Goal: Task Accomplishment & Management: Manage account settings

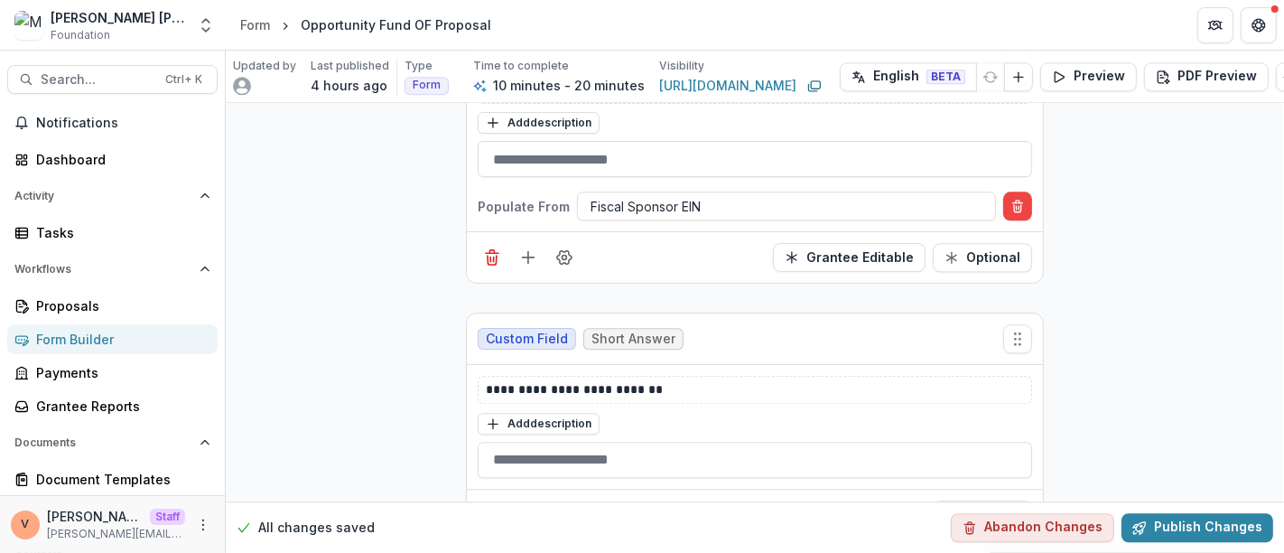
scroll to position [3754, 0]
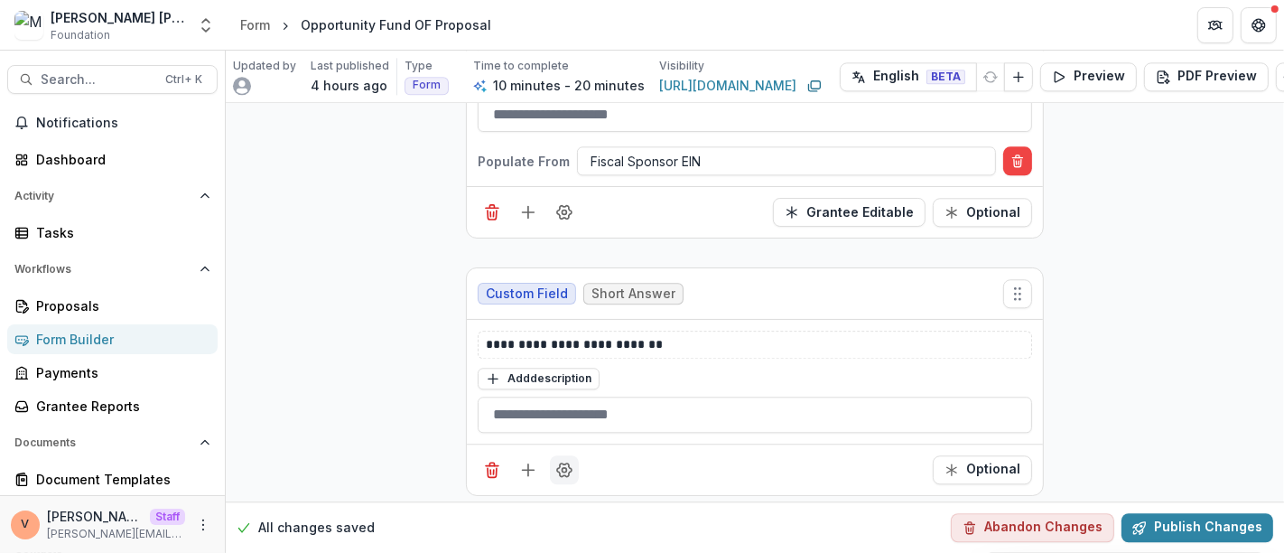
click at [561, 460] on icon "Field Settings" at bounding box center [564, 469] width 18 height 18
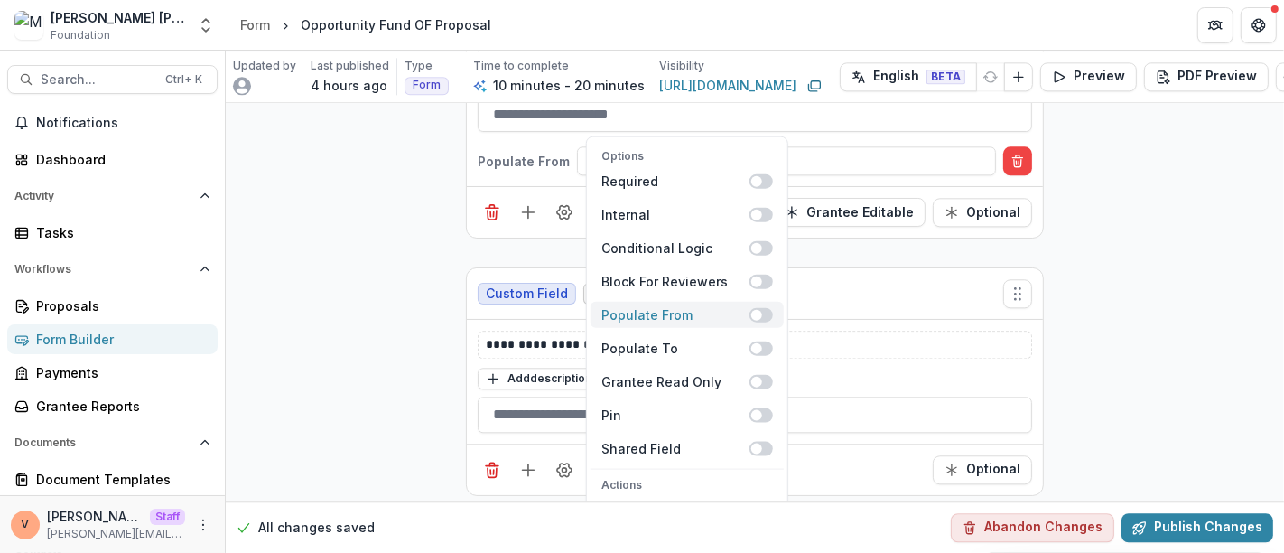
click at [764, 307] on span at bounding box center [760, 314] width 23 height 14
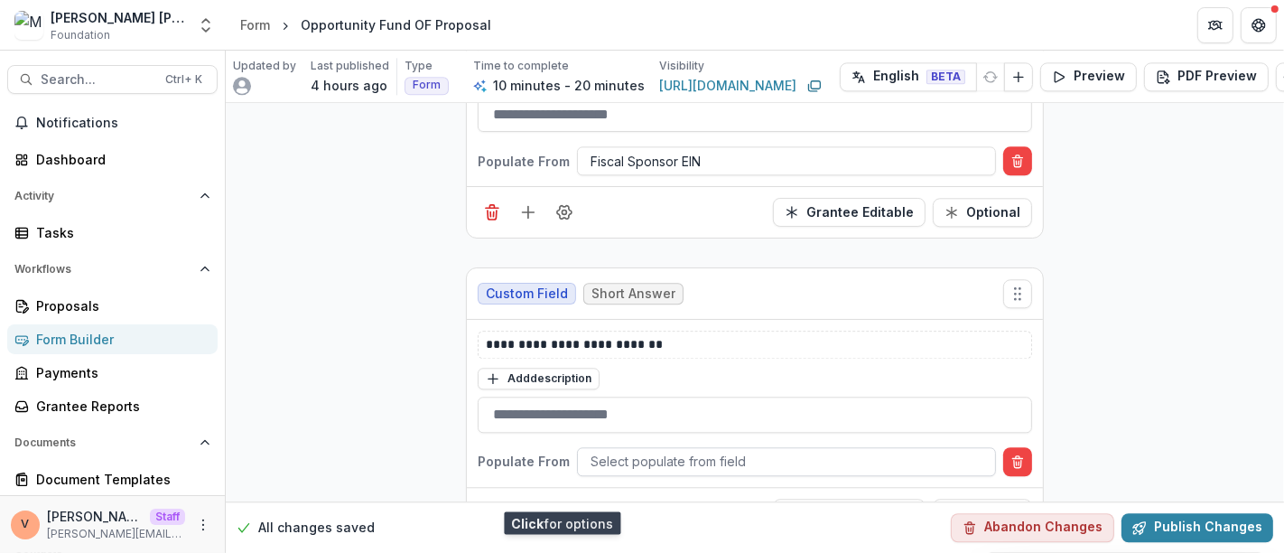
click at [746, 450] on div at bounding box center [786, 461] width 392 height 23
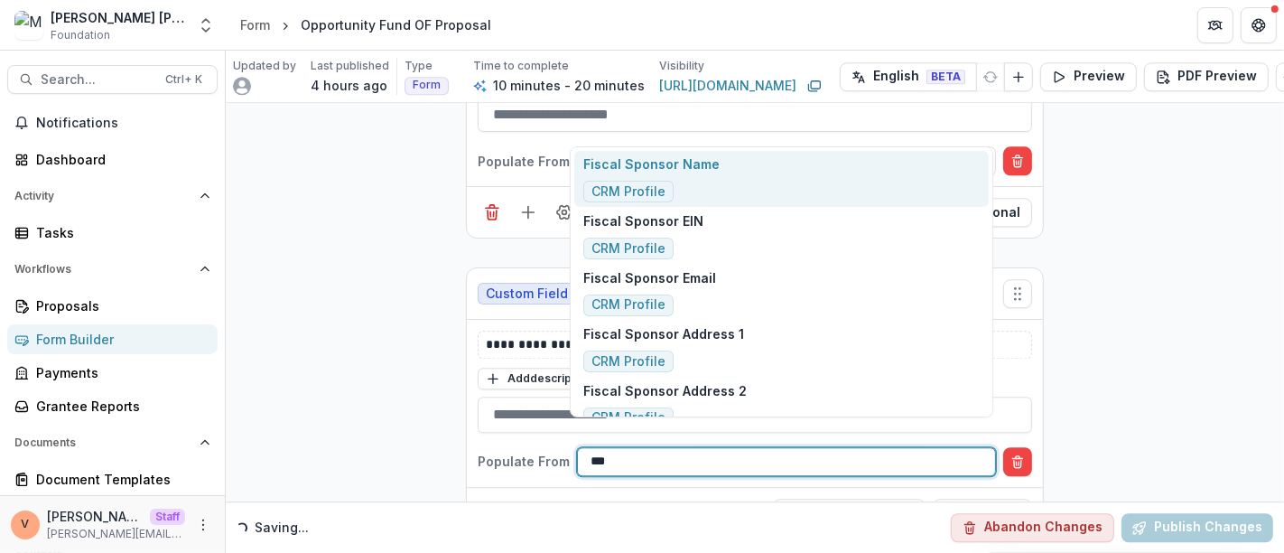
type input "****"
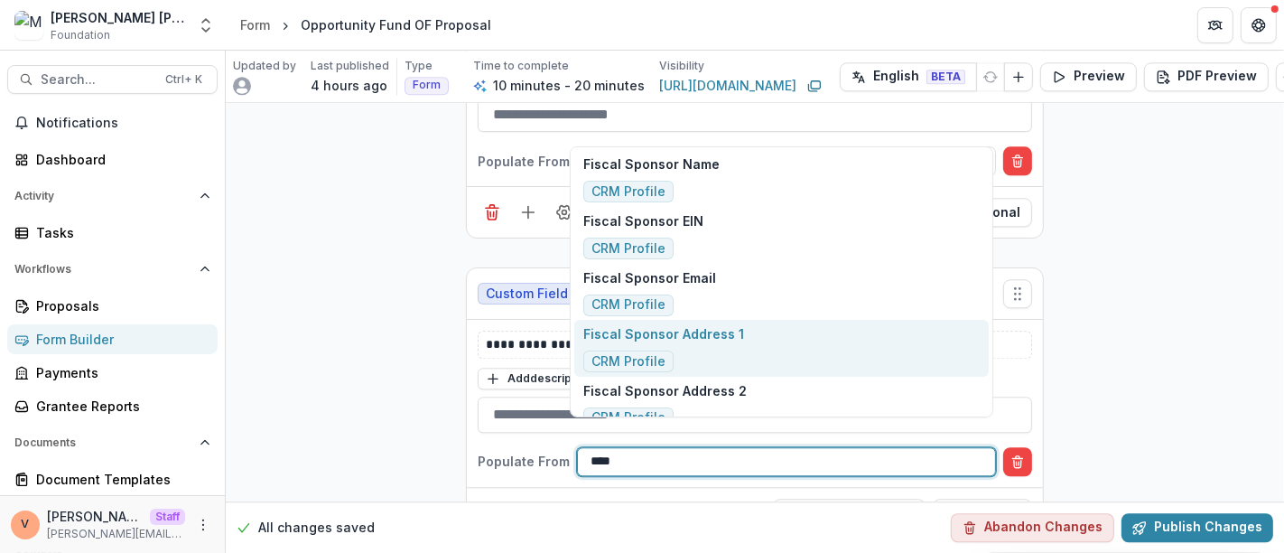
click at [738, 340] on div "Fiscal Sponsor Address 1 CRM Profile" at bounding box center [781, 348] width 414 height 57
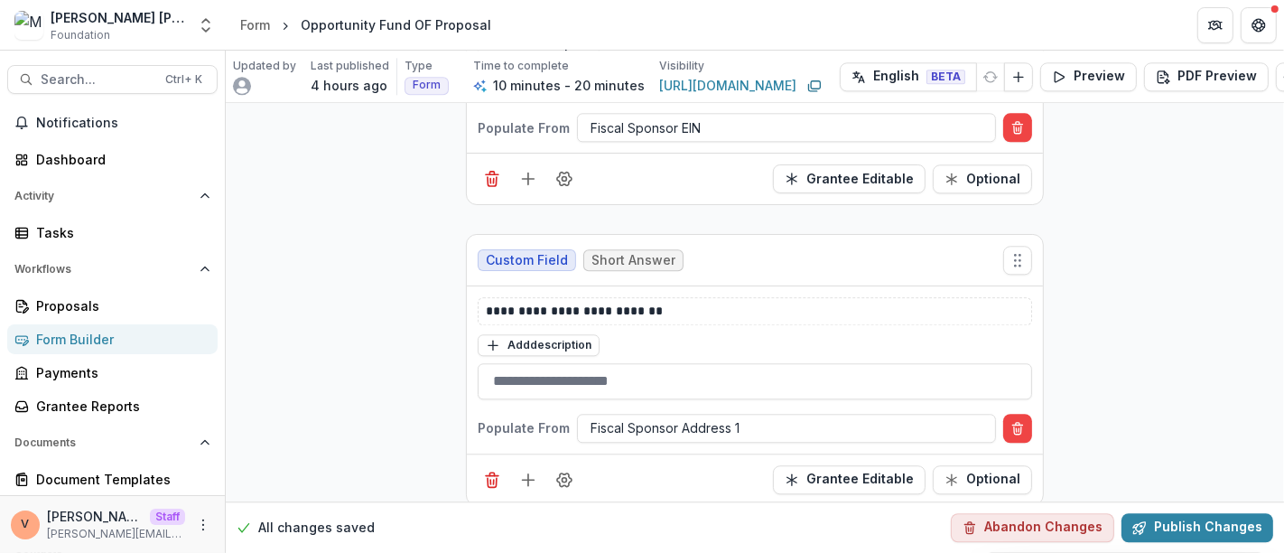
scroll to position [3797, 0]
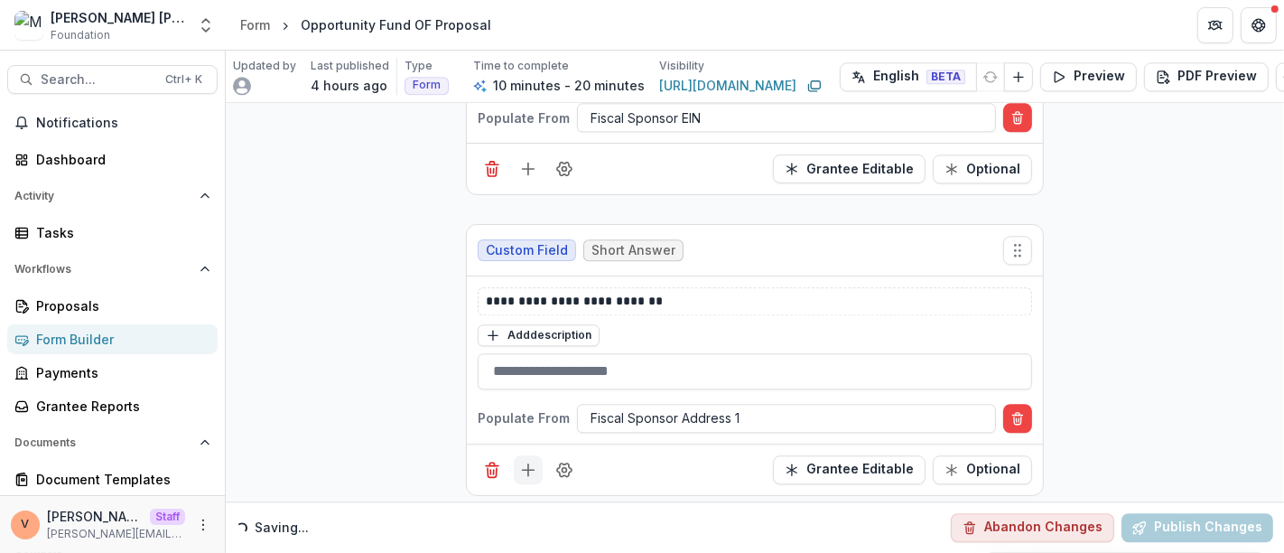
click at [533, 460] on icon "Add field" at bounding box center [528, 469] width 18 height 18
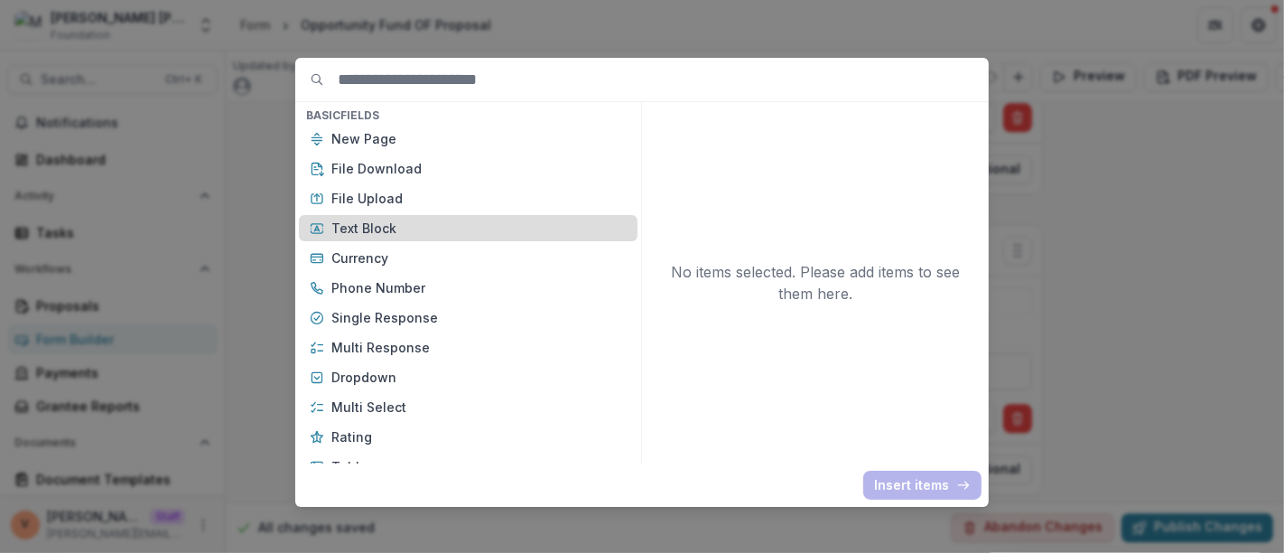
click at [385, 219] on p "Text Block" at bounding box center [478, 227] width 295 height 19
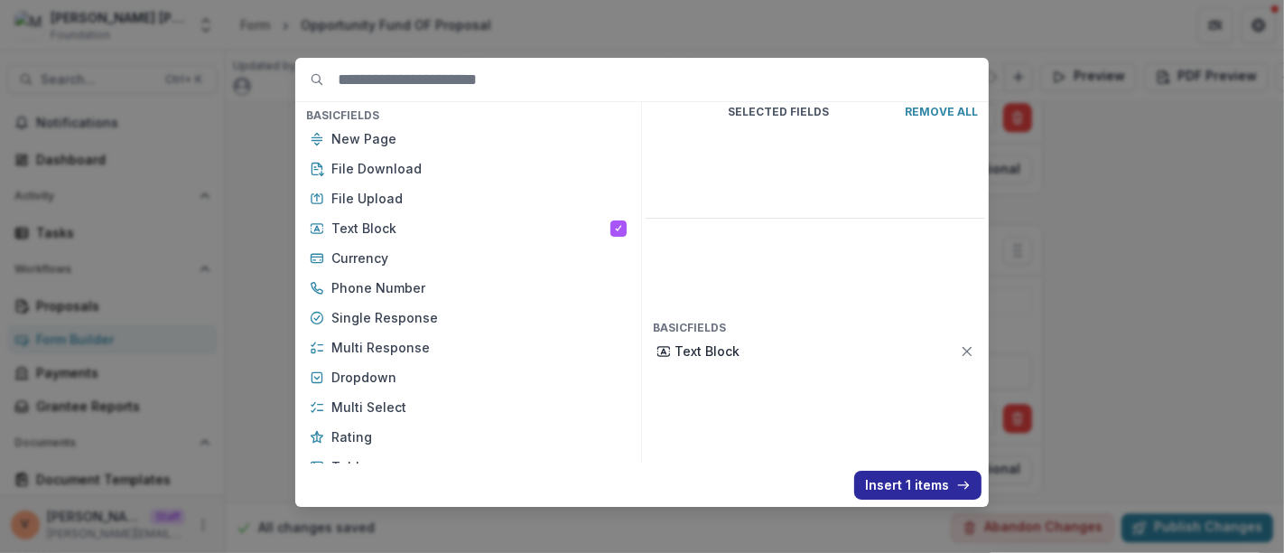
click at [908, 489] on button "Insert 1 items" at bounding box center [917, 484] width 127 height 29
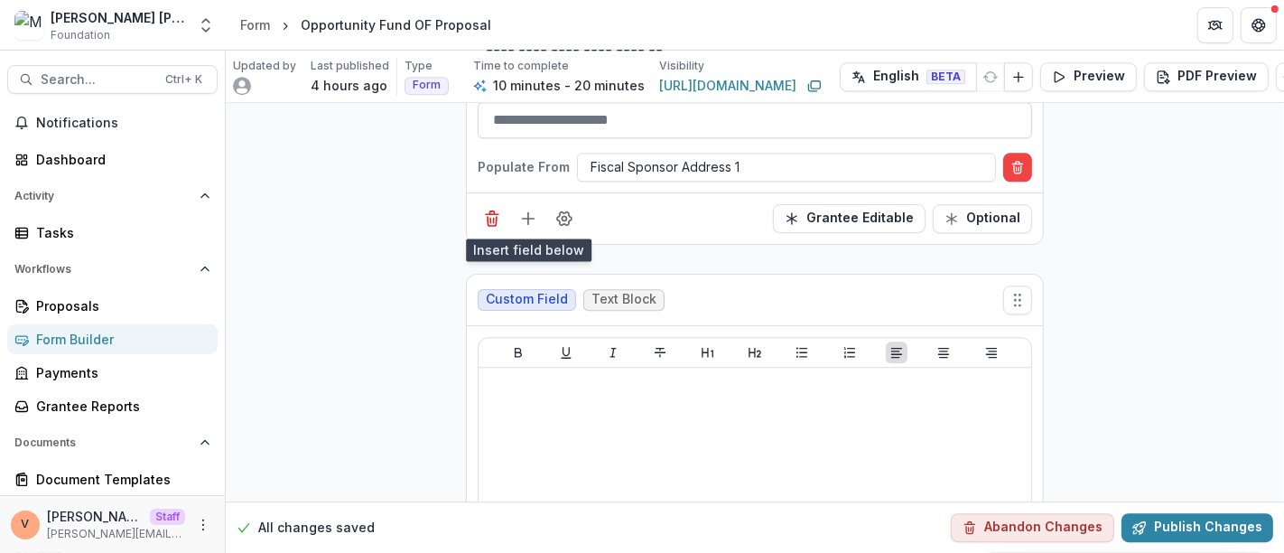
scroll to position [4099, 0]
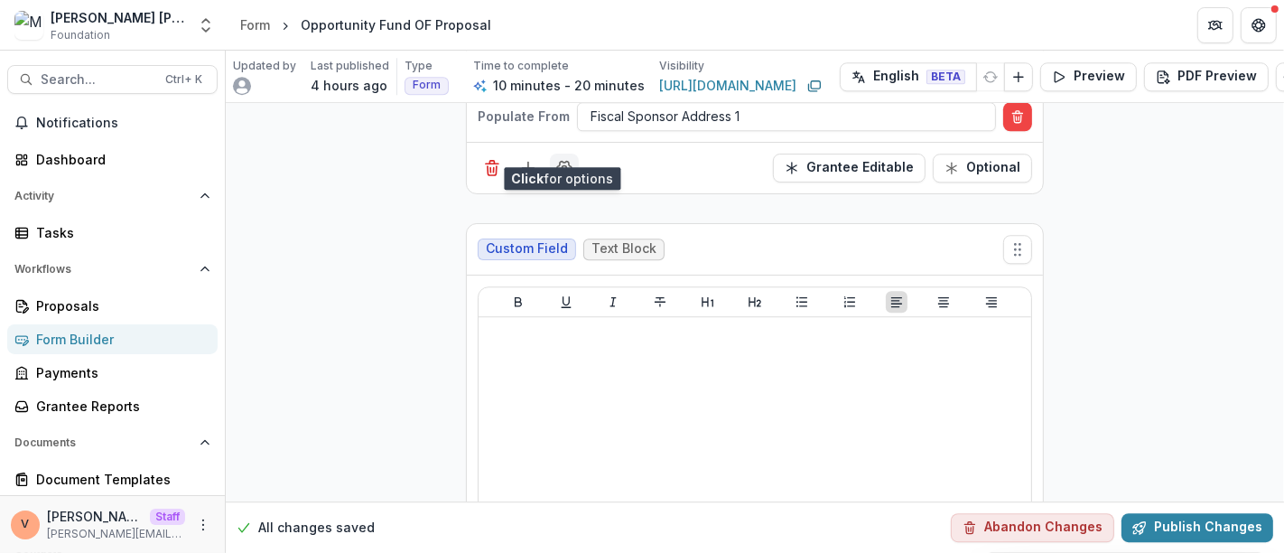
click at [566, 159] on icon "Field Settings" at bounding box center [564, 168] width 18 height 18
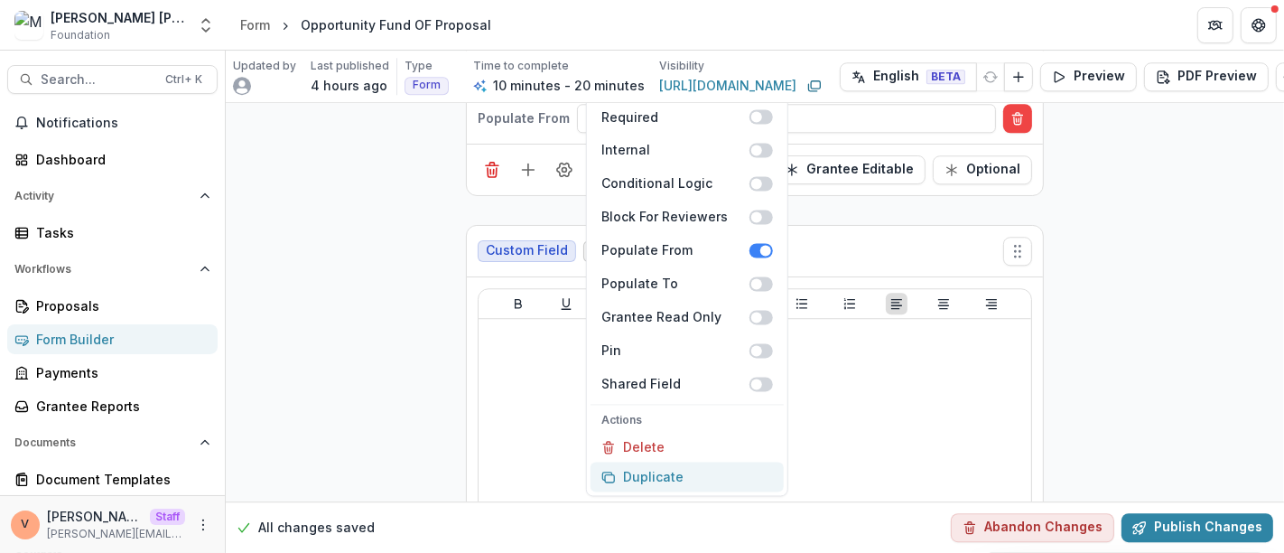
click at [642, 461] on button "Duplicate" at bounding box center [686, 476] width 193 height 30
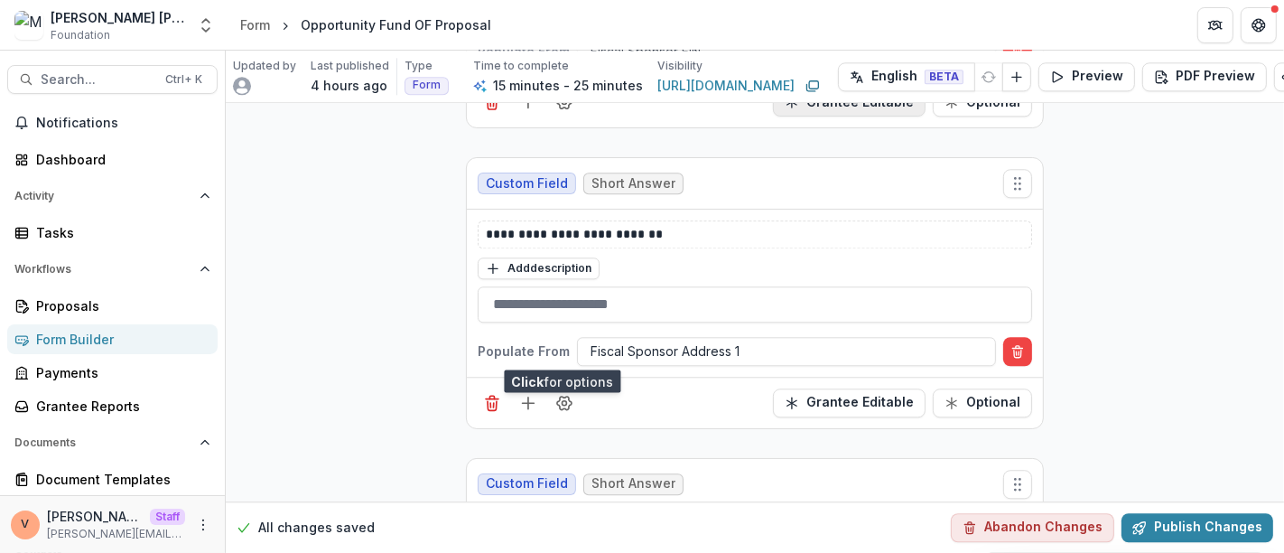
scroll to position [3896, 0]
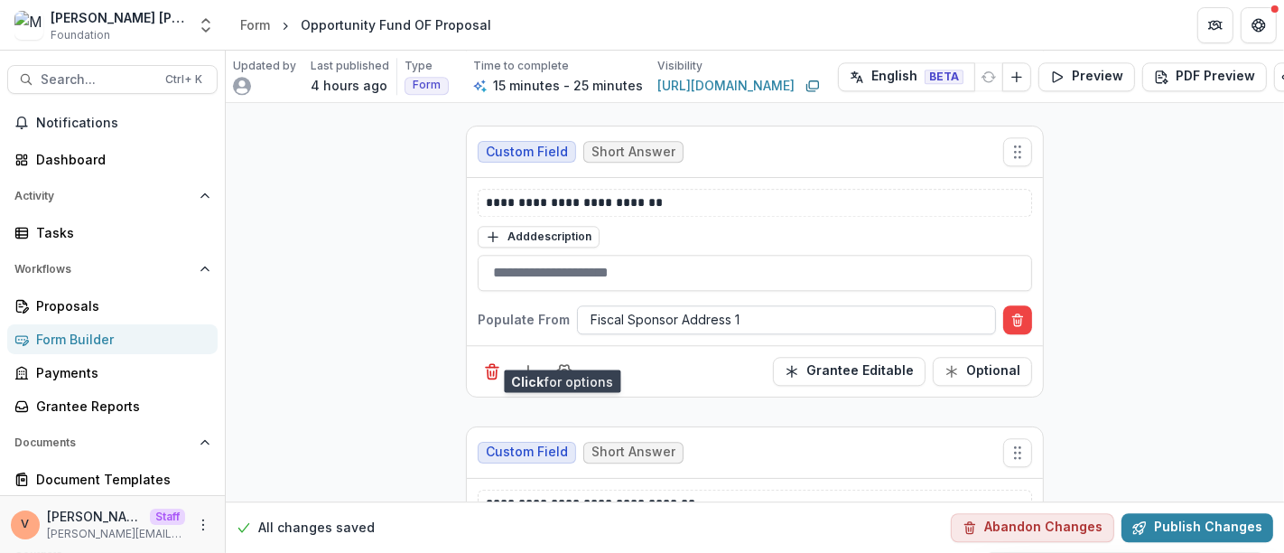
click at [774, 308] on div at bounding box center [786, 319] width 392 height 23
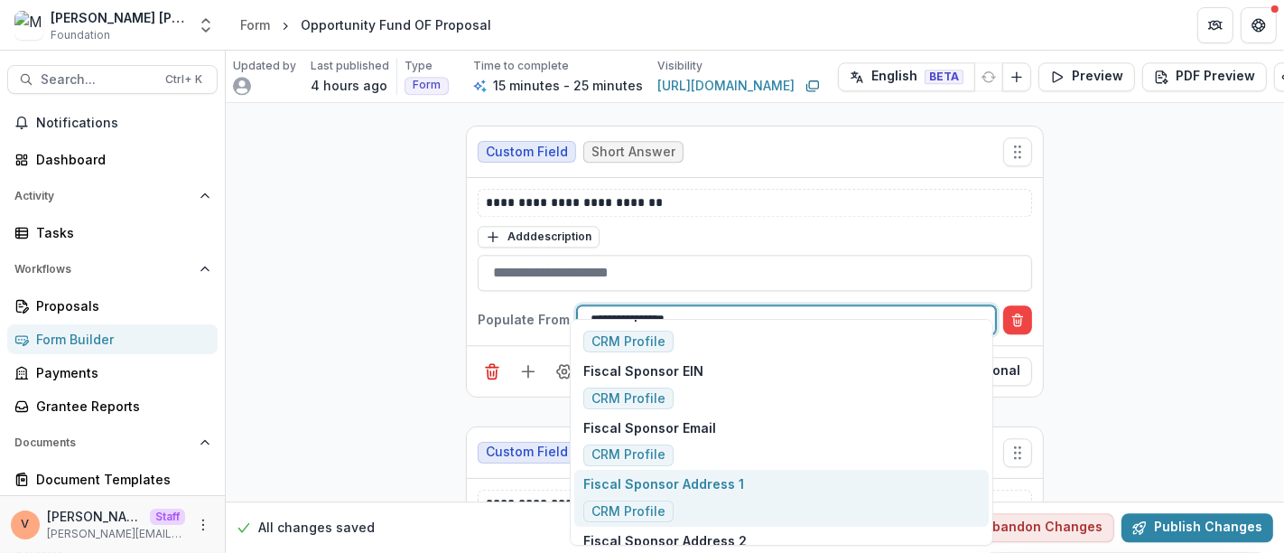
scroll to position [0, 0]
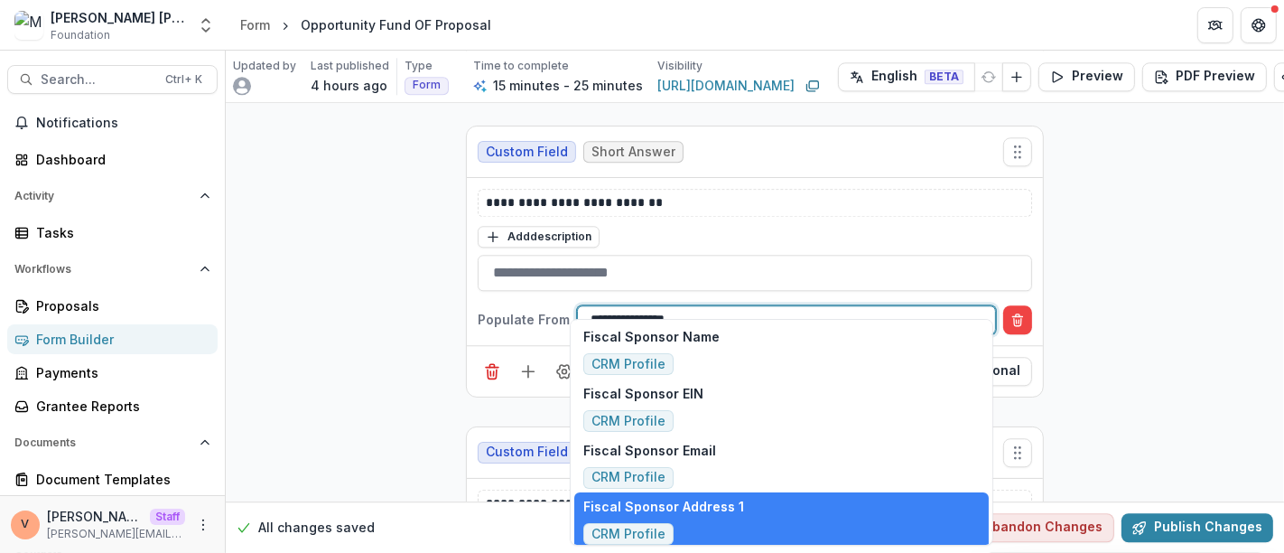
type input "**********"
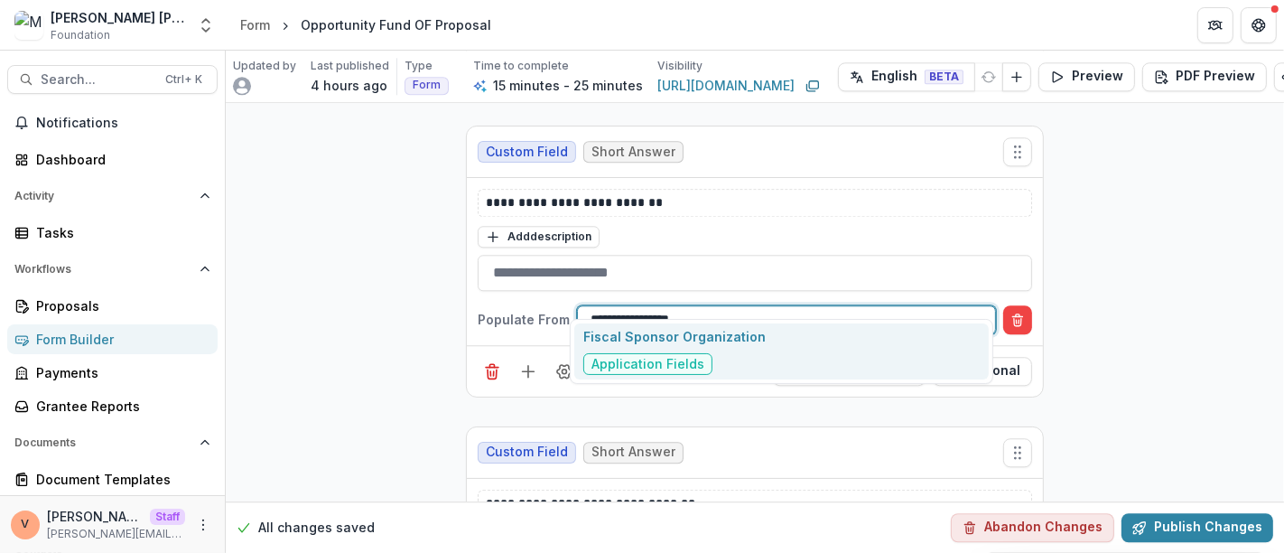
click at [763, 341] on div "Fiscal Sponsor Organization Application Fields" at bounding box center [781, 351] width 414 height 57
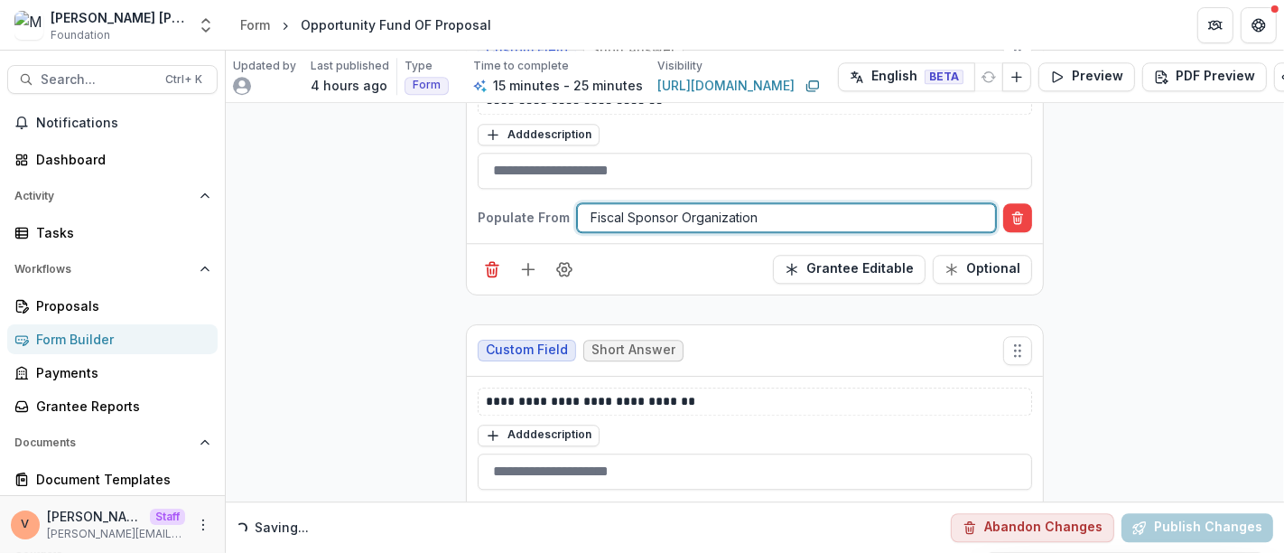
scroll to position [4096, 0]
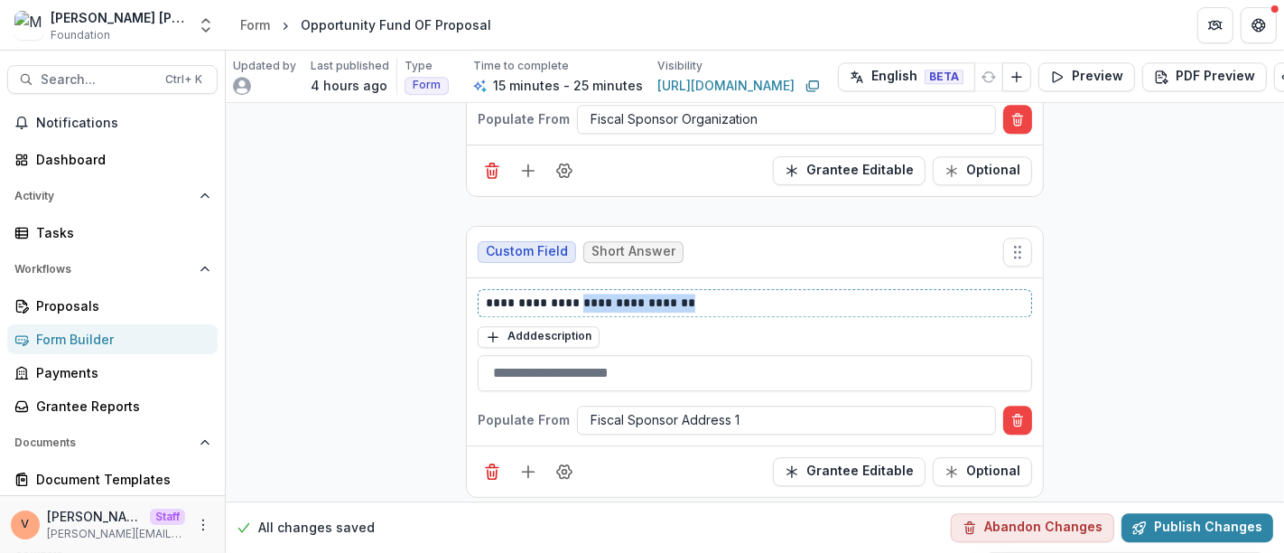
drag, startPoint x: 577, startPoint y: 274, endPoint x: 739, endPoint y: 272, distance: 161.6
click at [739, 293] on p "**********" at bounding box center [755, 302] width 539 height 19
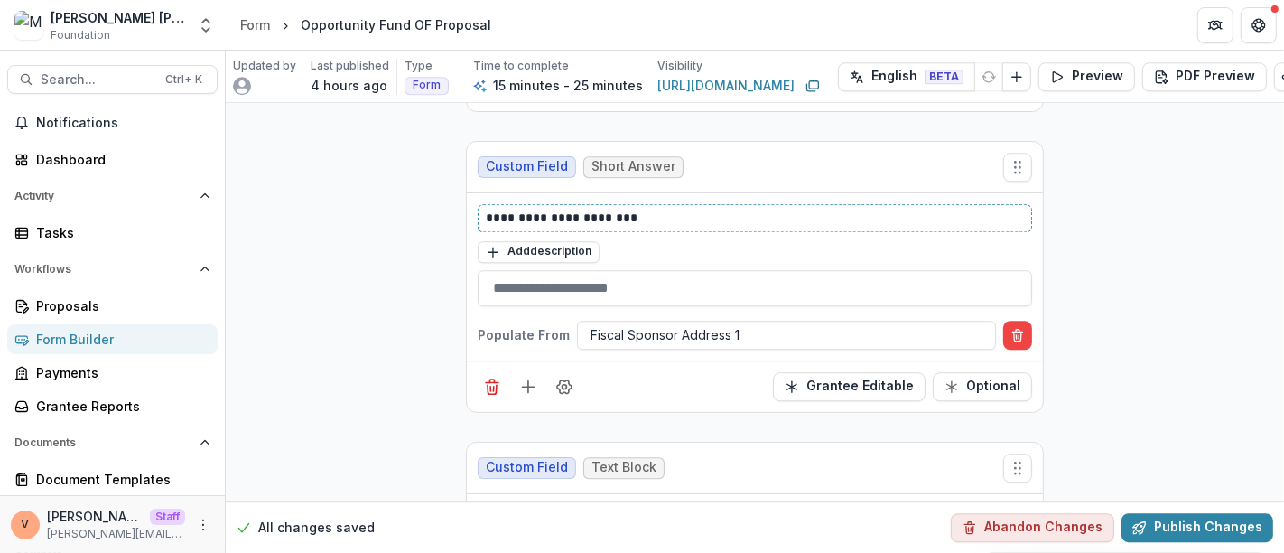
scroll to position [4196, 0]
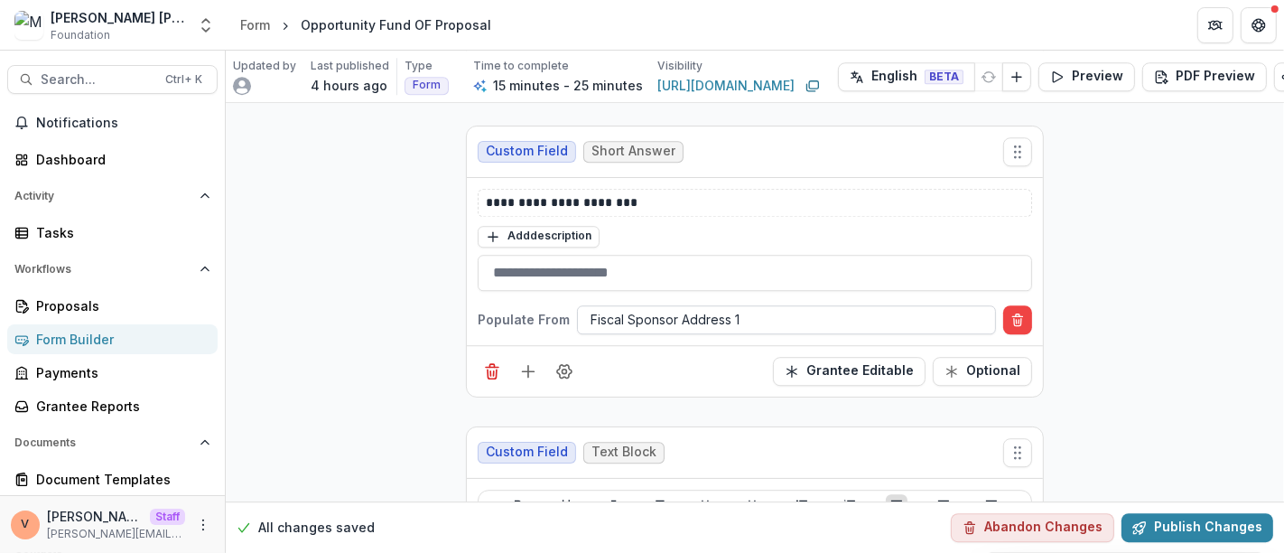
click at [702, 308] on div at bounding box center [786, 319] width 392 height 23
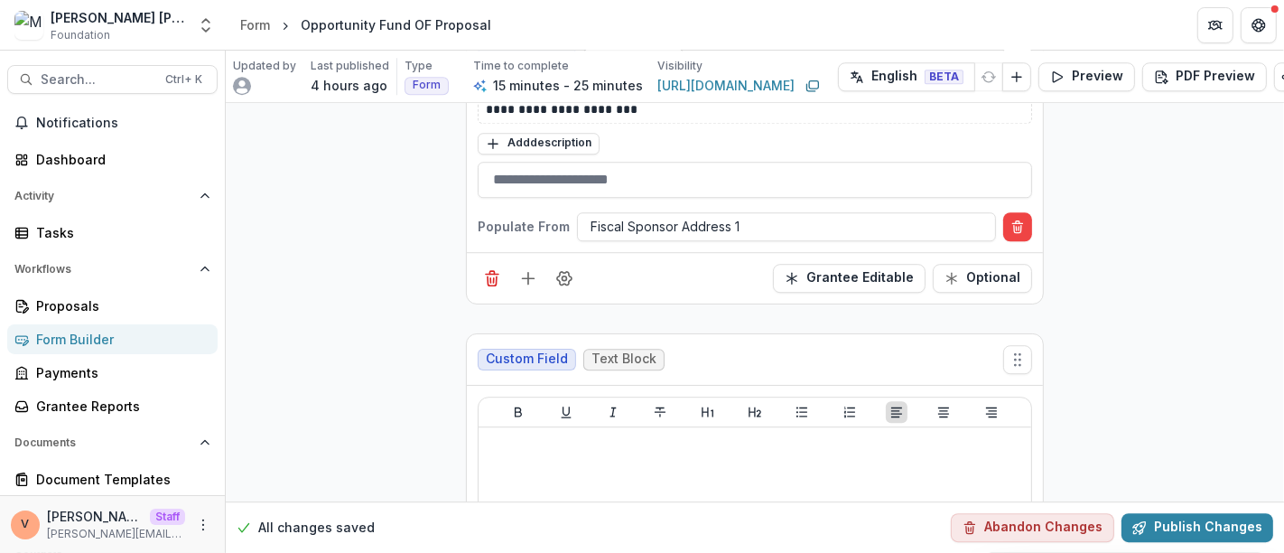
scroll to position [4298, 0]
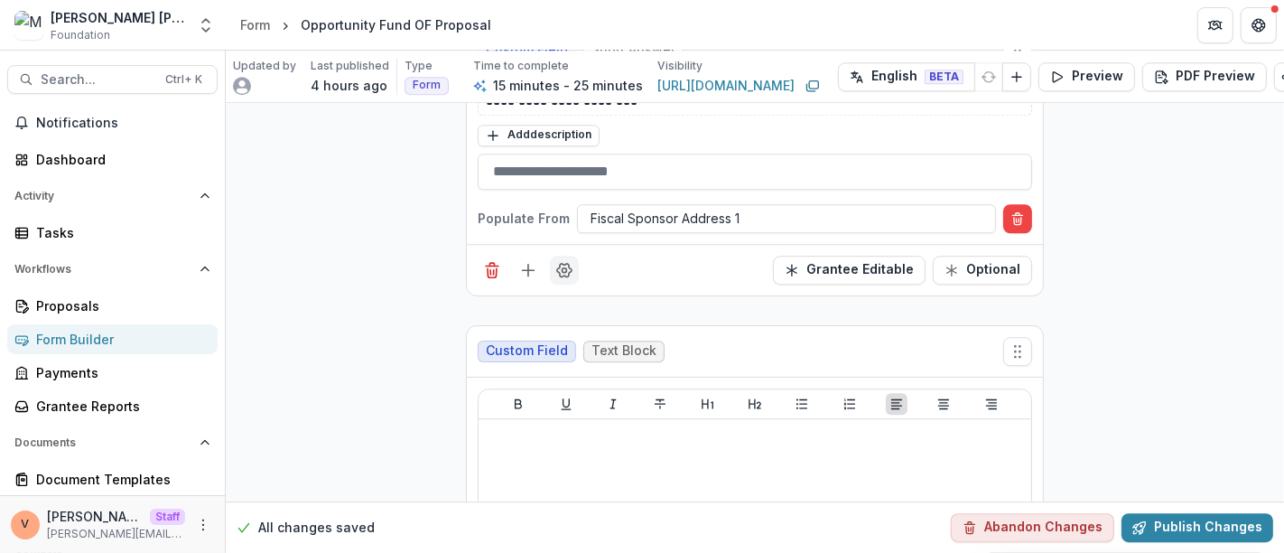
click at [562, 261] on icon "Field Settings" at bounding box center [564, 270] width 18 height 18
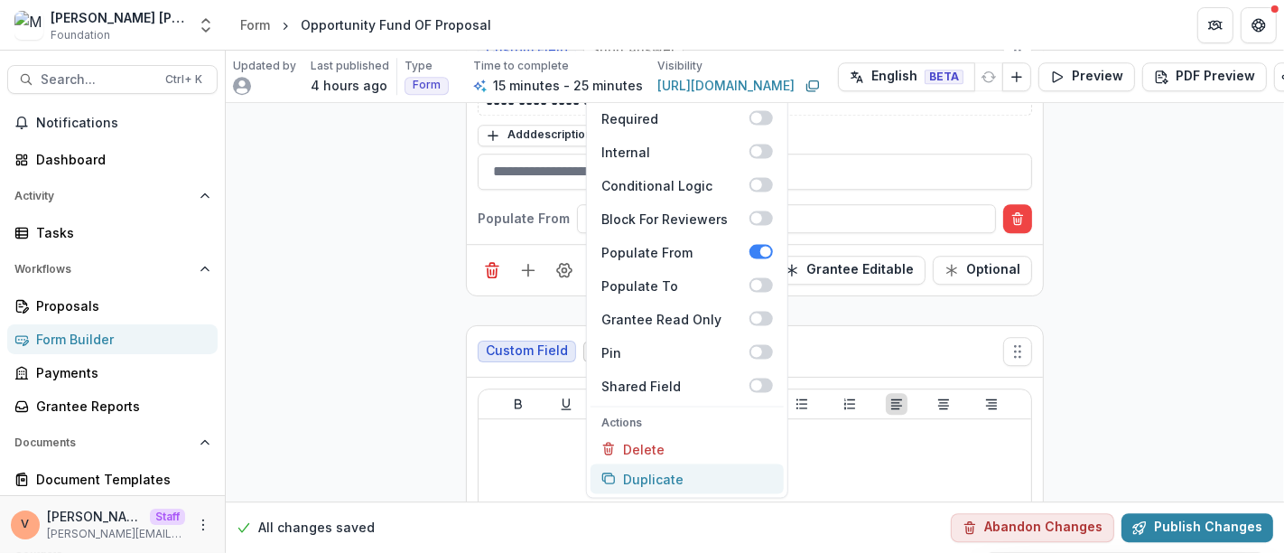
click at [633, 463] on button "Duplicate" at bounding box center [686, 478] width 193 height 30
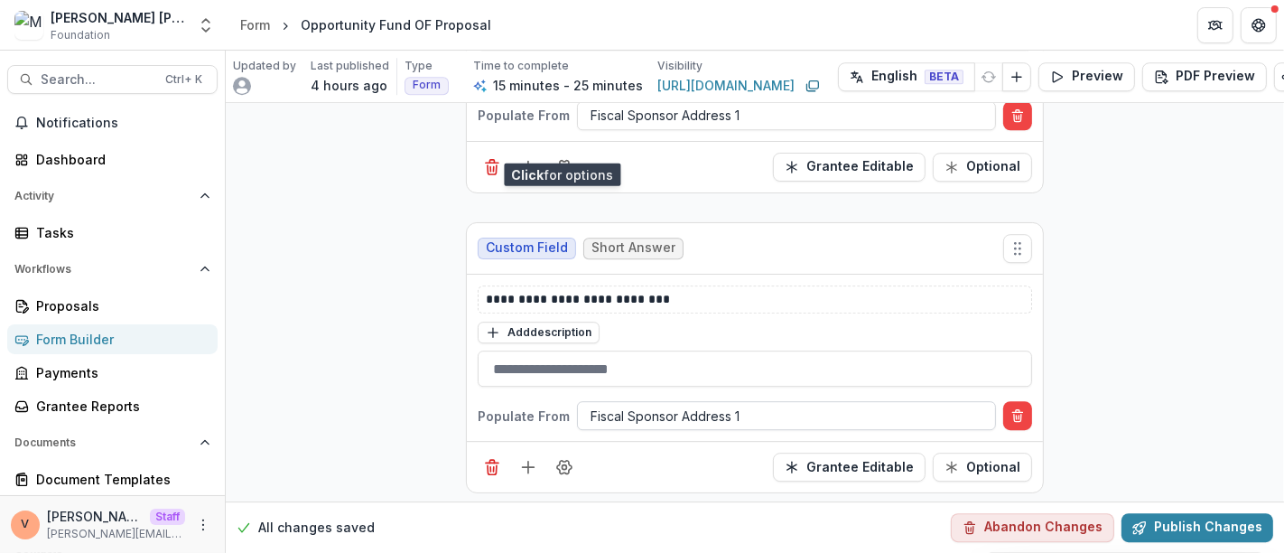
scroll to position [4498, 0]
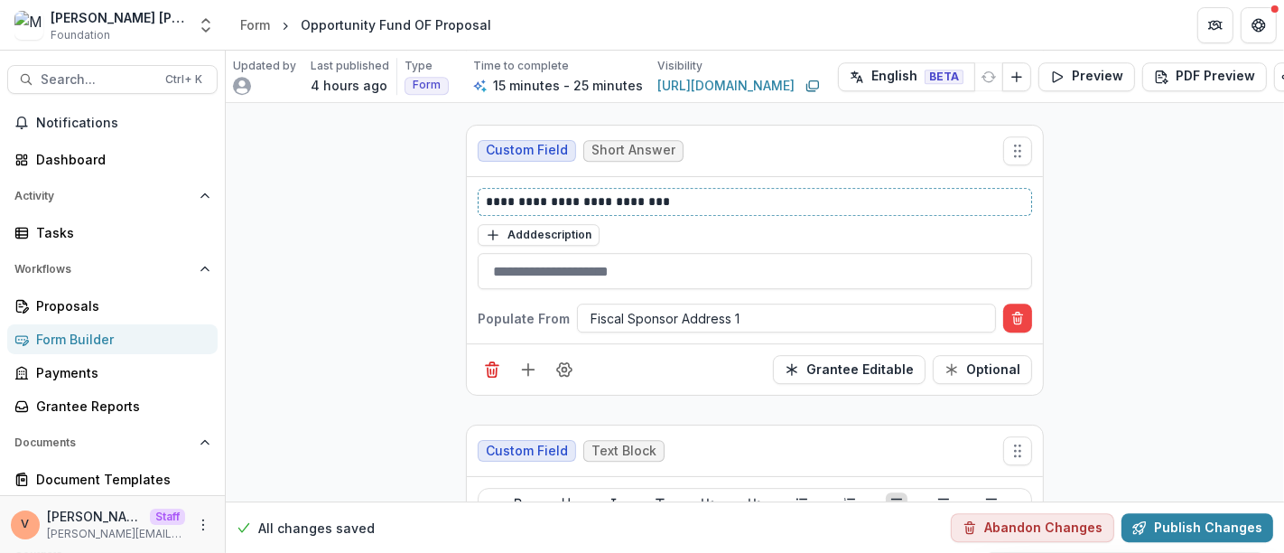
click at [577, 192] on p "**********" at bounding box center [755, 201] width 539 height 19
drag, startPoint x: 627, startPoint y: 173, endPoint x: 741, endPoint y: 176, distance: 114.7
click at [741, 192] on p "**********" at bounding box center [755, 201] width 539 height 19
click at [763, 307] on div at bounding box center [786, 318] width 392 height 23
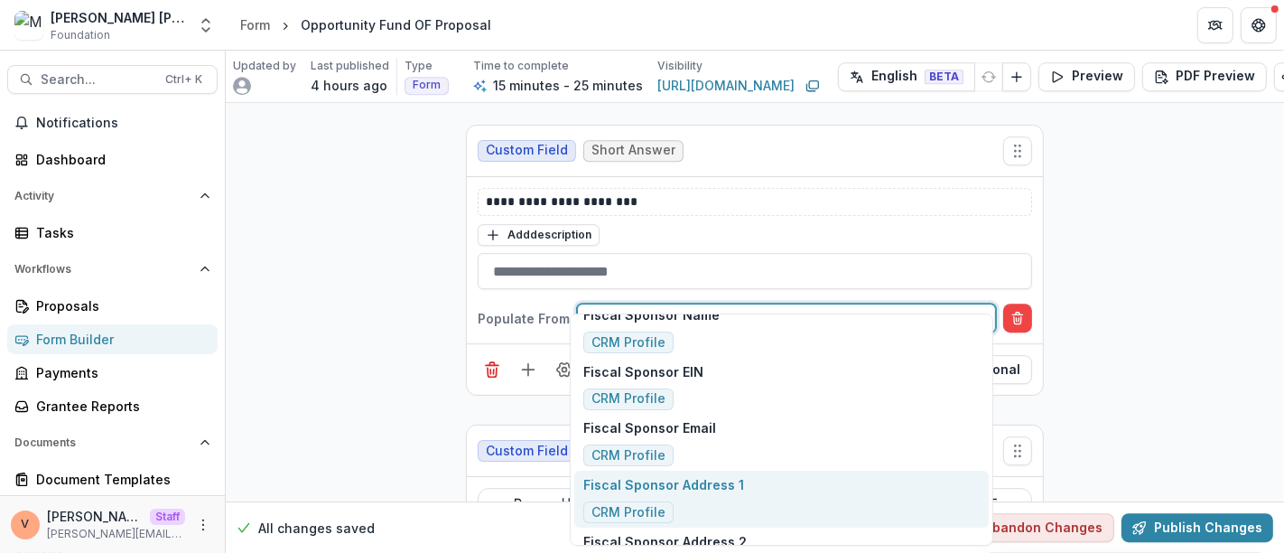
scroll to position [0, 0]
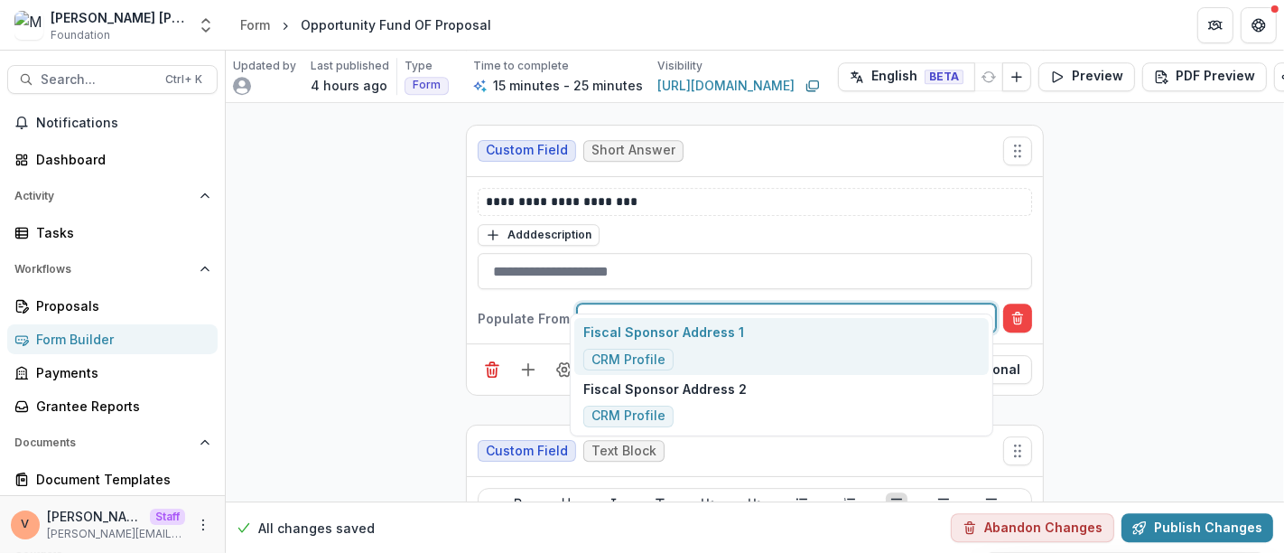
type input "**********"
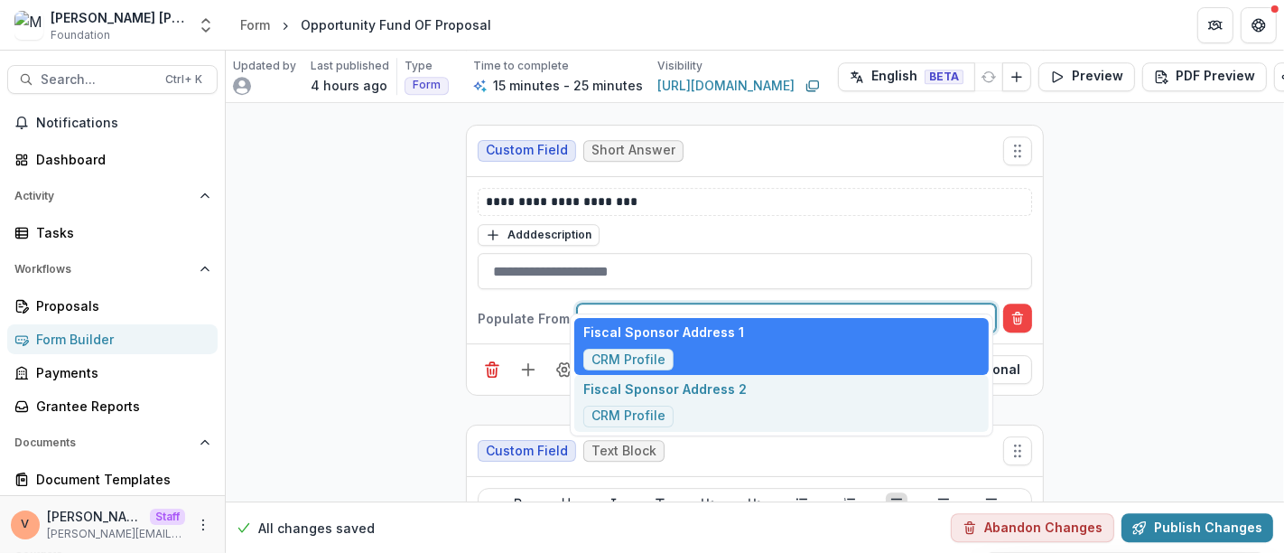
click at [731, 380] on p "Fiscal Sponsor Address 2" at bounding box center [664, 388] width 163 height 19
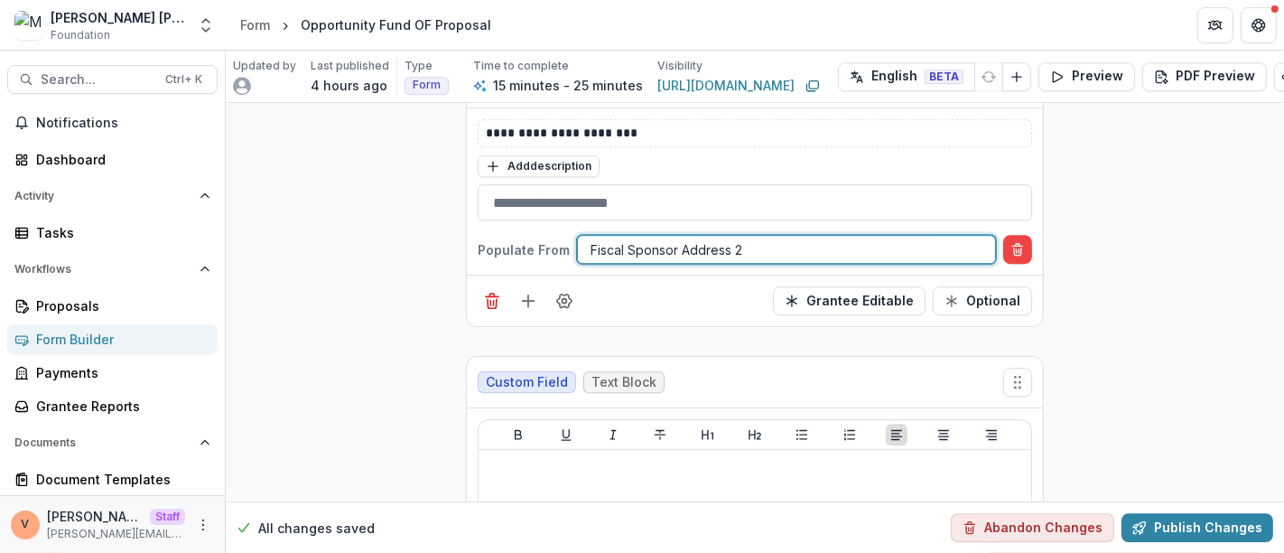
scroll to position [4698, 0]
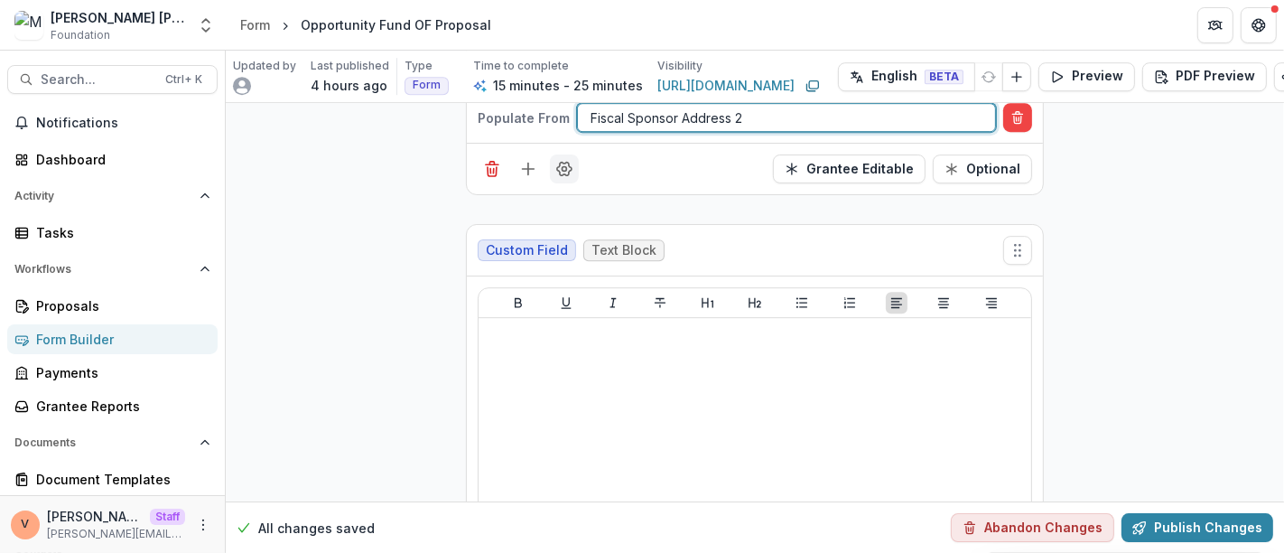
click at [565, 160] on icon "Field Settings" at bounding box center [564, 169] width 18 height 18
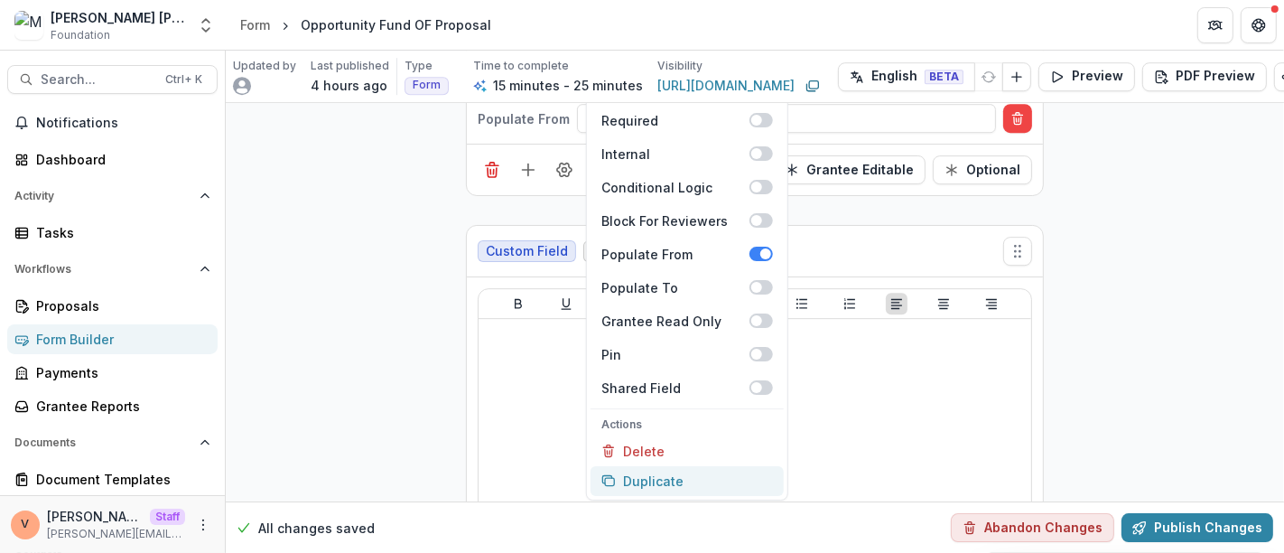
click at [648, 465] on button "Duplicate" at bounding box center [686, 480] width 193 height 30
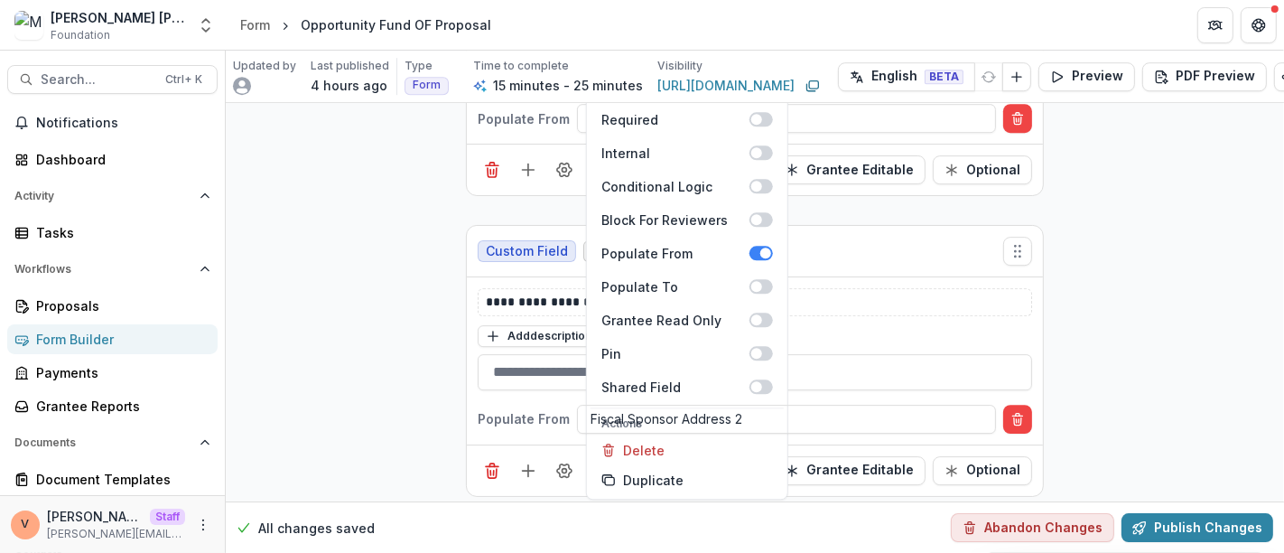
scroll to position [4697, 0]
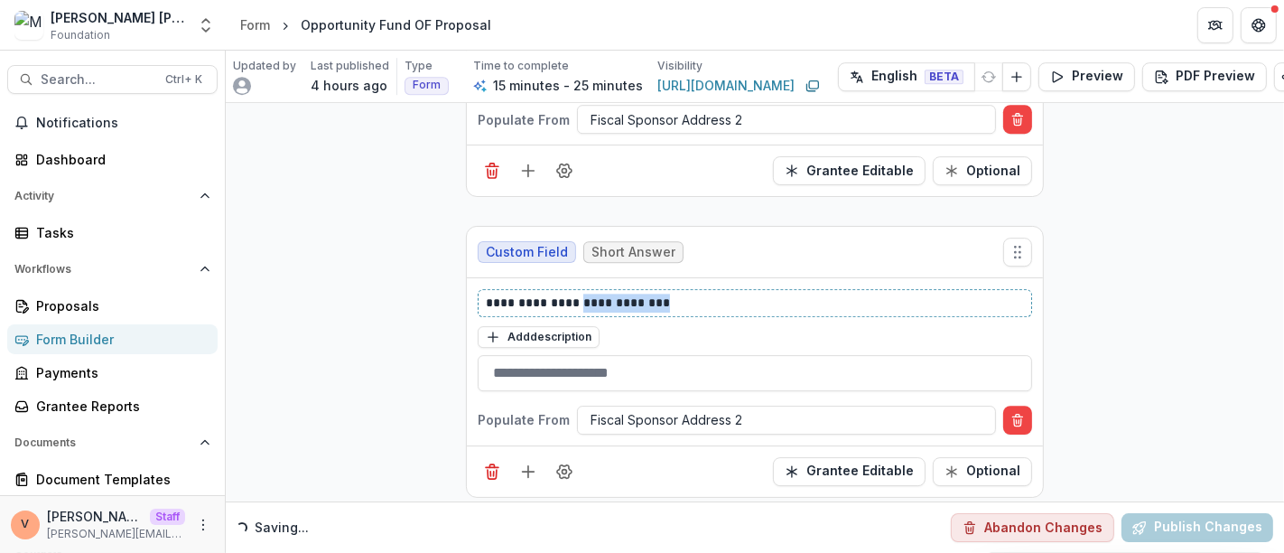
drag, startPoint x: 579, startPoint y: 273, endPoint x: 711, endPoint y: 274, distance: 131.8
click at [711, 293] on p "**********" at bounding box center [755, 302] width 539 height 19
paste div
drag, startPoint x: 572, startPoint y: 274, endPoint x: 419, endPoint y: 274, distance: 153.5
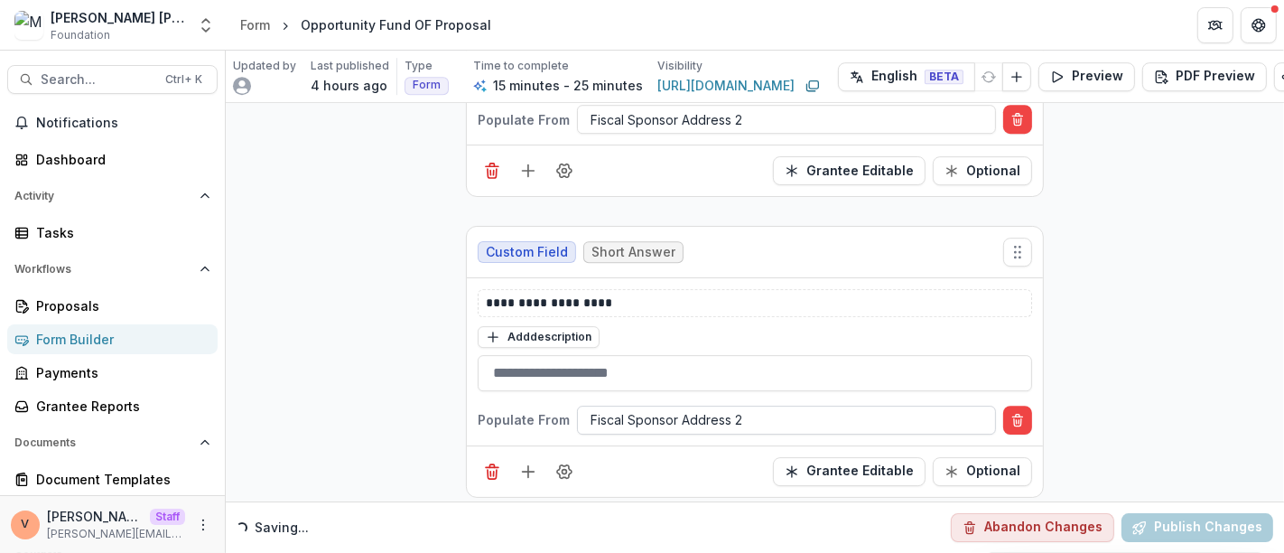
click at [699, 405] on div "Fiscal Sponsor Address 2" at bounding box center [786, 419] width 419 height 29
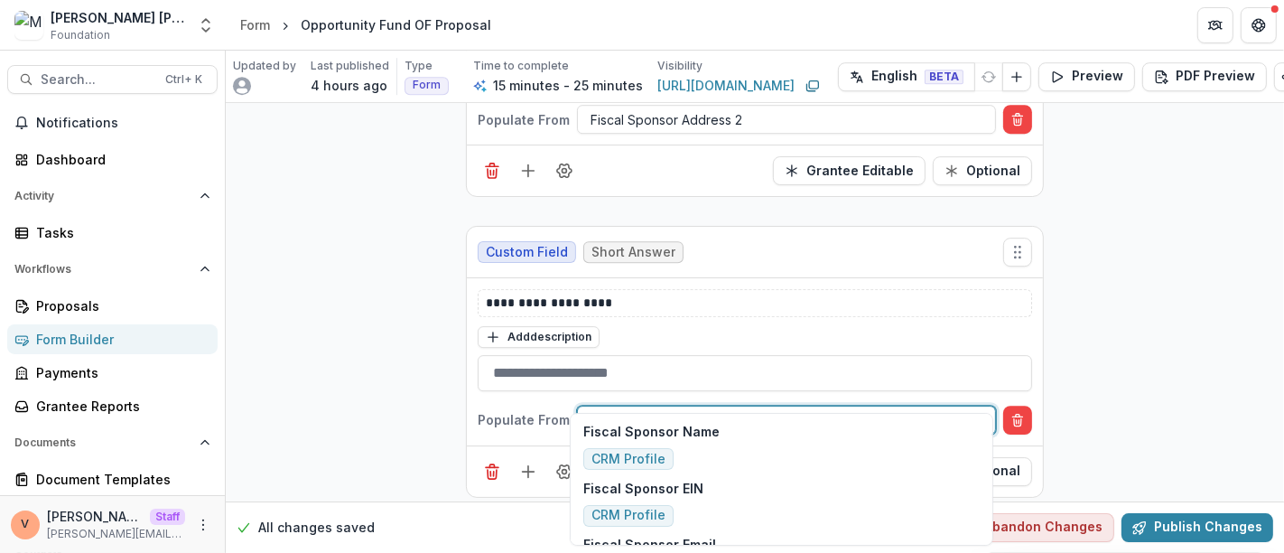
scroll to position [172, 0]
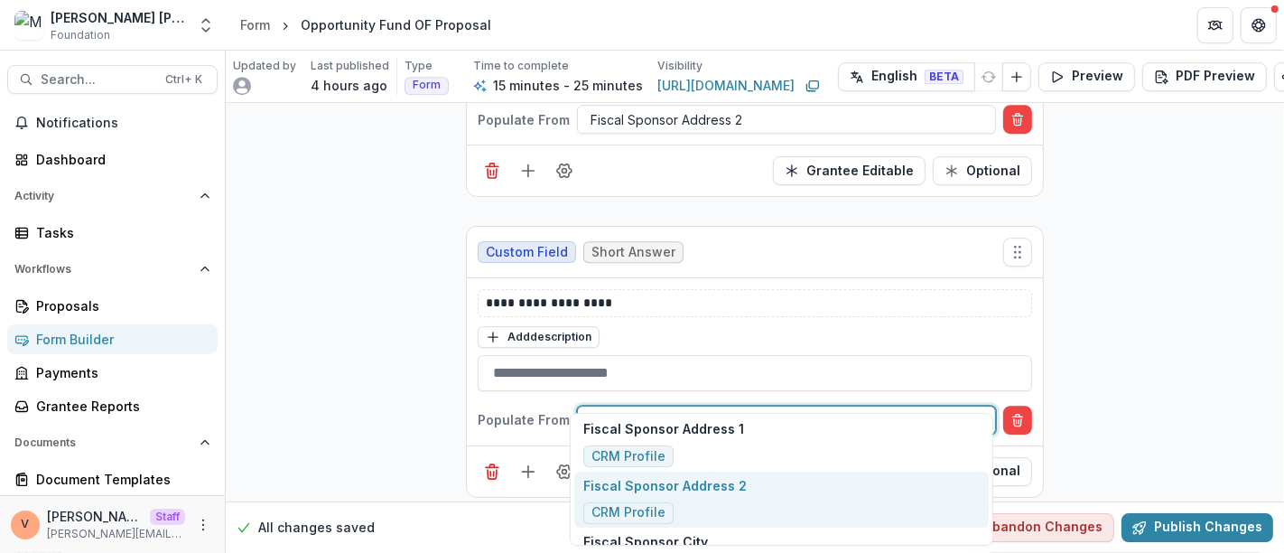
type input "******"
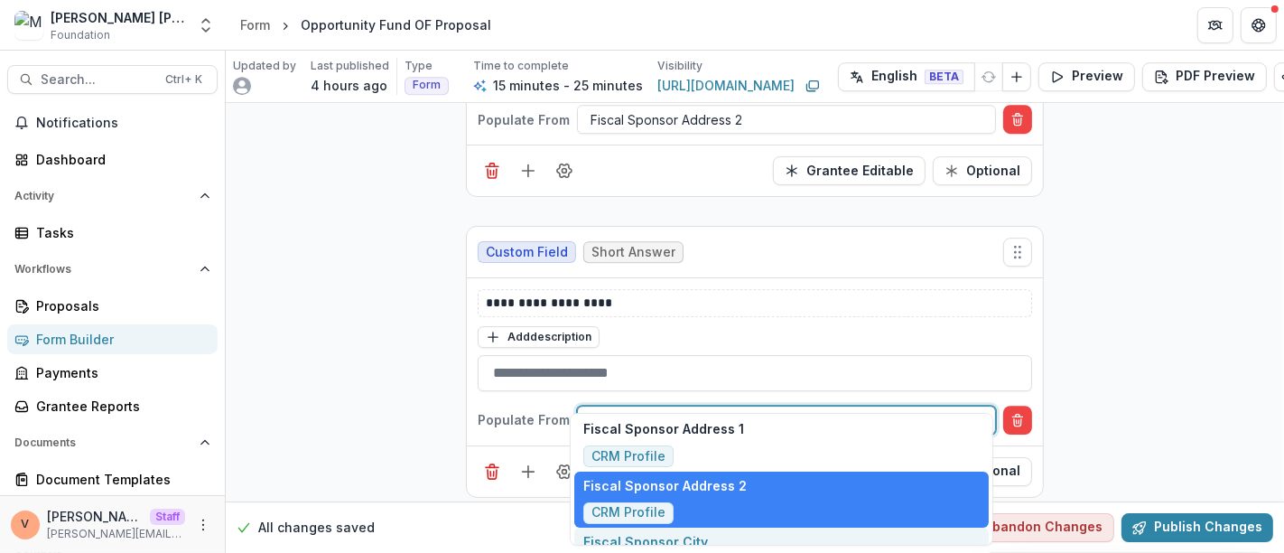
click at [692, 540] on p "Fiscal Sponsor City" at bounding box center [645, 541] width 125 height 19
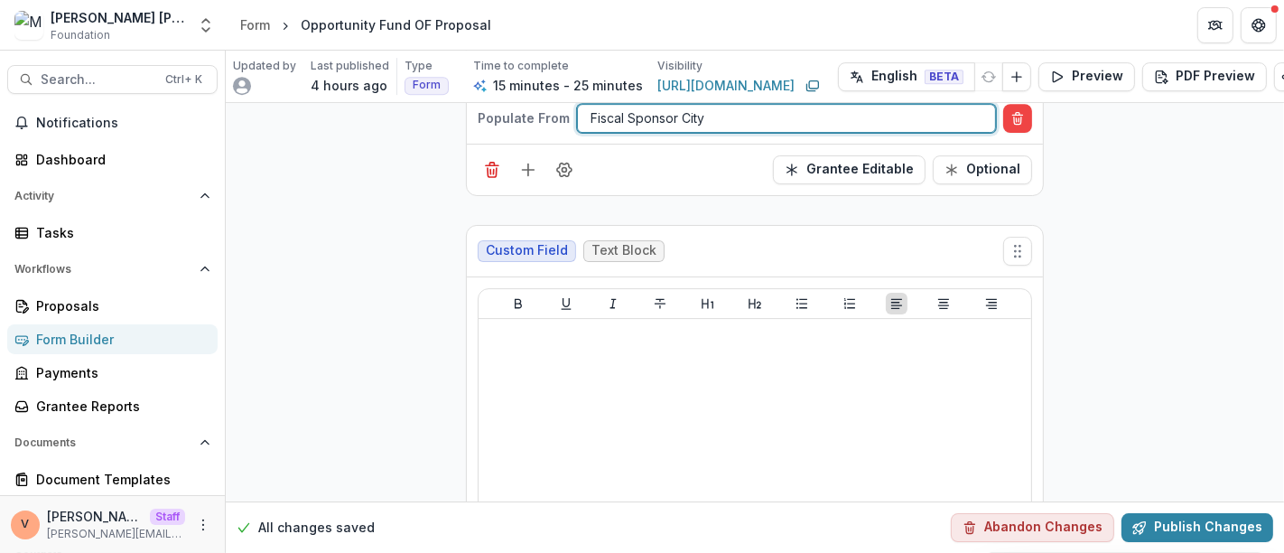
scroll to position [4898, 0]
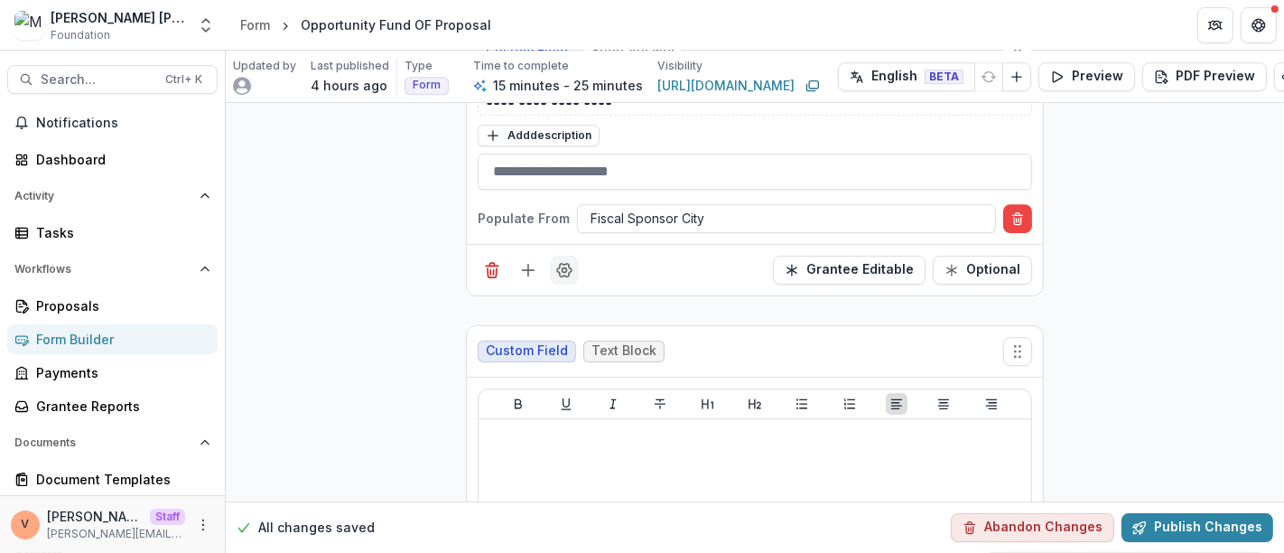
click at [562, 261] on icon "Field Settings" at bounding box center [564, 270] width 18 height 18
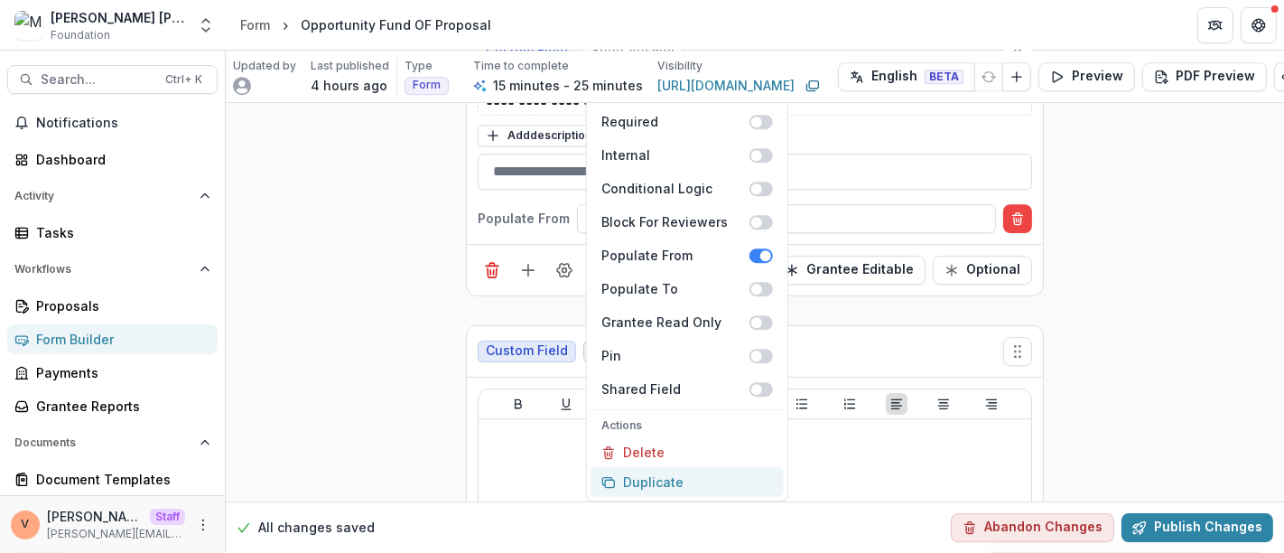
click at [637, 467] on button "Duplicate" at bounding box center [686, 482] width 193 height 30
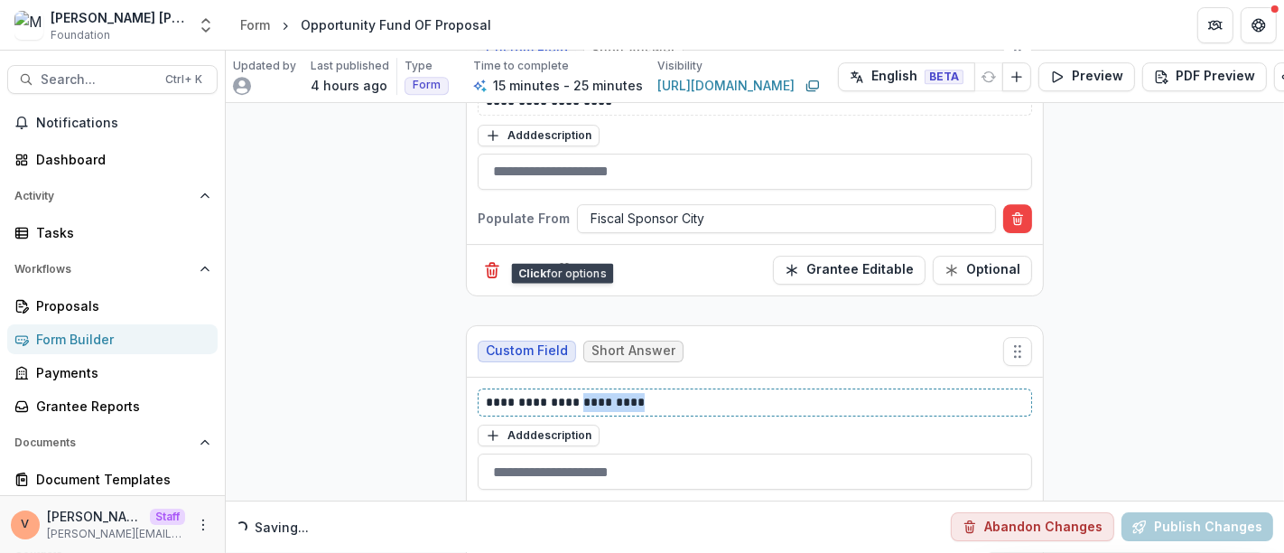
drag, startPoint x: 577, startPoint y: 370, endPoint x: 696, endPoint y: 368, distance: 119.2
click at [696, 393] on p "**********" at bounding box center [755, 402] width 539 height 19
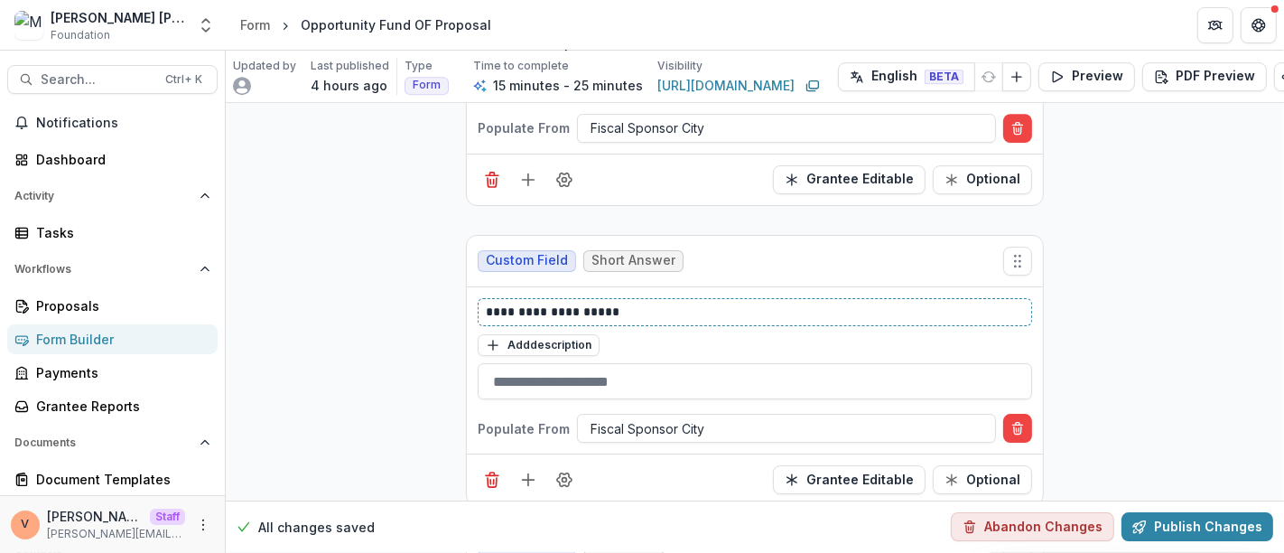
scroll to position [4998, 0]
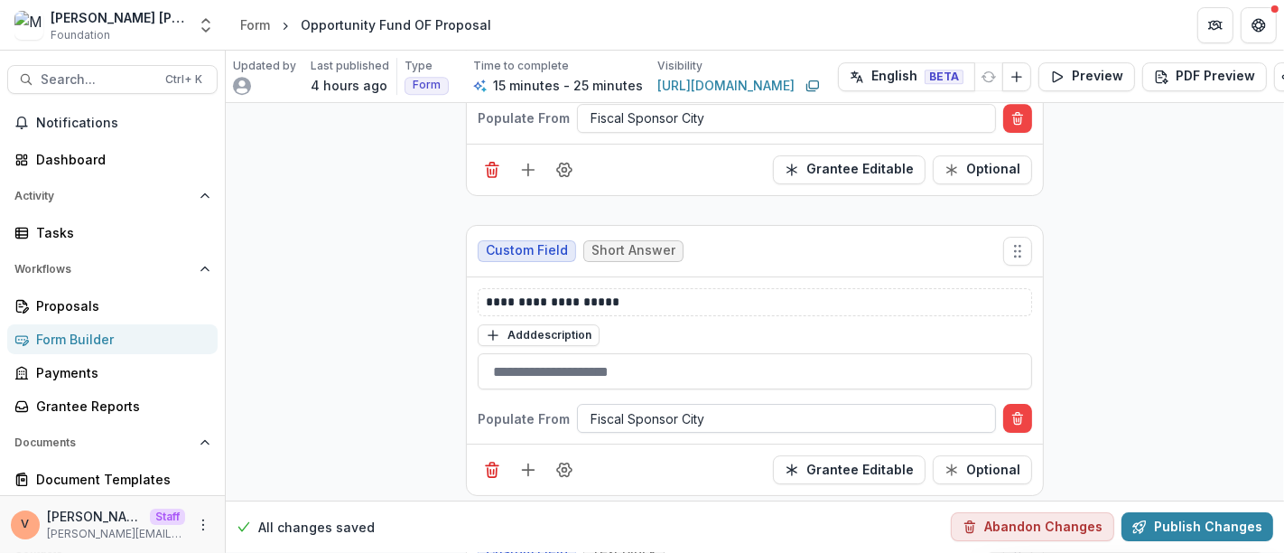
click at [683, 407] on div at bounding box center [786, 418] width 392 height 23
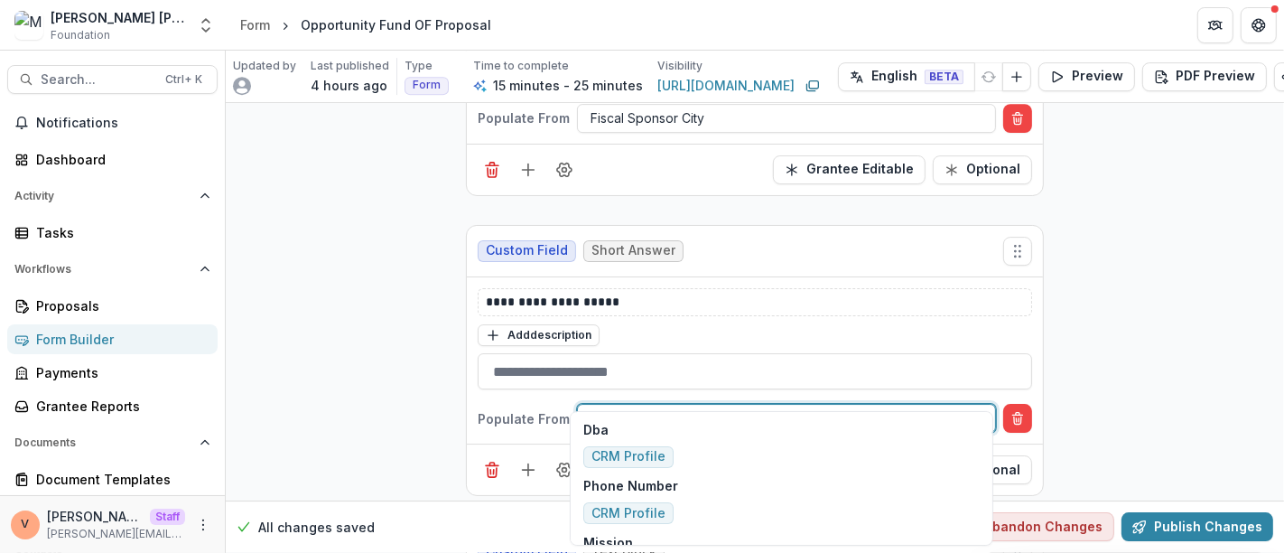
scroll to position [227, 0]
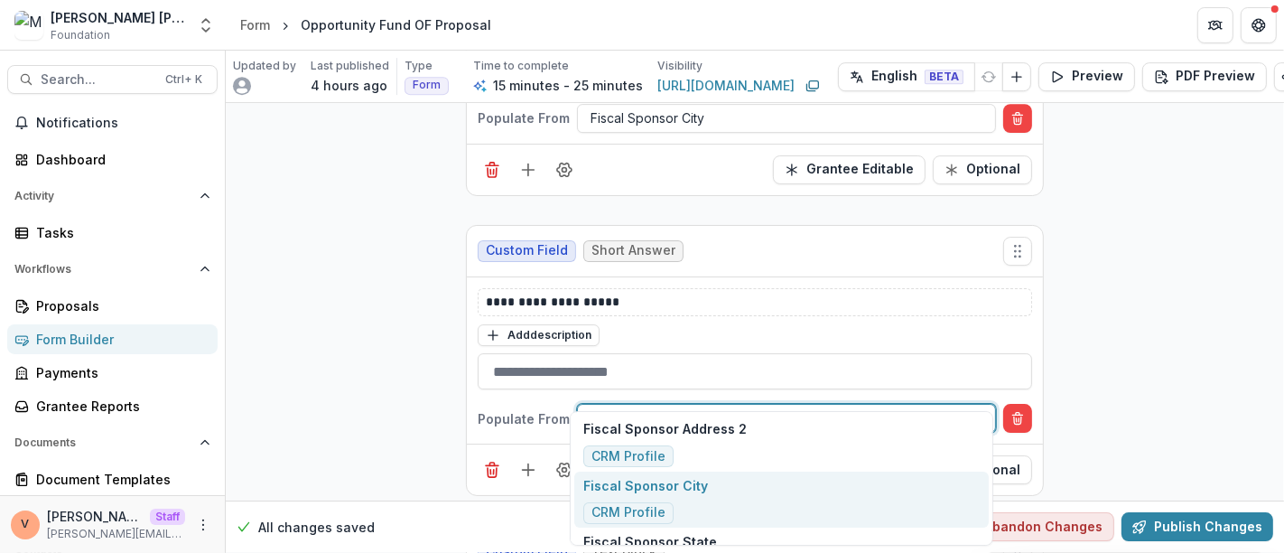
type input "******"
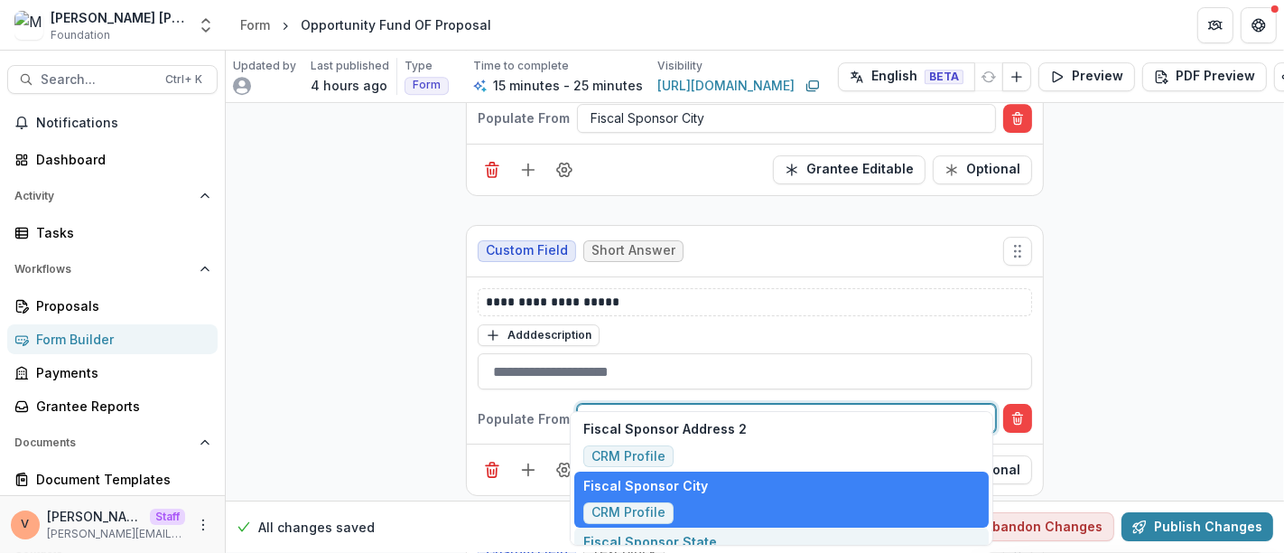
click at [682, 542] on p "Fiscal Sponsor State" at bounding box center [650, 541] width 134 height 19
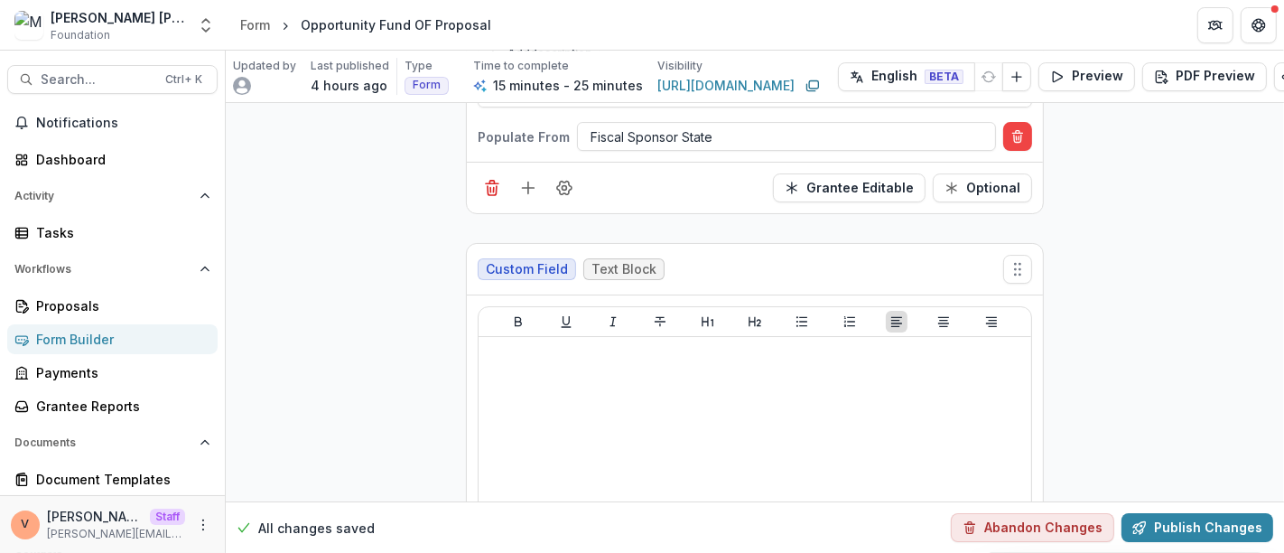
scroll to position [5299, 0]
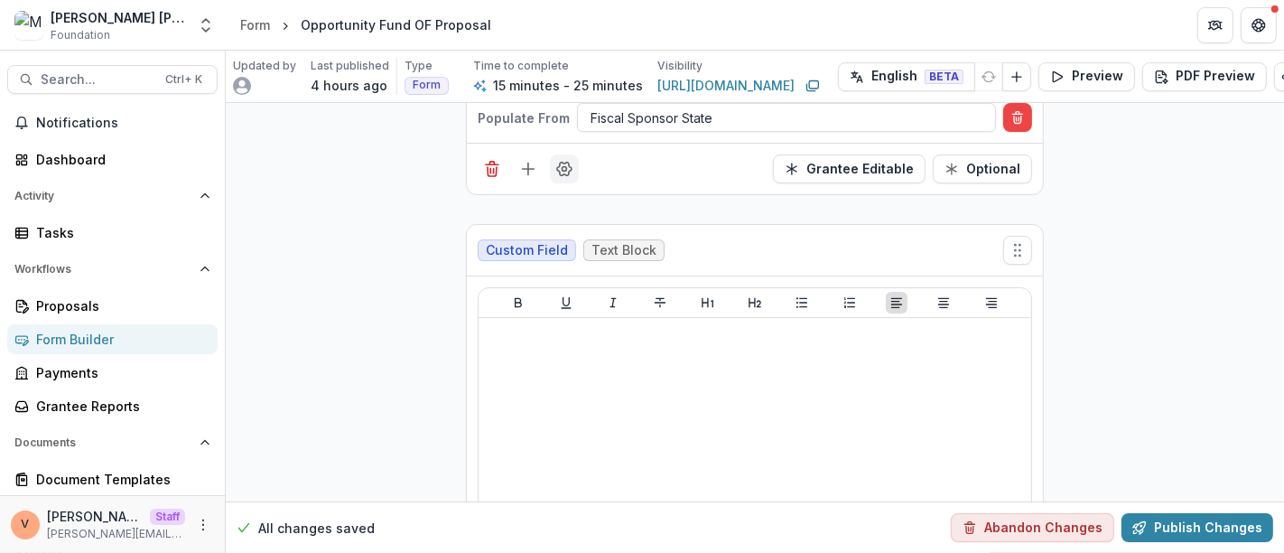
click at [564, 160] on icon "Field Settings" at bounding box center [564, 169] width 18 height 18
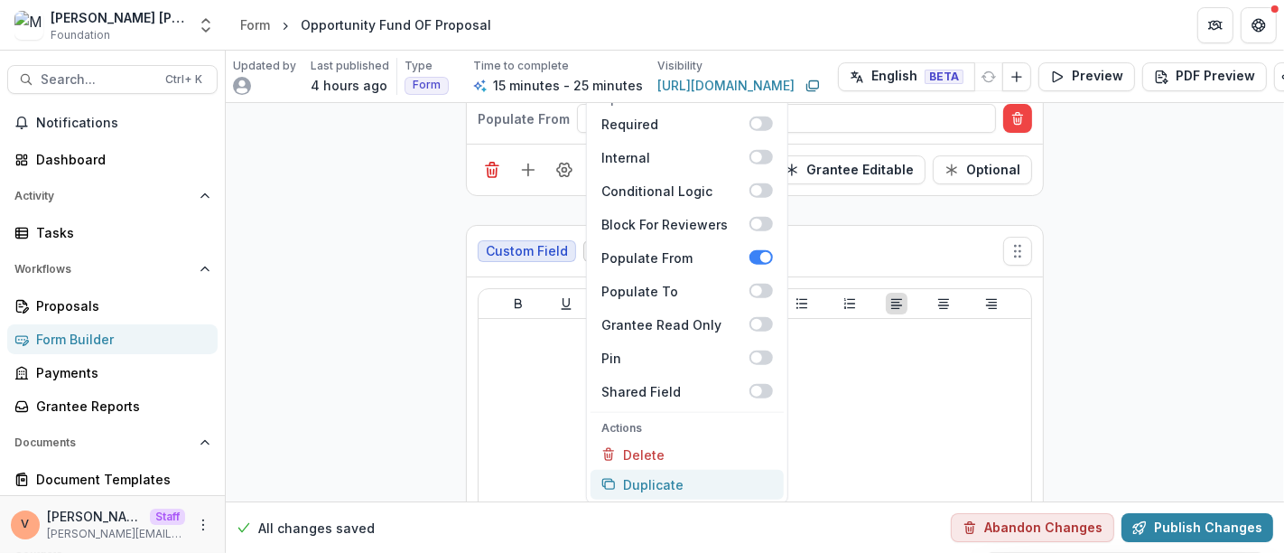
click at [648, 469] on button "Duplicate" at bounding box center [686, 484] width 193 height 30
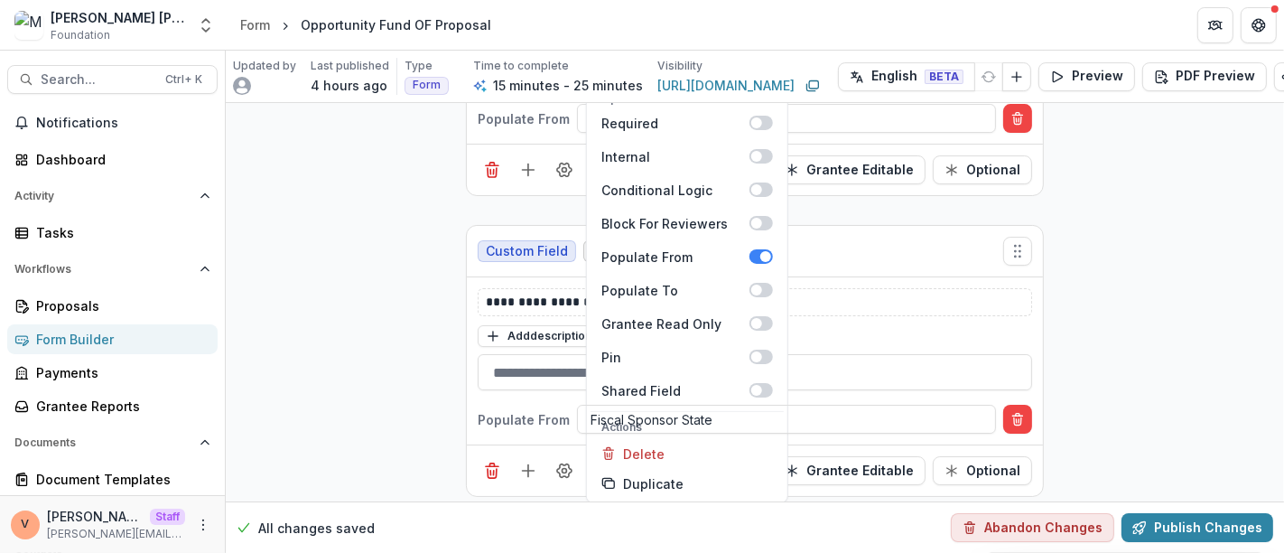
scroll to position [5298, 0]
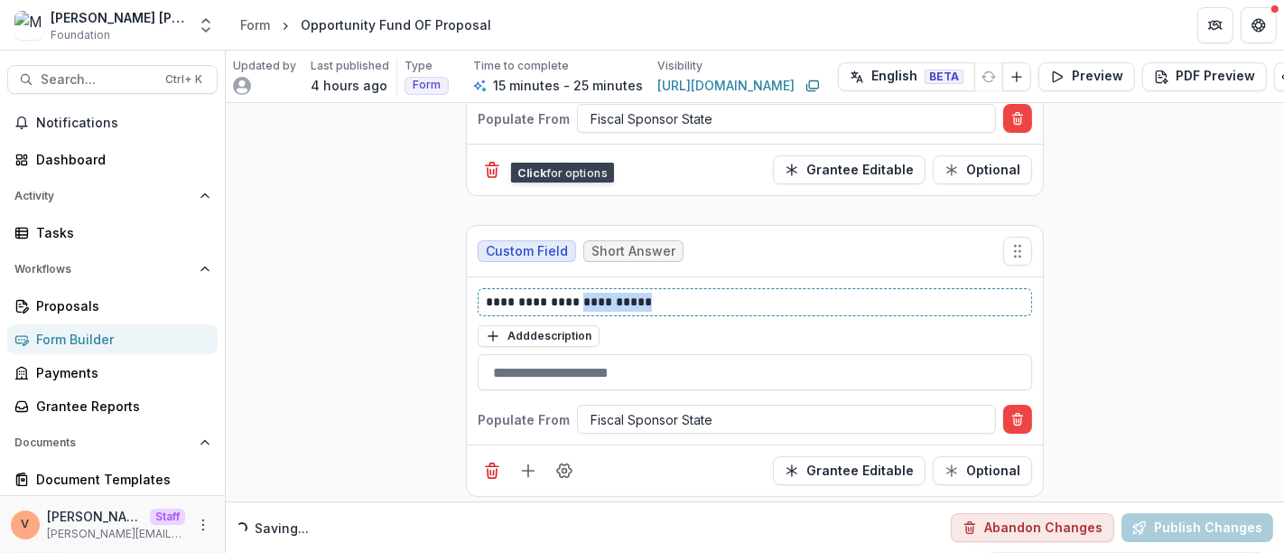
drag, startPoint x: 578, startPoint y: 266, endPoint x: 695, endPoint y: 269, distance: 117.4
click at [696, 293] on p "**********" at bounding box center [755, 302] width 539 height 19
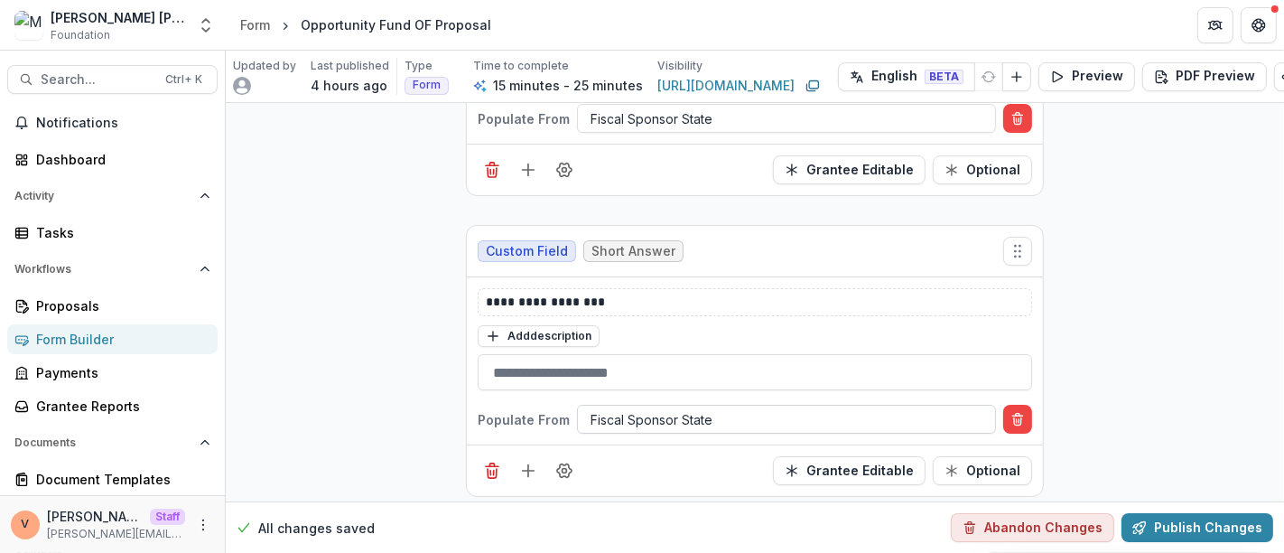
click at [673, 408] on div at bounding box center [786, 419] width 392 height 23
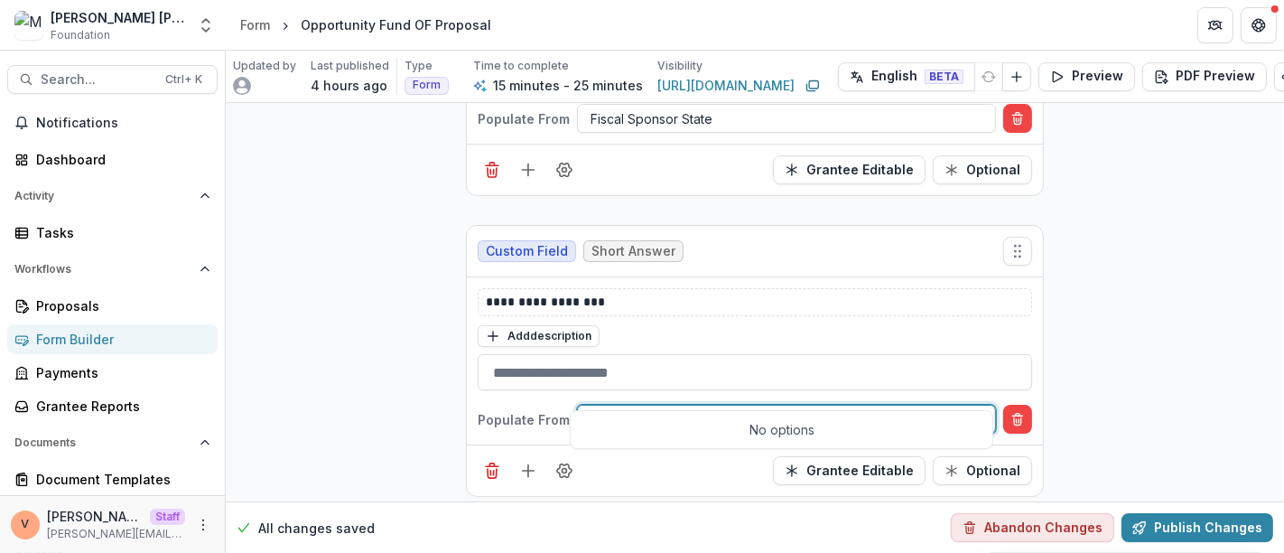
scroll to position [0, 0]
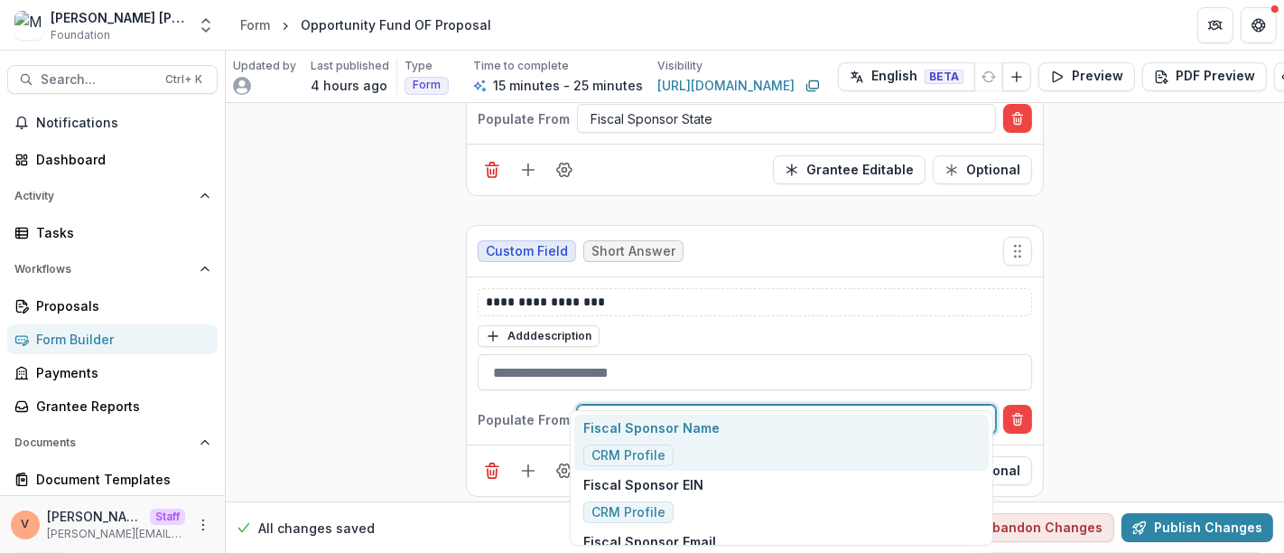
type input "**********"
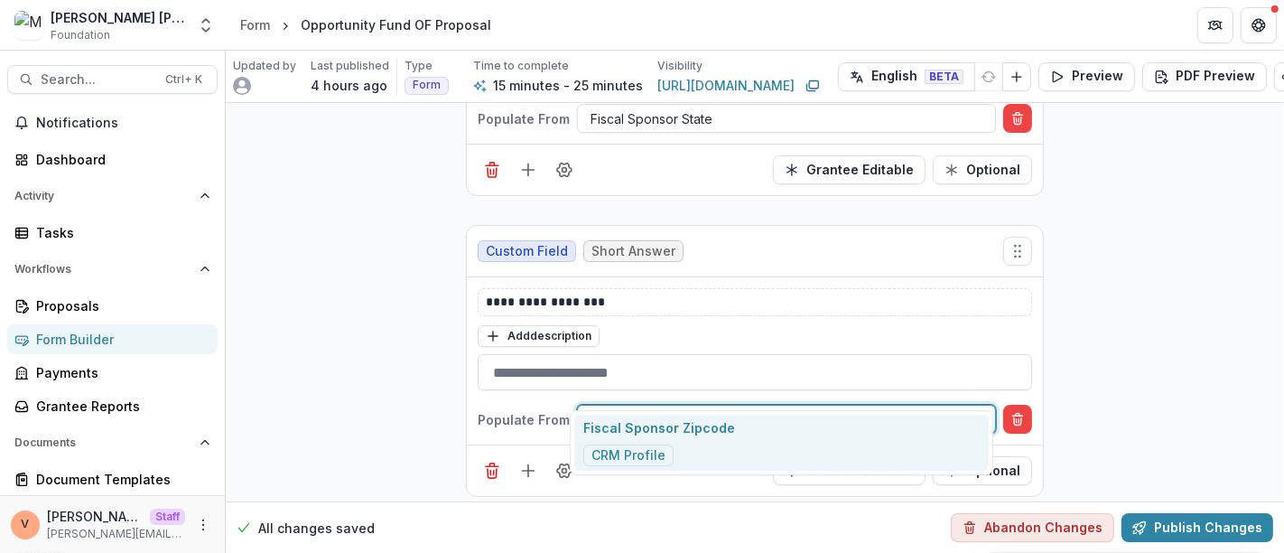
click at [677, 437] on div "Fiscal Sponsor Zipcode CRM Profile" at bounding box center [659, 442] width 152 height 48
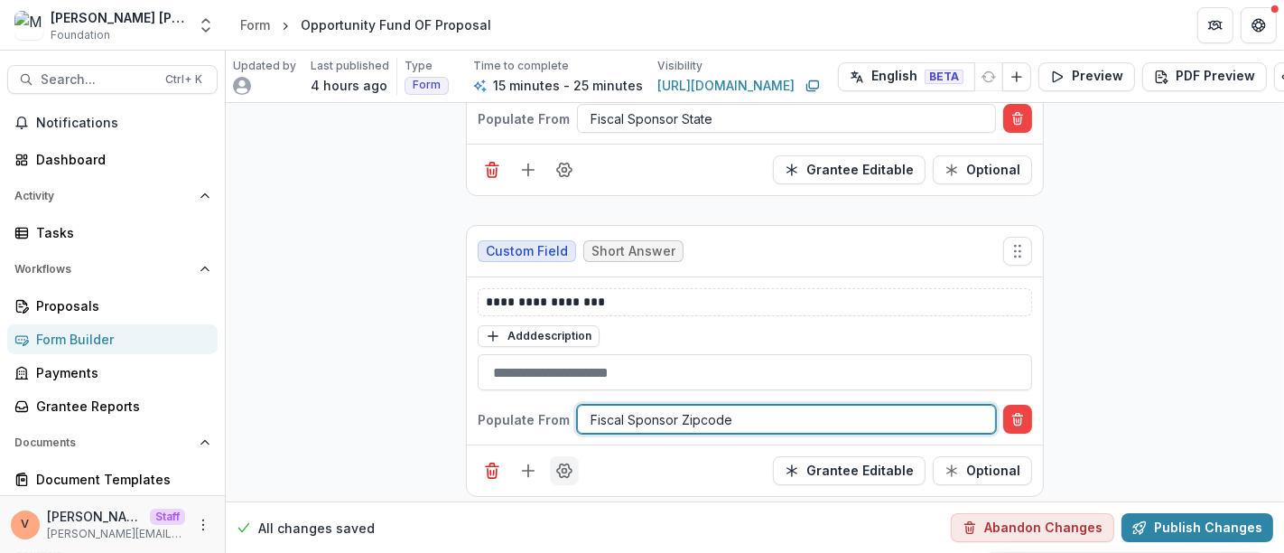
scroll to position [5398, 0]
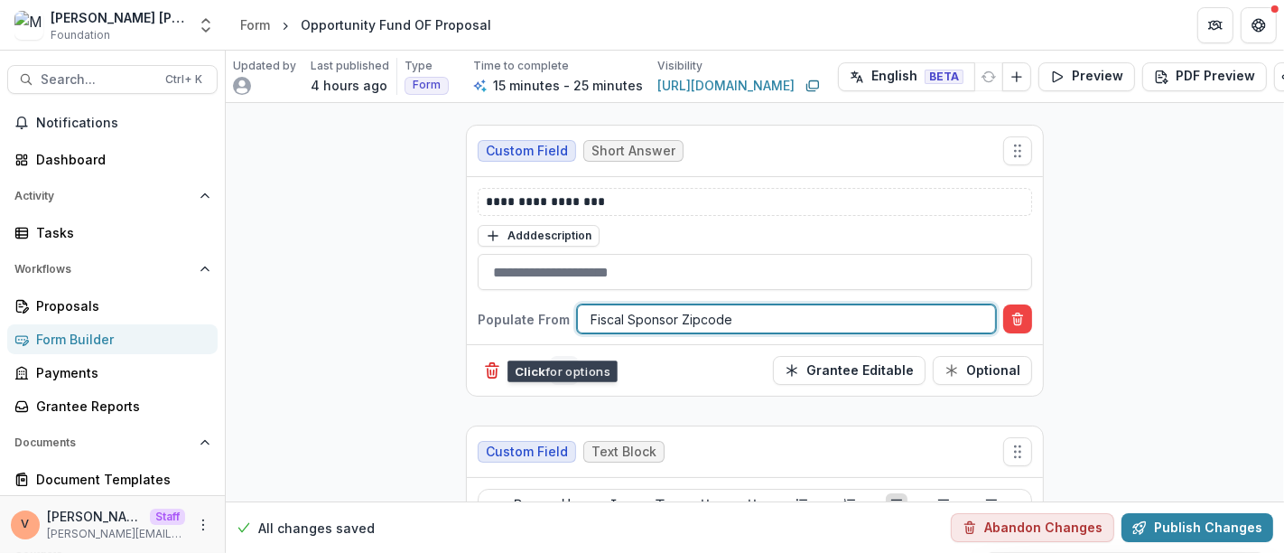
click at [562, 356] on button "Field Settings" at bounding box center [564, 370] width 29 height 29
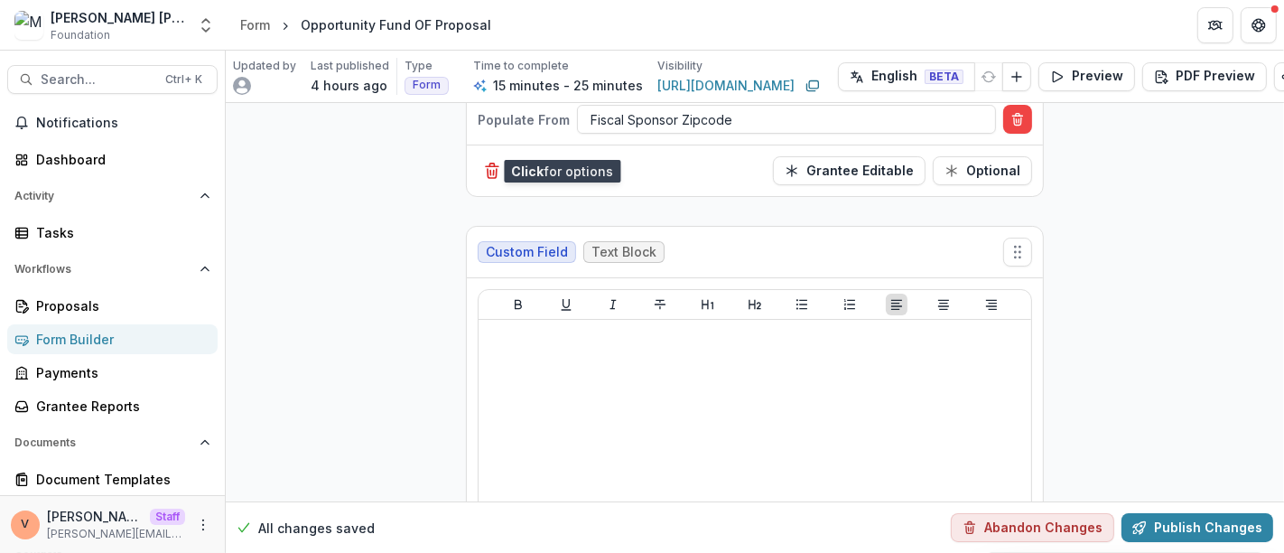
scroll to position [5599, 0]
click at [570, 155] on button "Field Settings" at bounding box center [564, 169] width 29 height 29
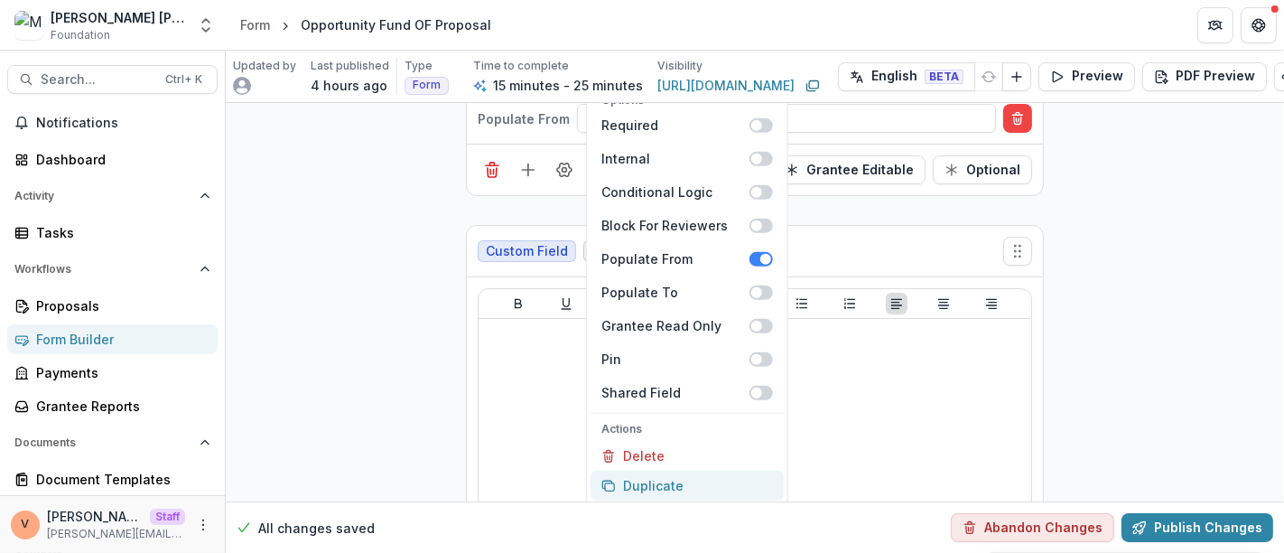
click at [646, 470] on button "Duplicate" at bounding box center [686, 485] width 193 height 30
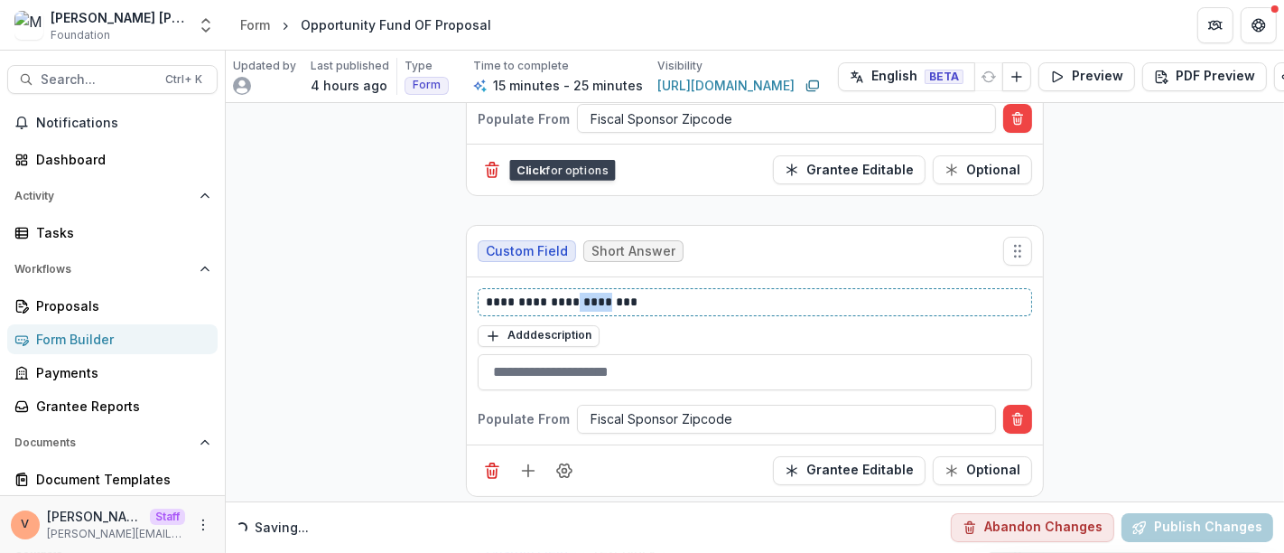
drag, startPoint x: 572, startPoint y: 264, endPoint x: 597, endPoint y: 265, distance: 24.4
click at [597, 293] on p "**********" at bounding box center [755, 302] width 539 height 19
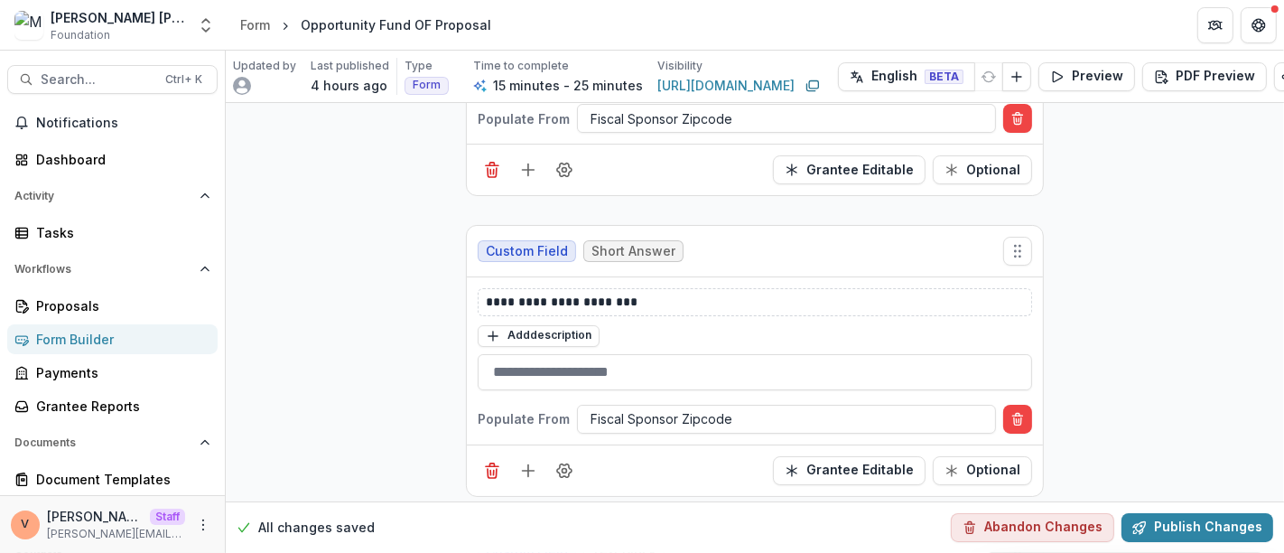
drag, startPoint x: 626, startPoint y: 281, endPoint x: 636, endPoint y: 270, distance: 14.7
click at [627, 288] on div "**********" at bounding box center [755, 302] width 554 height 28
drag, startPoint x: 636, startPoint y: 268, endPoint x: 572, endPoint y: 267, distance: 63.2
click at [572, 293] on p "**********" at bounding box center [755, 302] width 539 height 19
click at [654, 293] on p "**********" at bounding box center [755, 302] width 539 height 19
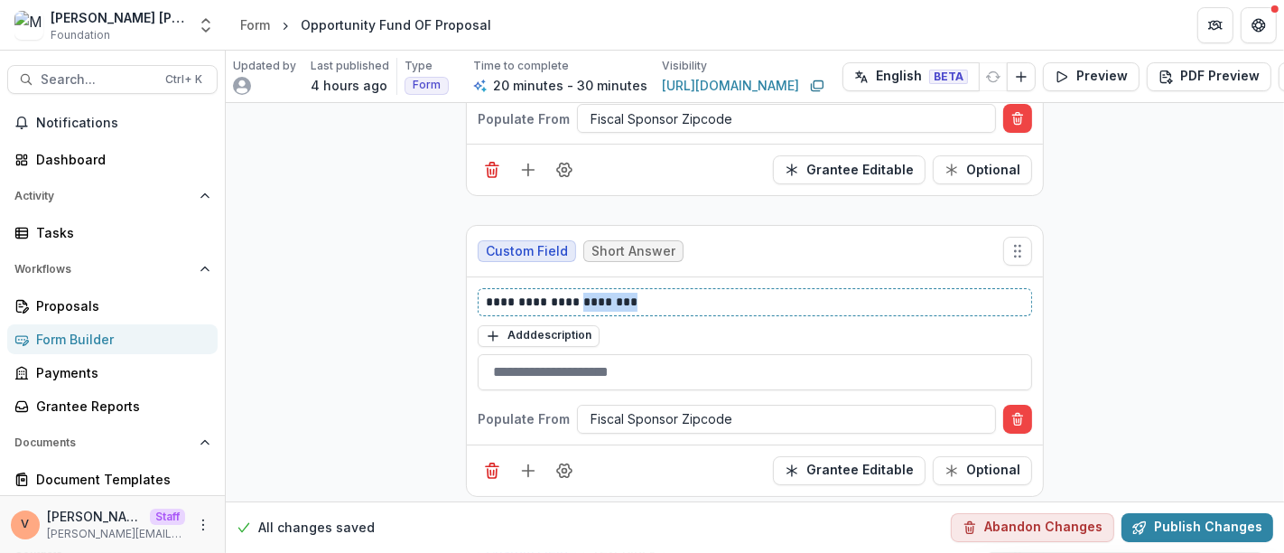
drag, startPoint x: 646, startPoint y: 272, endPoint x: 577, endPoint y: 271, distance: 69.5
click at [577, 293] on p "**********" at bounding box center [755, 302] width 539 height 19
paste div
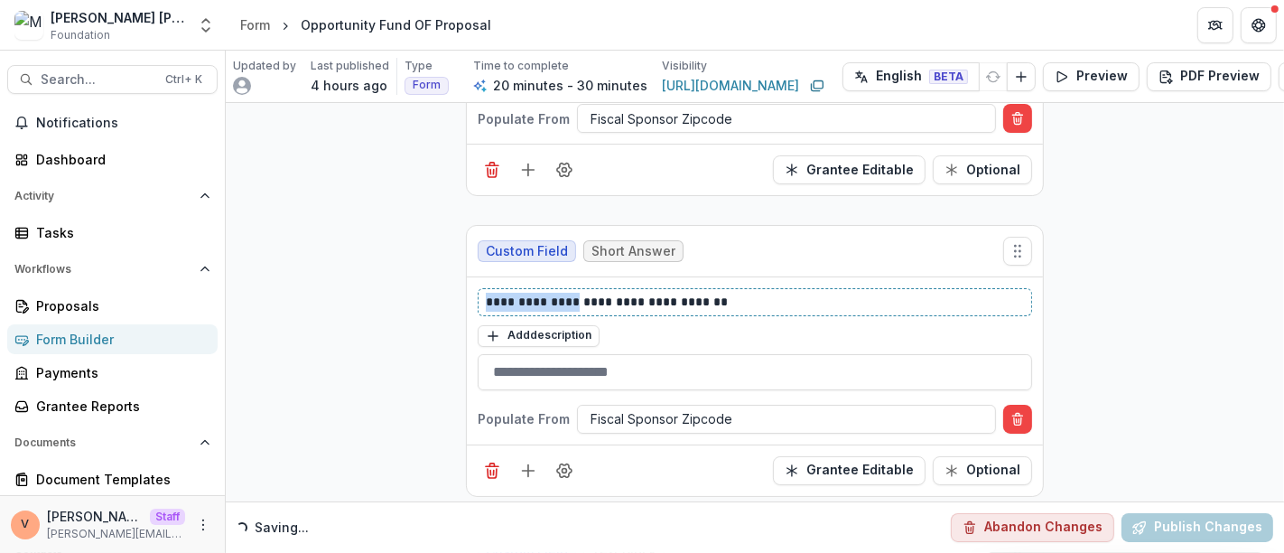
drag, startPoint x: 571, startPoint y: 269, endPoint x: 424, endPoint y: 265, distance: 147.2
click at [710, 407] on div at bounding box center [786, 418] width 392 height 23
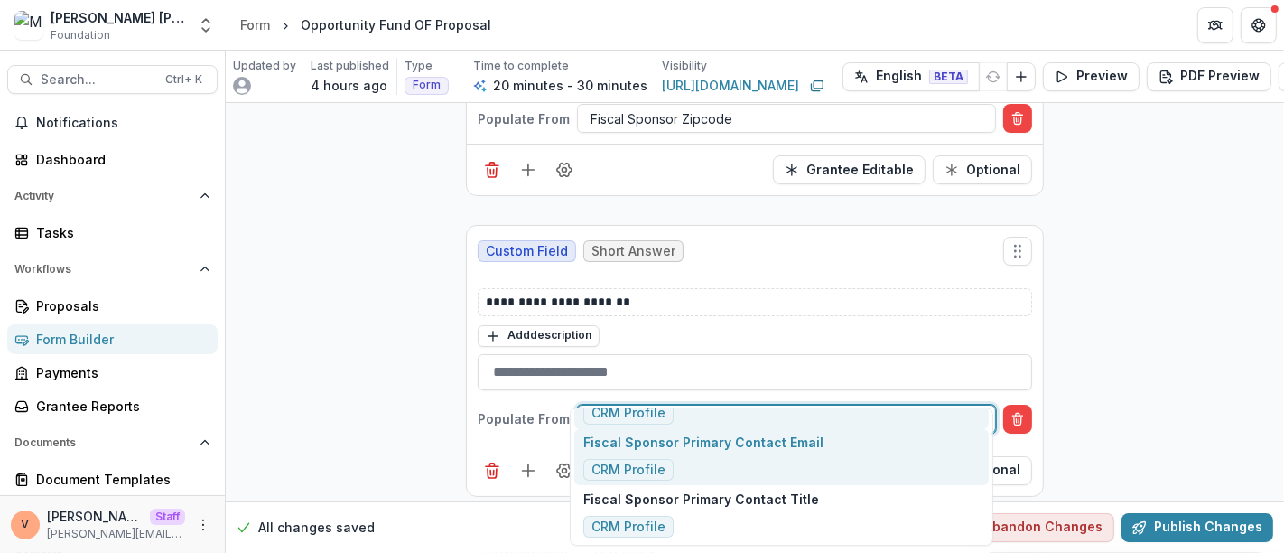
scroll to position [0, 0]
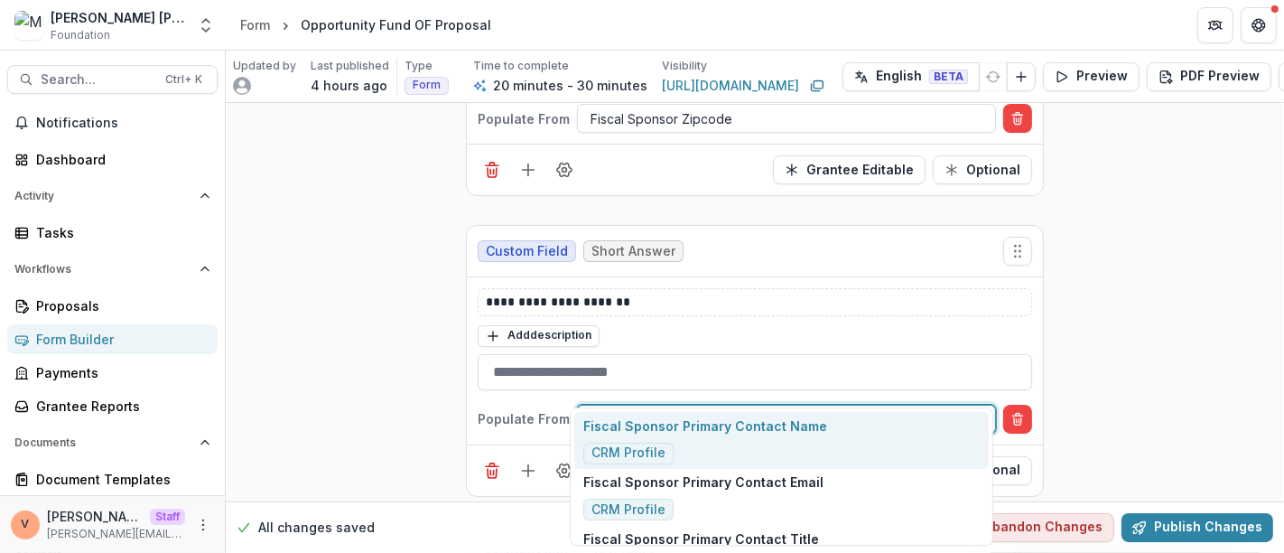
type input "**********"
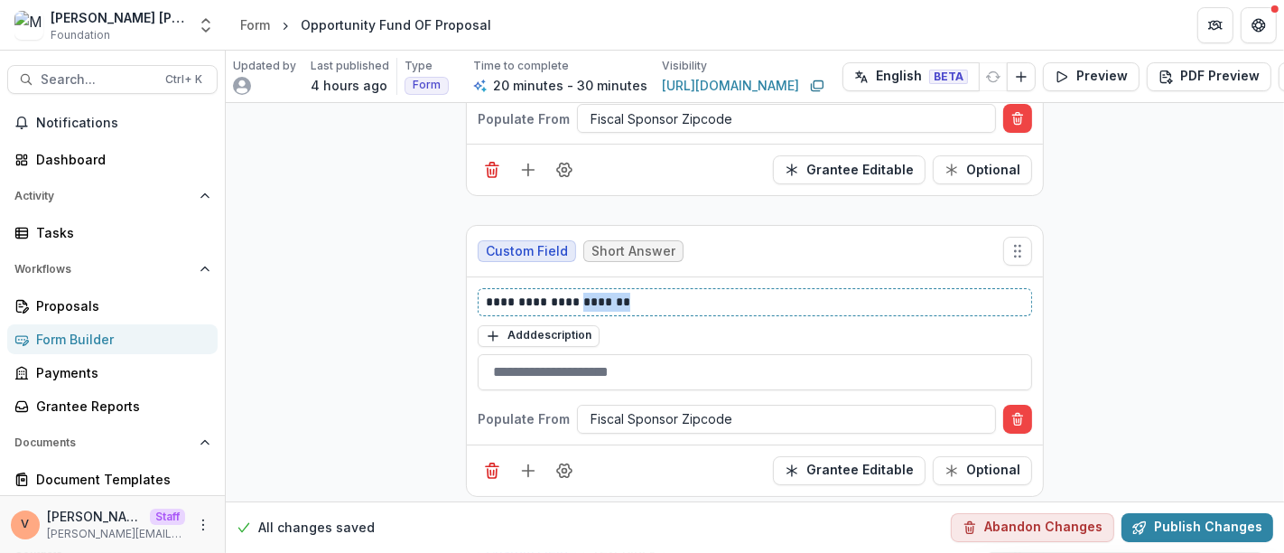
drag, startPoint x: 575, startPoint y: 272, endPoint x: 692, endPoint y: 264, distance: 117.7
click at [692, 293] on p "**********" at bounding box center [755, 302] width 539 height 19
click at [702, 407] on div at bounding box center [786, 418] width 392 height 23
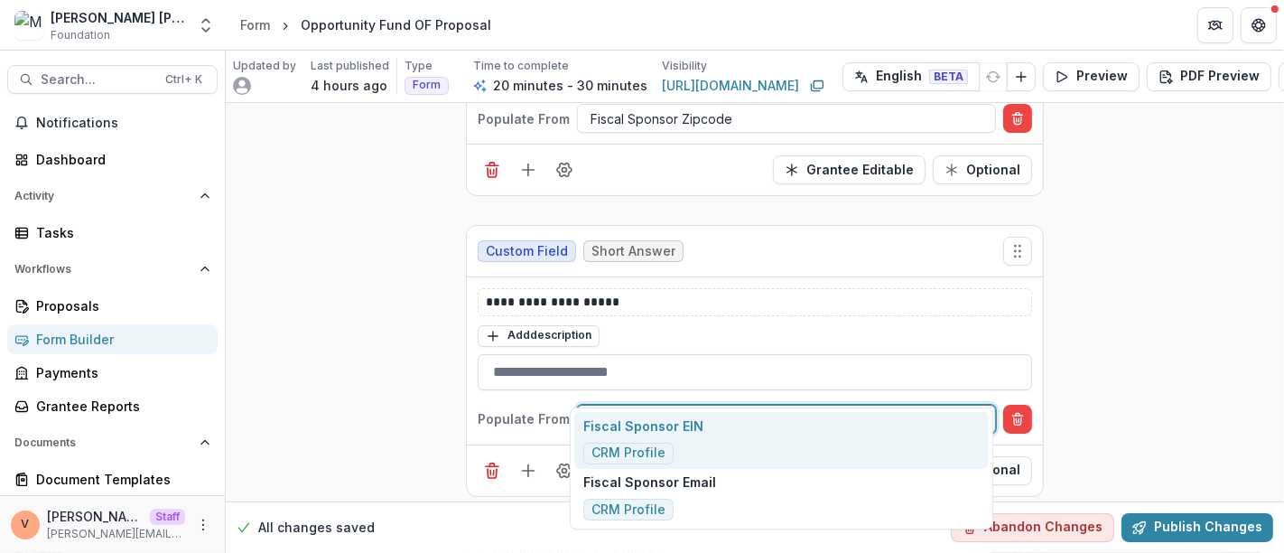
type input "**********"
click at [724, 438] on div "Fiscal Sponsor Email CRM Profile" at bounding box center [781, 440] width 414 height 57
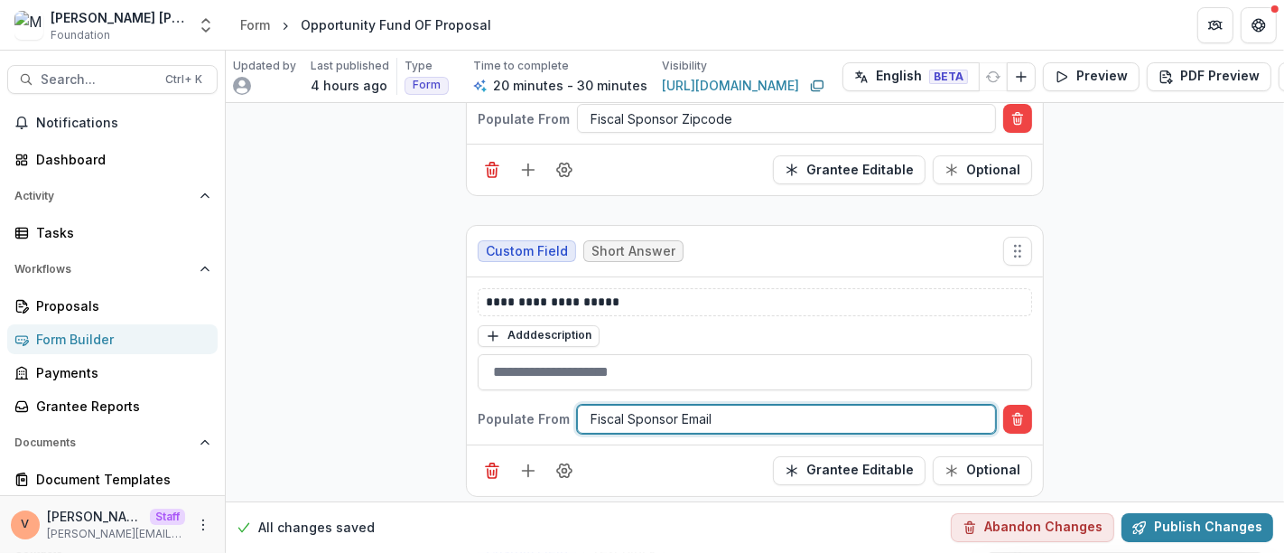
scroll to position [5799, 0]
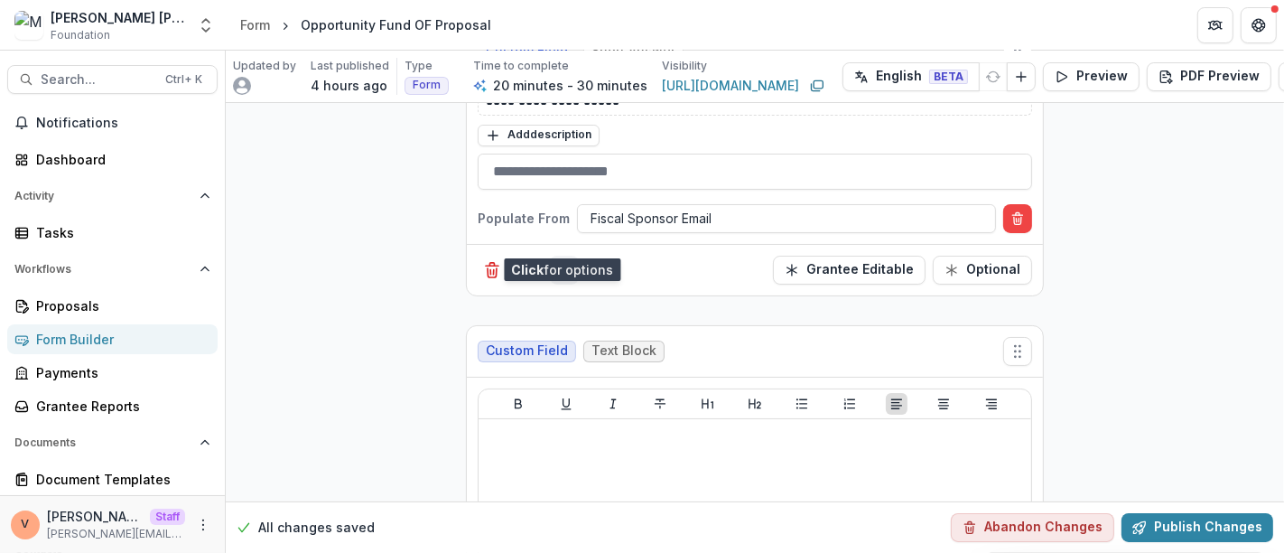
click at [564, 261] on icon "Field Settings" at bounding box center [564, 270] width 18 height 18
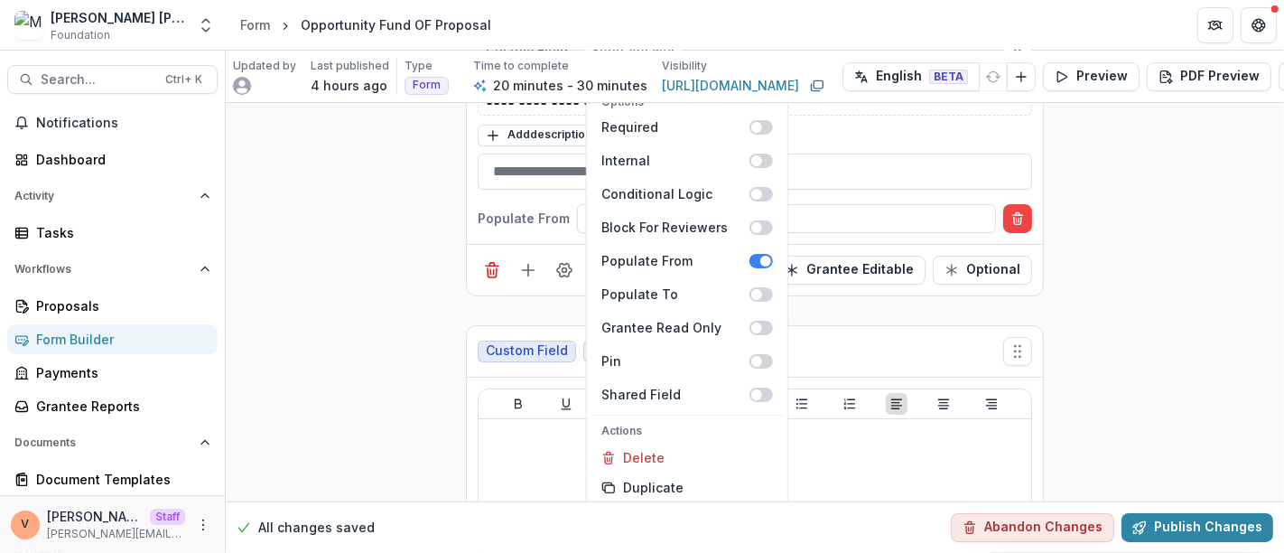
scroll to position [5798, 0]
click at [664, 472] on button "Duplicate" at bounding box center [686, 487] width 193 height 30
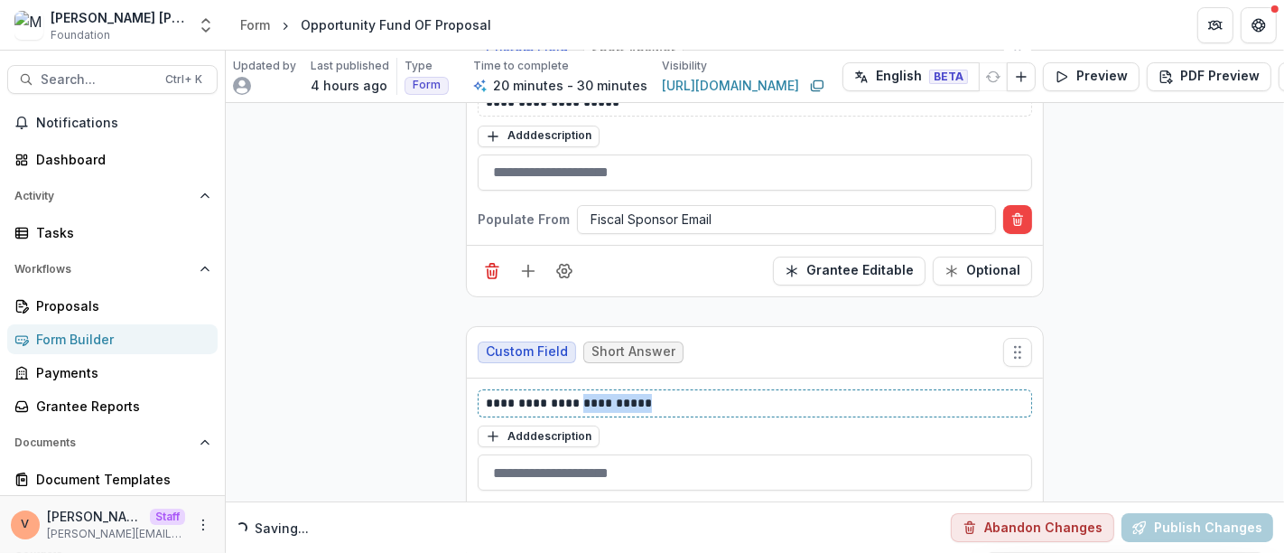
drag, startPoint x: 574, startPoint y: 369, endPoint x: 688, endPoint y: 367, distance: 113.8
click at [688, 394] on p "**********" at bounding box center [755, 403] width 539 height 19
drag, startPoint x: 578, startPoint y: 366, endPoint x: 307, endPoint y: 351, distance: 271.2
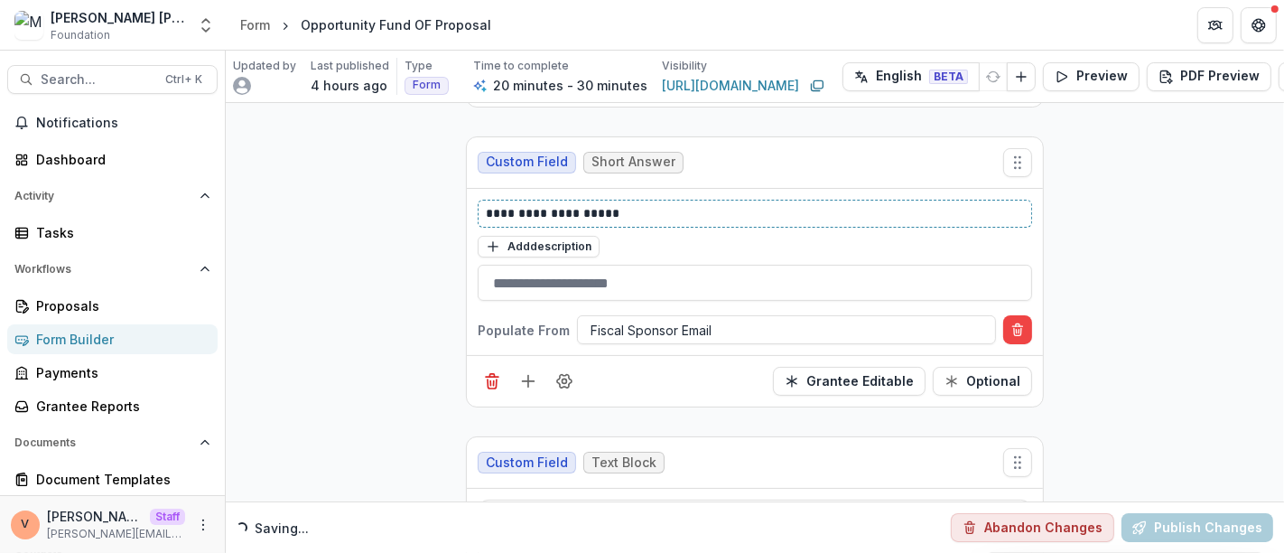
scroll to position [5998, 0]
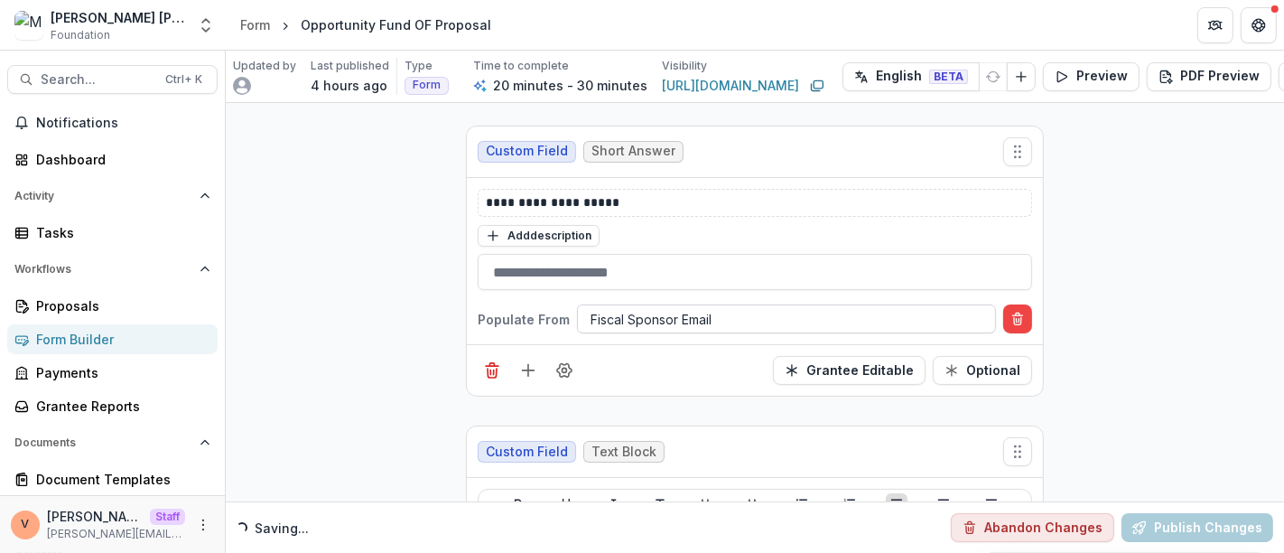
click at [688, 308] on div at bounding box center [786, 319] width 392 height 23
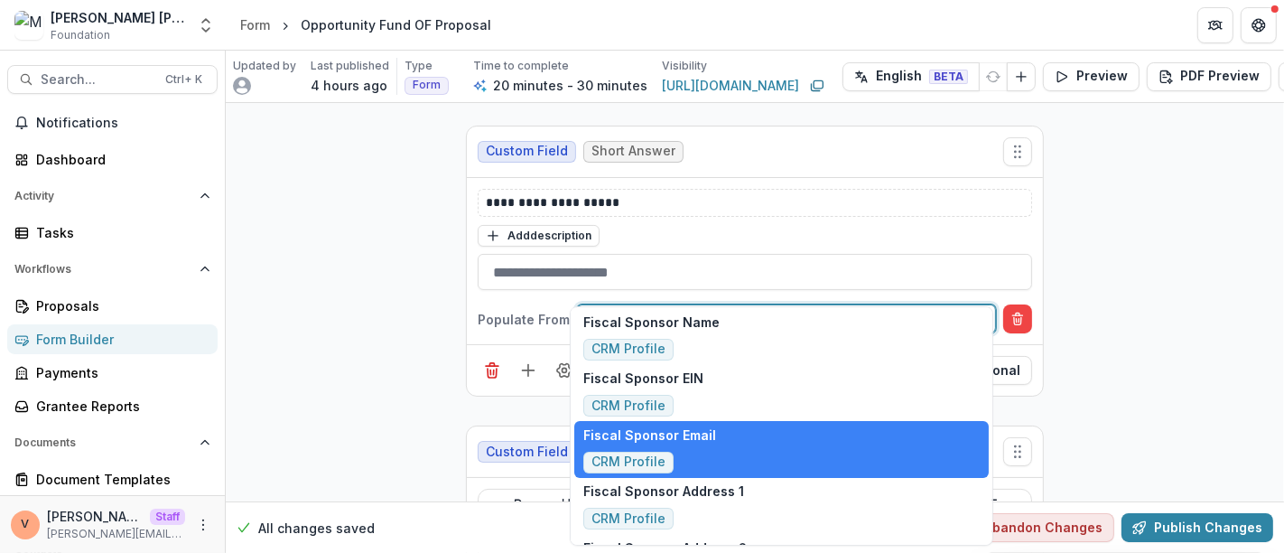
scroll to position [0, 0]
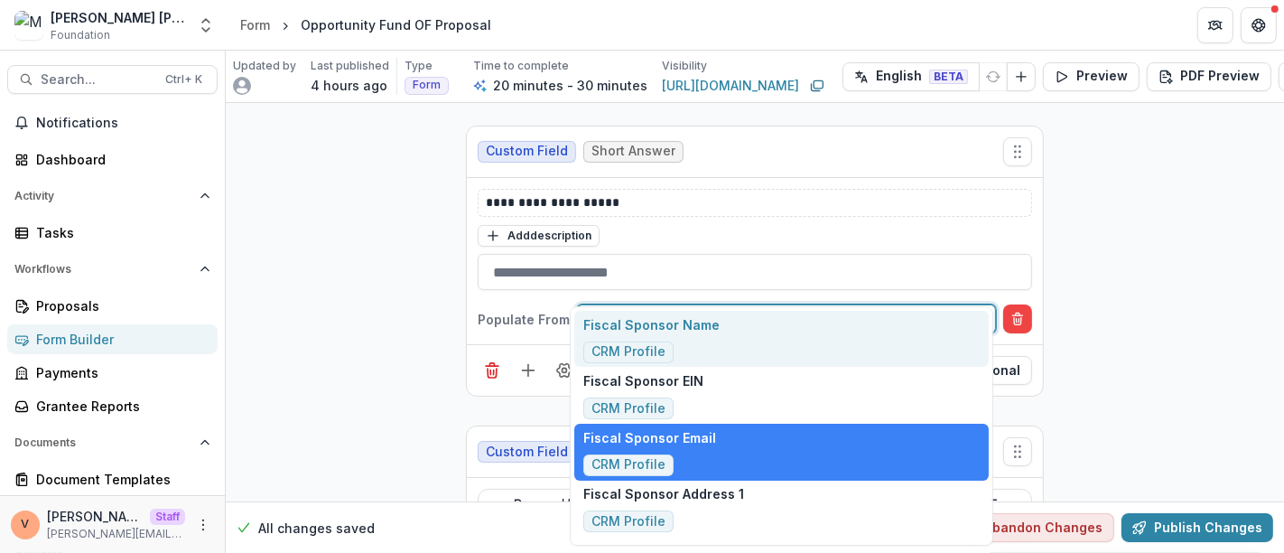
type input "**********"
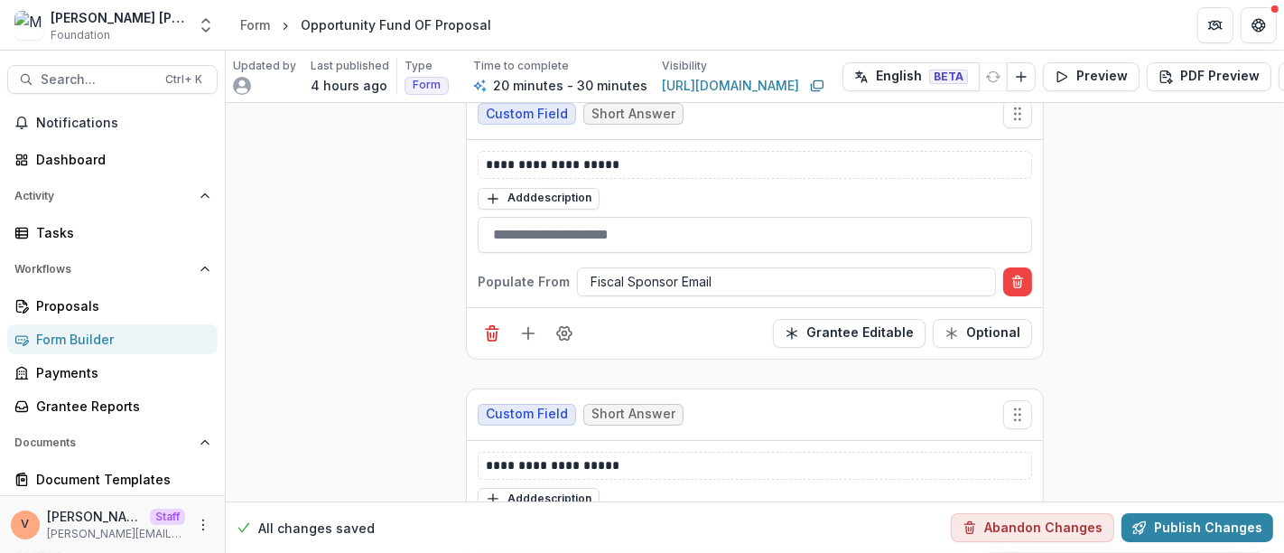
scroll to position [5898, 0]
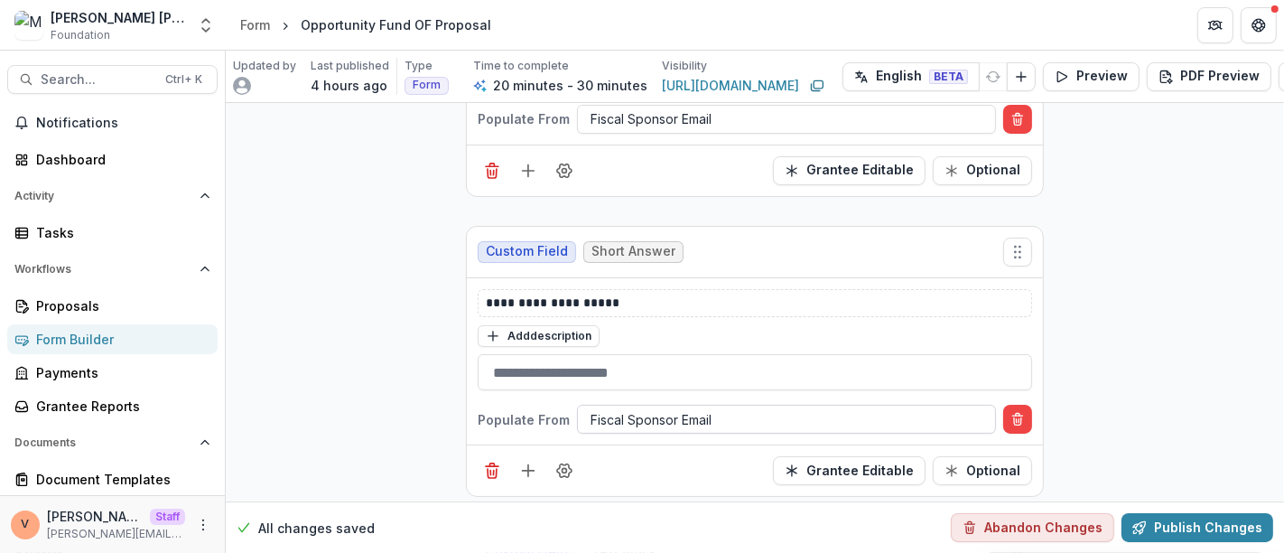
click at [741, 408] on div at bounding box center [786, 419] width 392 height 23
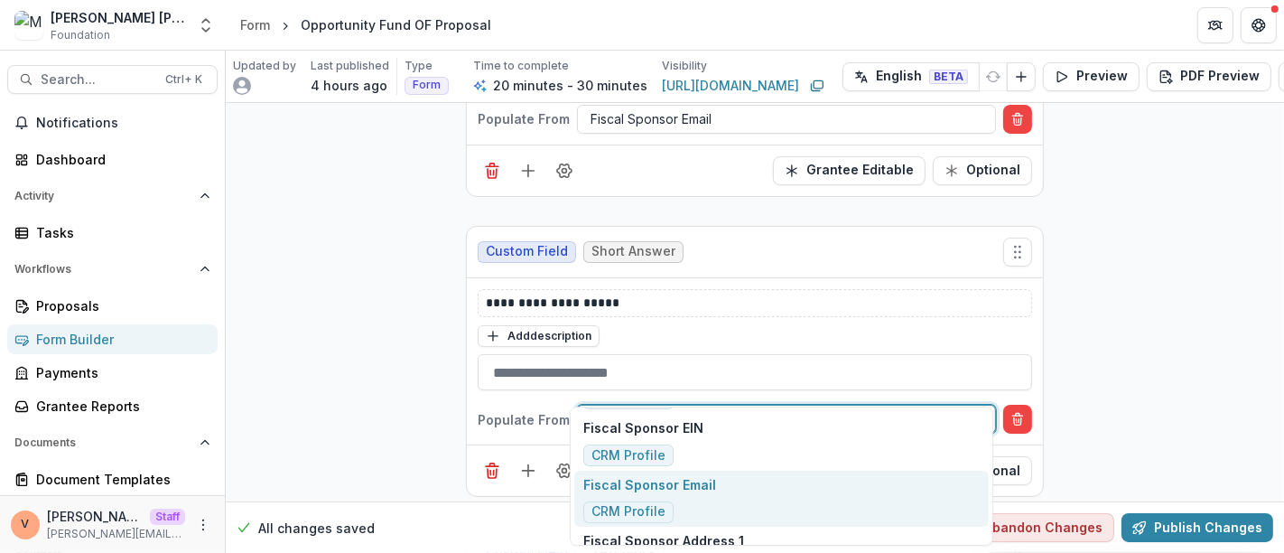
scroll to position [0, 0]
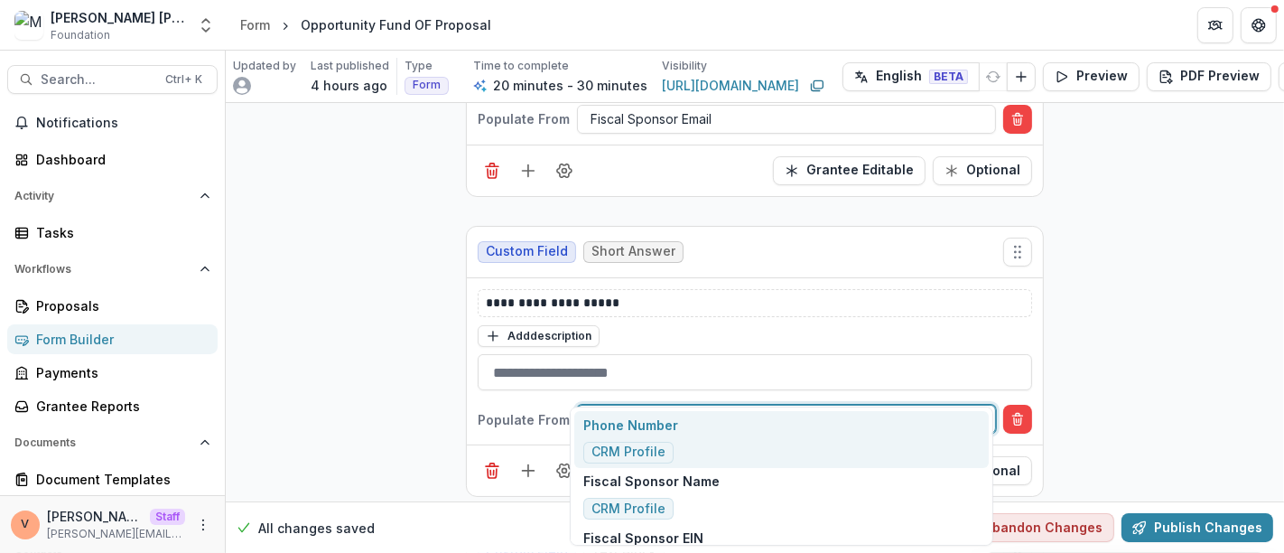
type input "*"
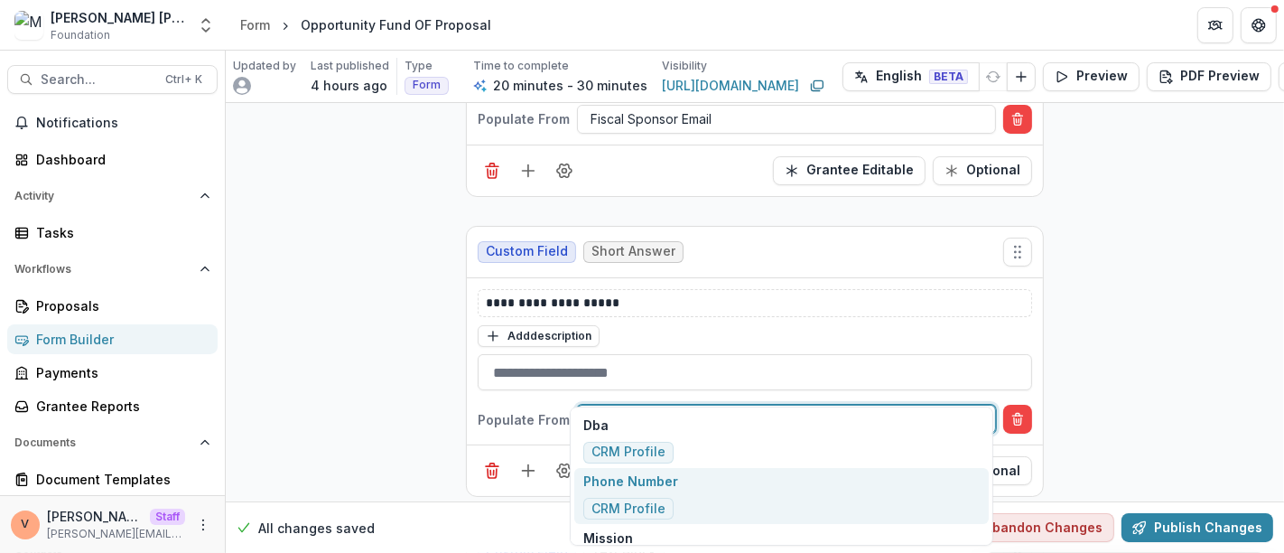
click at [1035, 345] on div "**********" at bounding box center [755, 361] width 576 height 167
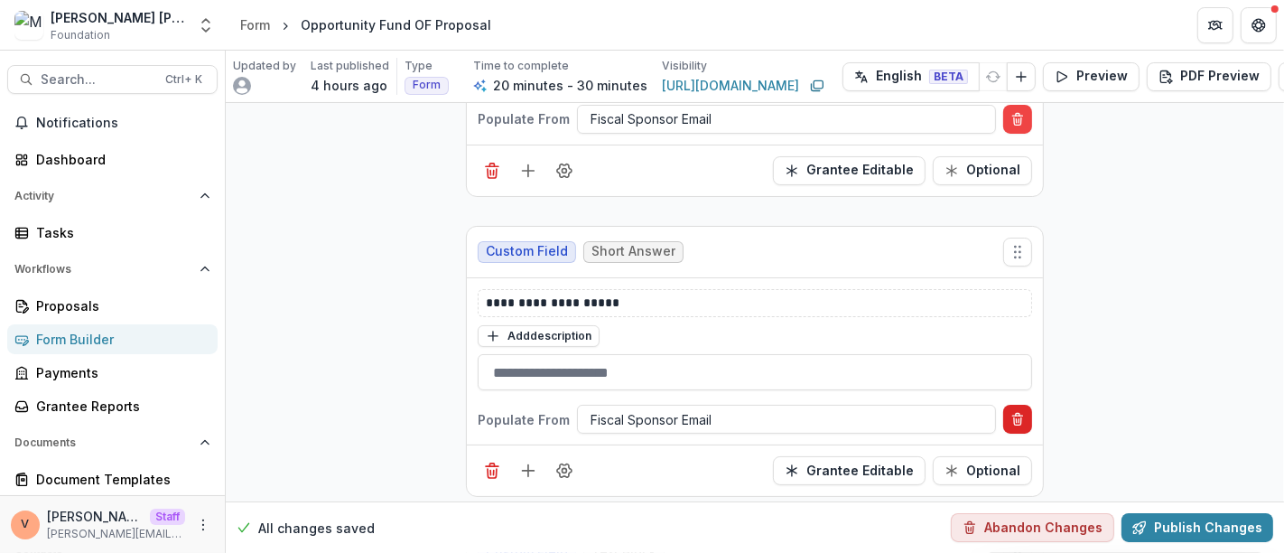
click at [1018, 418] on icon "Delete condition" at bounding box center [1017, 421] width 7 height 7
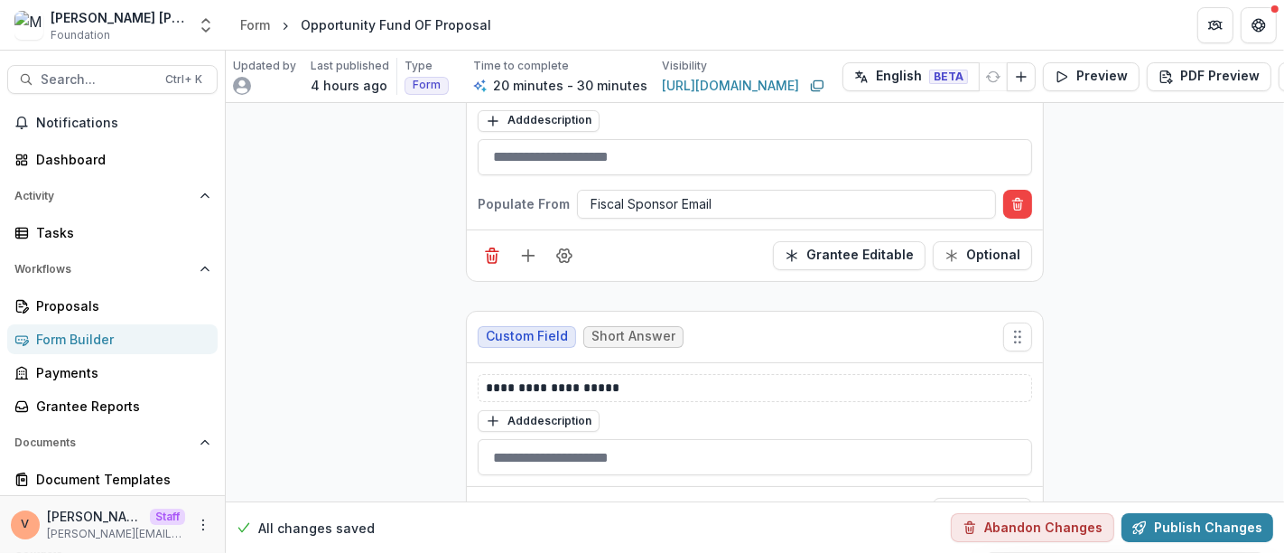
scroll to position [6014, 0]
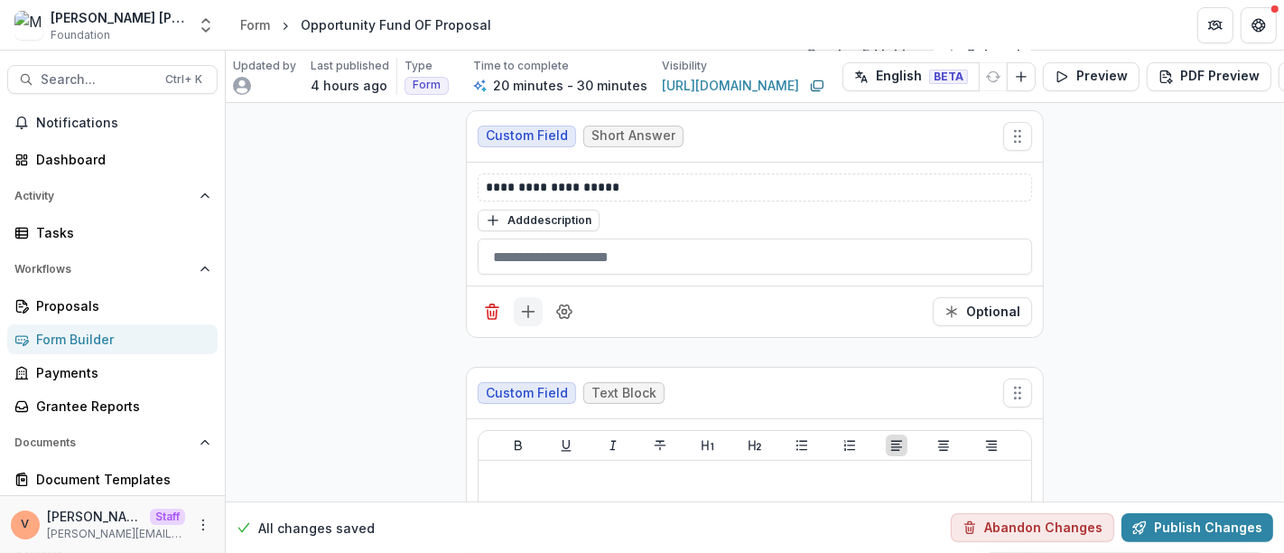
click at [528, 306] on line "Add field" at bounding box center [528, 312] width 0 height 12
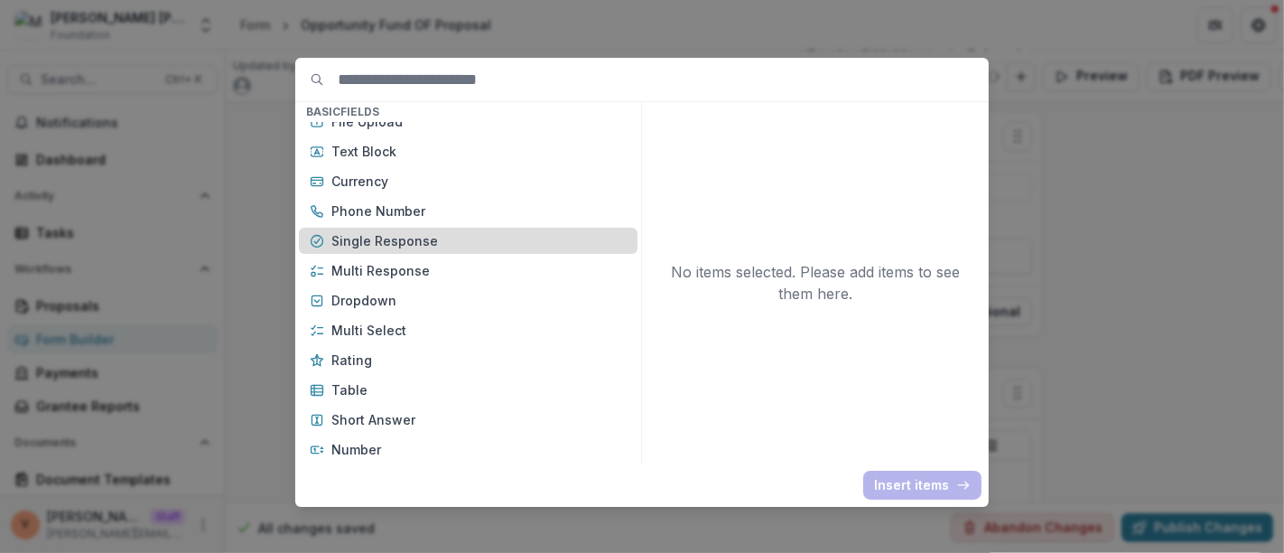
scroll to position [100, 0]
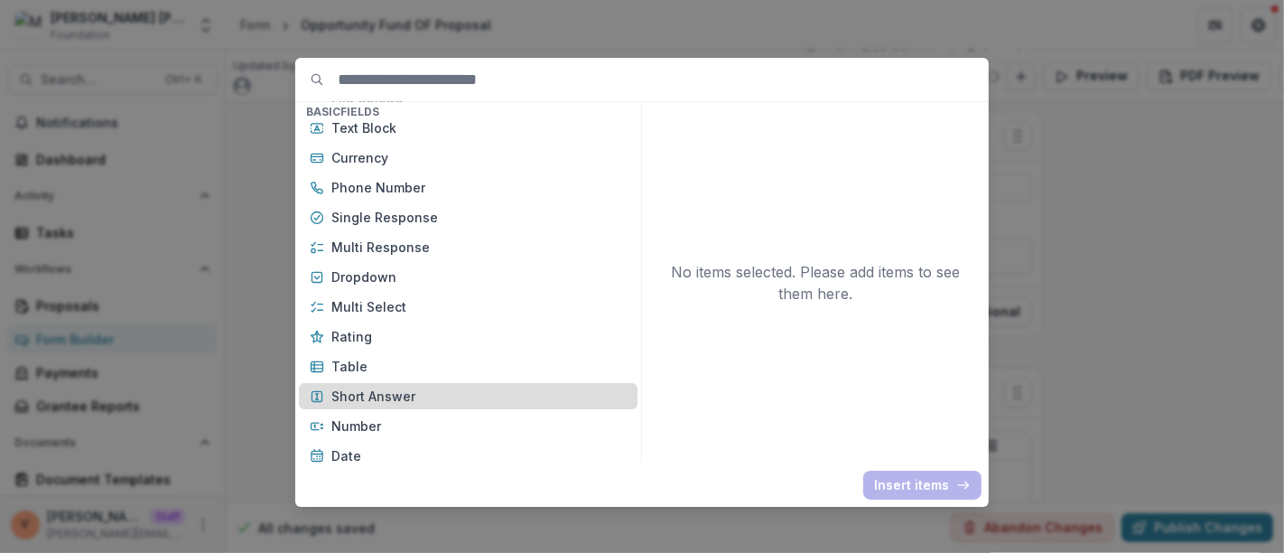
click at [431, 395] on p "Short Answer" at bounding box center [478, 395] width 295 height 19
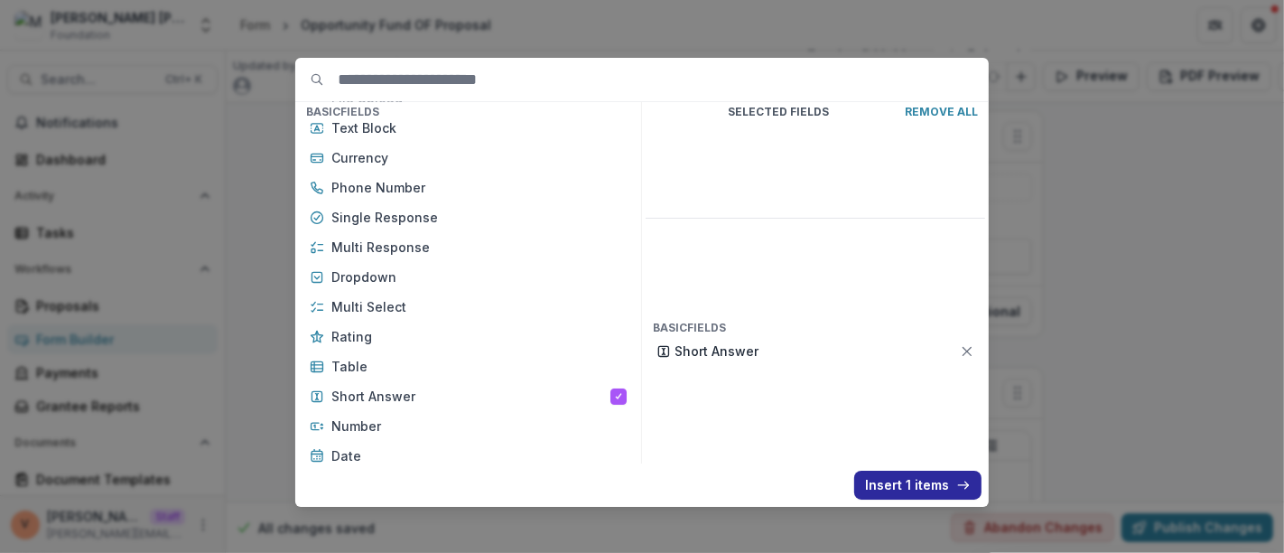
click at [886, 486] on button "Insert 1 items" at bounding box center [917, 484] width 127 height 29
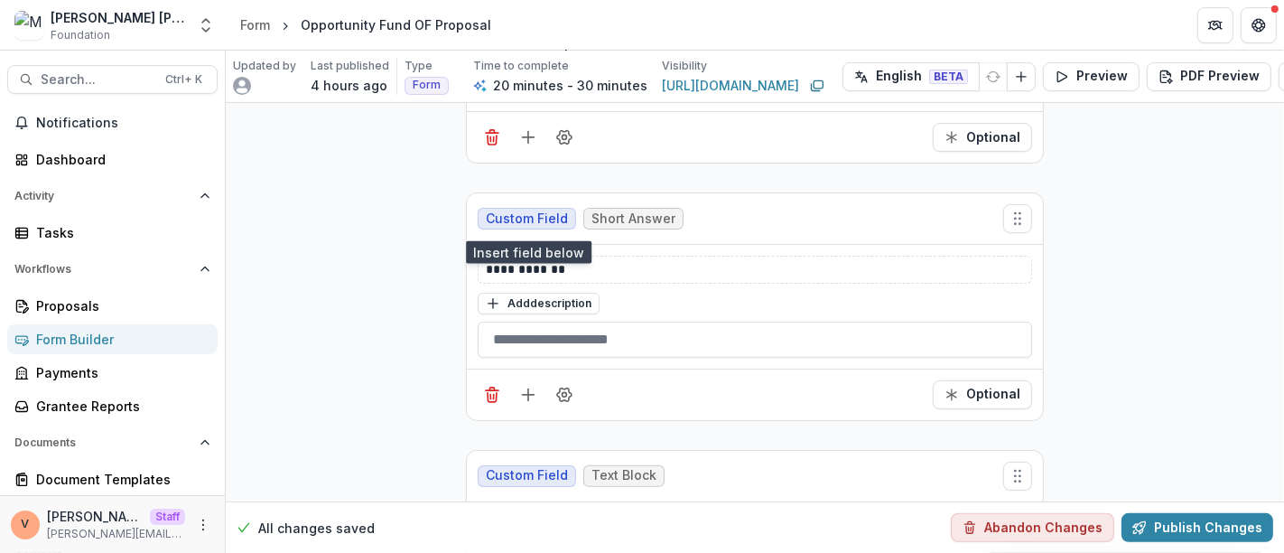
scroll to position [6214, 0]
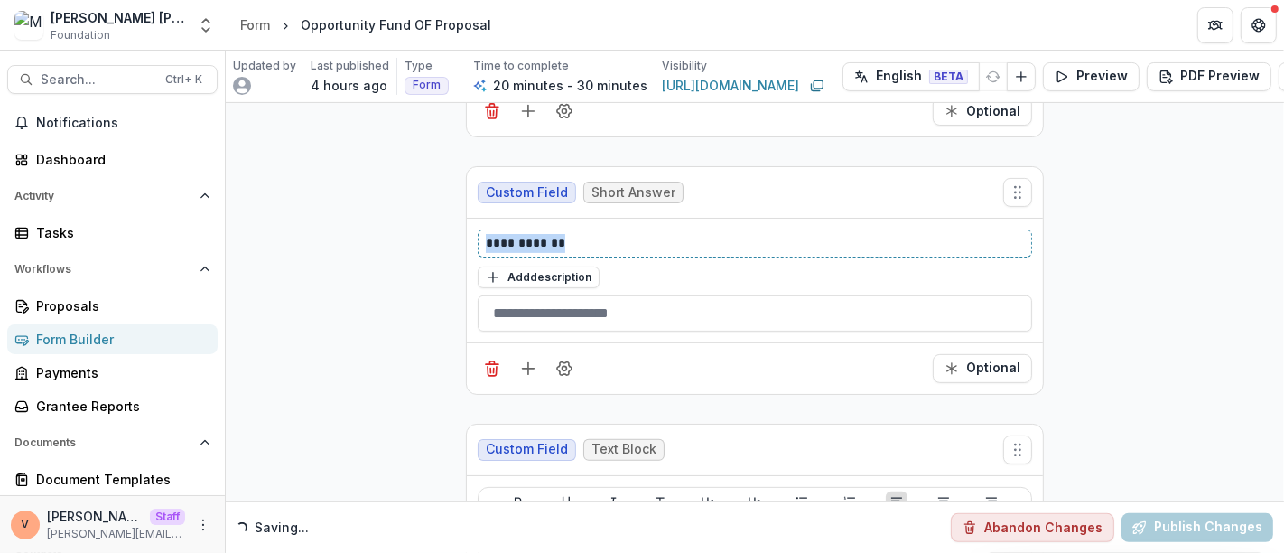
drag, startPoint x: 585, startPoint y: 209, endPoint x: 392, endPoint y: 212, distance: 193.2
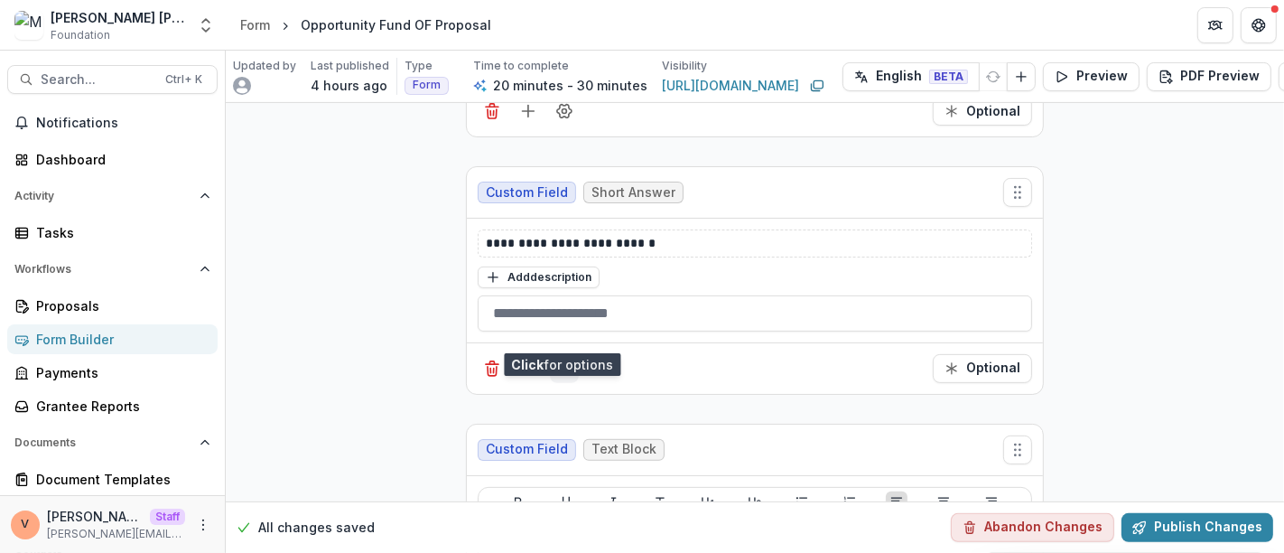
click at [564, 359] on icon "Field Settings" at bounding box center [564, 368] width 18 height 18
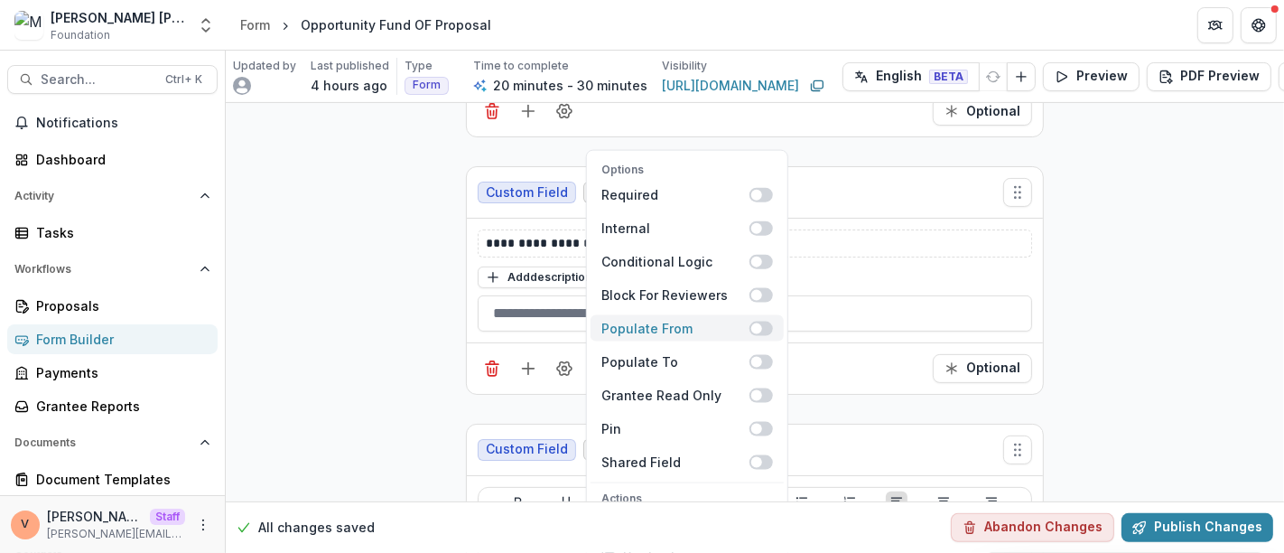
click at [767, 321] on span at bounding box center [760, 328] width 23 height 14
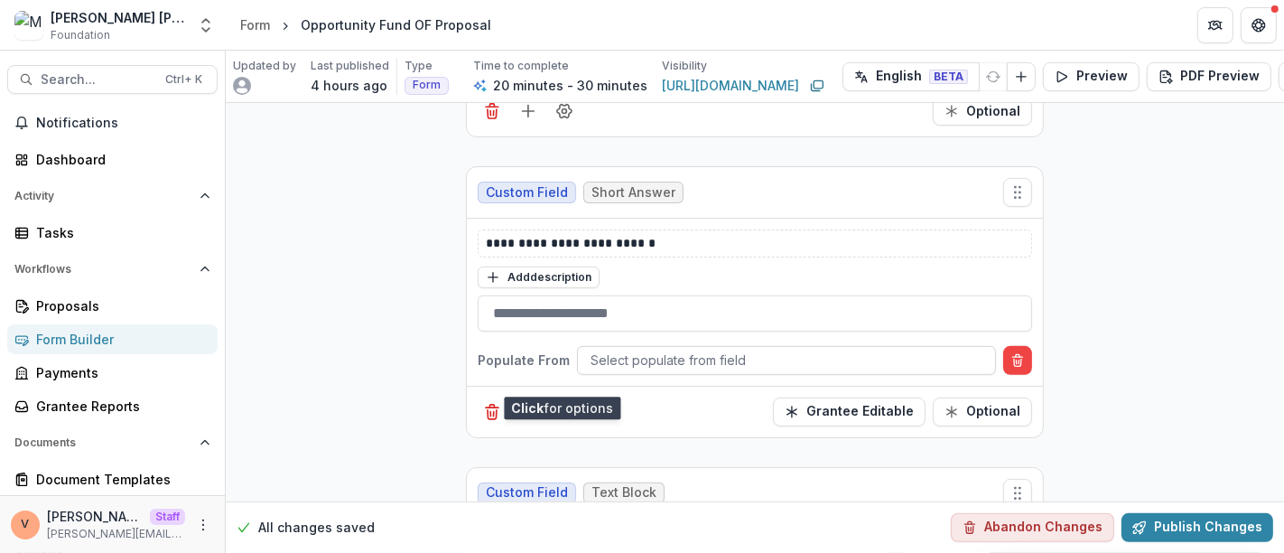
click at [739, 348] on div at bounding box center [786, 359] width 392 height 23
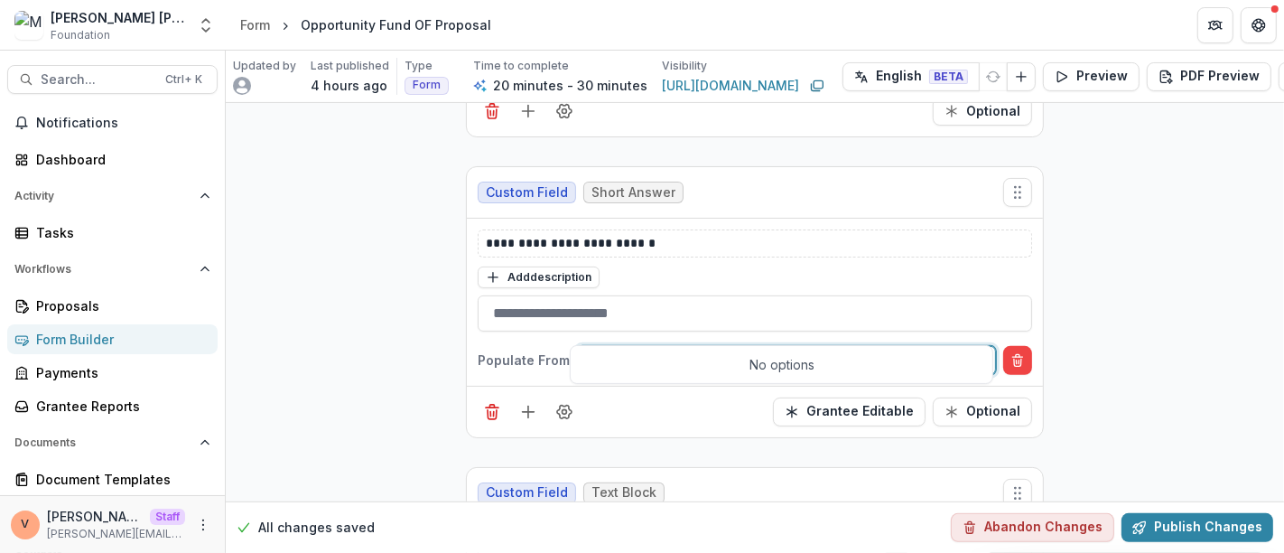
type input "******"
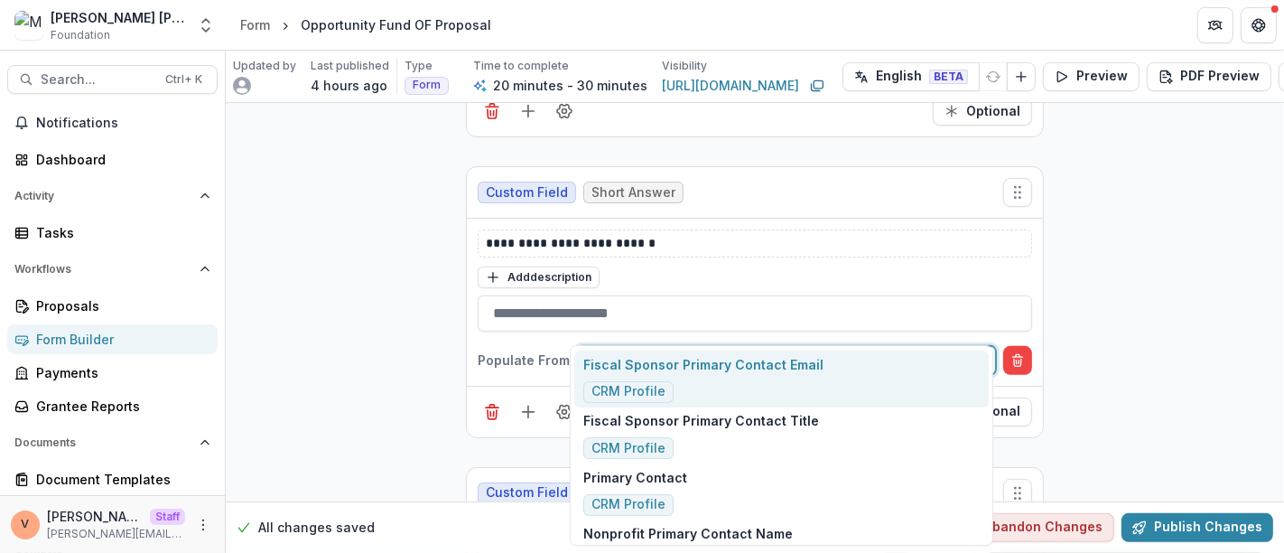
scroll to position [100, 0]
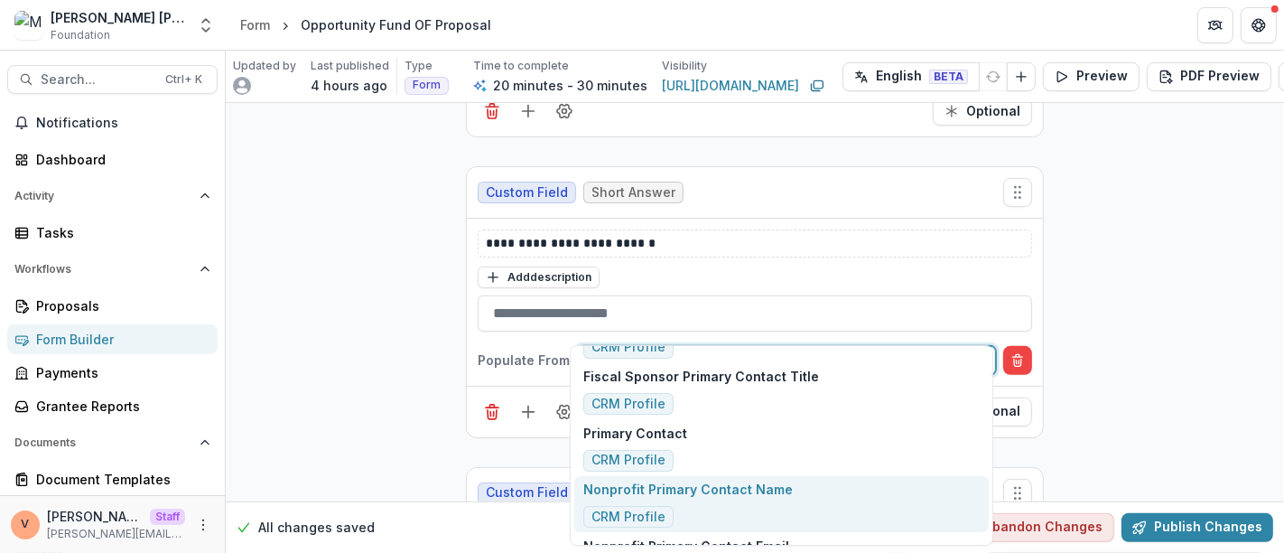
click at [815, 485] on div "Nonprofit Primary Contact Name CRM Profile" at bounding box center [781, 504] width 414 height 57
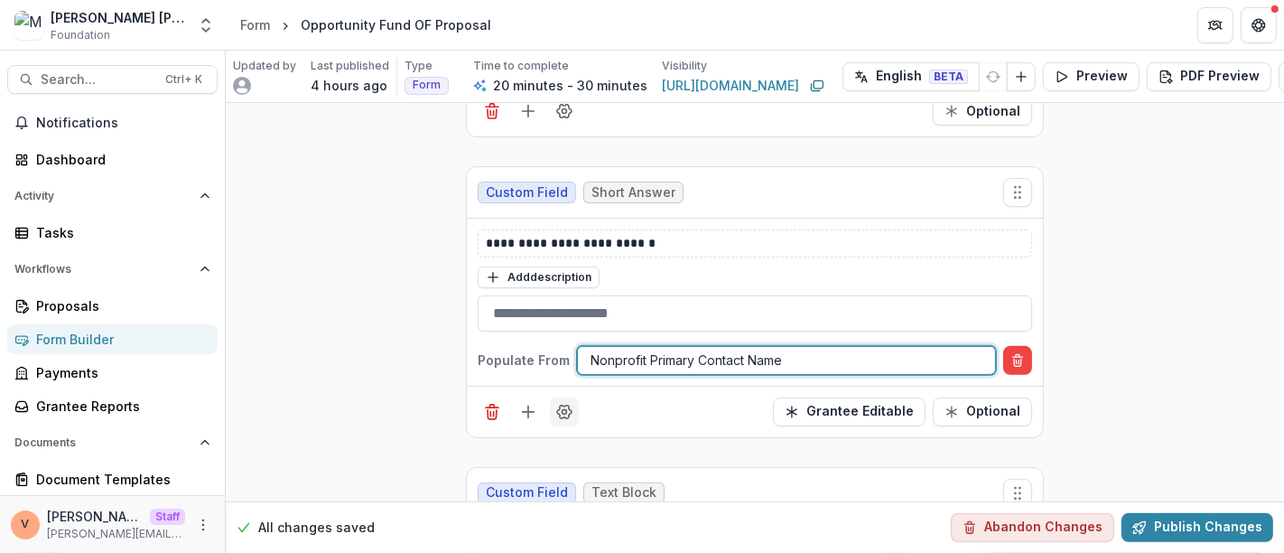
scroll to position [6415, 0]
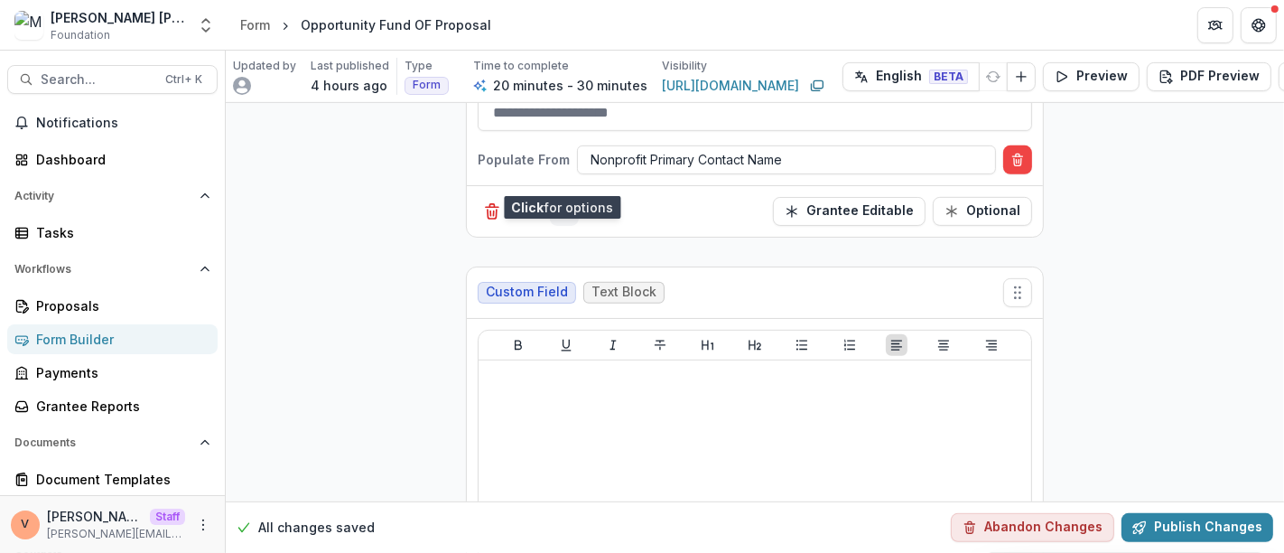
click at [563, 202] on icon "Field Settings" at bounding box center [564, 211] width 18 height 18
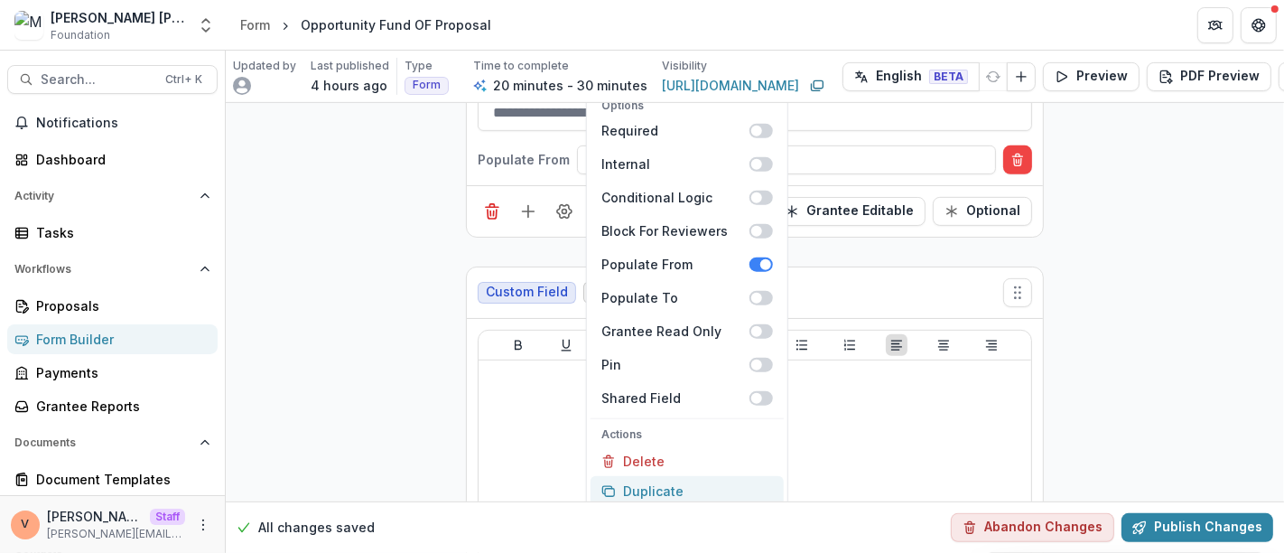
click at [646, 476] on button "Duplicate" at bounding box center [686, 491] width 193 height 30
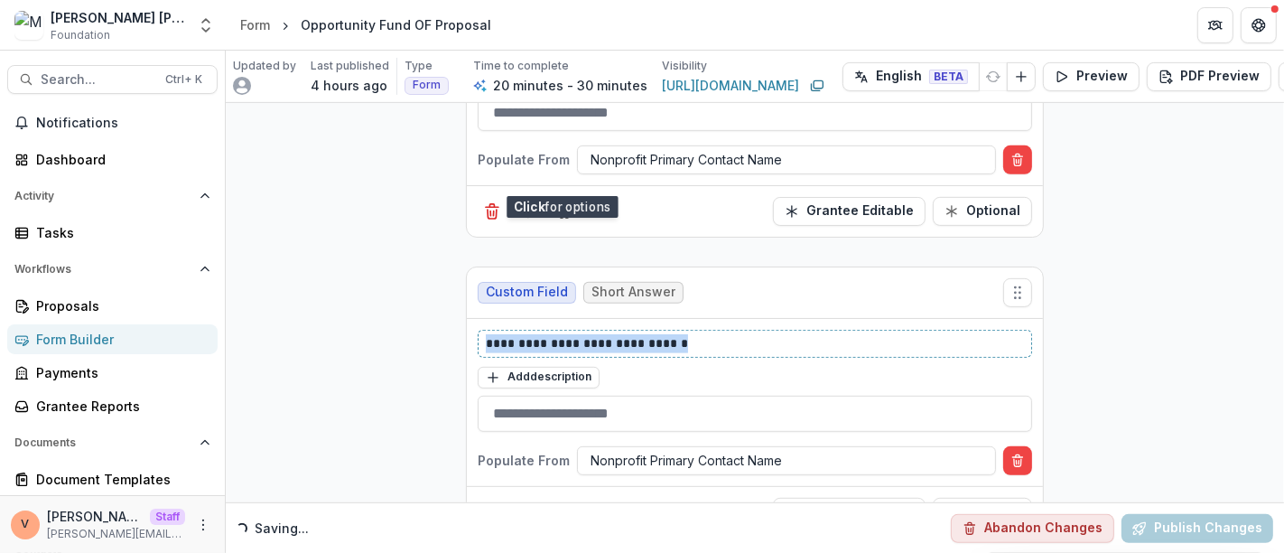
drag, startPoint x: 714, startPoint y: 295, endPoint x: 413, endPoint y: 303, distance: 301.7
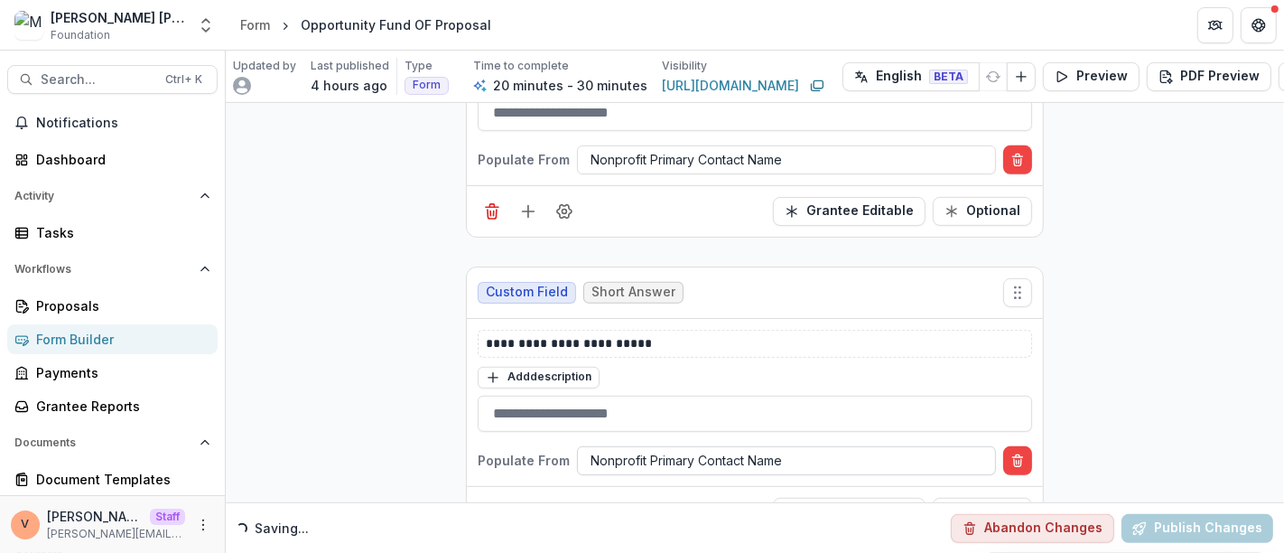
click at [735, 449] on div at bounding box center [786, 460] width 392 height 23
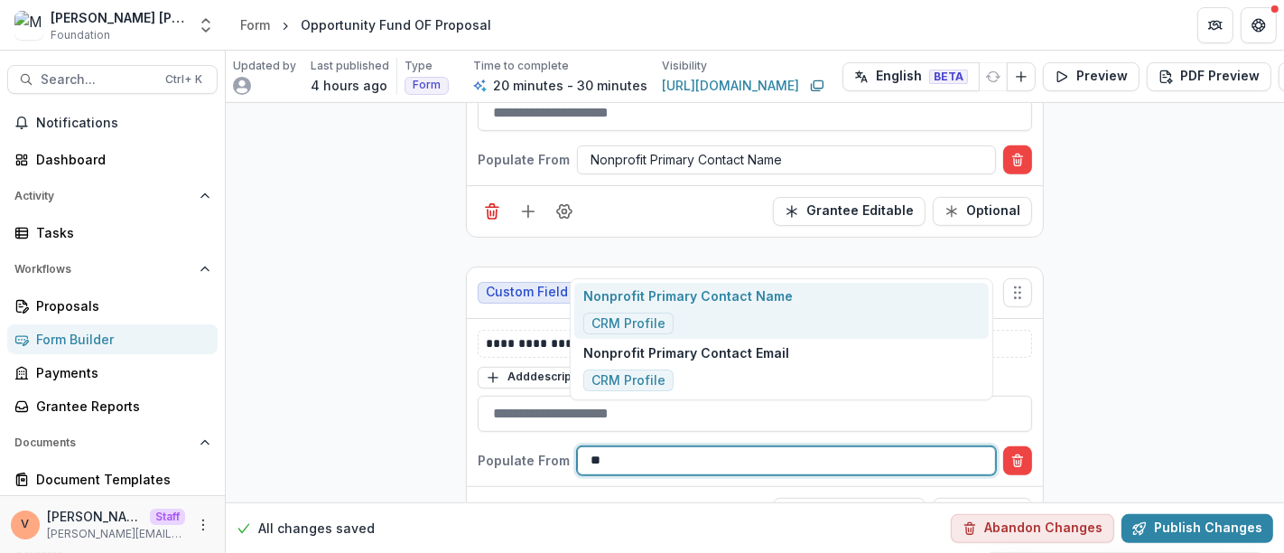
scroll to position [0, 0]
type input "*"
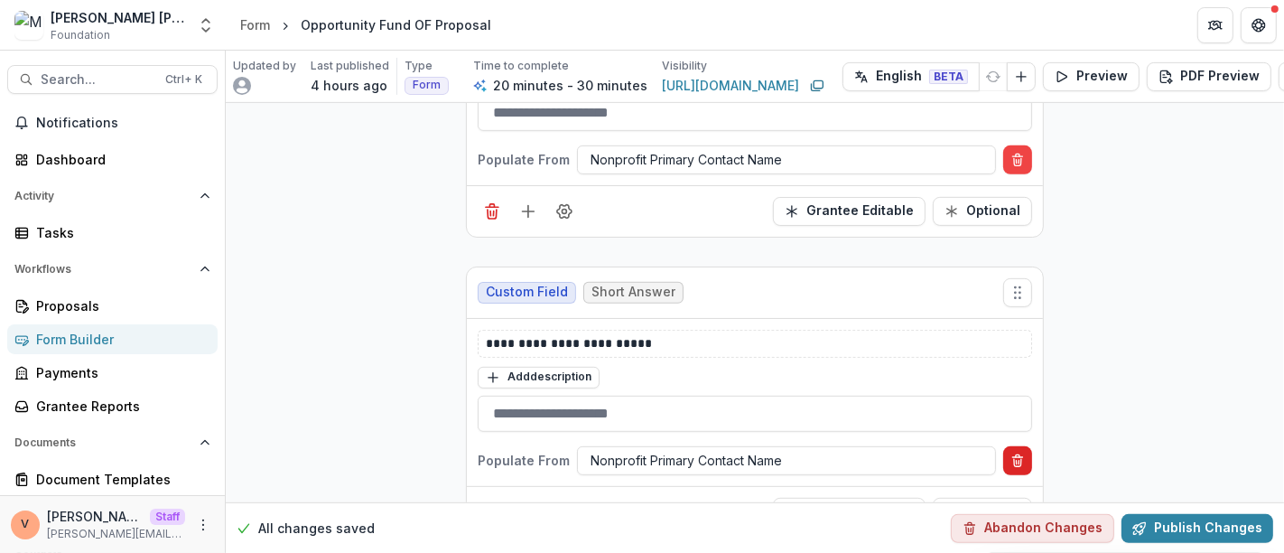
click at [1018, 460] on line "Delete condition" at bounding box center [1018, 462] width 0 height 4
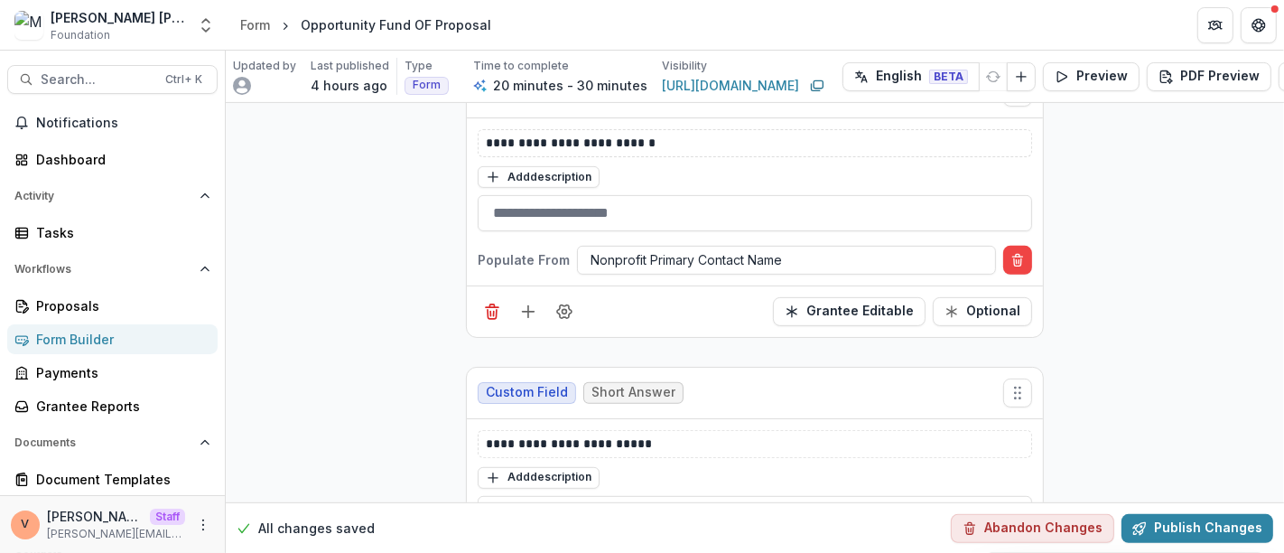
scroll to position [6415, 0]
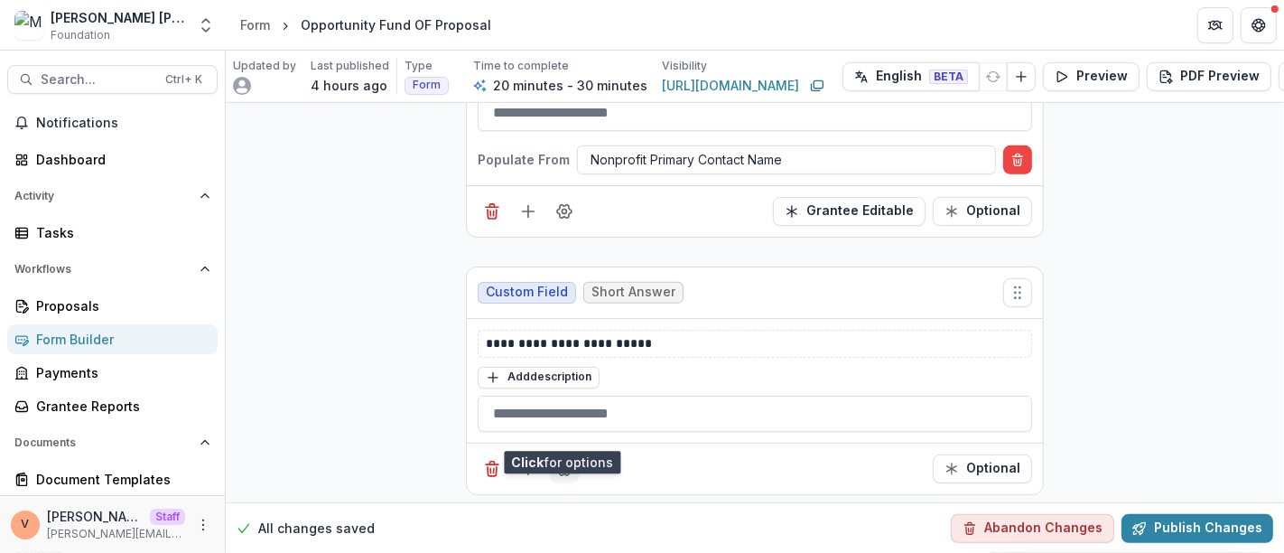
click at [562, 461] on icon "Field Settings" at bounding box center [564, 468] width 14 height 14
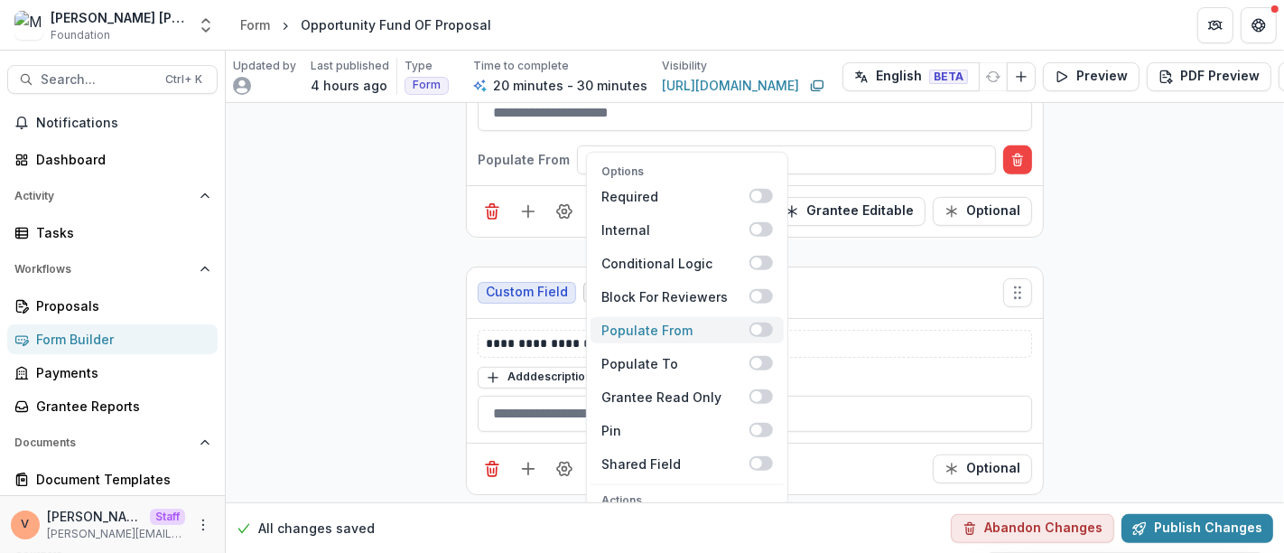
click at [764, 322] on span at bounding box center [760, 329] width 23 height 14
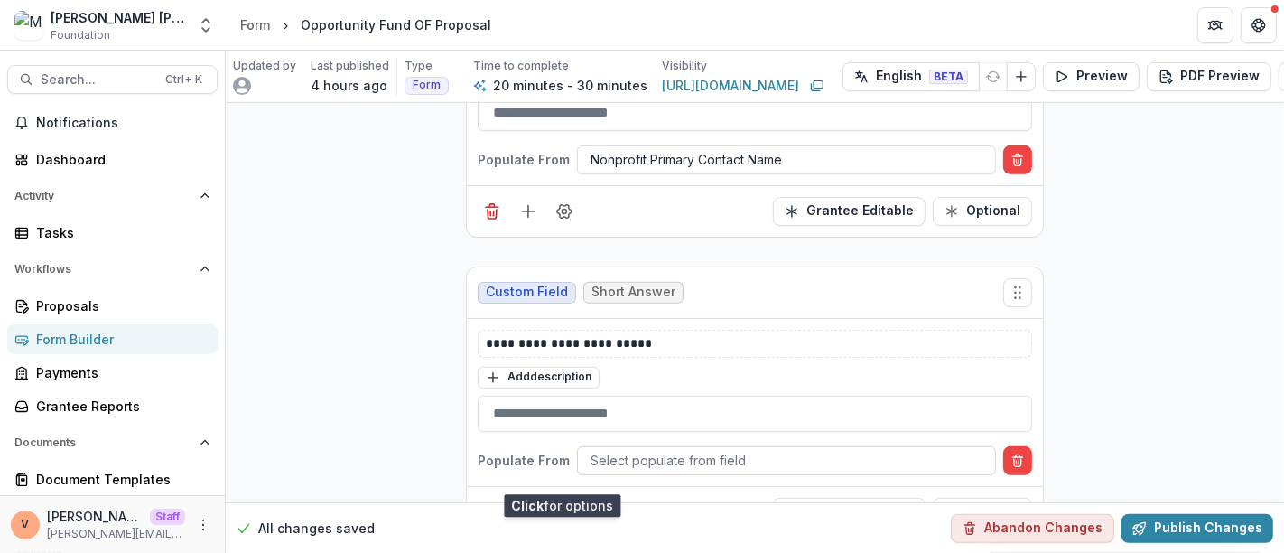
click at [720, 449] on div at bounding box center [786, 460] width 392 height 23
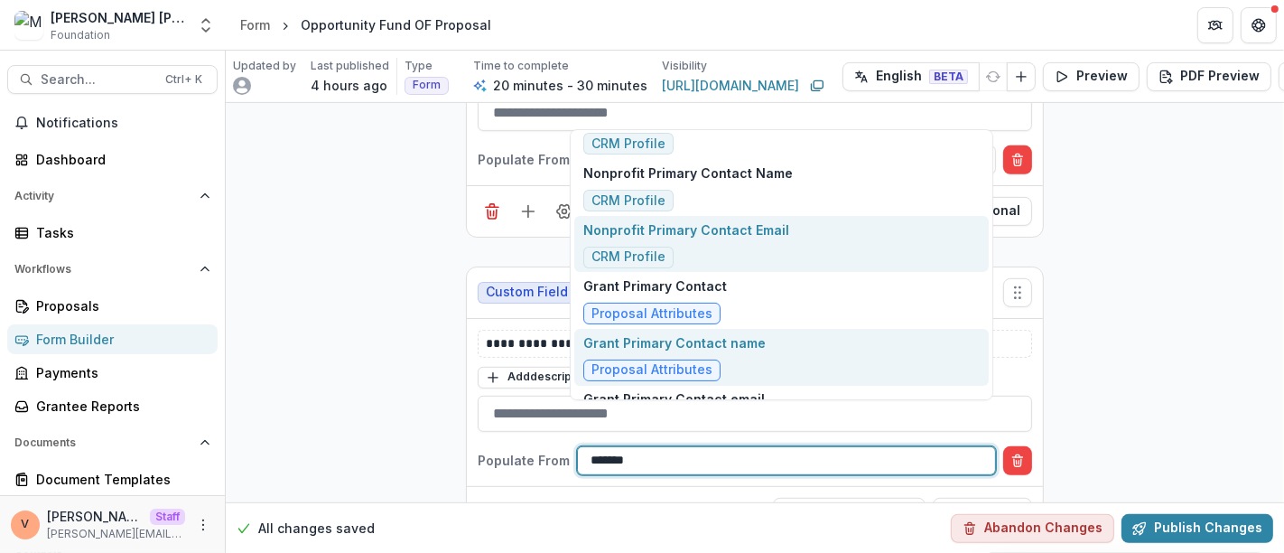
scroll to position [246, 0]
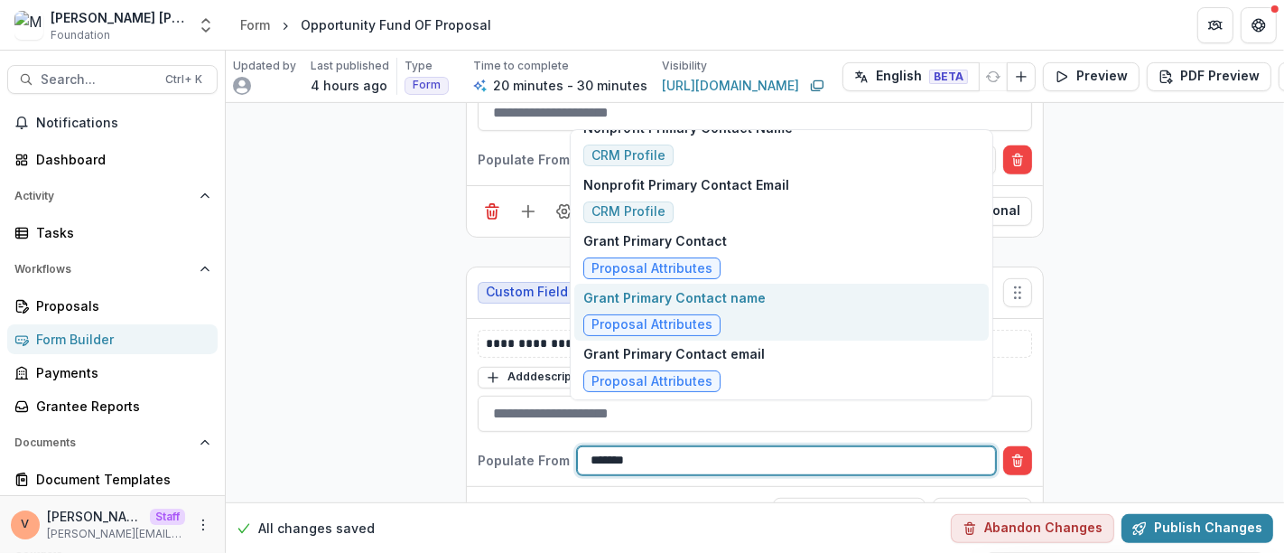
type input "*******"
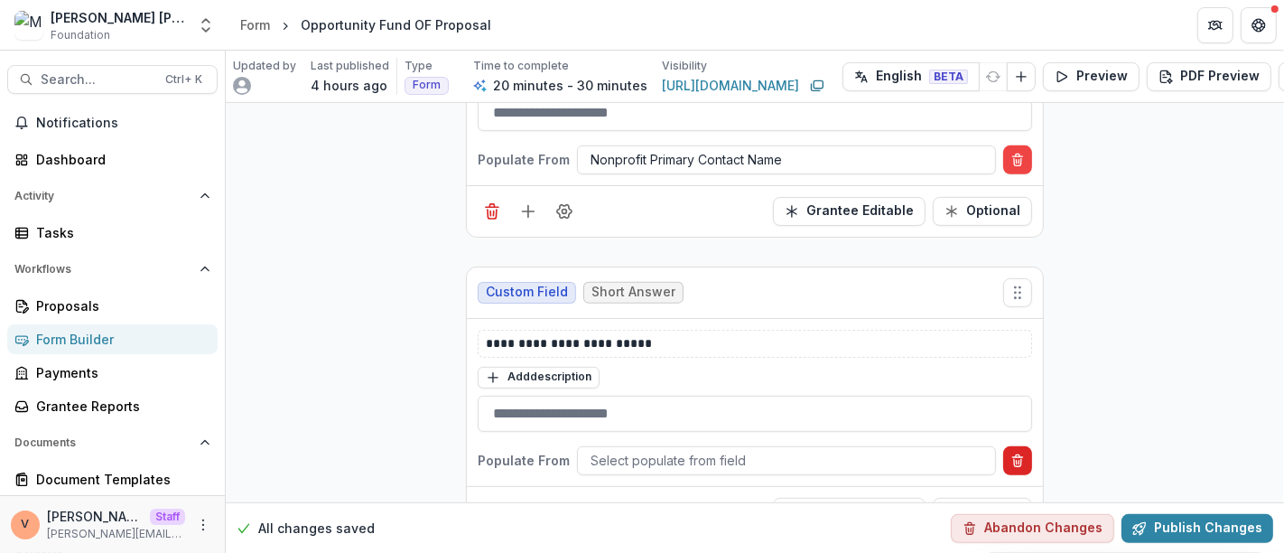
click at [1018, 453] on icon "Delete condition" at bounding box center [1017, 460] width 14 height 14
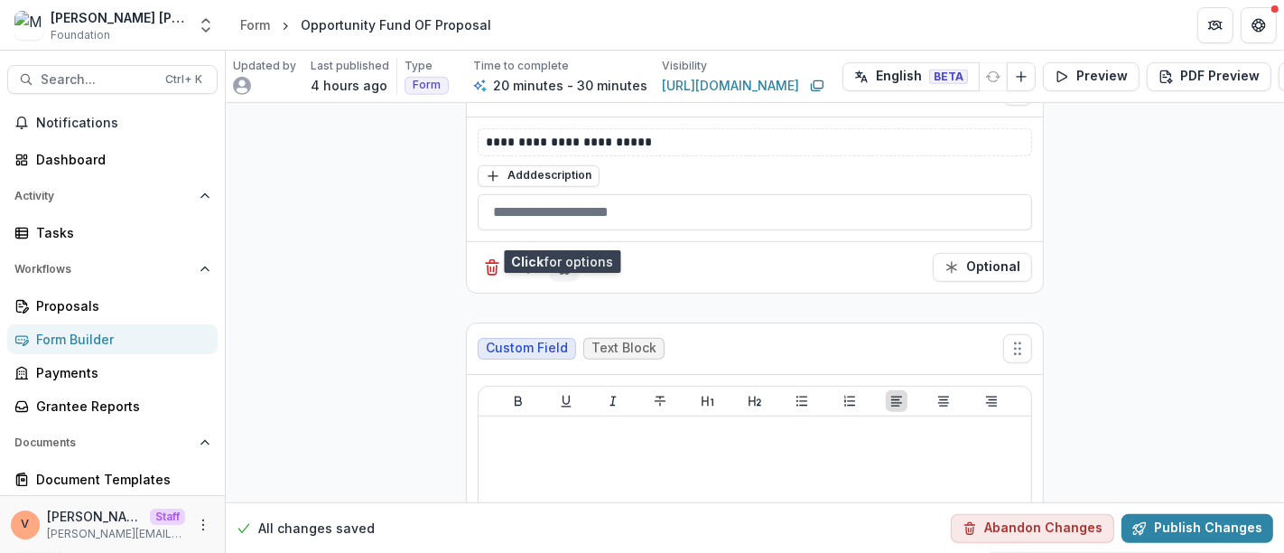
click at [564, 260] on icon "Field Settings" at bounding box center [564, 267] width 14 height 14
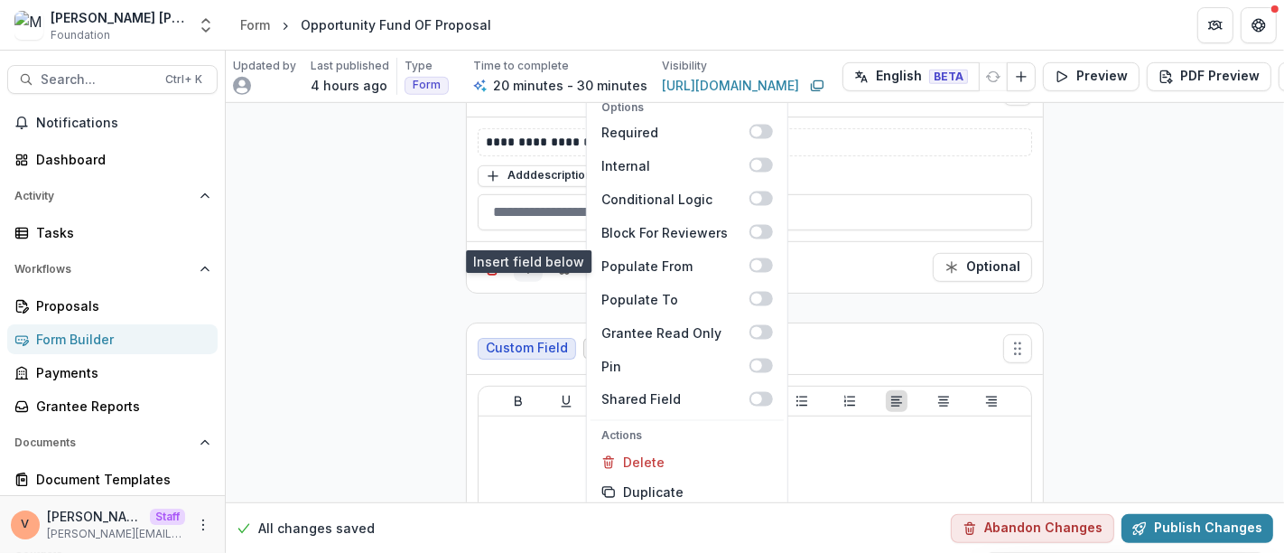
click at [528, 261] on line "Add field" at bounding box center [528, 267] width 0 height 12
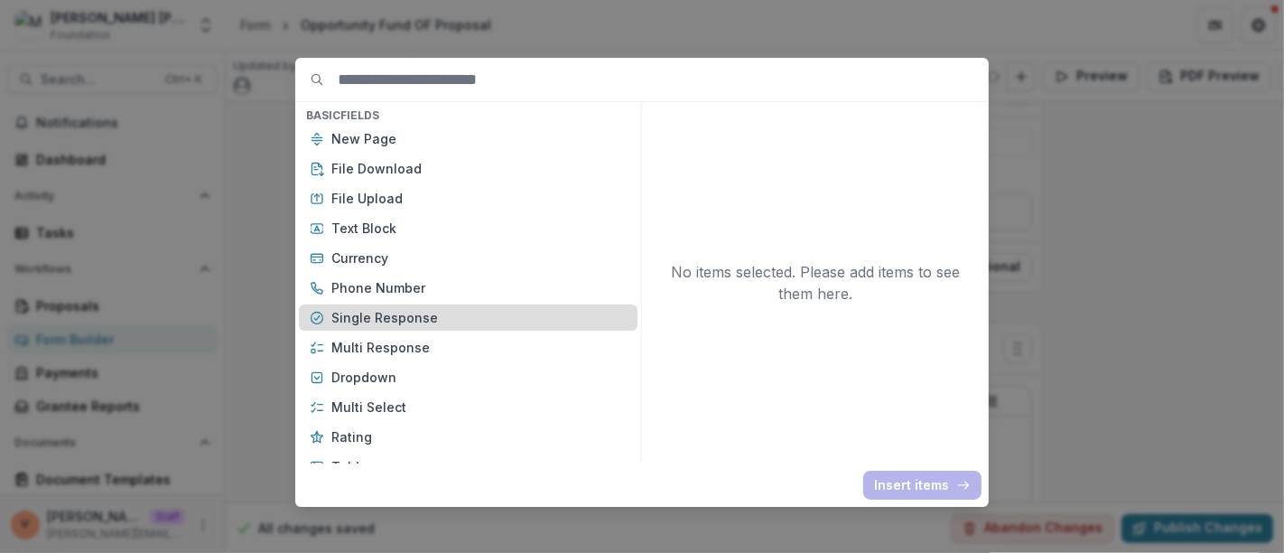
scroll to position [100, 0]
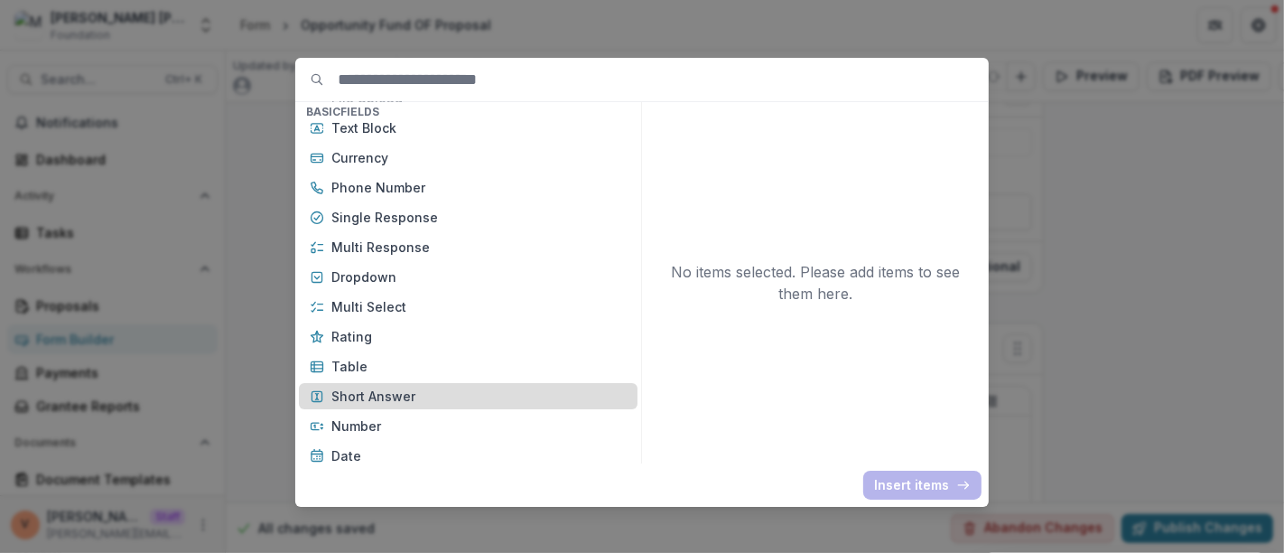
click at [442, 394] on p "Short Answer" at bounding box center [478, 395] width 295 height 19
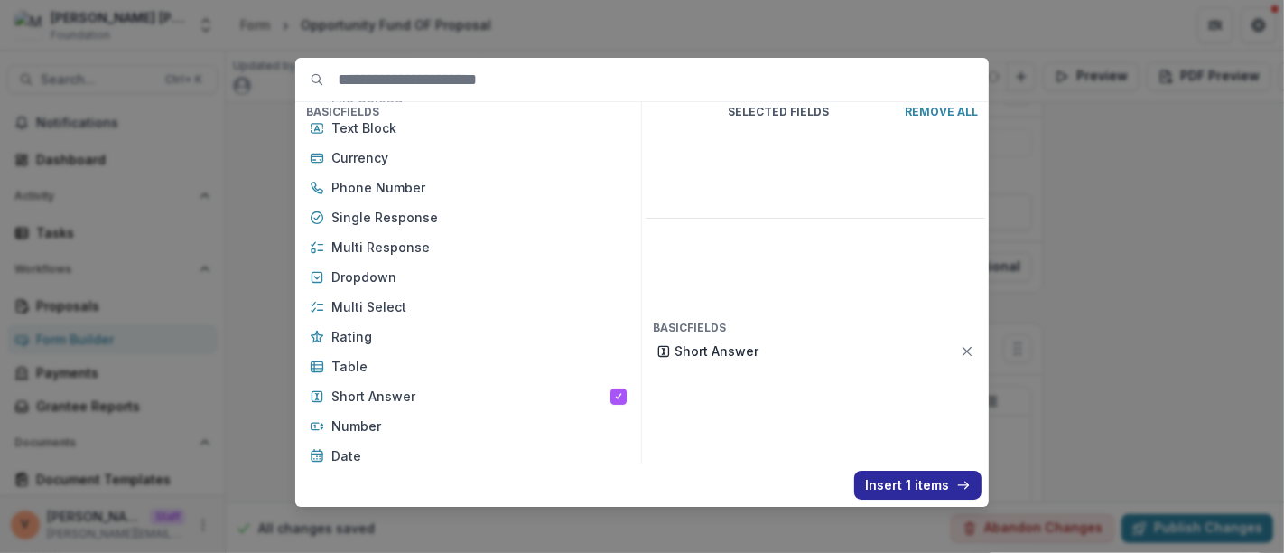
click at [915, 483] on button "Insert 1 items" at bounding box center [917, 484] width 127 height 29
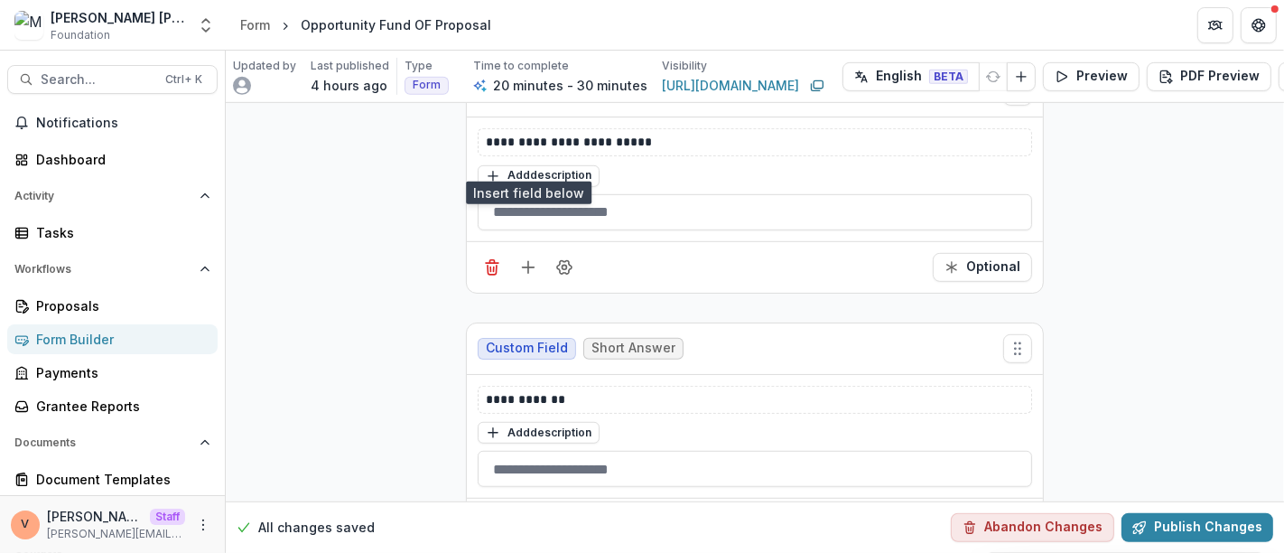
scroll to position [6716, 0]
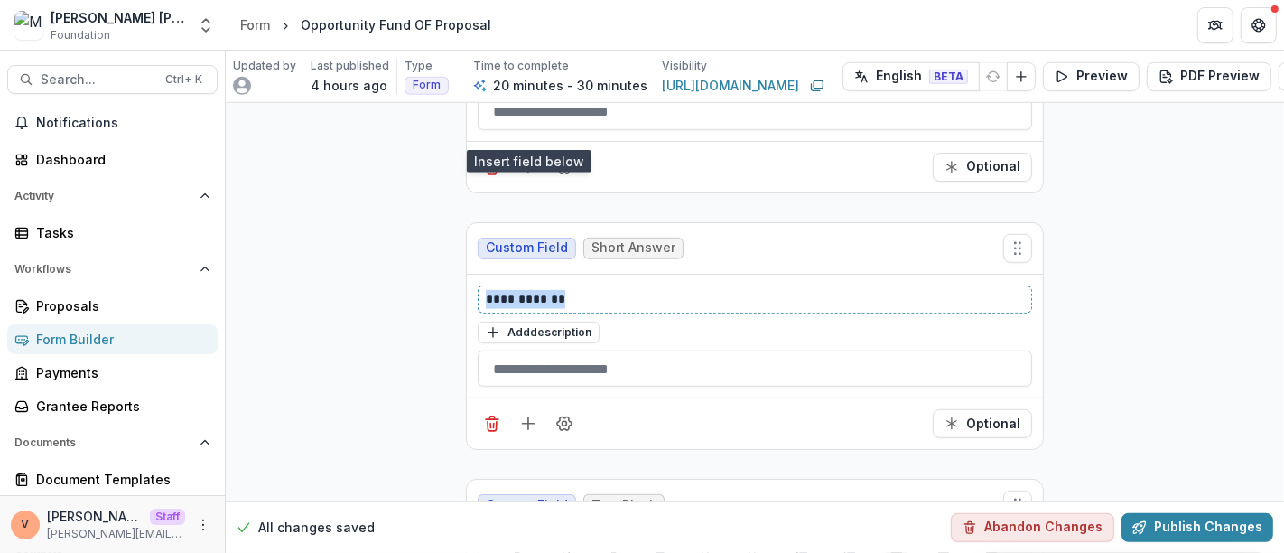
drag, startPoint x: 557, startPoint y: 257, endPoint x: 351, endPoint y: 256, distance: 205.9
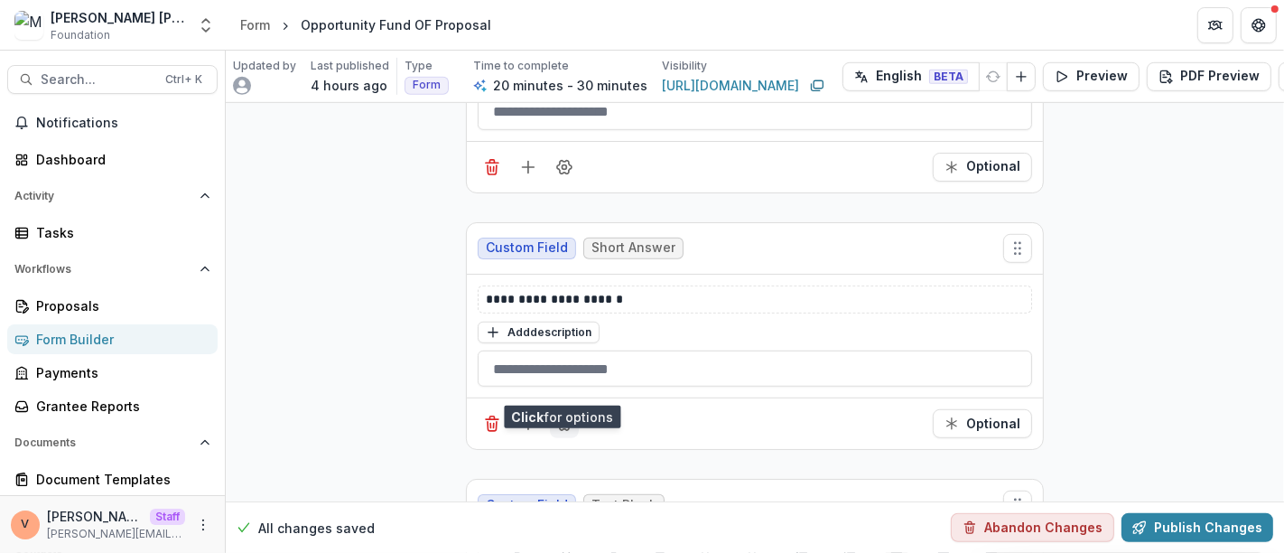
click at [563, 417] on icon "Field Settings" at bounding box center [564, 424] width 14 height 14
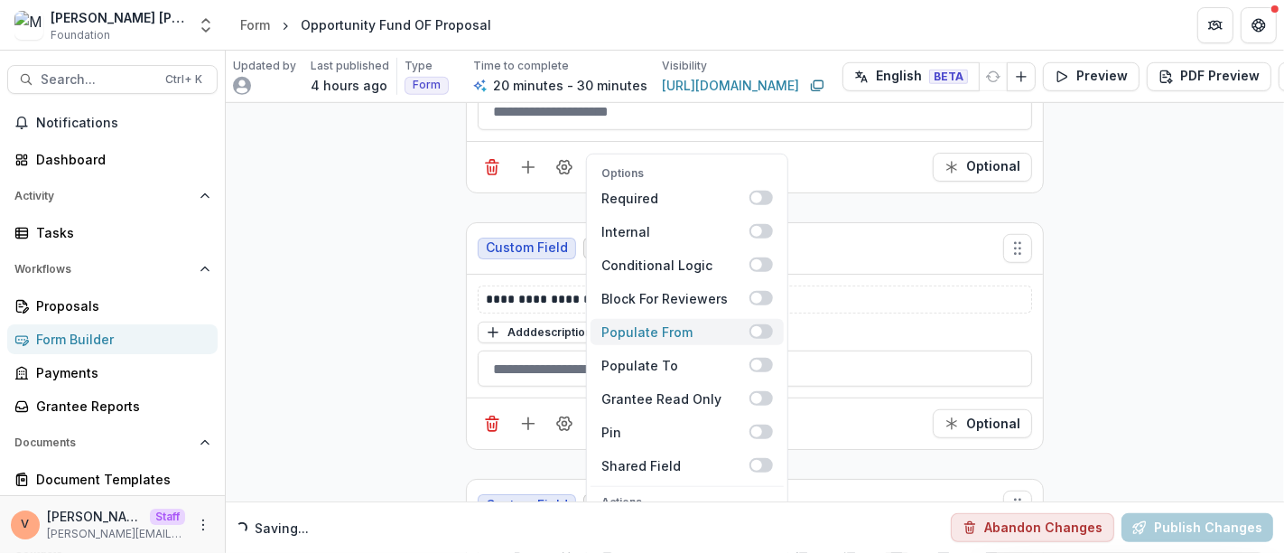
click at [767, 324] on span at bounding box center [760, 331] width 23 height 14
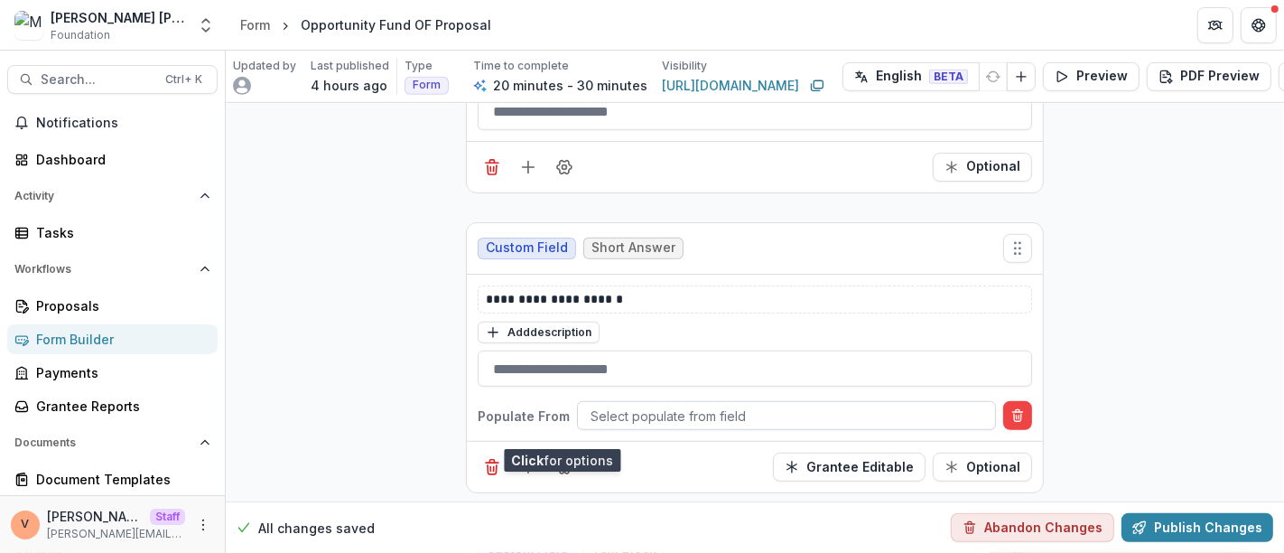
click at [750, 404] on div at bounding box center [786, 415] width 392 height 23
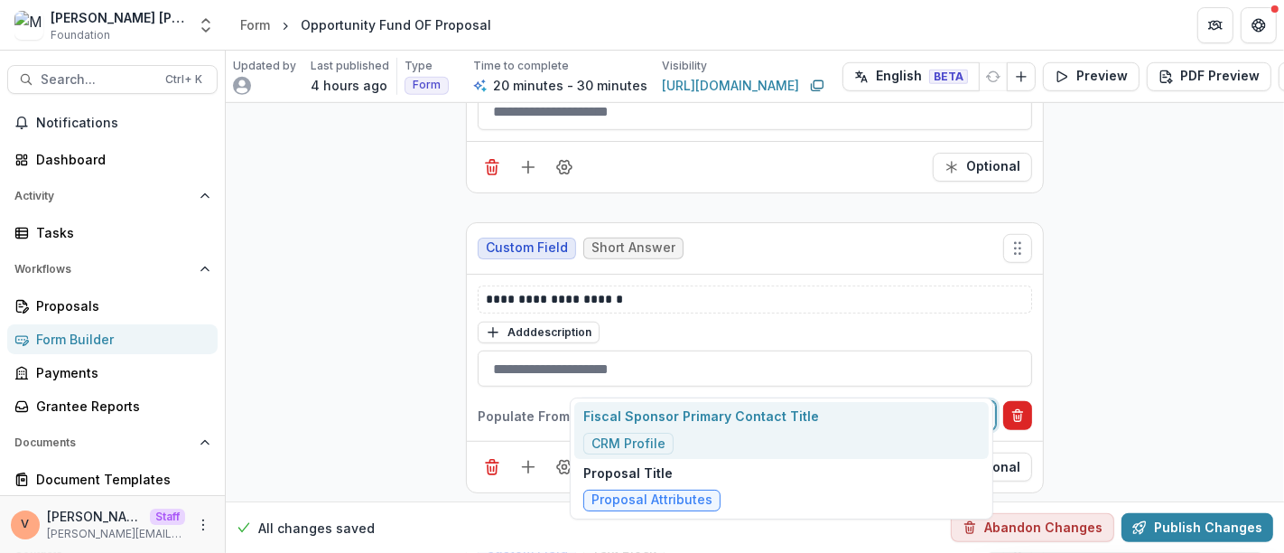
type input "****"
click at [1018, 408] on icon "Delete condition" at bounding box center [1017, 415] width 14 height 14
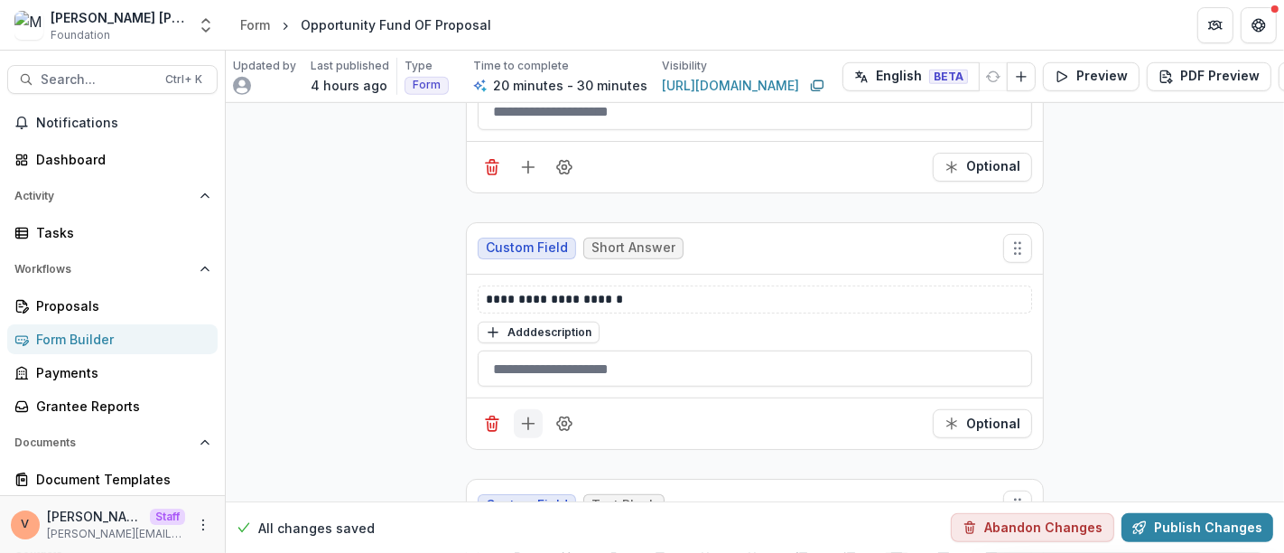
scroll to position [6917, 0]
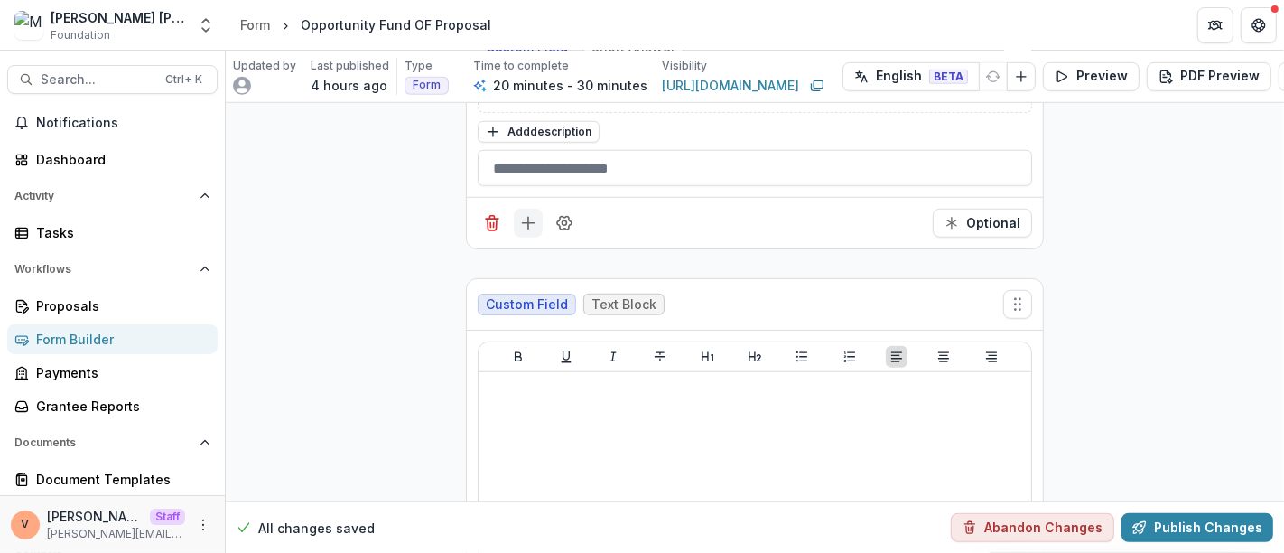
click at [525, 214] on icon "Add field" at bounding box center [528, 223] width 18 height 18
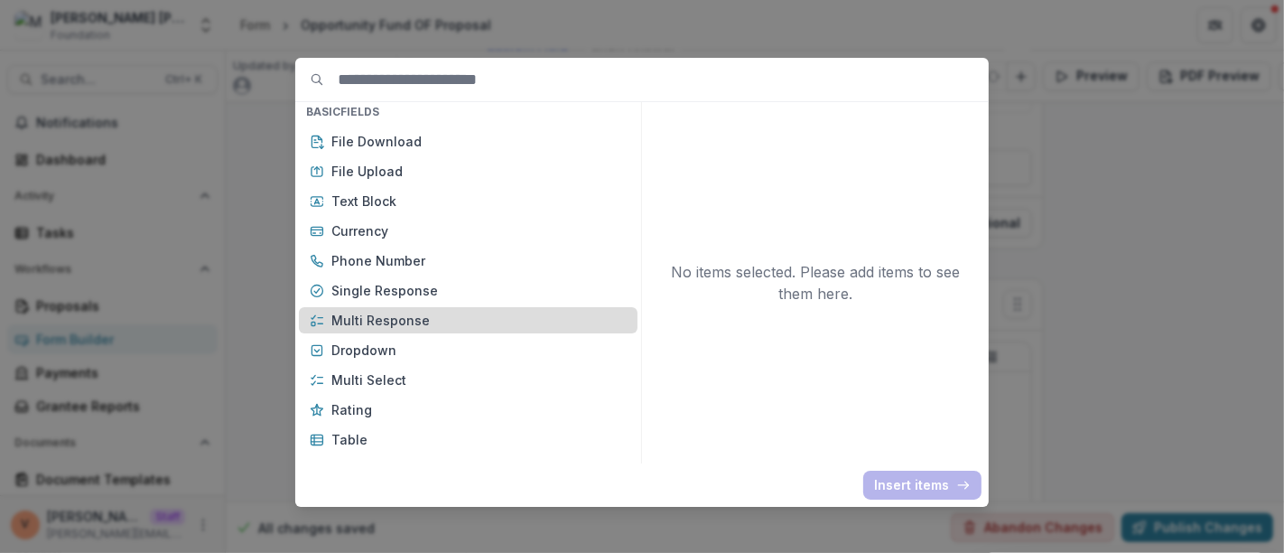
scroll to position [0, 0]
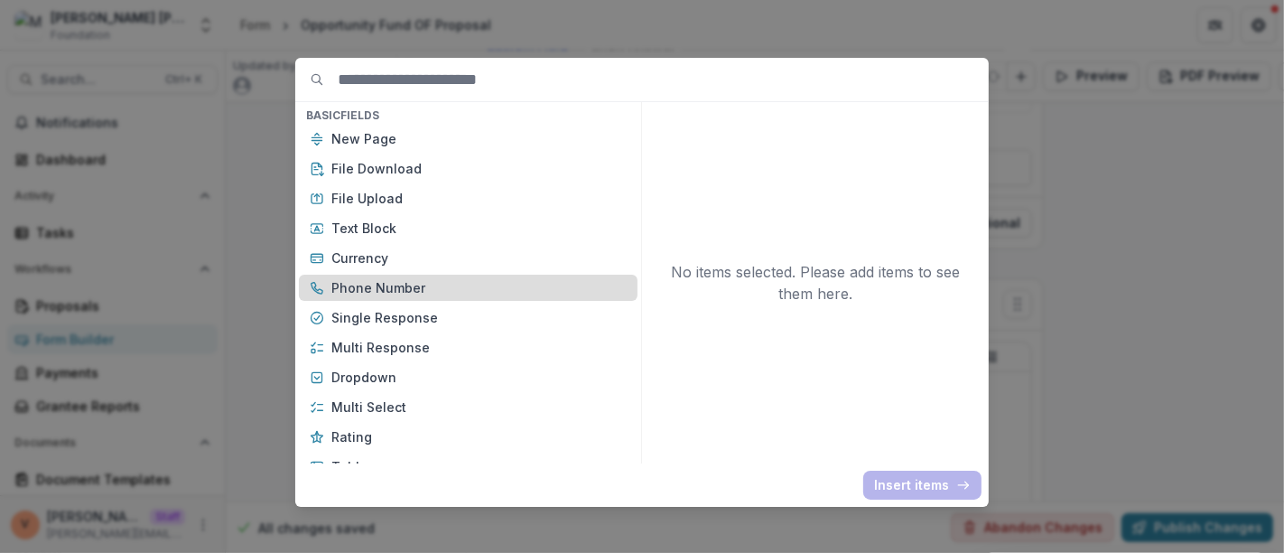
click at [436, 289] on p "Phone Number" at bounding box center [478, 287] width 295 height 19
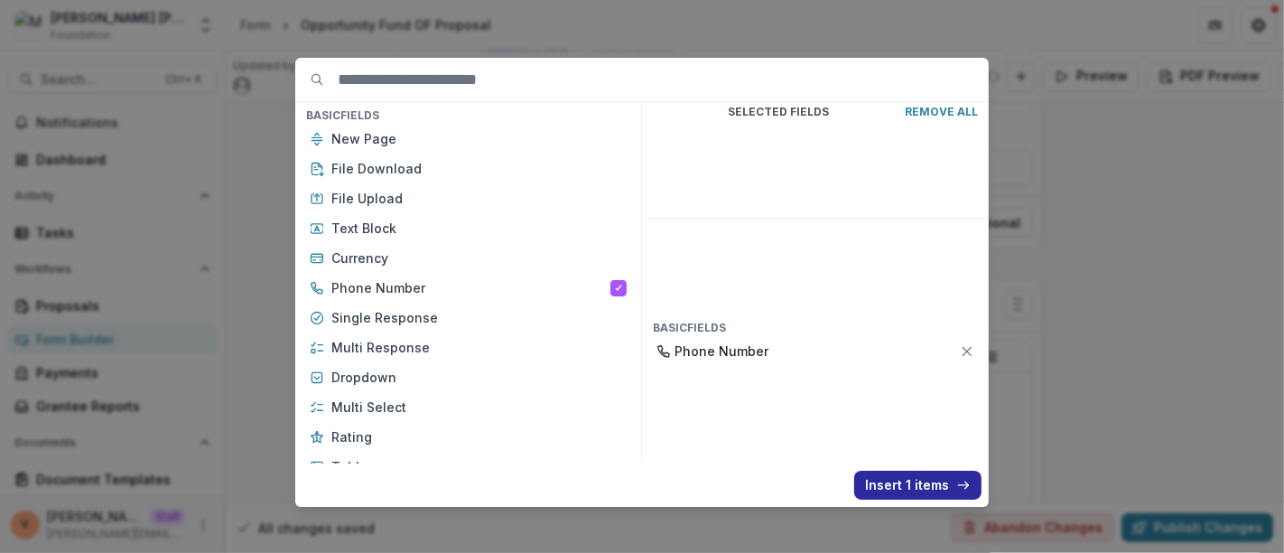
click at [899, 486] on button "Insert 1 items" at bounding box center [917, 484] width 127 height 29
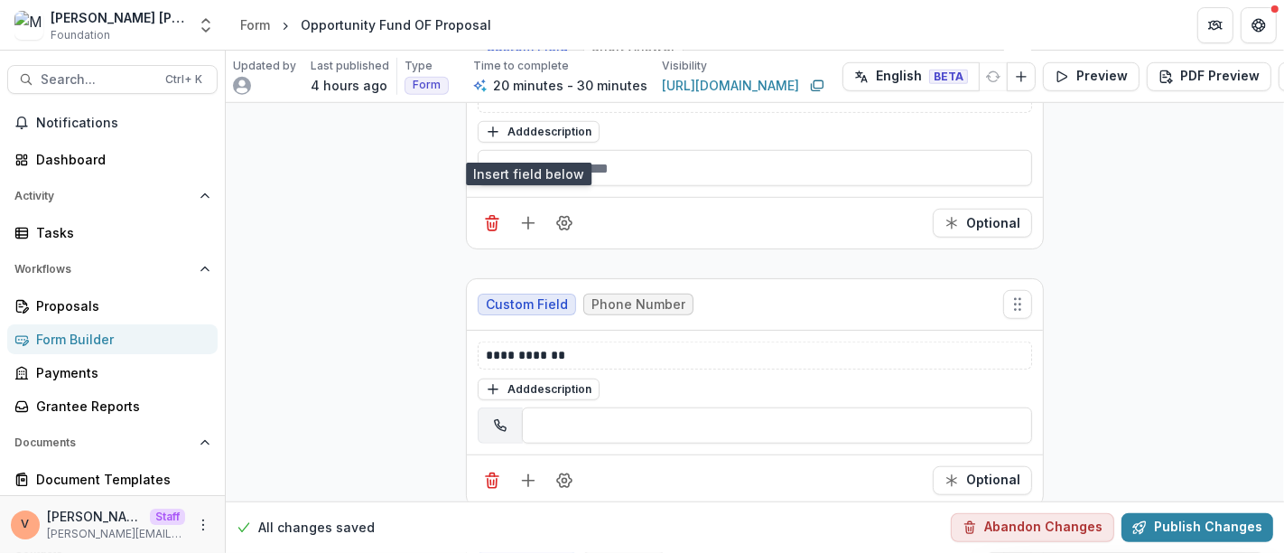
scroll to position [7017, 0]
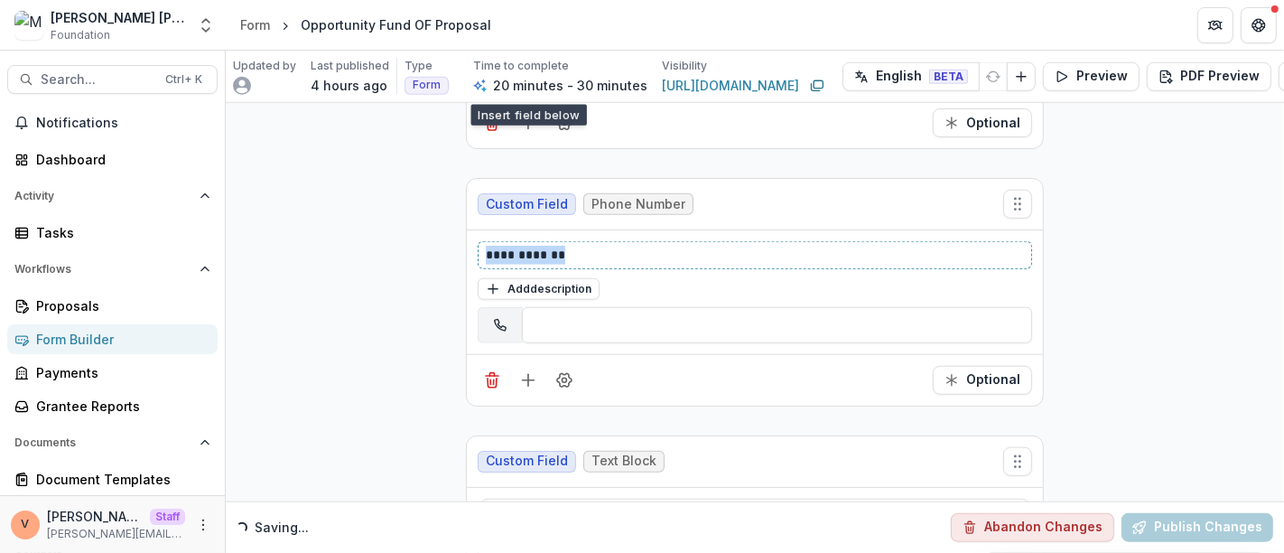
drag, startPoint x: 366, startPoint y: 219, endPoint x: 293, endPoint y: 228, distance: 73.6
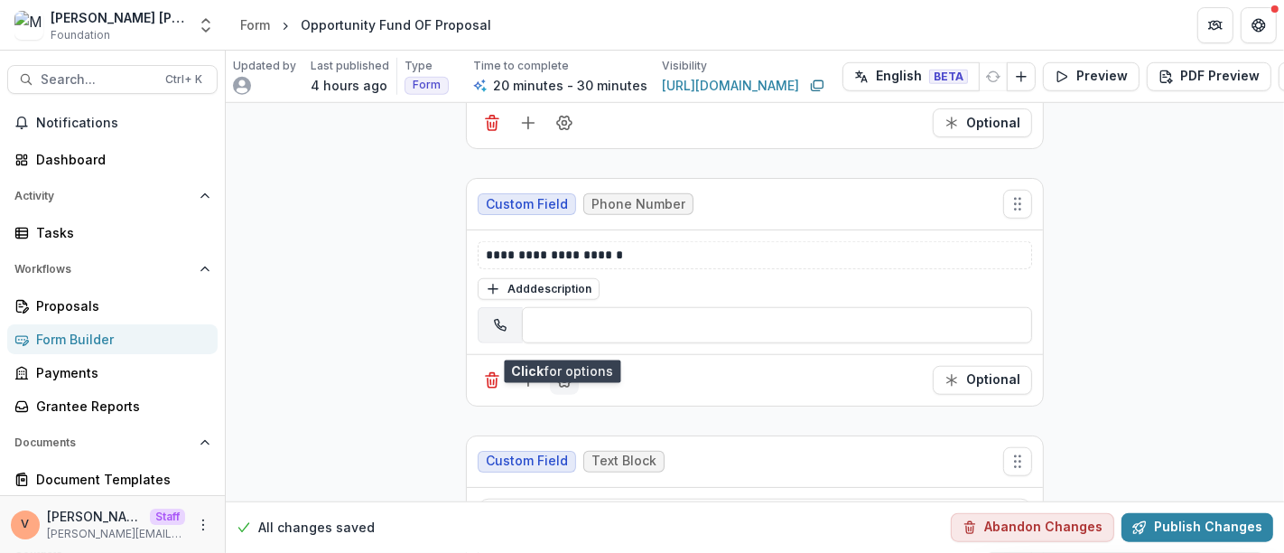
click at [571, 366] on button "Field Settings" at bounding box center [564, 380] width 29 height 29
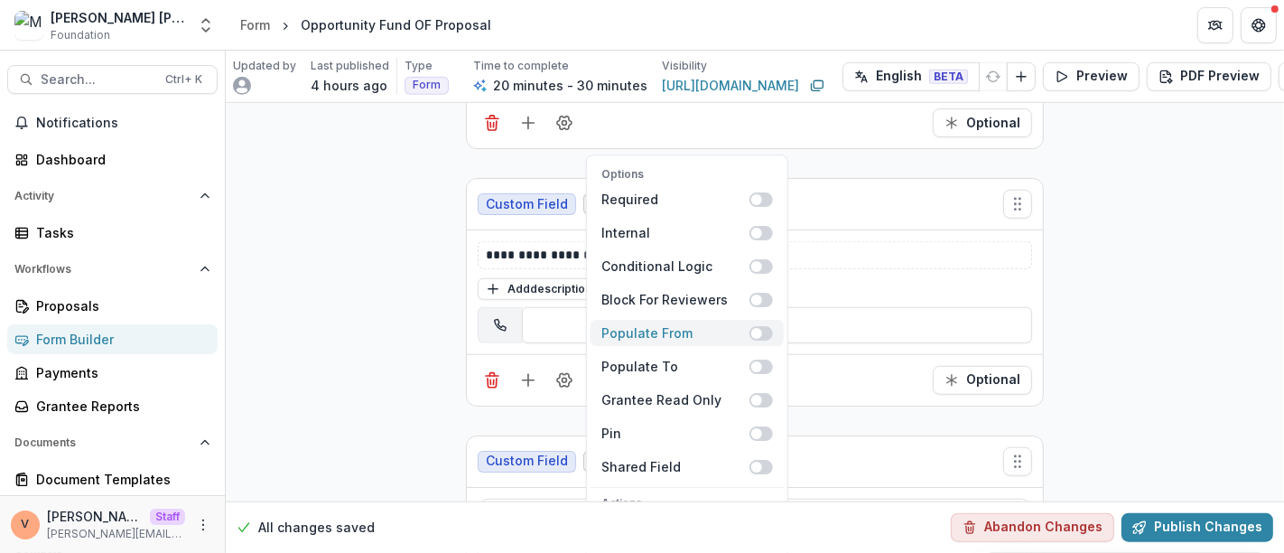
click at [766, 326] on span at bounding box center [760, 333] width 23 height 14
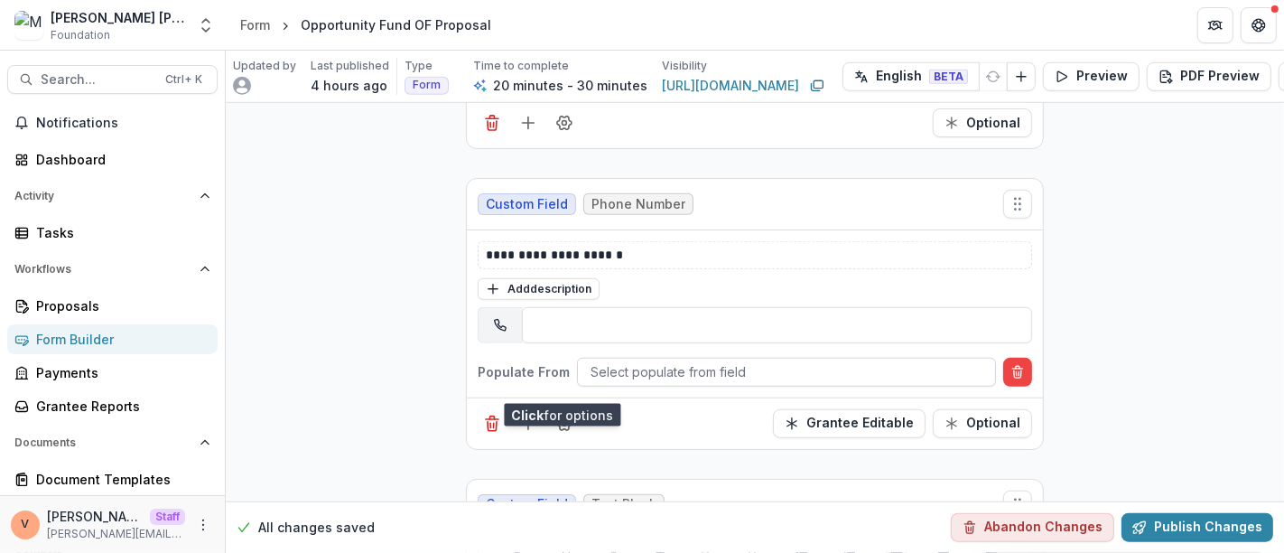
click at [692, 360] on div at bounding box center [786, 371] width 392 height 23
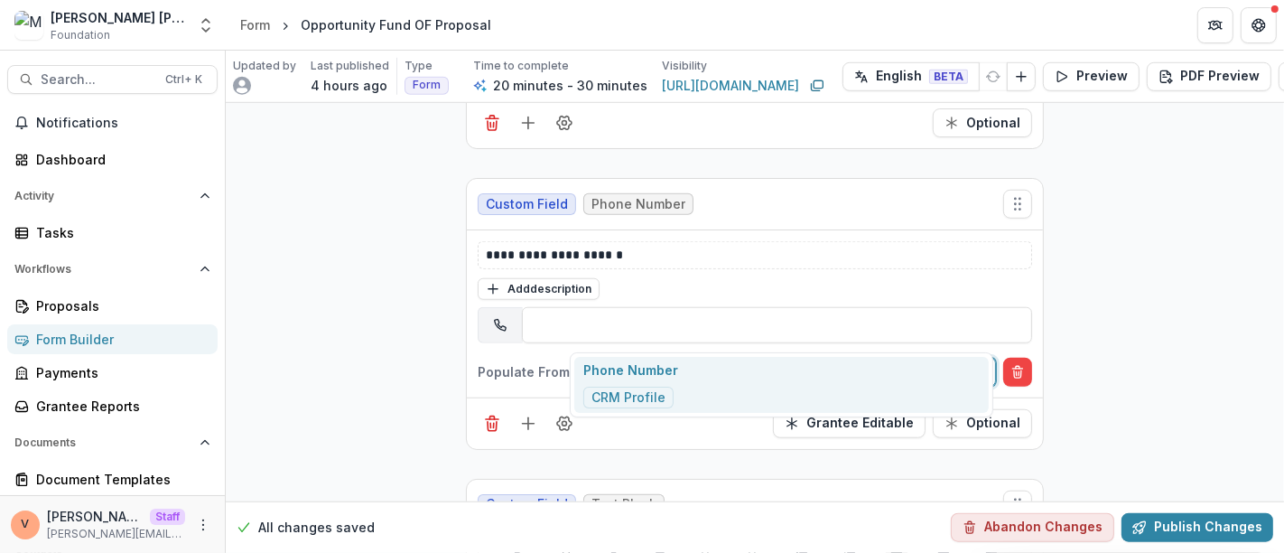
type input "*"
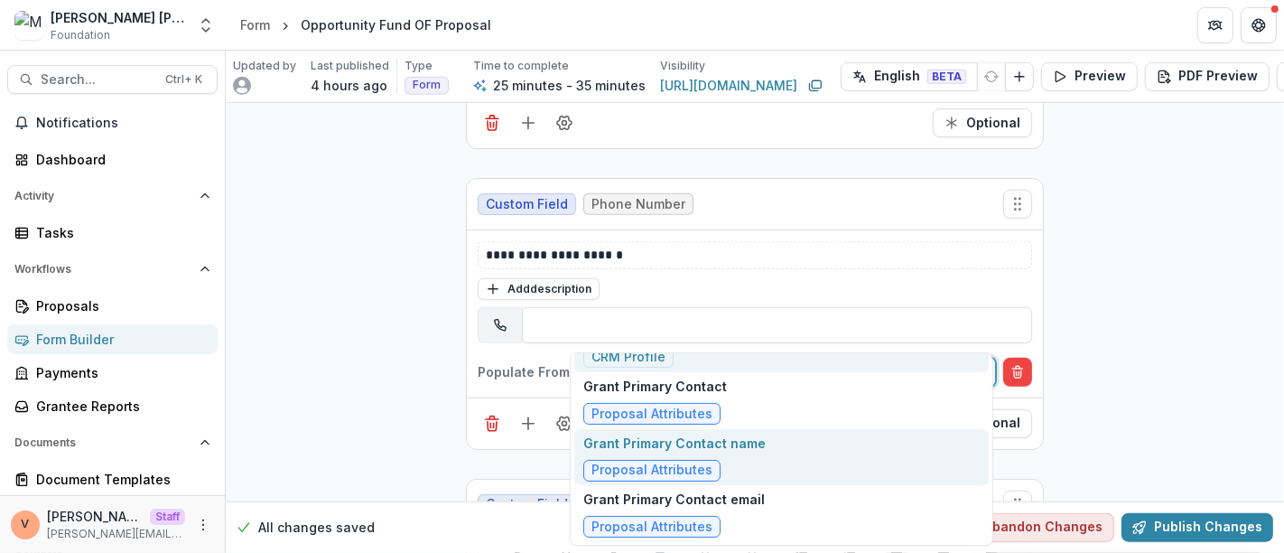
scroll to position [0, 0]
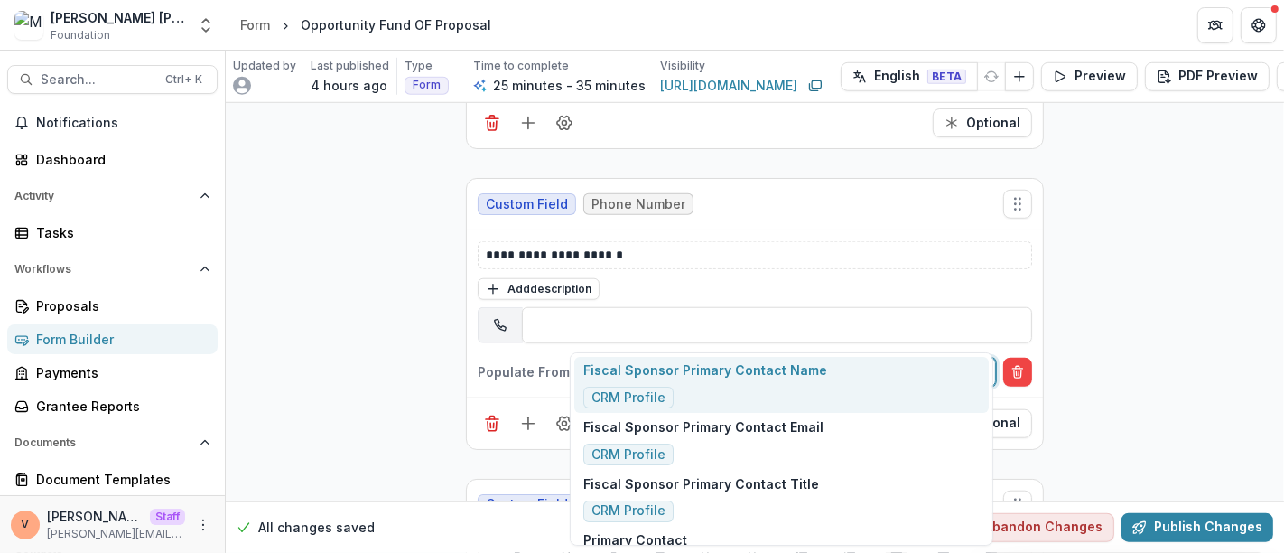
type input "**********"
click at [1017, 365] on icon "Delete condition" at bounding box center [1017, 372] width 14 height 14
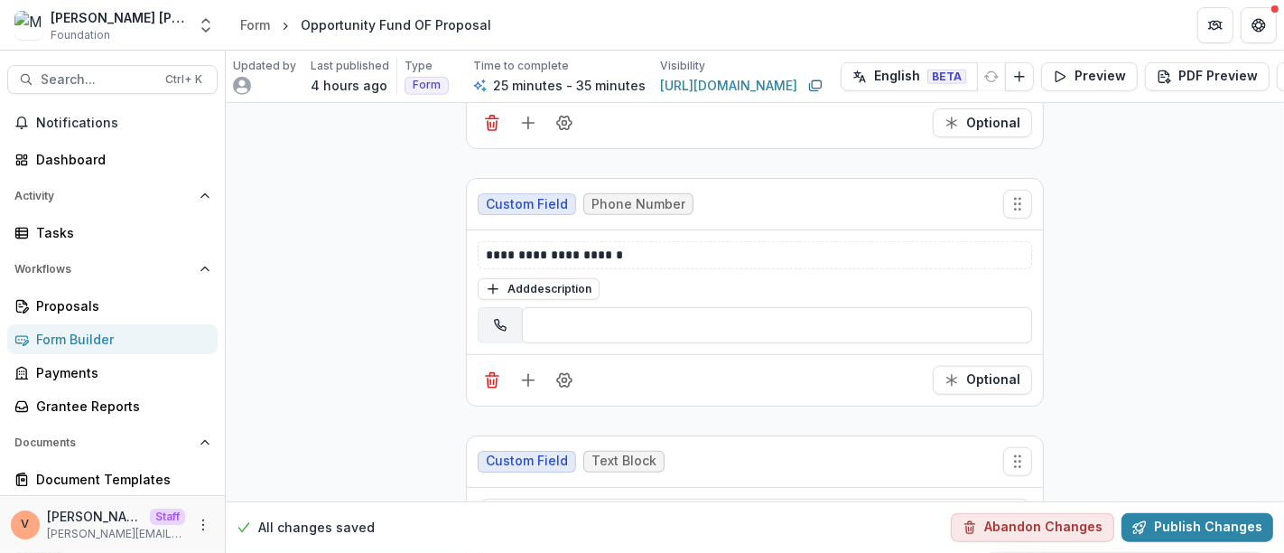
click at [1213, 513] on button "Publish Changes" at bounding box center [1197, 527] width 152 height 29
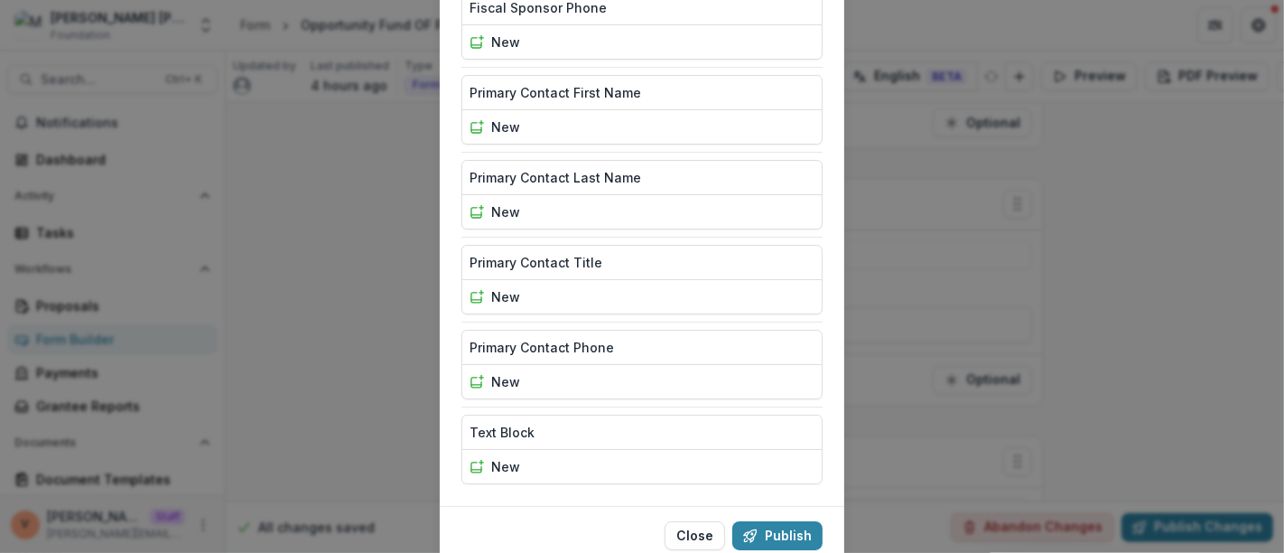
scroll to position [1800, 0]
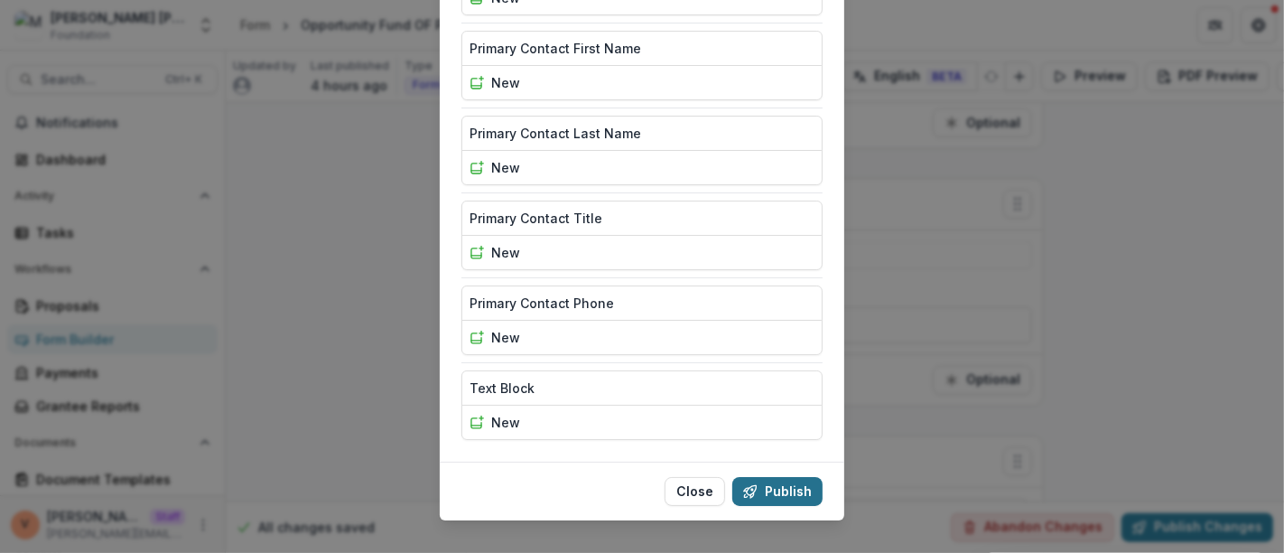
click at [771, 477] on button "Publish" at bounding box center [777, 491] width 90 height 29
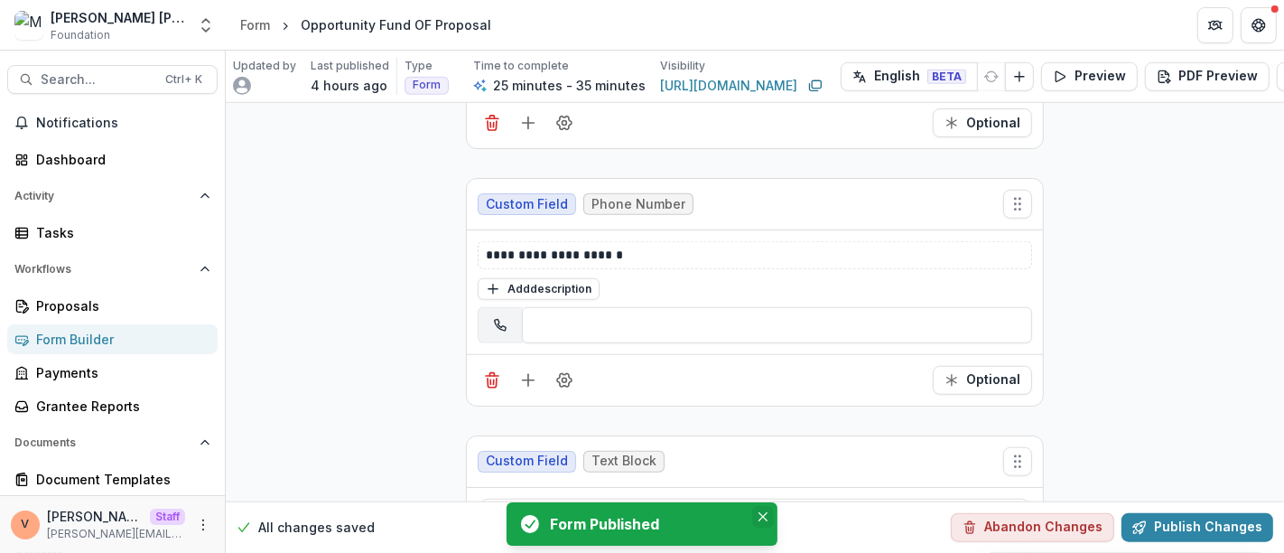
click at [761, 515] on icon "Close" at bounding box center [762, 516] width 9 height 9
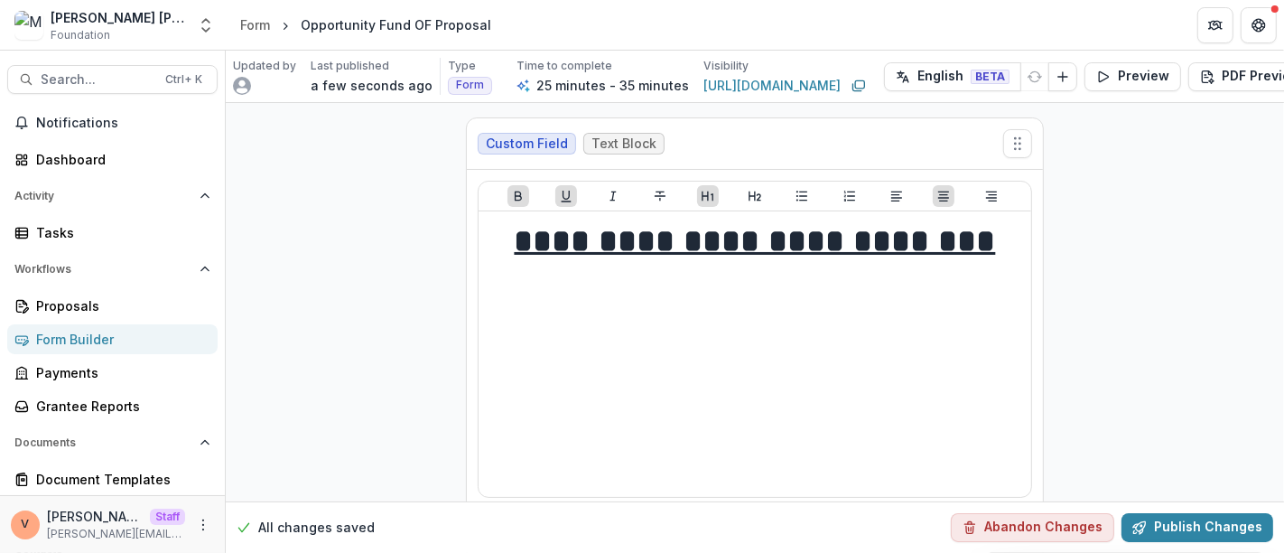
scroll to position [0, 54]
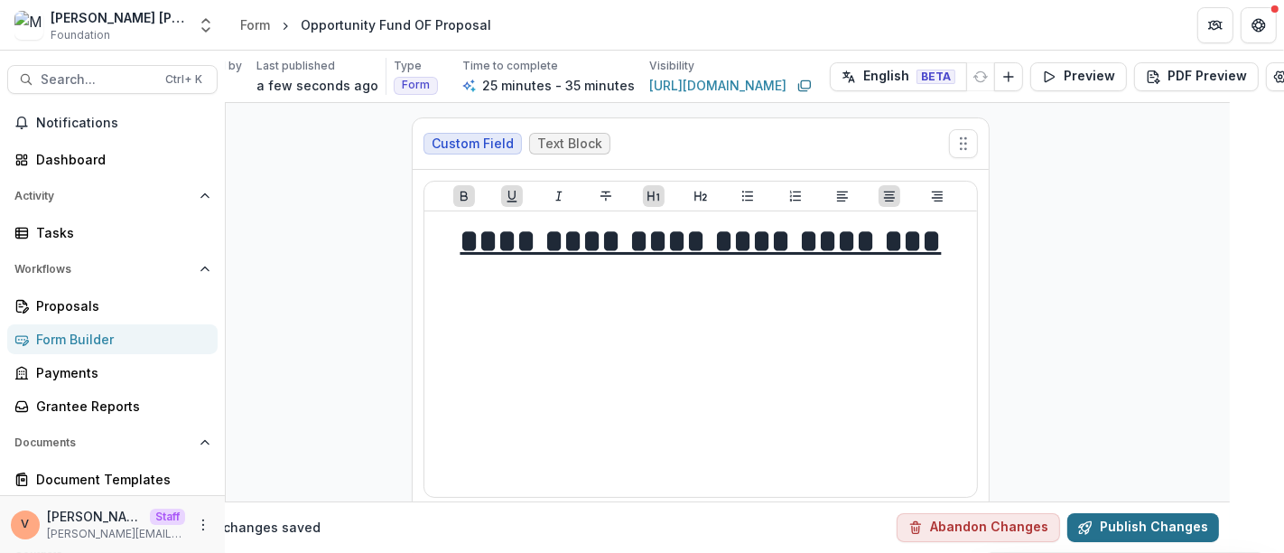
click at [1126, 513] on button "Publish Changes" at bounding box center [1143, 527] width 152 height 29
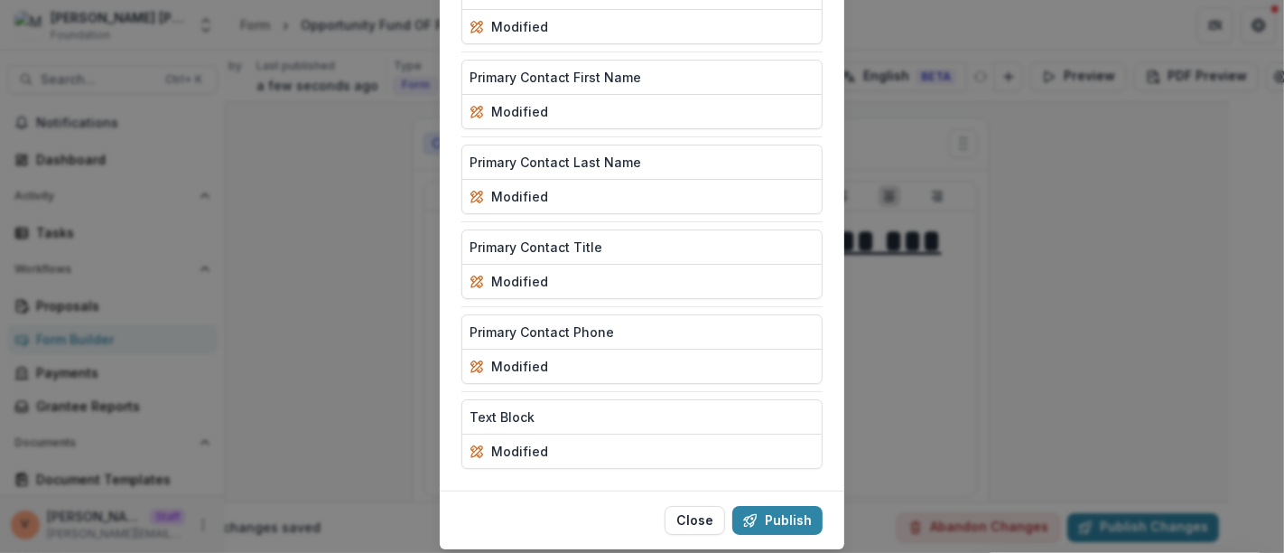
scroll to position [1800, 0]
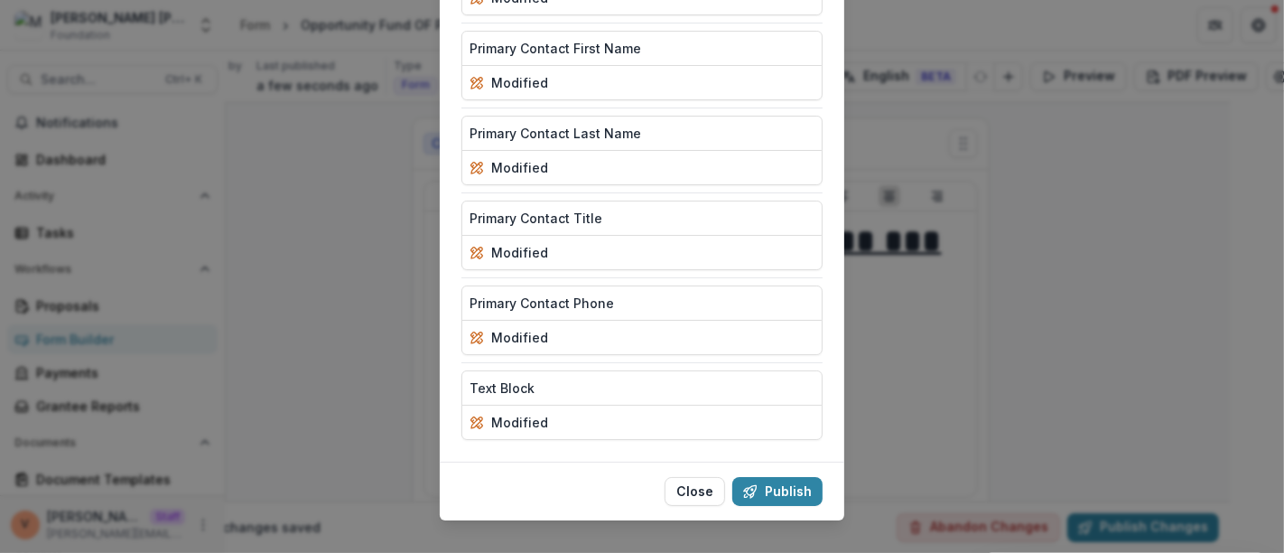
click at [776, 480] on button "Publish" at bounding box center [777, 491] width 90 height 29
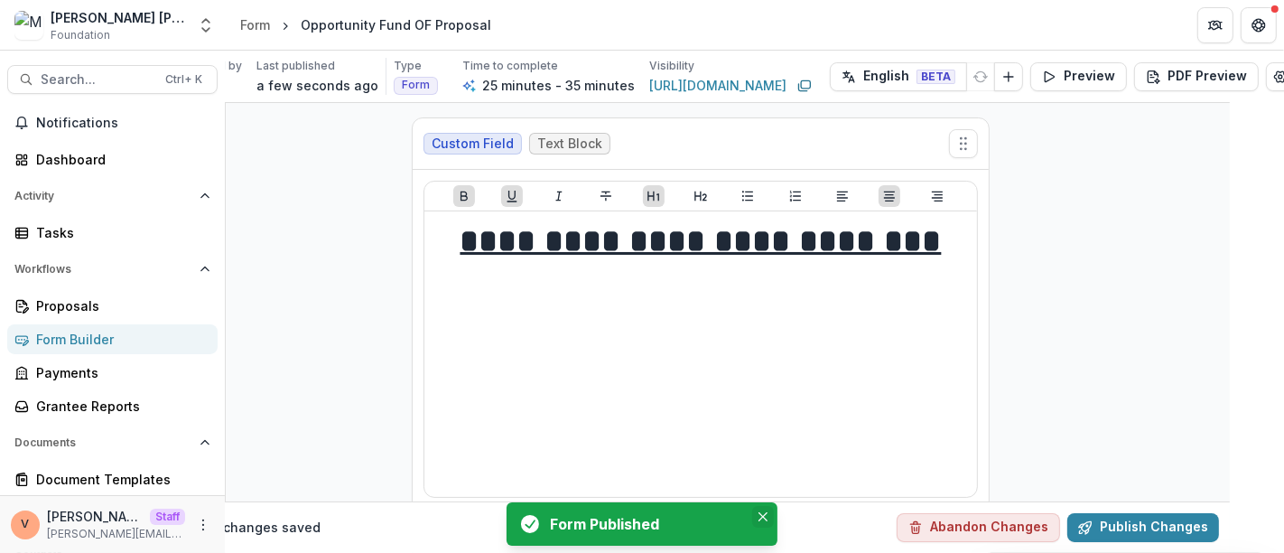
click at [763, 515] on icon "Close" at bounding box center [762, 516] width 9 height 9
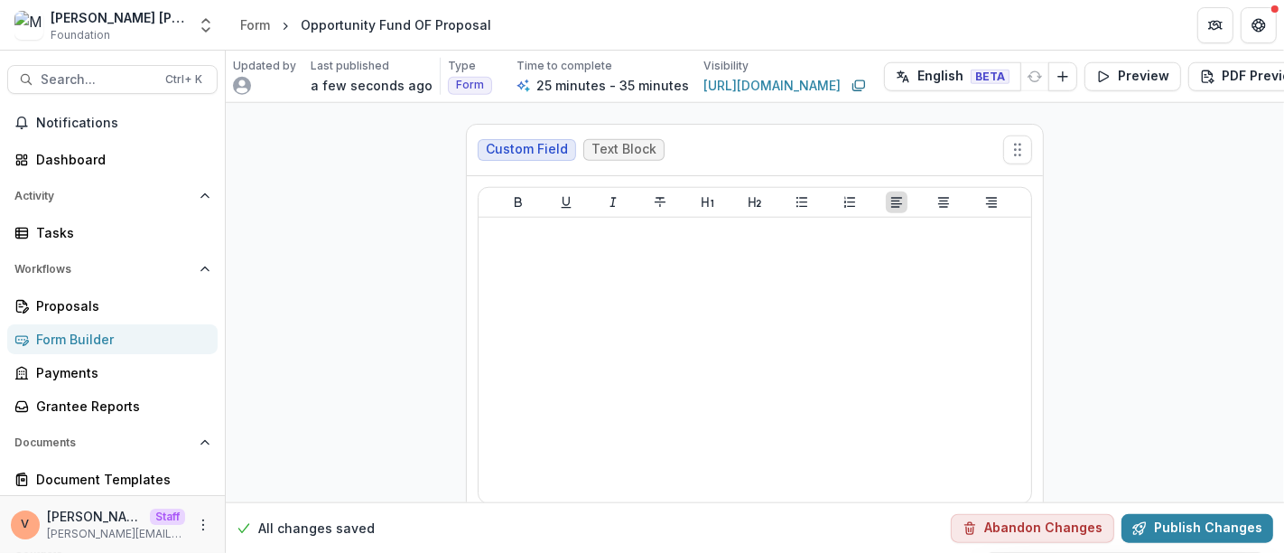
scroll to position [7078, 0]
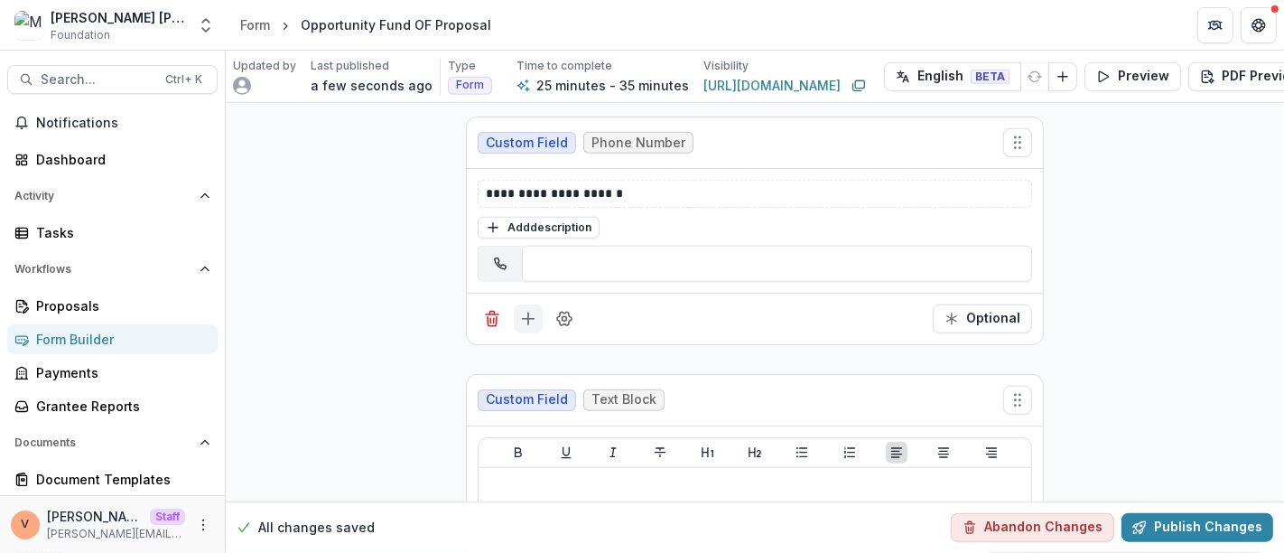
click at [531, 310] on icon "Add field" at bounding box center [528, 319] width 18 height 18
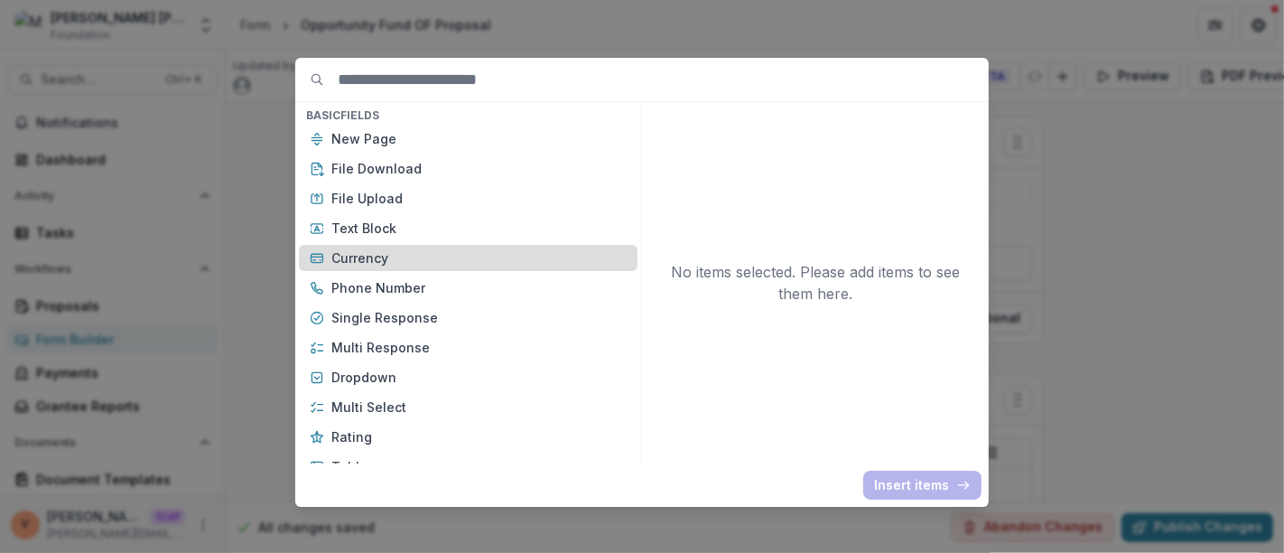
click at [428, 251] on p "Currency" at bounding box center [478, 257] width 295 height 19
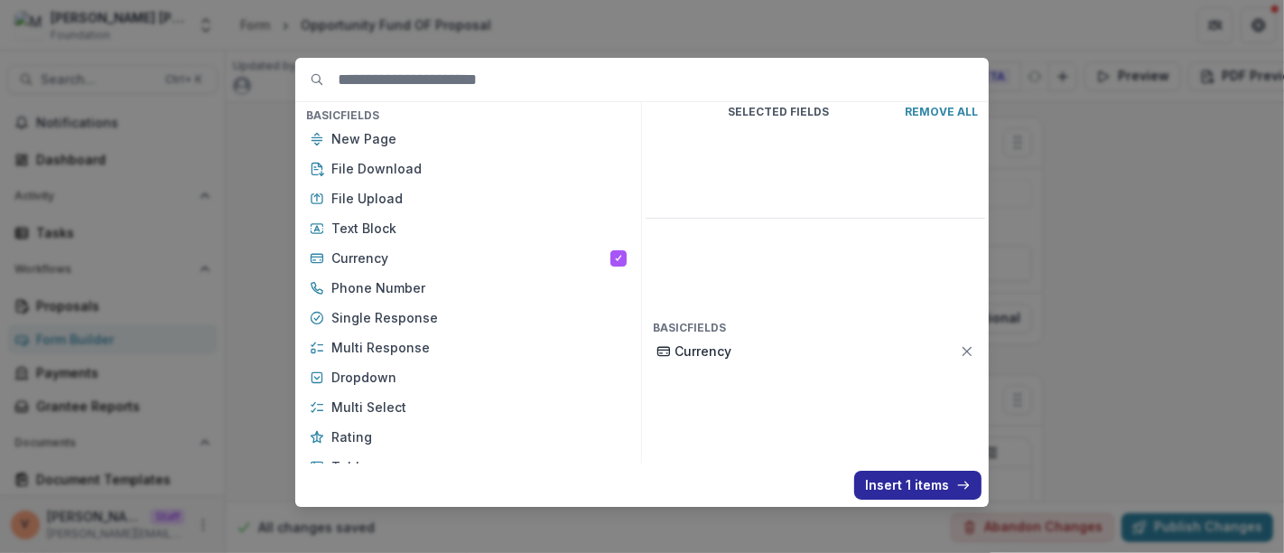
click at [897, 472] on button "Insert 1 items" at bounding box center [917, 484] width 127 height 29
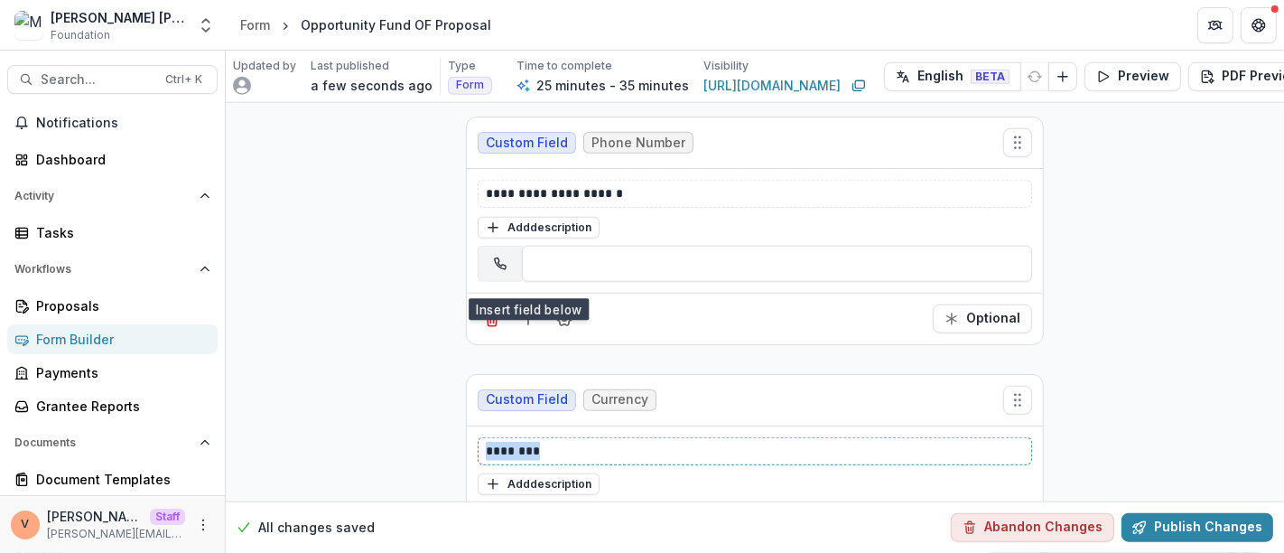
drag, startPoint x: 539, startPoint y: 405, endPoint x: 419, endPoint y: 405, distance: 120.1
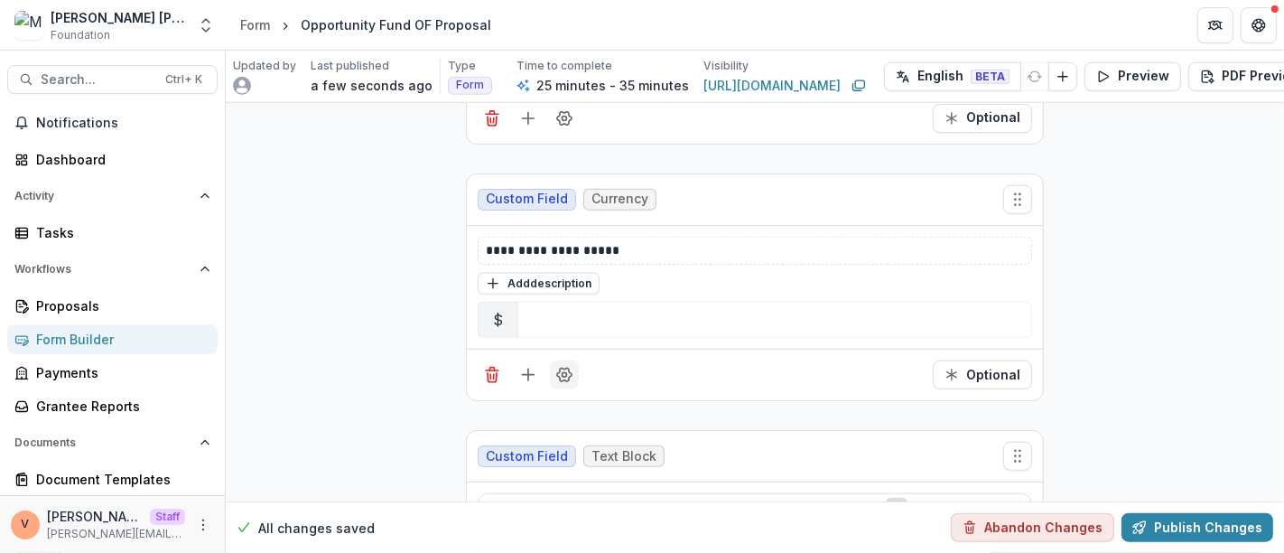
click at [564, 360] on button "Field Settings" at bounding box center [564, 374] width 29 height 29
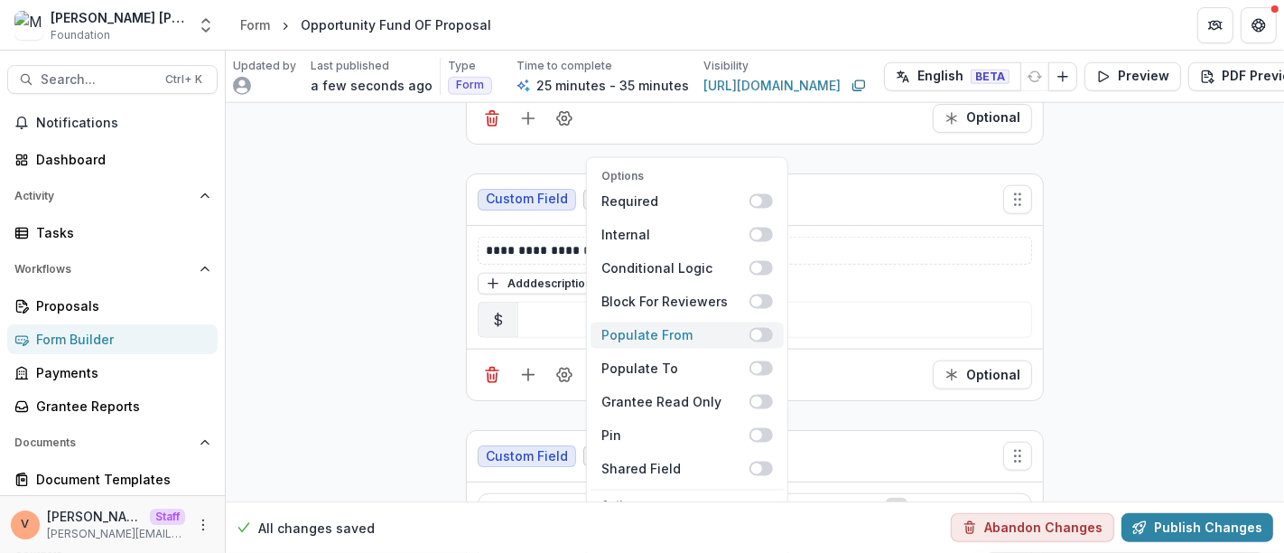
click at [766, 328] on span at bounding box center [760, 335] width 23 height 14
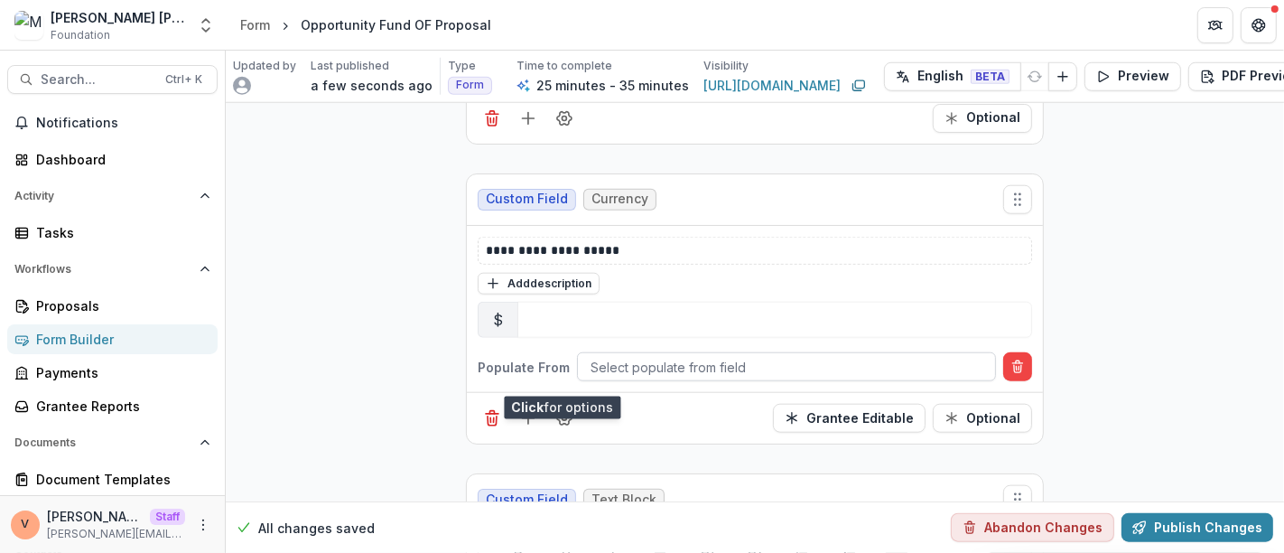
click at [678, 356] on div at bounding box center [786, 367] width 392 height 23
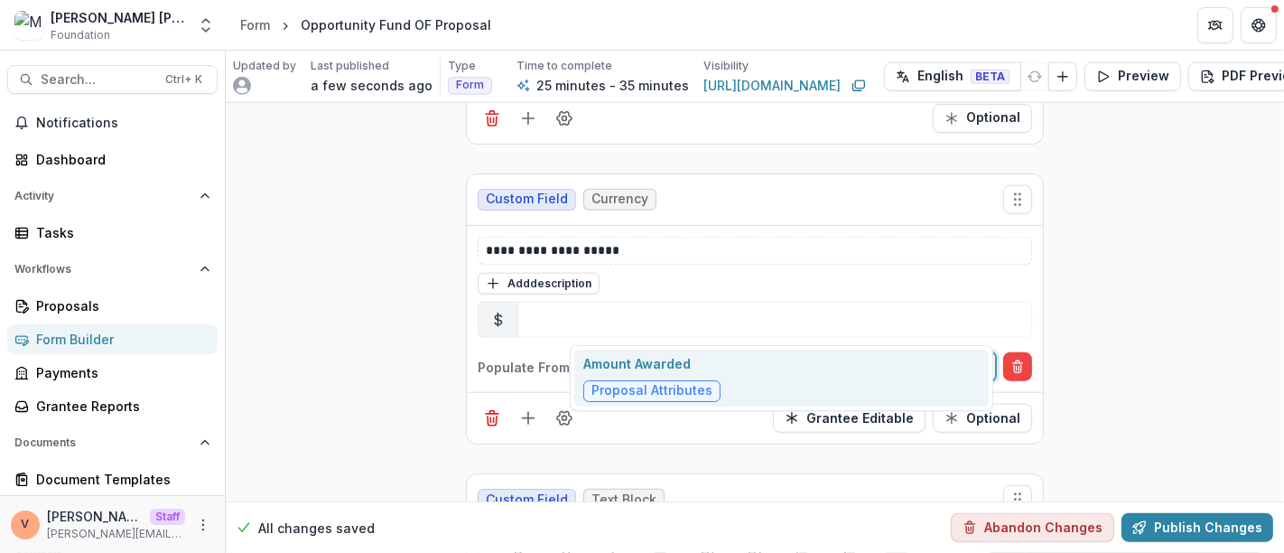
type input "*"
type input "******"
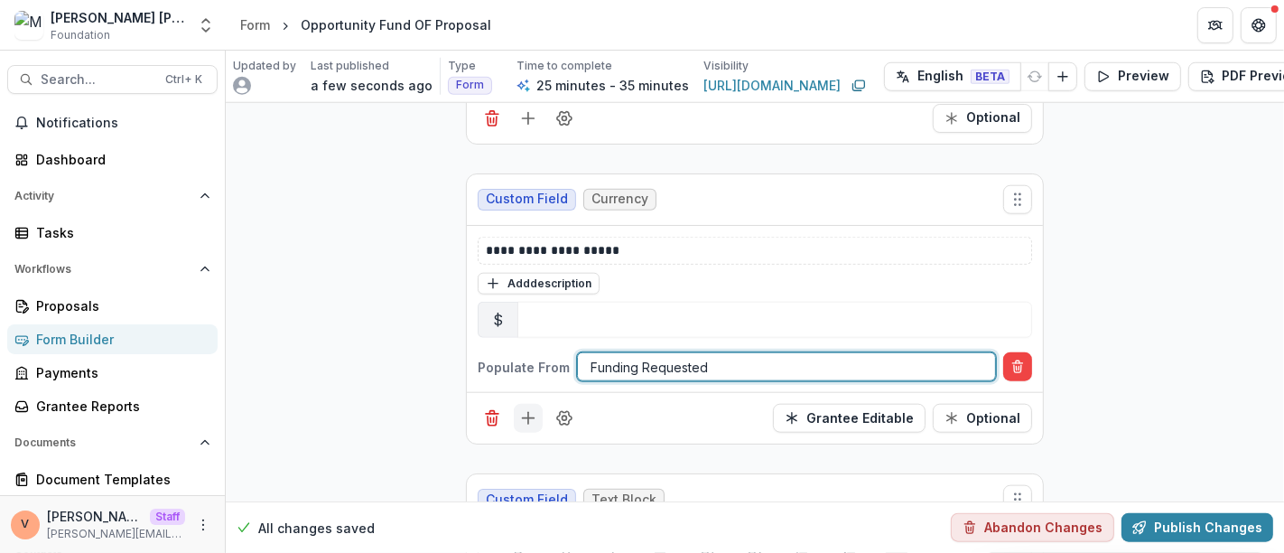
click at [530, 409] on icon "Add field" at bounding box center [528, 418] width 18 height 18
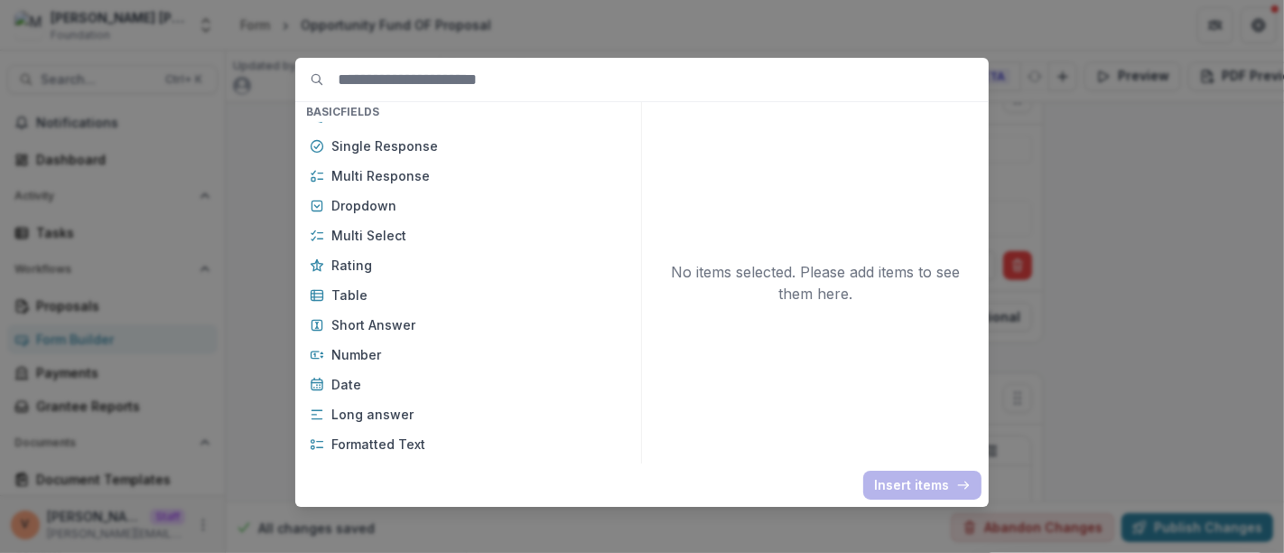
scroll to position [200, 0]
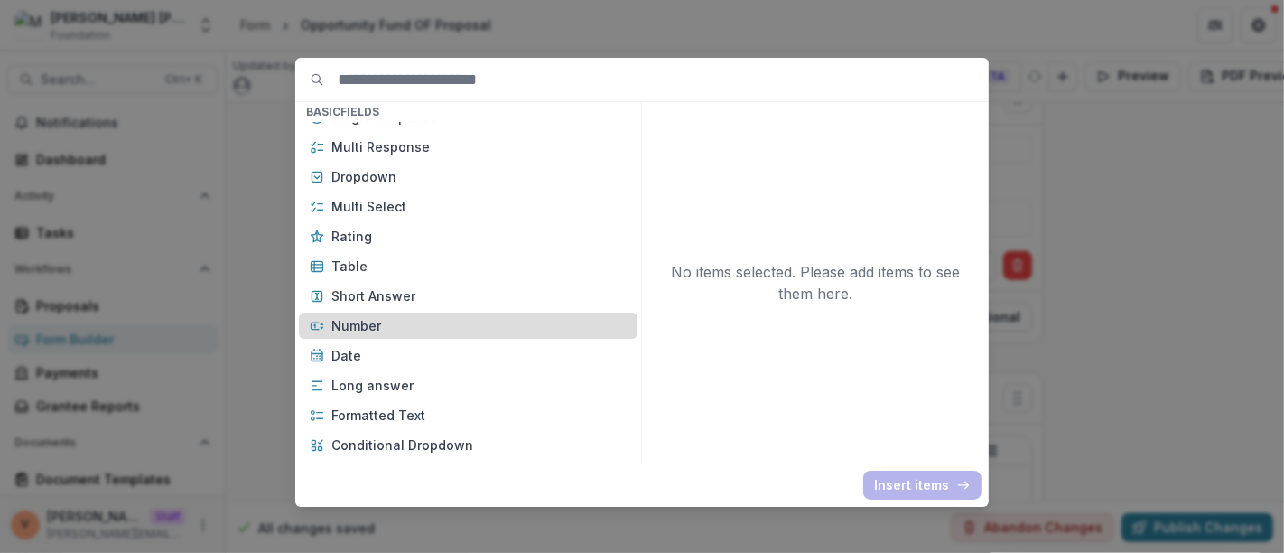
click at [426, 330] on p "Number" at bounding box center [478, 325] width 295 height 19
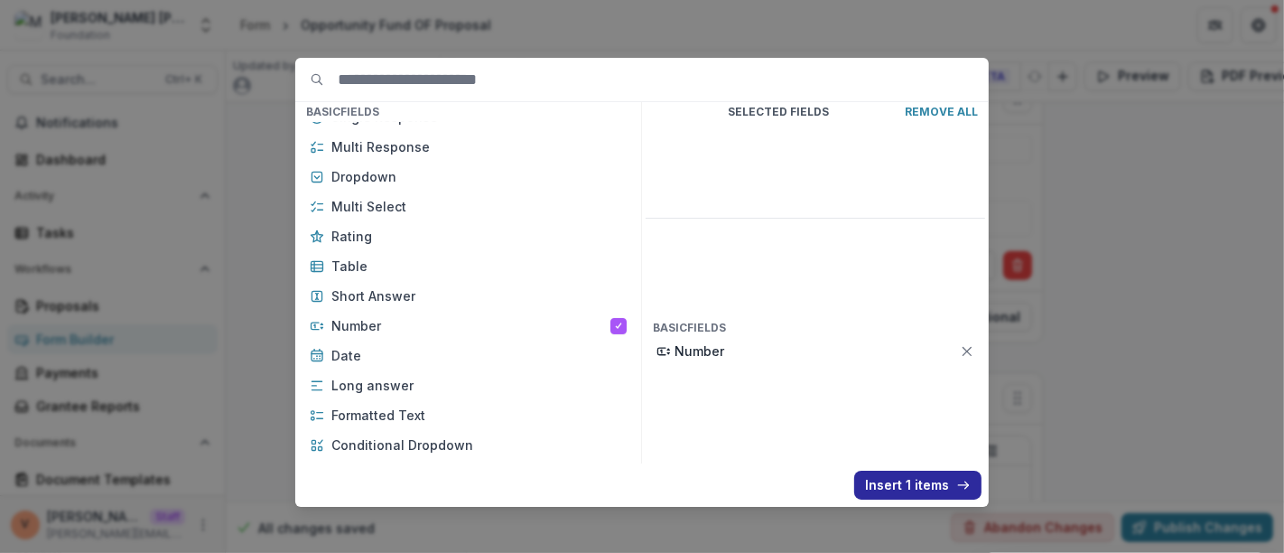
click at [905, 480] on button "Insert 1 items" at bounding box center [917, 484] width 127 height 29
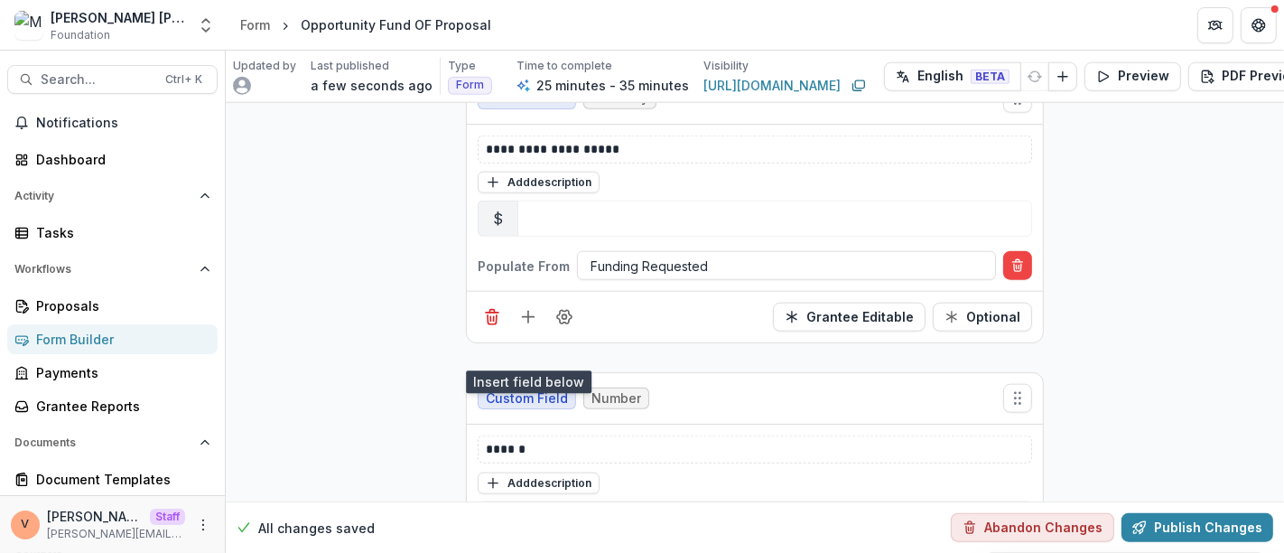
scroll to position [7179, 0]
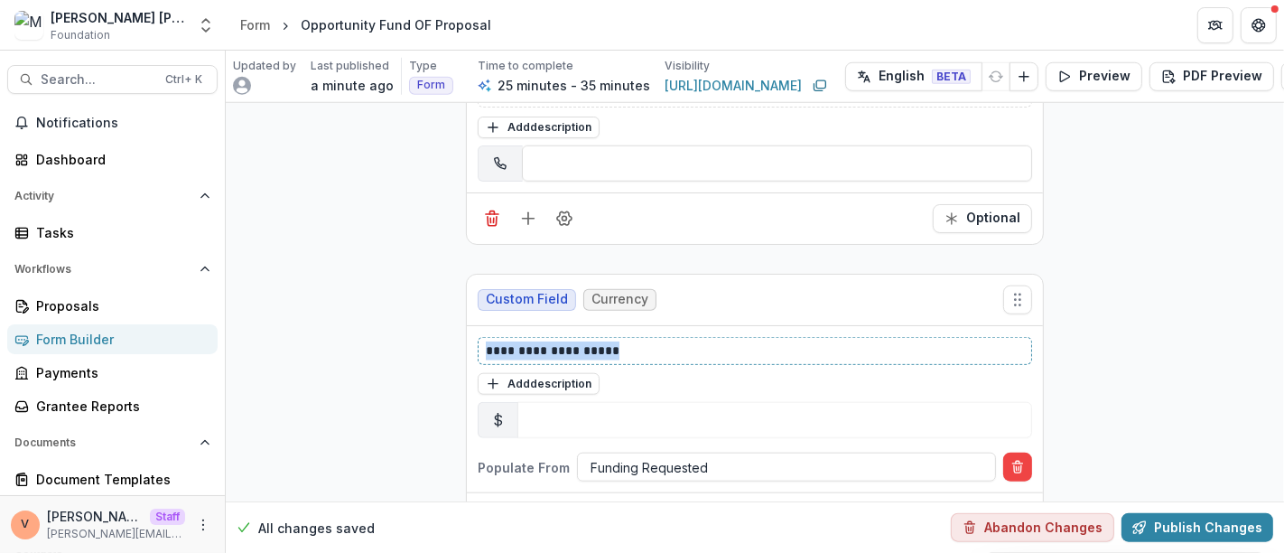
drag, startPoint x: 627, startPoint y: 308, endPoint x: 420, endPoint y: 309, distance: 206.8
copy p "**********"
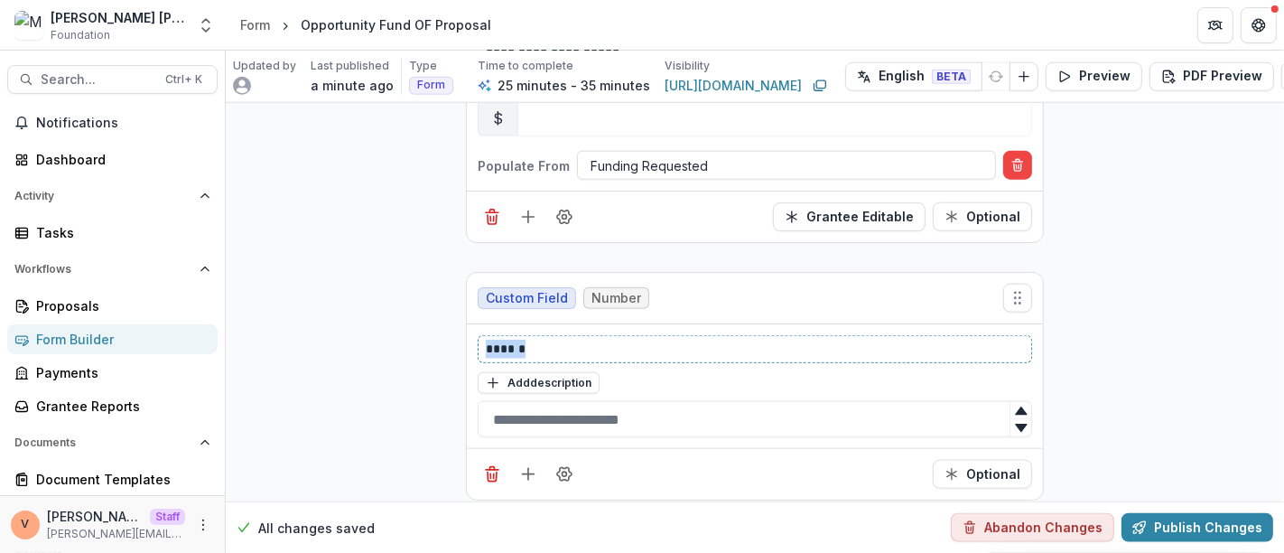
drag, startPoint x: 551, startPoint y: 307, endPoint x: 384, endPoint y: 308, distance: 167.0
paste div
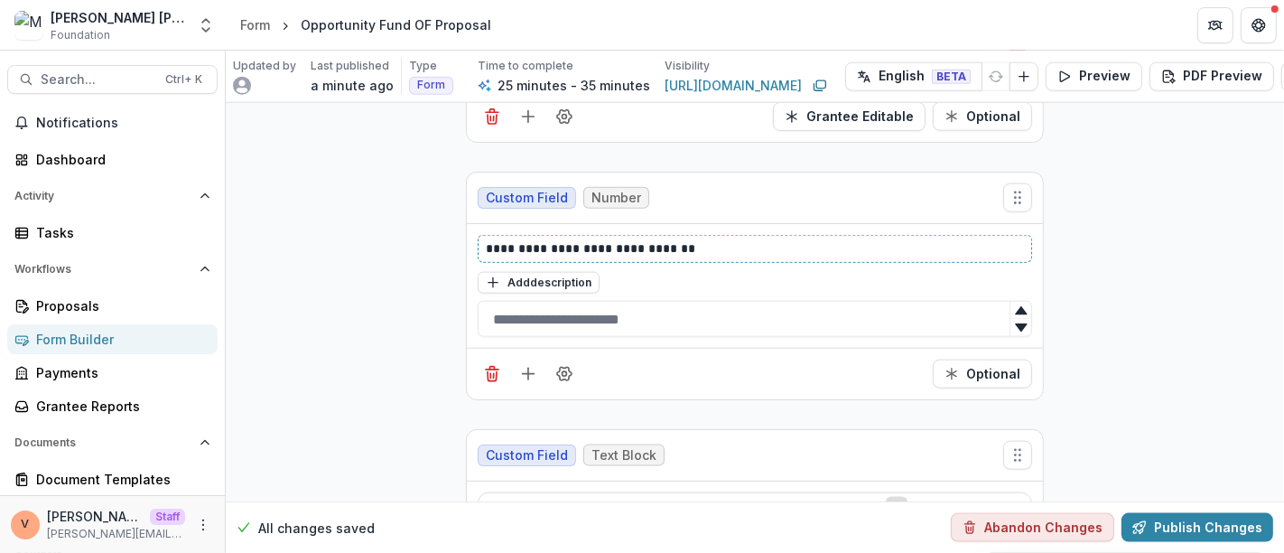
scroll to position [7781, 0]
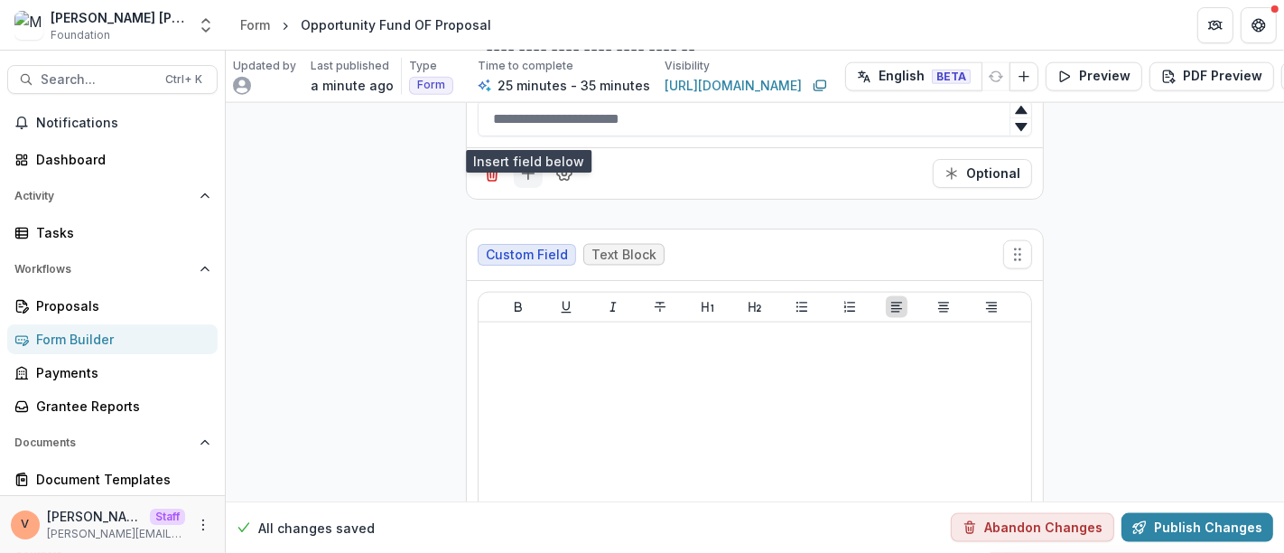
click at [528, 168] on line "Add field" at bounding box center [528, 174] width 0 height 12
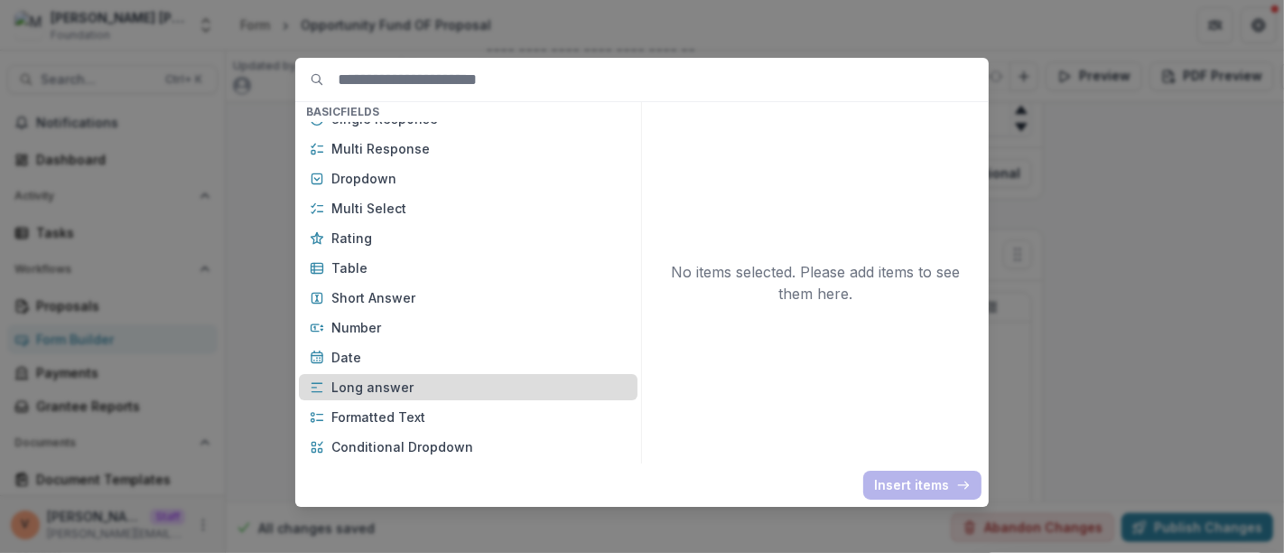
scroll to position [200, 0]
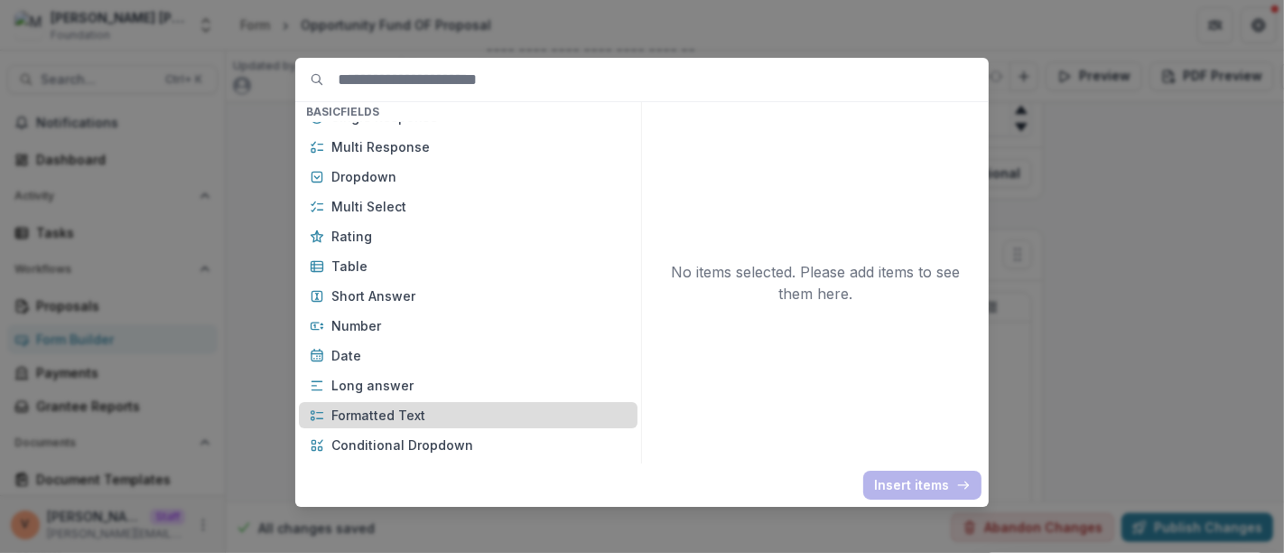
click at [410, 411] on p "Formatted Text" at bounding box center [478, 414] width 295 height 19
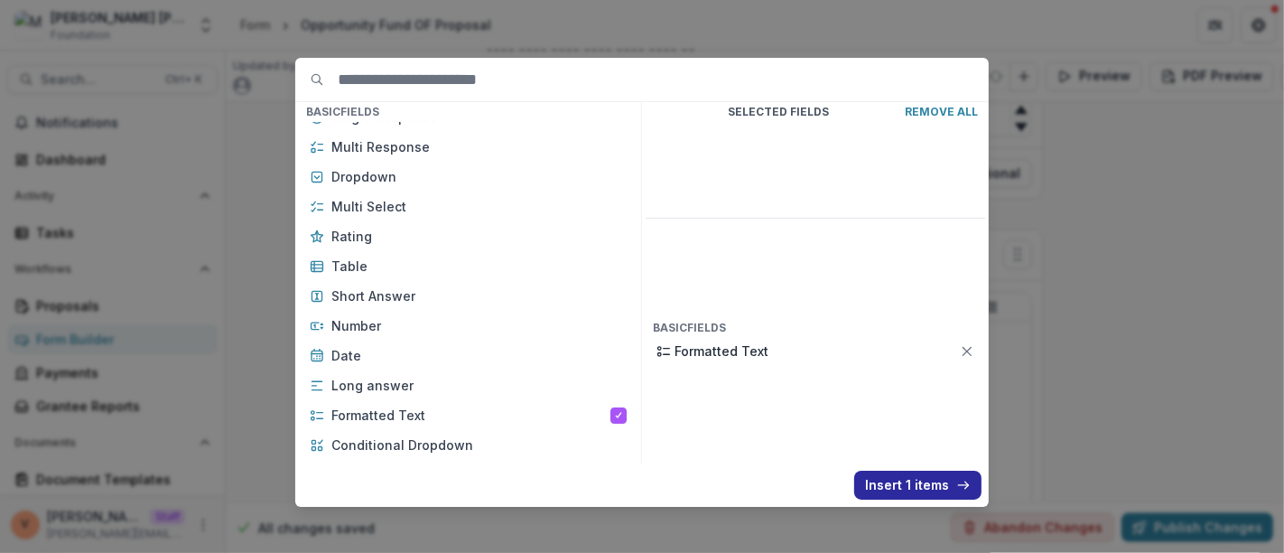
click at [919, 480] on button "Insert 1 items" at bounding box center [917, 484] width 127 height 29
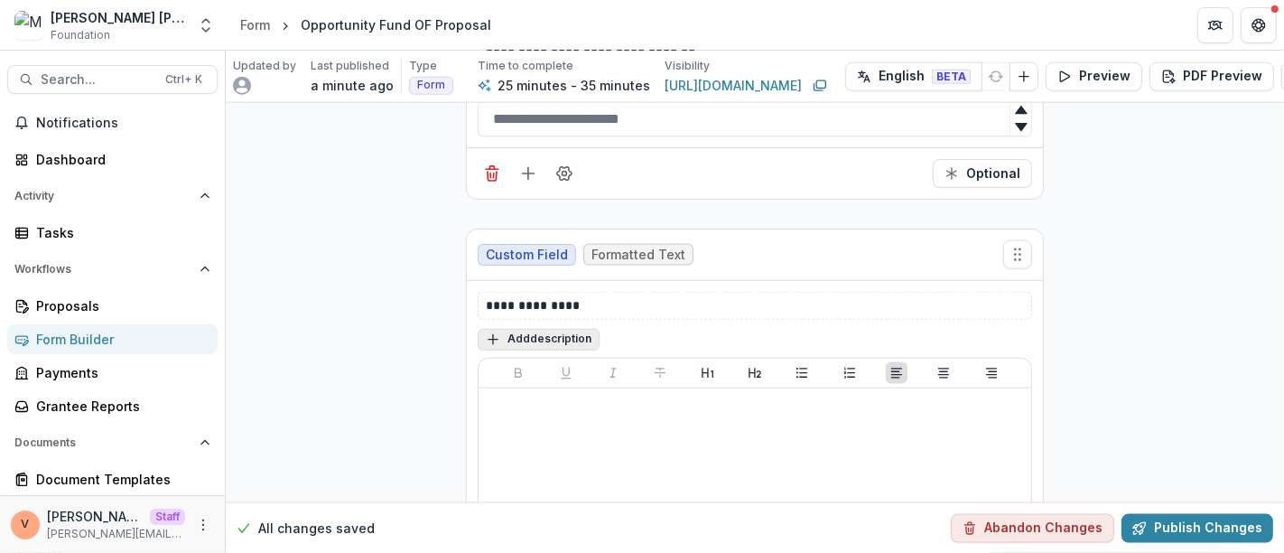
scroll to position [7881, 0]
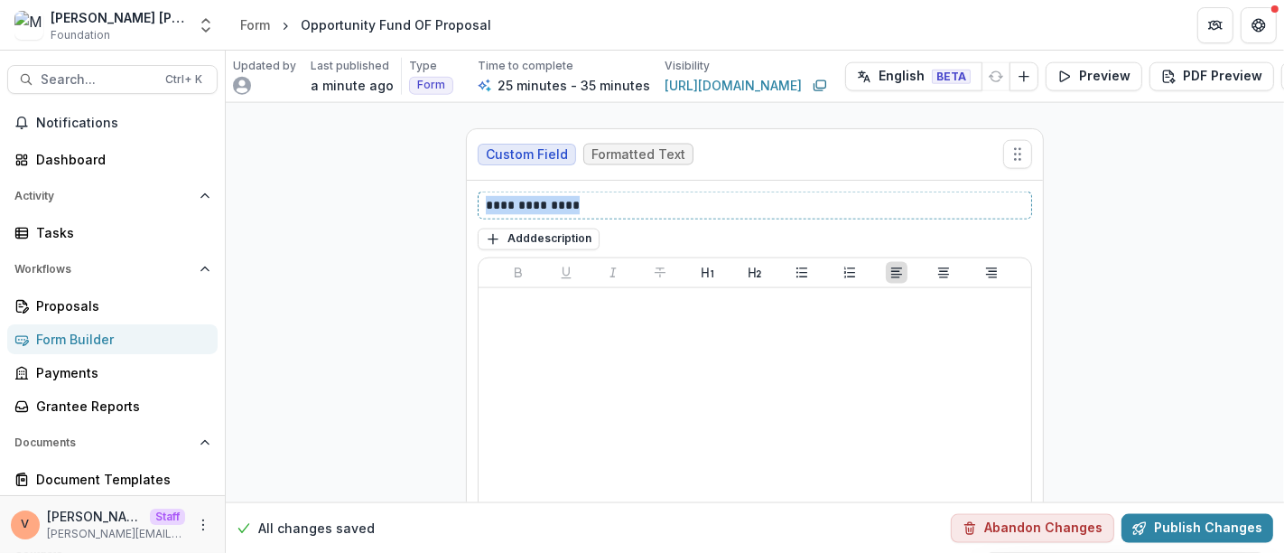
drag, startPoint x: 595, startPoint y: 153, endPoint x: 358, endPoint y: 161, distance: 236.7
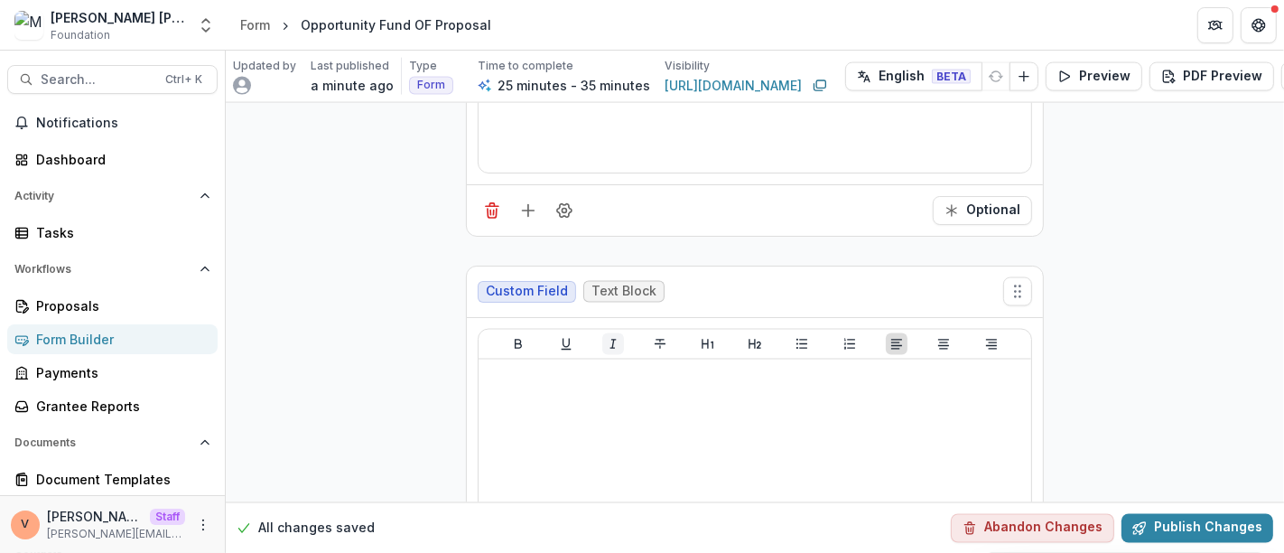
scroll to position [8283, 0]
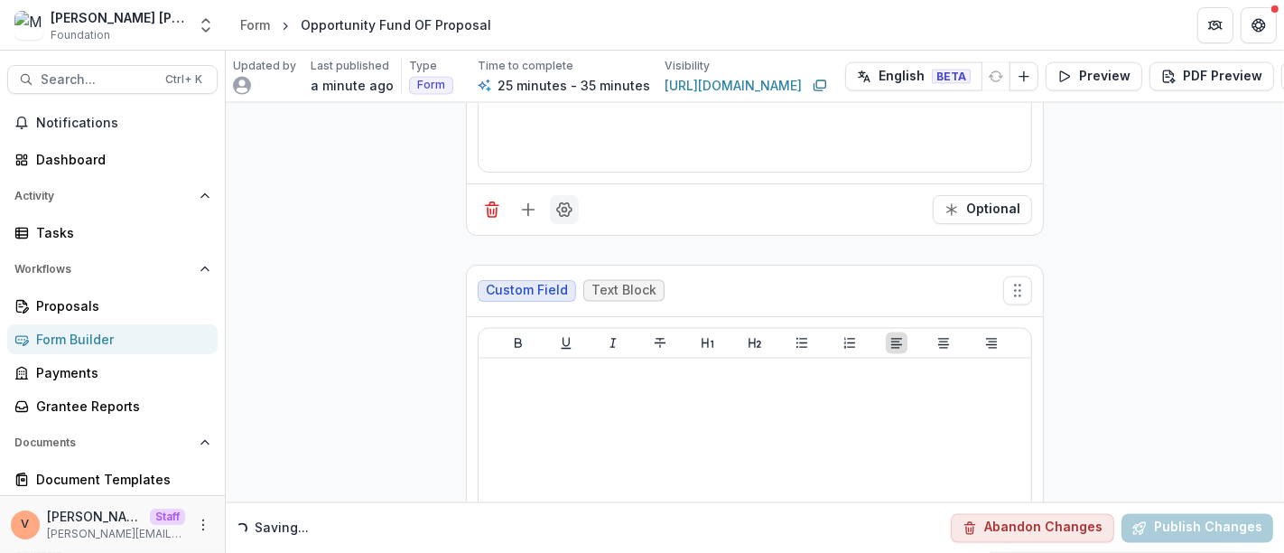
click at [557, 202] on icon "Field Settings" at bounding box center [564, 209] width 14 height 14
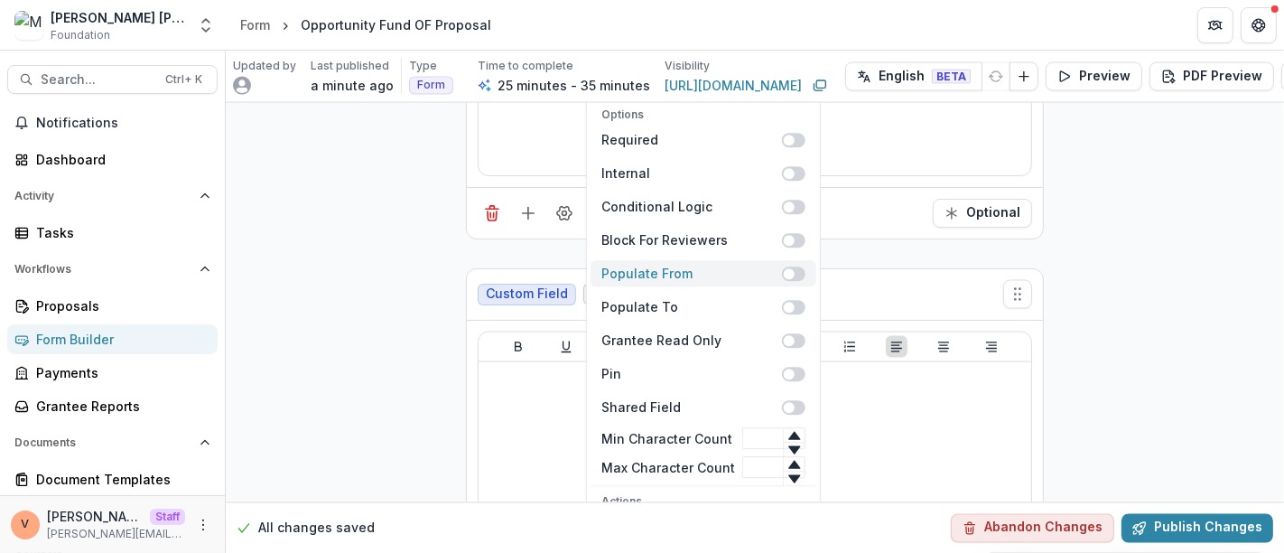
click at [794, 266] on span at bounding box center [793, 273] width 23 height 14
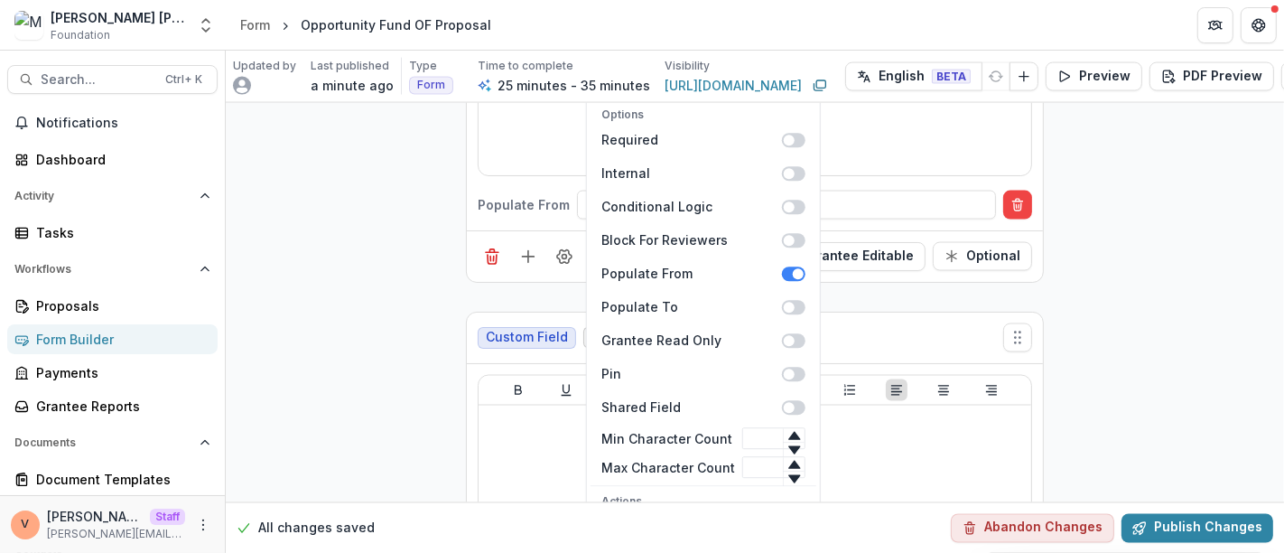
scroll to position [8278, 0]
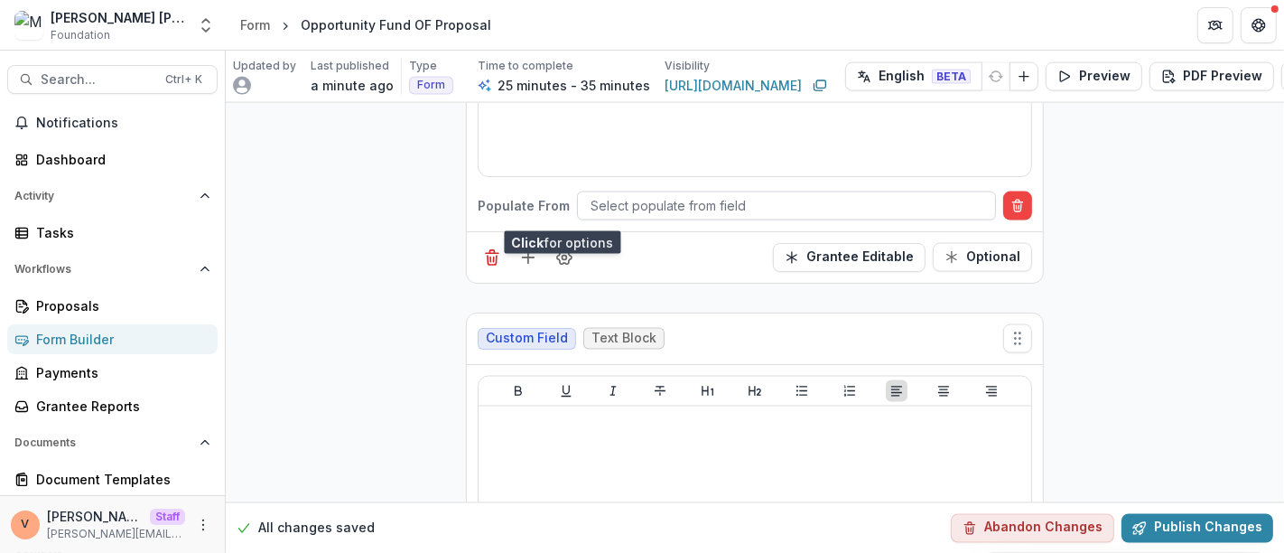
click at [634, 194] on div at bounding box center [786, 205] width 392 height 23
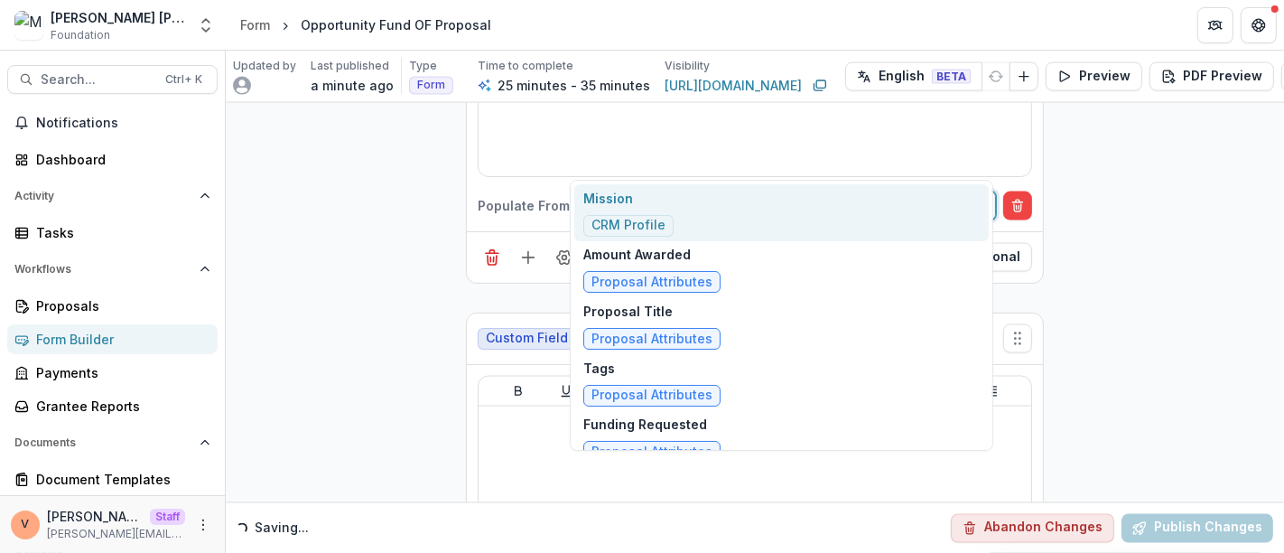
type input "****"
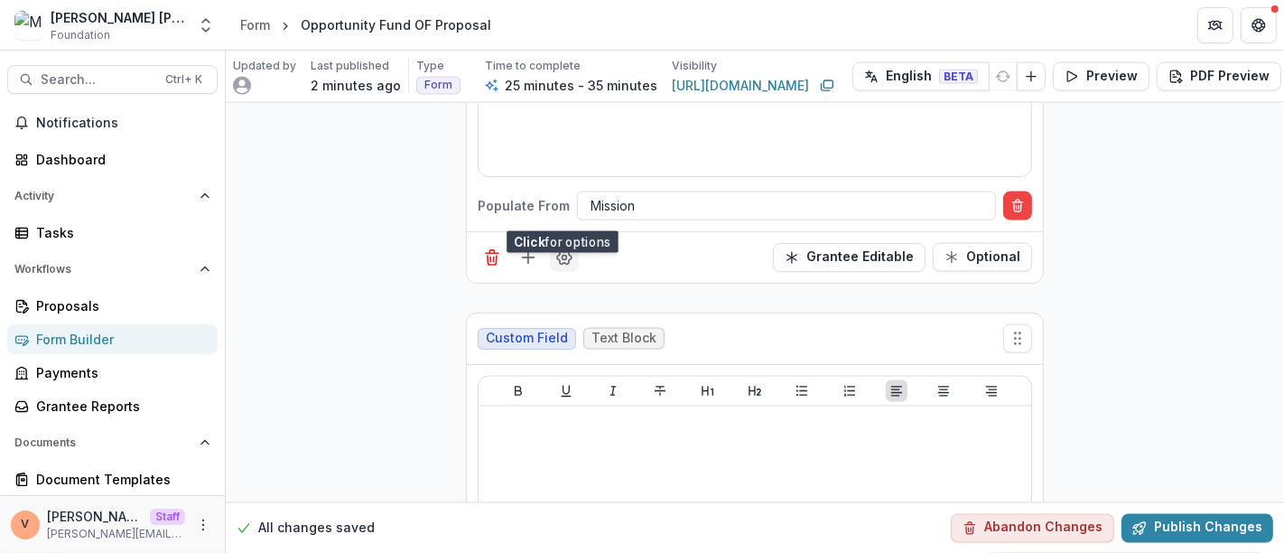
click at [562, 248] on icon "Field Settings" at bounding box center [564, 257] width 18 height 18
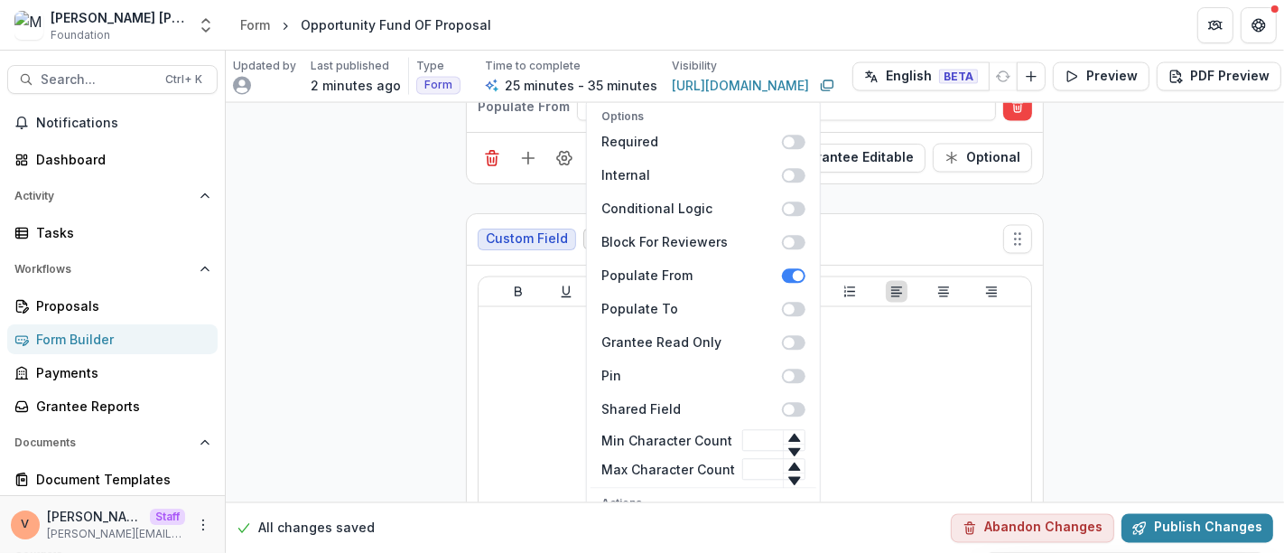
scroll to position [8478, 0]
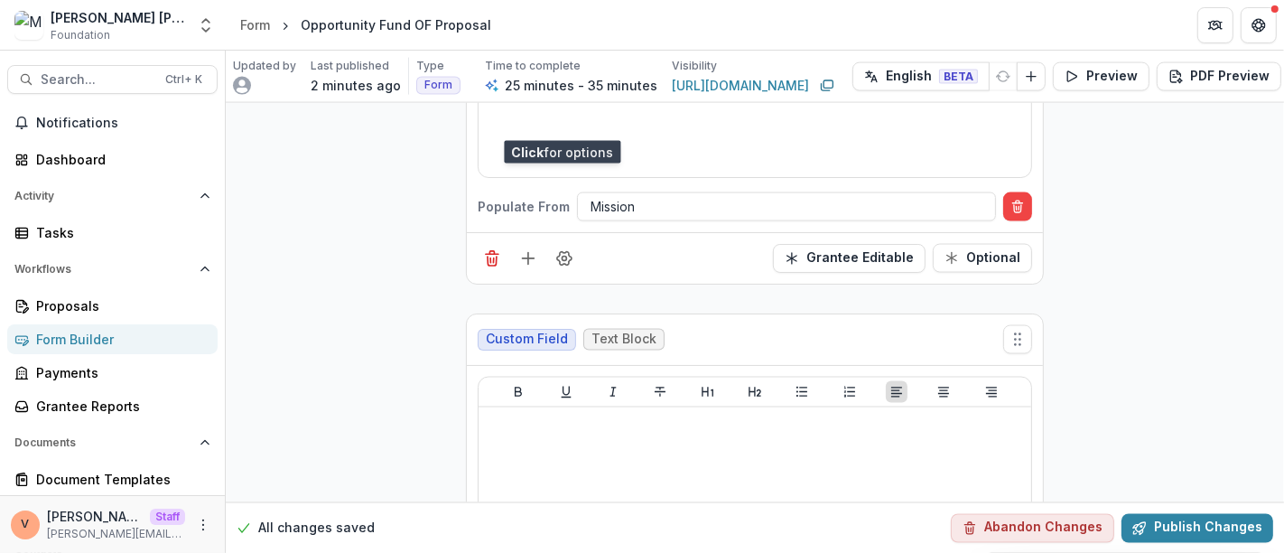
scroll to position [8377, 0]
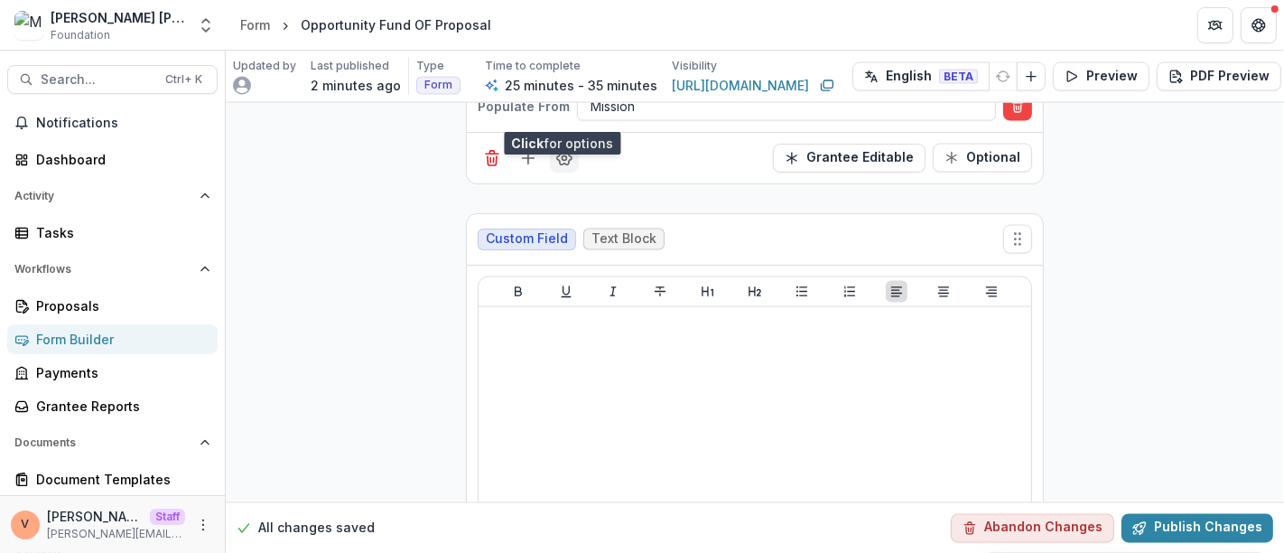
click at [562, 151] on icon "Field Settings" at bounding box center [564, 158] width 14 height 14
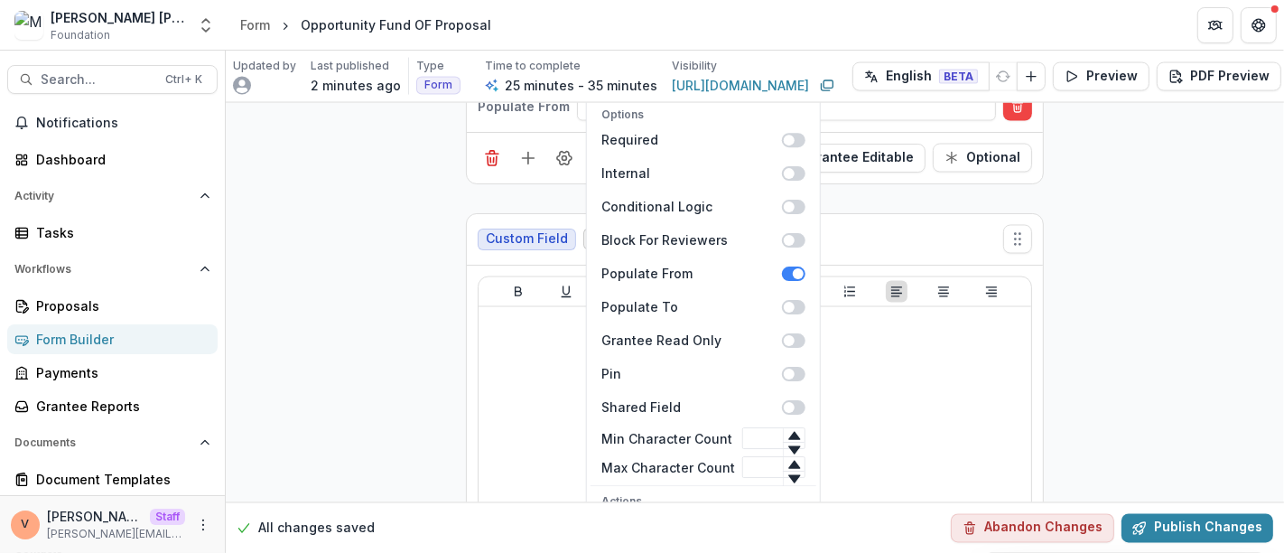
scroll to position [8377, 0]
click at [979, 403] on div at bounding box center [755, 450] width 538 height 271
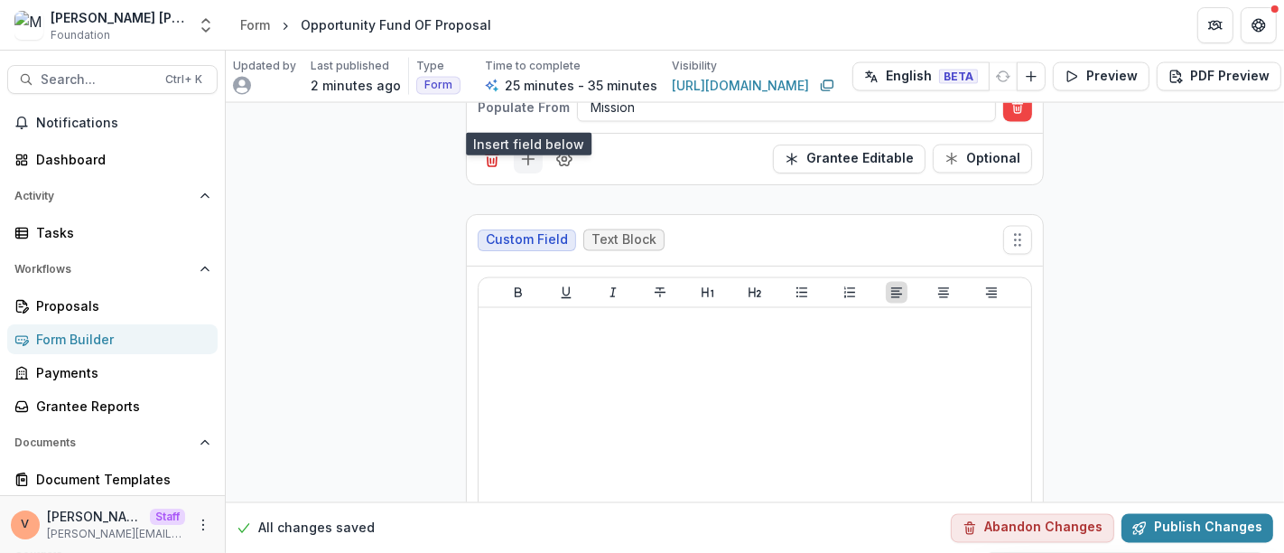
click at [528, 153] on line "Add field" at bounding box center [528, 159] width 0 height 12
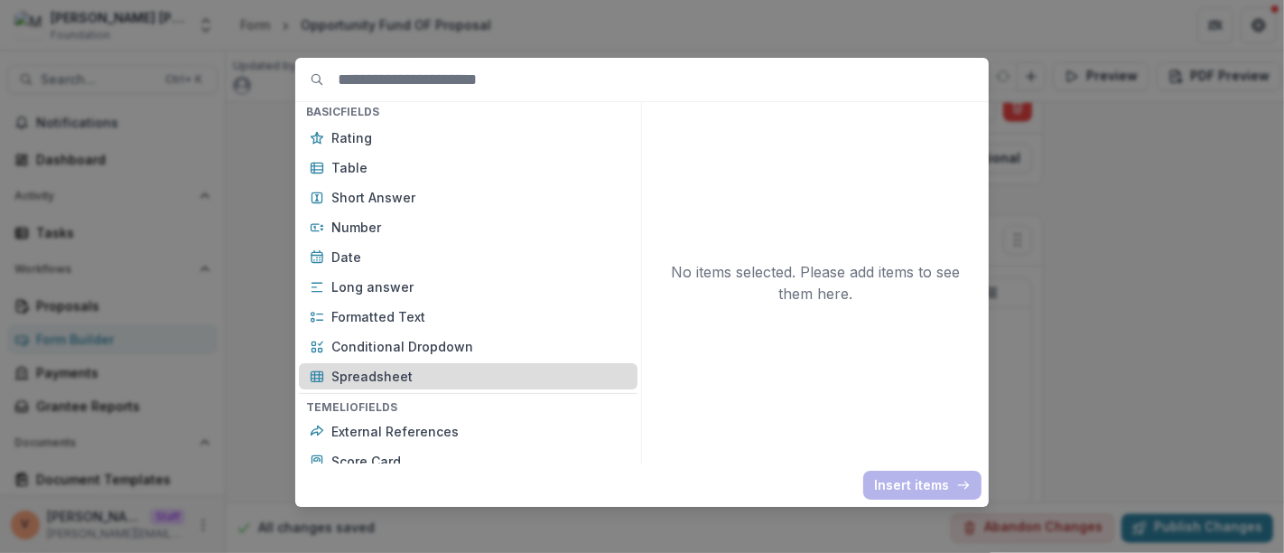
scroll to position [301, 0]
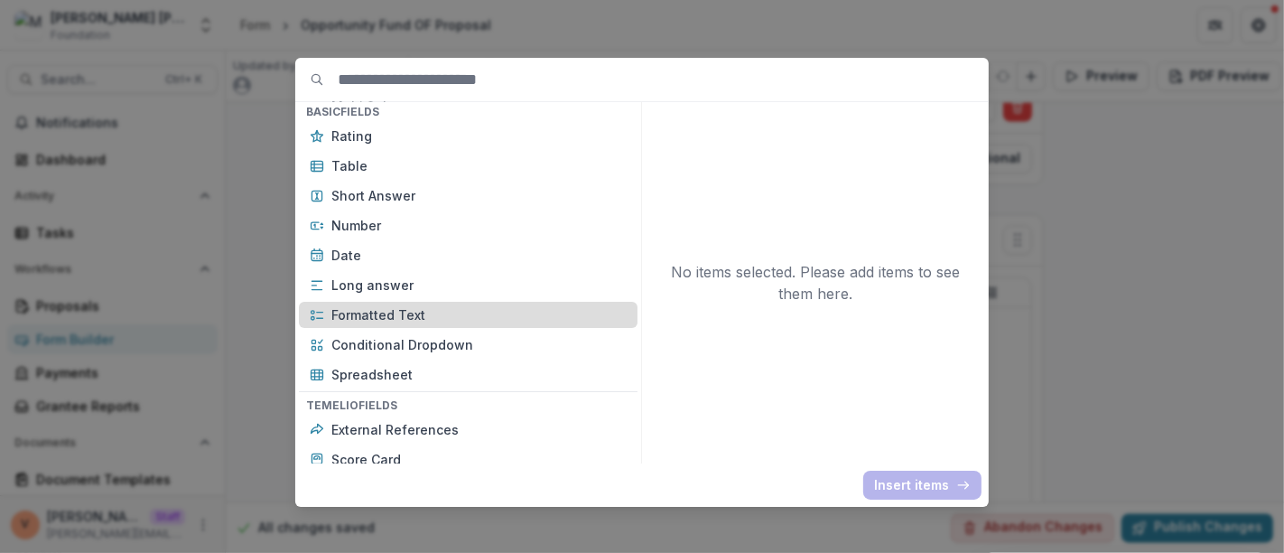
click at [400, 319] on p "Formatted Text" at bounding box center [478, 314] width 295 height 19
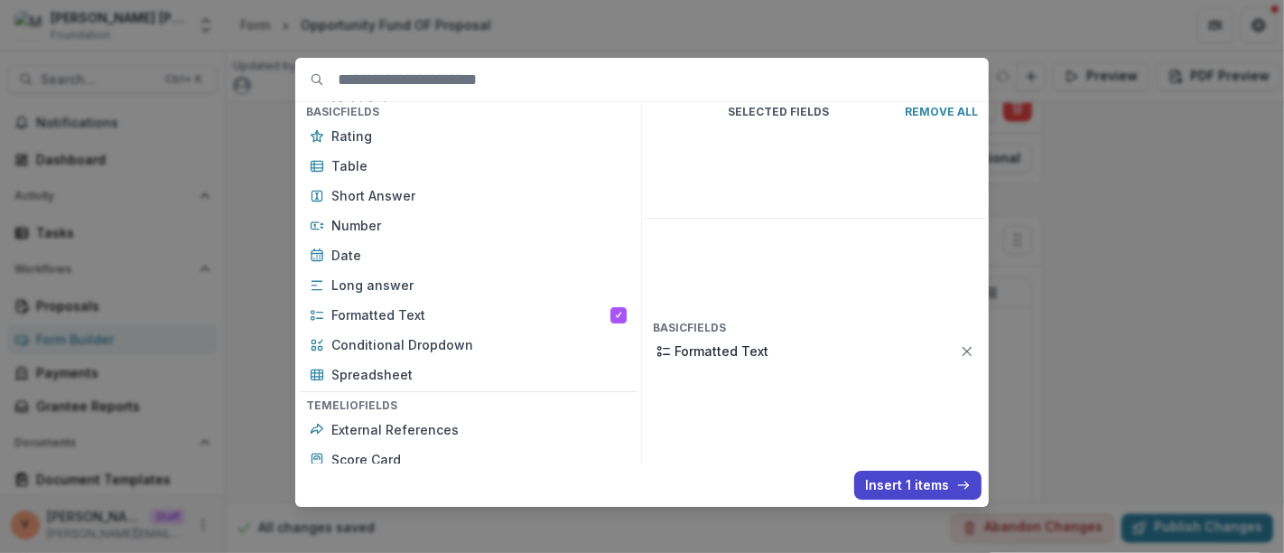
click at [910, 479] on button "Insert 1 items" at bounding box center [917, 484] width 127 height 29
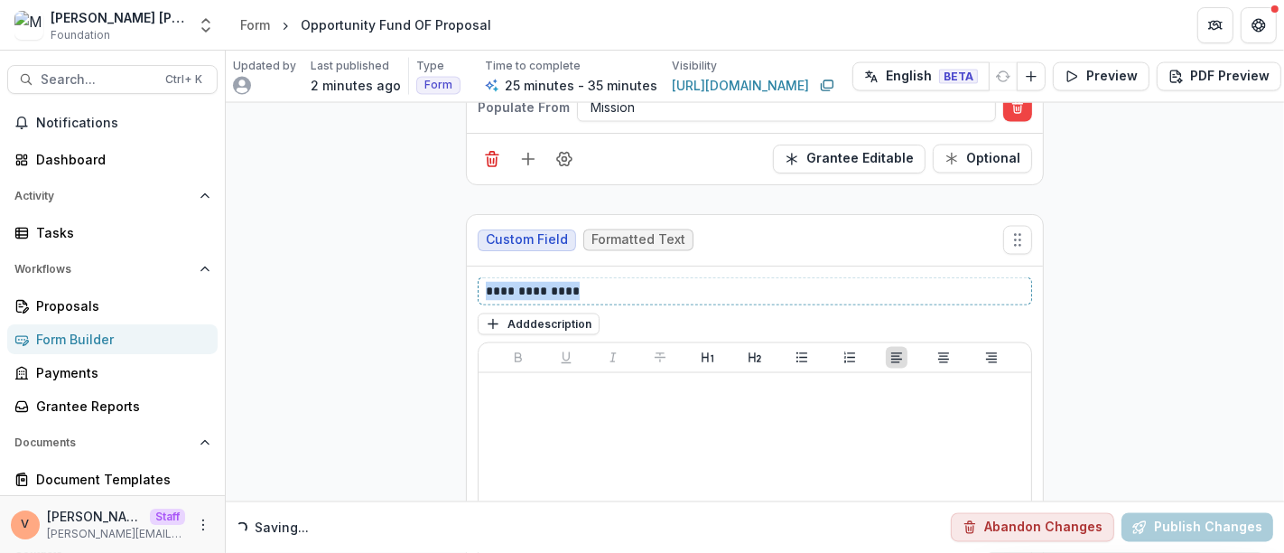
drag, startPoint x: 590, startPoint y: 245, endPoint x: 426, endPoint y: 251, distance: 164.4
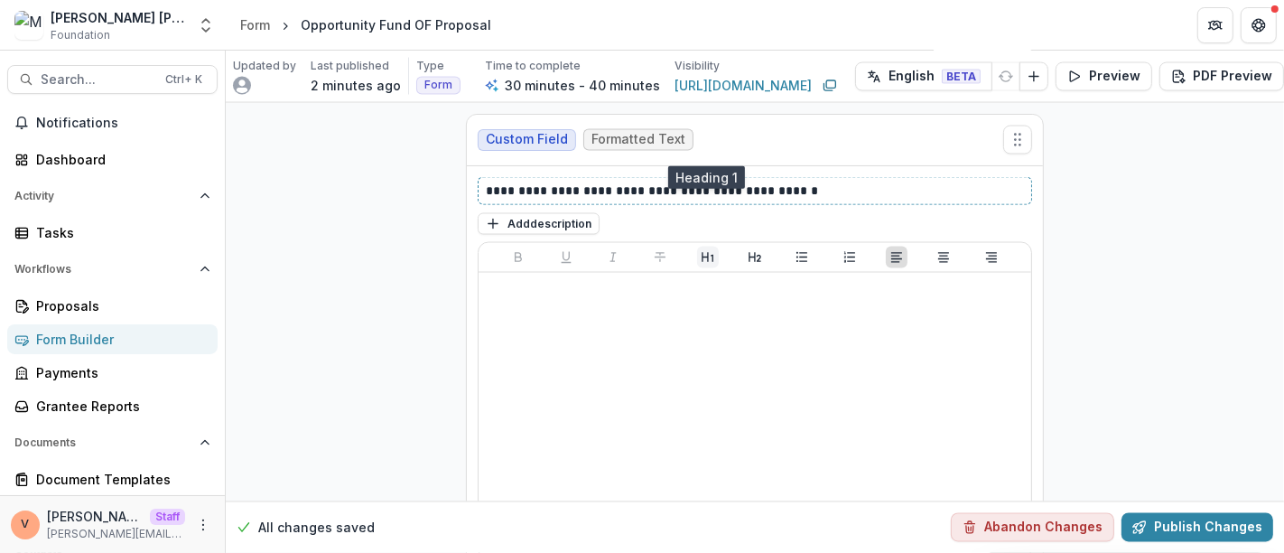
scroll to position [8577, 0]
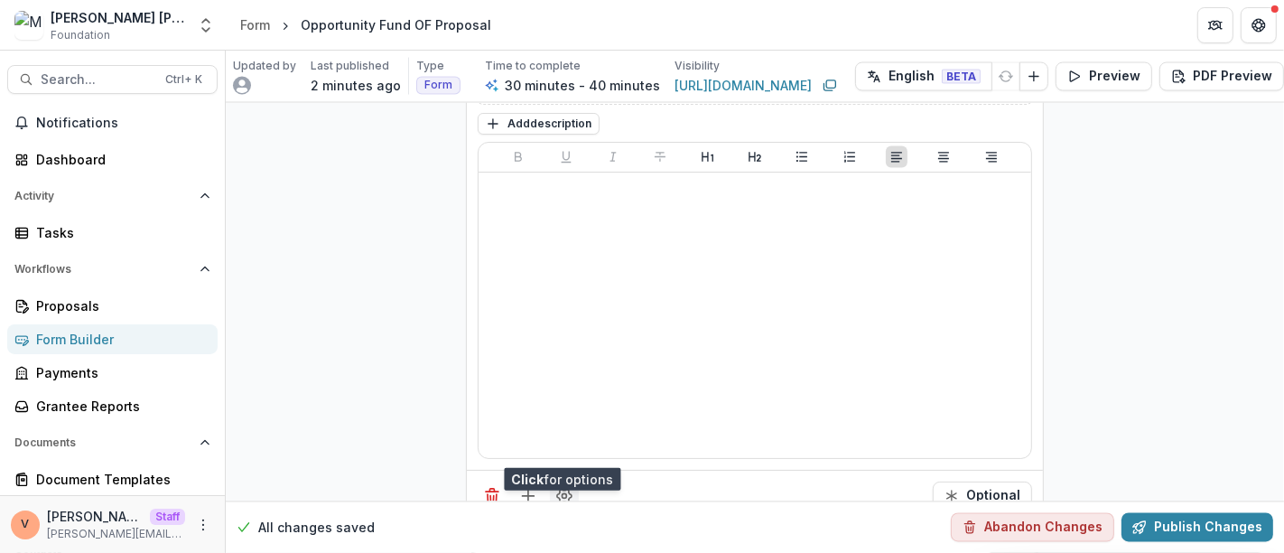
click at [567, 481] on button "Field Settings" at bounding box center [564, 495] width 29 height 29
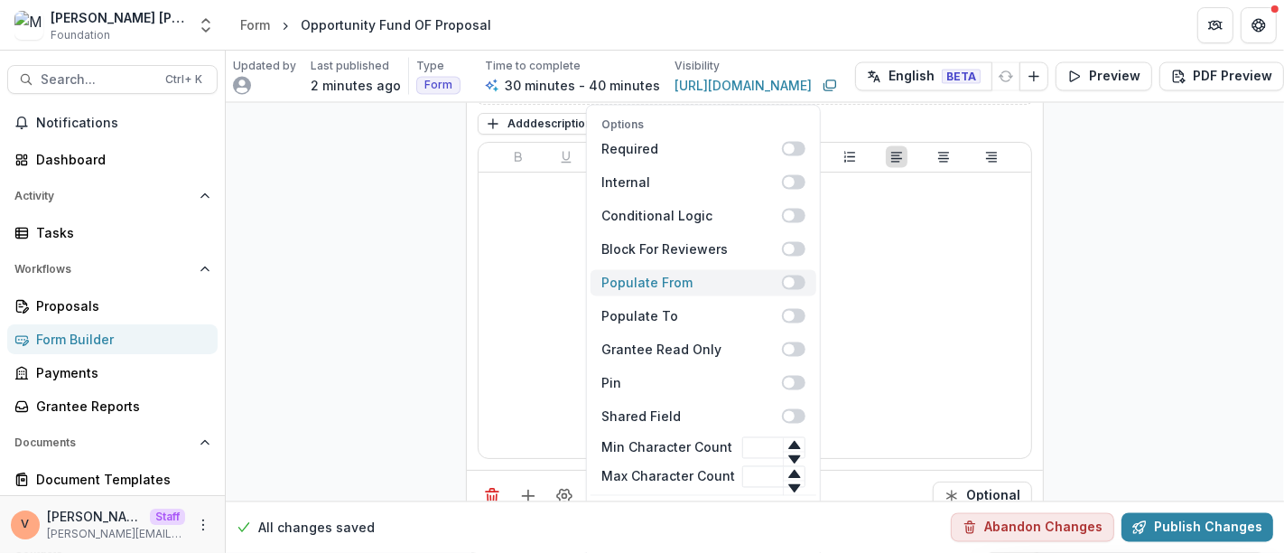
click at [790, 275] on span at bounding box center [793, 282] width 23 height 14
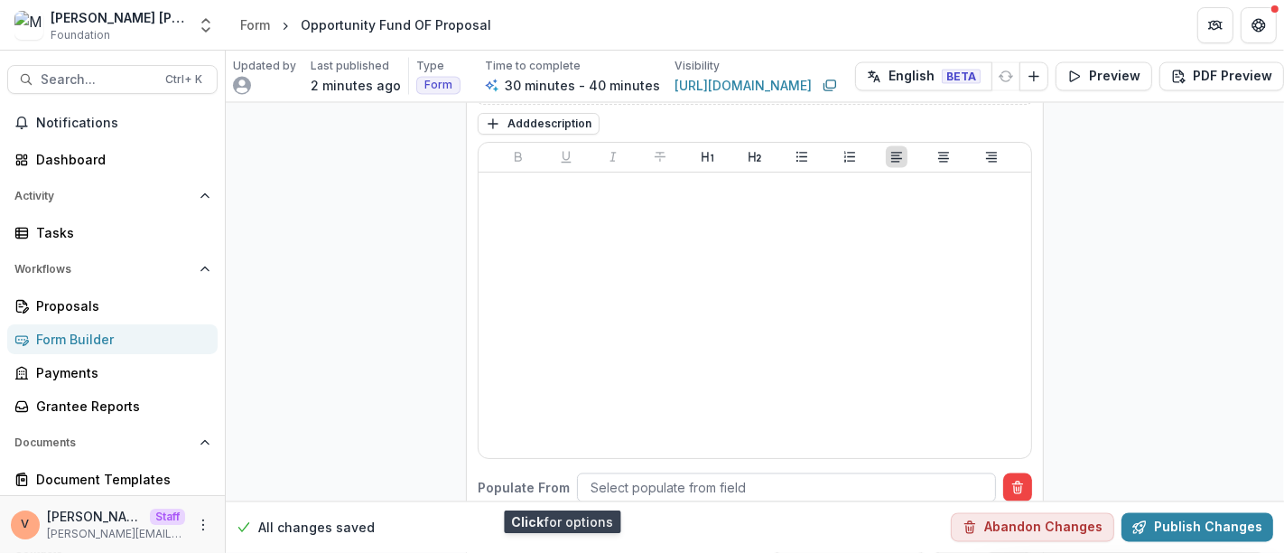
click at [741, 477] on div at bounding box center [786, 488] width 392 height 23
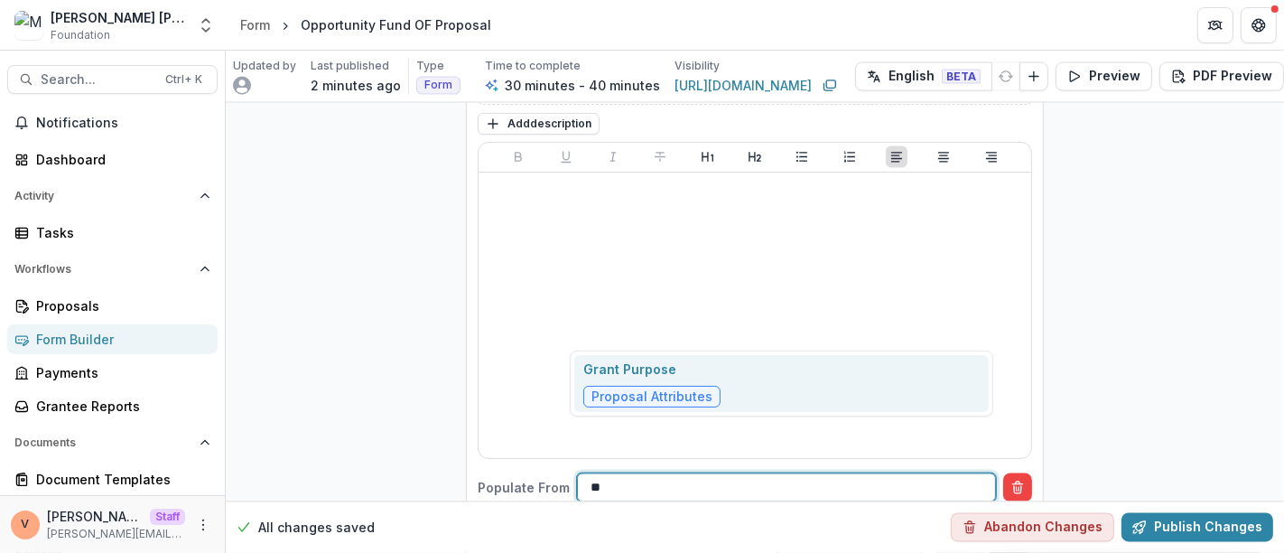
type input "***"
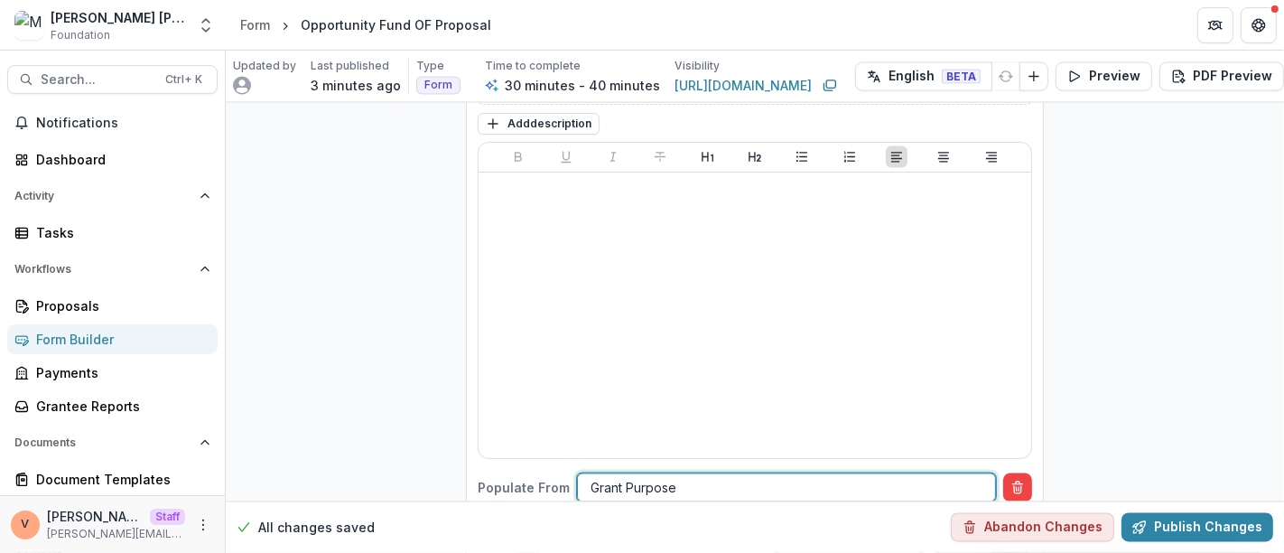
scroll to position [8777, 0]
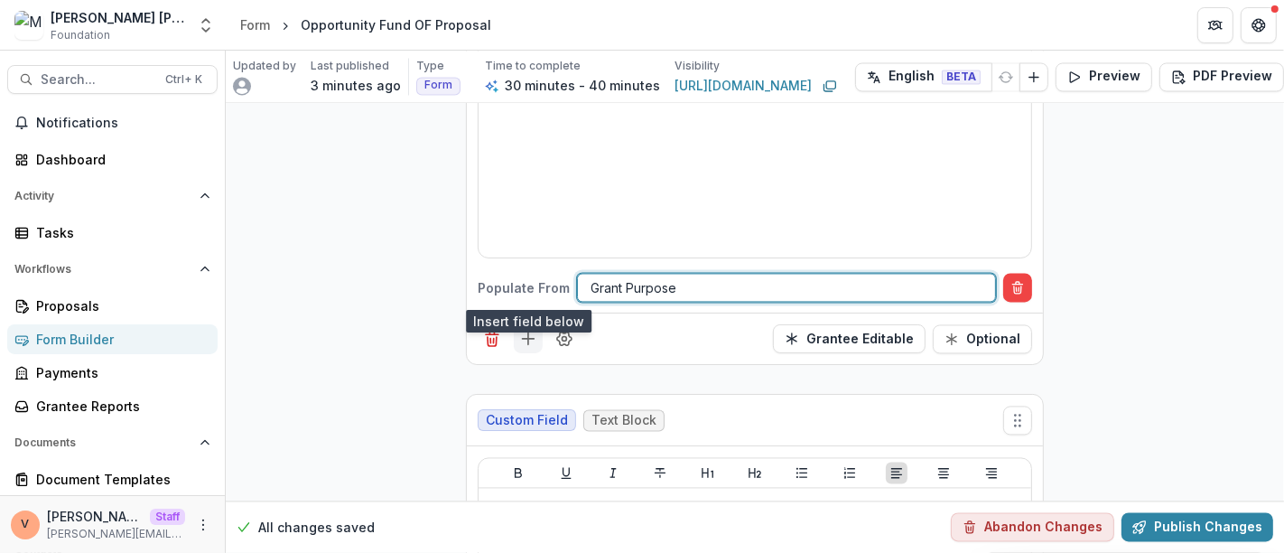
click at [525, 339] on line "Add field" at bounding box center [529, 339] width 12 height 0
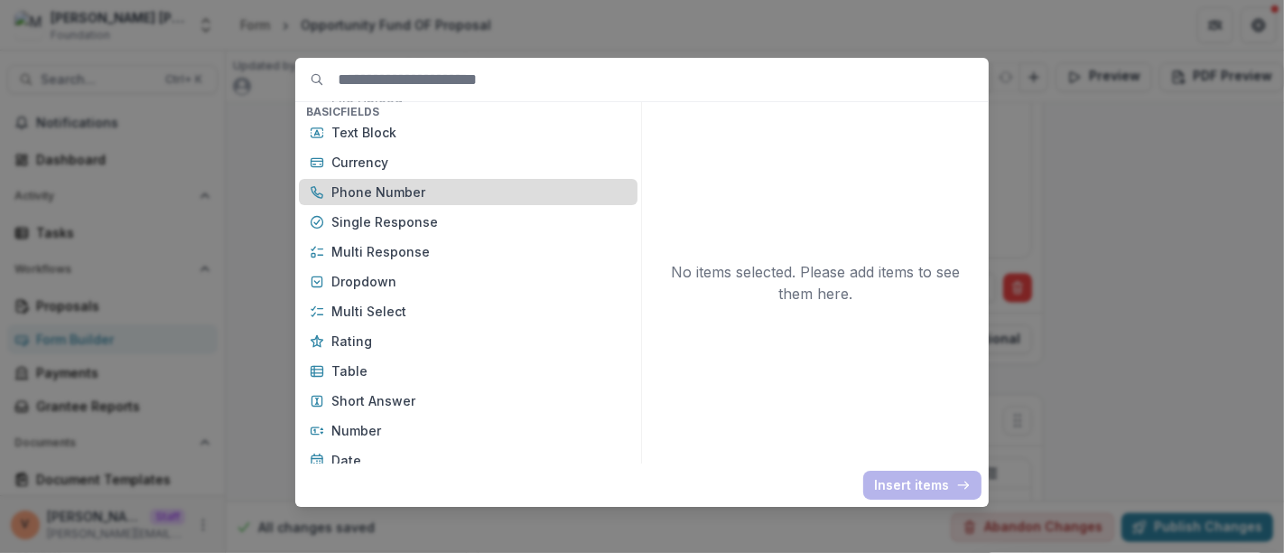
scroll to position [200, 0]
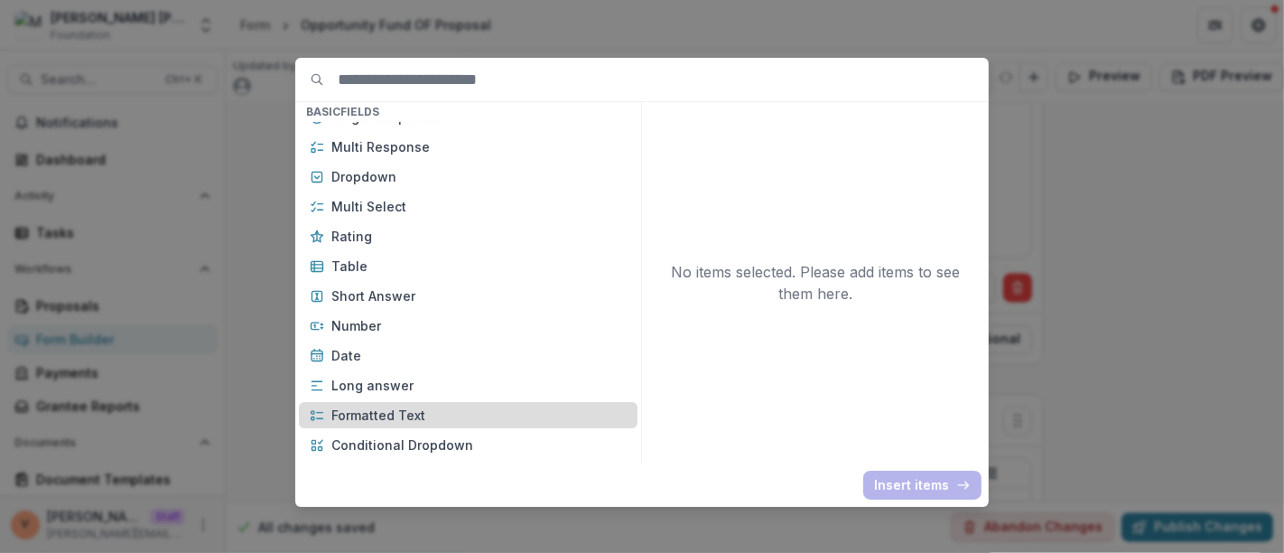
click at [415, 414] on p "Formatted Text" at bounding box center [478, 414] width 295 height 19
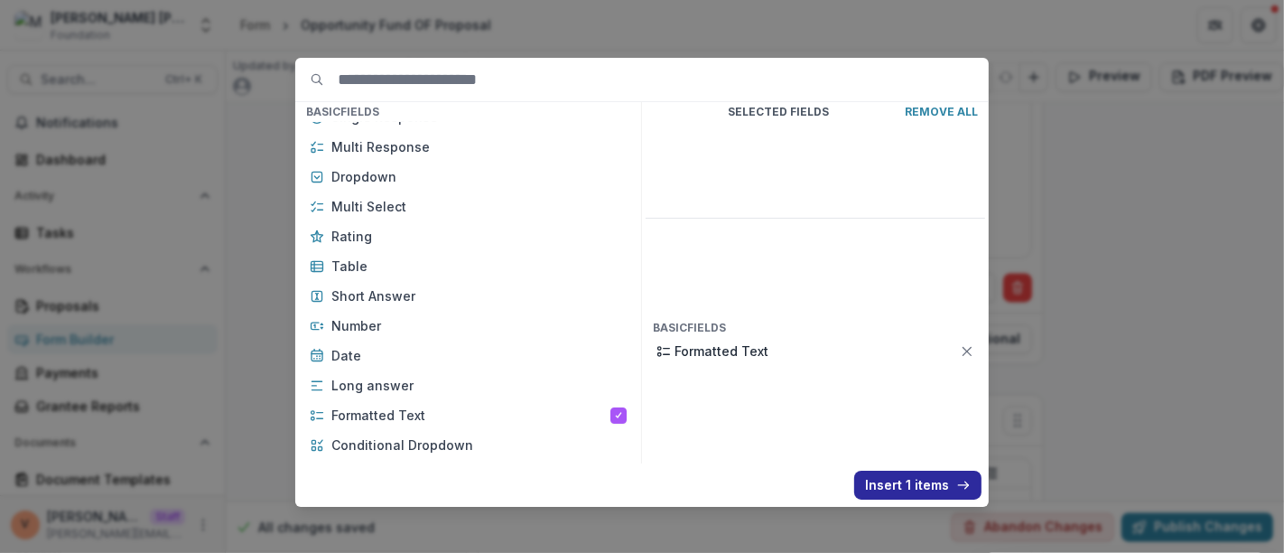
click at [923, 490] on button "Insert 1 items" at bounding box center [917, 484] width 127 height 29
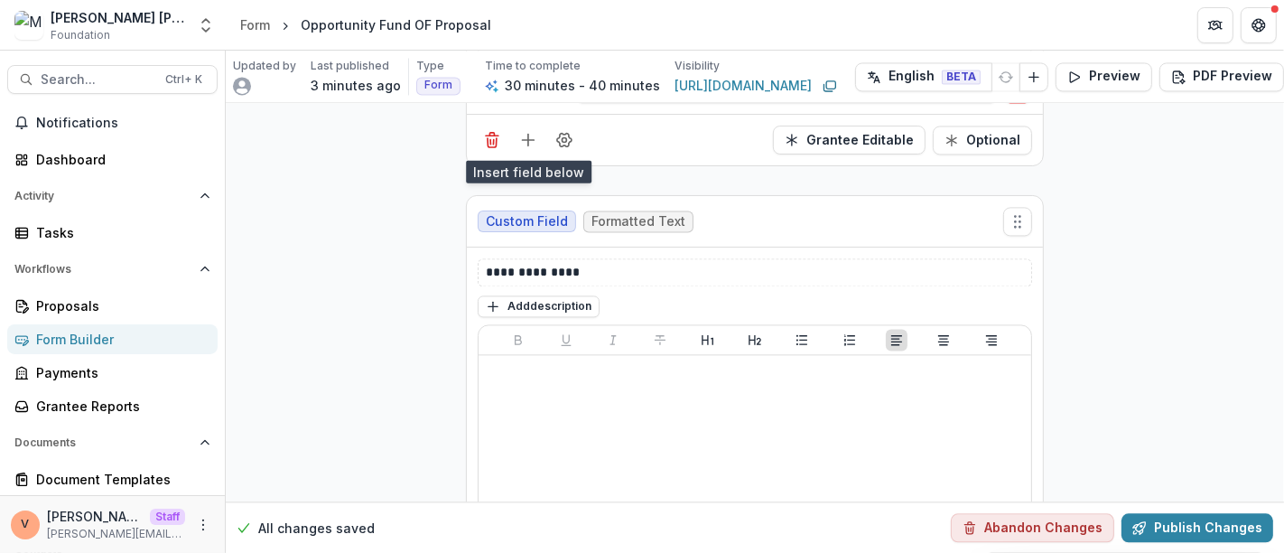
scroll to position [8979, 0]
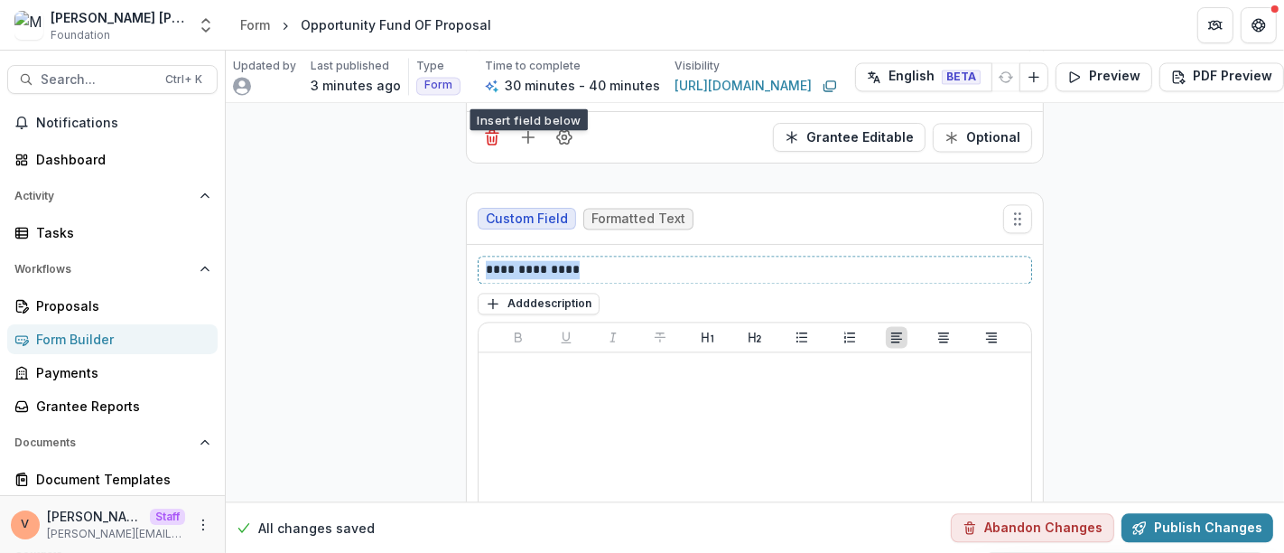
drag, startPoint x: 585, startPoint y: 216, endPoint x: 391, endPoint y: 229, distance: 194.6
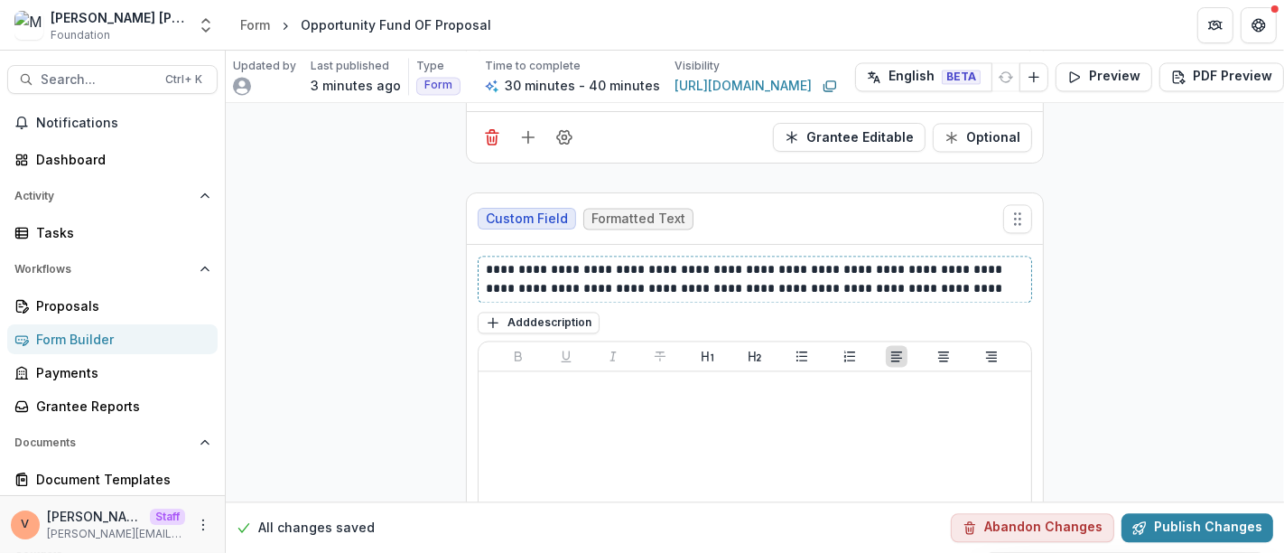
scroll to position [9279, 0]
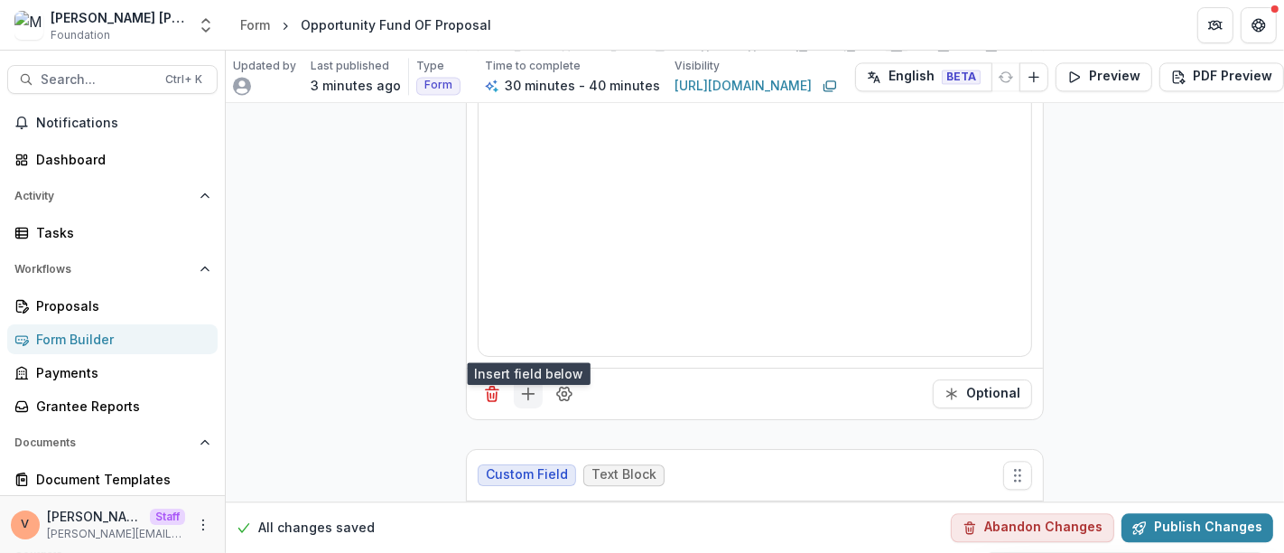
click at [524, 394] on line "Add field" at bounding box center [529, 394] width 12 height 0
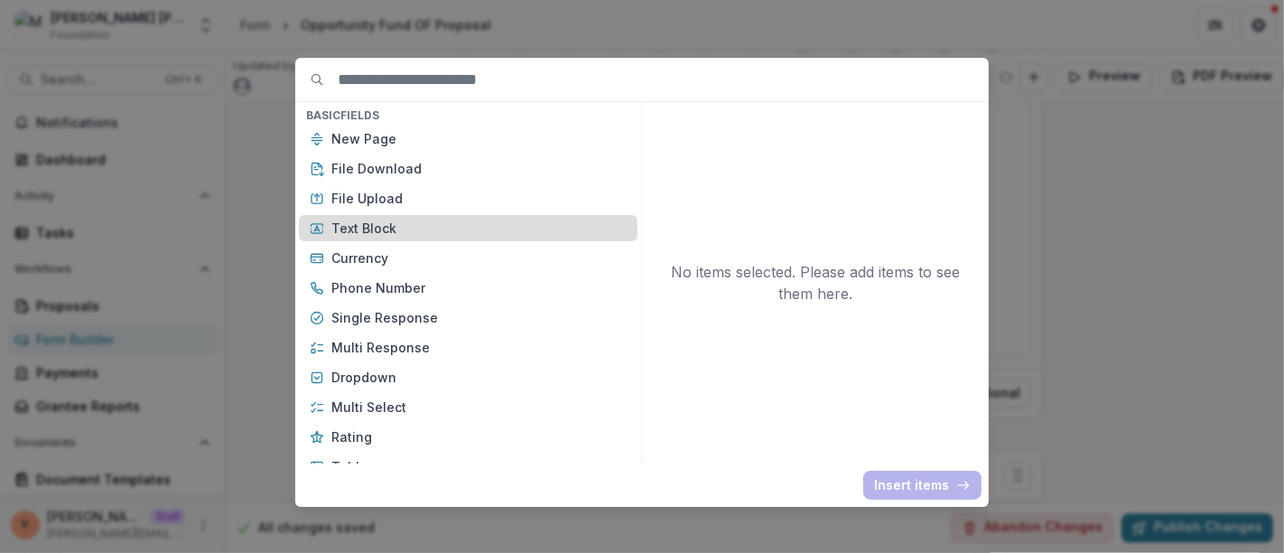
click at [438, 228] on p "Text Block" at bounding box center [478, 227] width 295 height 19
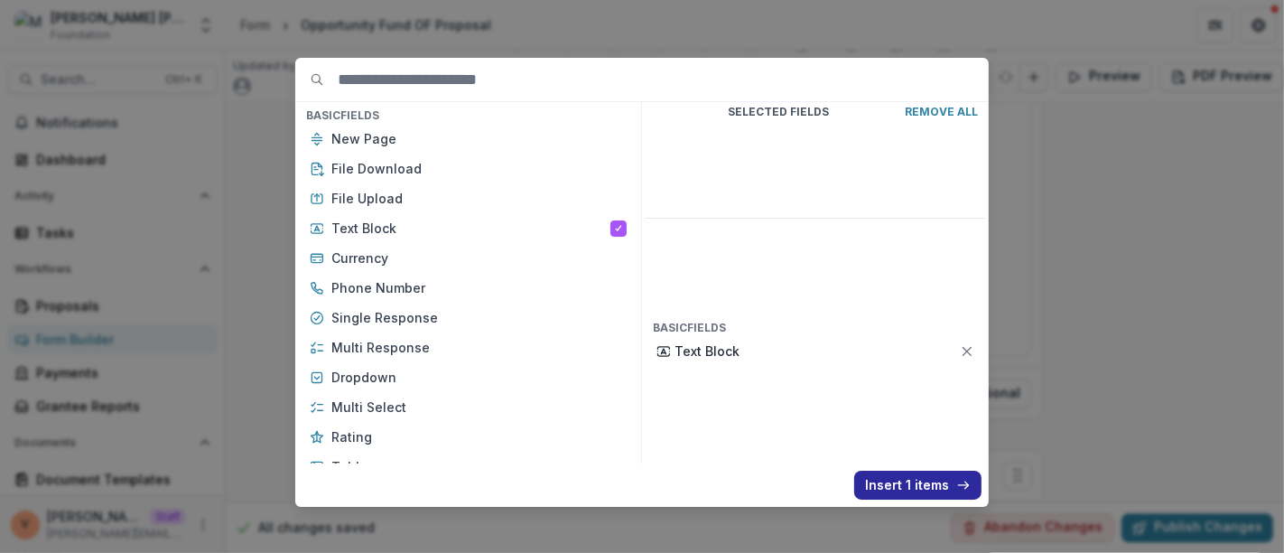
click at [912, 479] on button "Insert 1 items" at bounding box center [917, 484] width 127 height 29
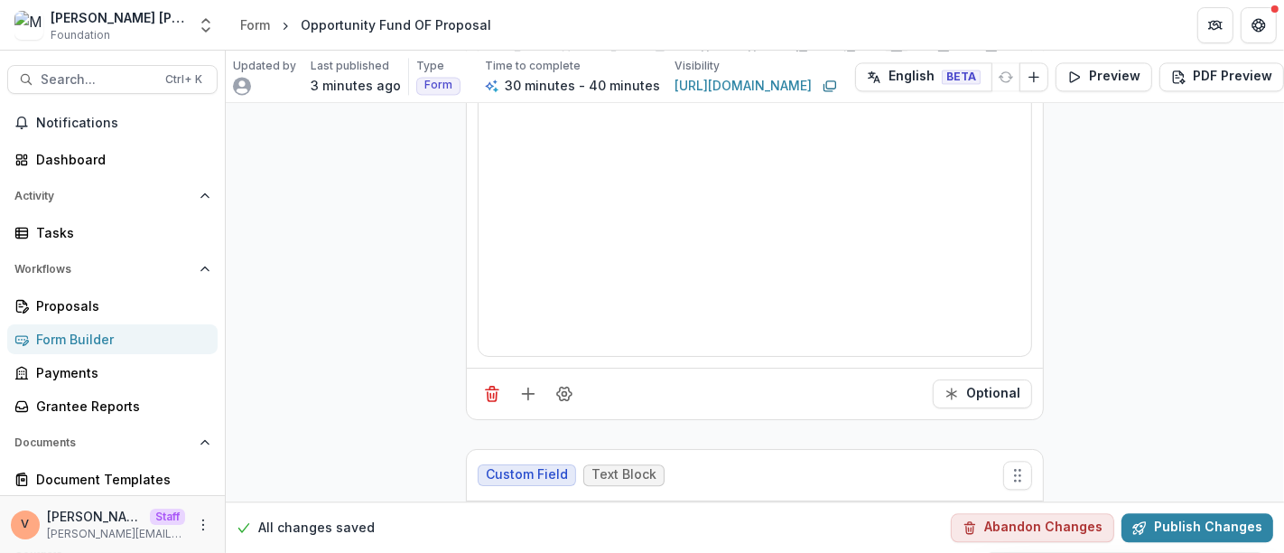
scroll to position [9480, 0]
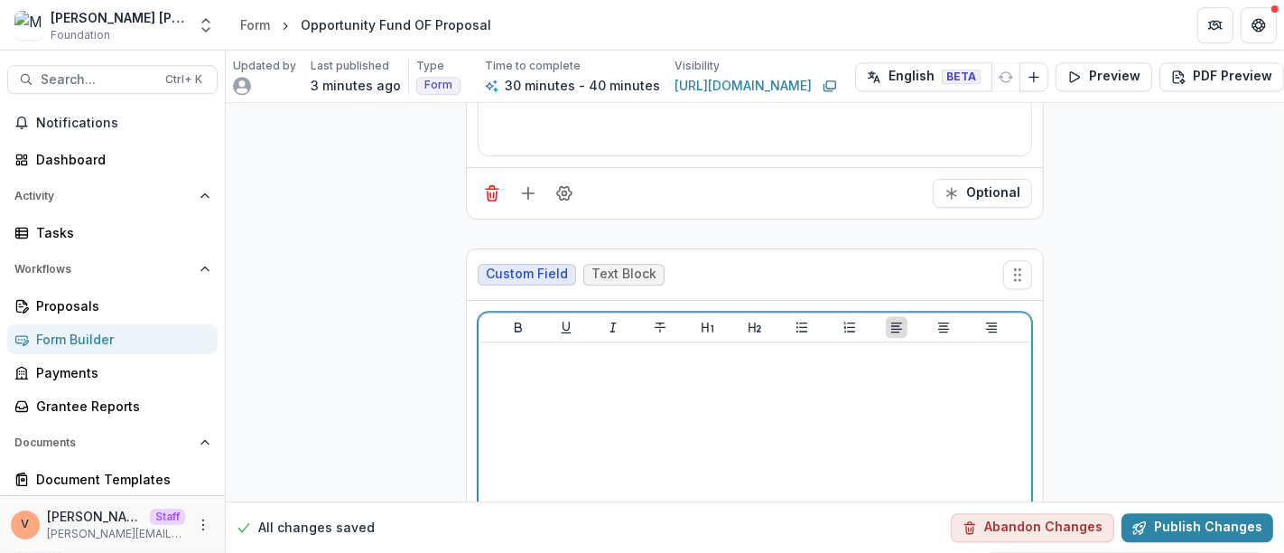
click at [600, 349] on div at bounding box center [755, 484] width 538 height 271
click at [854, 349] on p "**********" at bounding box center [755, 359] width 538 height 20
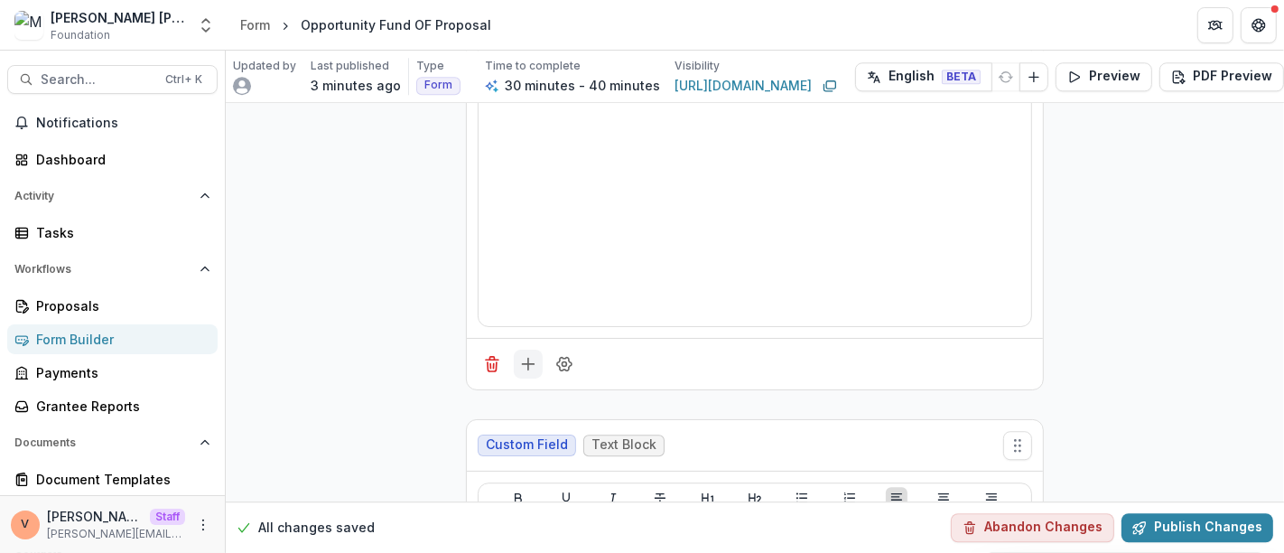
click at [528, 358] on line "Add field" at bounding box center [528, 364] width 0 height 12
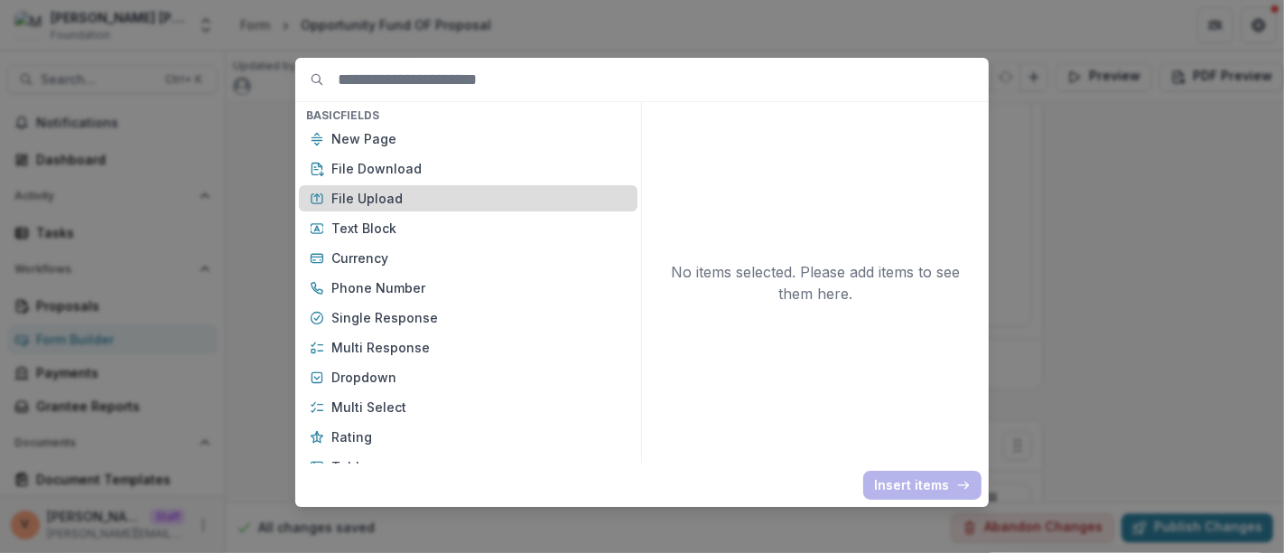
click at [451, 202] on p "File Upload" at bounding box center [478, 198] width 295 height 19
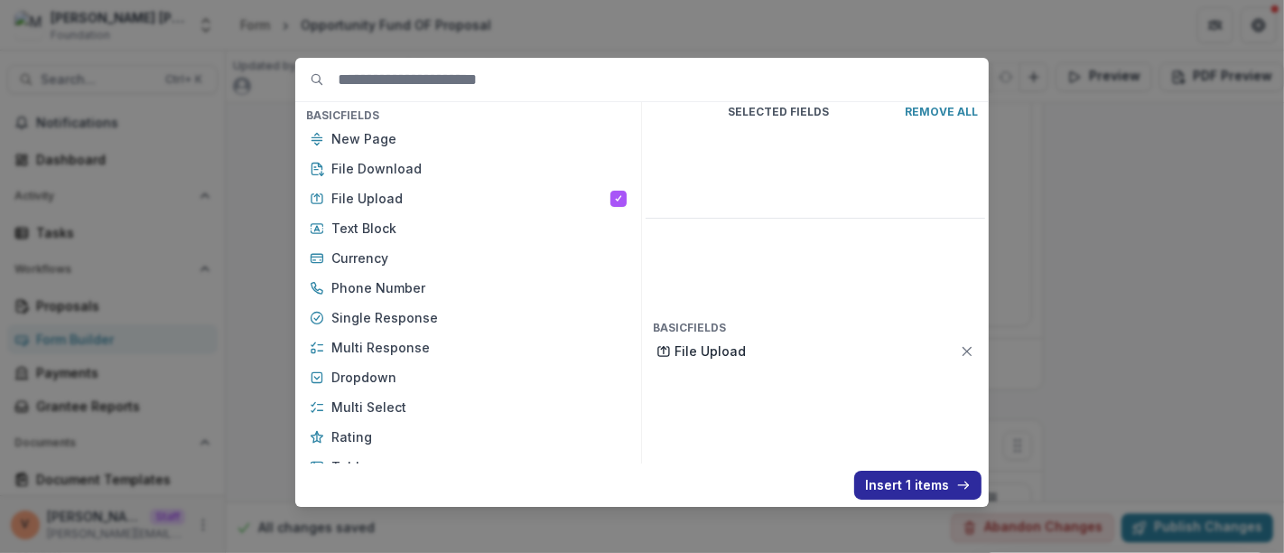
click at [903, 479] on button "Insert 1 items" at bounding box center [917, 484] width 127 height 29
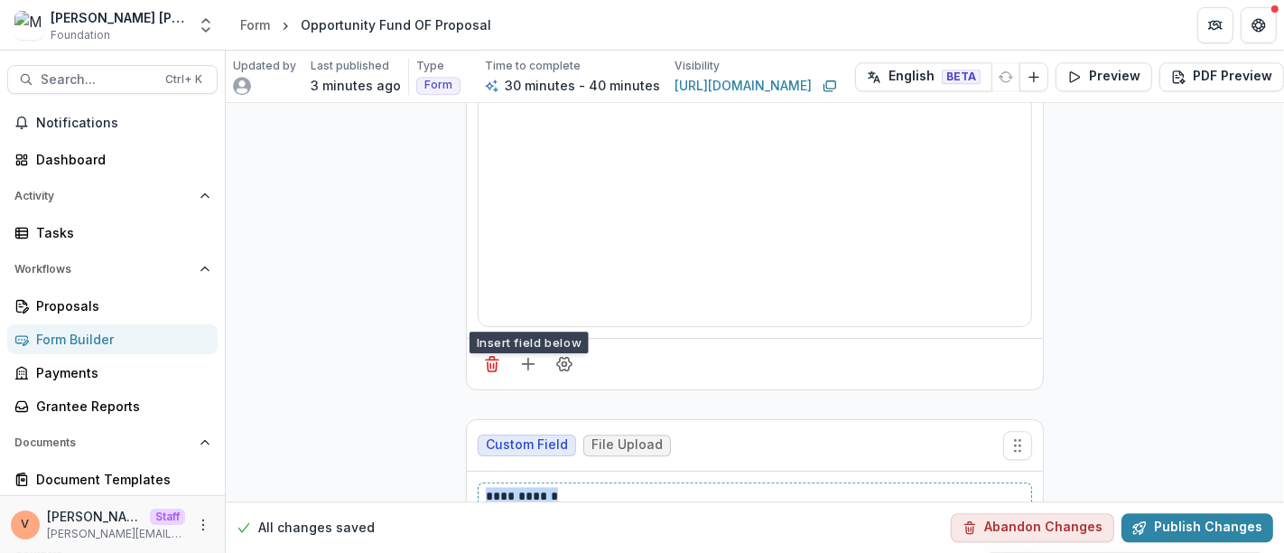
drag, startPoint x: 537, startPoint y: 440, endPoint x: 427, endPoint y: 443, distance: 110.2
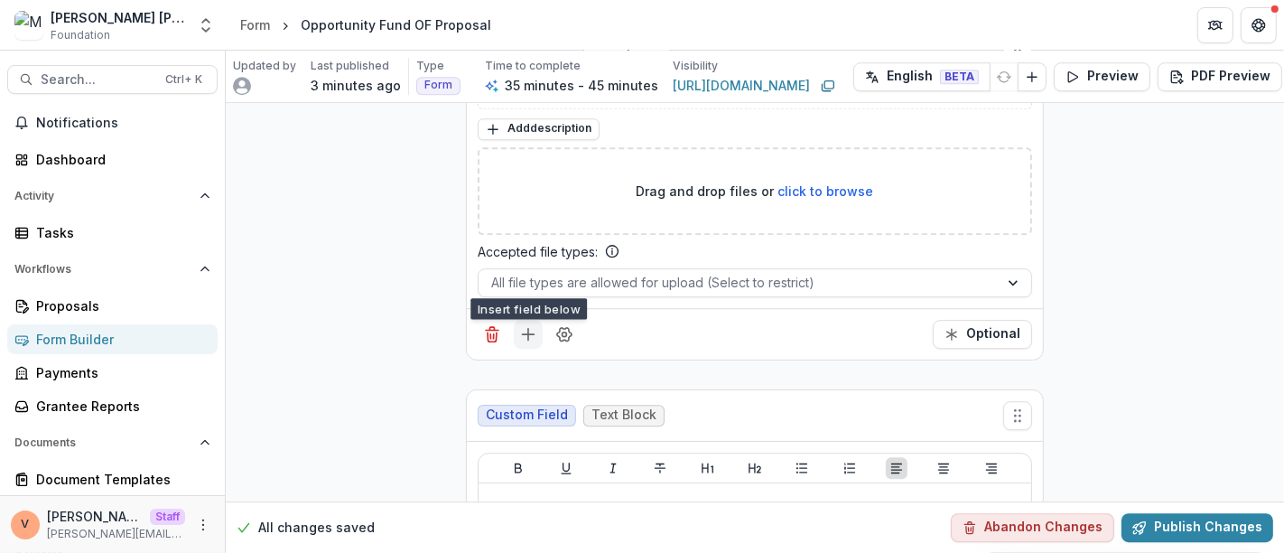
click at [528, 328] on line "Add field" at bounding box center [528, 334] width 0 height 12
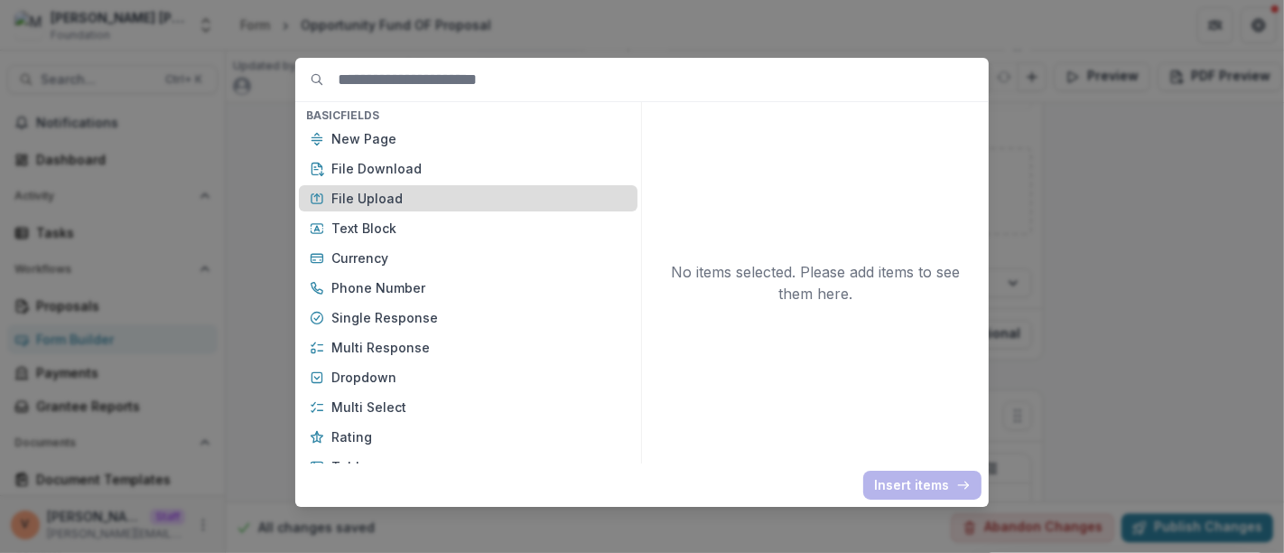
click at [397, 198] on p "File Upload" at bounding box center [478, 198] width 295 height 19
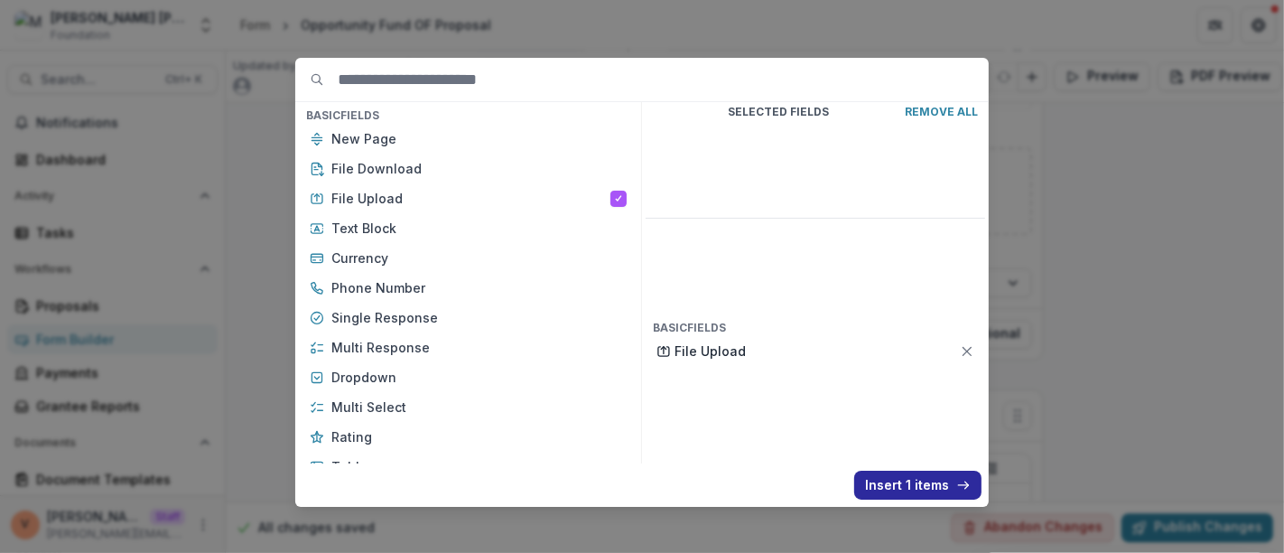
click at [922, 492] on button "Insert 1 items" at bounding box center [917, 484] width 127 height 29
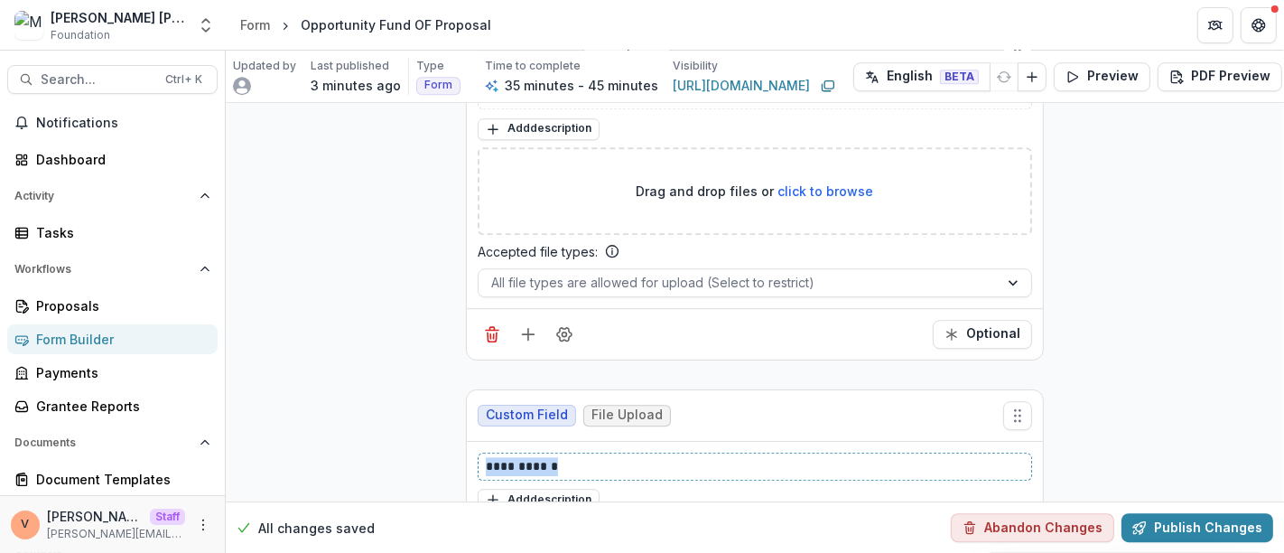
drag, startPoint x: 605, startPoint y: 408, endPoint x: 325, endPoint y: 420, distance: 280.1
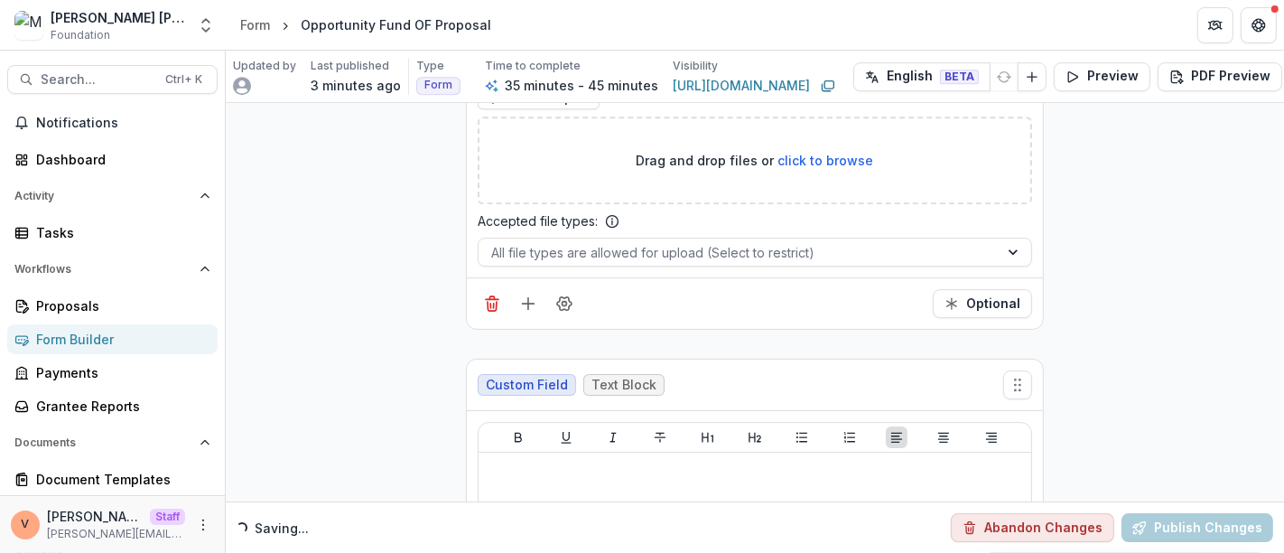
scroll to position [10851, 0]
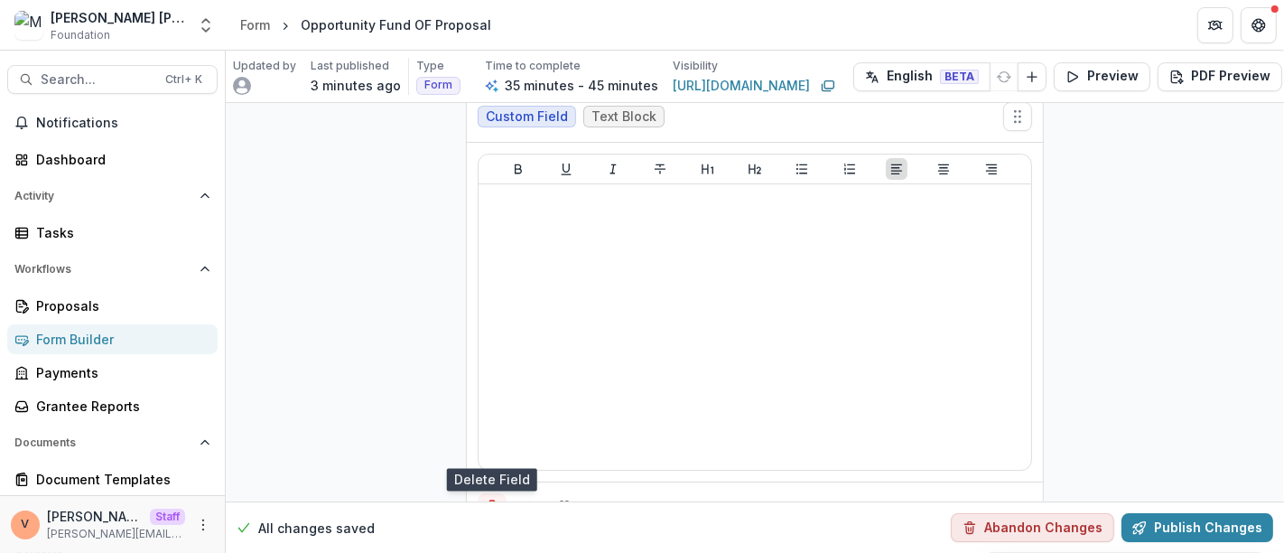
click at [492, 498] on icon "Delete field" at bounding box center [492, 507] width 18 height 18
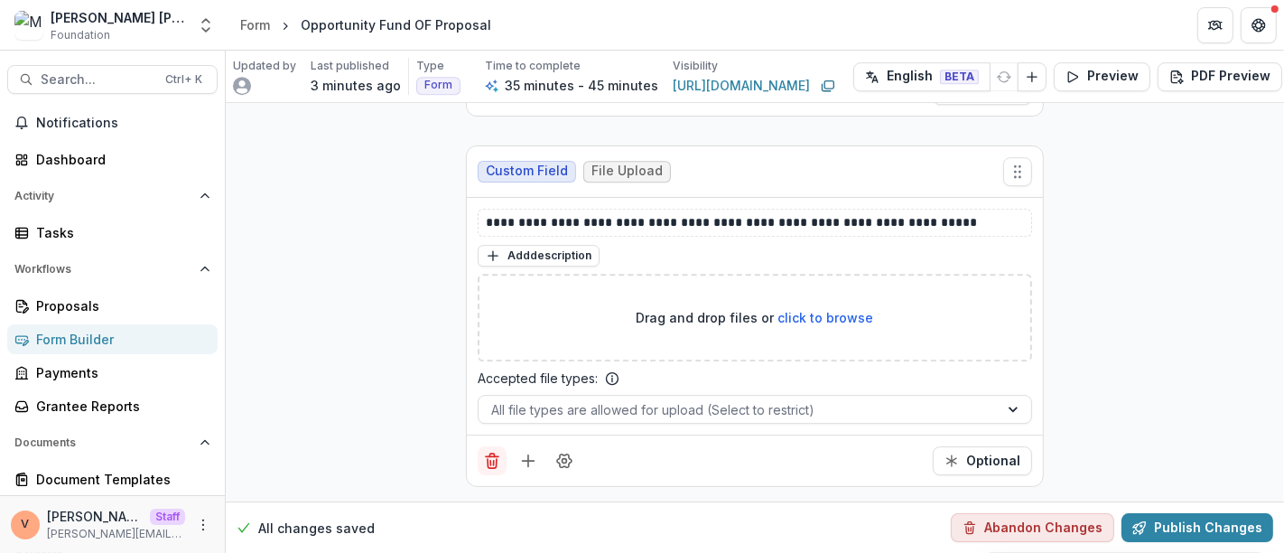
scroll to position [10381, 0]
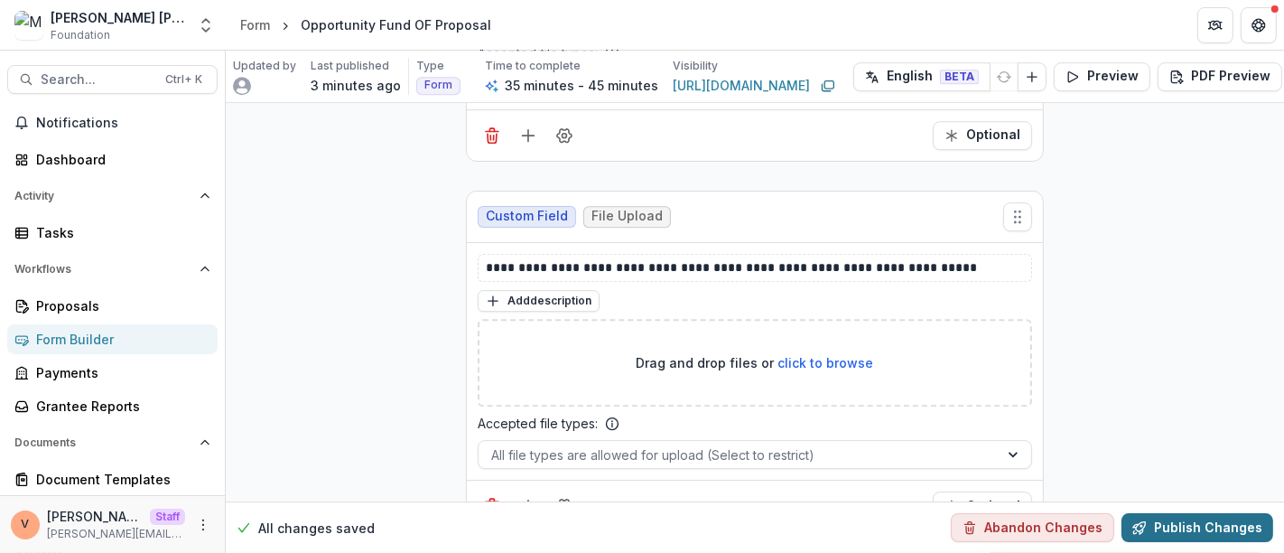
click at [1217, 515] on button "Publish Changes" at bounding box center [1197, 527] width 152 height 29
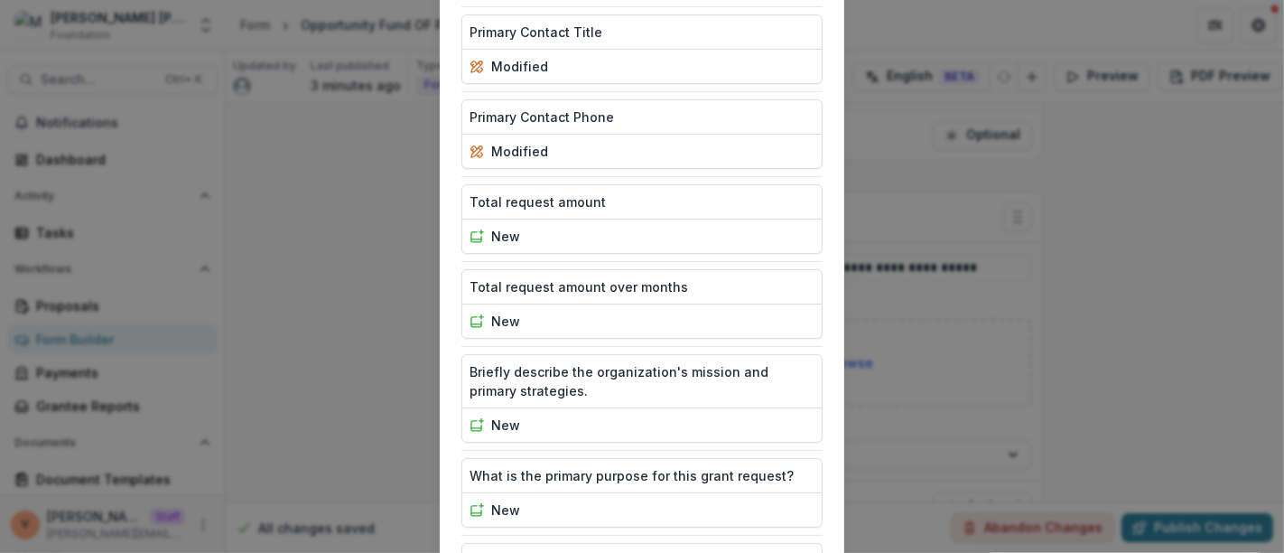
scroll to position [2548, 0]
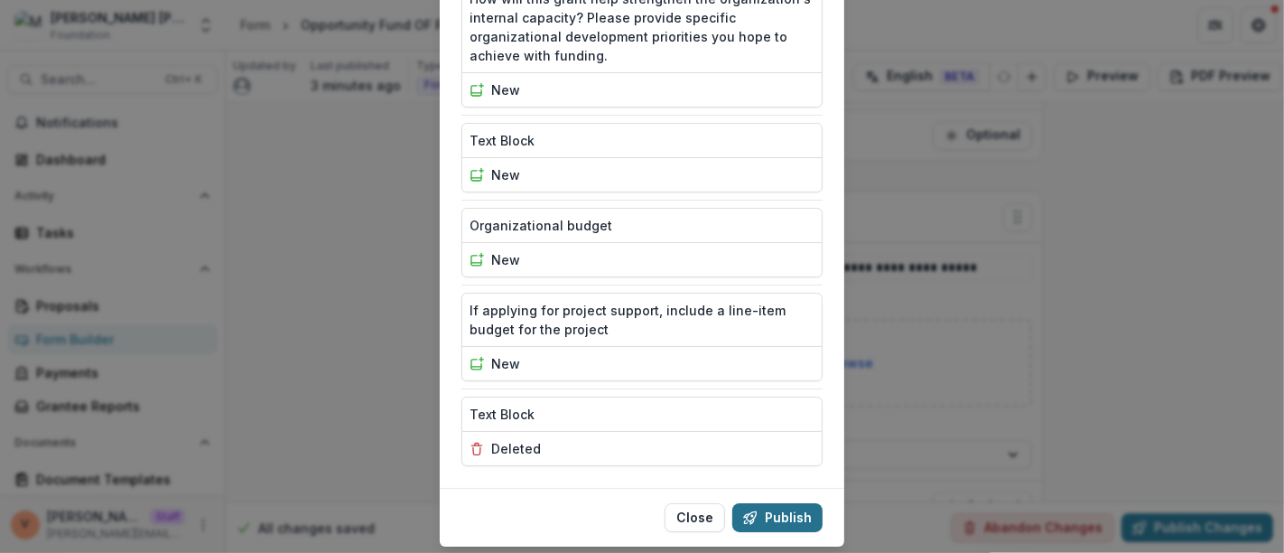
click at [778, 503] on button "Publish" at bounding box center [777, 517] width 90 height 29
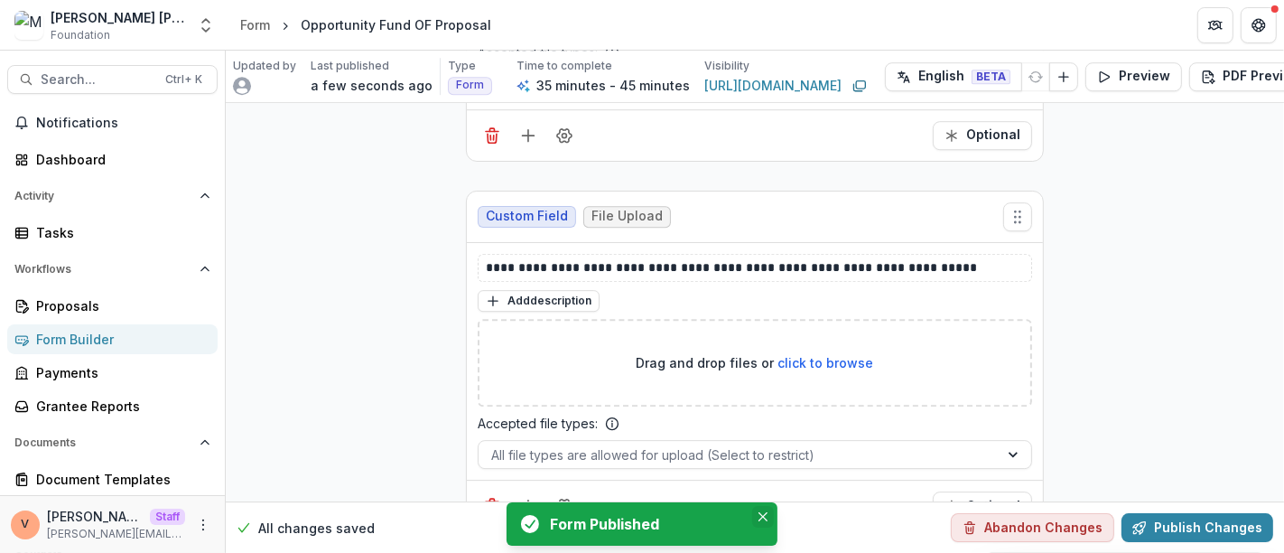
click at [760, 510] on button "Close" at bounding box center [763, 517] width 22 height 22
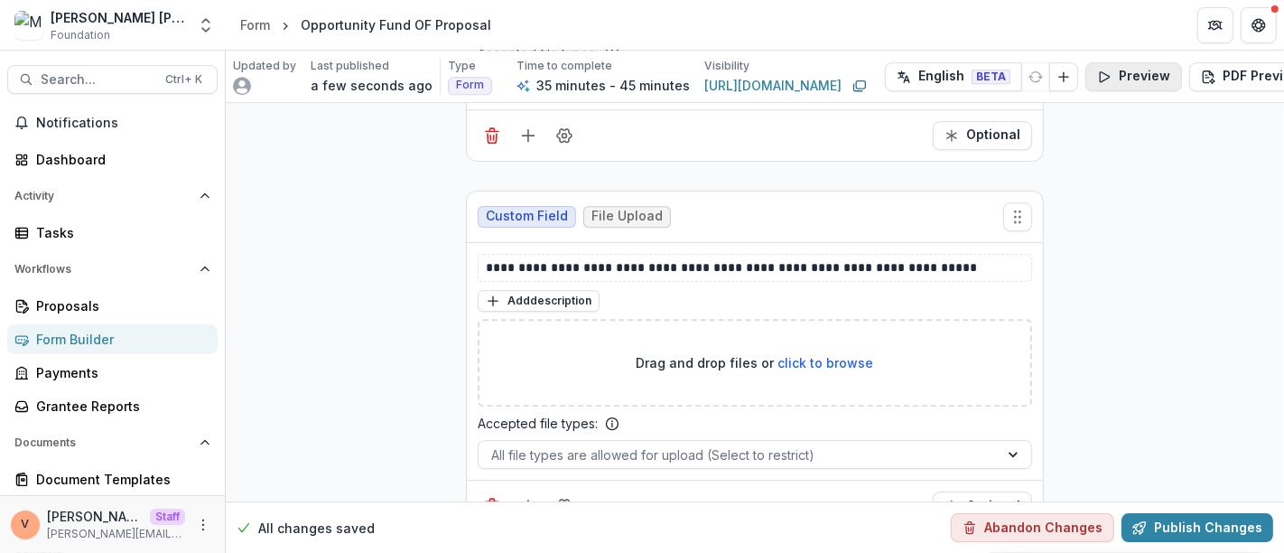
click at [1137, 71] on button "Preview" at bounding box center [1133, 76] width 97 height 29
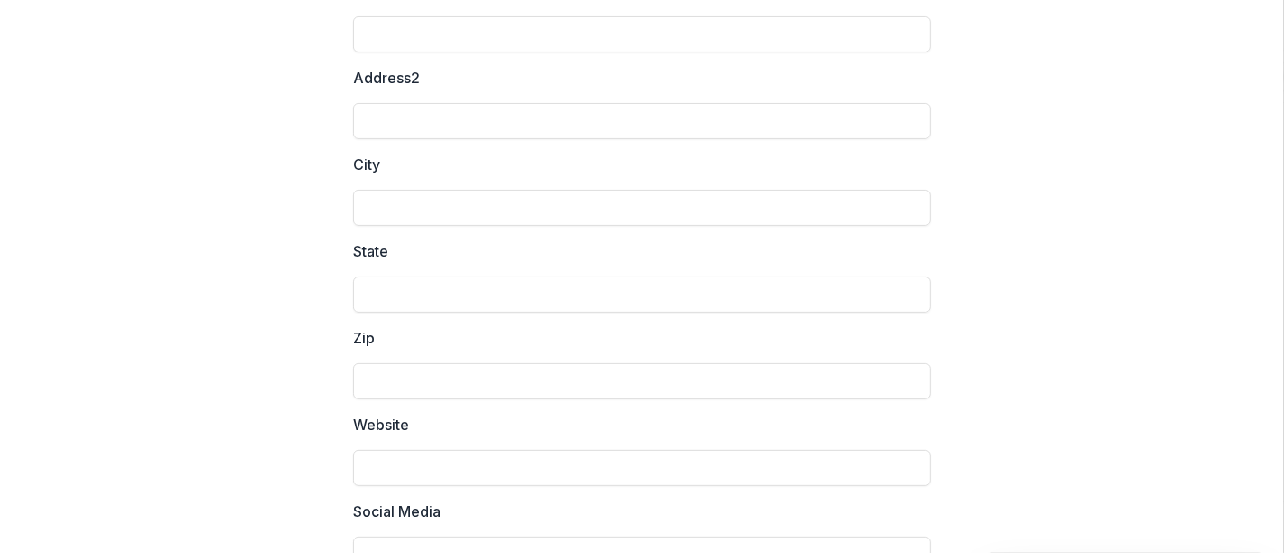
scroll to position [0, 0]
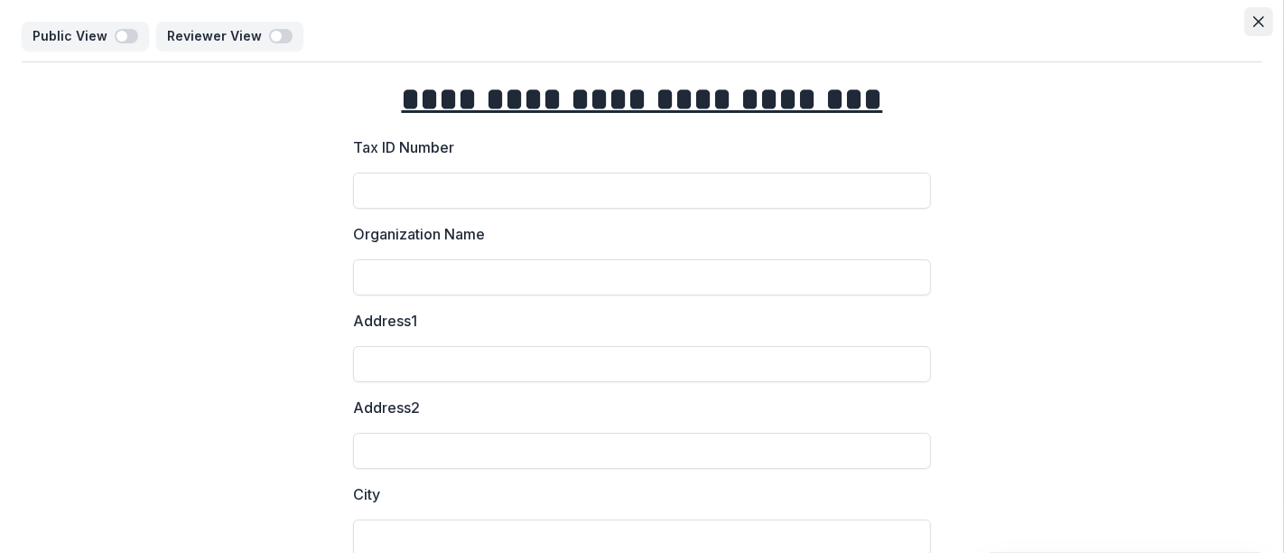
click at [1246, 26] on button "Close" at bounding box center [1258, 21] width 29 height 29
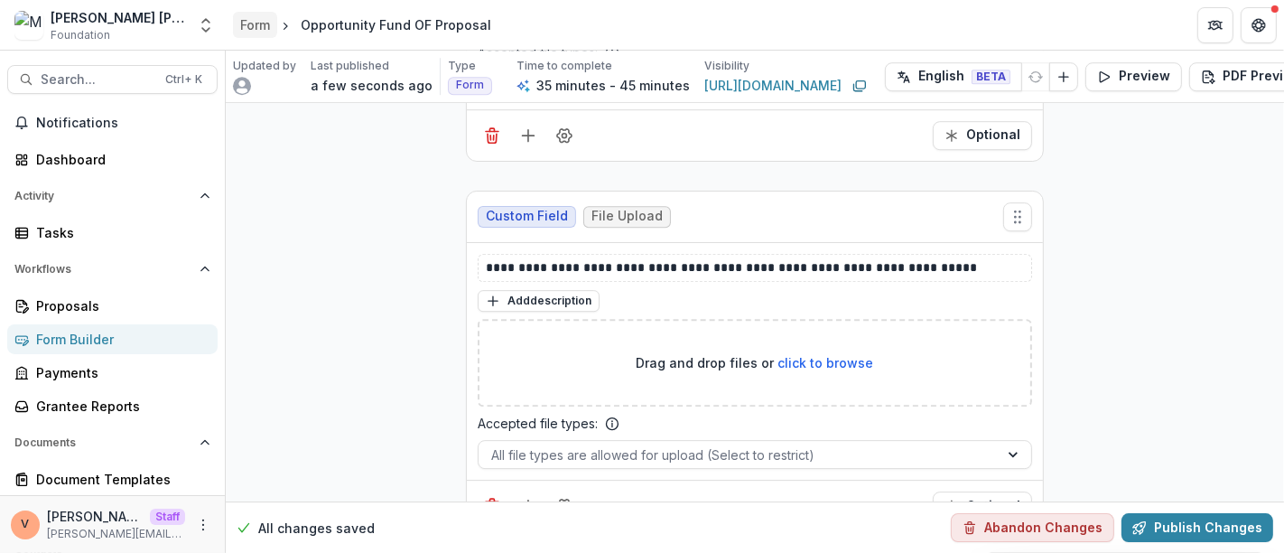
click at [260, 24] on div "Form" at bounding box center [255, 24] width 30 height 19
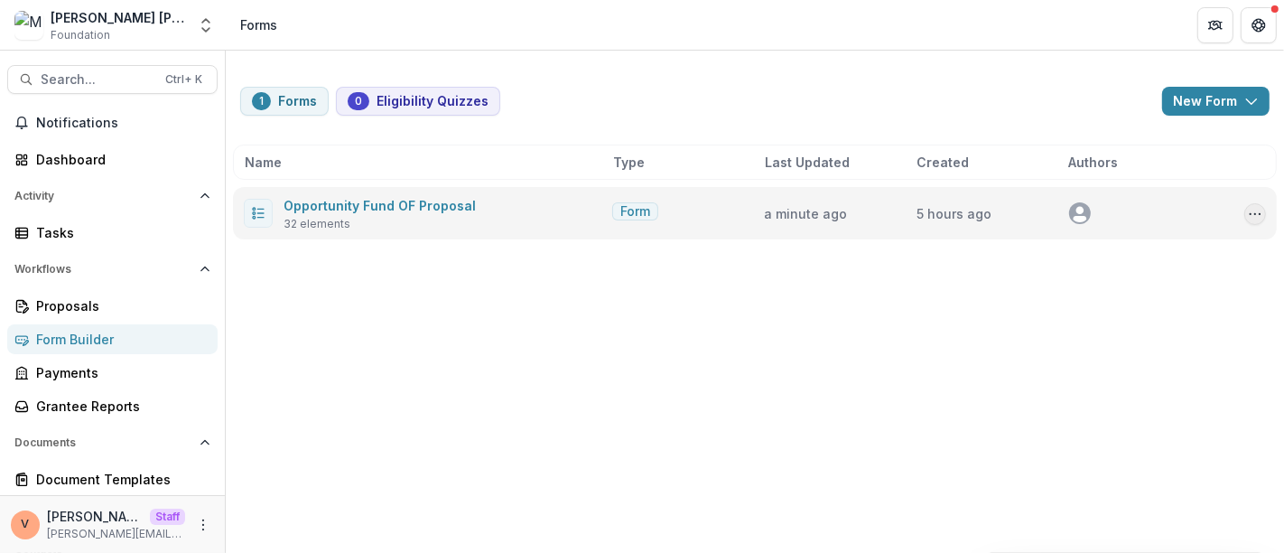
click at [1250, 210] on icon "Options" at bounding box center [1255, 214] width 14 height 14
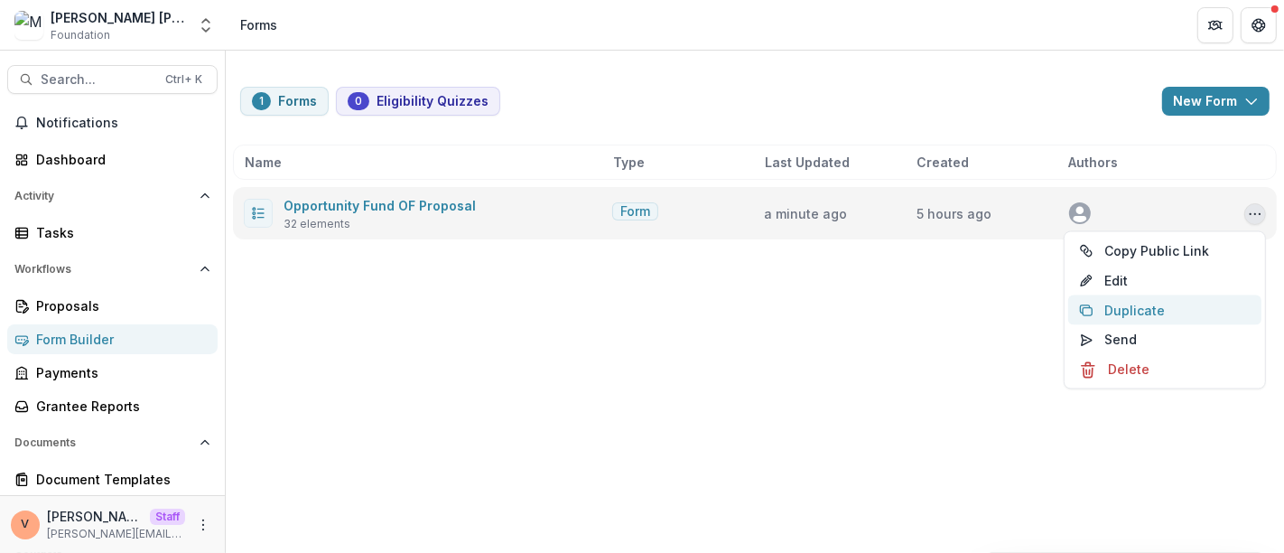
click at [1139, 313] on button "Duplicate" at bounding box center [1164, 310] width 193 height 30
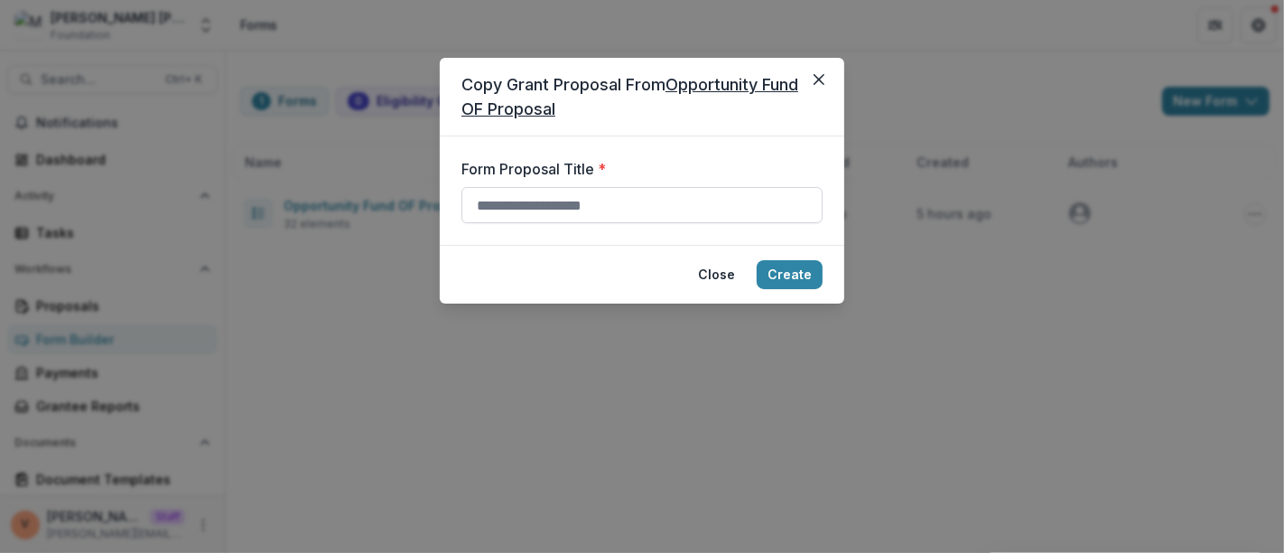
click at [613, 197] on input "Form Proposal Title *" at bounding box center [641, 205] width 361 height 36
click at [524, 208] on input "Form Proposal Title *" at bounding box center [641, 205] width 361 height 36
paste input "**********"
type input "**********"
click at [776, 275] on button "Create" at bounding box center [790, 274] width 66 height 29
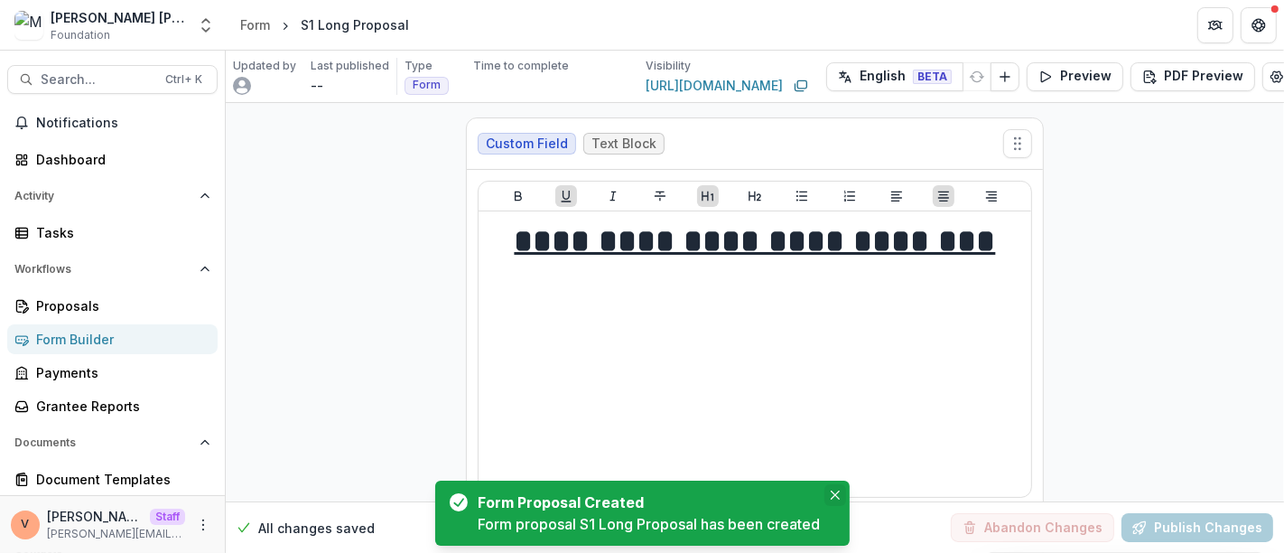
click at [839, 500] on button "Close" at bounding box center [835, 495] width 22 height 22
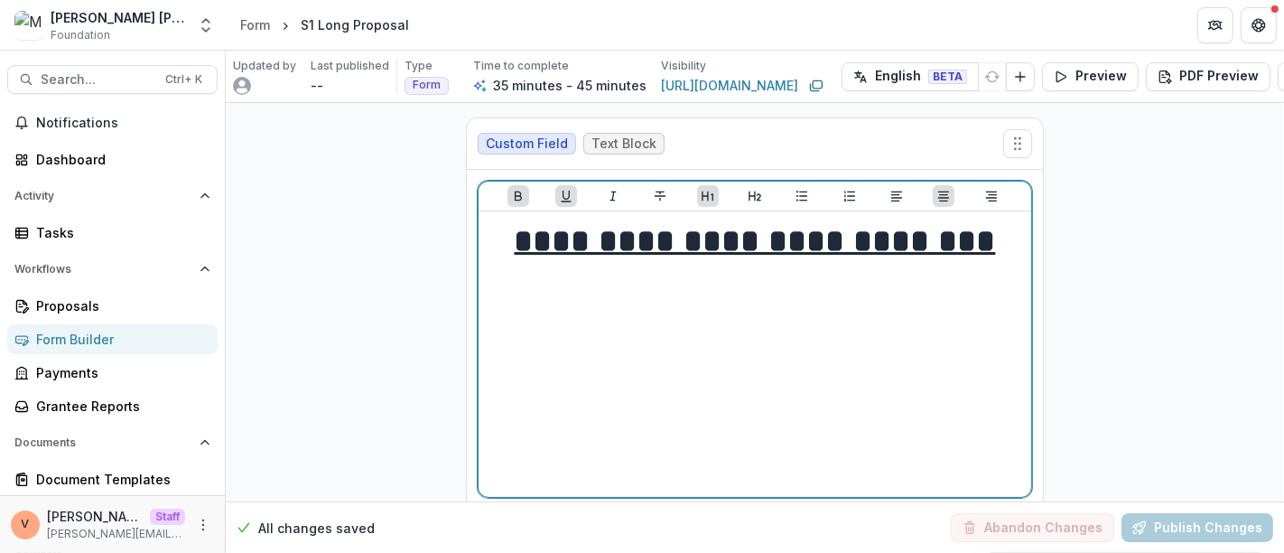
click at [995, 242] on h1 "**********" at bounding box center [755, 240] width 538 height 45
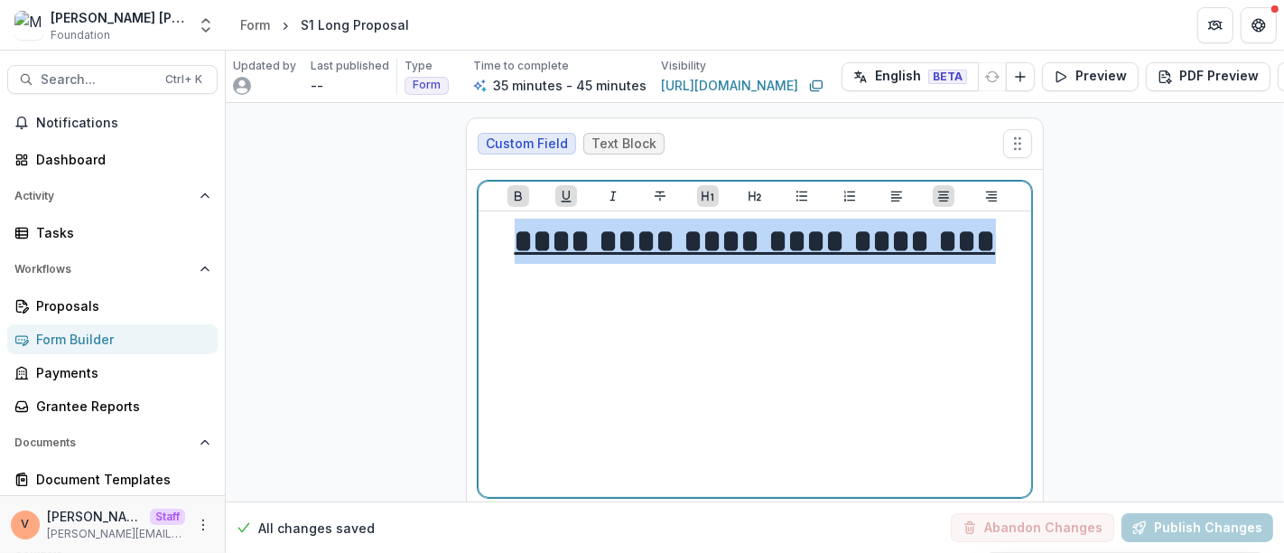
drag, startPoint x: 995, startPoint y: 241, endPoint x: 508, endPoint y: 249, distance: 486.7
click at [508, 249] on h1 "**********" at bounding box center [755, 240] width 538 height 45
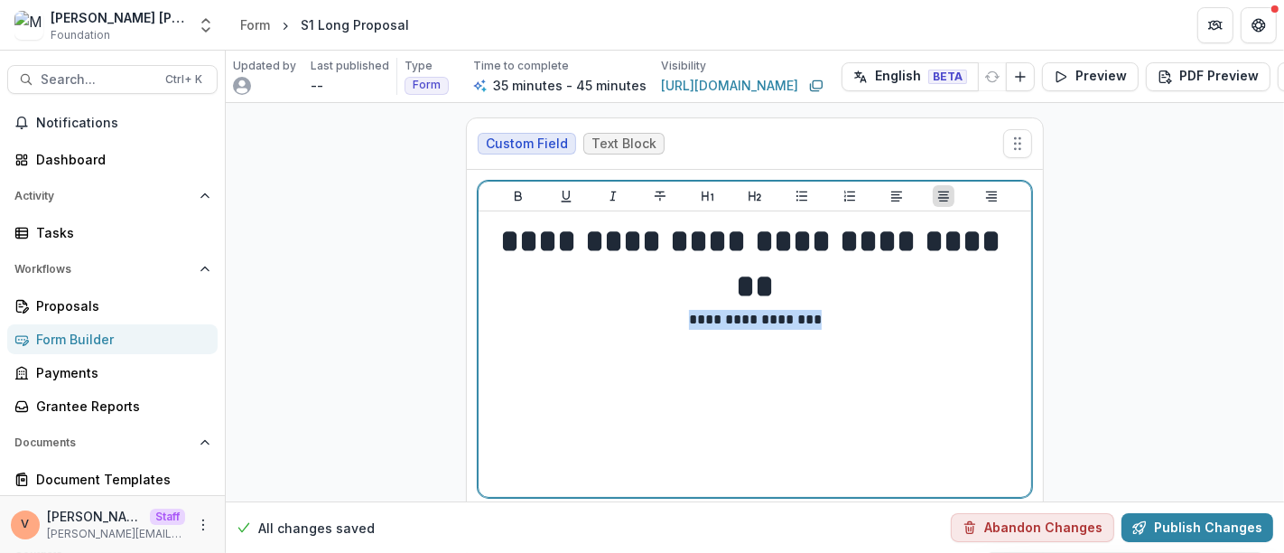
drag, startPoint x: 833, startPoint y: 314, endPoint x: 667, endPoint y: 323, distance: 166.4
click at [667, 323] on p "**********" at bounding box center [755, 320] width 539 height 20
click at [518, 200] on icon "Bold" at bounding box center [518, 196] width 14 height 14
click at [838, 295] on h1 "**********" at bounding box center [755, 263] width 539 height 91
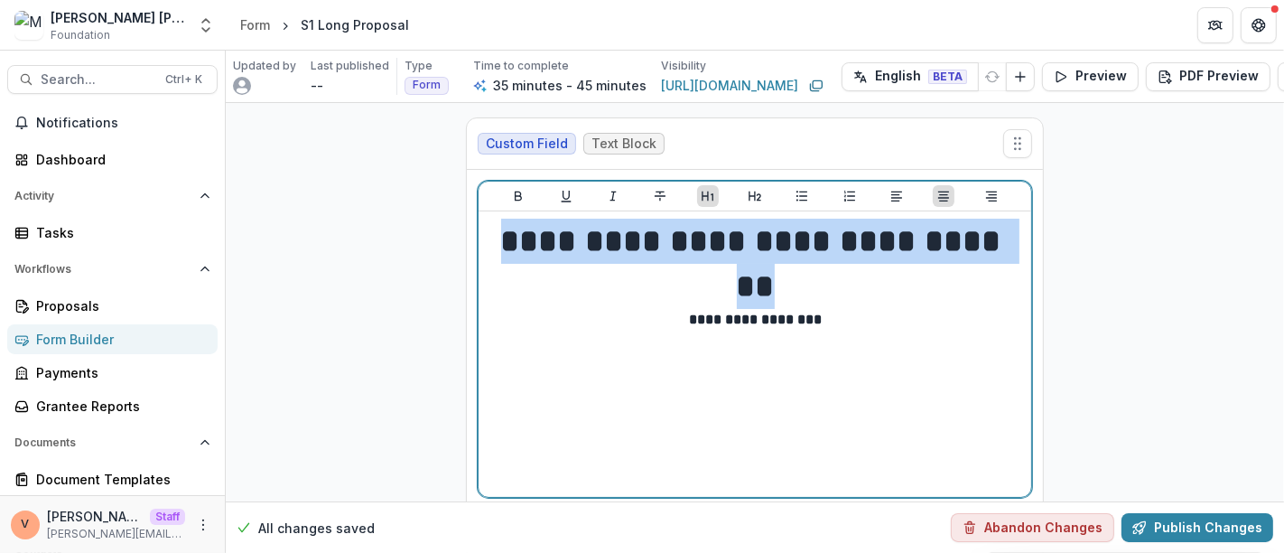
drag, startPoint x: 849, startPoint y: 289, endPoint x: 557, endPoint y: 244, distance: 295.1
click at [557, 244] on h1 "**********" at bounding box center [755, 263] width 539 height 91
click at [515, 195] on icon "Bold" at bounding box center [518, 196] width 7 height 10
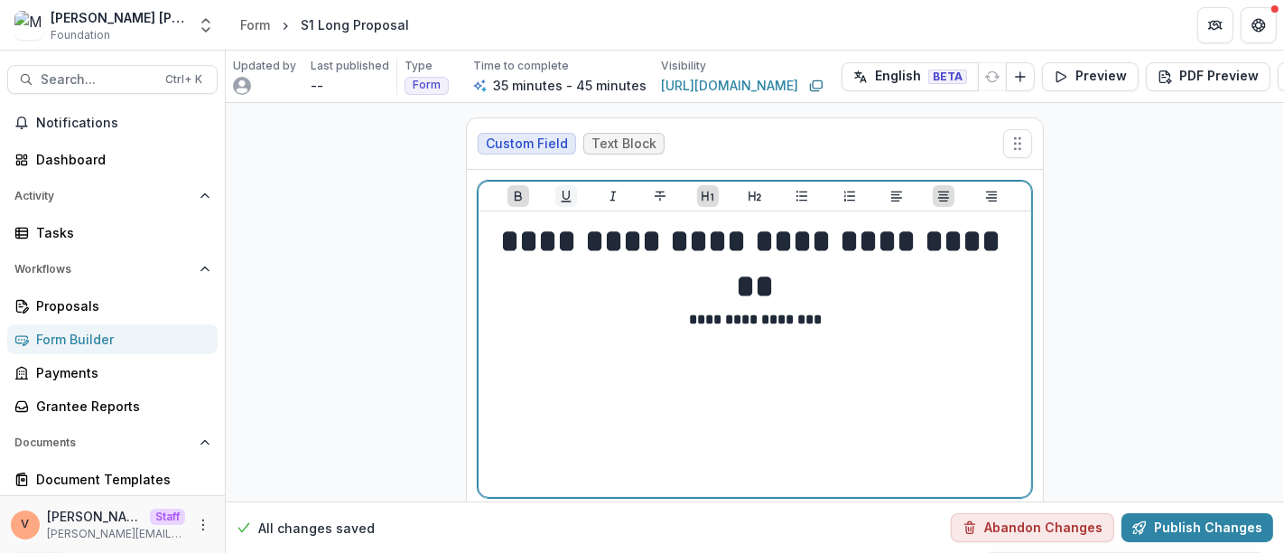
click at [565, 195] on icon "Underline" at bounding box center [566, 196] width 10 height 12
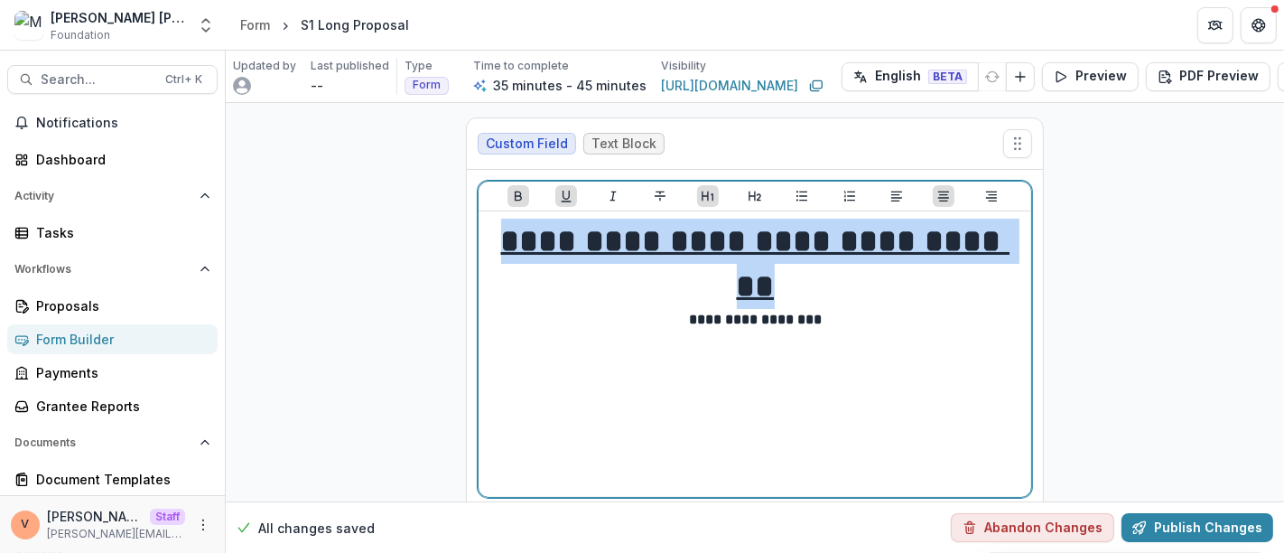
click at [833, 331] on p at bounding box center [755, 350] width 538 height 40
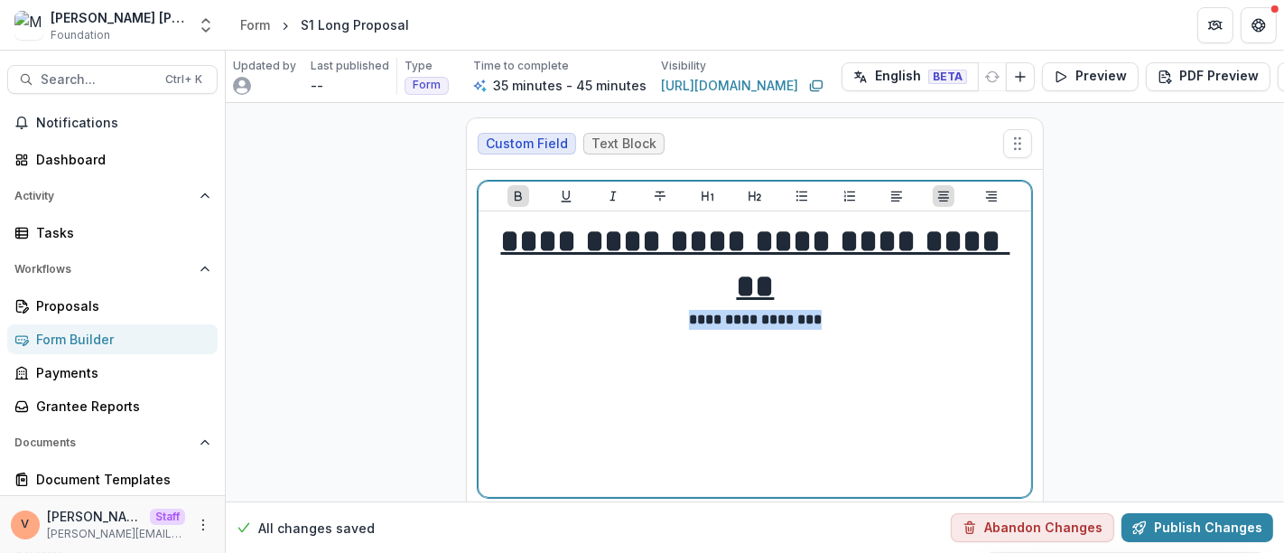
drag, startPoint x: 838, startPoint y: 317, endPoint x: 673, endPoint y: 327, distance: 165.5
click at [673, 327] on div "**********" at bounding box center [755, 353] width 538 height 271
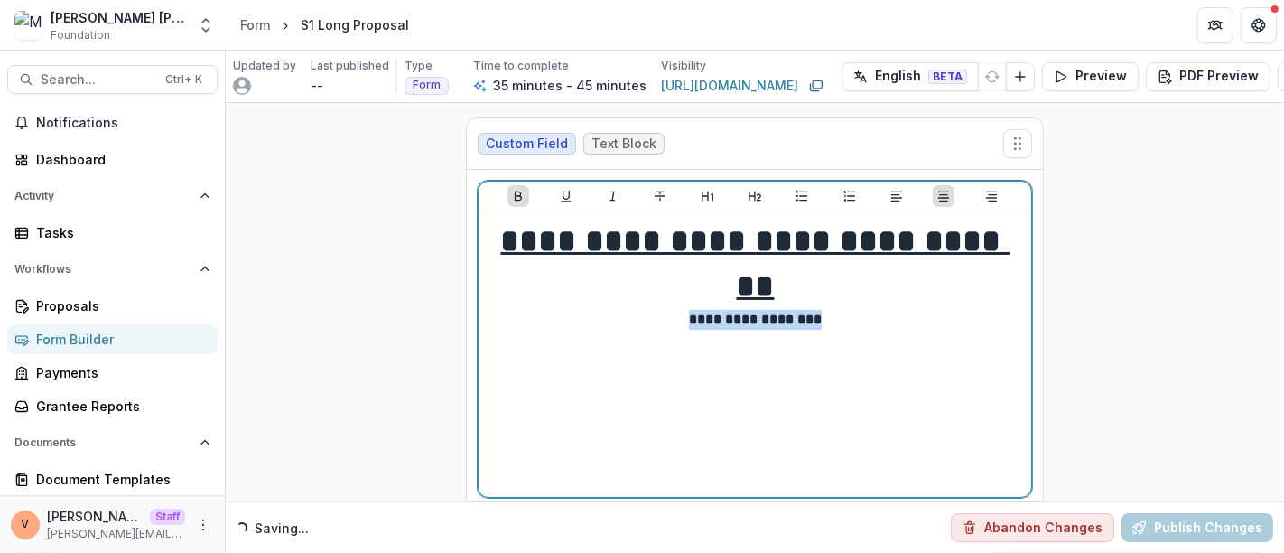
click at [834, 311] on p "**********" at bounding box center [755, 320] width 539 height 20
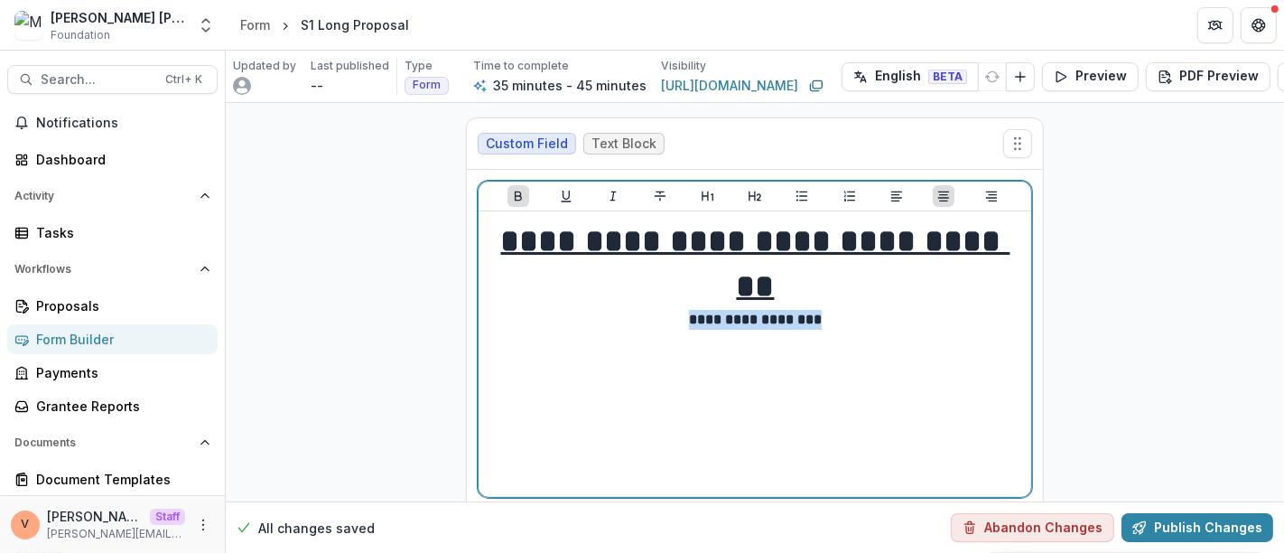
click at [836, 313] on p "**********" at bounding box center [755, 320] width 539 height 20
click at [844, 340] on p "**********" at bounding box center [755, 340] width 538 height 20
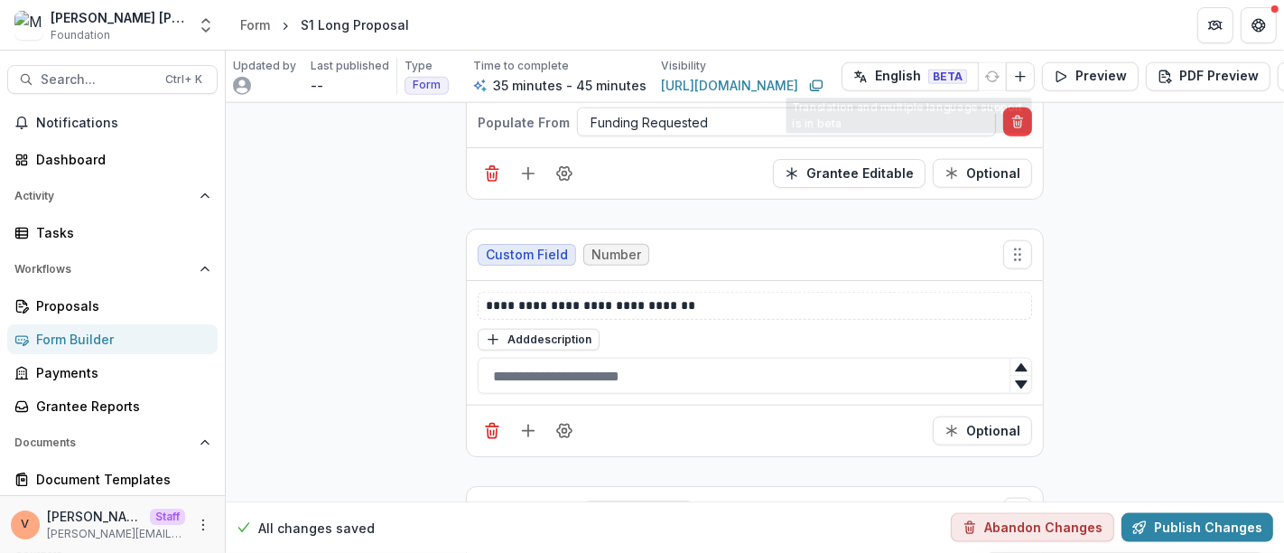
scroll to position [7724, 0]
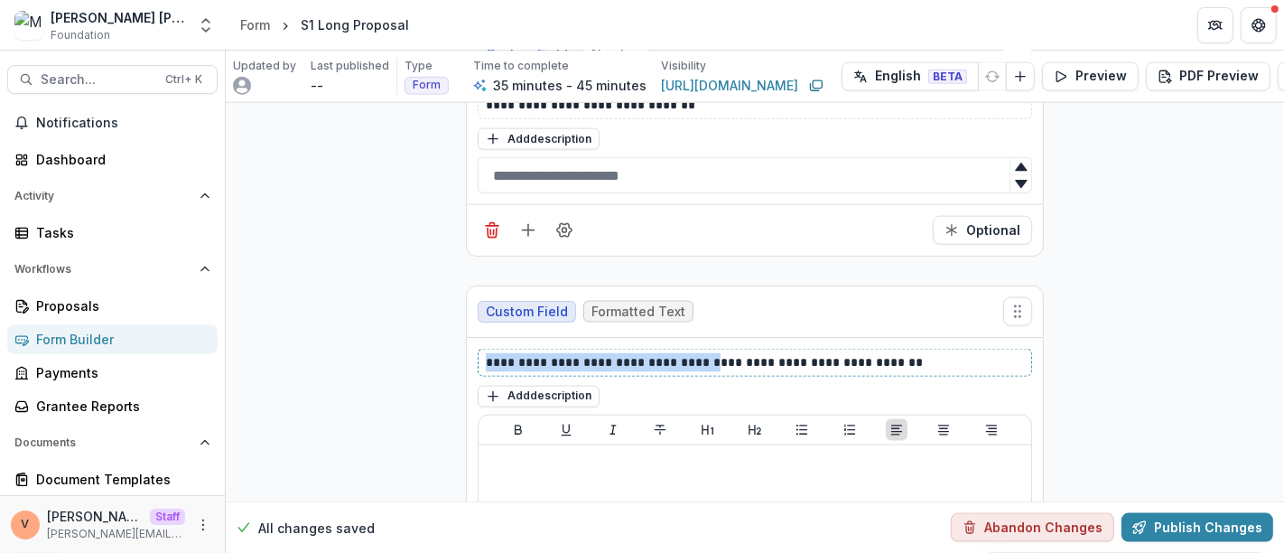
drag, startPoint x: 692, startPoint y: 314, endPoint x: 377, endPoint y: 318, distance: 314.2
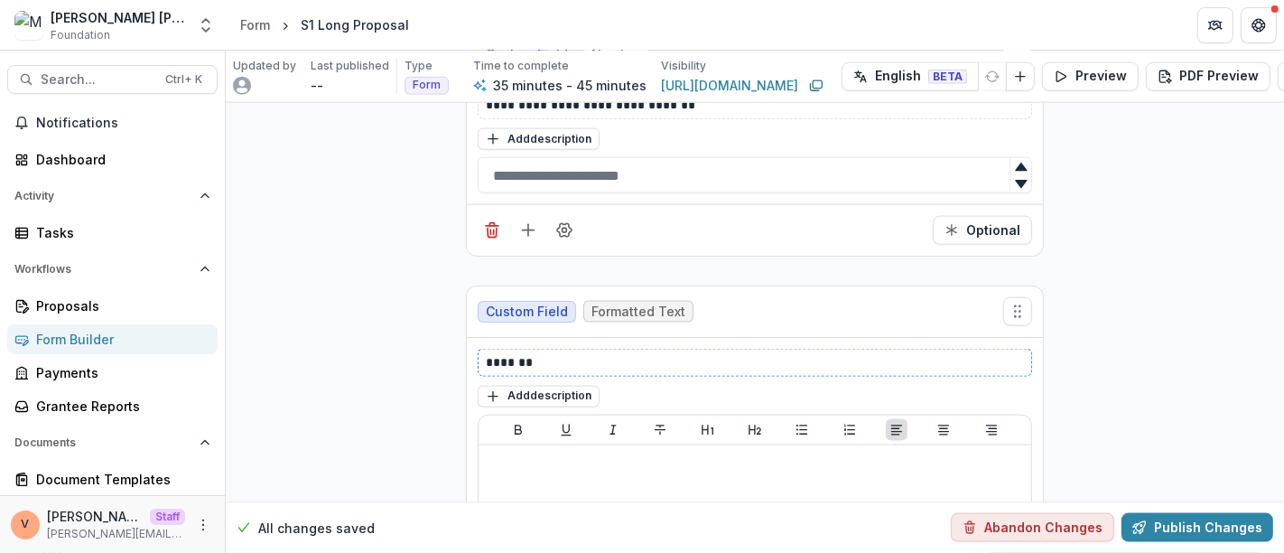
click at [564, 353] on p "*******" at bounding box center [755, 362] width 539 height 19
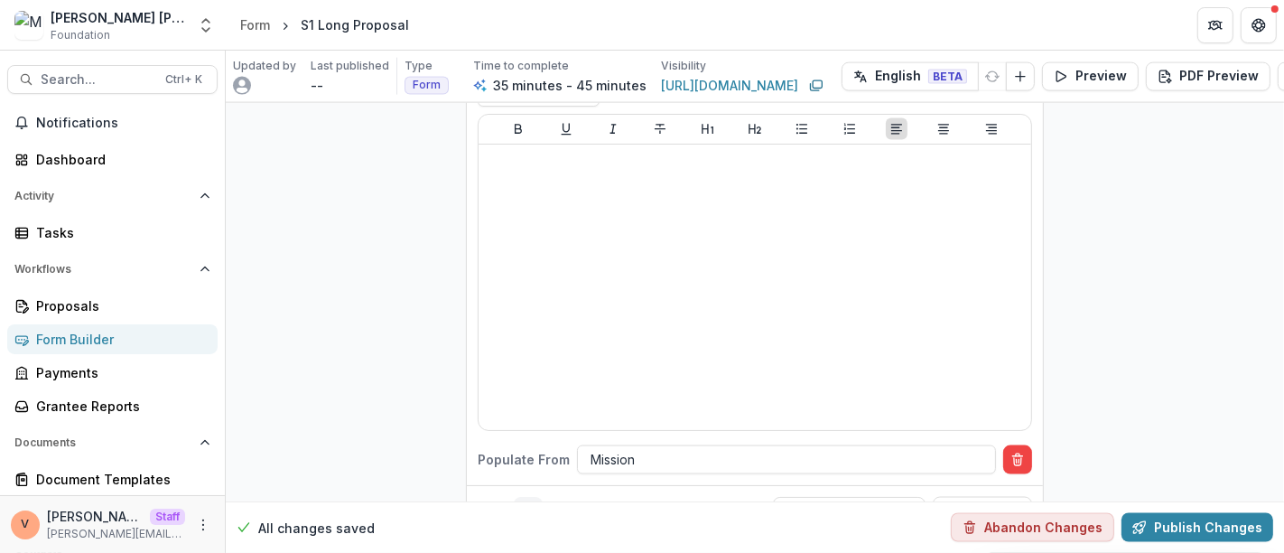
click at [527, 502] on icon "Add field" at bounding box center [528, 511] width 18 height 18
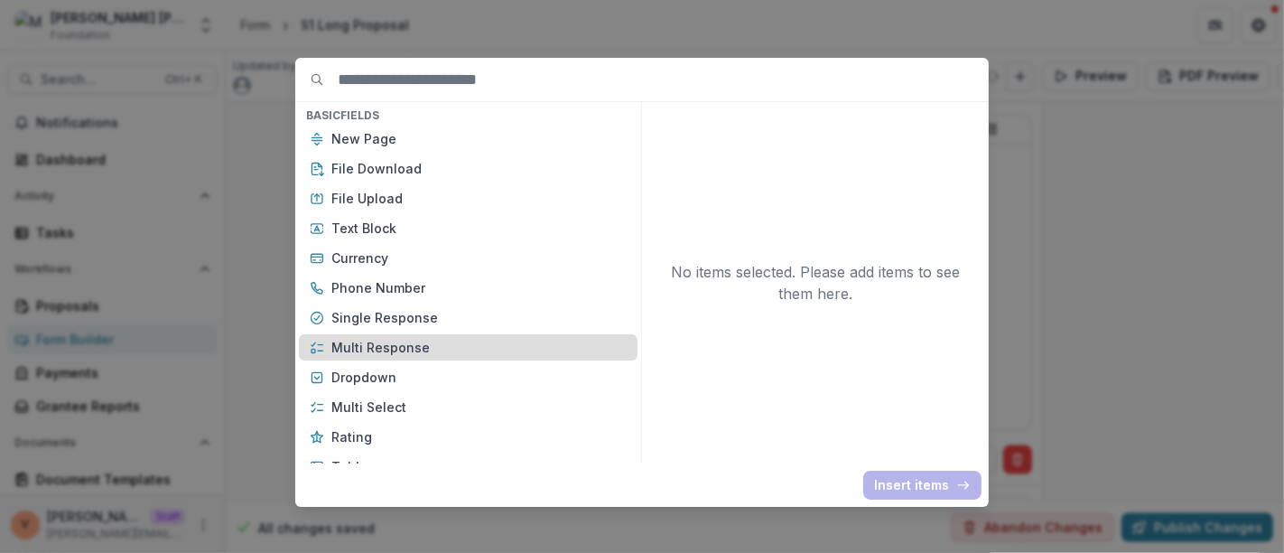
click at [441, 347] on p "Multi Response" at bounding box center [478, 347] width 295 height 19
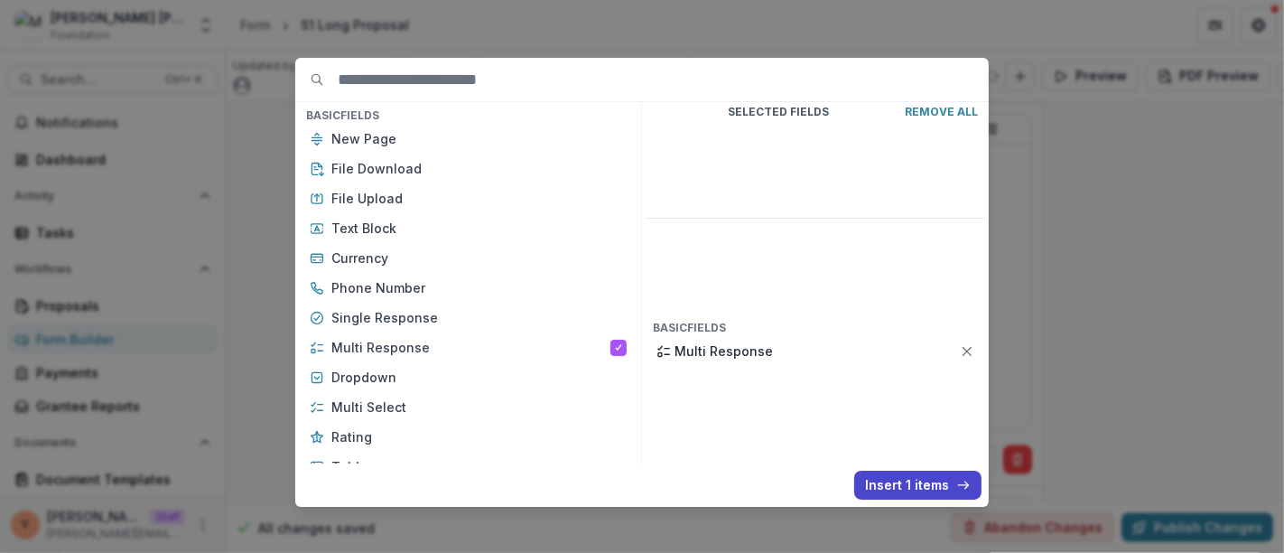
drag, startPoint x: 897, startPoint y: 491, endPoint x: 741, endPoint y: 347, distance: 212.8
click at [897, 491] on button "Insert 1 items" at bounding box center [917, 484] width 127 height 29
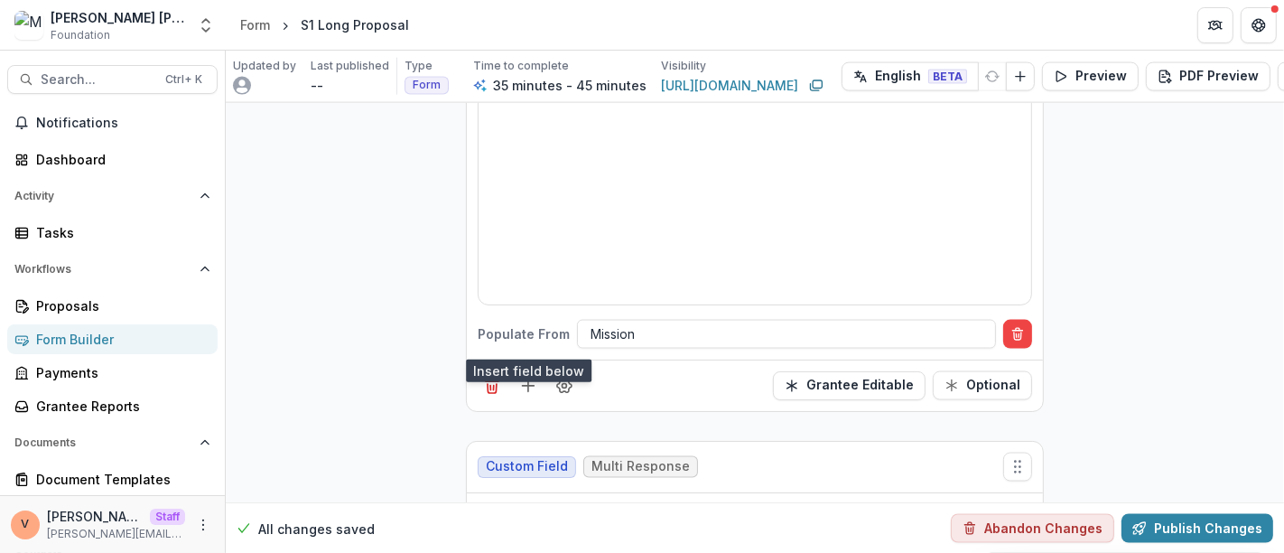
scroll to position [8326, 0]
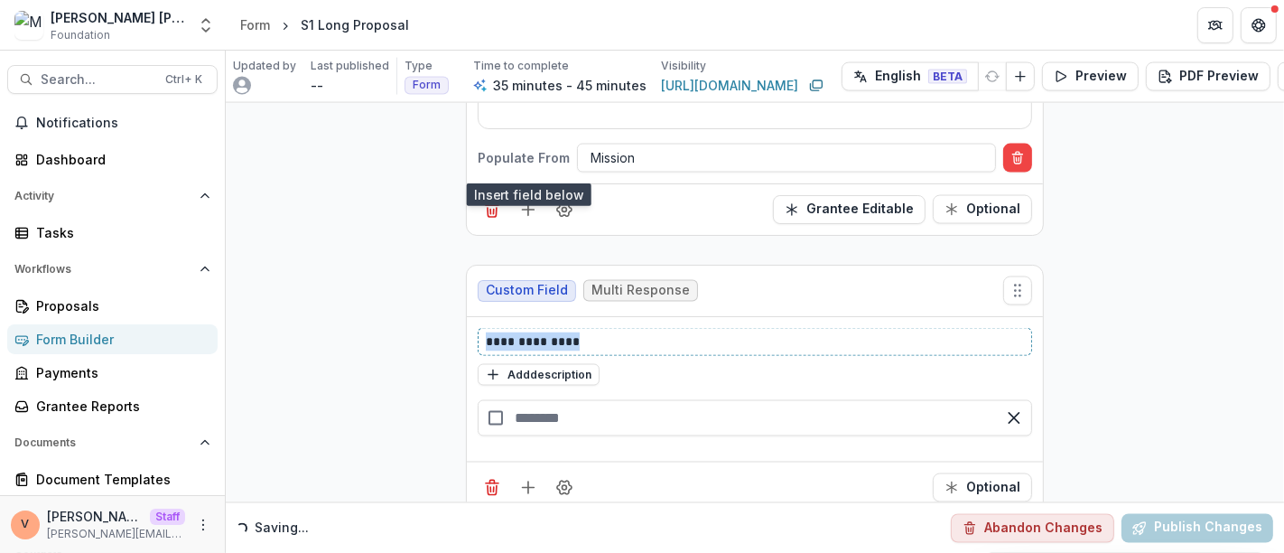
drag, startPoint x: 589, startPoint y: 288, endPoint x: 413, endPoint y: 287, distance: 176.1
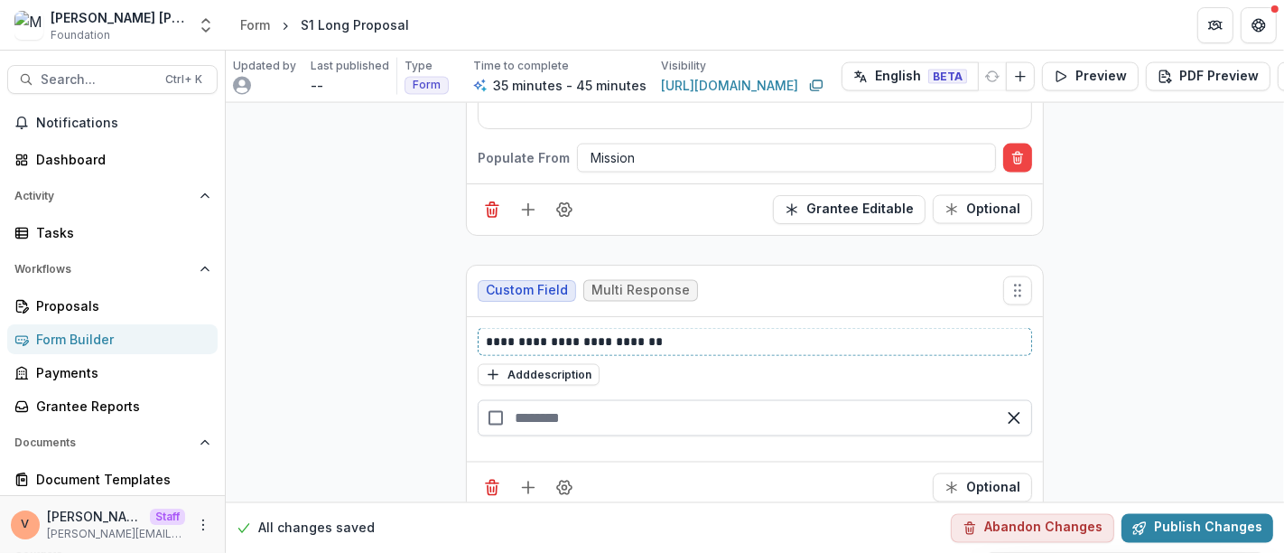
scroll to position [8526, 0]
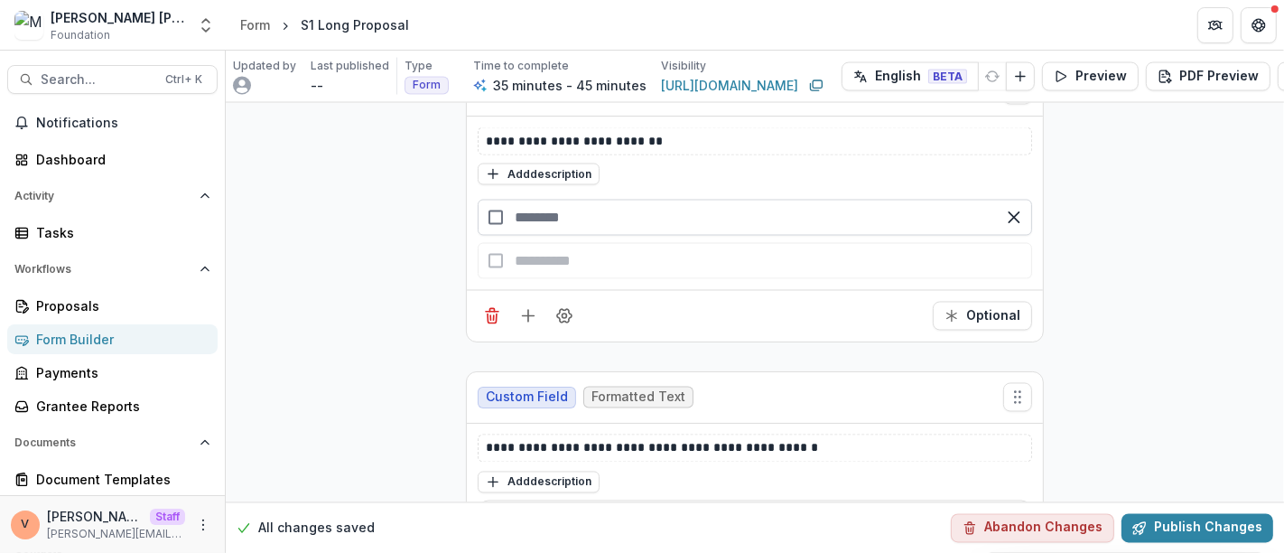
click at [543, 200] on input "text" at bounding box center [755, 218] width 554 height 36
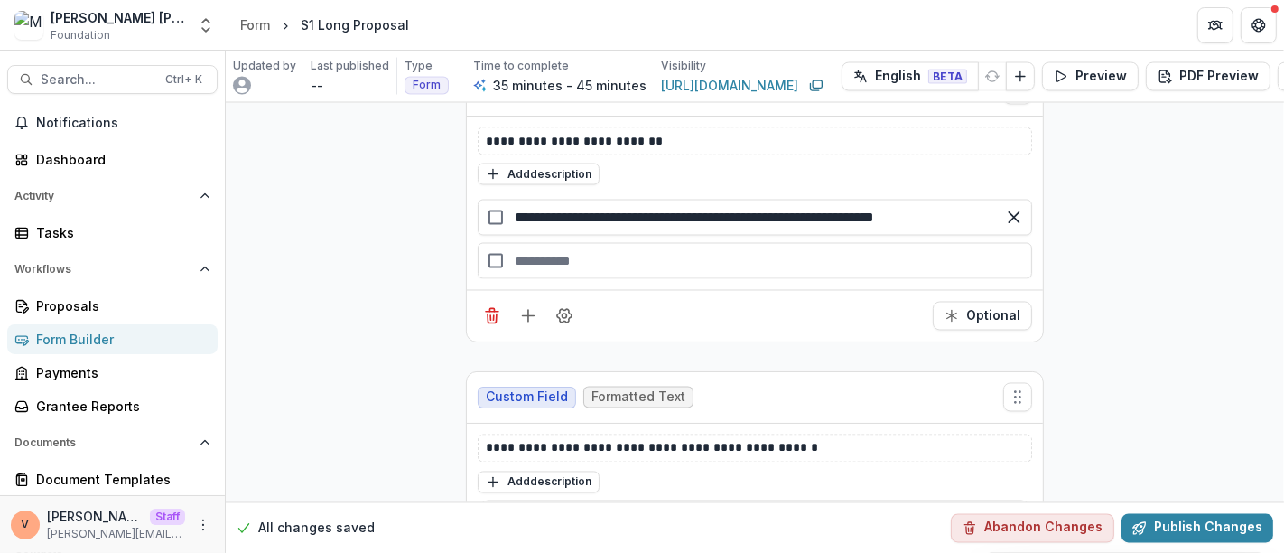
click at [569, 243] on div "button" at bounding box center [755, 261] width 554 height 36
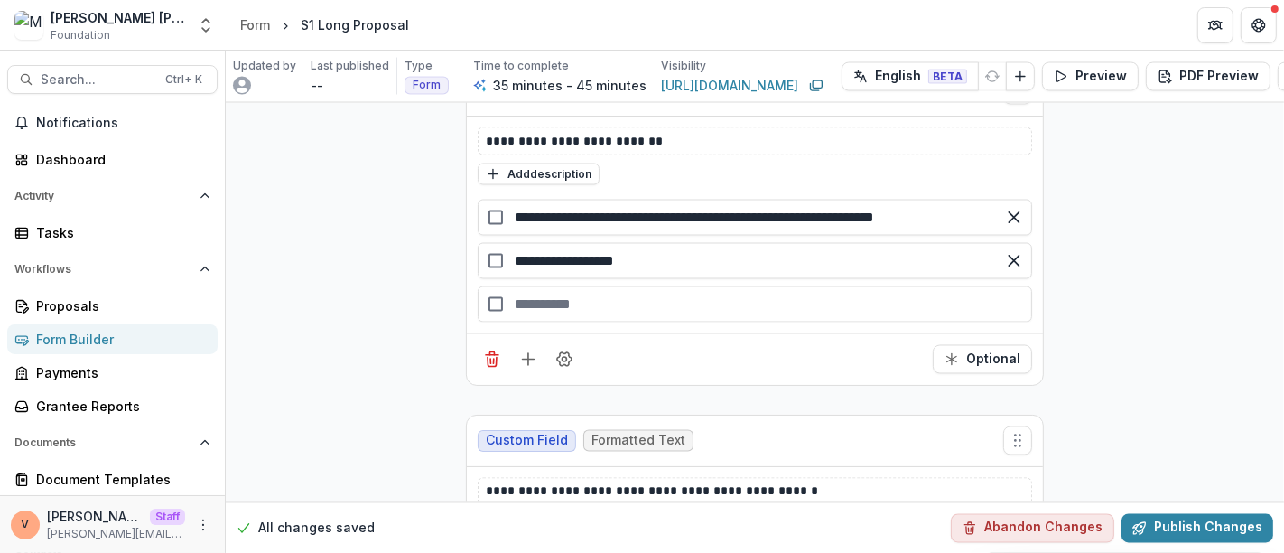
click at [591, 286] on div "button" at bounding box center [755, 304] width 554 height 36
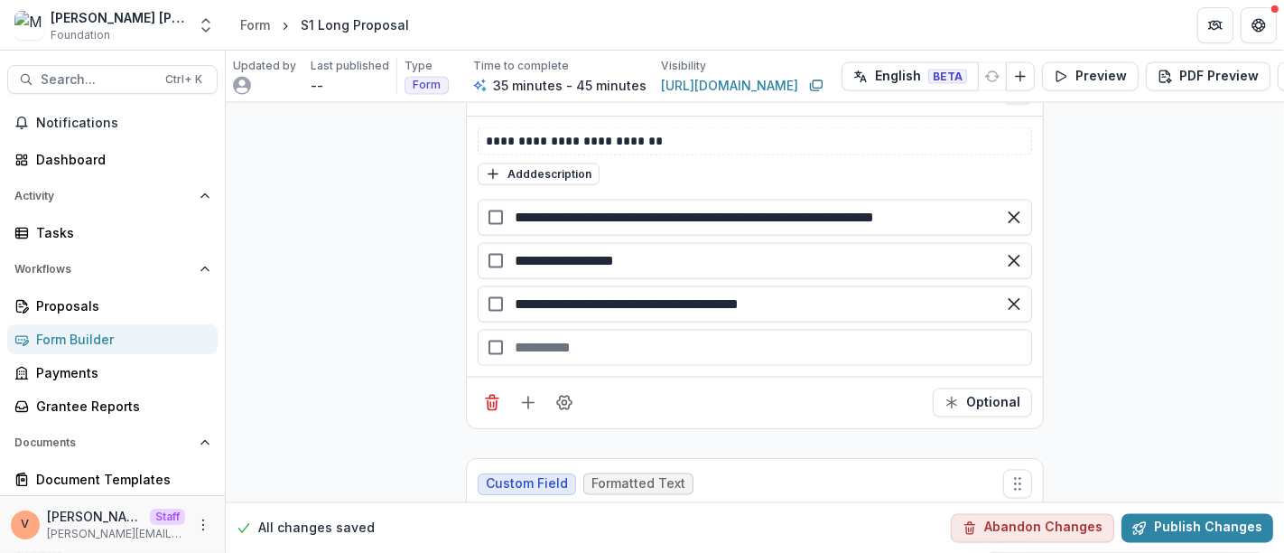
click at [554, 330] on div "button" at bounding box center [755, 348] width 554 height 36
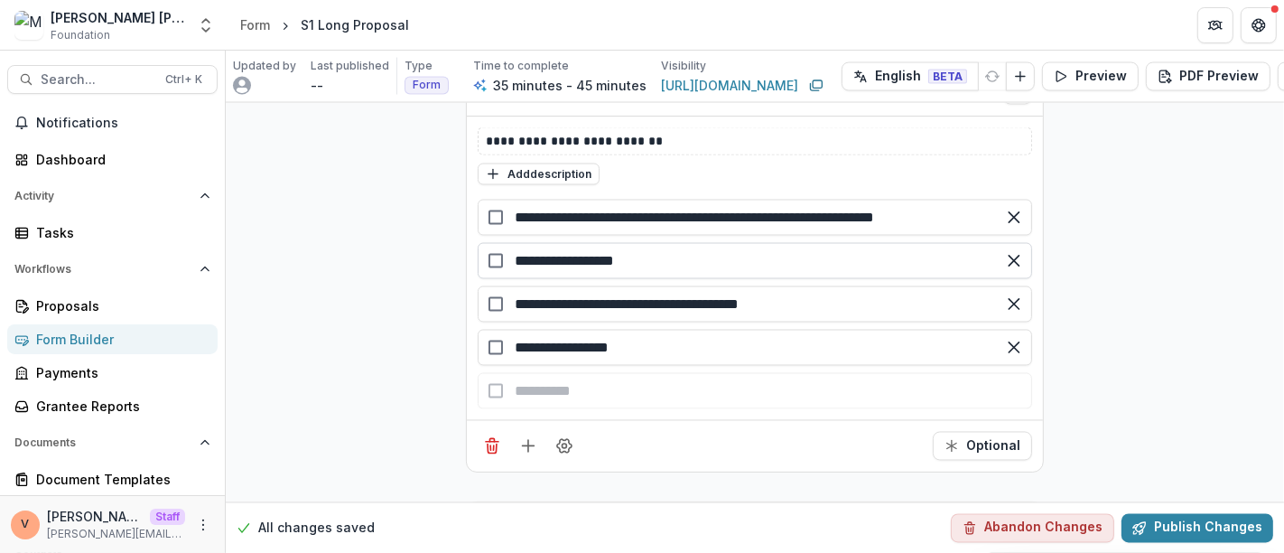
click at [660, 243] on input "**********" at bounding box center [755, 261] width 554 height 36
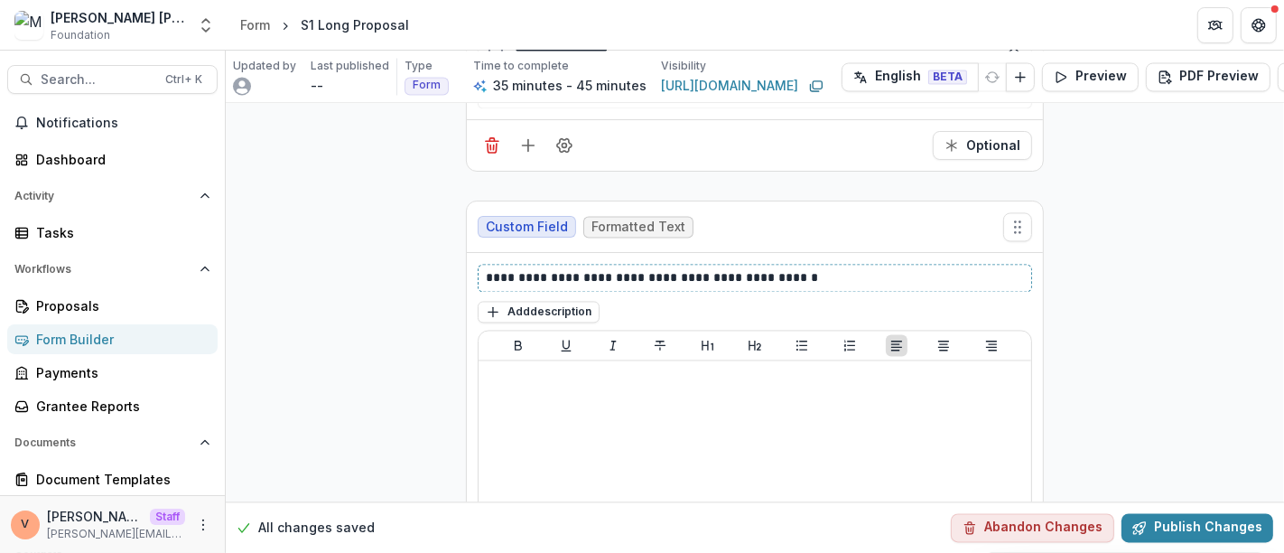
scroll to position [8798, 0]
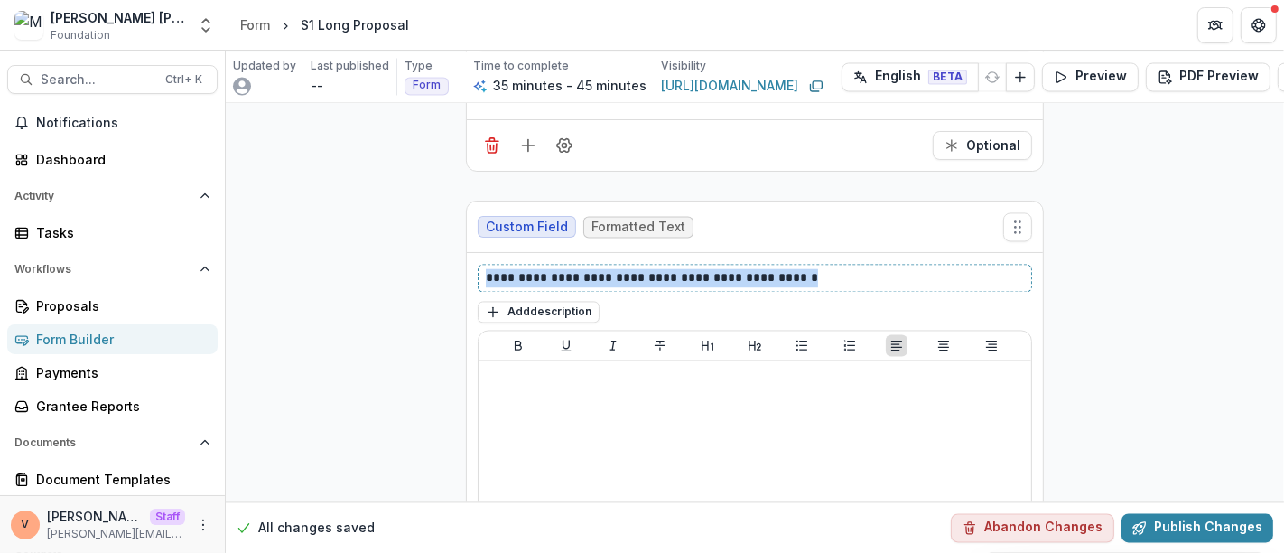
drag, startPoint x: 802, startPoint y: 224, endPoint x: 432, endPoint y: 233, distance: 370.3
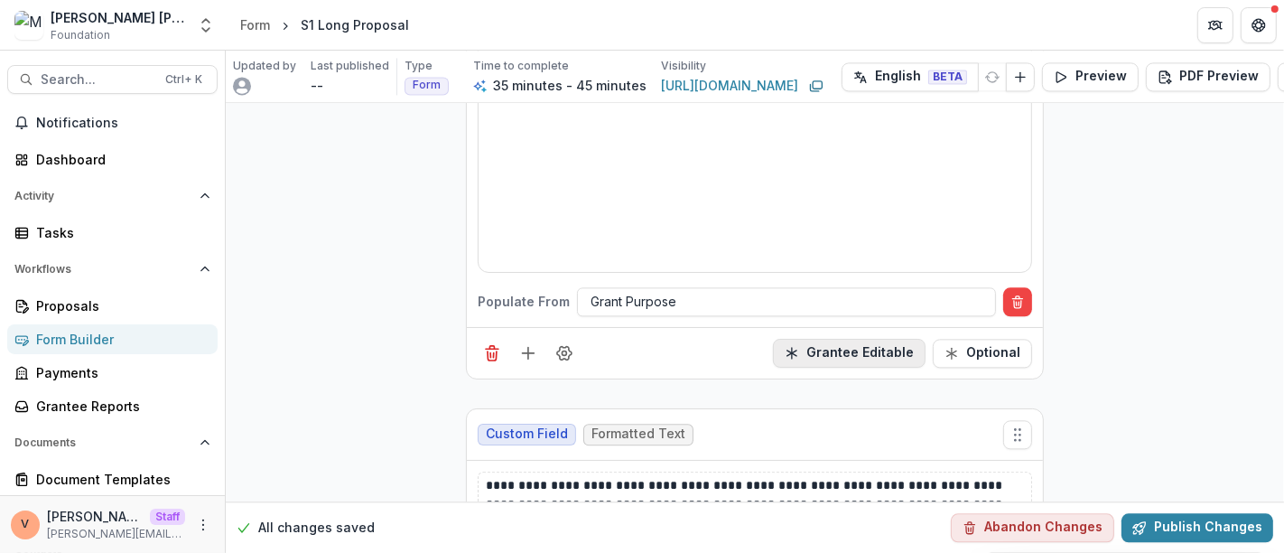
scroll to position [9200, 0]
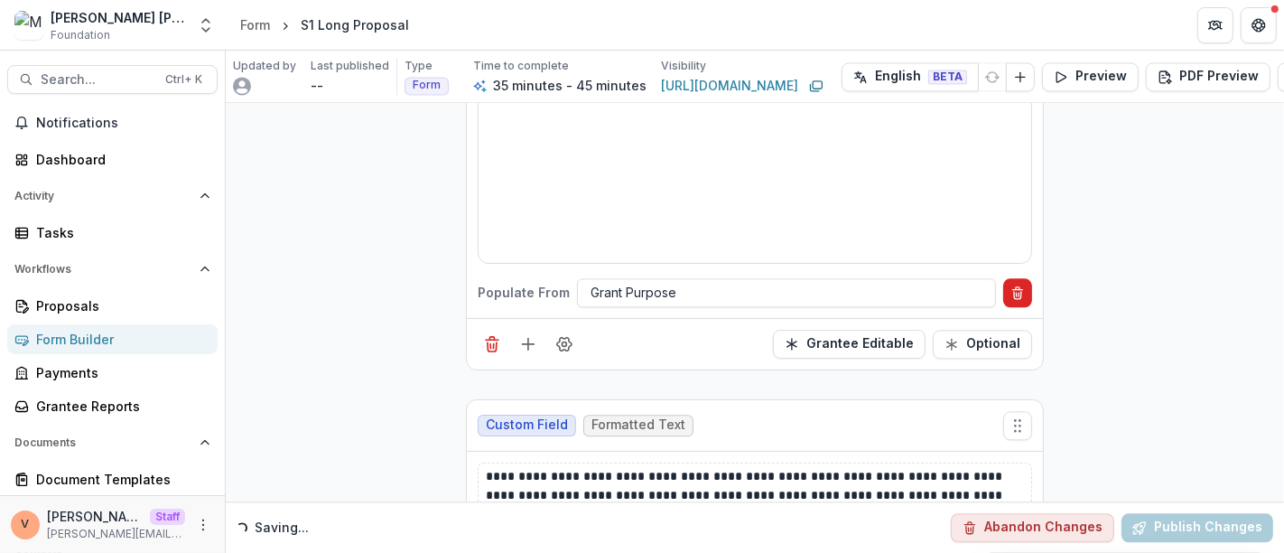
click at [1016, 285] on icon "Delete condition" at bounding box center [1017, 292] width 14 height 14
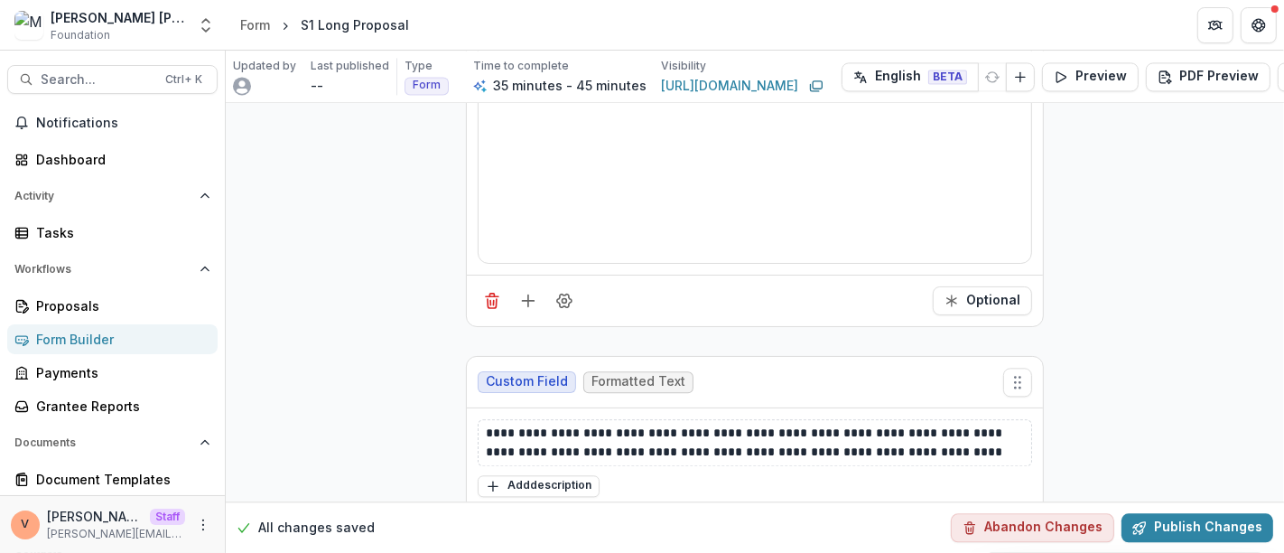
scroll to position [9400, 0]
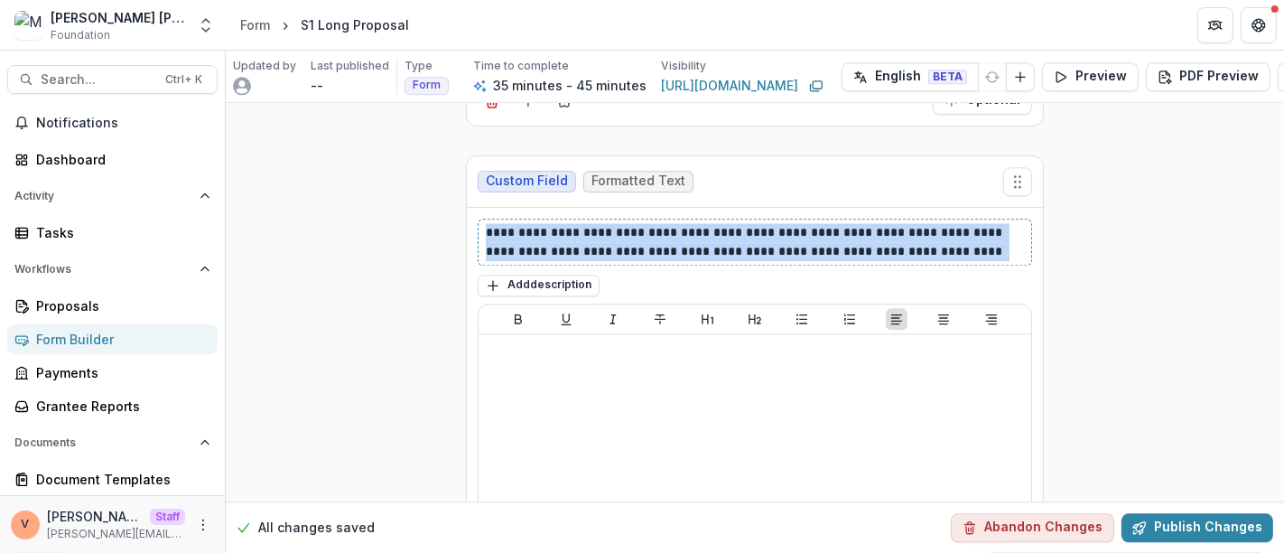
drag, startPoint x: 964, startPoint y: 200, endPoint x: 413, endPoint y: 181, distance: 552.0
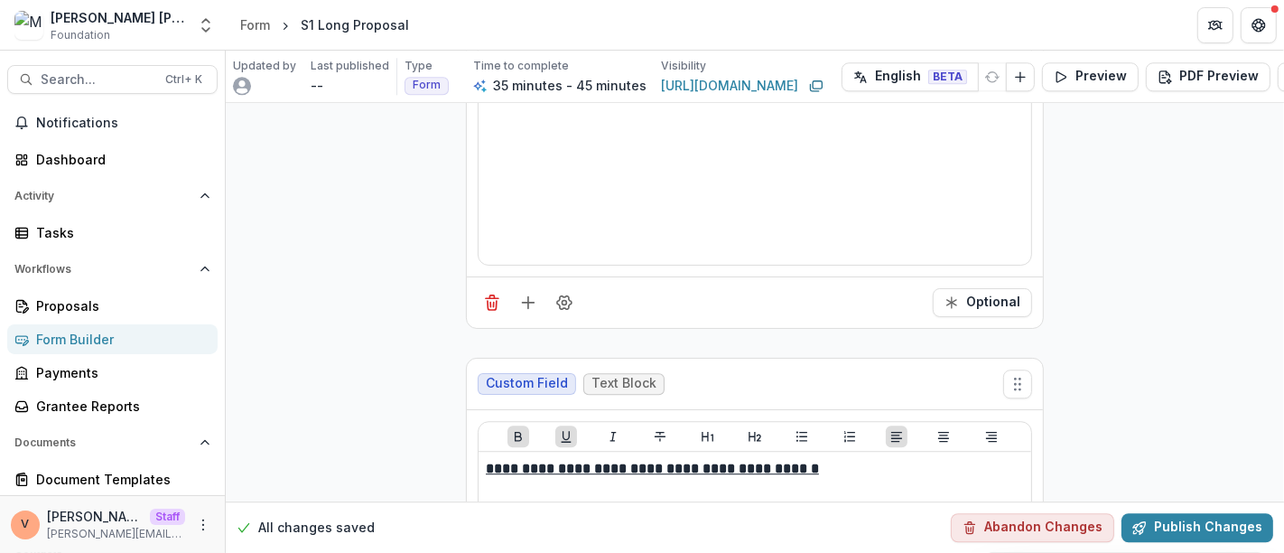
scroll to position [9802, 0]
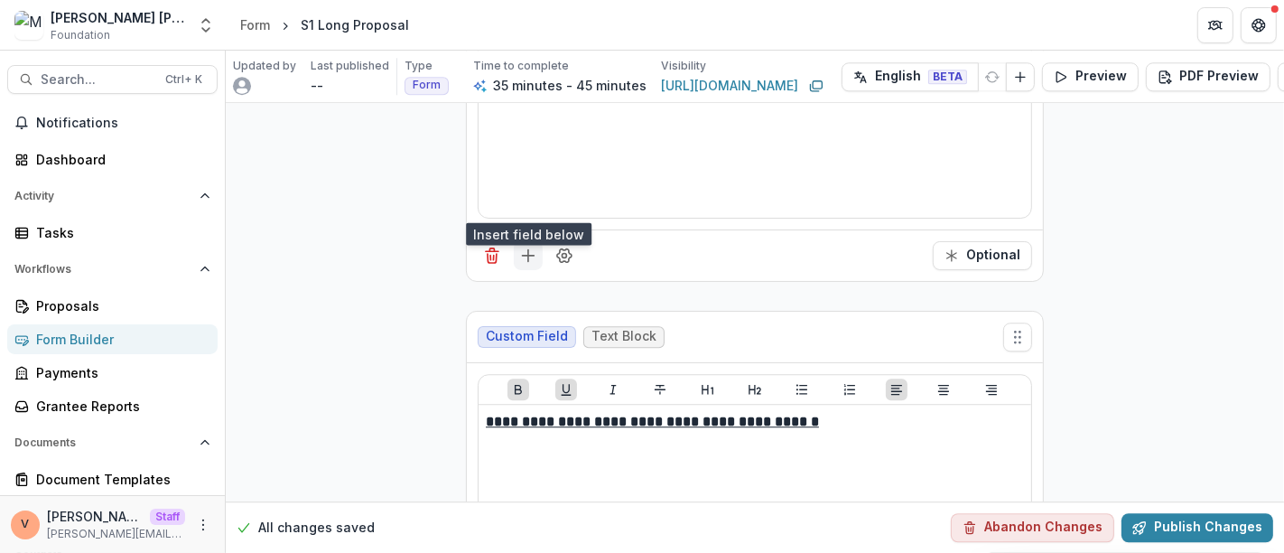
click at [521, 246] on icon "Add field" at bounding box center [528, 255] width 18 height 18
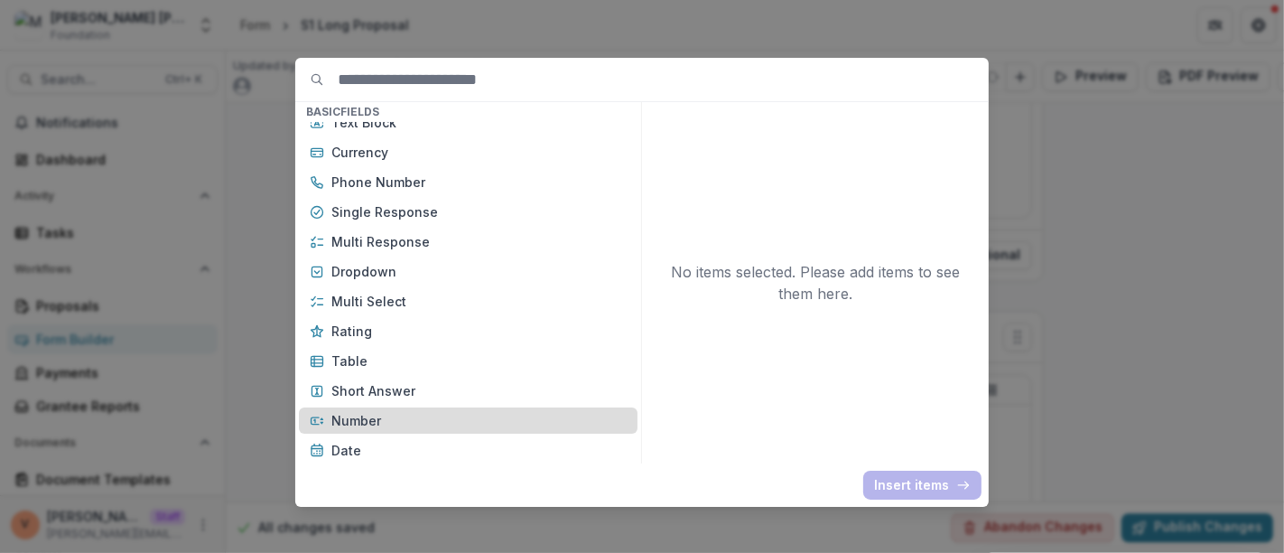
scroll to position [200, 0]
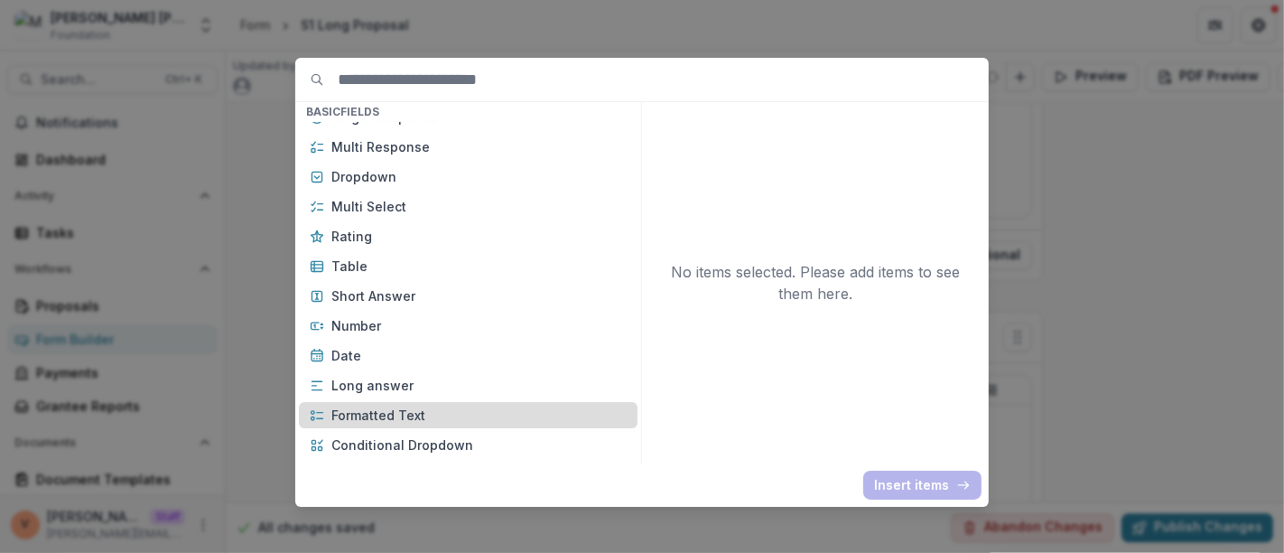
click at [425, 405] on p "Formatted Text" at bounding box center [478, 414] width 295 height 19
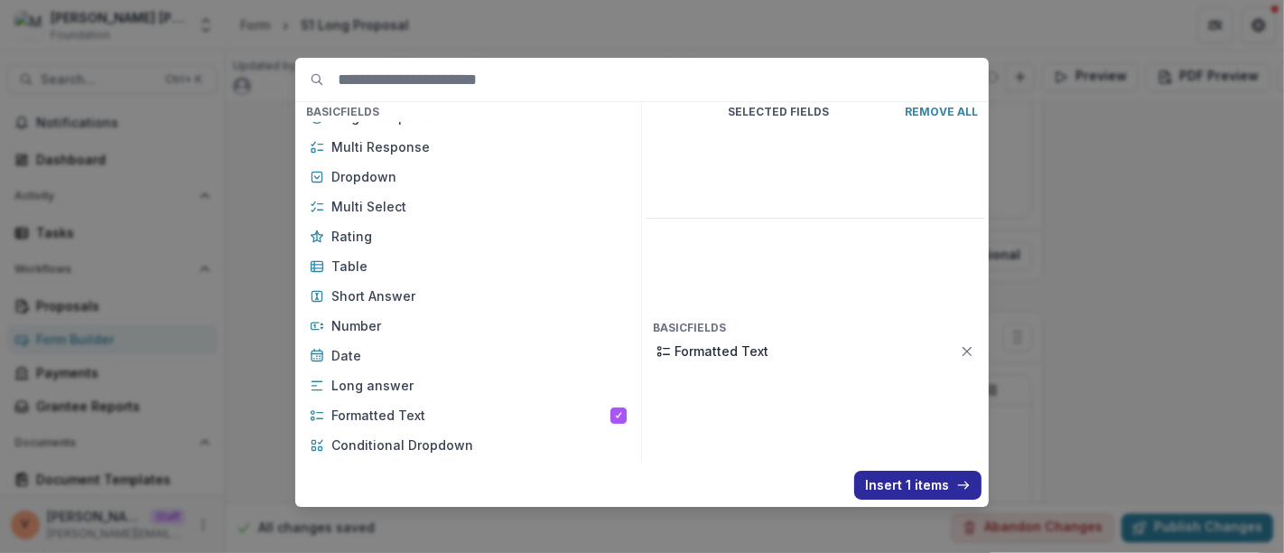
click at [904, 479] on button "Insert 1 items" at bounding box center [917, 484] width 127 height 29
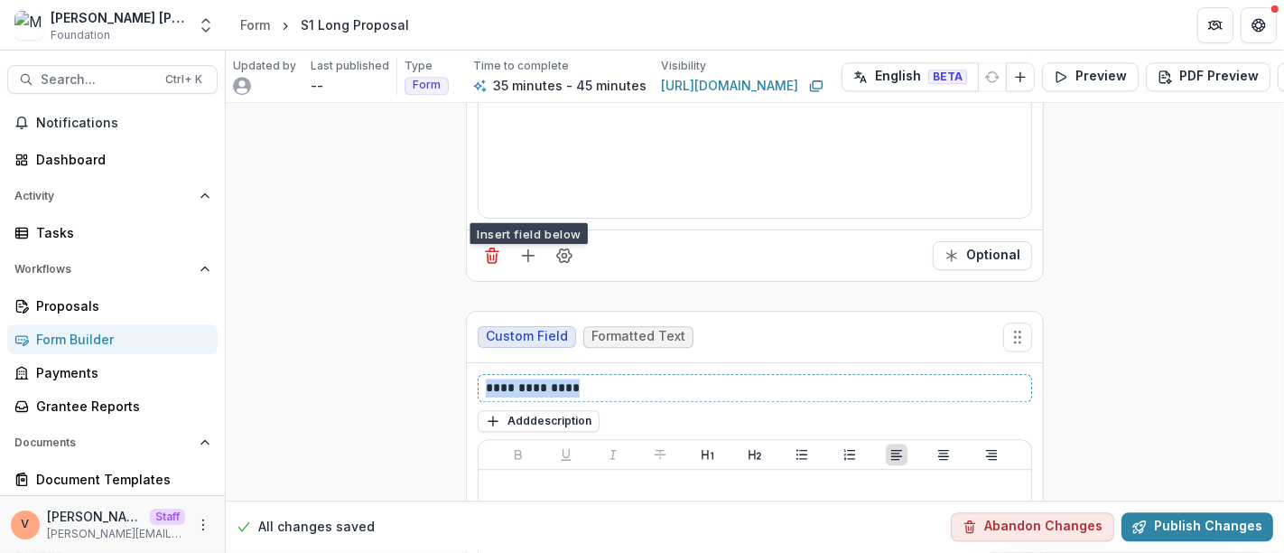
drag, startPoint x: 589, startPoint y: 333, endPoint x: 379, endPoint y: 339, distance: 209.5
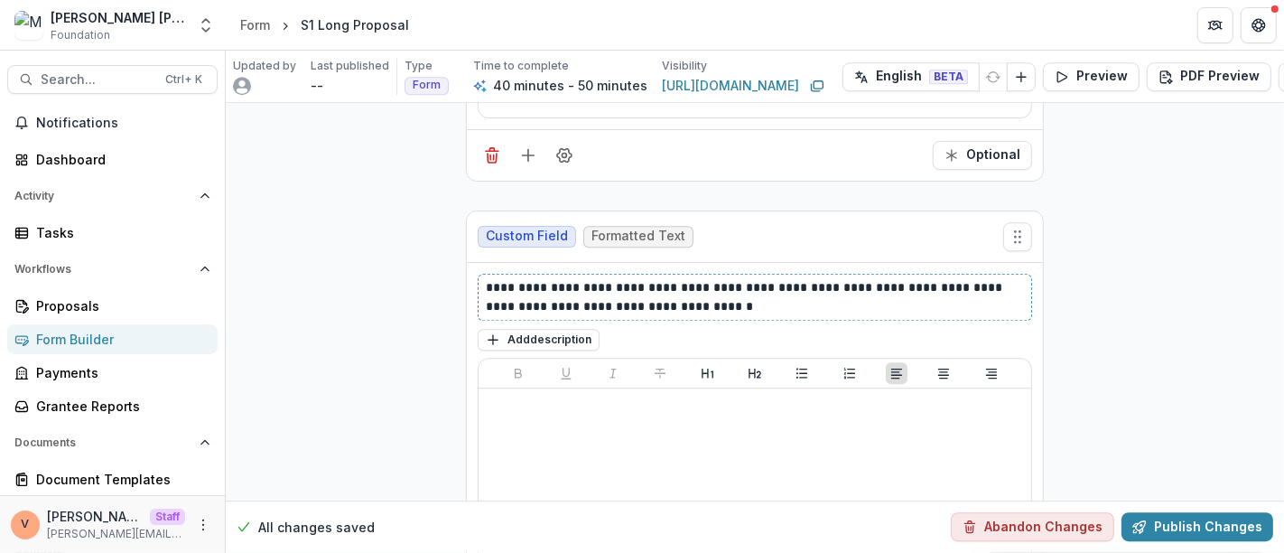
scroll to position [10303, 0]
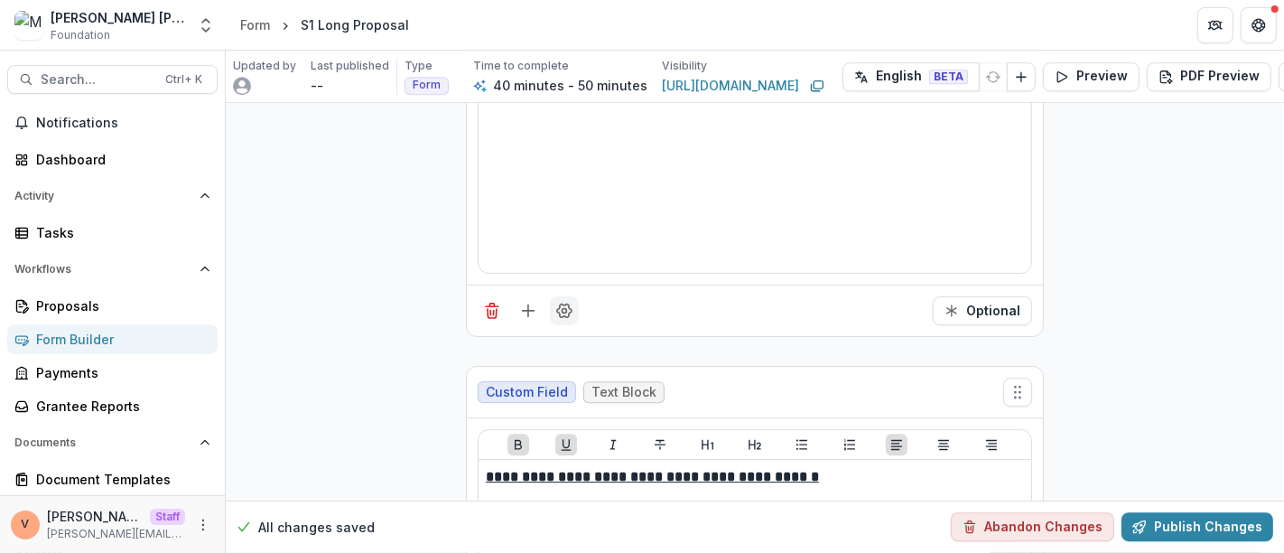
click at [566, 304] on icon "Field Settings" at bounding box center [564, 311] width 14 height 14
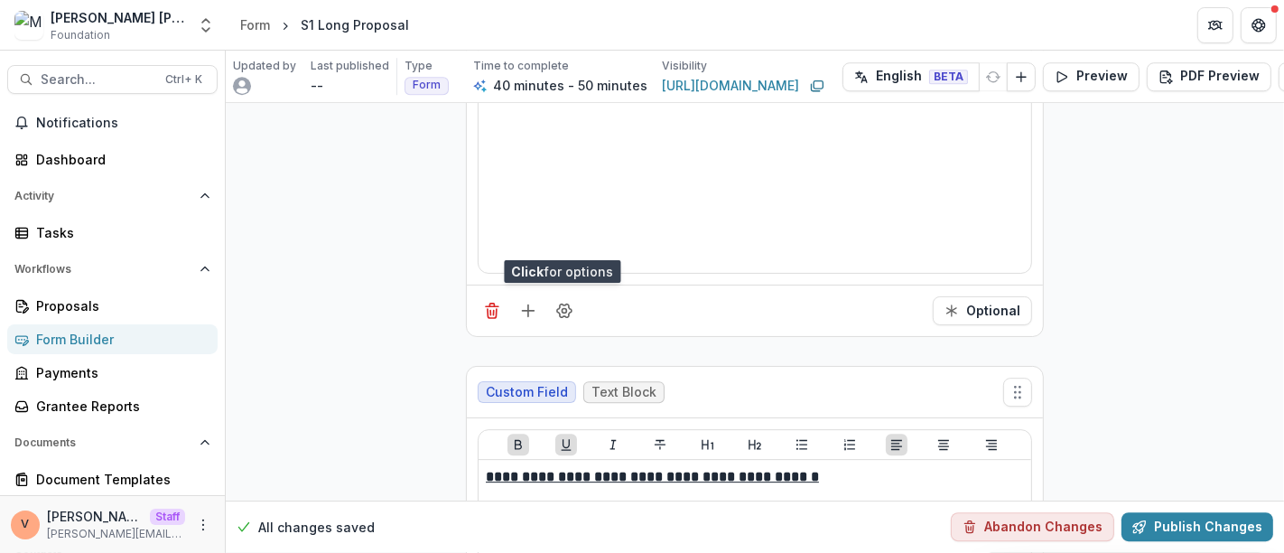
scroll to position [10403, 0]
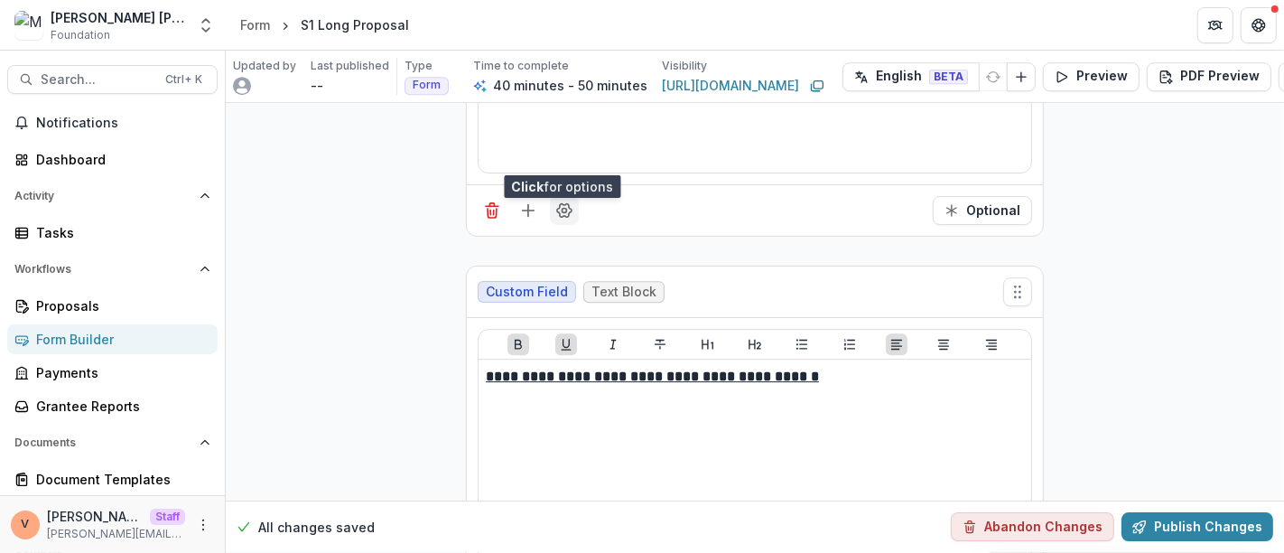
click at [562, 201] on icon "Field Settings" at bounding box center [564, 210] width 18 height 18
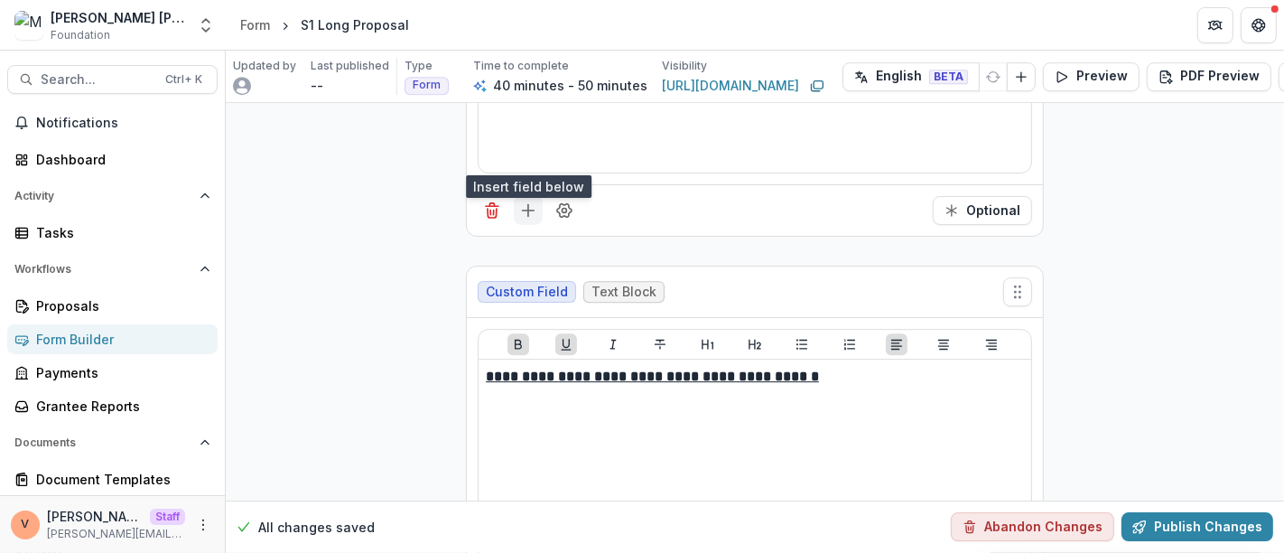
click at [528, 205] on line "Add field" at bounding box center [528, 211] width 0 height 12
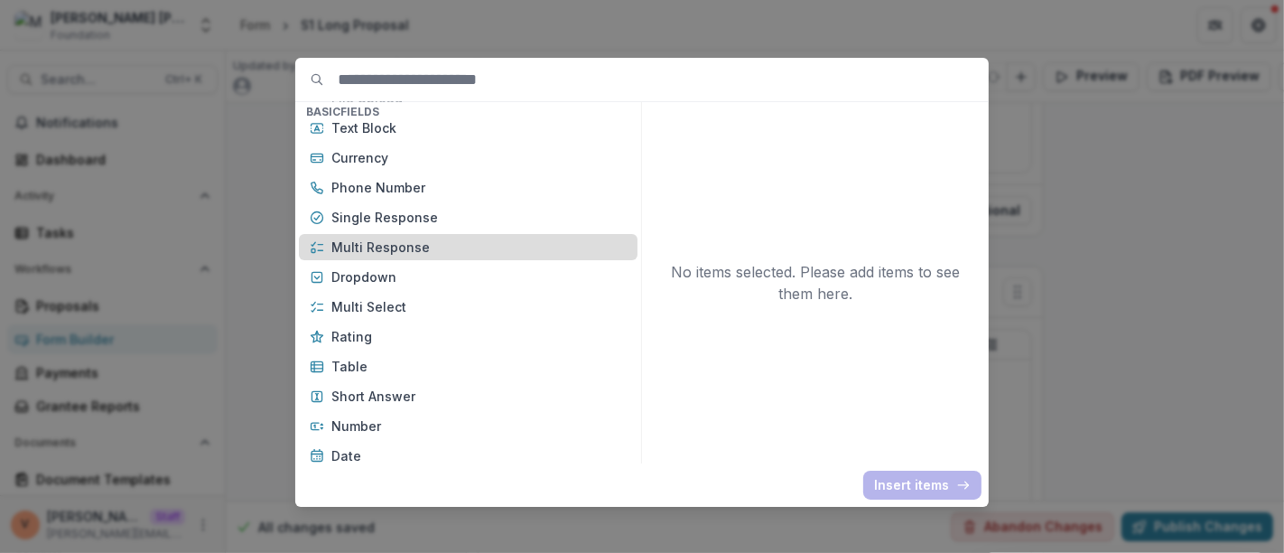
scroll to position [301, 0]
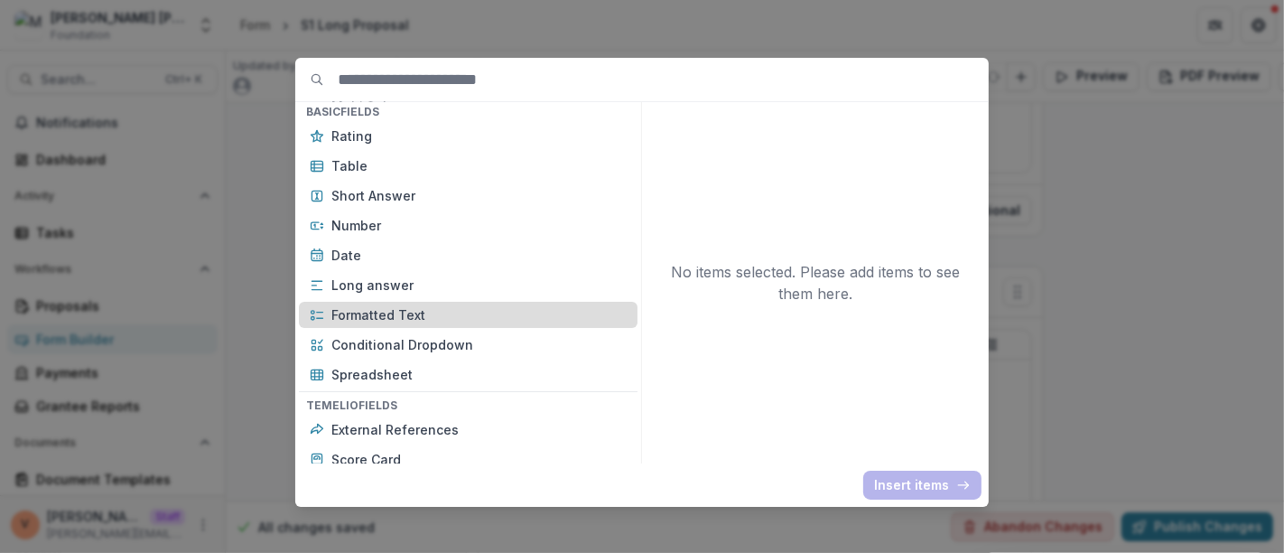
click at [428, 311] on p "Formatted Text" at bounding box center [478, 314] width 295 height 19
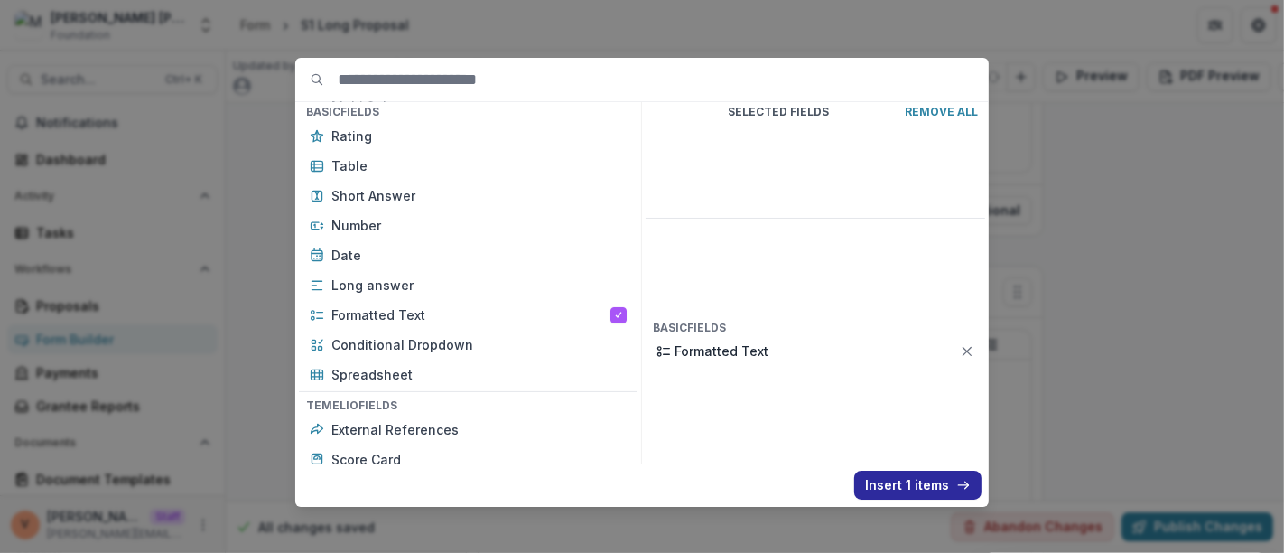
click at [906, 488] on button "Insert 1 items" at bounding box center [917, 484] width 127 height 29
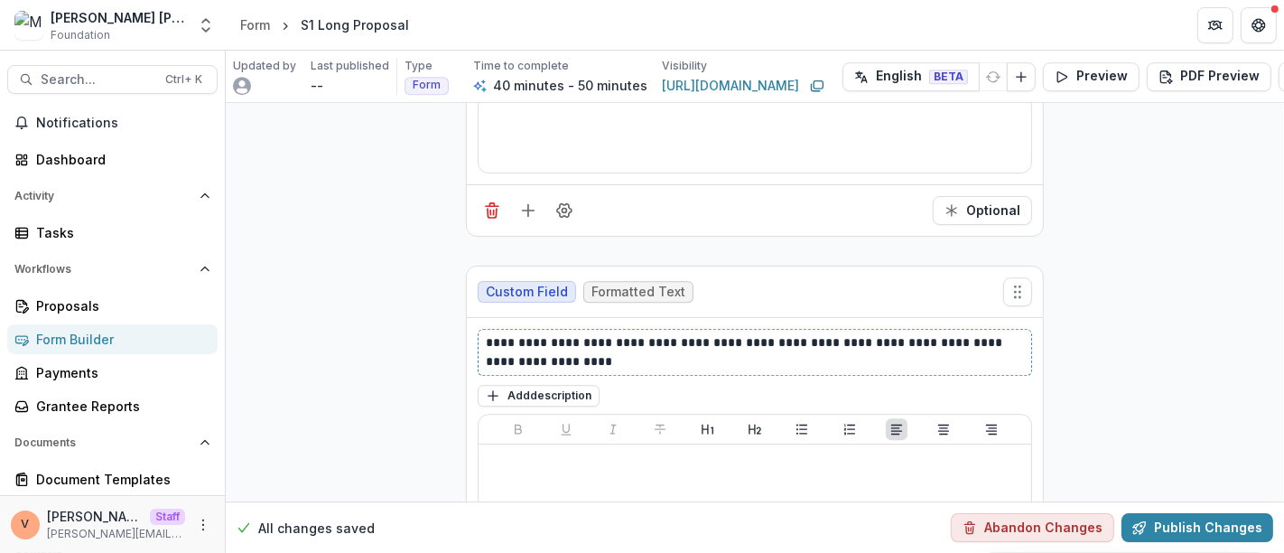
scroll to position [10805, 0]
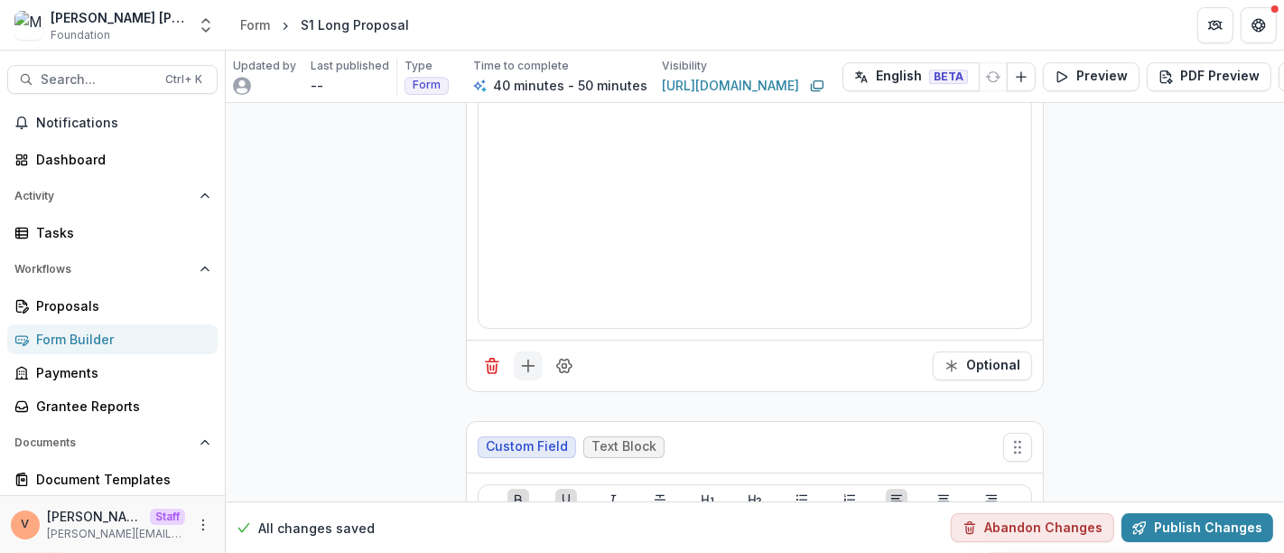
click at [525, 357] on icon "Add field" at bounding box center [528, 366] width 18 height 18
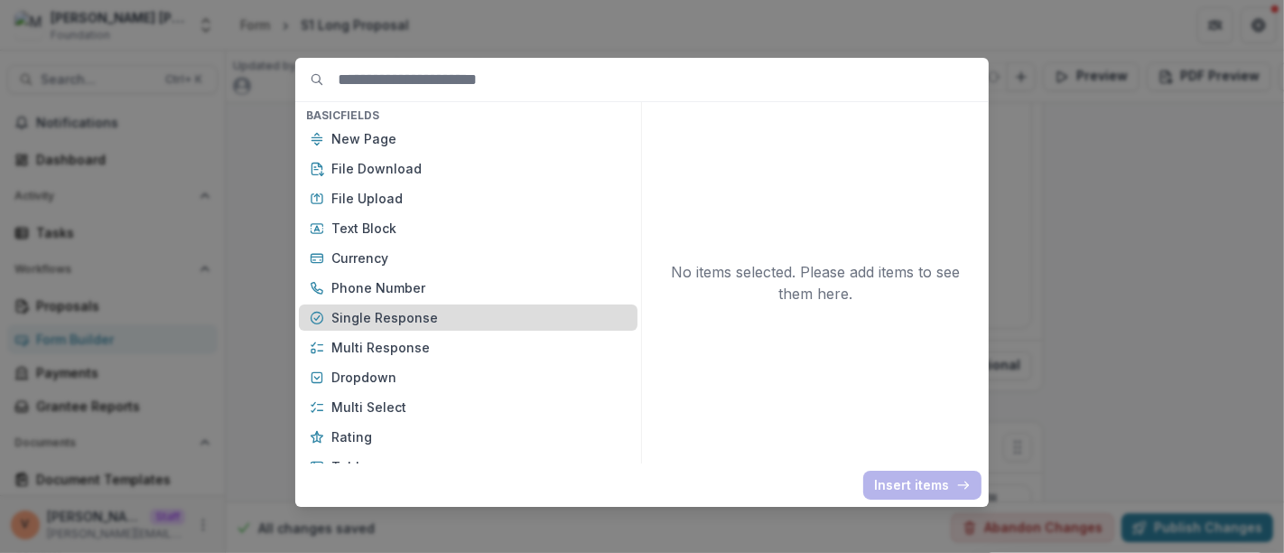
scroll to position [200, 0]
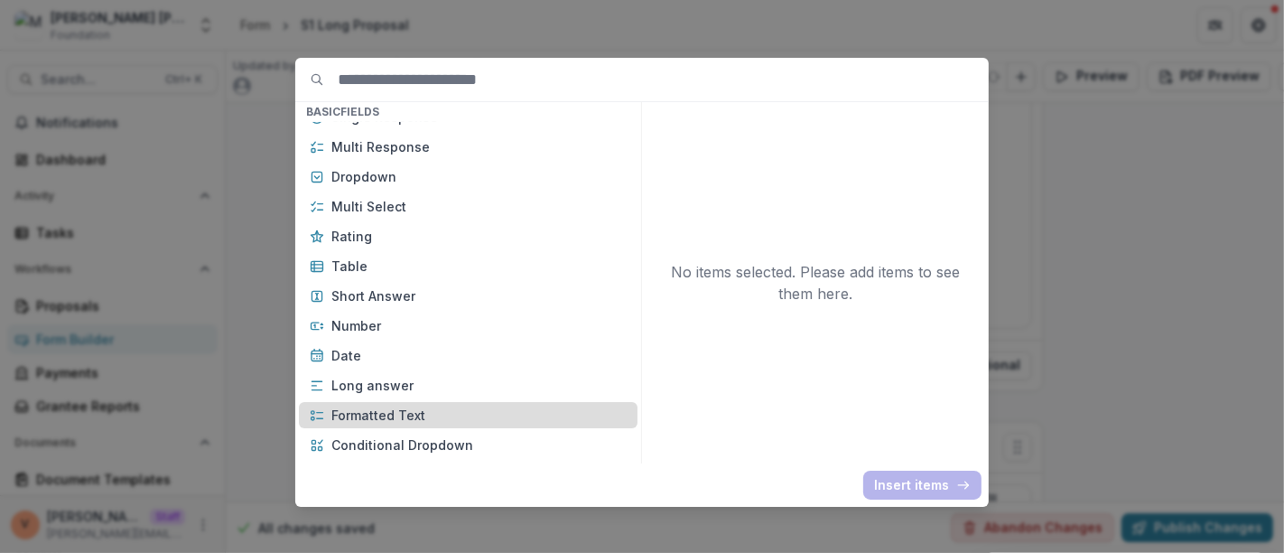
drag, startPoint x: 431, startPoint y: 412, endPoint x: 464, endPoint y: 417, distance: 33.8
click at [431, 413] on p "Formatted Text" at bounding box center [478, 414] width 295 height 19
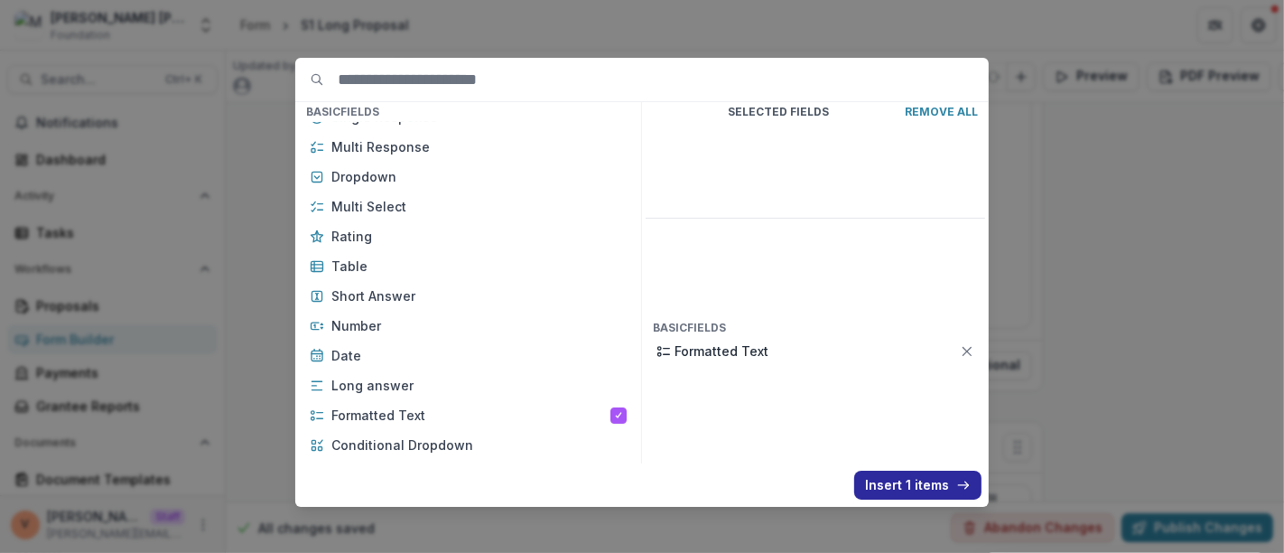
click at [887, 483] on button "Insert 1 items" at bounding box center [917, 484] width 127 height 29
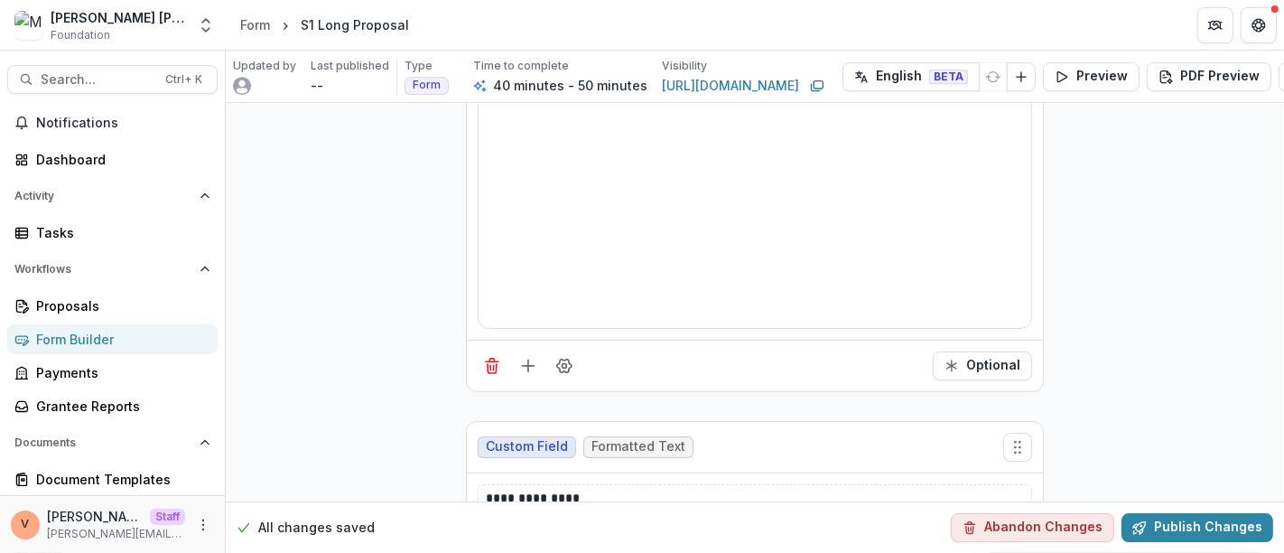
scroll to position [10905, 0]
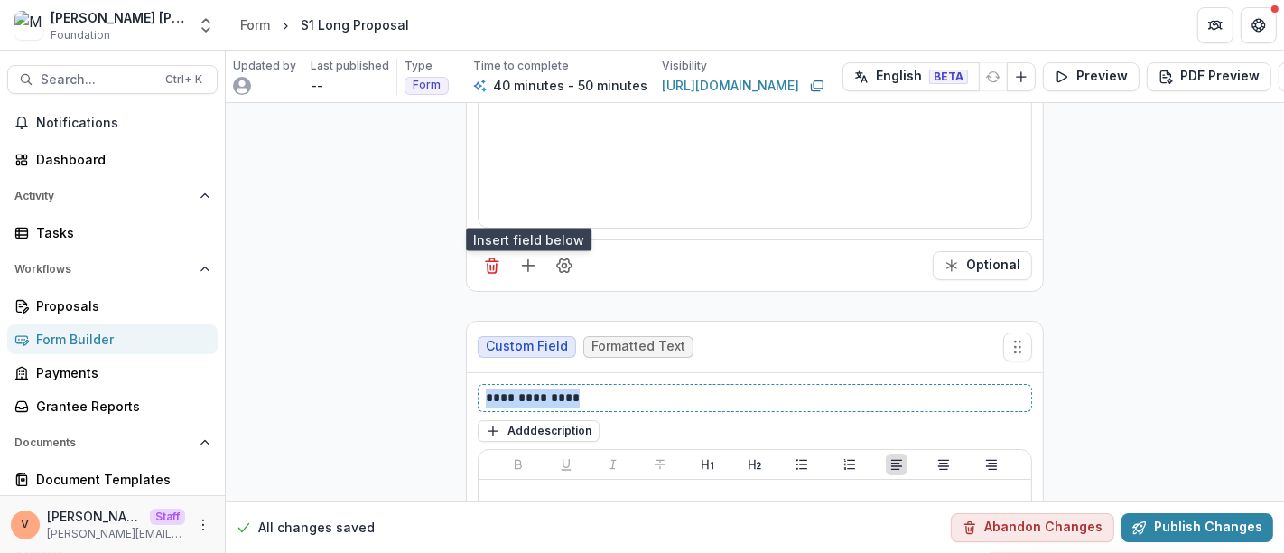
drag, startPoint x: 590, startPoint y: 335, endPoint x: 365, endPoint y: 348, distance: 225.2
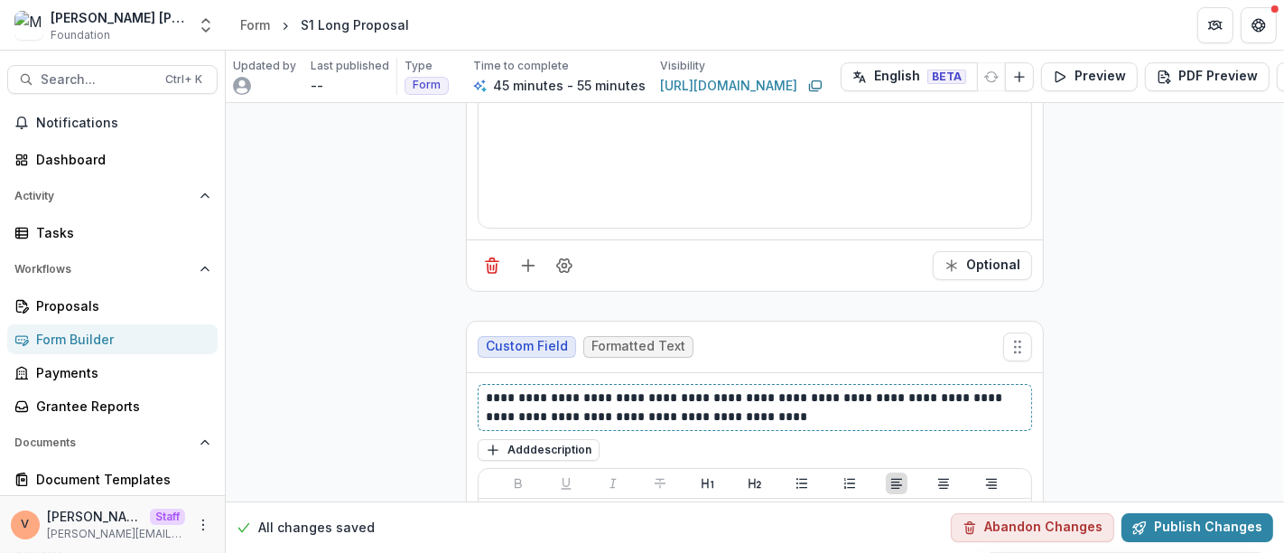
scroll to position [11306, 0]
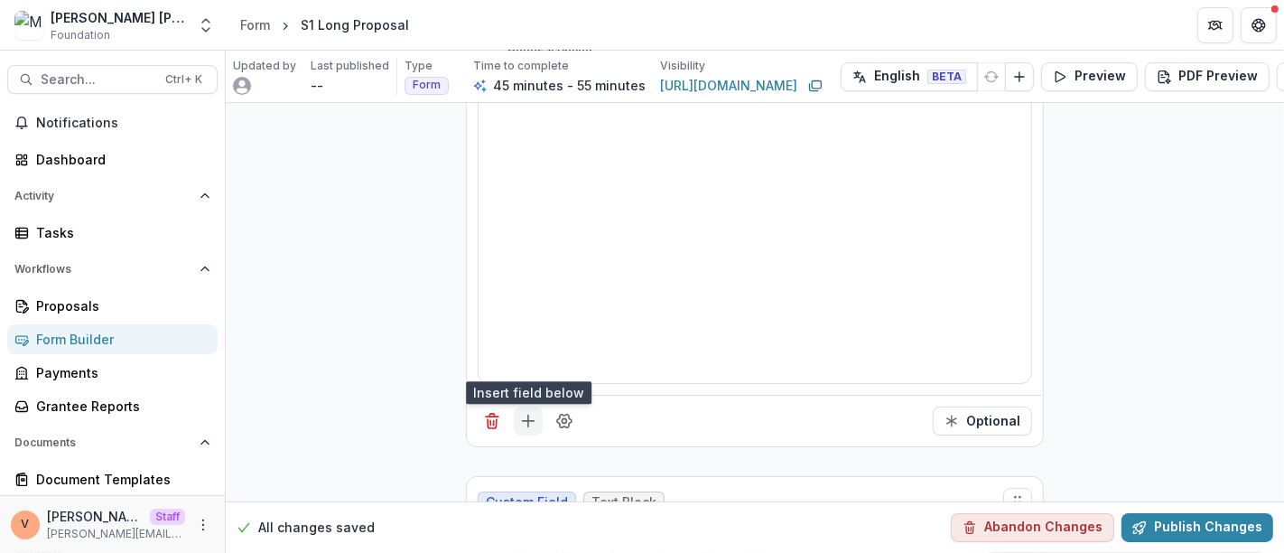
click at [523, 421] on line "Add field" at bounding box center [529, 421] width 12 height 0
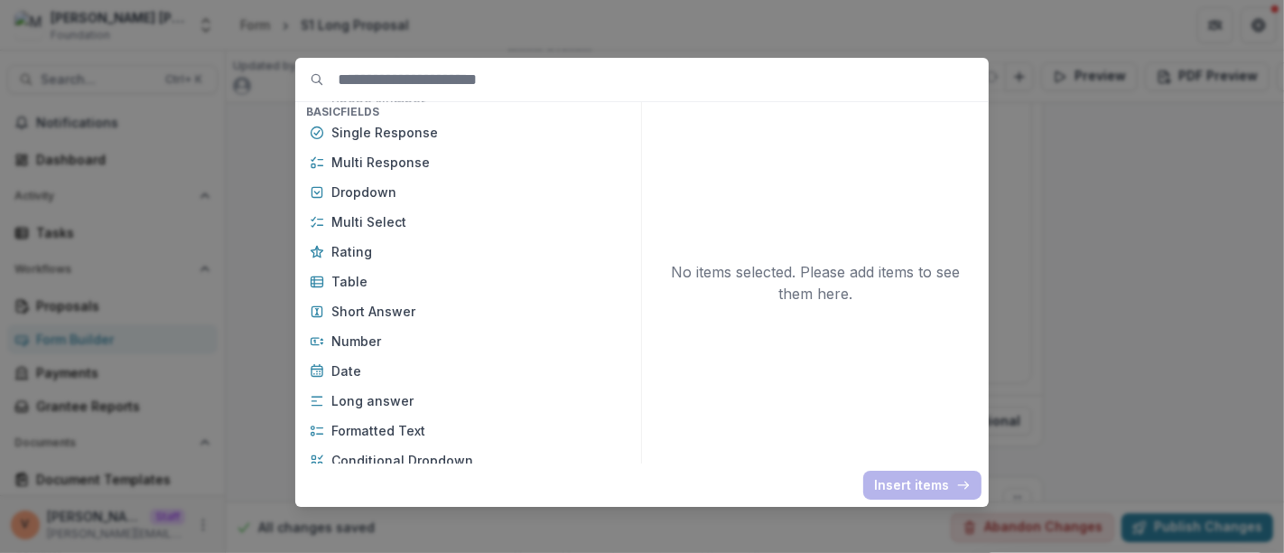
scroll to position [200, 0]
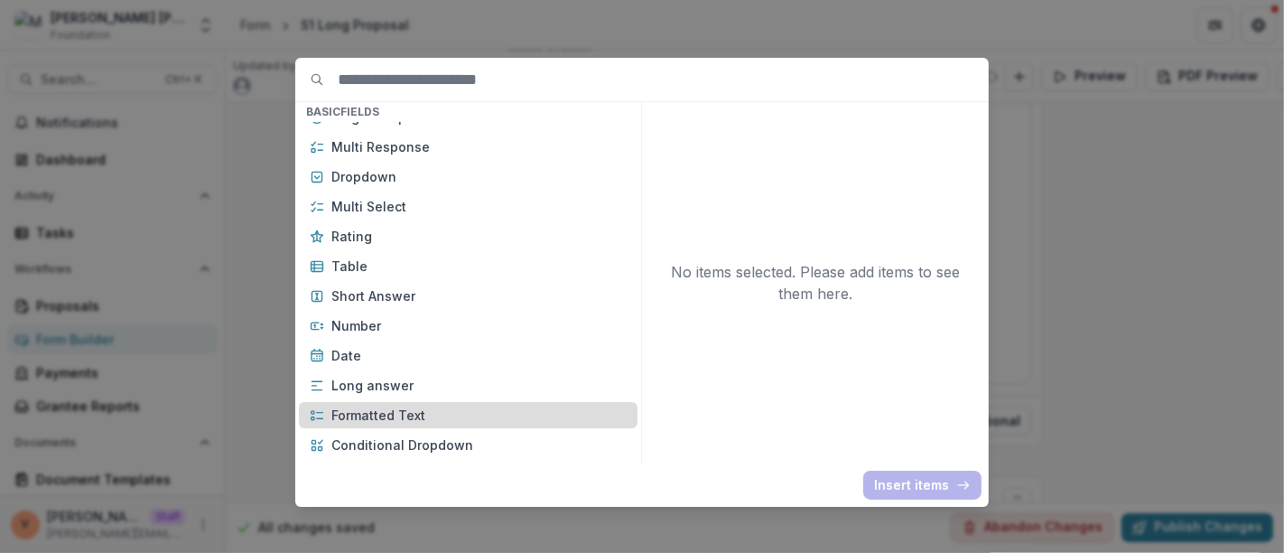
click at [404, 408] on p "Formatted Text" at bounding box center [478, 414] width 295 height 19
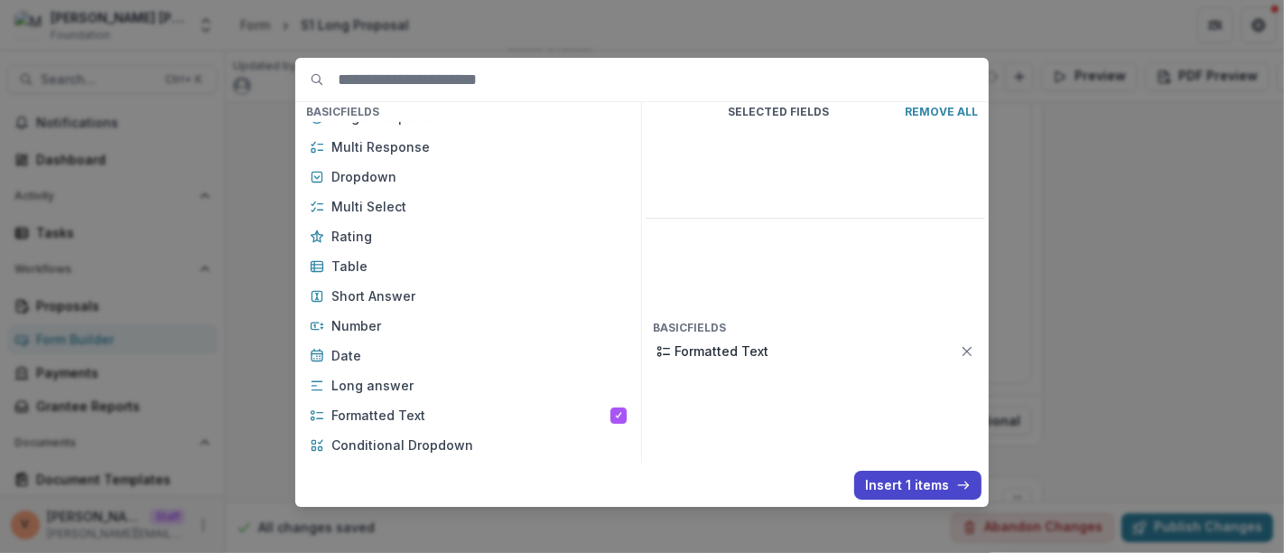
drag, startPoint x: 899, startPoint y: 485, endPoint x: 813, endPoint y: 409, distance: 115.2
click at [899, 483] on button "Insert 1 items" at bounding box center [917, 484] width 127 height 29
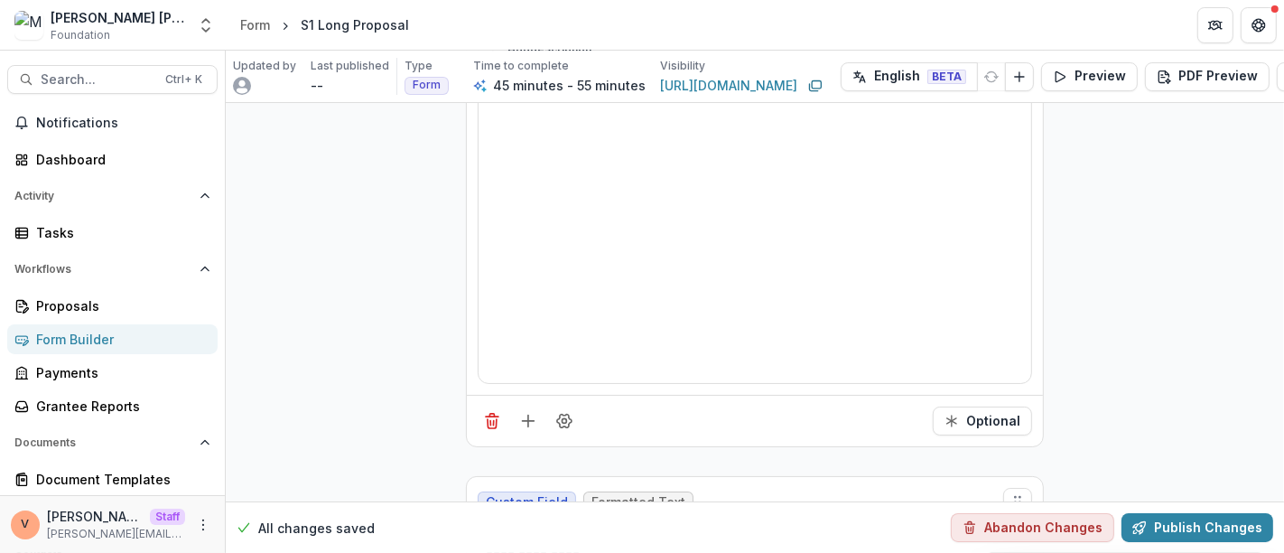
scroll to position [11407, 0]
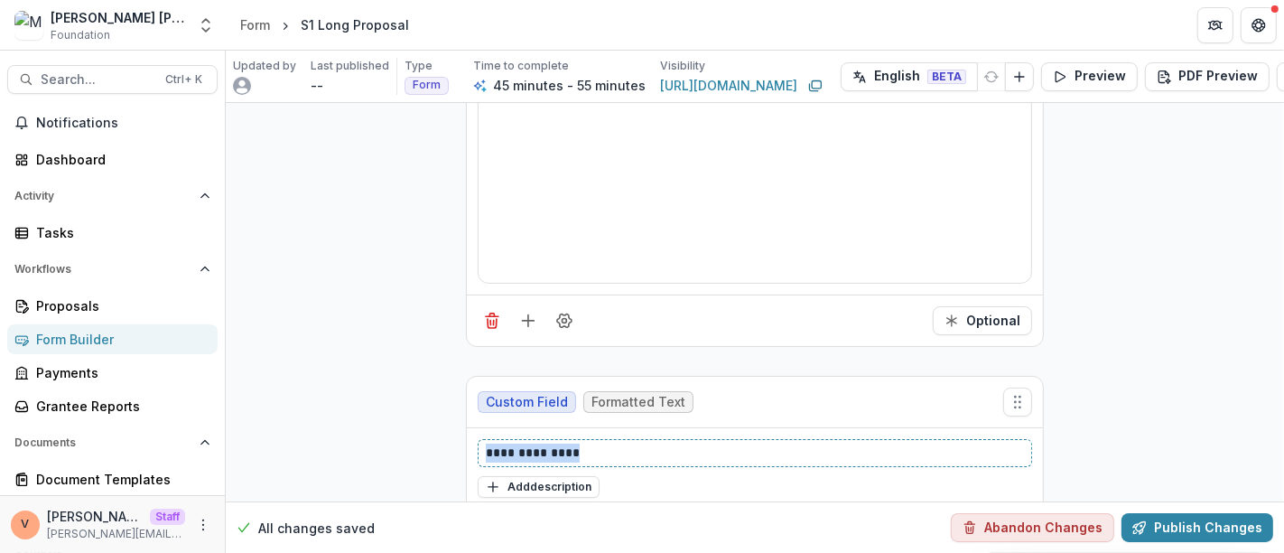
drag, startPoint x: 559, startPoint y: 391, endPoint x: 435, endPoint y: 399, distance: 124.0
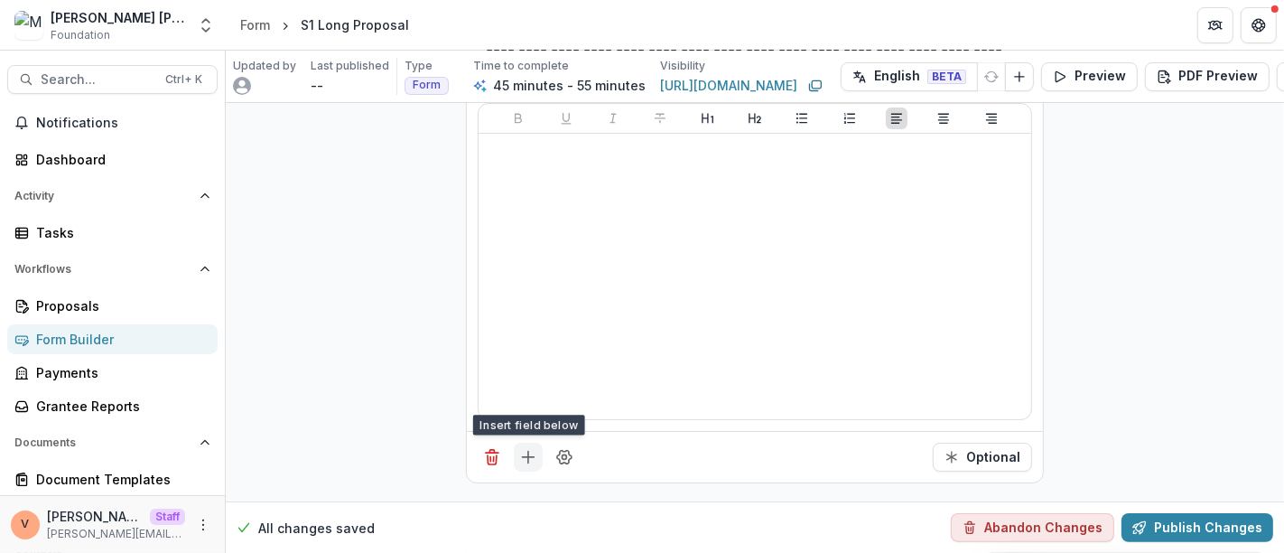
click at [528, 457] on line "Add field" at bounding box center [529, 457] width 12 height 0
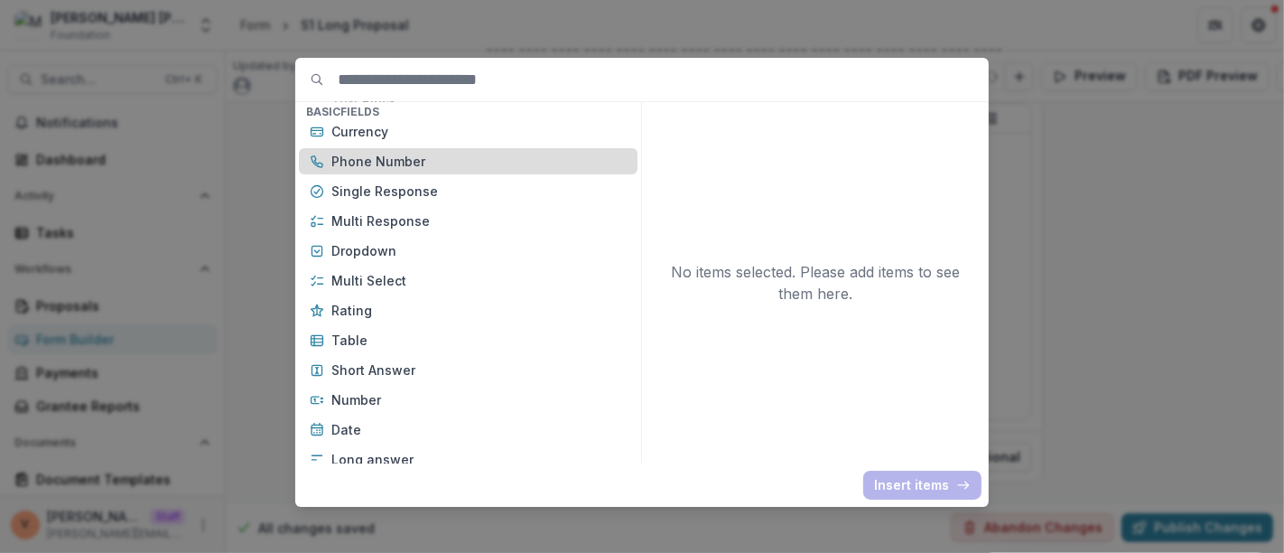
scroll to position [200, 0]
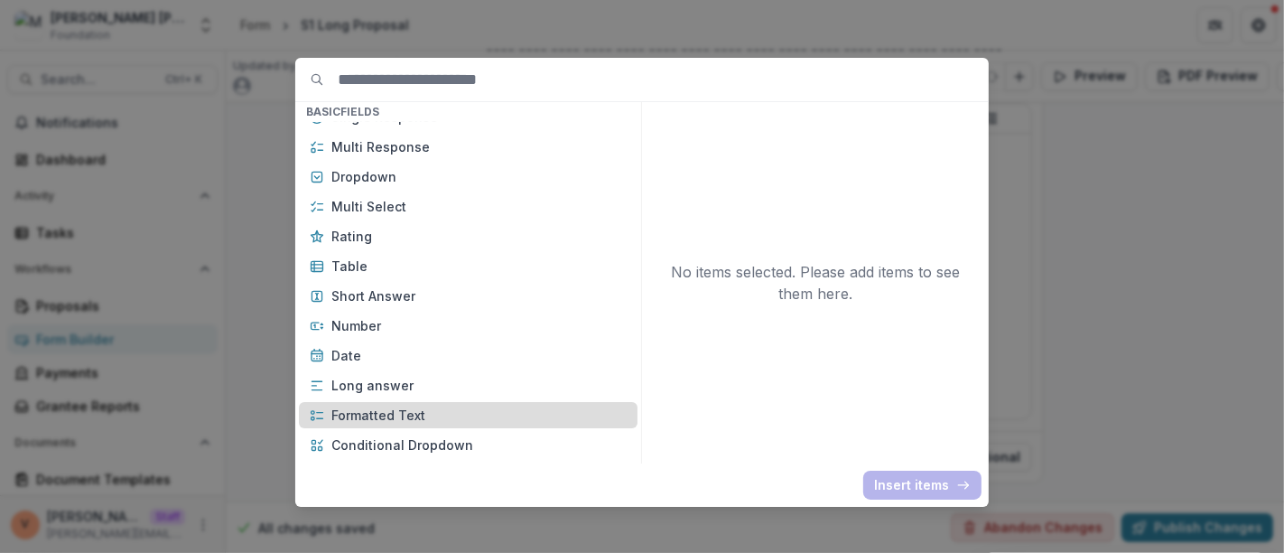
click at [423, 419] on p "Formatted Text" at bounding box center [478, 414] width 295 height 19
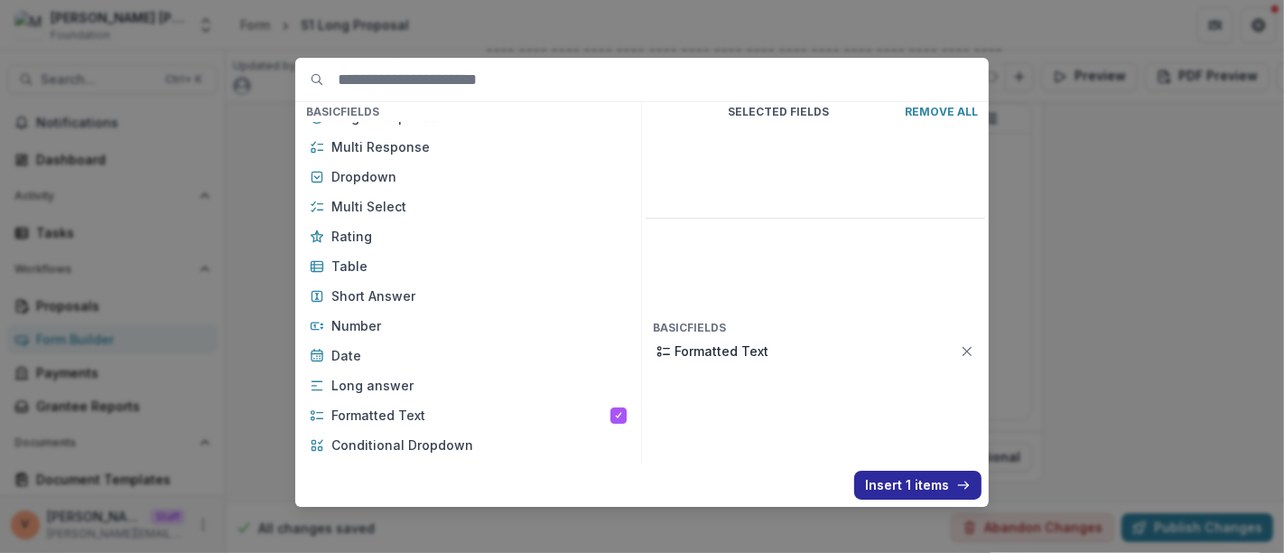
click at [900, 484] on button "Insert 1 items" at bounding box center [917, 484] width 127 height 29
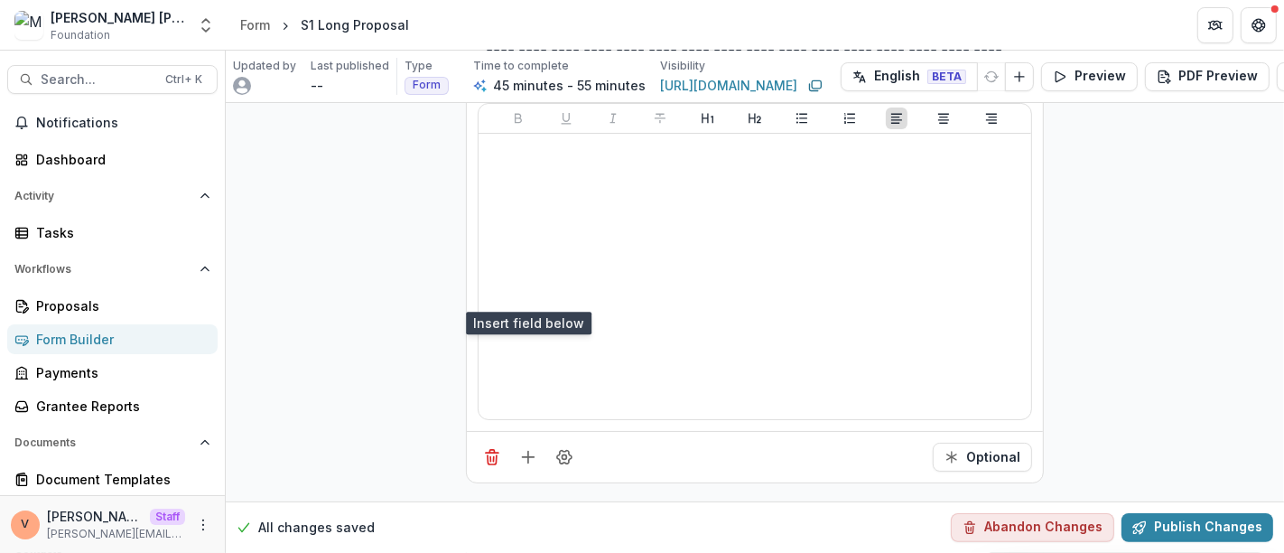
scroll to position [12009, 0]
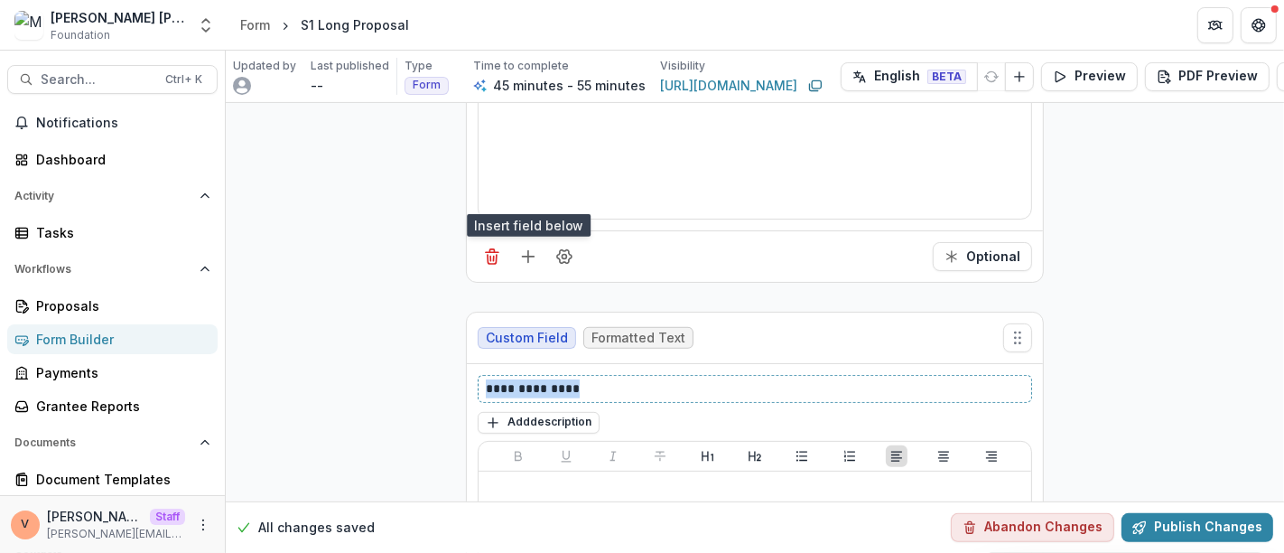
drag, startPoint x: 585, startPoint y: 327, endPoint x: 332, endPoint y: 344, distance: 253.4
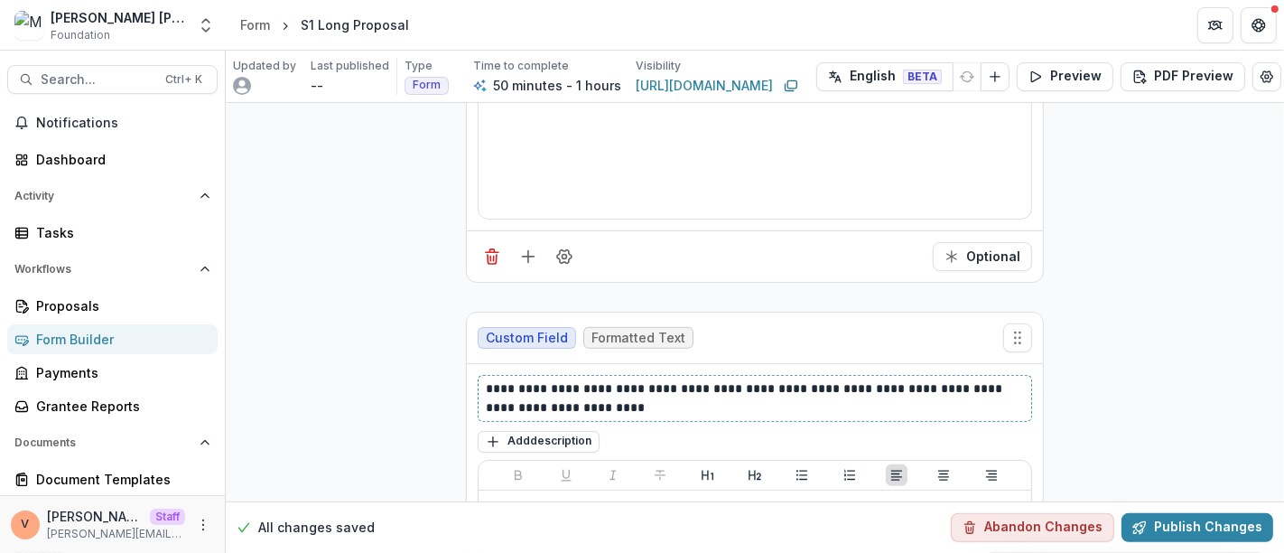
scroll to position [12511, 0]
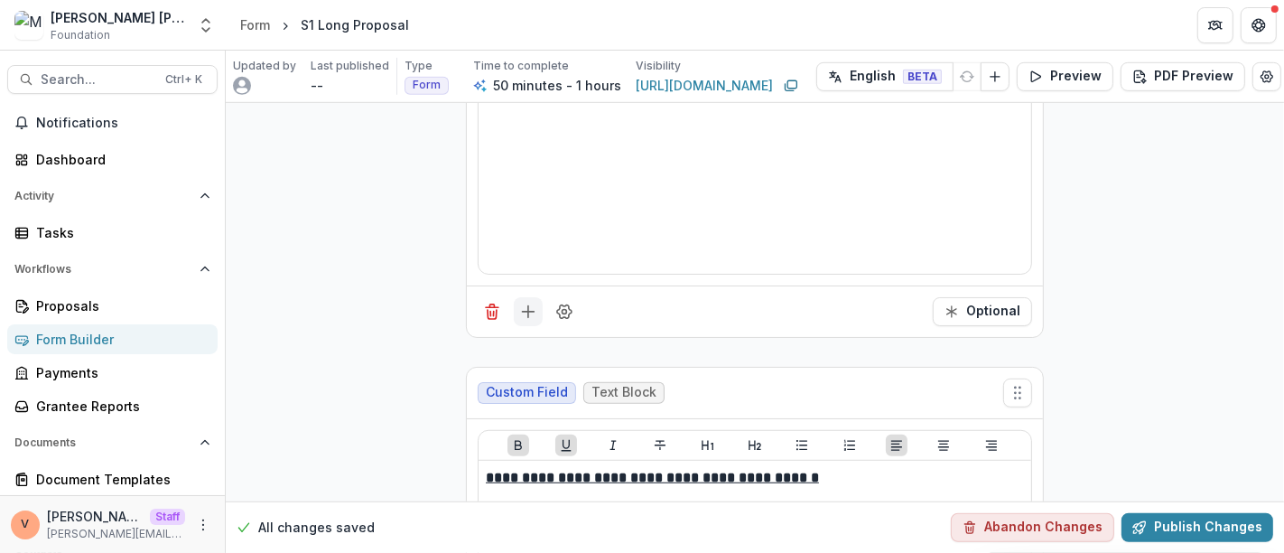
click at [526, 302] on icon "Add field" at bounding box center [528, 311] width 18 height 18
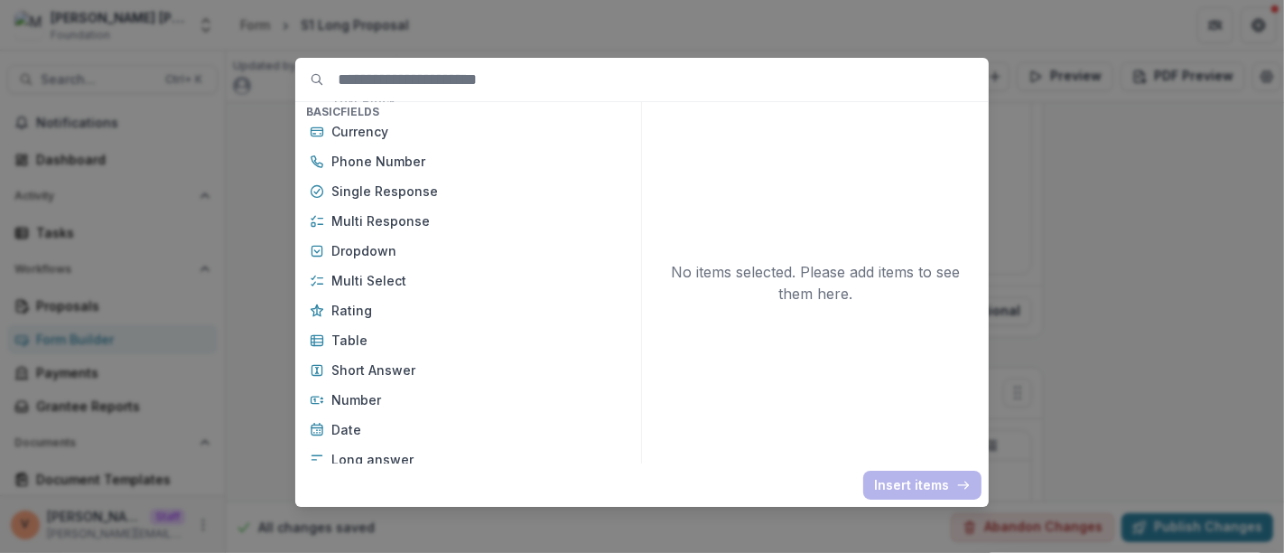
scroll to position [200, 0]
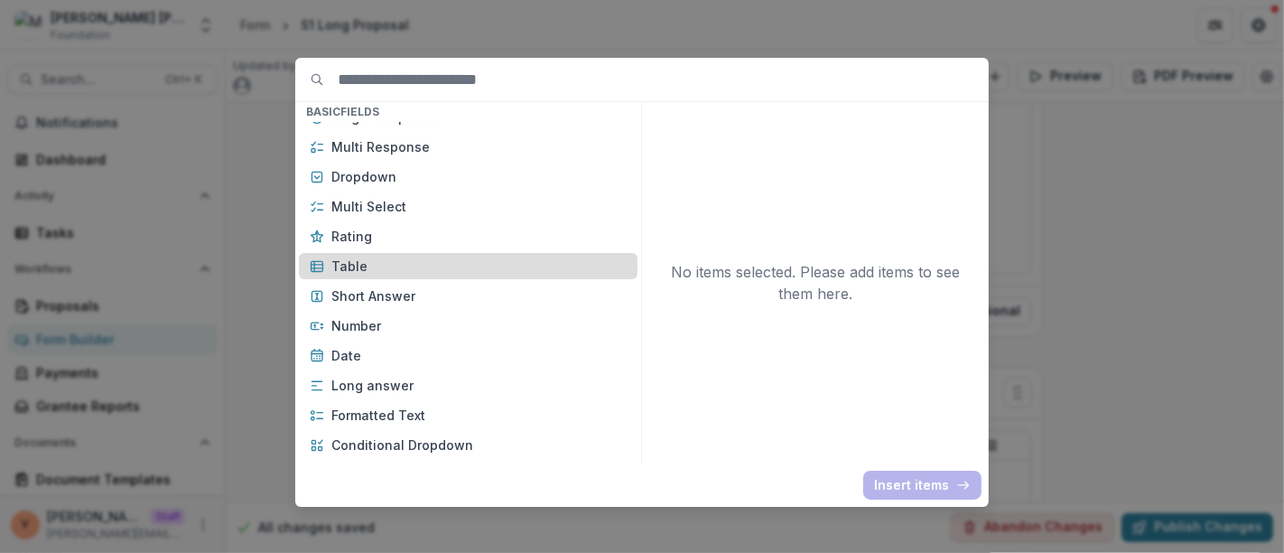
click at [392, 255] on div "Table" at bounding box center [468, 266] width 339 height 26
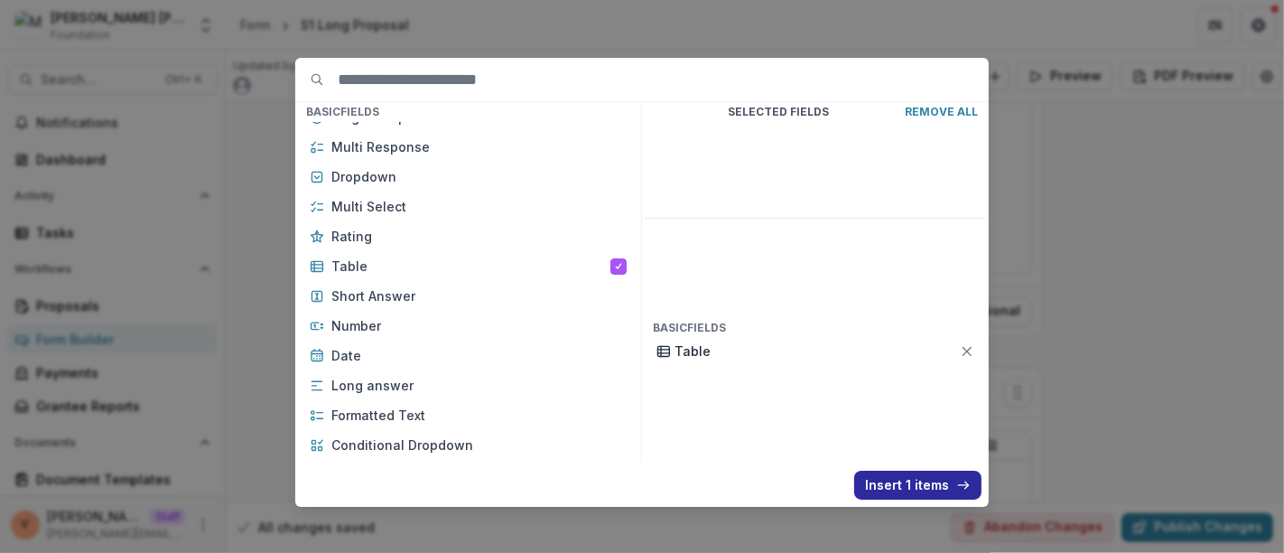
click at [925, 487] on button "Insert 1 items" at bounding box center [917, 484] width 127 height 29
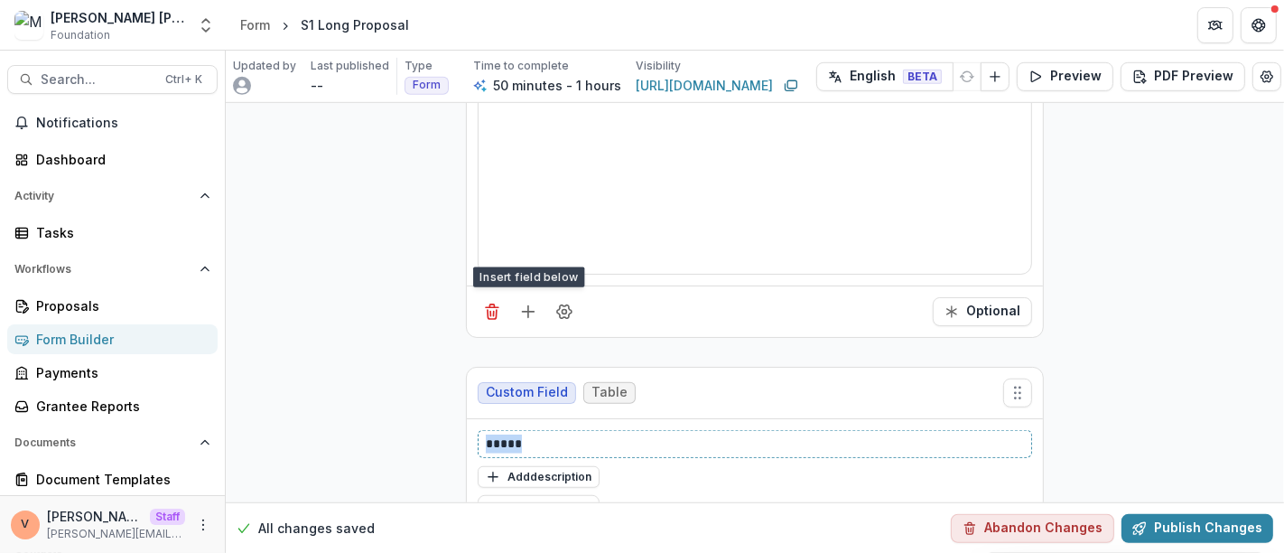
drag, startPoint x: 557, startPoint y: 377, endPoint x: 399, endPoint y: 373, distance: 158.1
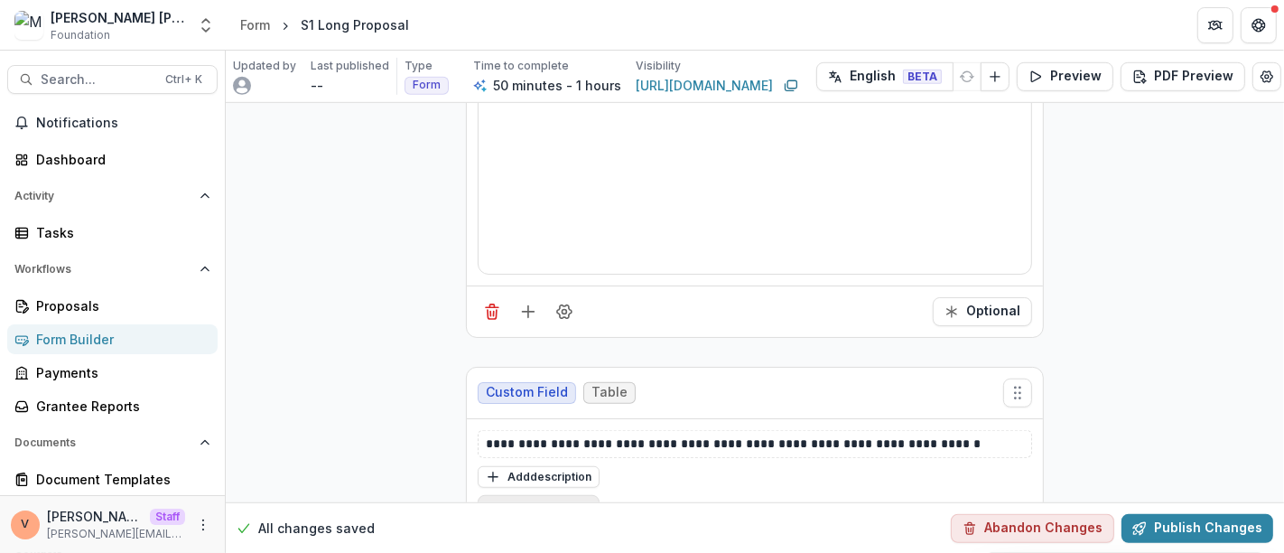
click at [542, 495] on button "Insert Table" at bounding box center [539, 509] width 122 height 29
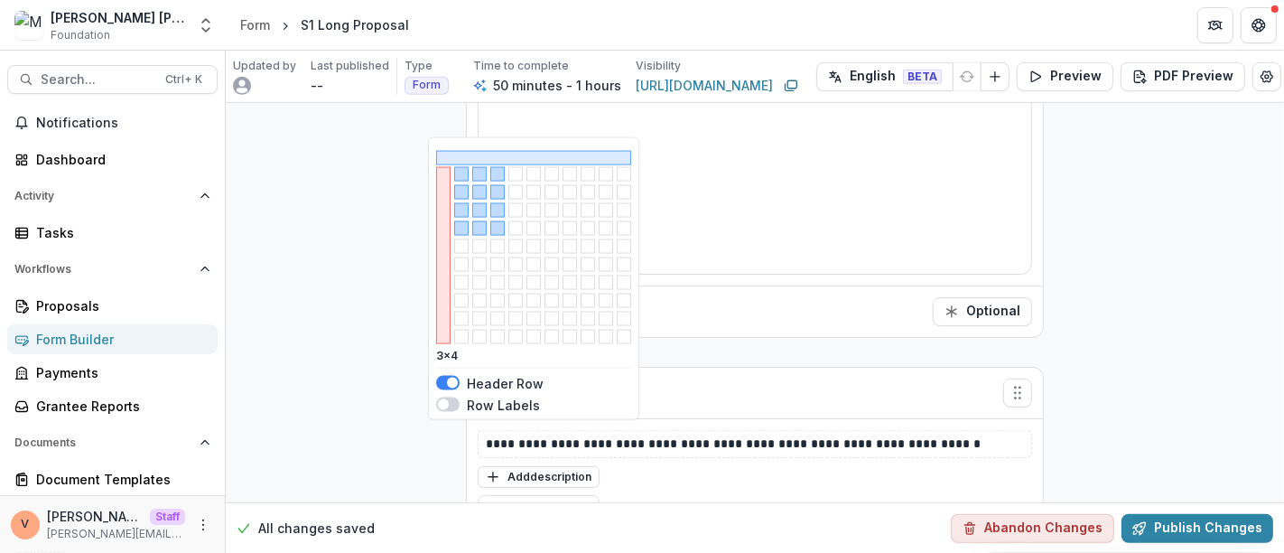
click at [503, 229] on button "button" at bounding box center [497, 228] width 14 height 14
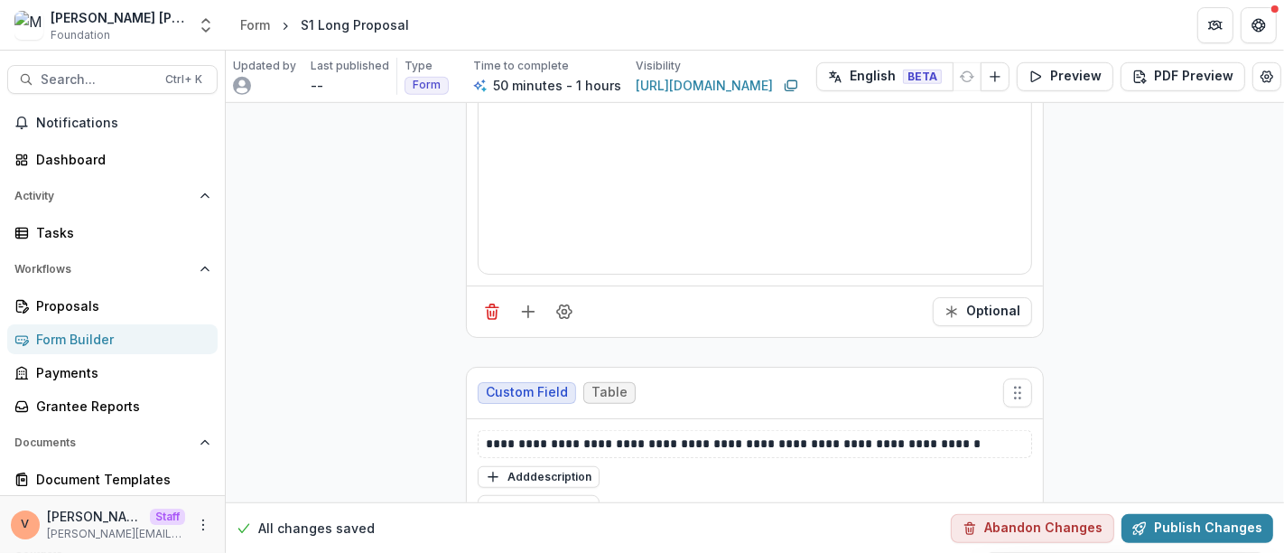
scroll to position [12711, 0]
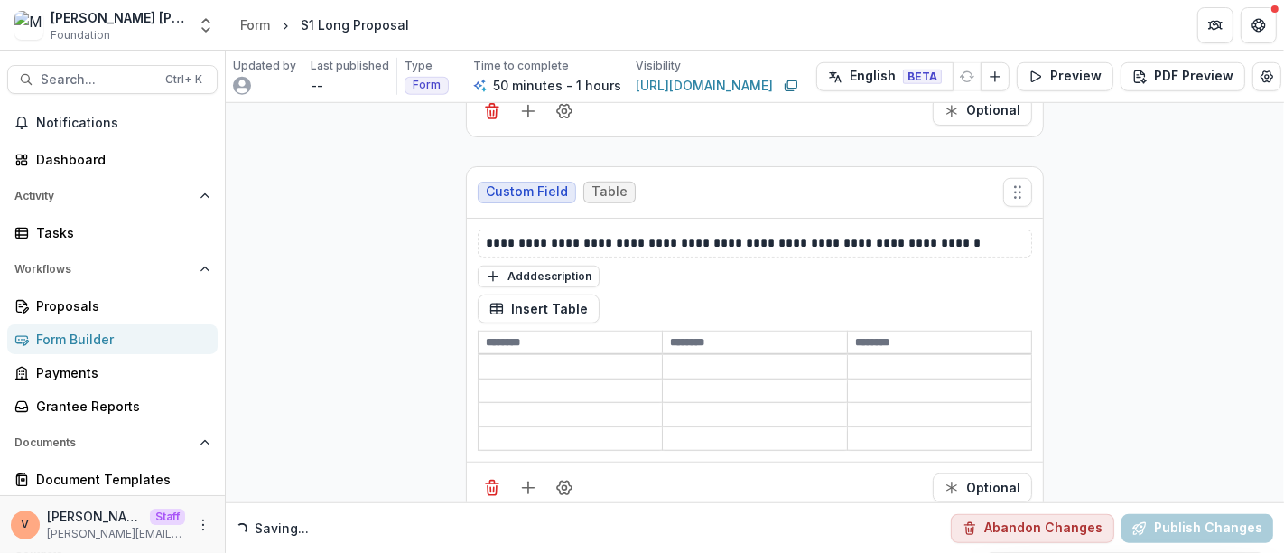
click at [903, 357] on input at bounding box center [939, 368] width 183 height 22
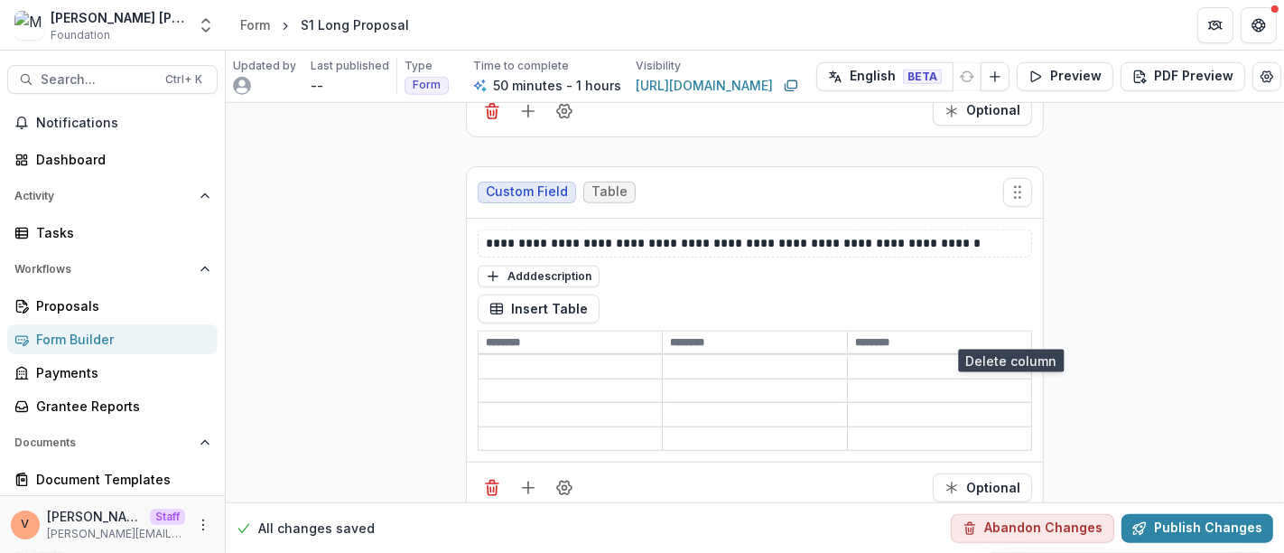
click at [1006, 333] on icon "Delete column" at bounding box center [1009, 331] width 14 height 14
click at [549, 331] on input at bounding box center [617, 342] width 276 height 22
type input "**********"
type input "********"
click at [640, 357] on input at bounding box center [617, 368] width 276 height 22
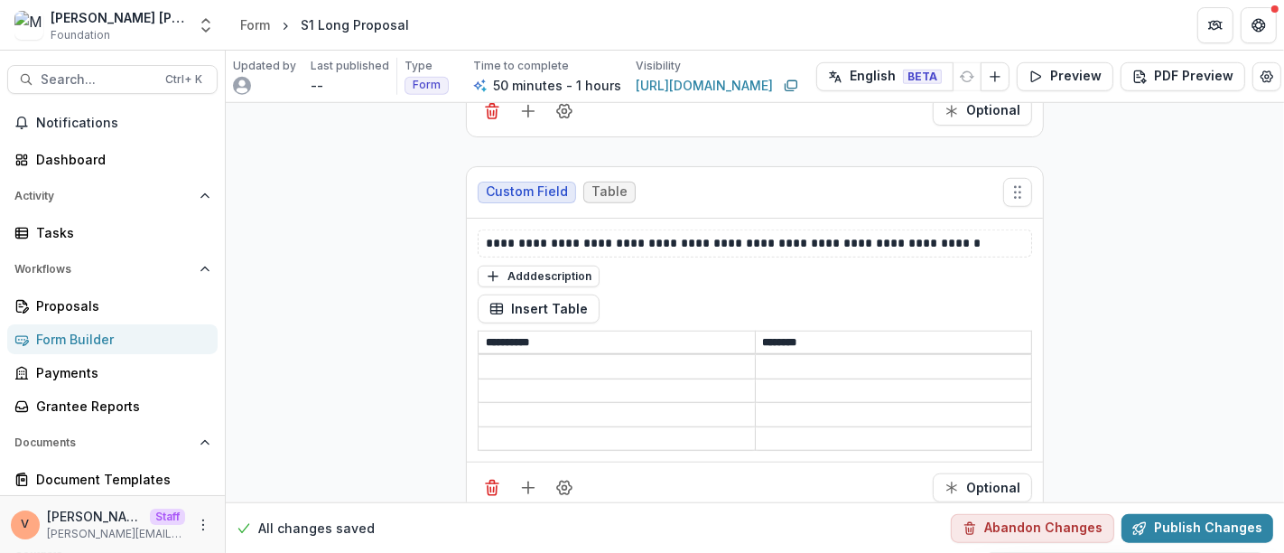
click at [506, 380] on input at bounding box center [617, 391] width 276 height 22
click at [497, 404] on input at bounding box center [617, 415] width 276 height 22
click at [497, 428] on input at bounding box center [617, 439] width 276 height 22
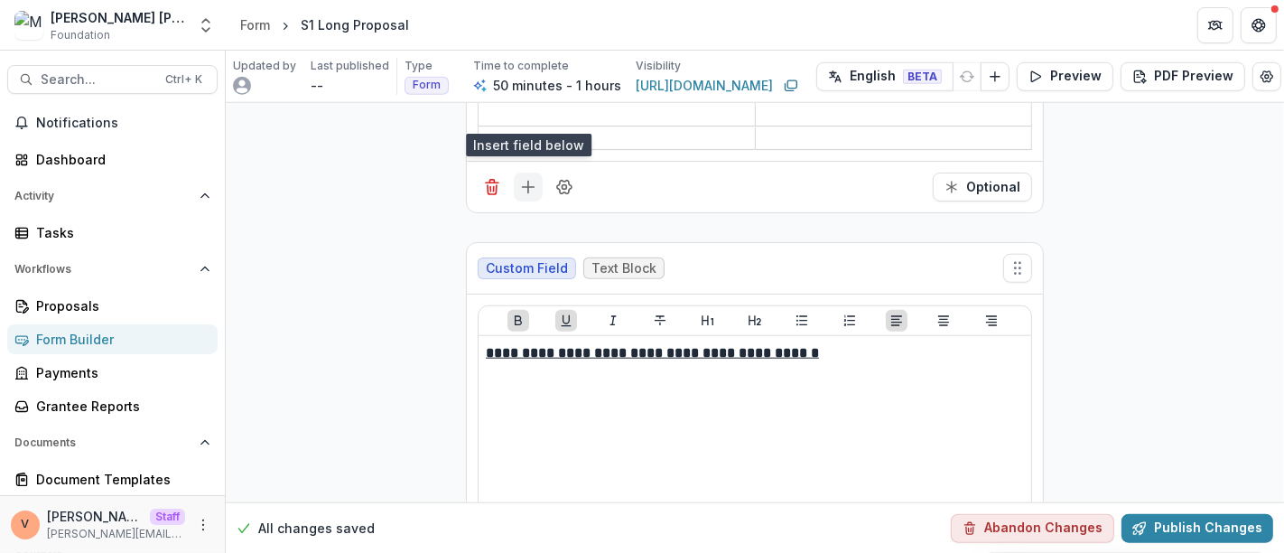
click at [528, 181] on line "Add field" at bounding box center [528, 187] width 0 height 12
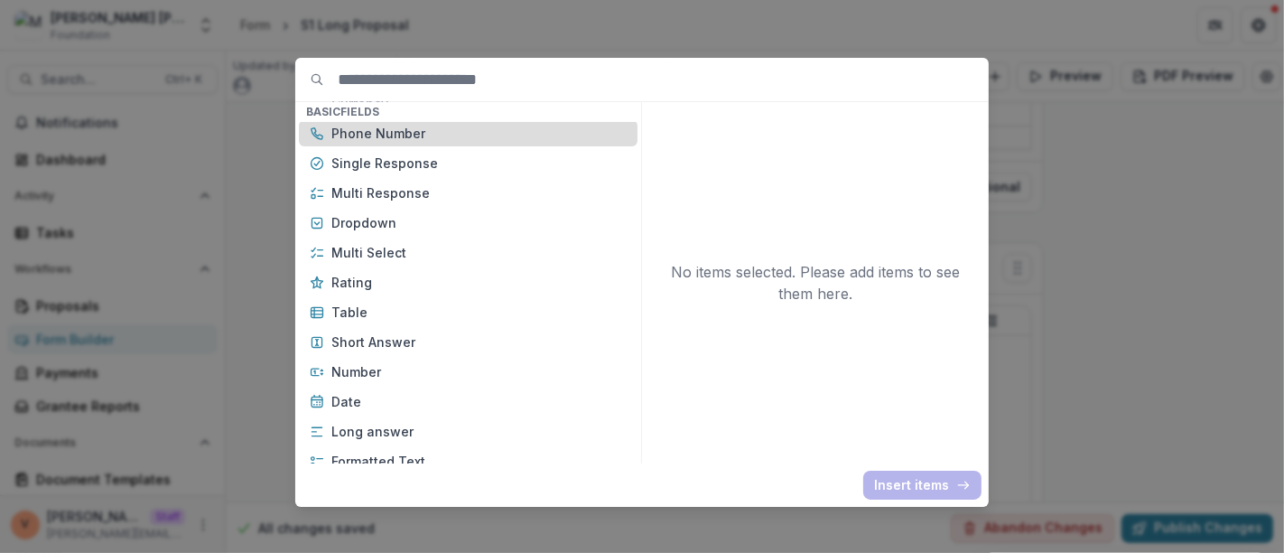
scroll to position [200, 0]
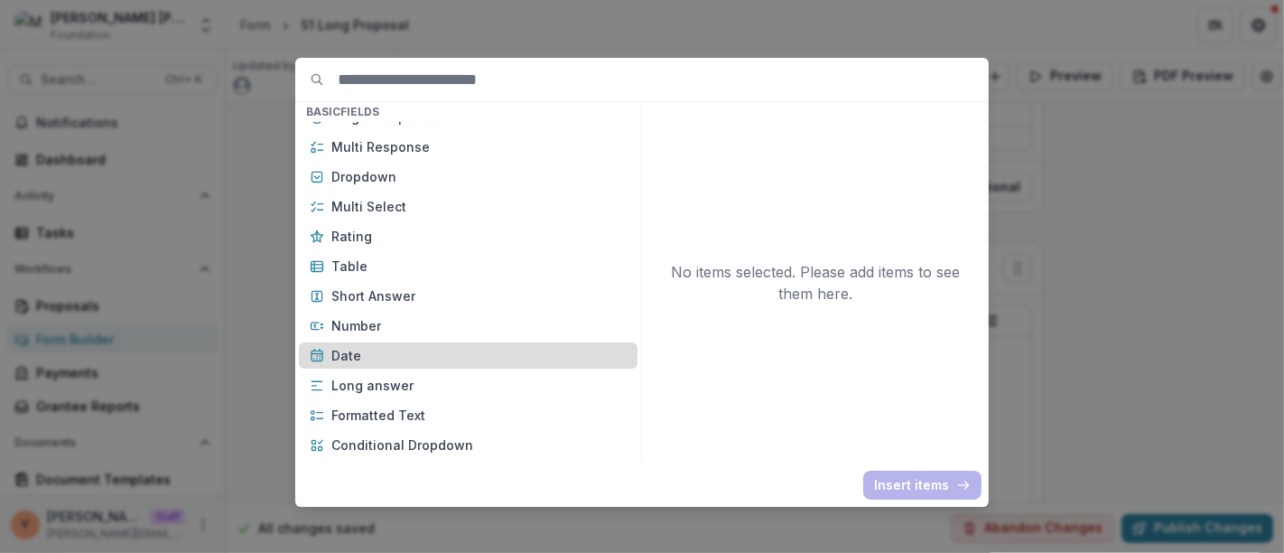
click at [416, 357] on p "Date" at bounding box center [478, 355] width 295 height 19
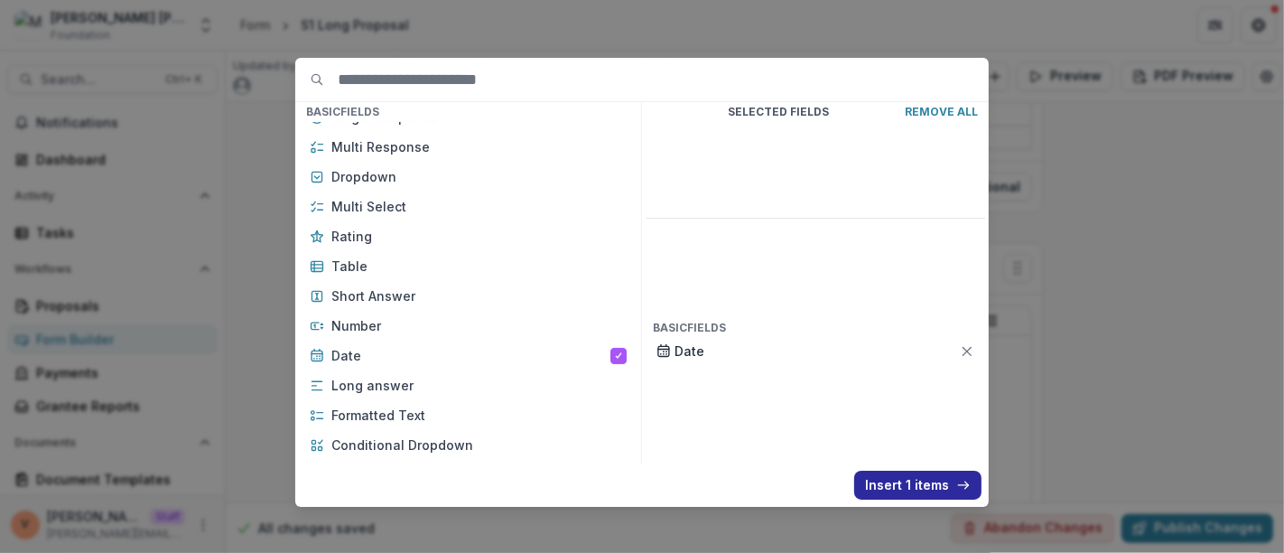
click at [915, 487] on button "Insert 1 items" at bounding box center [917, 484] width 127 height 29
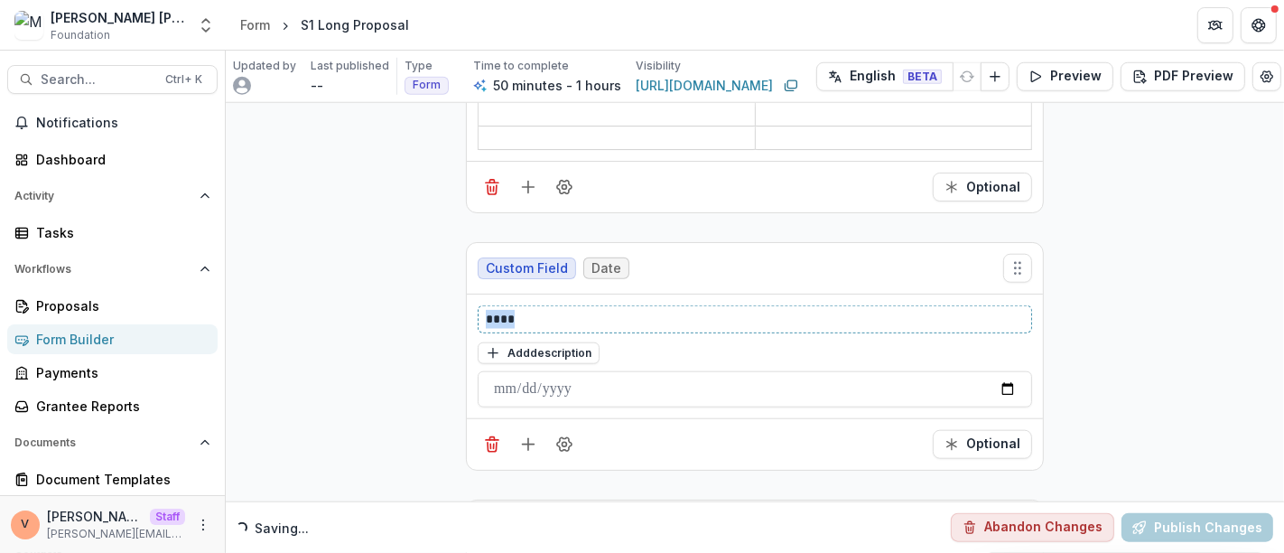
drag, startPoint x: 532, startPoint y: 240, endPoint x: 407, endPoint y: 240, distance: 124.6
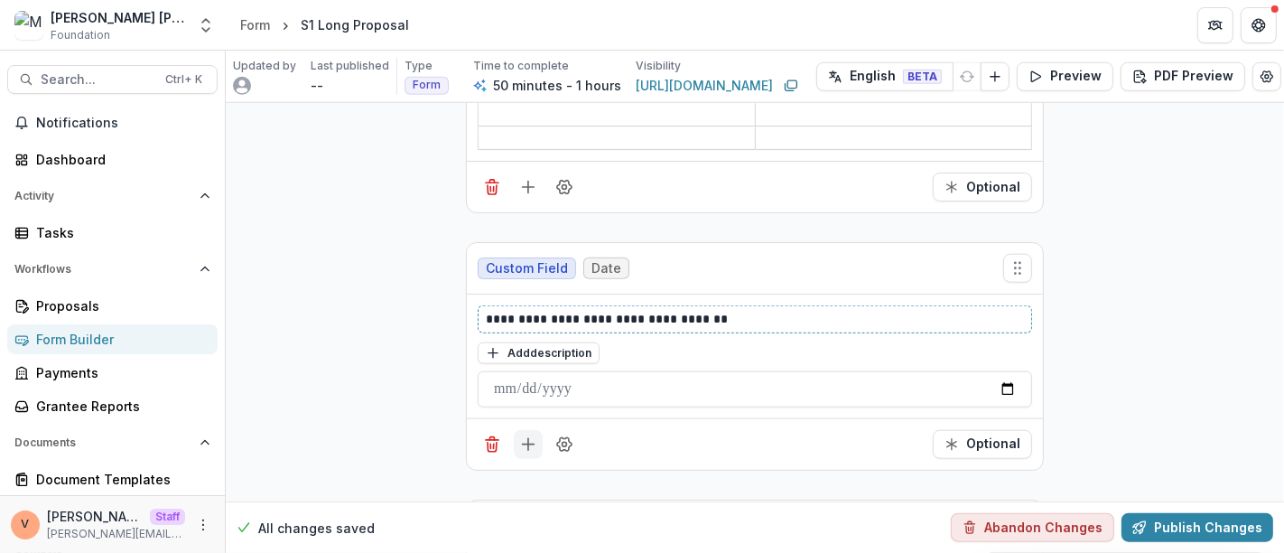
scroll to position [13212, 0]
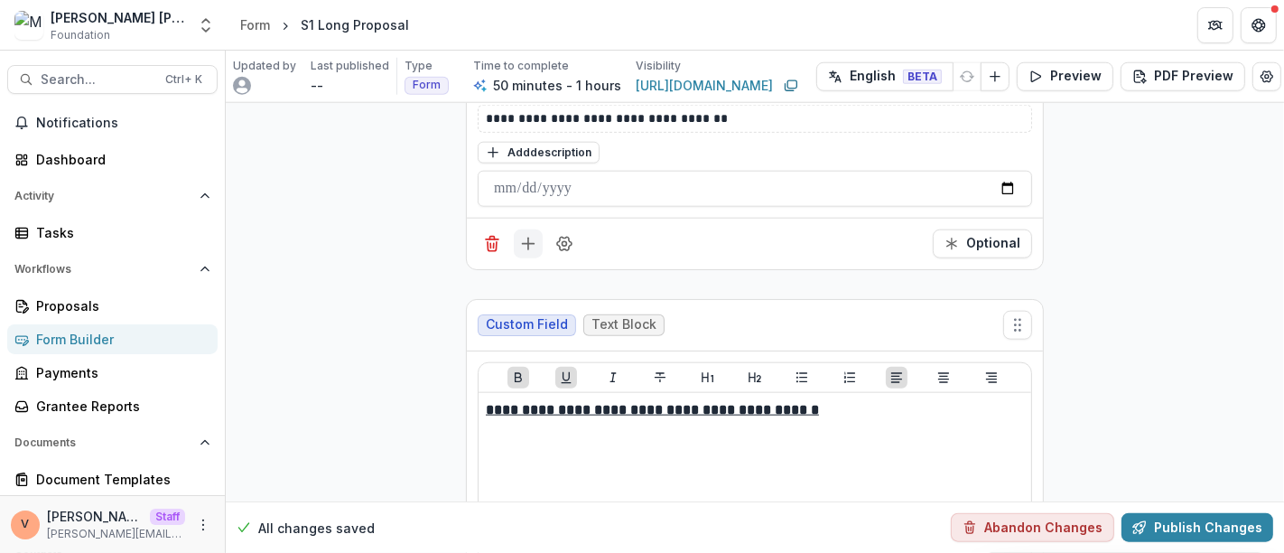
click at [528, 235] on icon "Add field" at bounding box center [528, 244] width 18 height 18
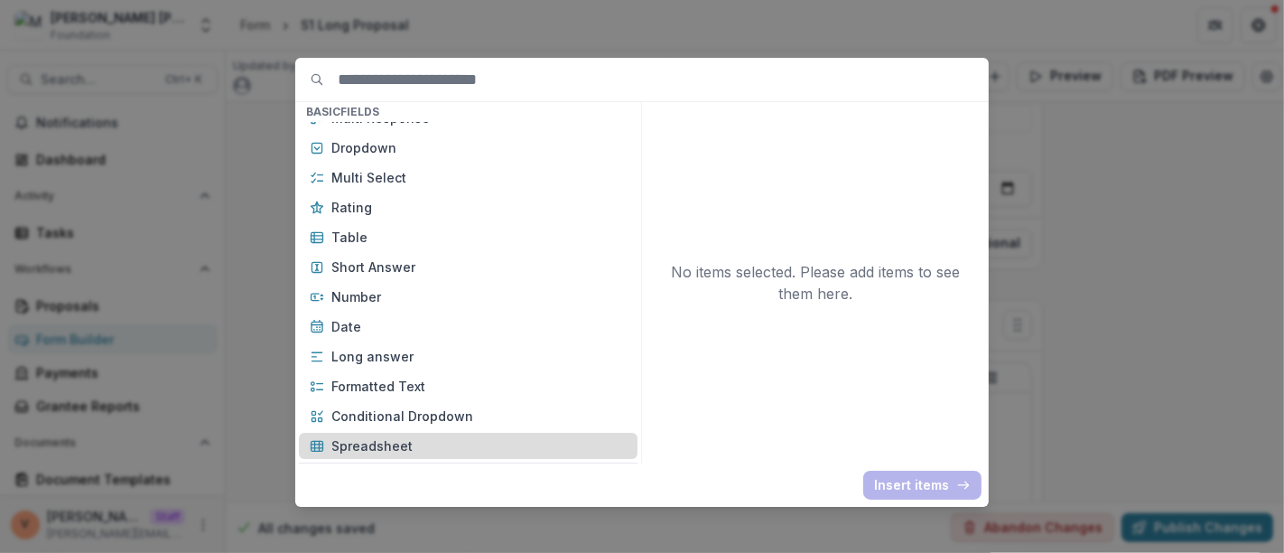
scroll to position [301, 0]
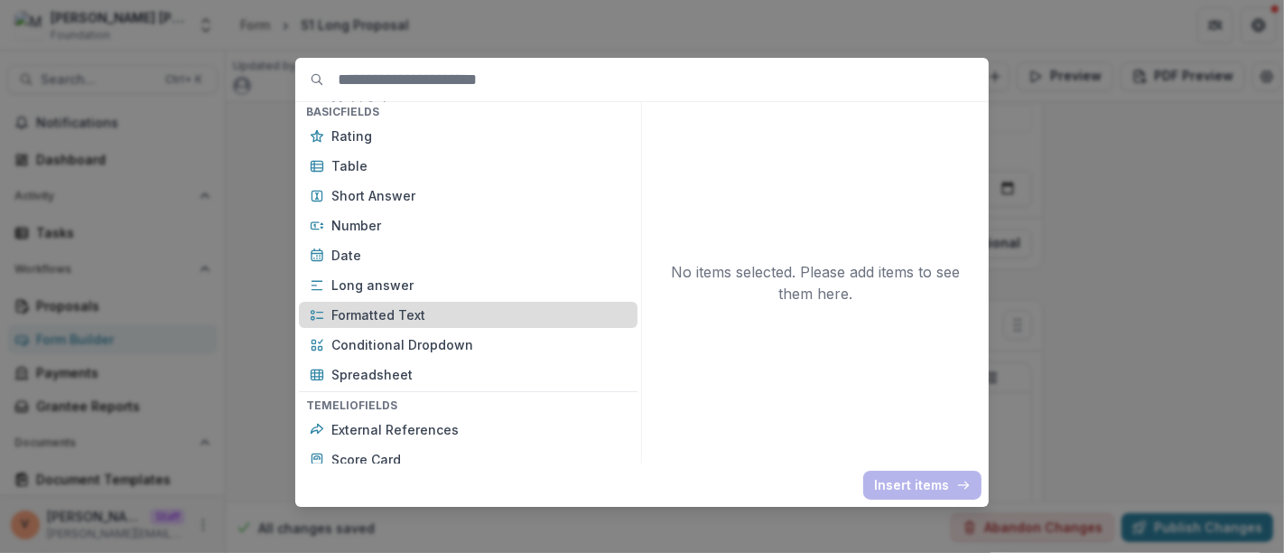
click at [432, 306] on p "Formatted Text" at bounding box center [478, 314] width 295 height 19
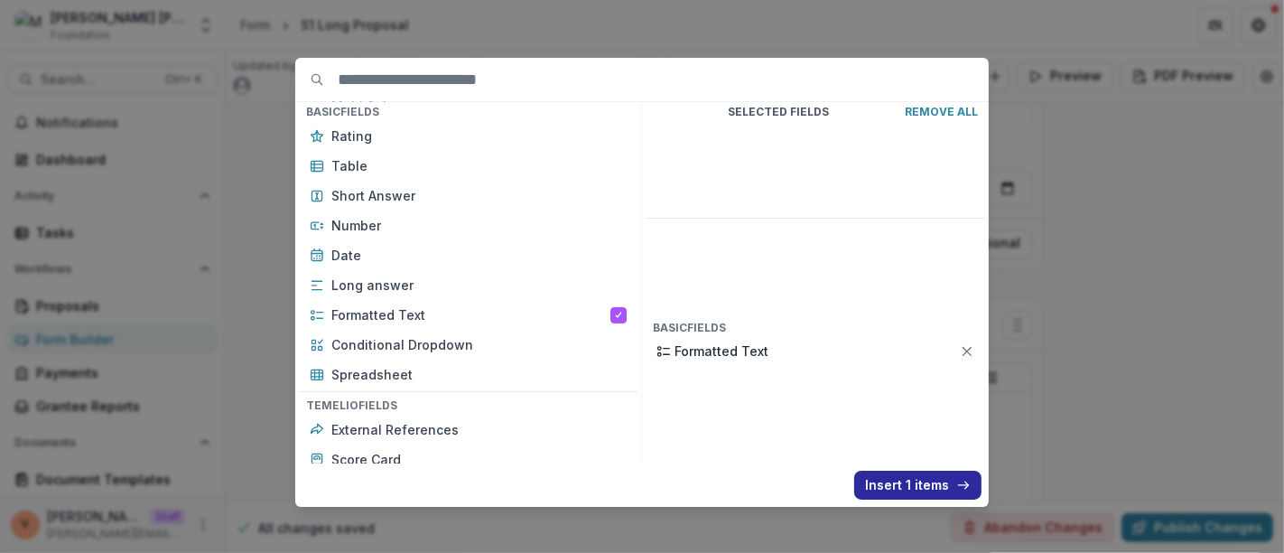
click at [899, 480] on button "Insert 1 items" at bounding box center [917, 484] width 127 height 29
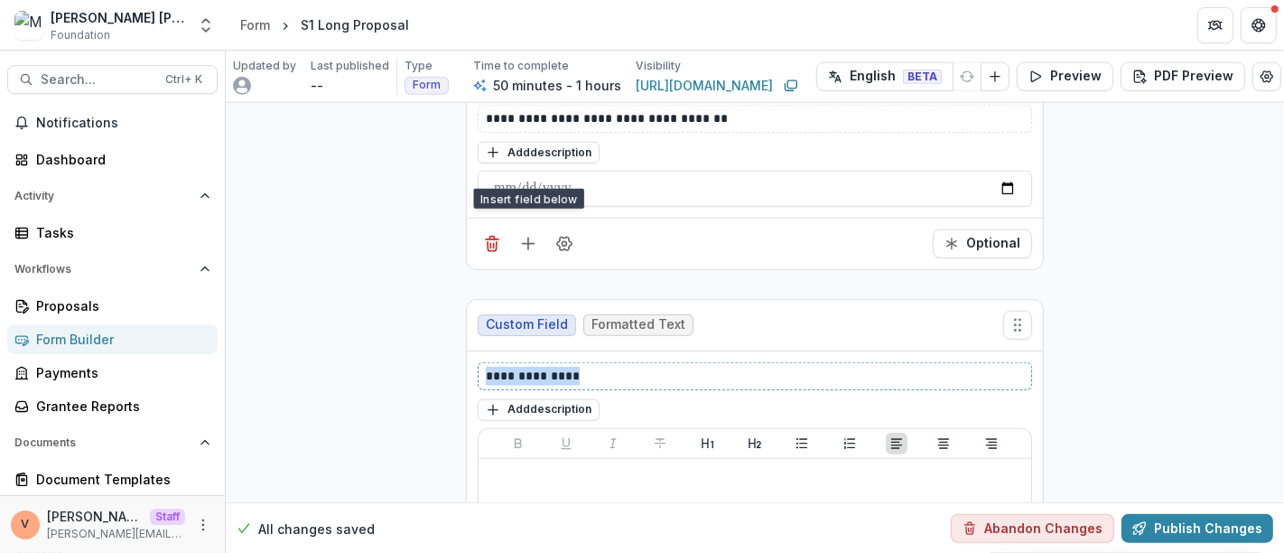
drag, startPoint x: 589, startPoint y: 299, endPoint x: 416, endPoint y: 300, distance: 172.4
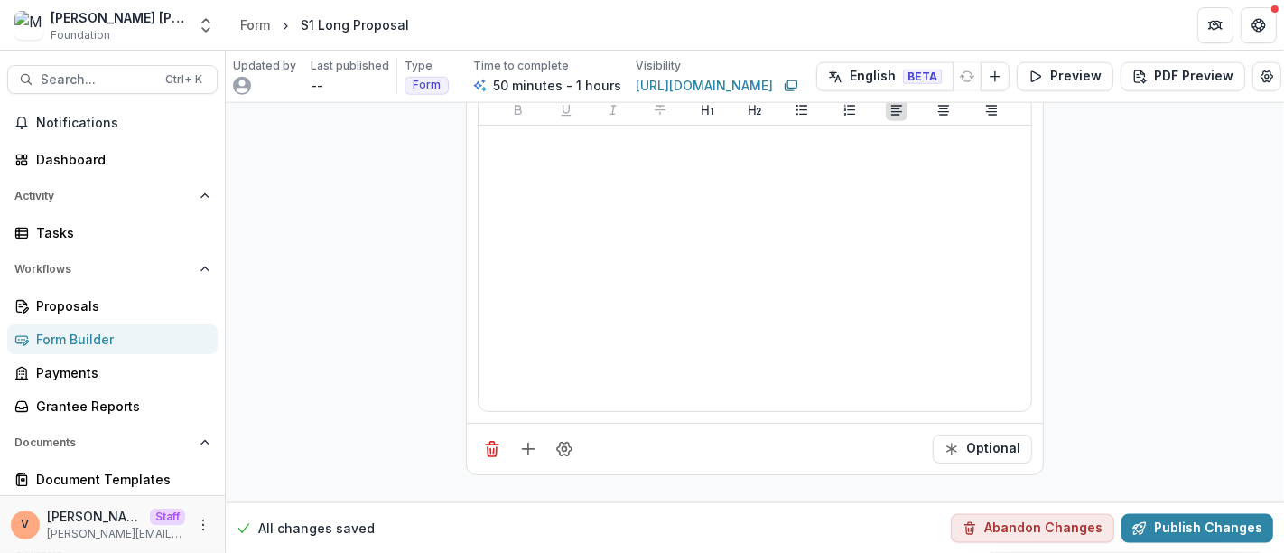
scroll to position [13614, 0]
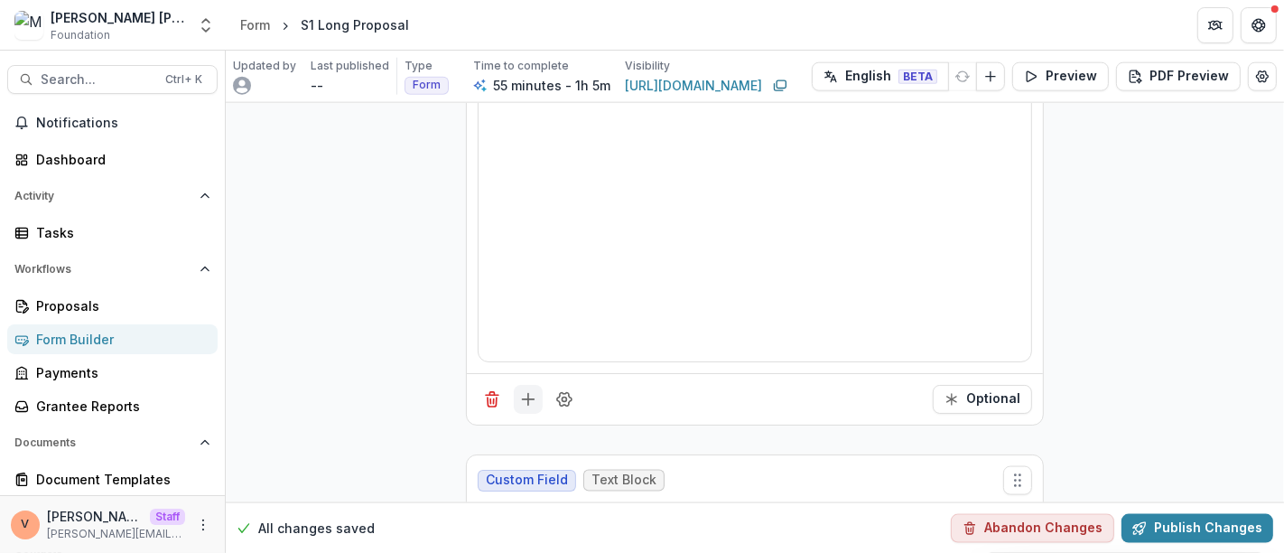
click at [523, 390] on icon "Add field" at bounding box center [528, 399] width 18 height 18
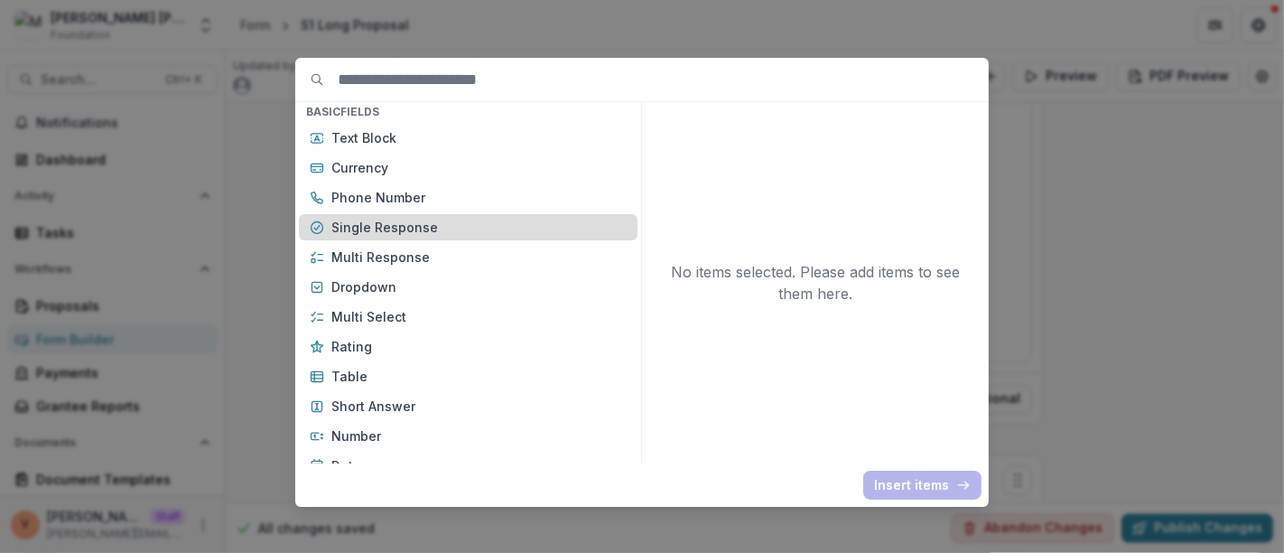
scroll to position [200, 0]
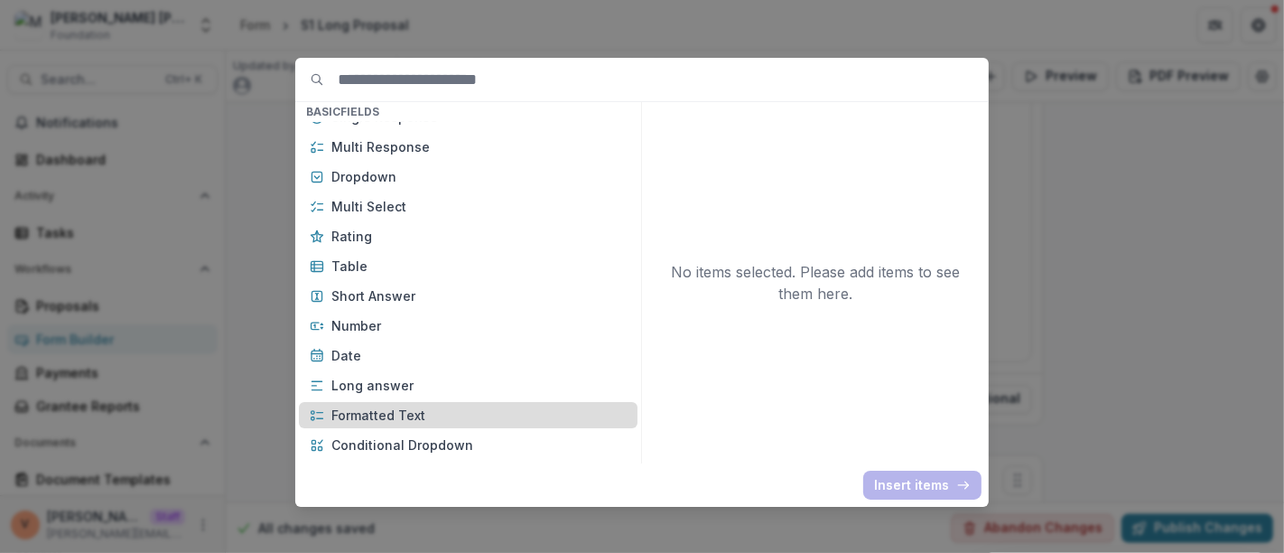
click at [412, 413] on p "Formatted Text" at bounding box center [478, 414] width 295 height 19
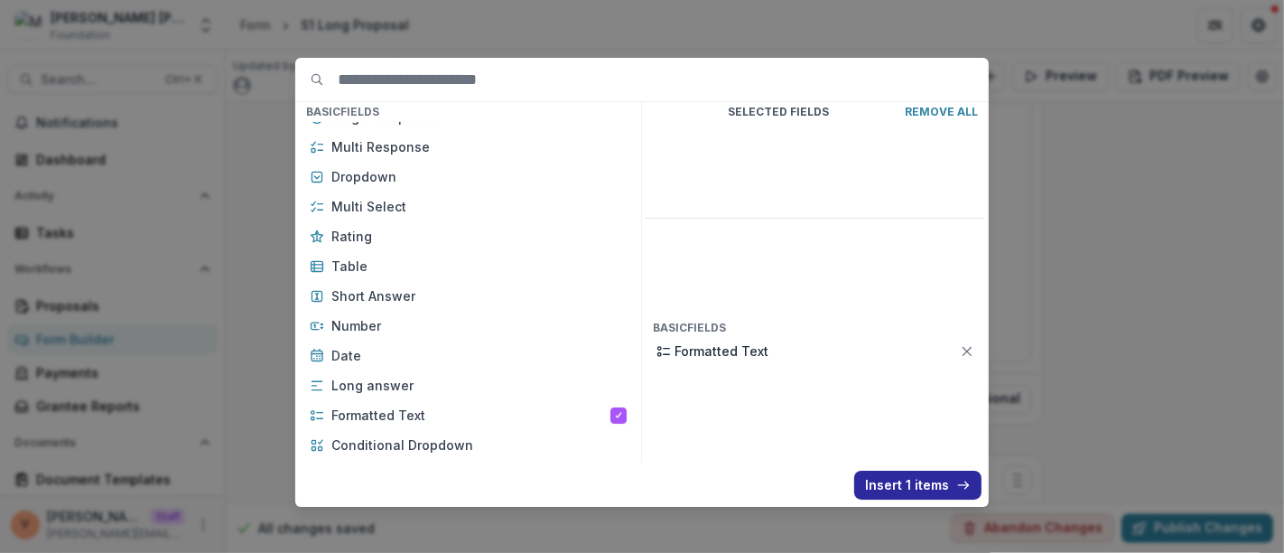
click at [900, 487] on button "Insert 1 items" at bounding box center [917, 484] width 127 height 29
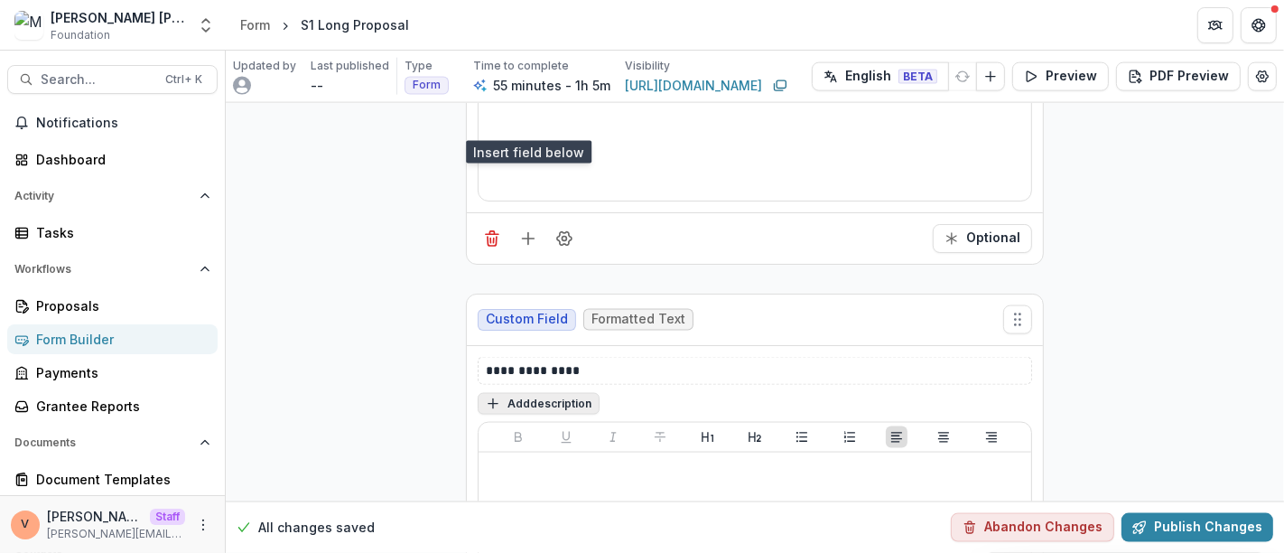
scroll to position [13814, 0]
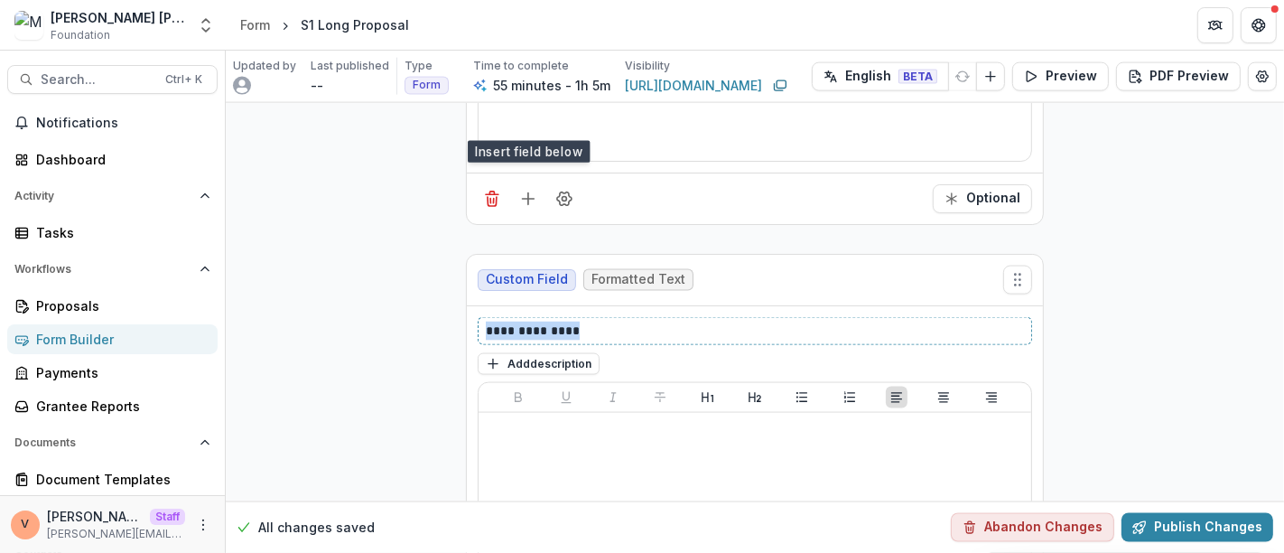
drag, startPoint x: 587, startPoint y: 254, endPoint x: 353, endPoint y: 262, distance: 234.0
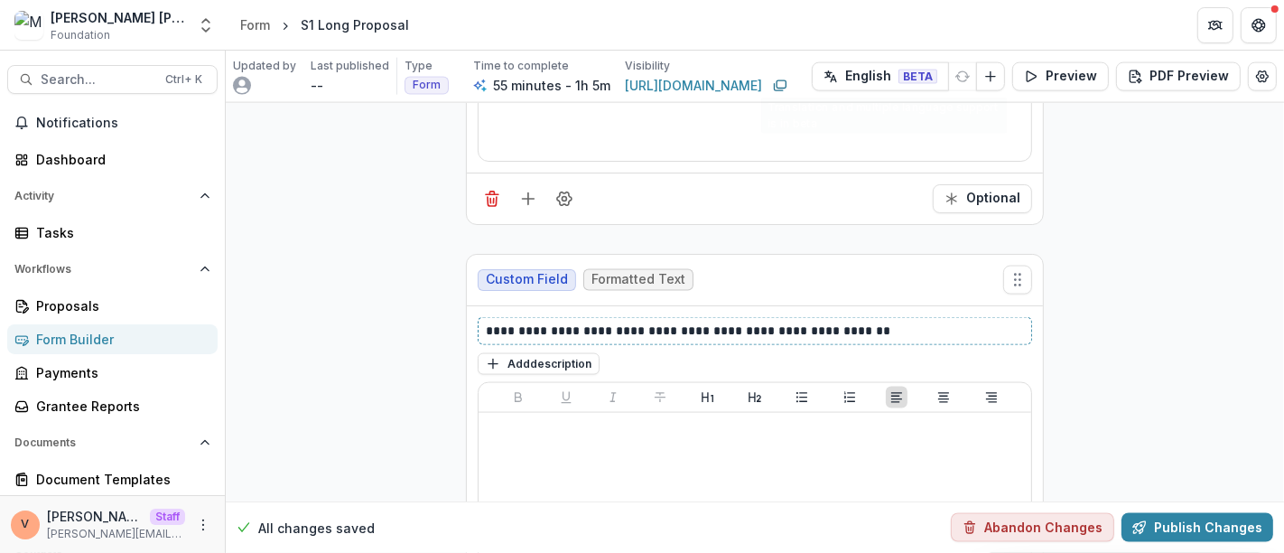
scroll to position [14215, 0]
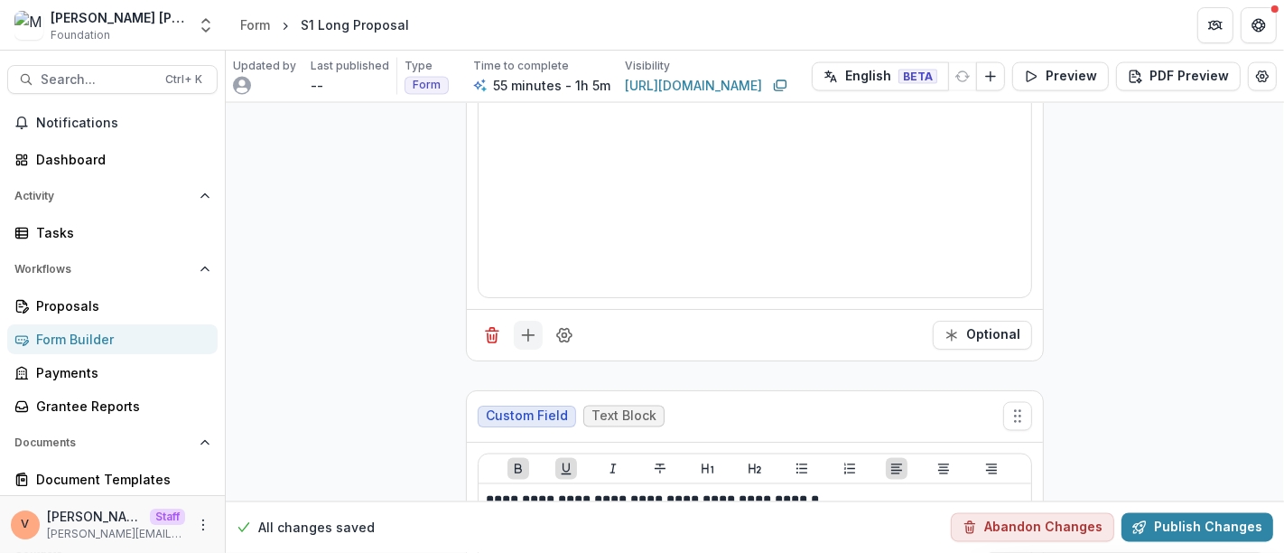
click at [527, 326] on icon "Add field" at bounding box center [528, 335] width 18 height 18
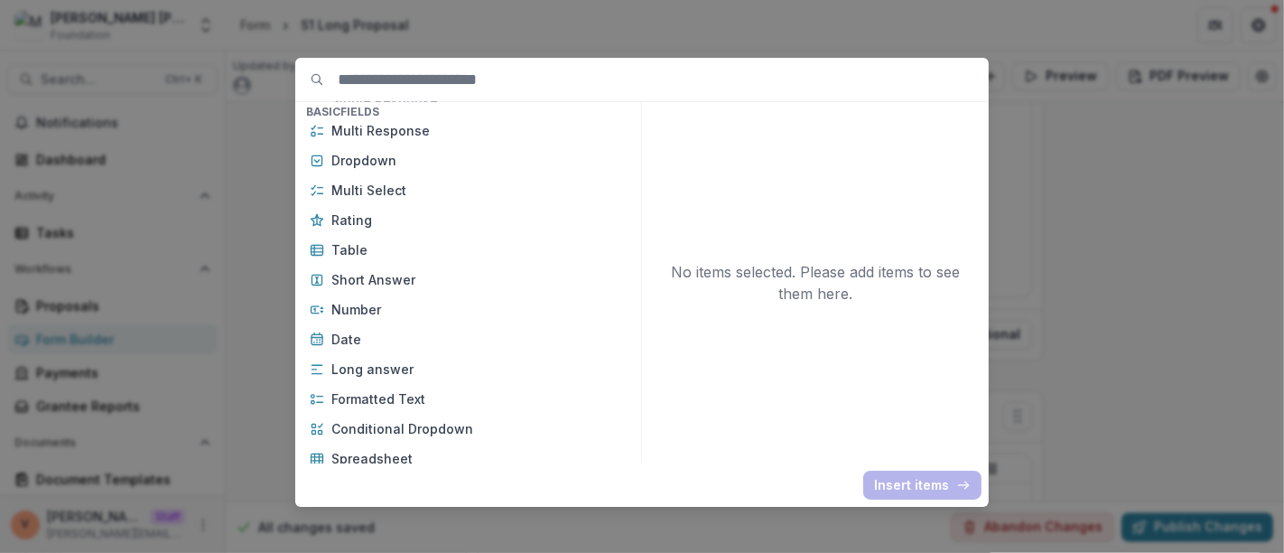
scroll to position [301, 0]
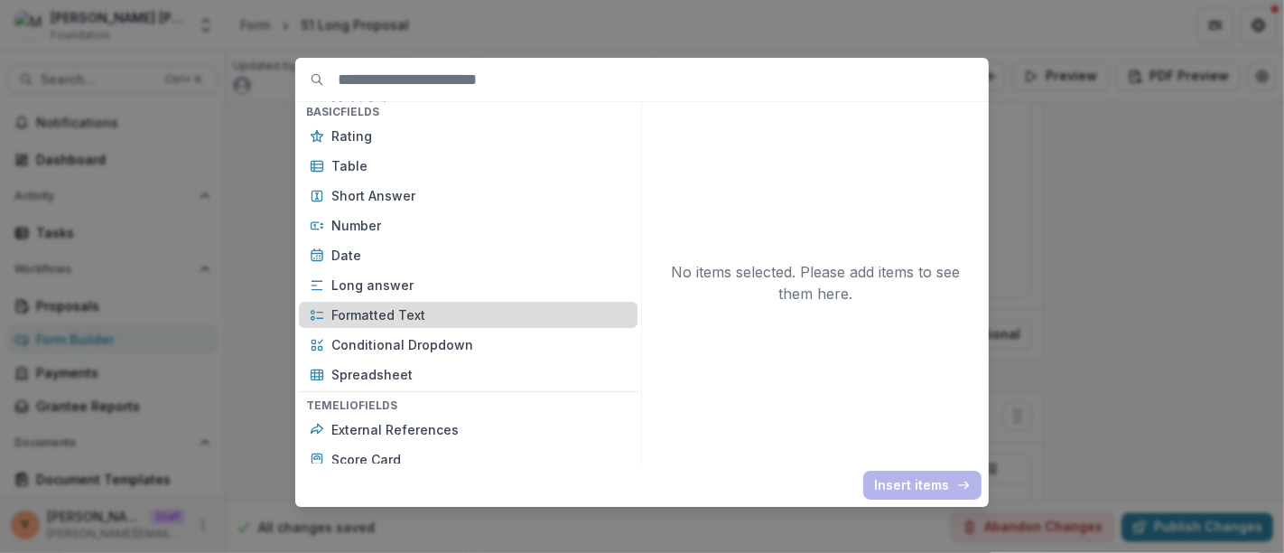
click at [441, 318] on p "Formatted Text" at bounding box center [478, 314] width 295 height 19
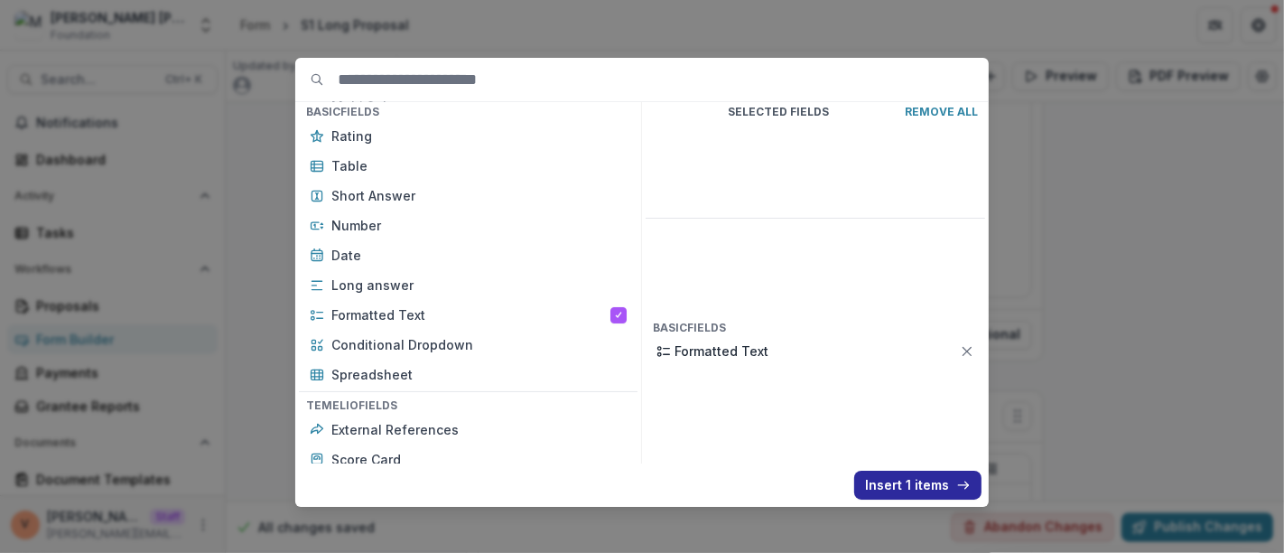
click at [921, 481] on button "Insert 1 items" at bounding box center [917, 484] width 127 height 29
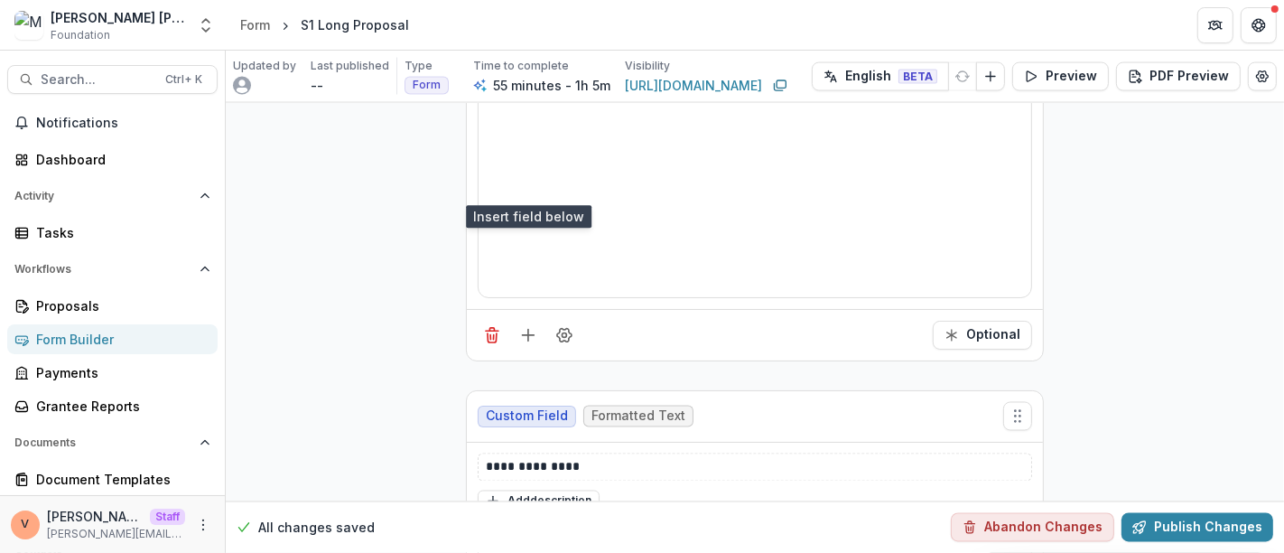
scroll to position [14316, 0]
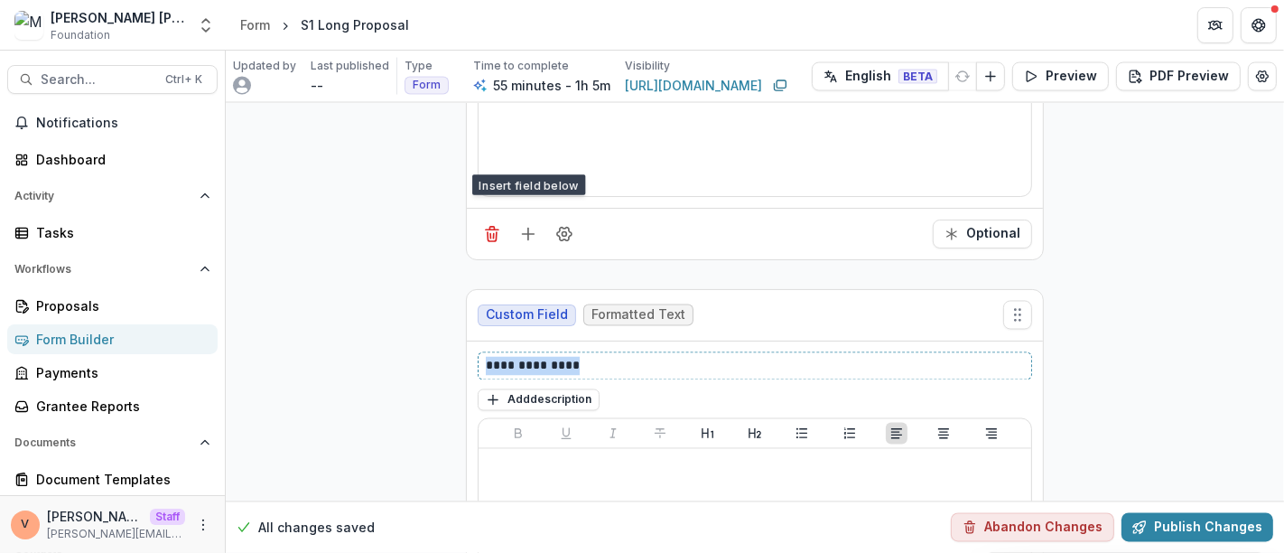
drag, startPoint x: 594, startPoint y: 282, endPoint x: 352, endPoint y: 295, distance: 242.3
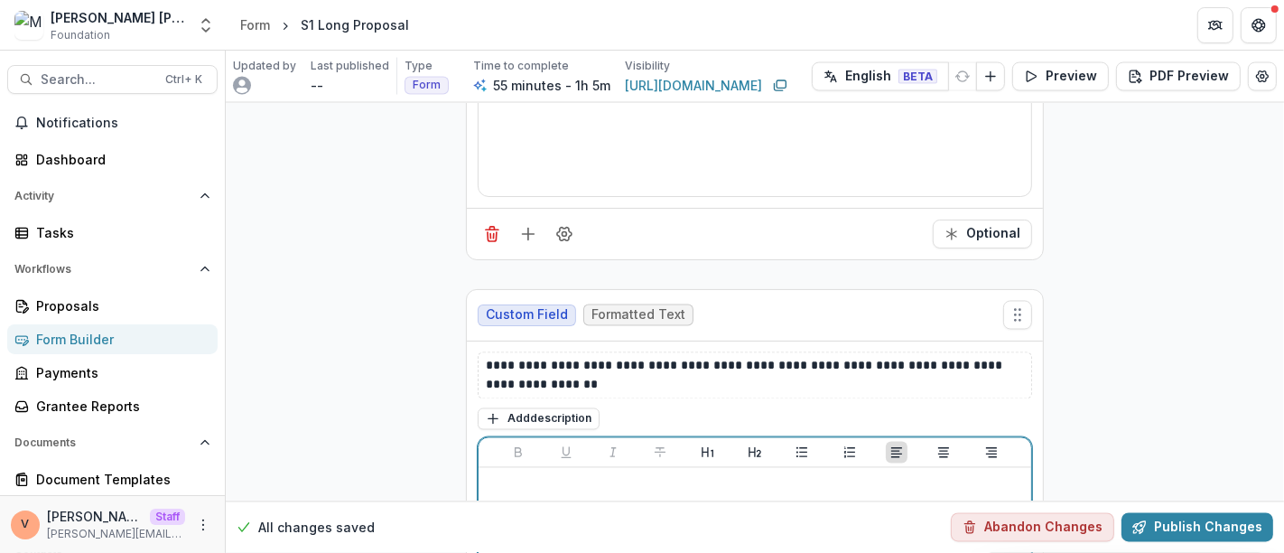
click at [524, 419] on div "**********" at bounding box center [755, 553] width 576 height 526
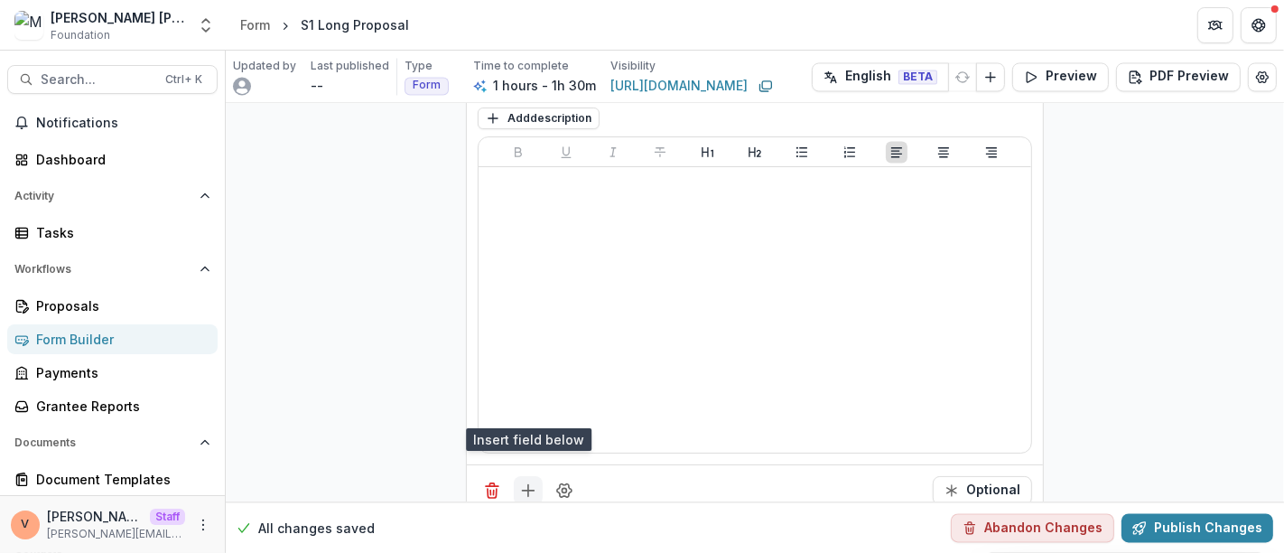
click at [524, 481] on icon "Add field" at bounding box center [528, 490] width 18 height 18
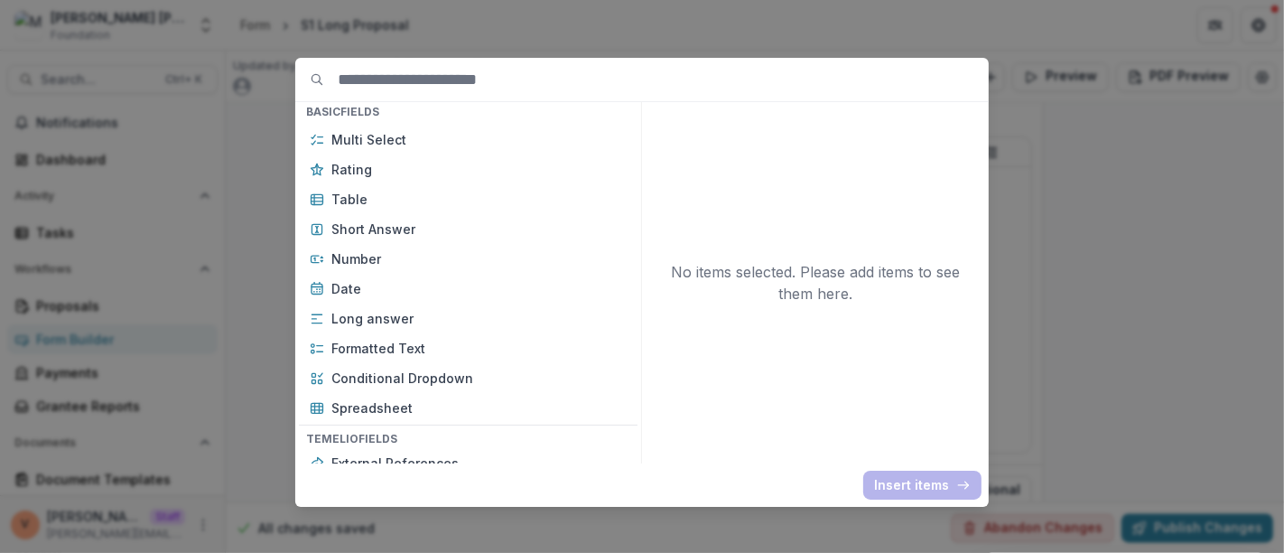
scroll to position [301, 0]
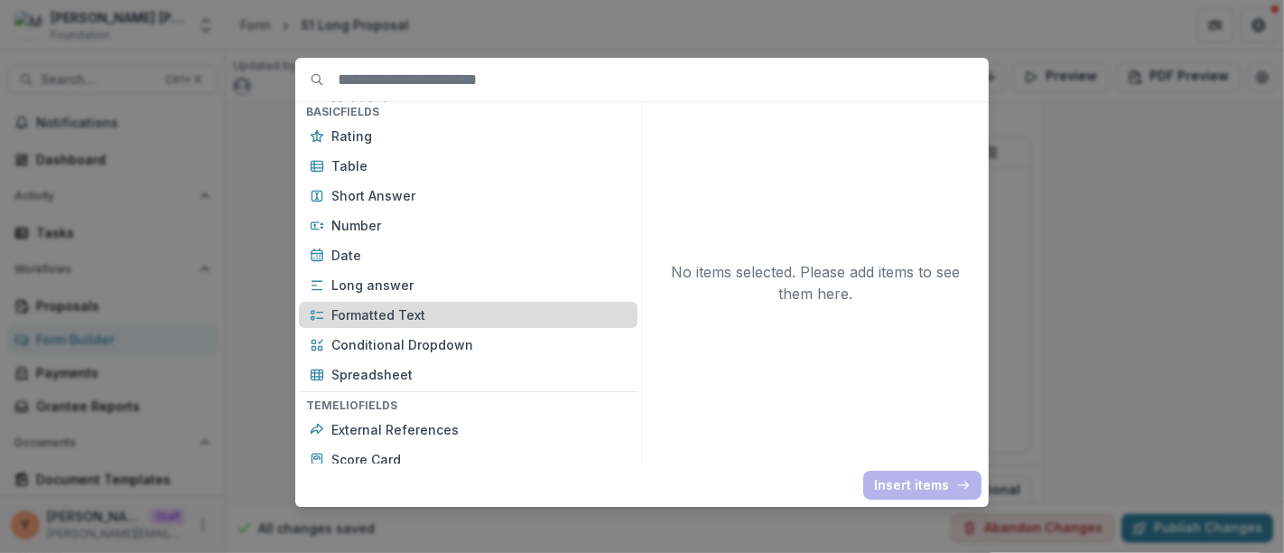
click at [432, 323] on p "Formatted Text" at bounding box center [478, 314] width 295 height 19
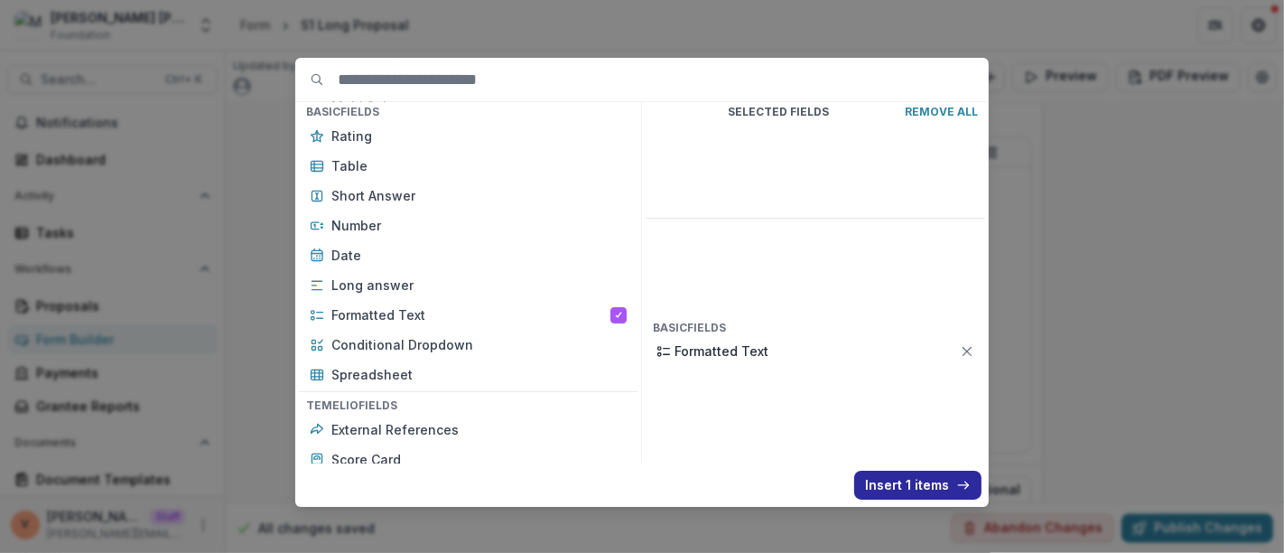
click at [890, 485] on button "Insert 1 items" at bounding box center [917, 484] width 127 height 29
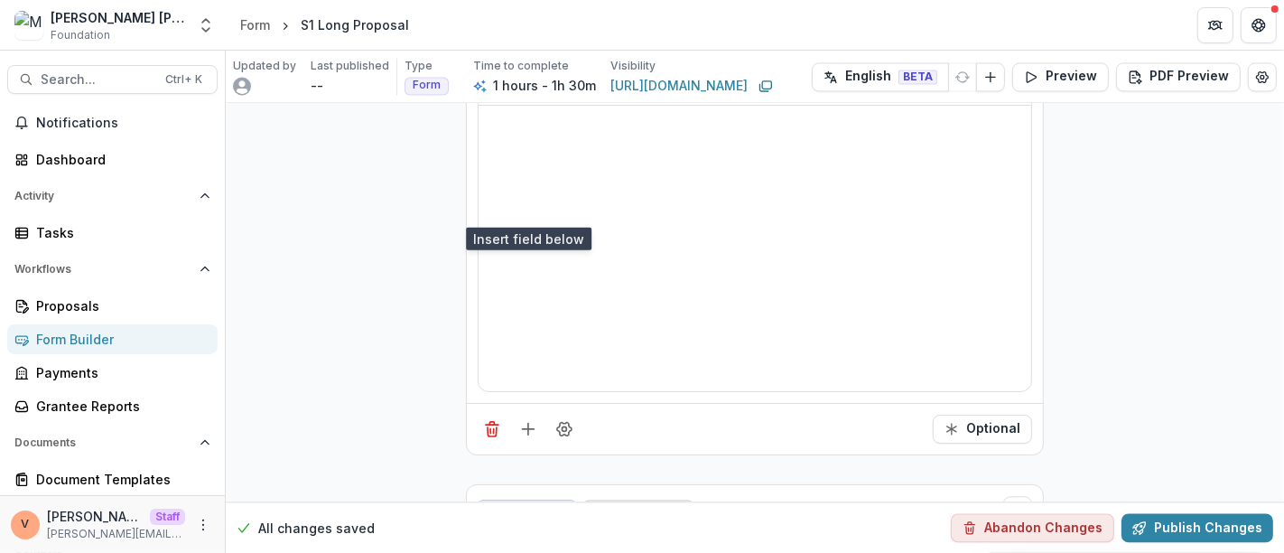
scroll to position [14817, 0]
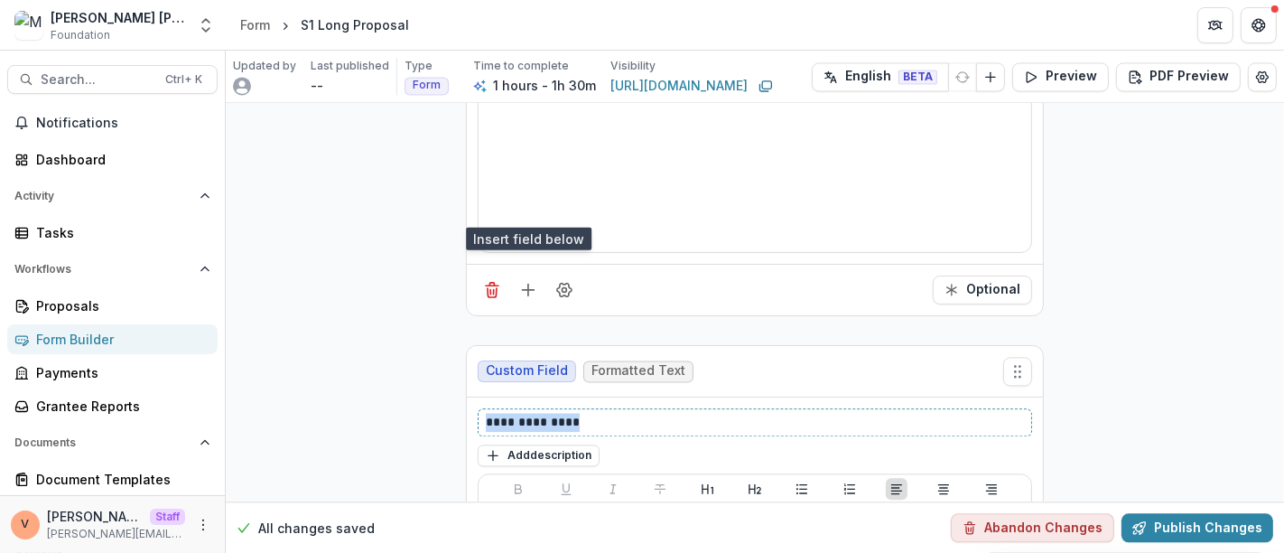
drag, startPoint x: 596, startPoint y: 339, endPoint x: 329, endPoint y: 352, distance: 267.6
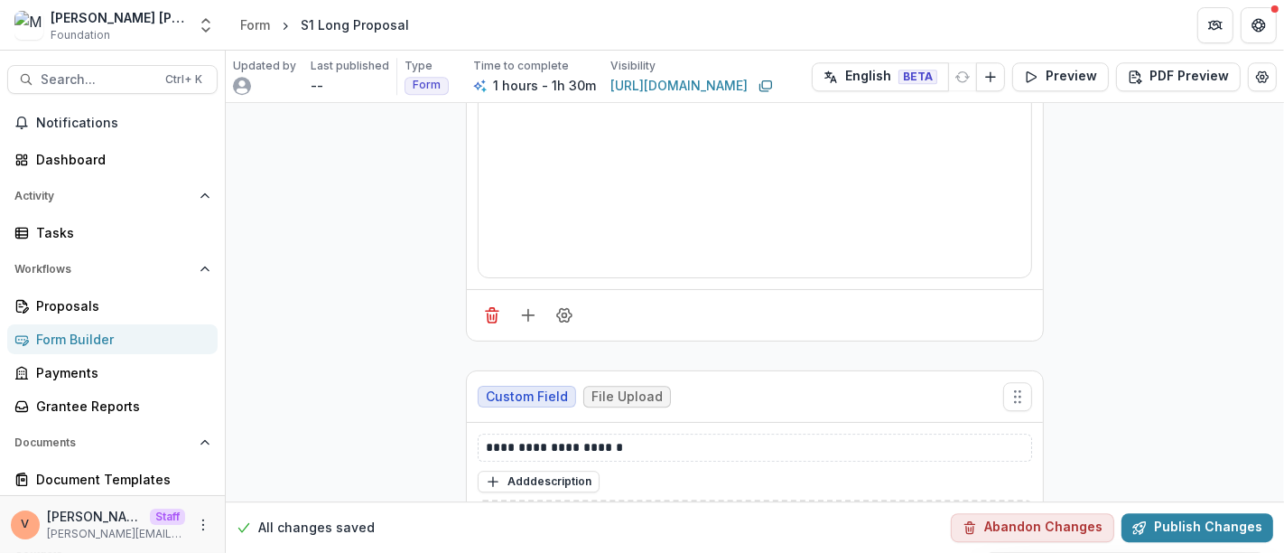
scroll to position [15921, 0]
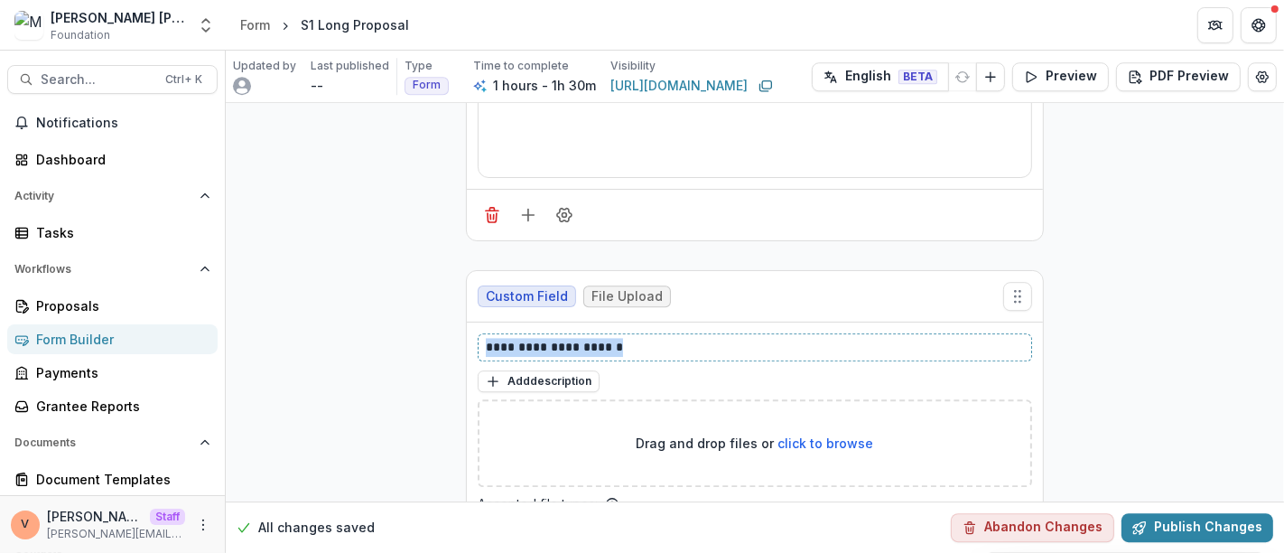
drag, startPoint x: 637, startPoint y: 255, endPoint x: 373, endPoint y: 267, distance: 263.9
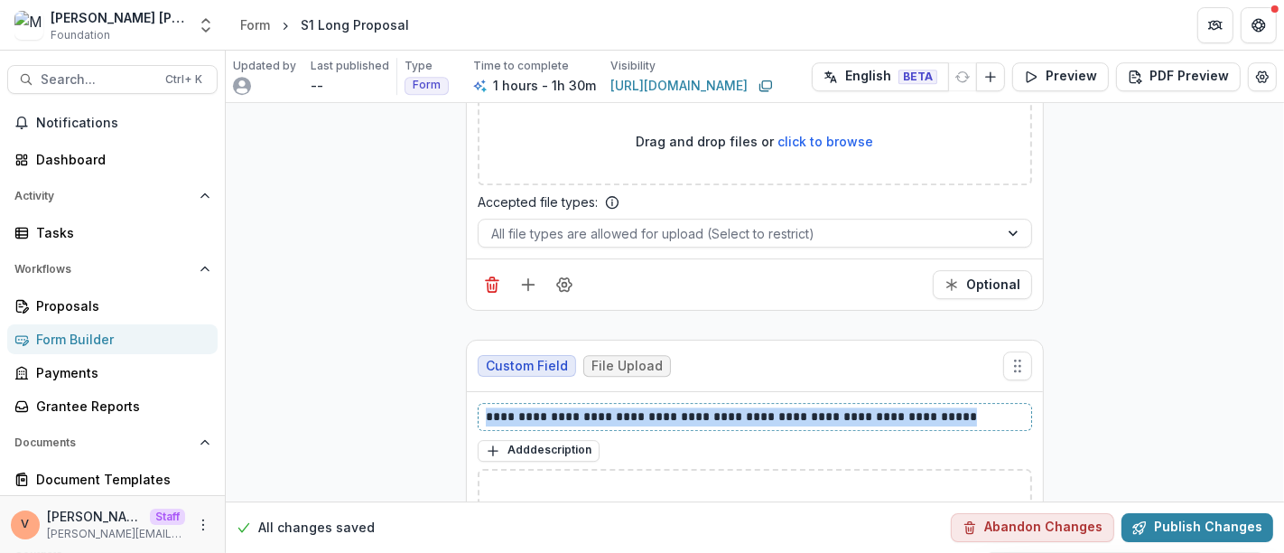
drag, startPoint x: 934, startPoint y: 326, endPoint x: 385, endPoint y: 352, distance: 549.6
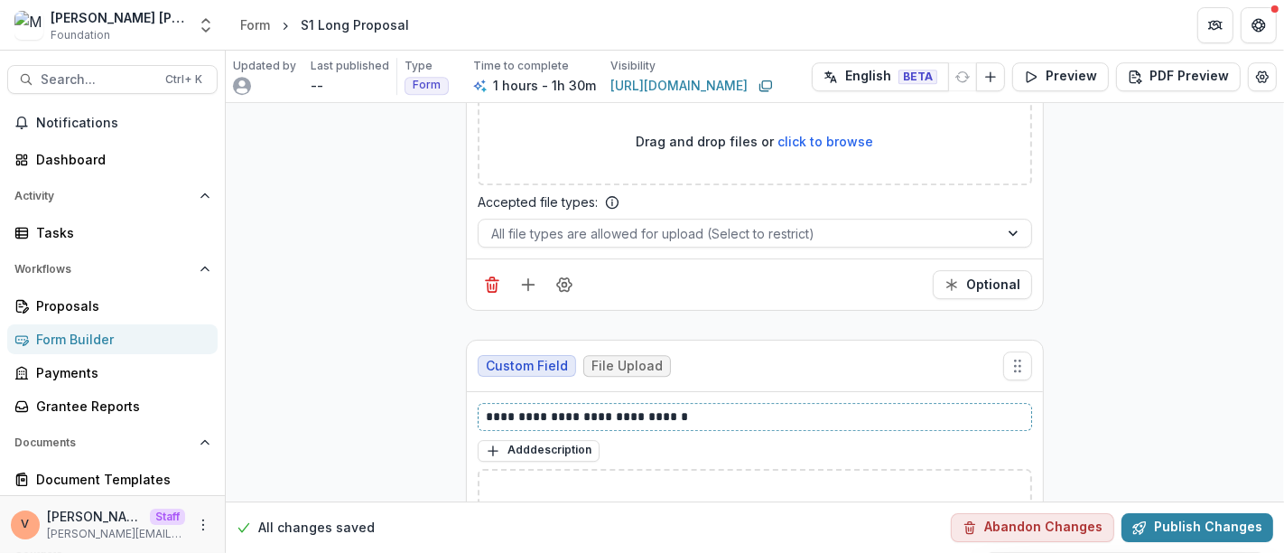
scroll to position [16322, 0]
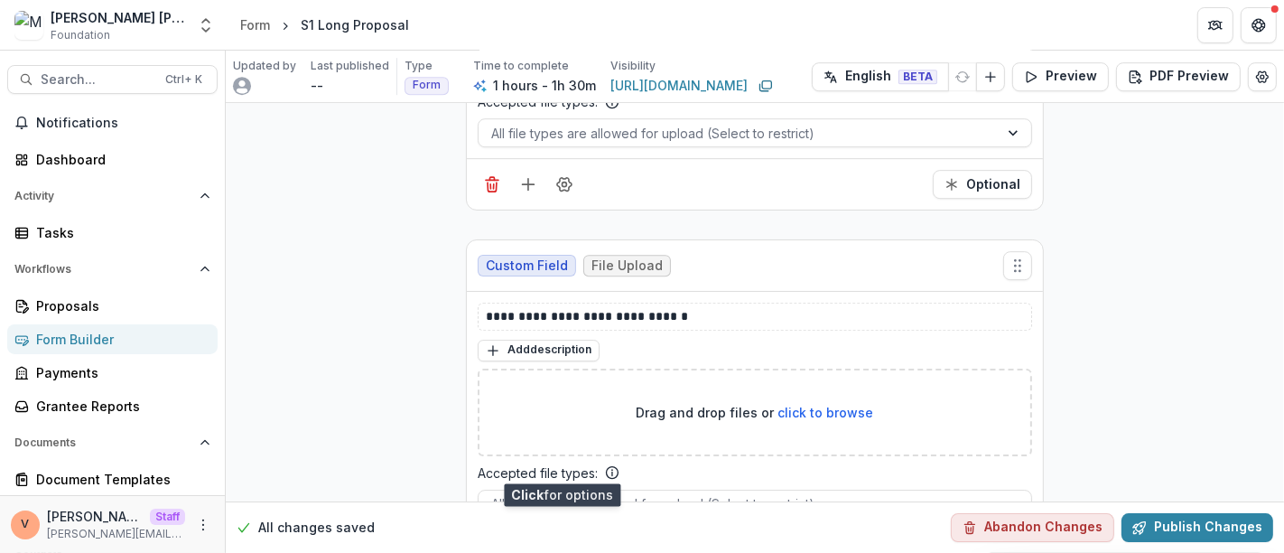
click at [564, 546] on icon "Field Settings" at bounding box center [564, 555] width 18 height 18
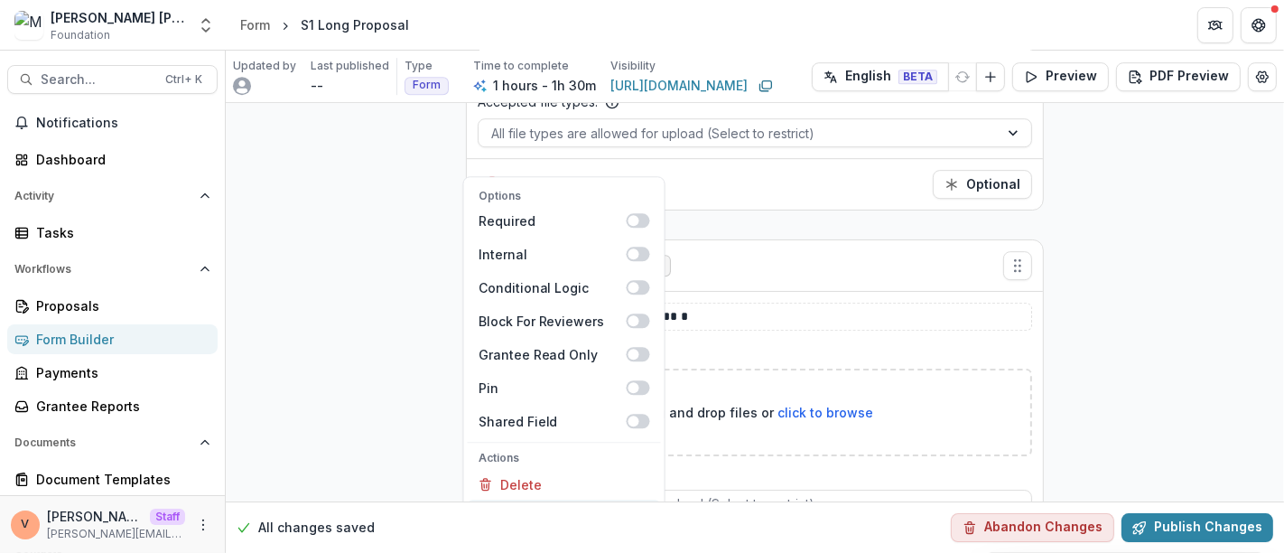
click at [558, 499] on button "Duplicate" at bounding box center [564, 514] width 193 height 30
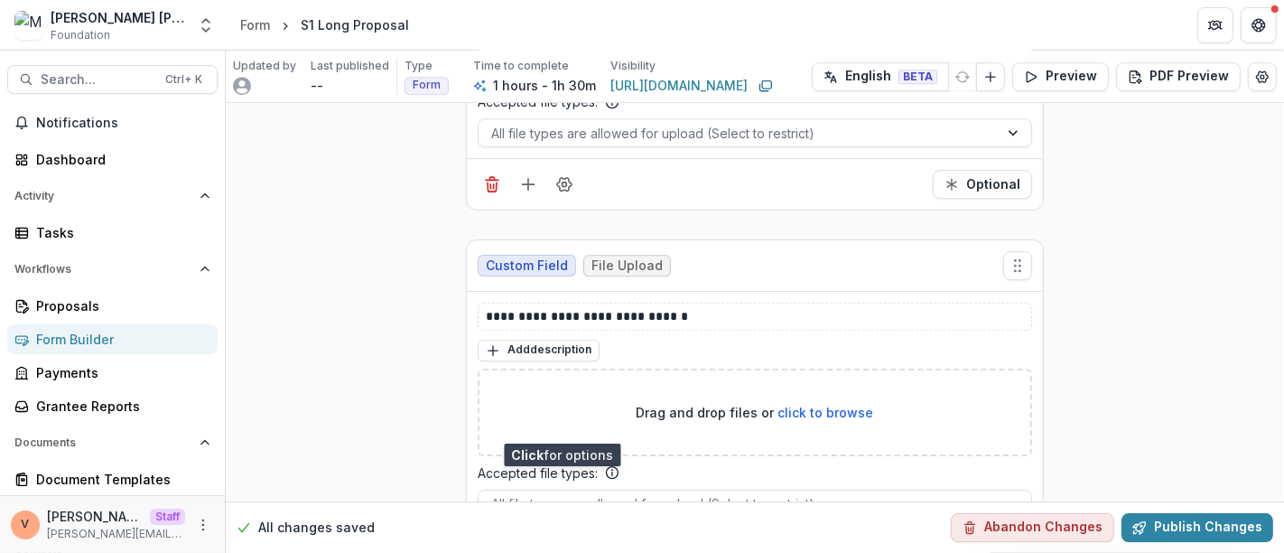
scroll to position [16523, 0]
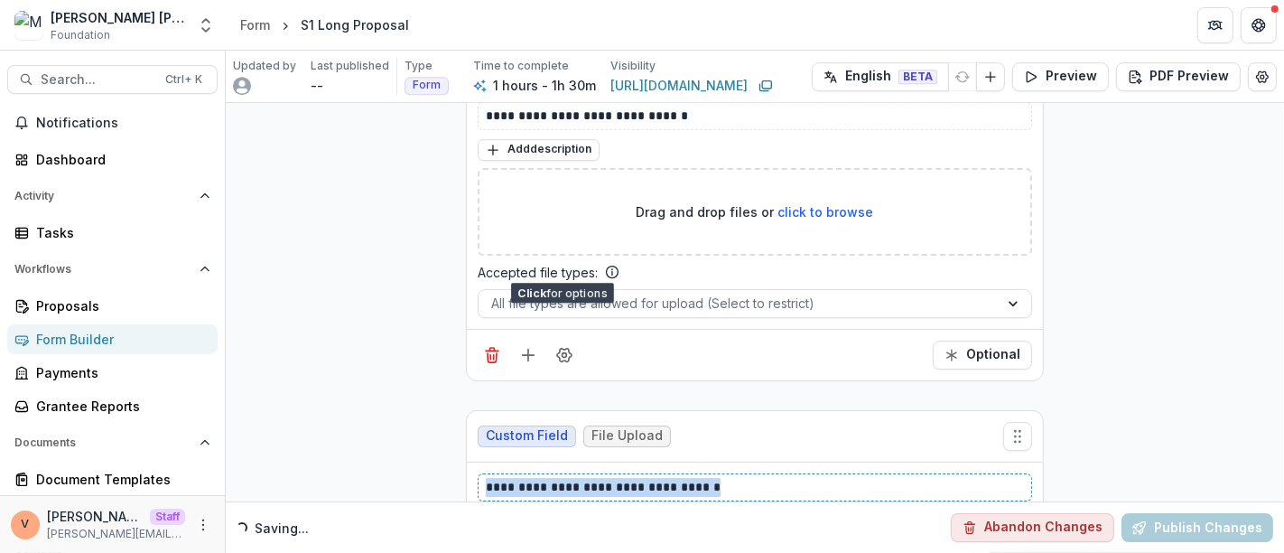
drag, startPoint x: 716, startPoint y: 389, endPoint x: 389, endPoint y: 399, distance: 327.0
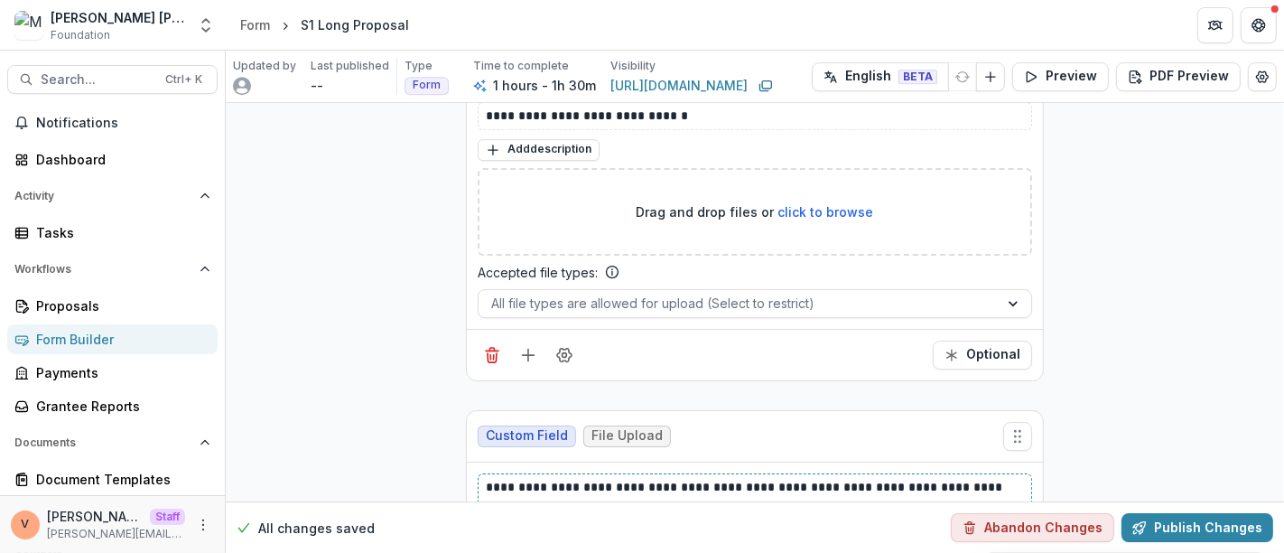
scroll to position [16710, 0]
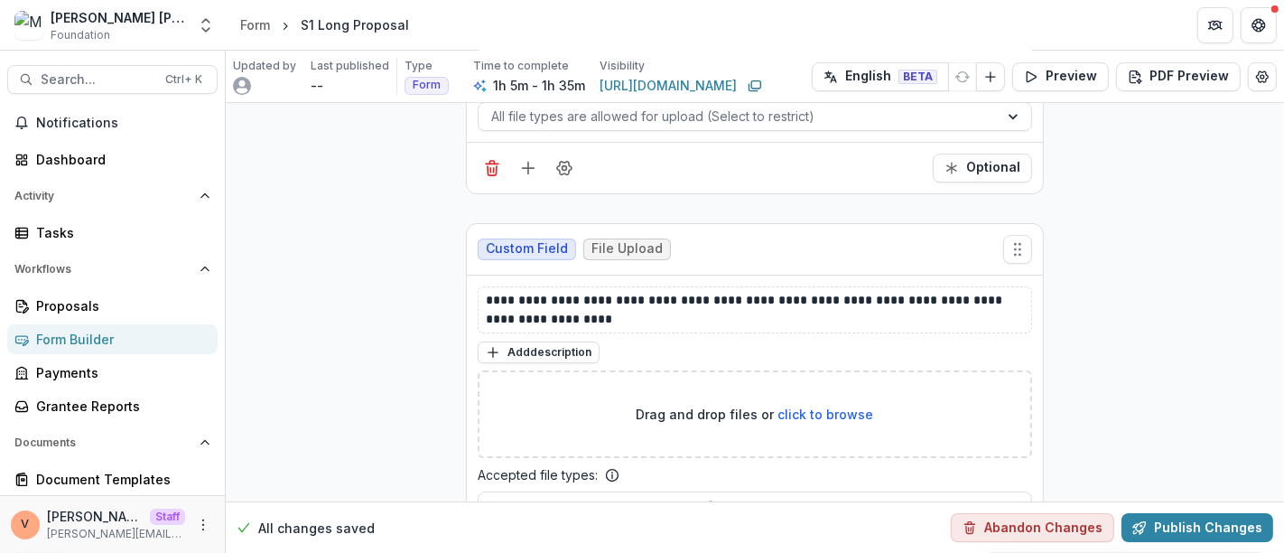
click at [562, 548] on icon "Field Settings" at bounding box center [564, 557] width 18 height 18
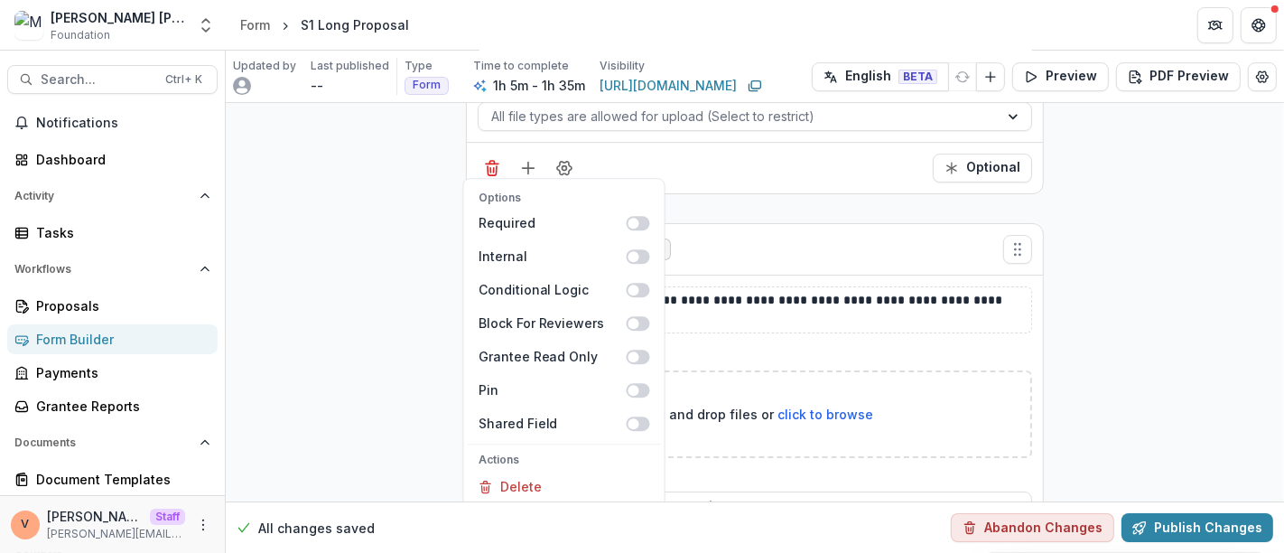
click at [580, 501] on button "Duplicate" at bounding box center [564, 516] width 193 height 30
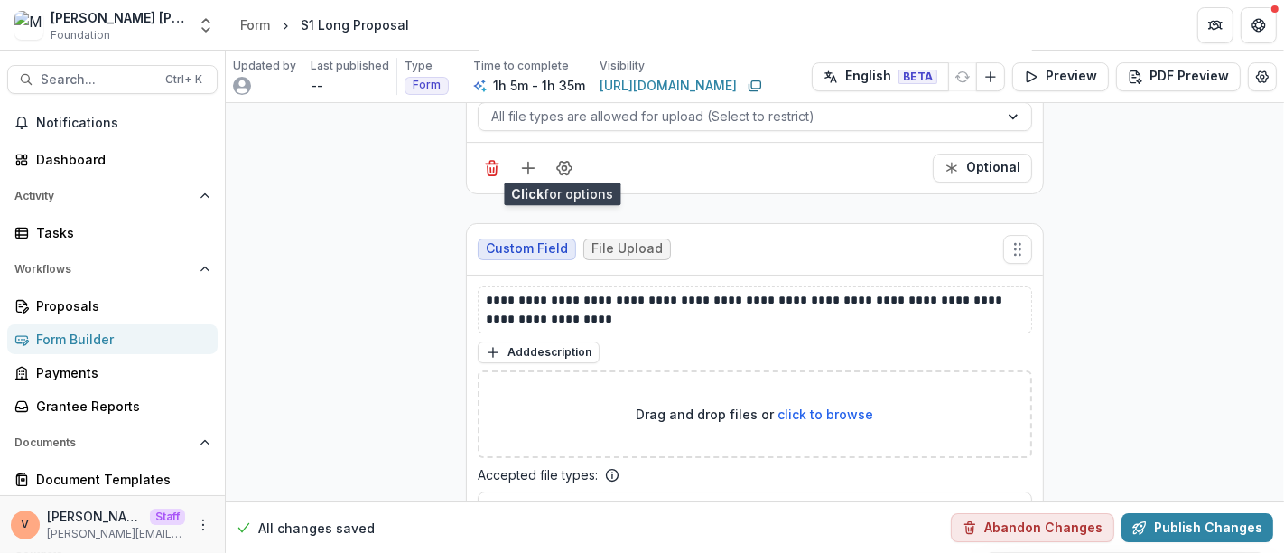
scroll to position [17010, 0]
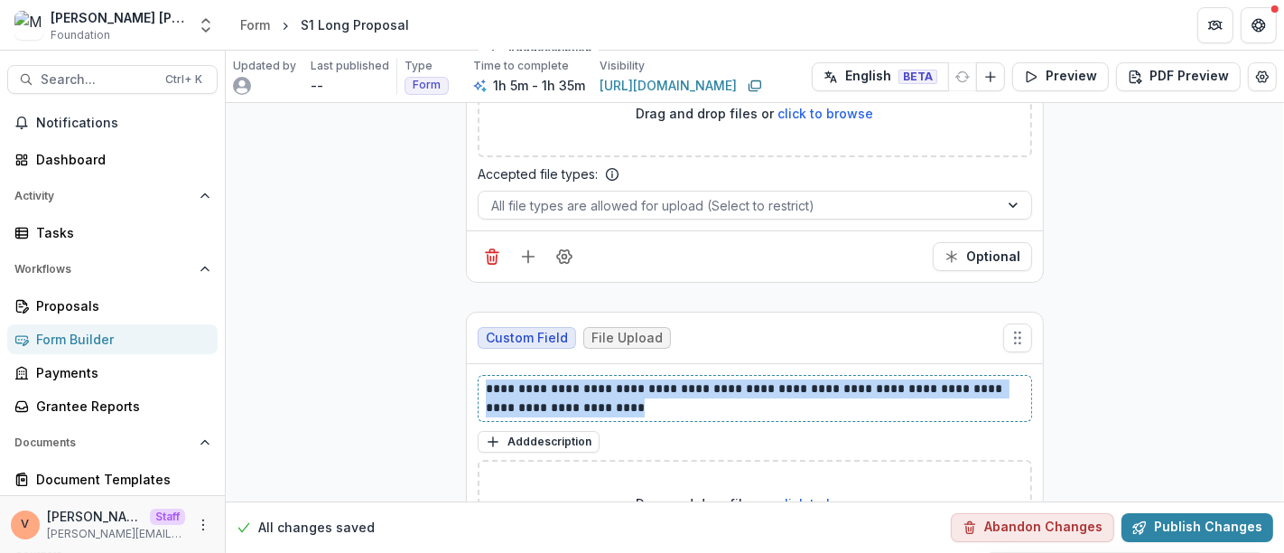
drag, startPoint x: 605, startPoint y: 311, endPoint x: 405, endPoint y: 283, distance: 201.4
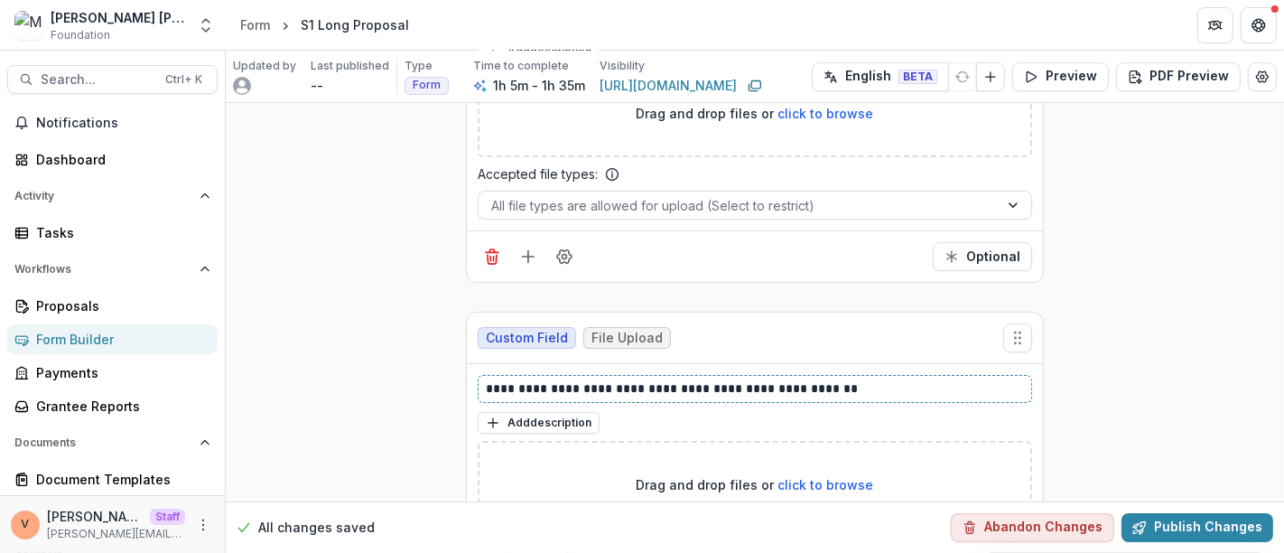
scroll to position [17077, 0]
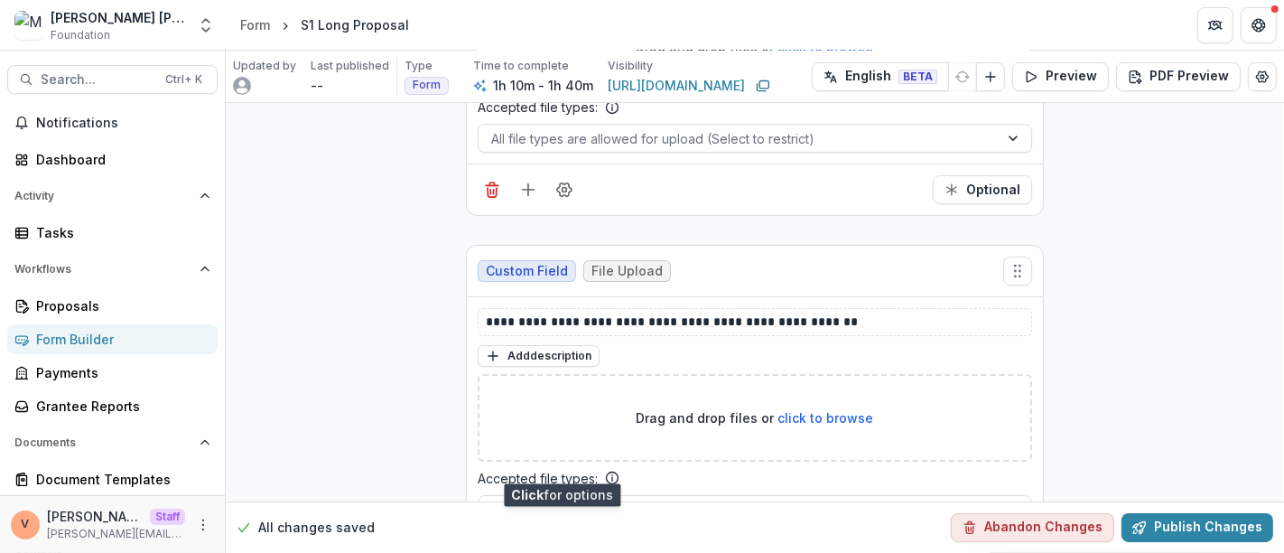
click at [562, 552] on icon "Field Settings" at bounding box center [564, 561] width 18 height 18
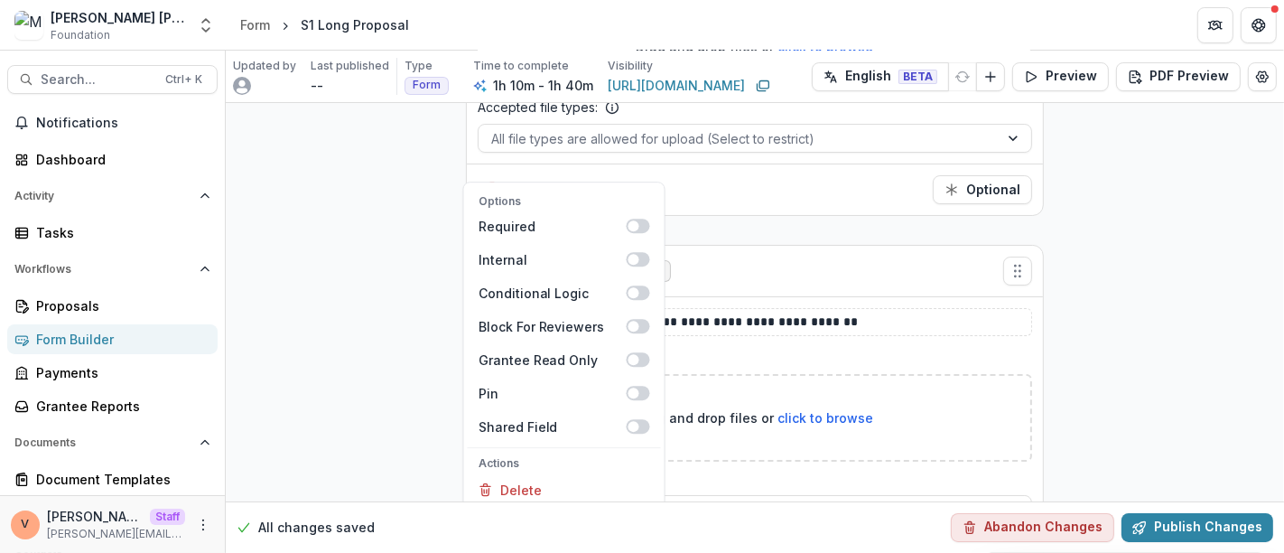
click at [564, 505] on button "Duplicate" at bounding box center [564, 520] width 193 height 30
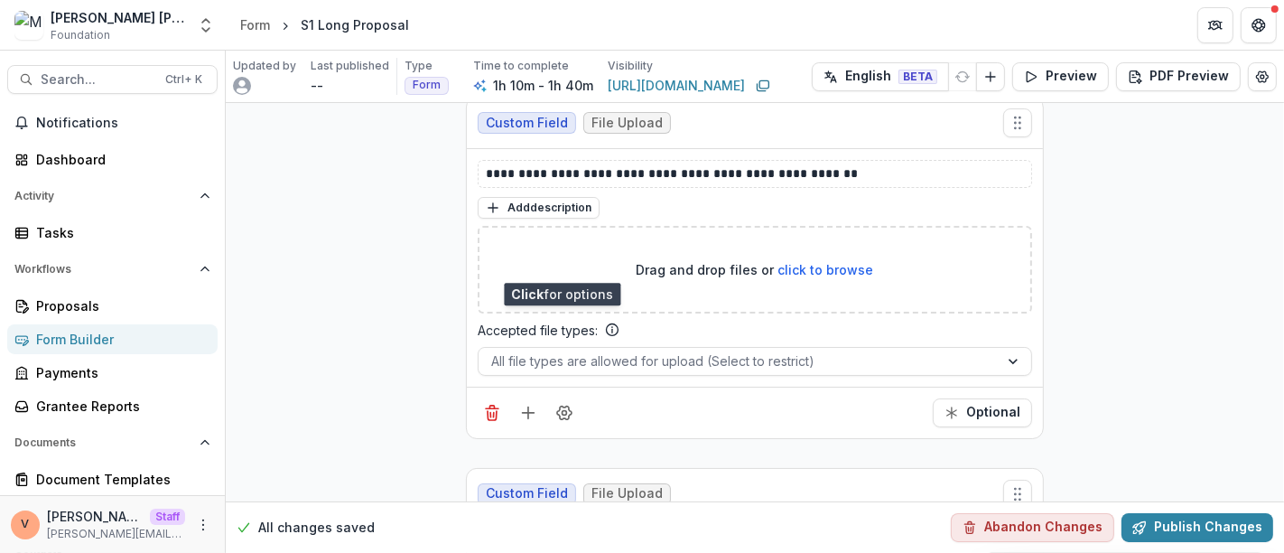
scroll to position [17278, 0]
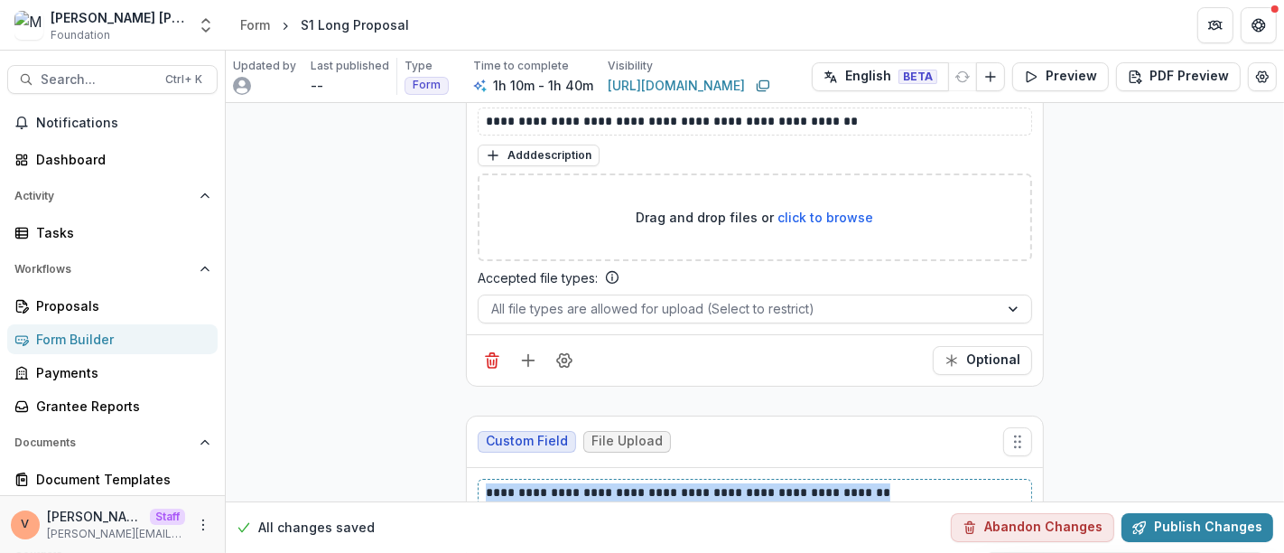
drag, startPoint x: 768, startPoint y: 390, endPoint x: 318, endPoint y: 404, distance: 450.7
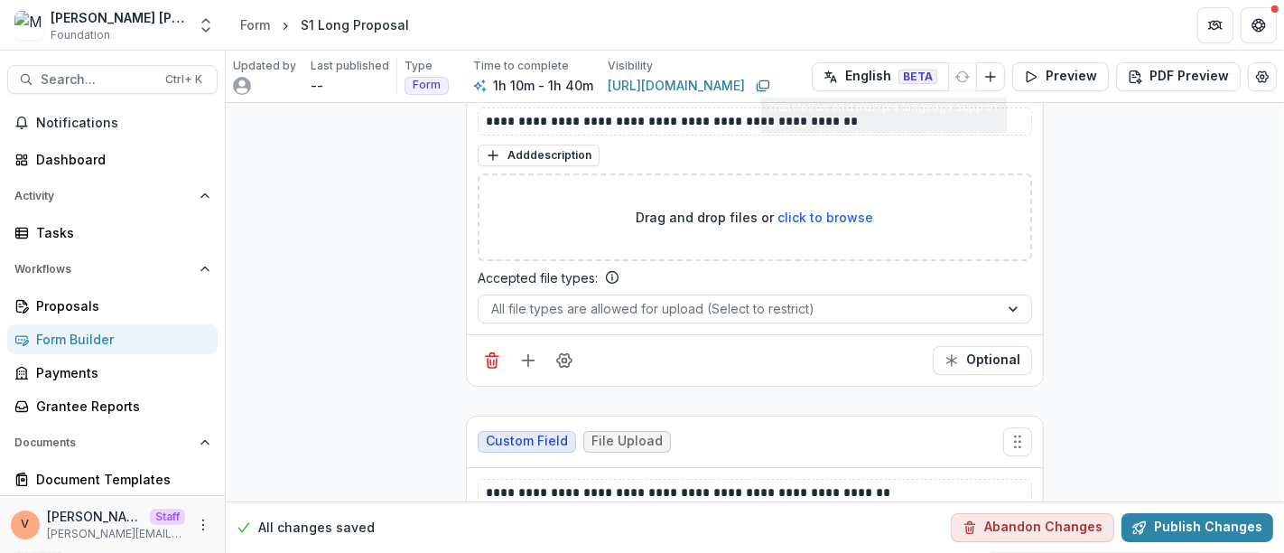
scroll to position [17446, 0]
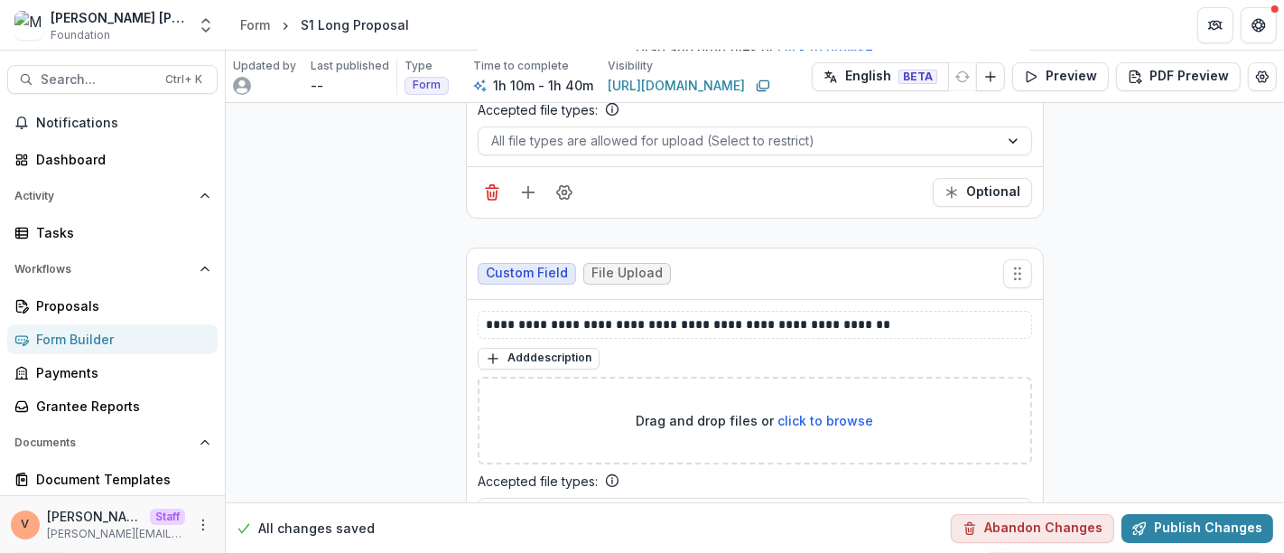
click at [561, 552] on icon "Field Settings" at bounding box center [564, 563] width 18 height 18
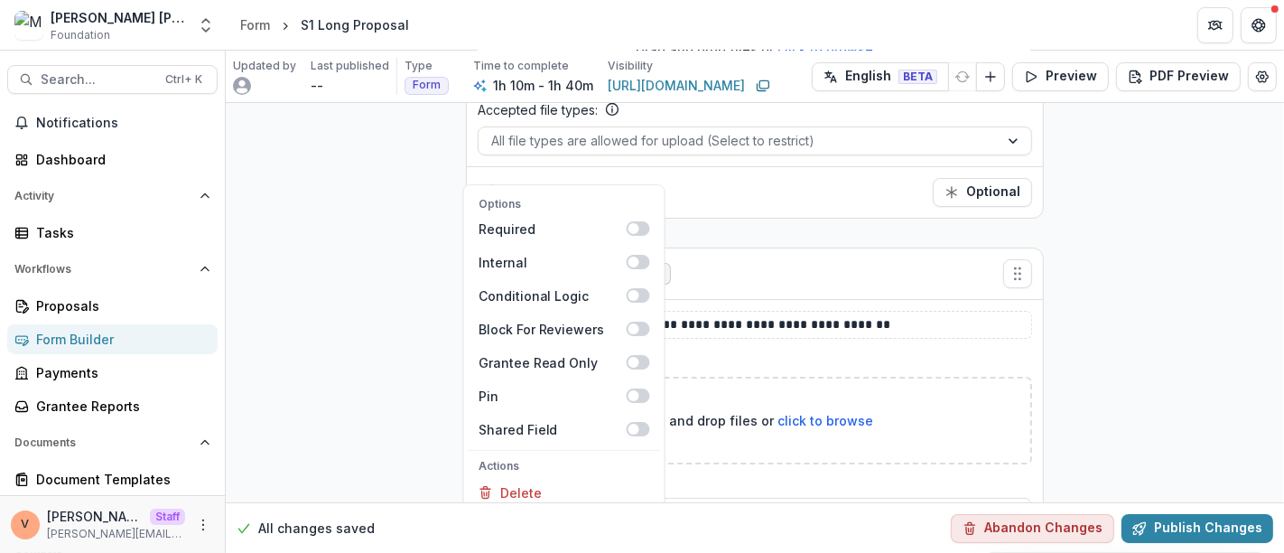
click at [564, 507] on button "Duplicate" at bounding box center [564, 522] width 193 height 30
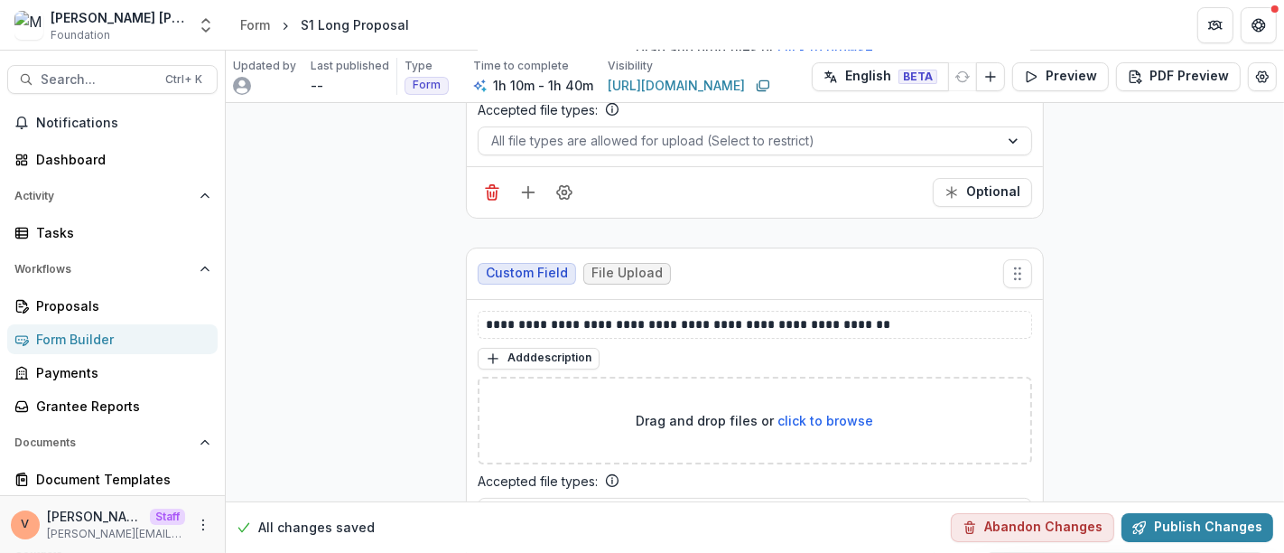
scroll to position [17646, 0]
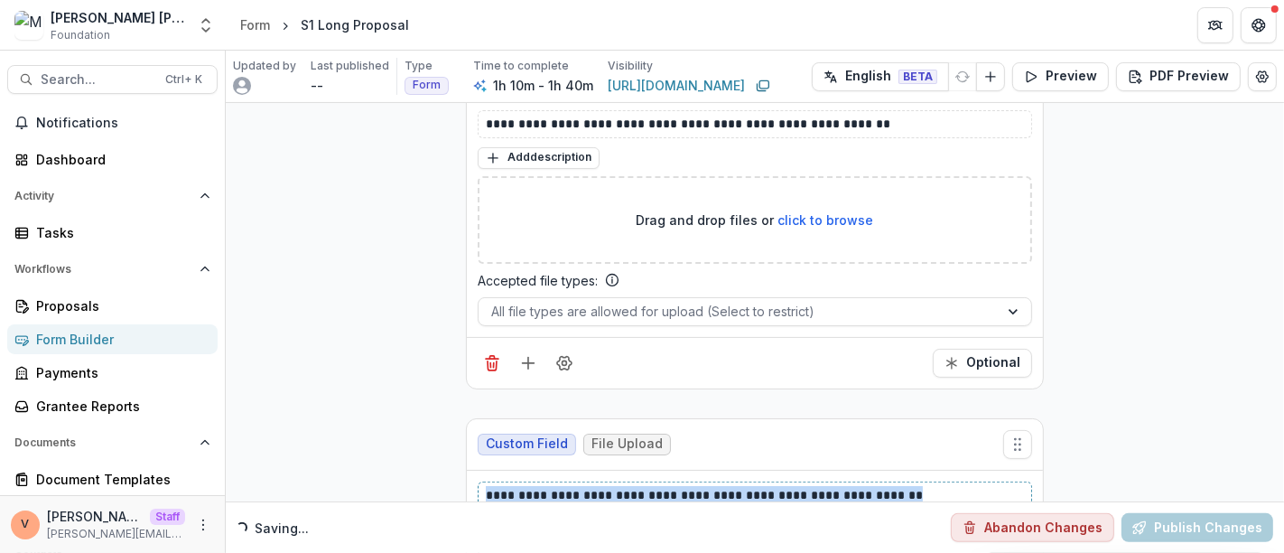
drag, startPoint x: 902, startPoint y: 388, endPoint x: 270, endPoint y: 414, distance: 632.5
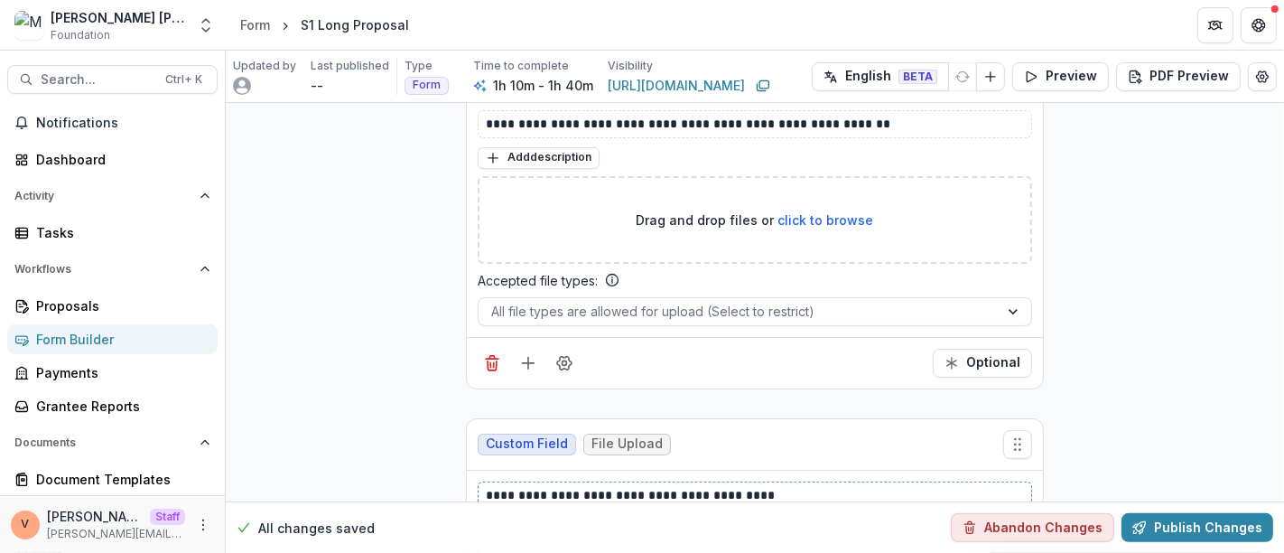
scroll to position [17814, 0]
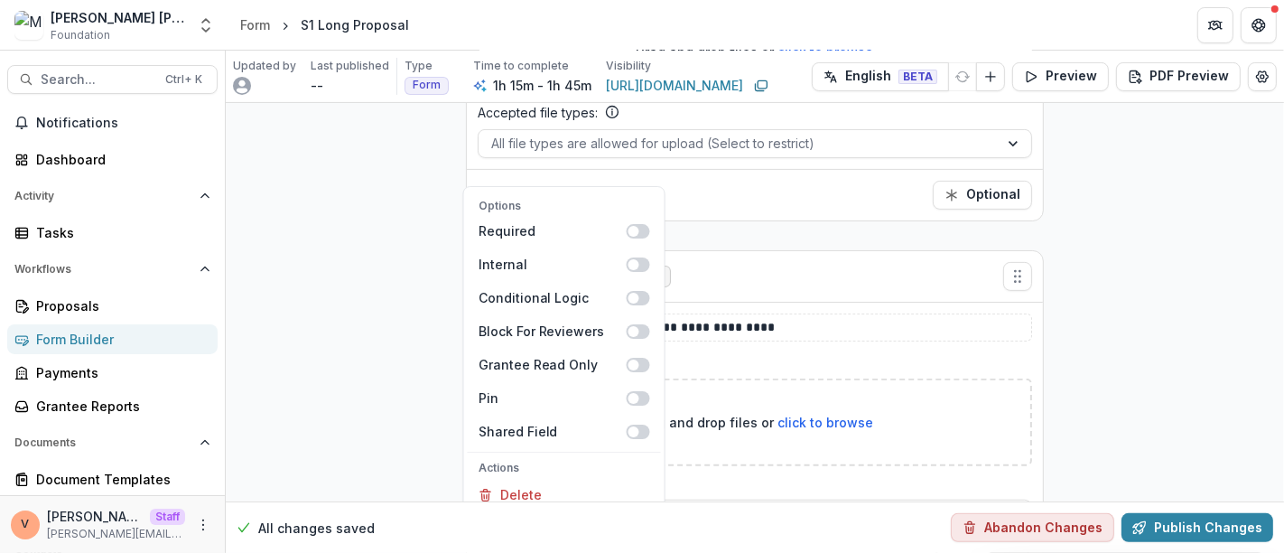
click at [564, 509] on button "Duplicate" at bounding box center [564, 524] width 193 height 30
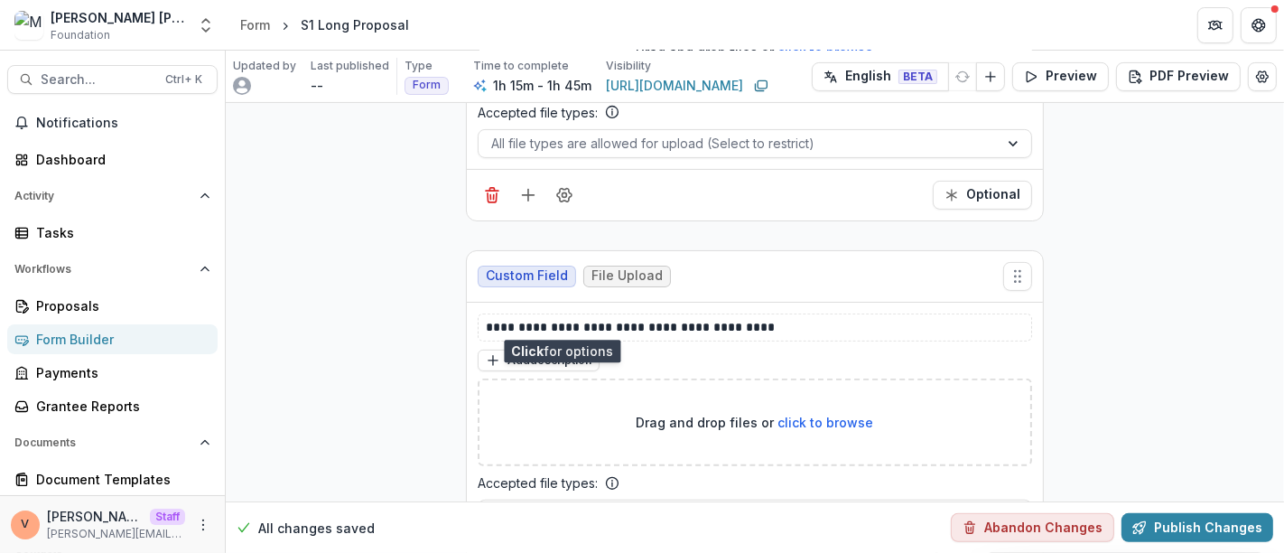
scroll to position [18014, 0]
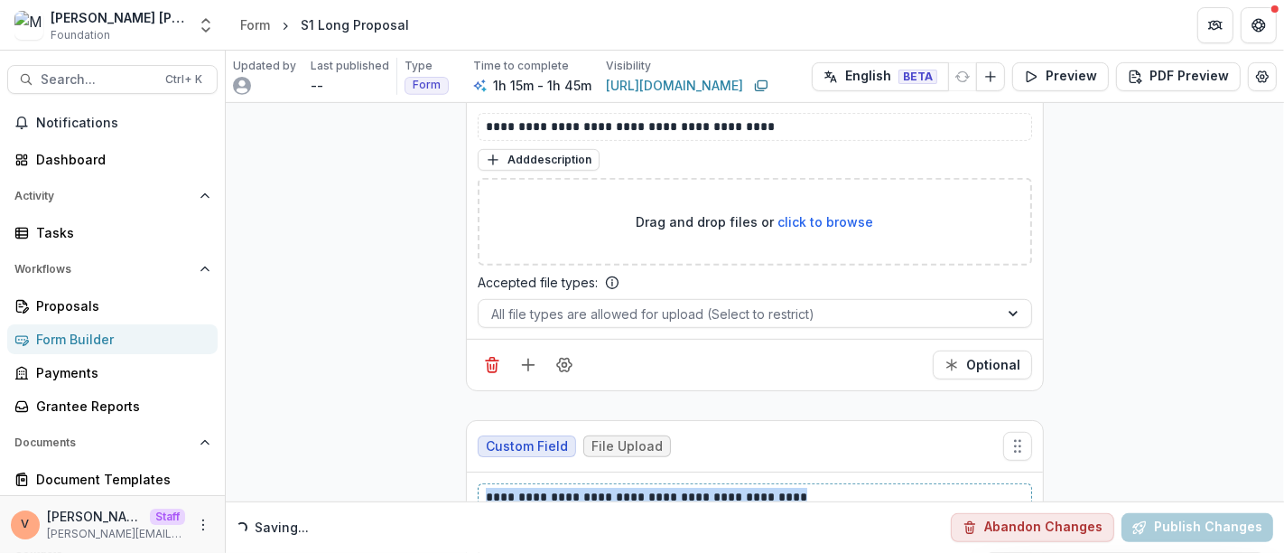
drag, startPoint x: 802, startPoint y: 391, endPoint x: 394, endPoint y: 422, distance: 409.2
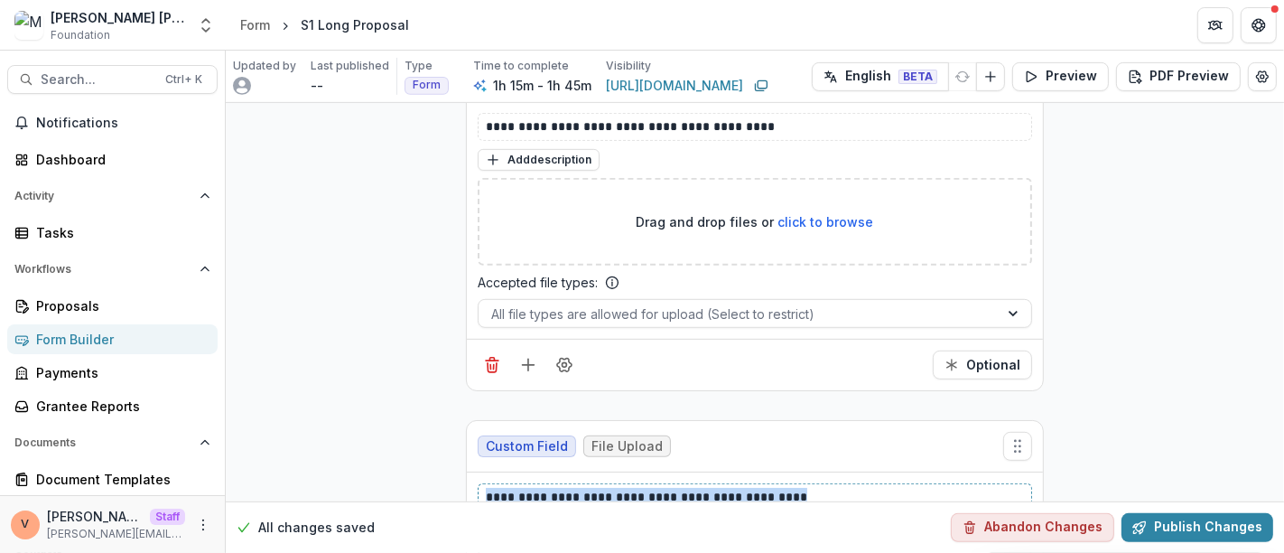
paste div
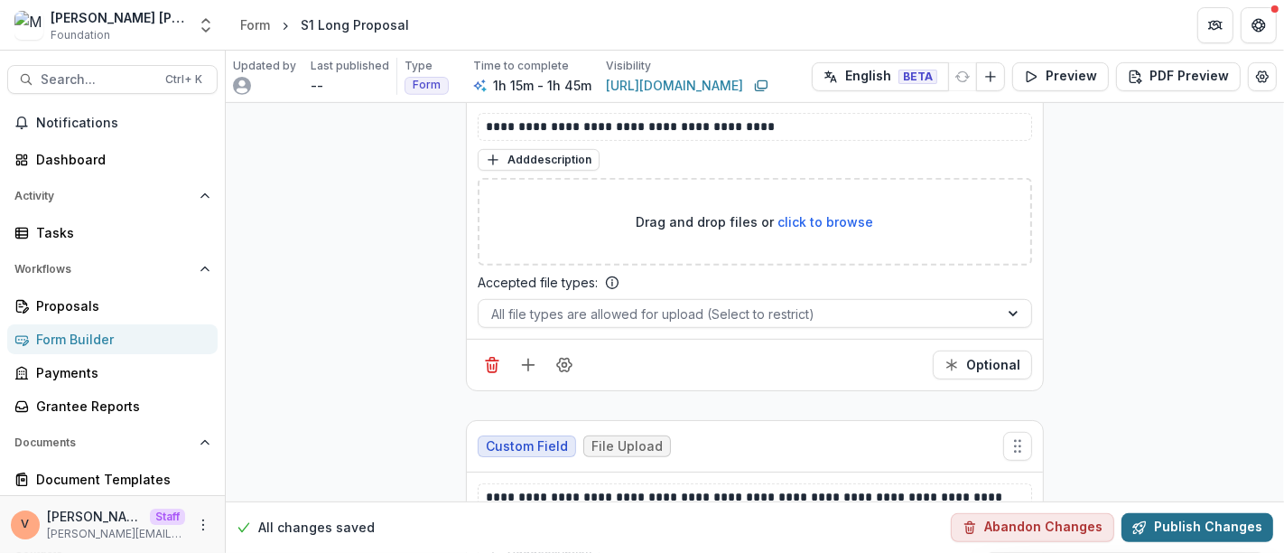
click at [1196, 535] on button "Publish Changes" at bounding box center [1197, 527] width 152 height 29
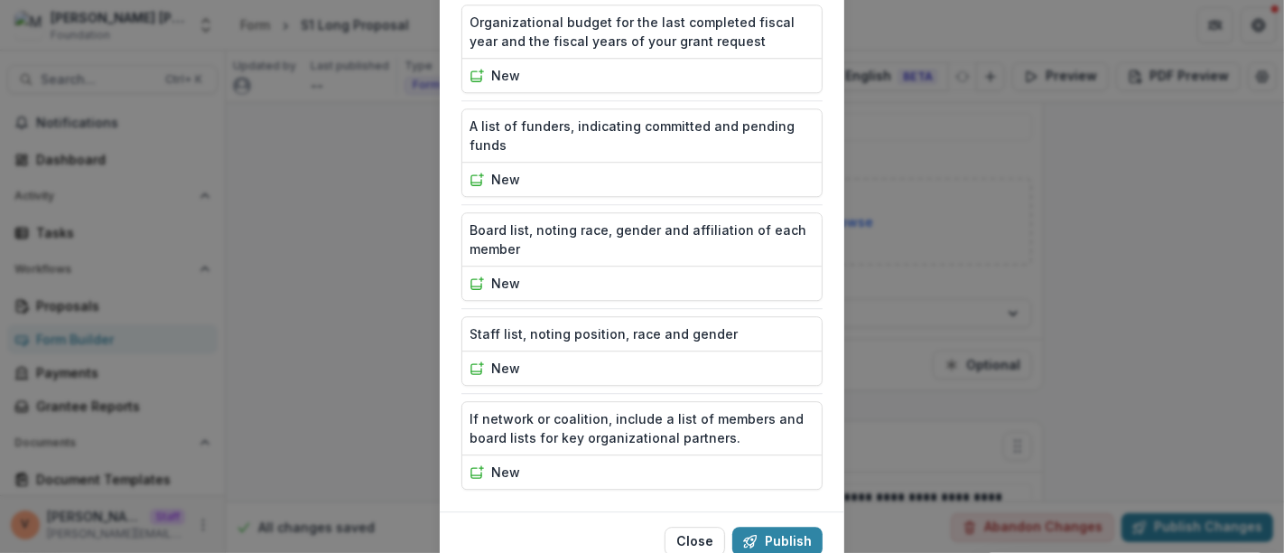
scroll to position [4251, 0]
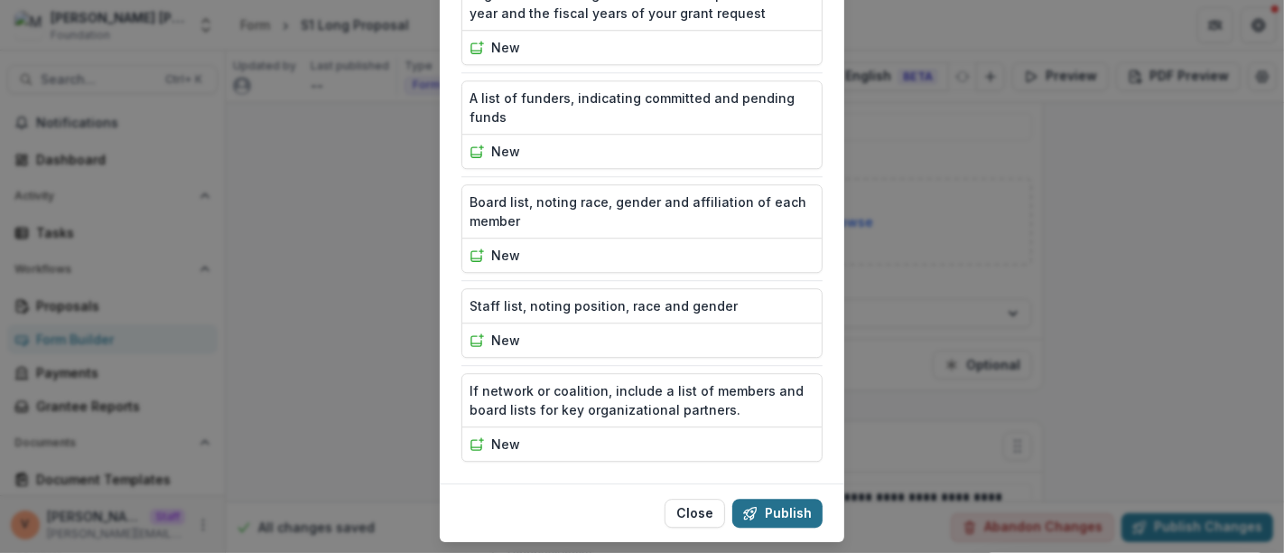
click at [772, 498] on button "Publish" at bounding box center [777, 512] width 90 height 29
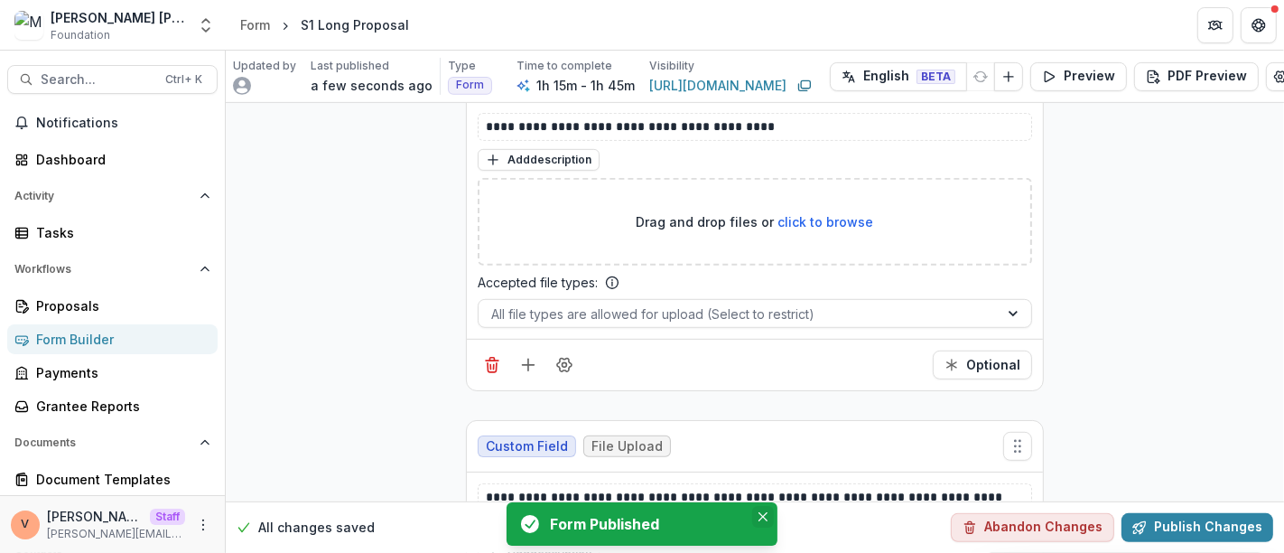
click at [763, 518] on icon "Close" at bounding box center [762, 516] width 9 height 9
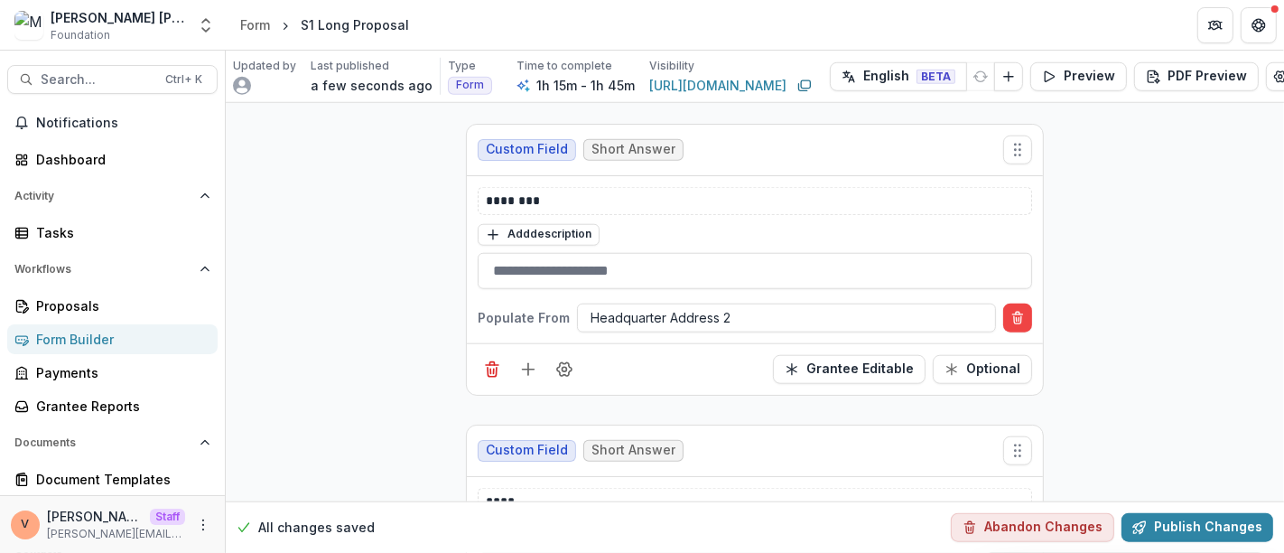
scroll to position [0, 0]
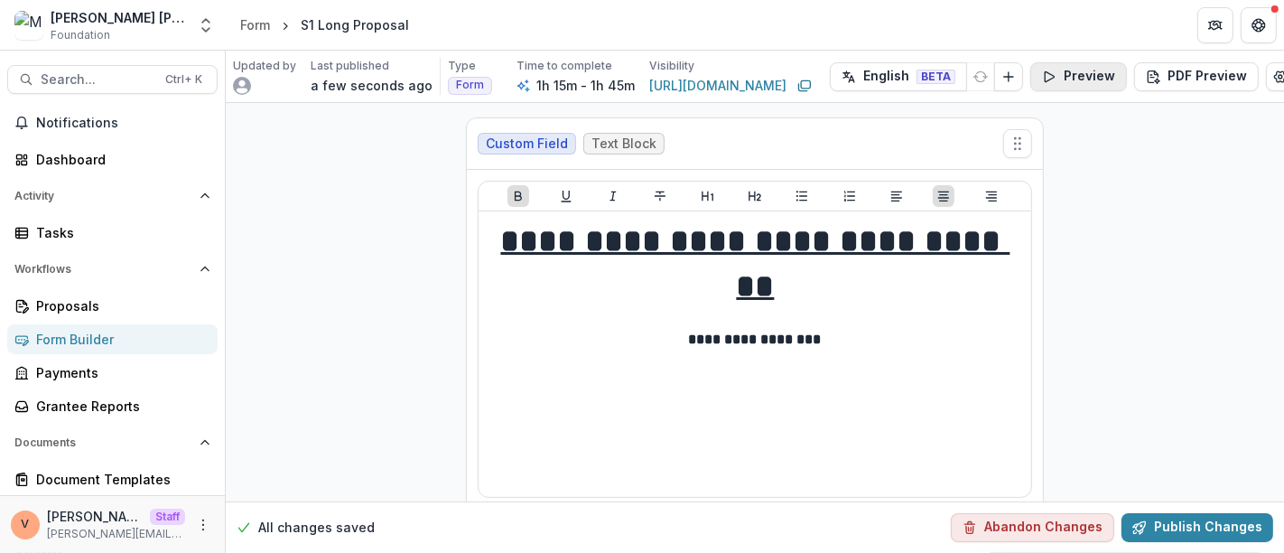
click at [1083, 67] on button "Preview" at bounding box center [1078, 76] width 97 height 29
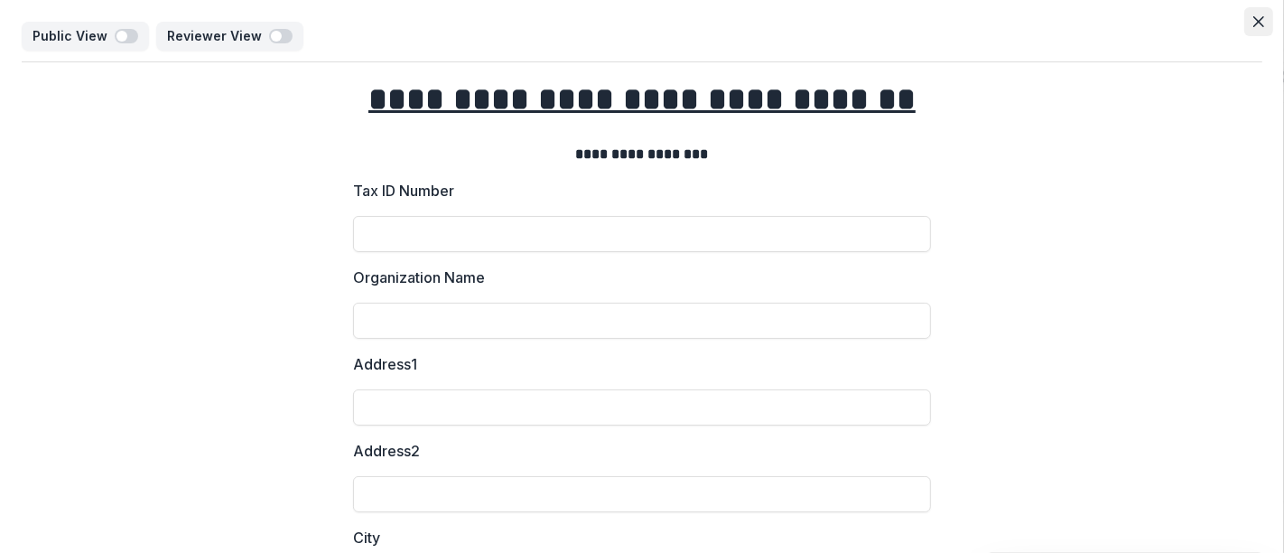
click at [1255, 17] on icon "Close" at bounding box center [1258, 21] width 11 height 11
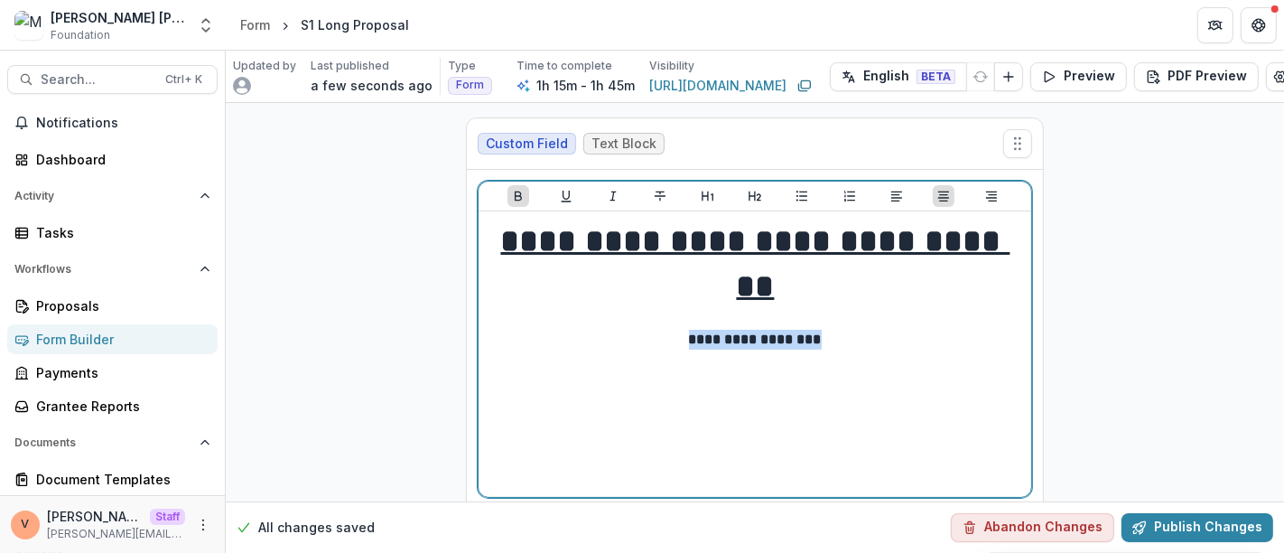
drag, startPoint x: 827, startPoint y: 337, endPoint x: 661, endPoint y: 335, distance: 166.1
click at [682, 342] on p "**********" at bounding box center [755, 340] width 538 height 20
click at [563, 197] on icon "Underline" at bounding box center [566, 196] width 10 height 12
click at [877, 341] on p "**********" at bounding box center [755, 340] width 538 height 20
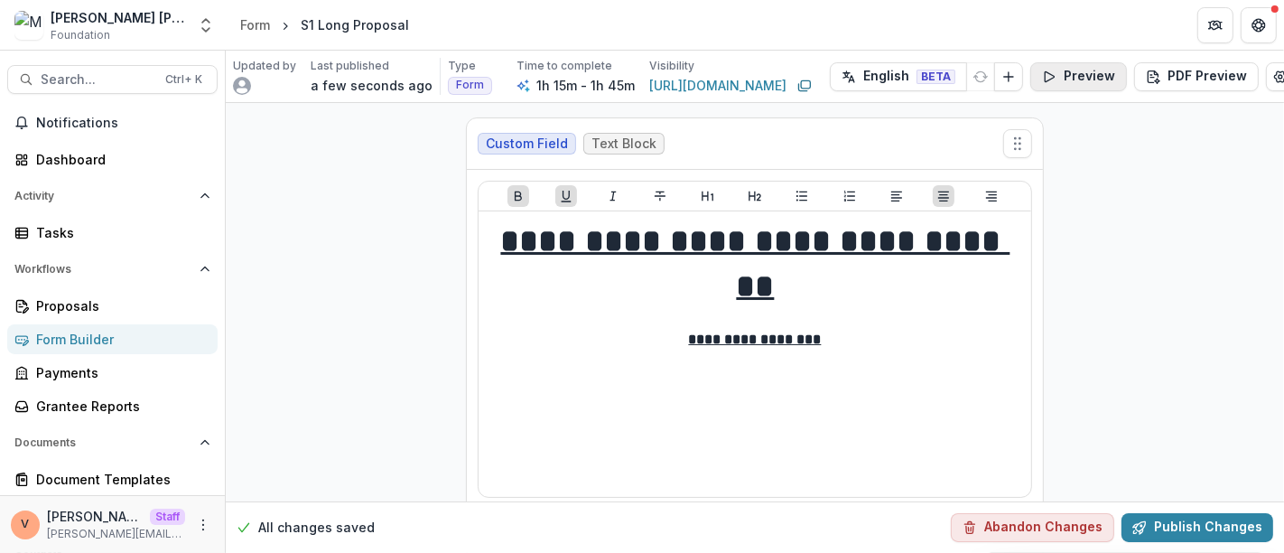
click at [1083, 68] on button "Preview" at bounding box center [1078, 76] width 97 height 29
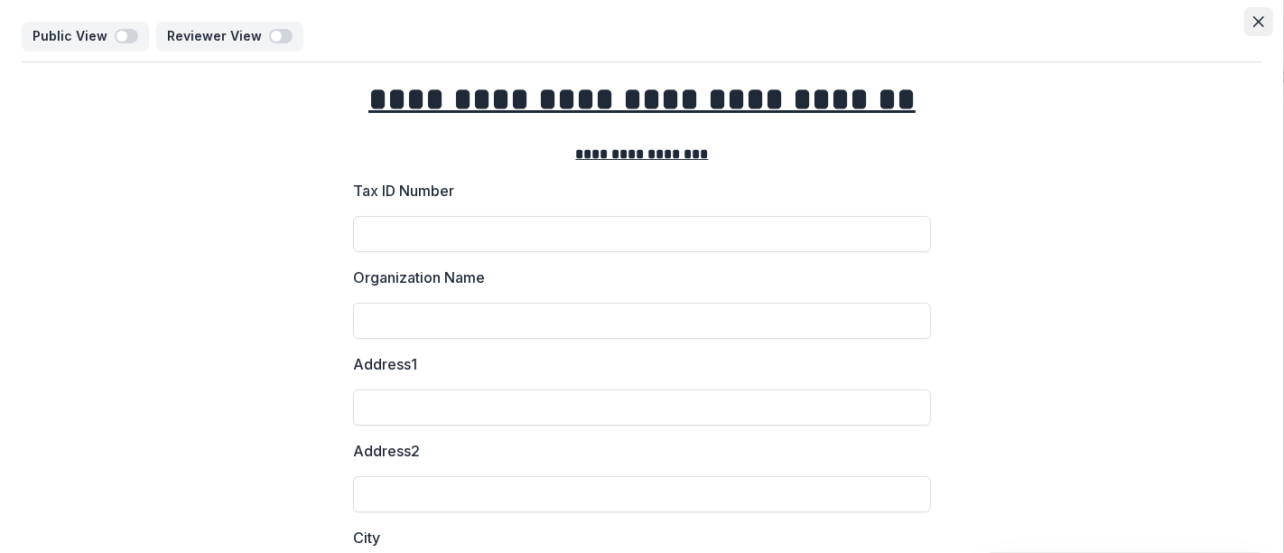
click at [1258, 18] on icon "Close" at bounding box center [1258, 21] width 11 height 11
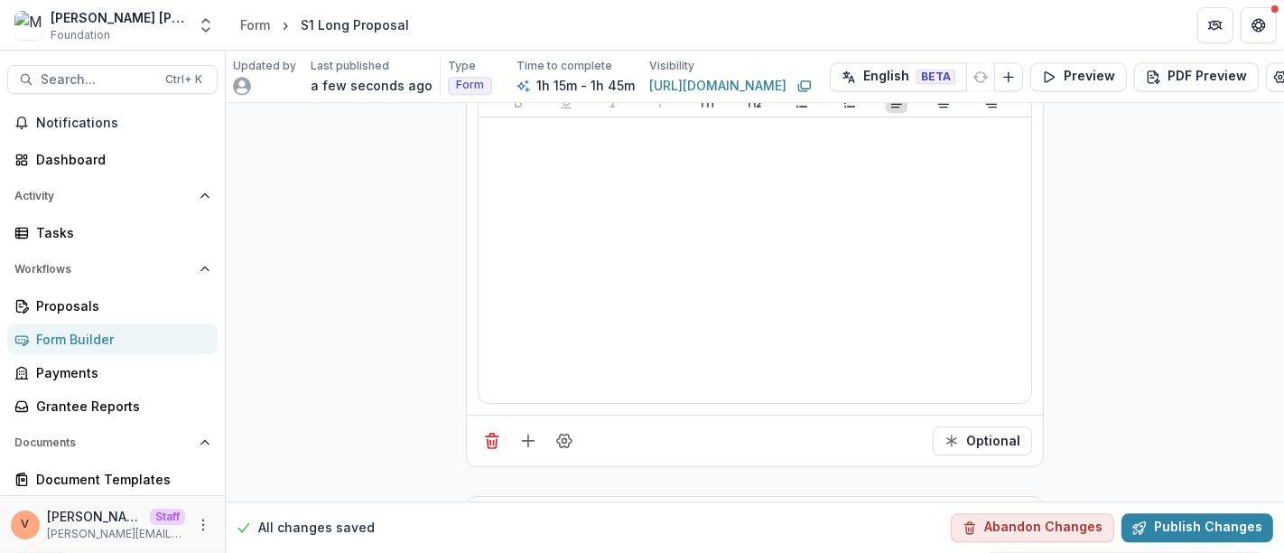
scroll to position [15430, 0]
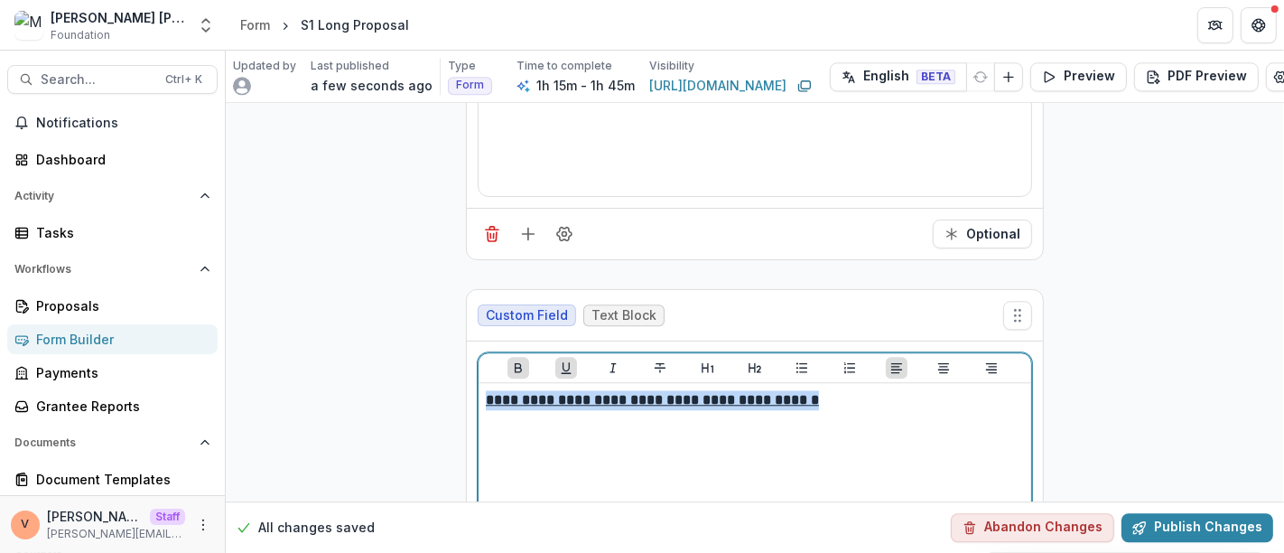
drag, startPoint x: 811, startPoint y: 308, endPoint x: 455, endPoint y: 313, distance: 355.8
click at [753, 360] on icon "Heading 2" at bounding box center [755, 367] width 14 height 14
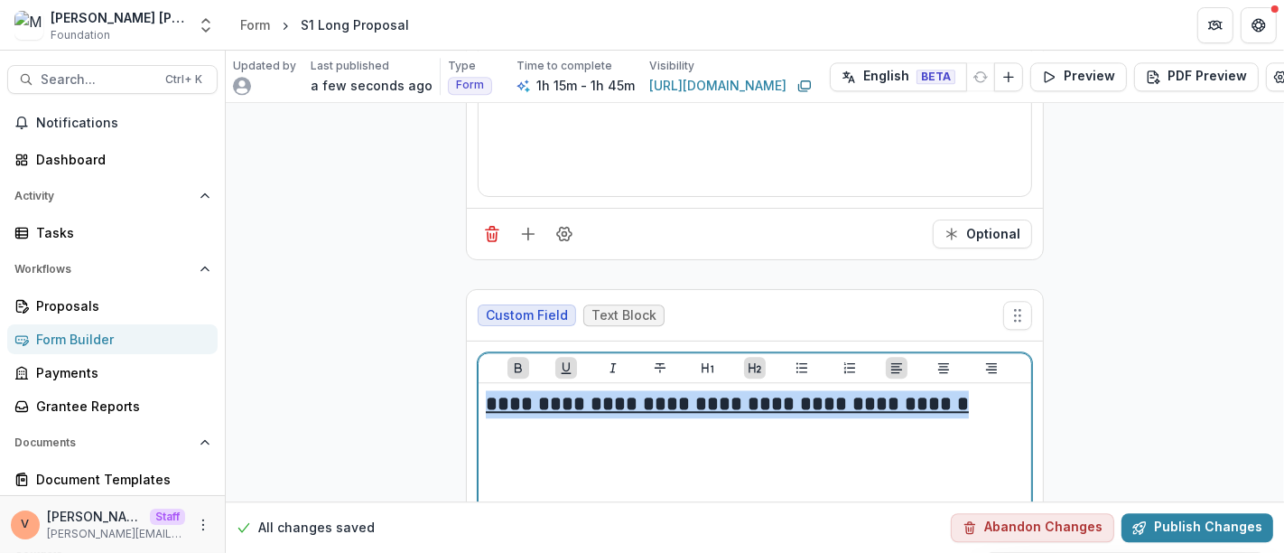
click at [990, 390] on h2 "**********" at bounding box center [755, 404] width 538 height 28
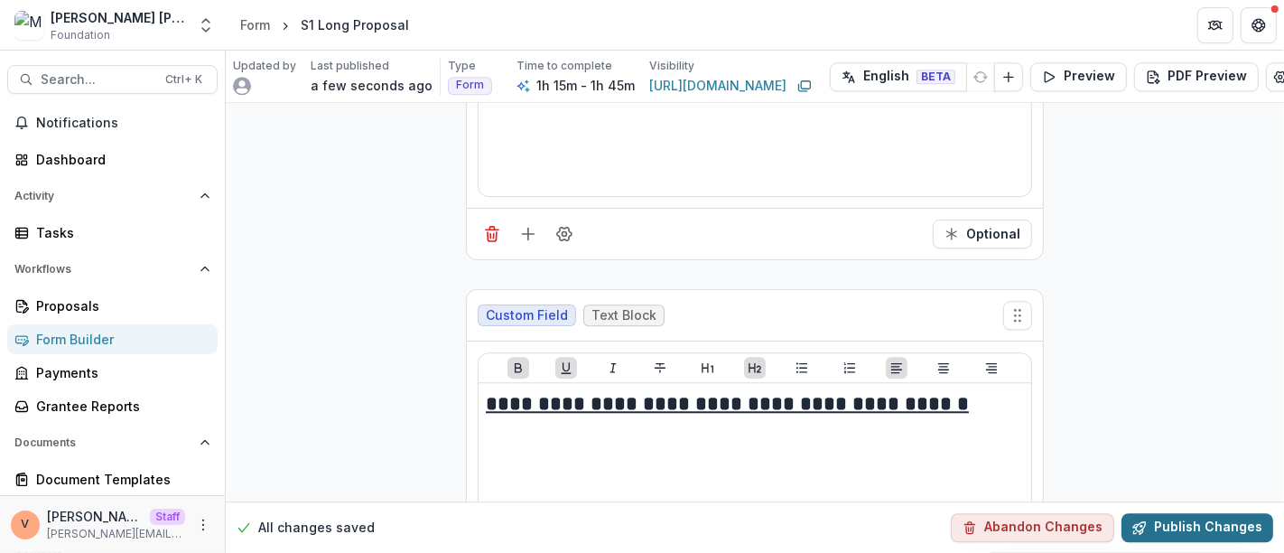
click at [1217, 515] on button "Publish Changes" at bounding box center [1197, 527] width 152 height 29
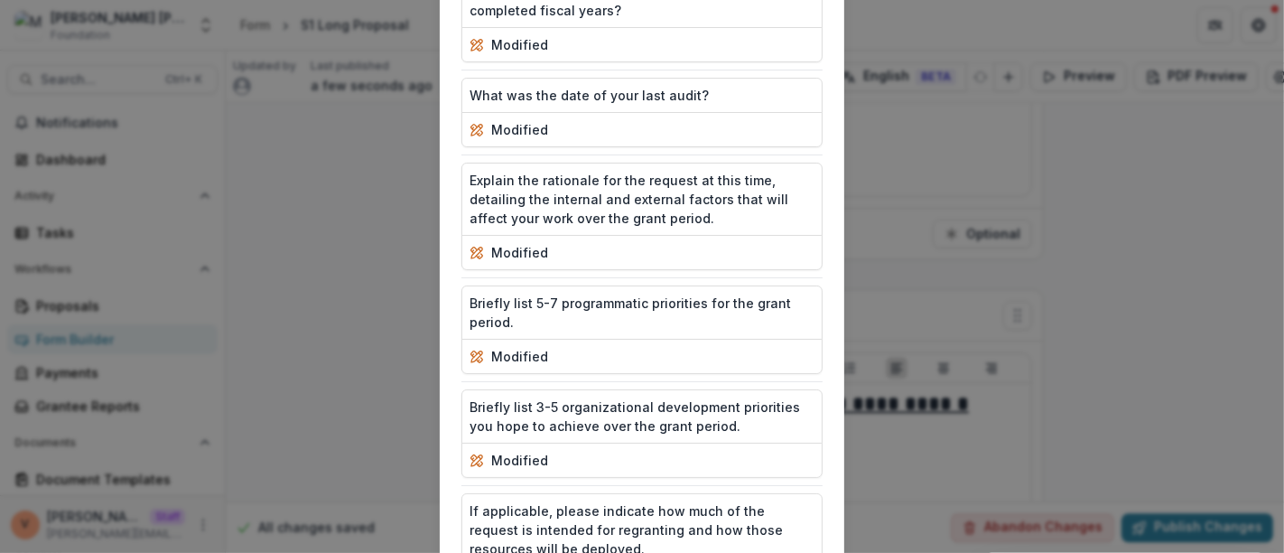
scroll to position [4251, 0]
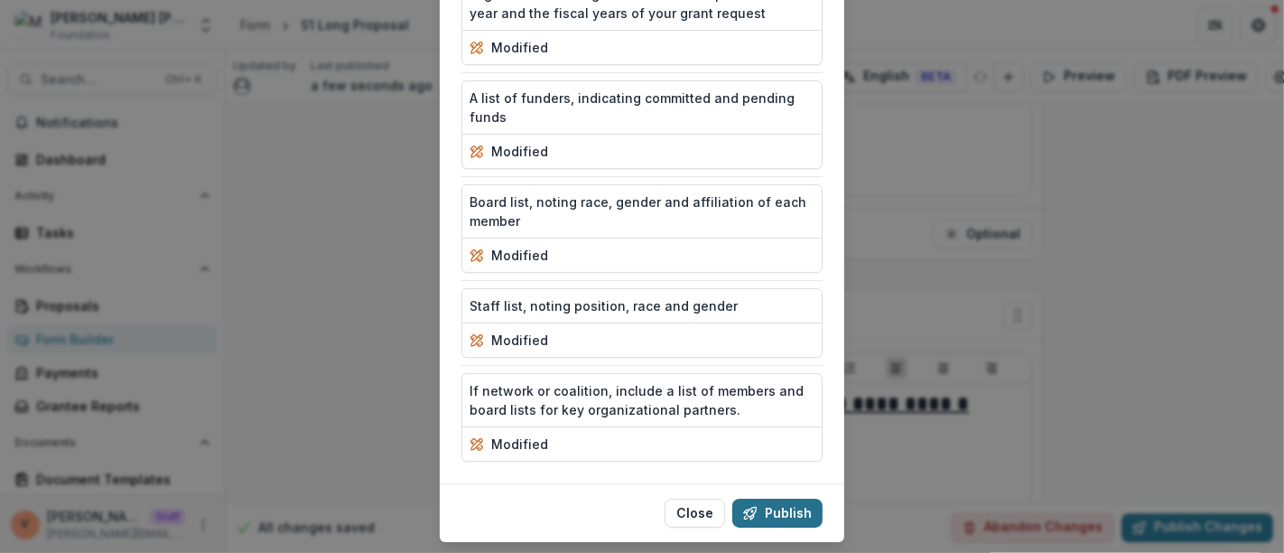
click at [785, 498] on button "Publish" at bounding box center [777, 512] width 90 height 29
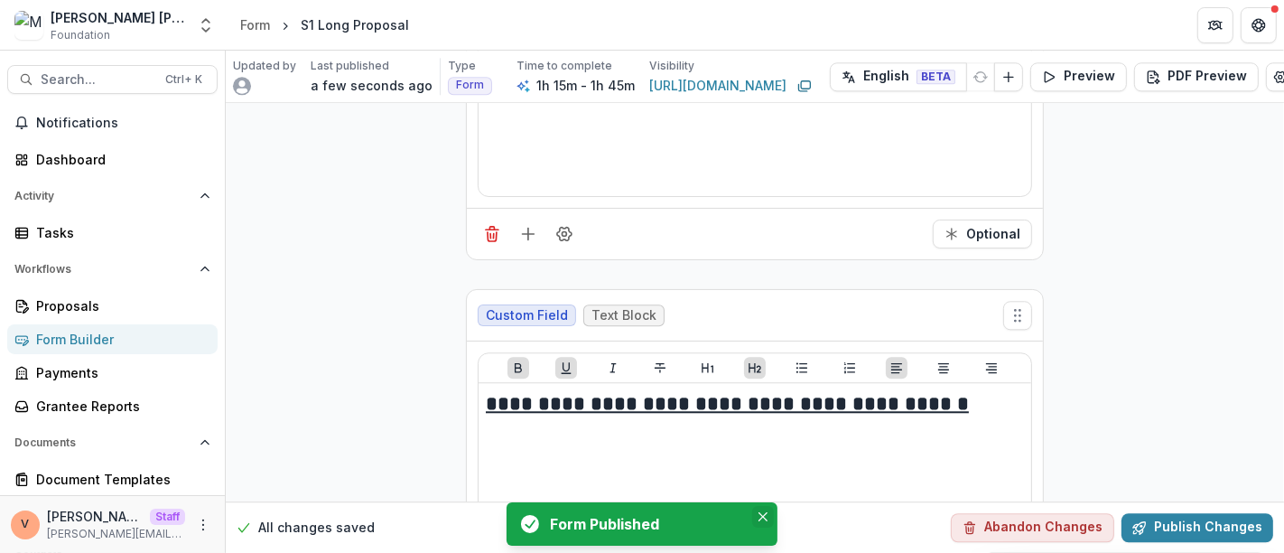
click at [762, 519] on icon "Close" at bounding box center [762, 516] width 9 height 9
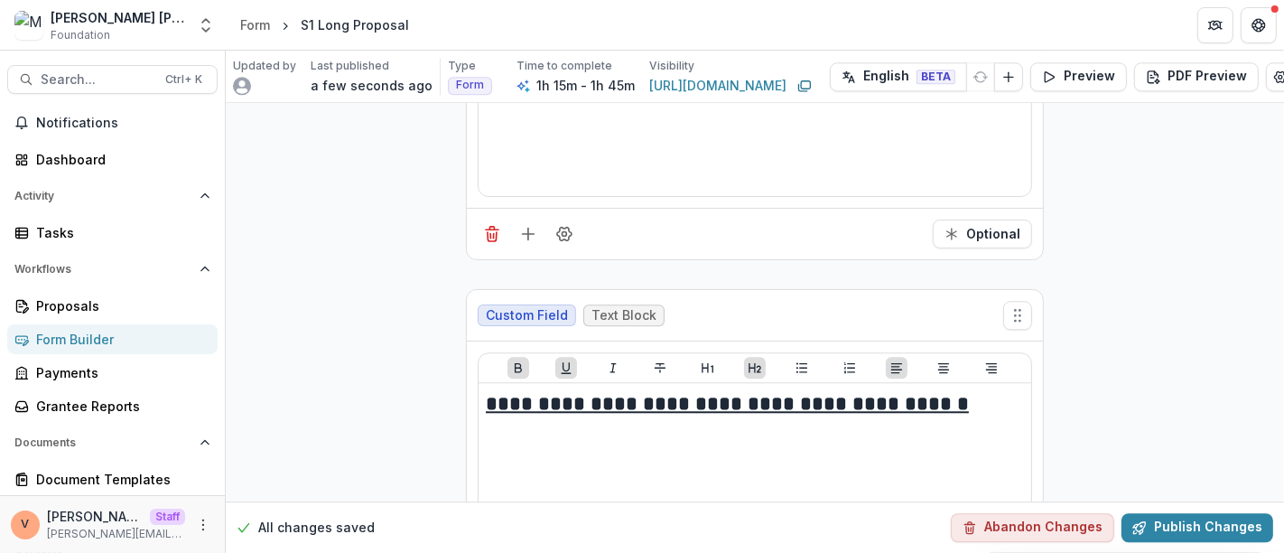
click at [1081, 60] on div "Updated by Last published a few seconds ago Type Form Time to complete 1h 15m -…" at bounding box center [755, 77] width 1058 height 52
click at [1075, 70] on button "Preview" at bounding box center [1078, 76] width 97 height 29
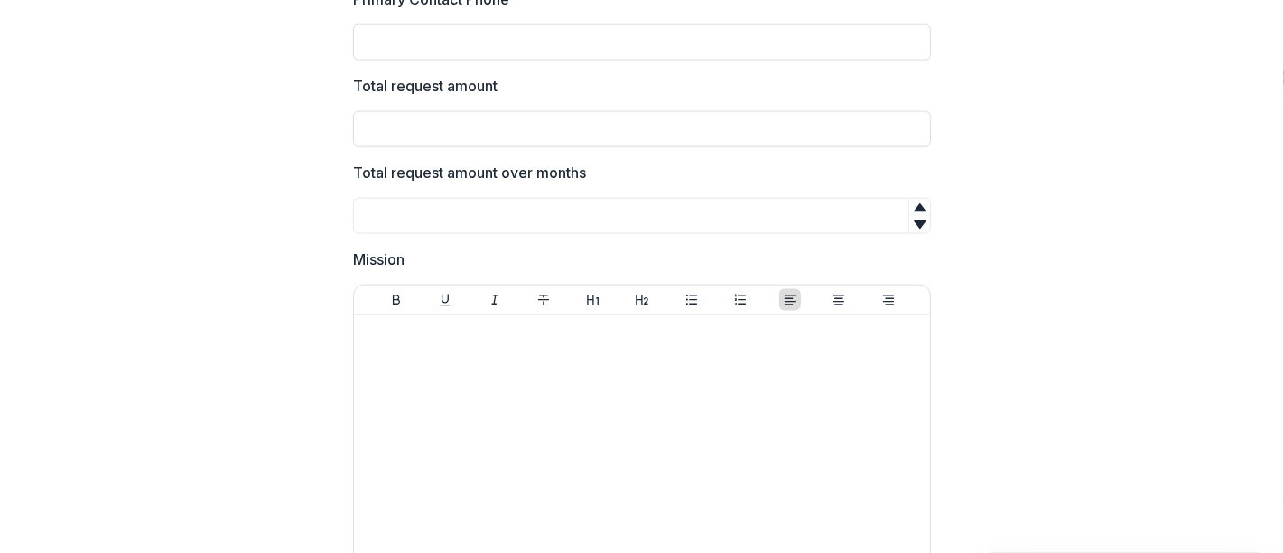
scroll to position [0, 0]
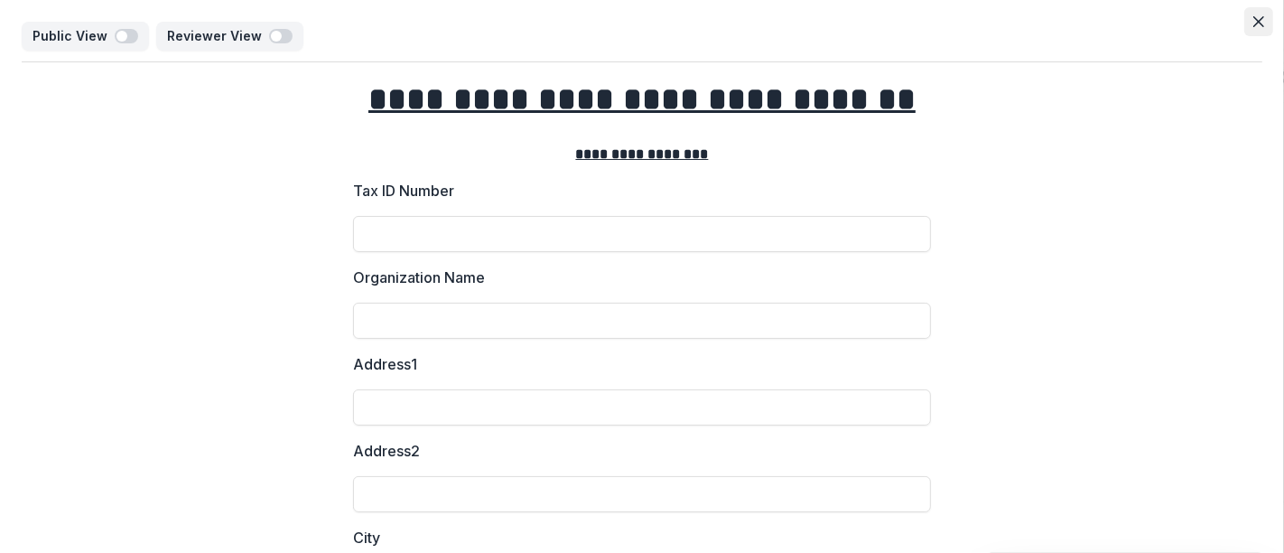
click at [1257, 27] on button "Close" at bounding box center [1258, 21] width 29 height 29
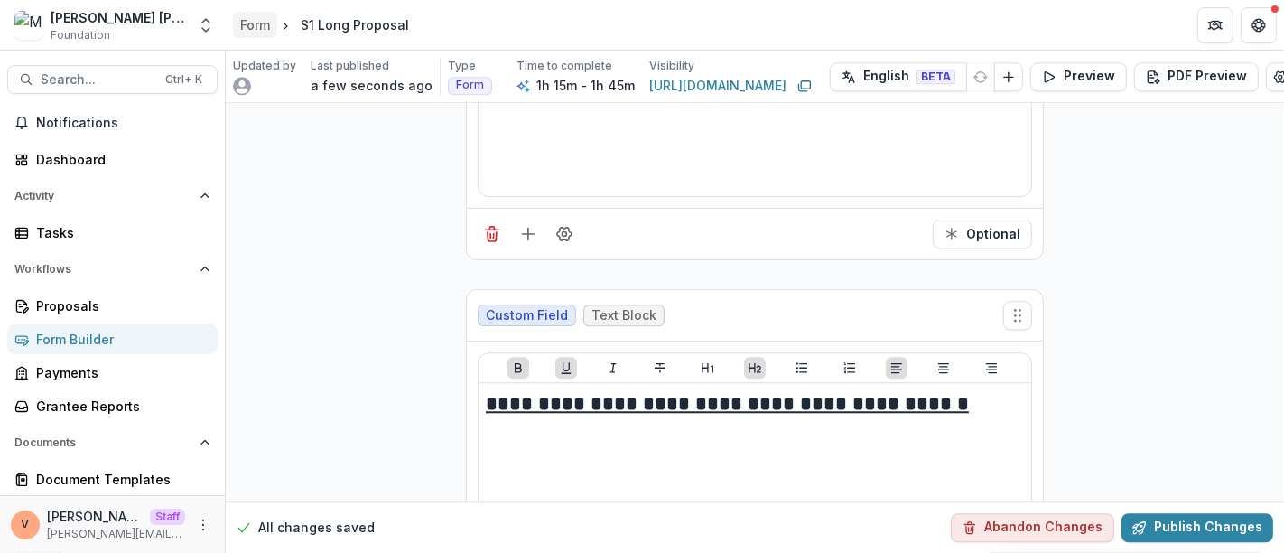
click at [242, 25] on div "Form" at bounding box center [255, 24] width 30 height 19
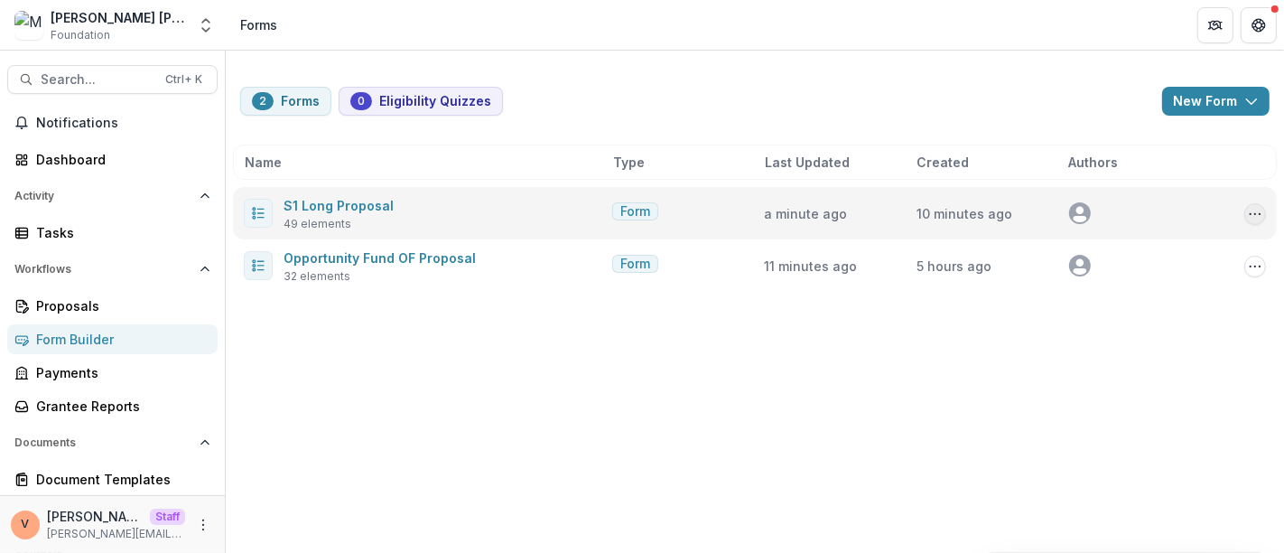
click at [1256, 214] on icon "Options" at bounding box center [1255, 214] width 14 height 14
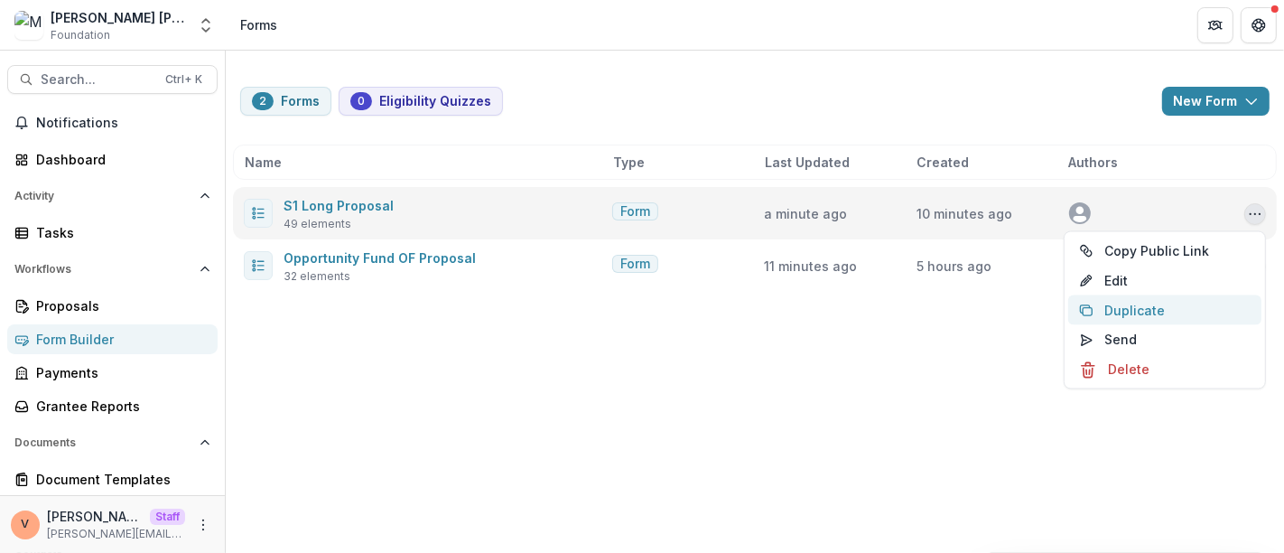
click at [1156, 309] on button "Duplicate" at bounding box center [1164, 310] width 193 height 30
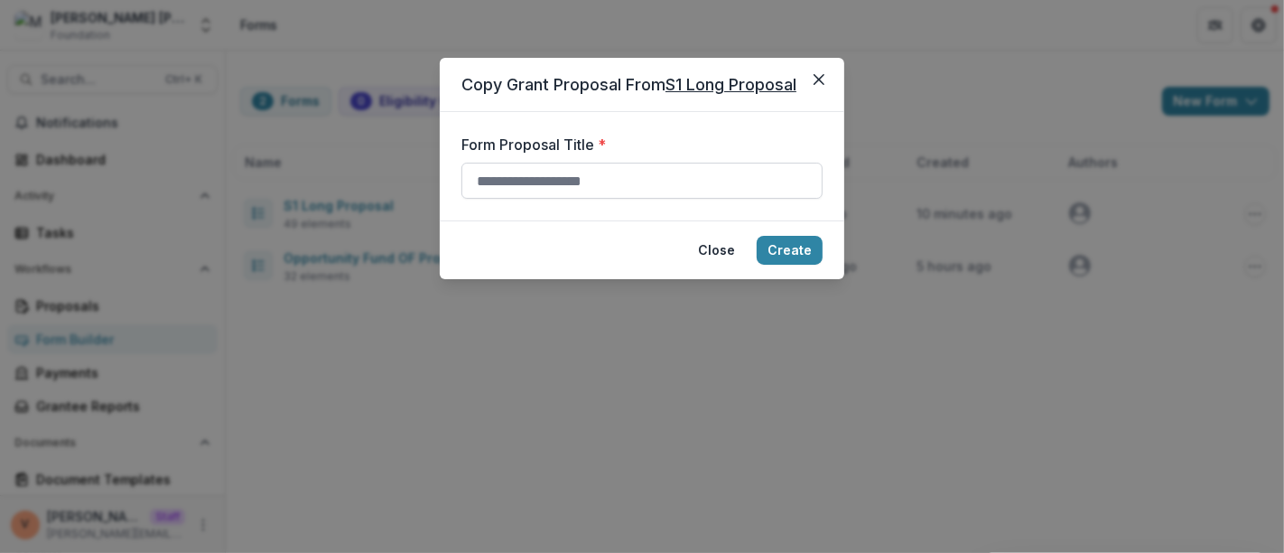
click at [583, 179] on input "Form Proposal Title *" at bounding box center [641, 181] width 361 height 36
paste input "**********"
type input "**********"
click at [793, 252] on button "Create" at bounding box center [790, 250] width 66 height 29
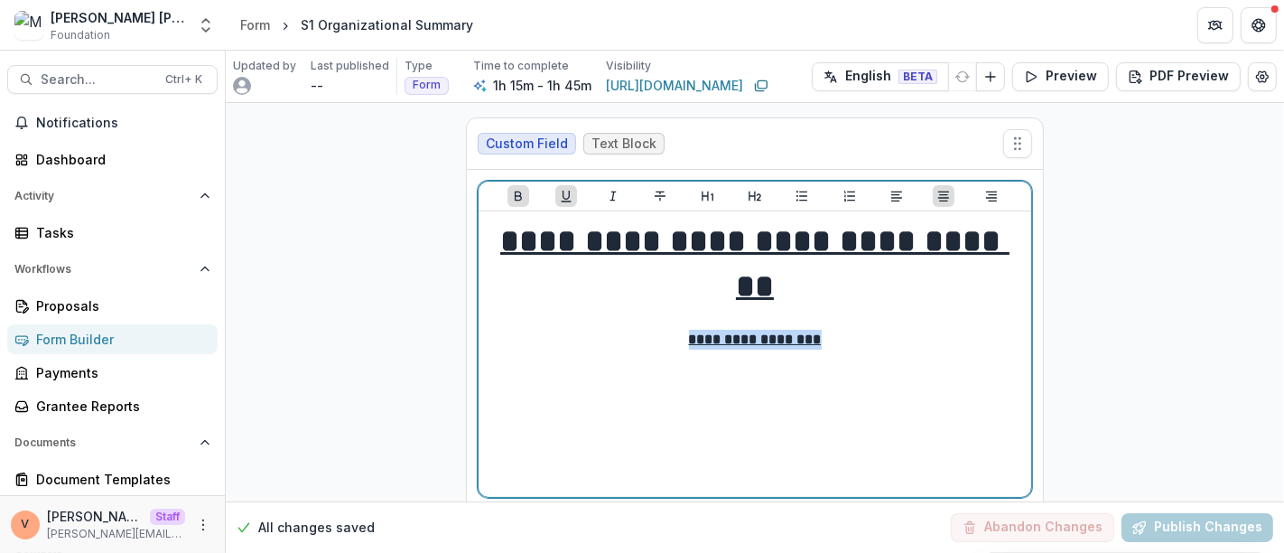
drag, startPoint x: 827, startPoint y: 337, endPoint x: 677, endPoint y: 334, distance: 149.9
click at [677, 334] on p "**********" at bounding box center [755, 340] width 538 height 20
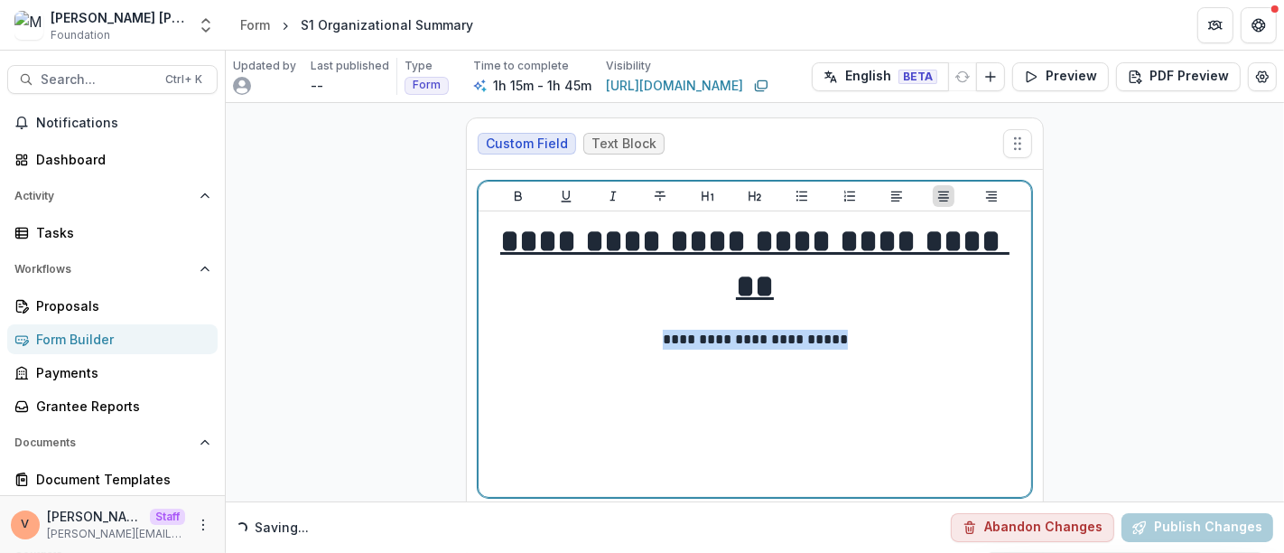
drag, startPoint x: 859, startPoint y: 338, endPoint x: 657, endPoint y: 336, distance: 201.3
click at [657, 336] on p "**********" at bounding box center [755, 340] width 539 height 20
click at [752, 200] on icon "Heading 2" at bounding box center [755, 196] width 14 height 14
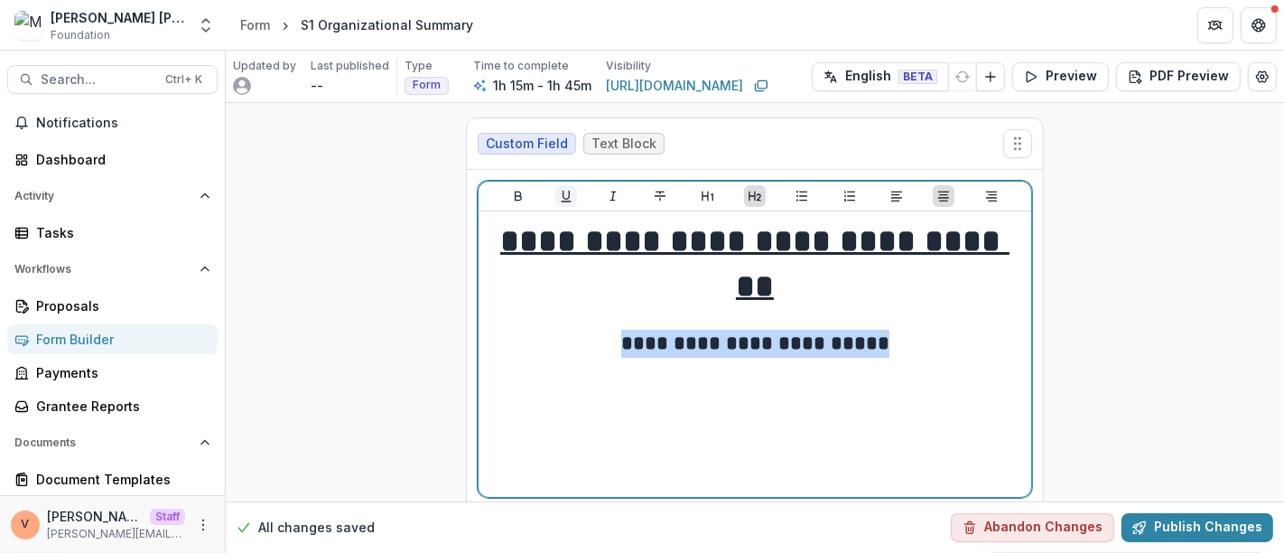
click at [559, 192] on icon "Underline" at bounding box center [566, 196] width 14 height 14
click at [517, 194] on icon "Bold" at bounding box center [518, 196] width 7 height 10
click at [918, 349] on h2 "**********" at bounding box center [755, 344] width 539 height 28
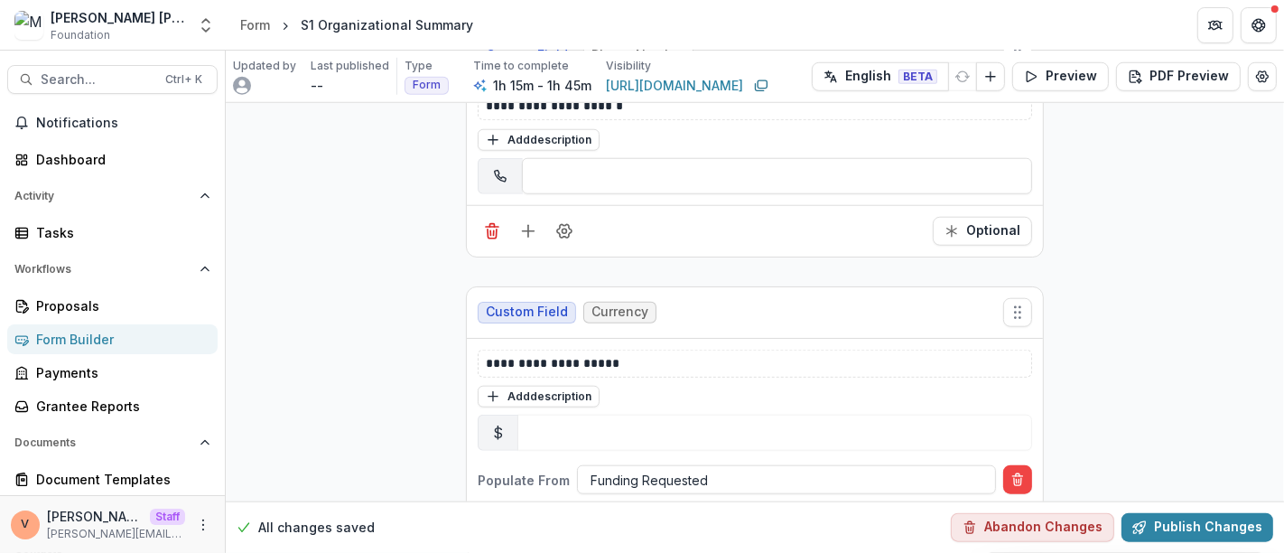
scroll to position [7266, 0]
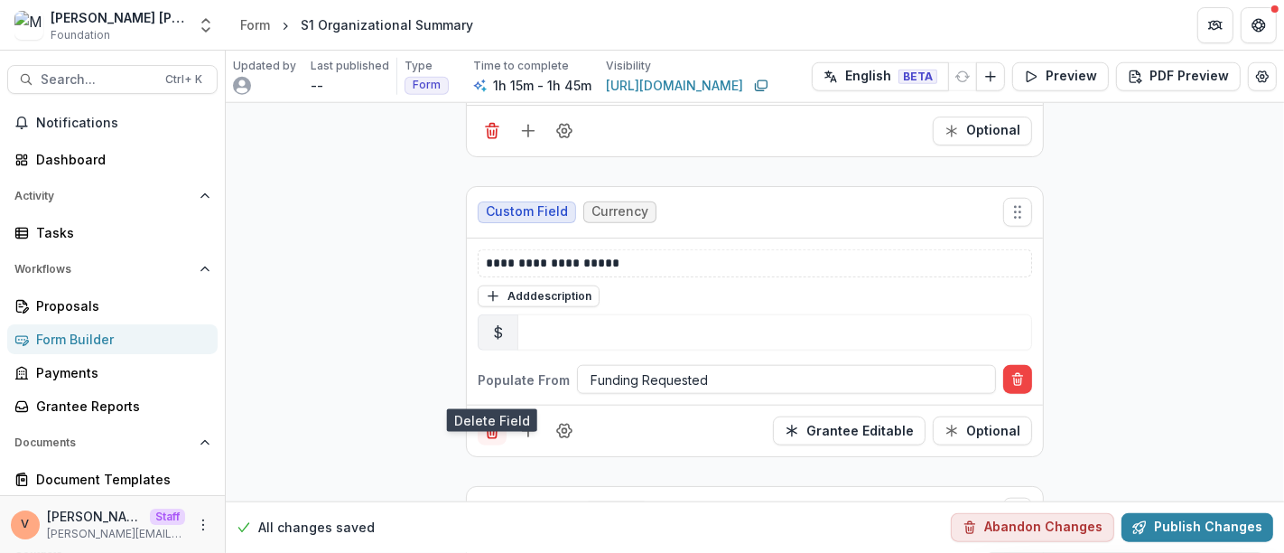
click at [490, 431] on line "Delete field" at bounding box center [490, 433] width 0 height 5
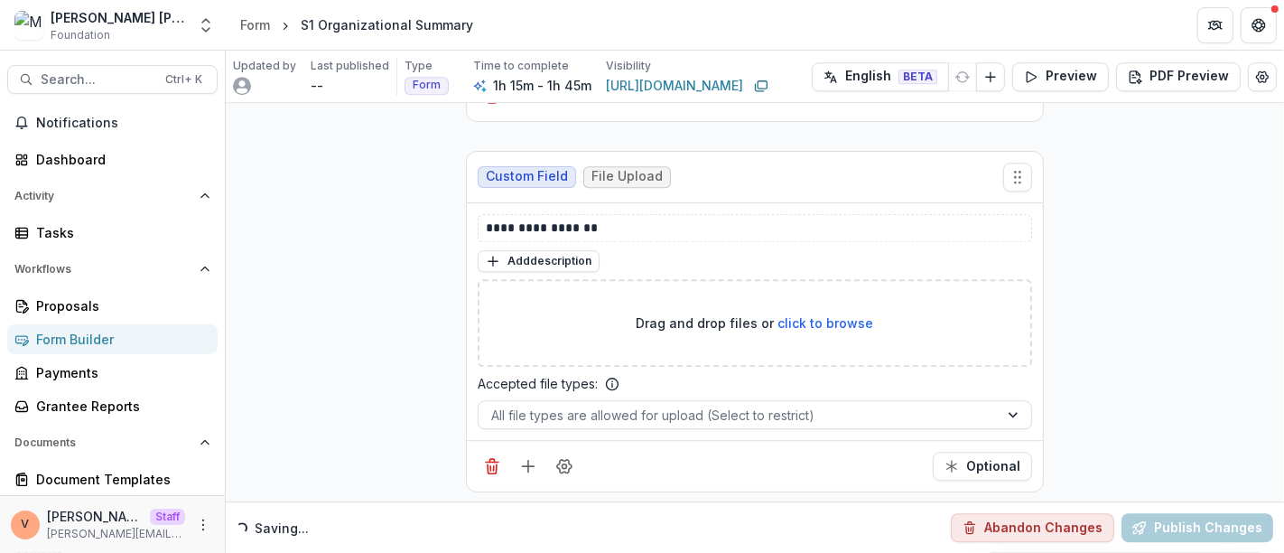
scroll to position [17902, 0]
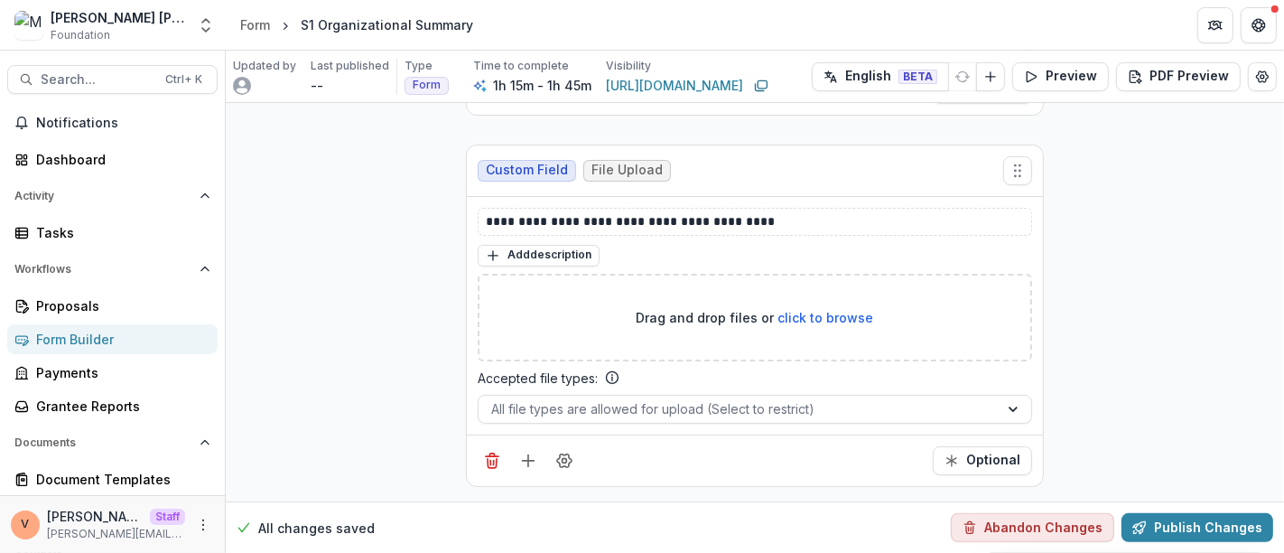
scroll to position [17515, 0]
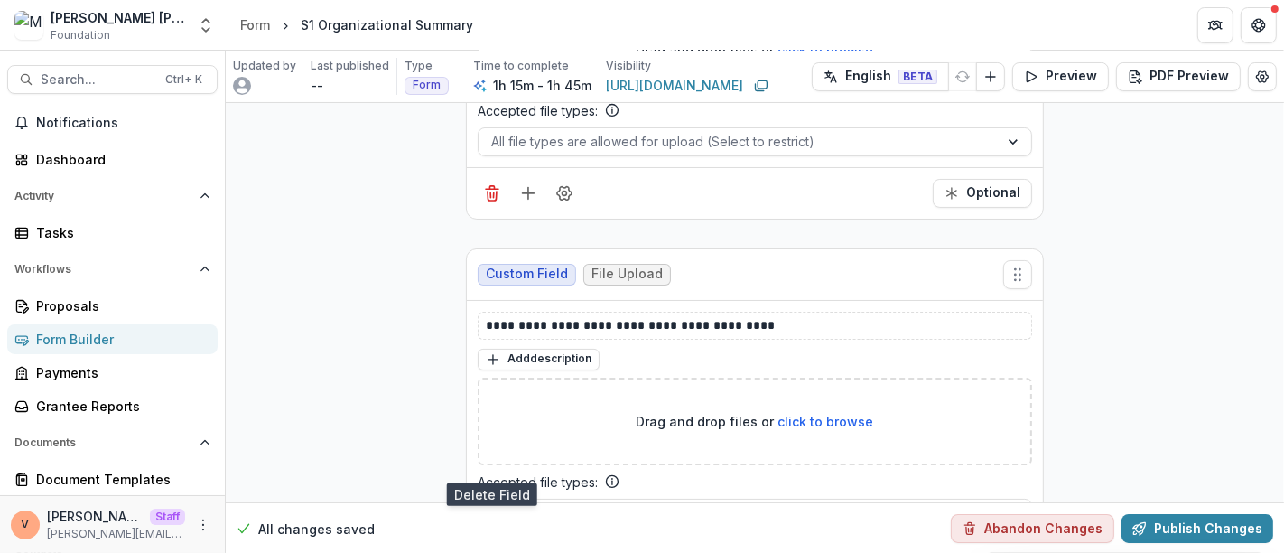
click at [487, 552] on icon "Delete field" at bounding box center [492, 564] width 18 height 18
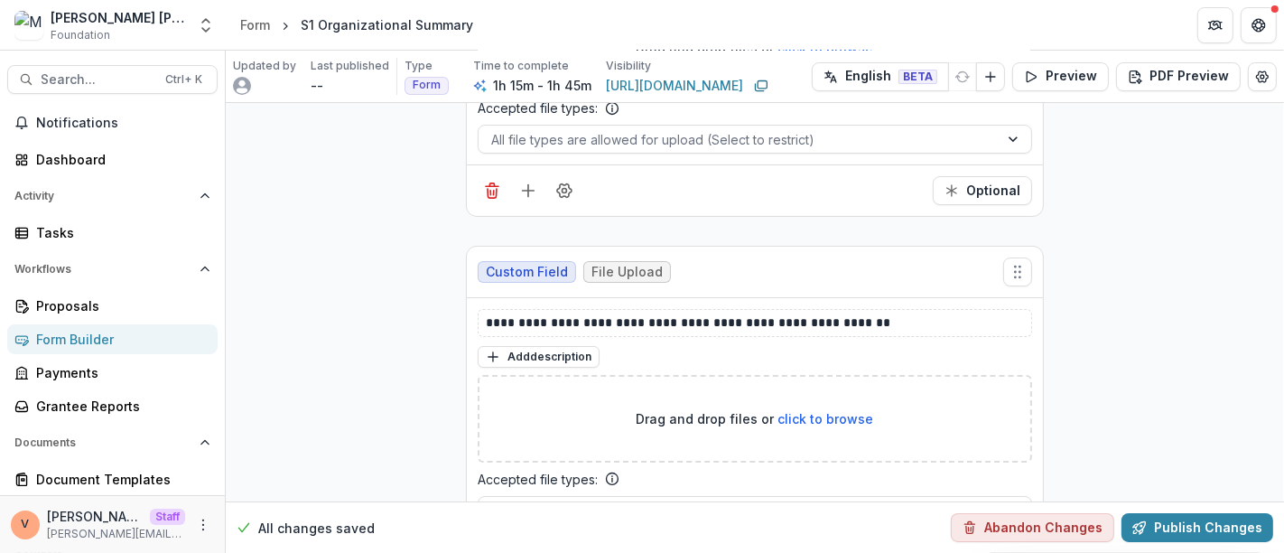
click at [487, 552] on icon "Delete field" at bounding box center [492, 562] width 18 height 18
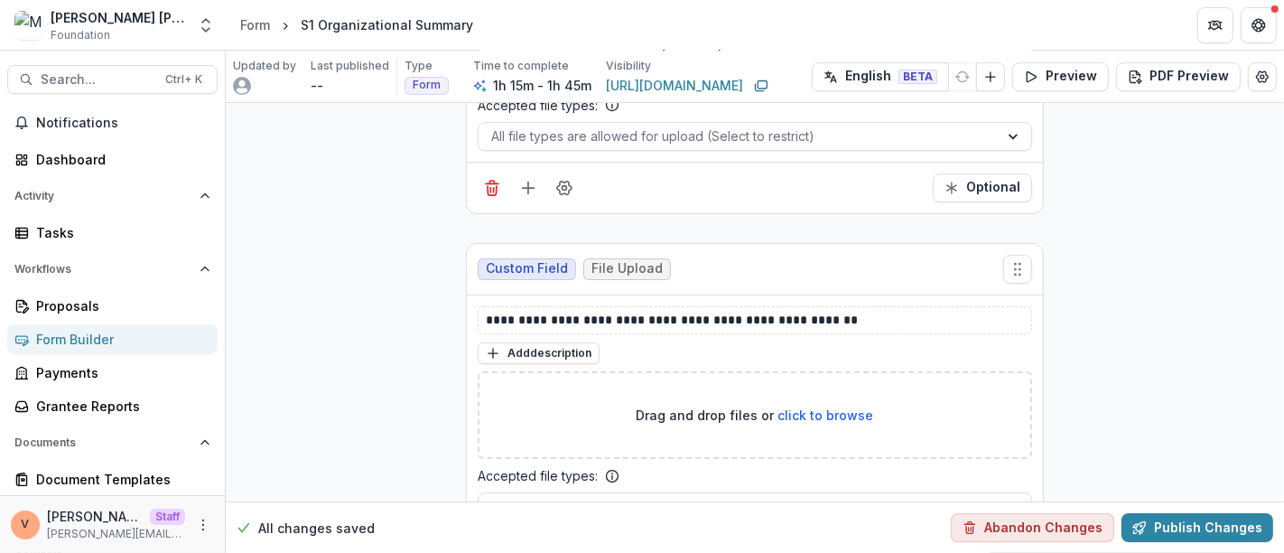
click at [487, 549] on icon "Delete field" at bounding box center [492, 558] width 18 height 18
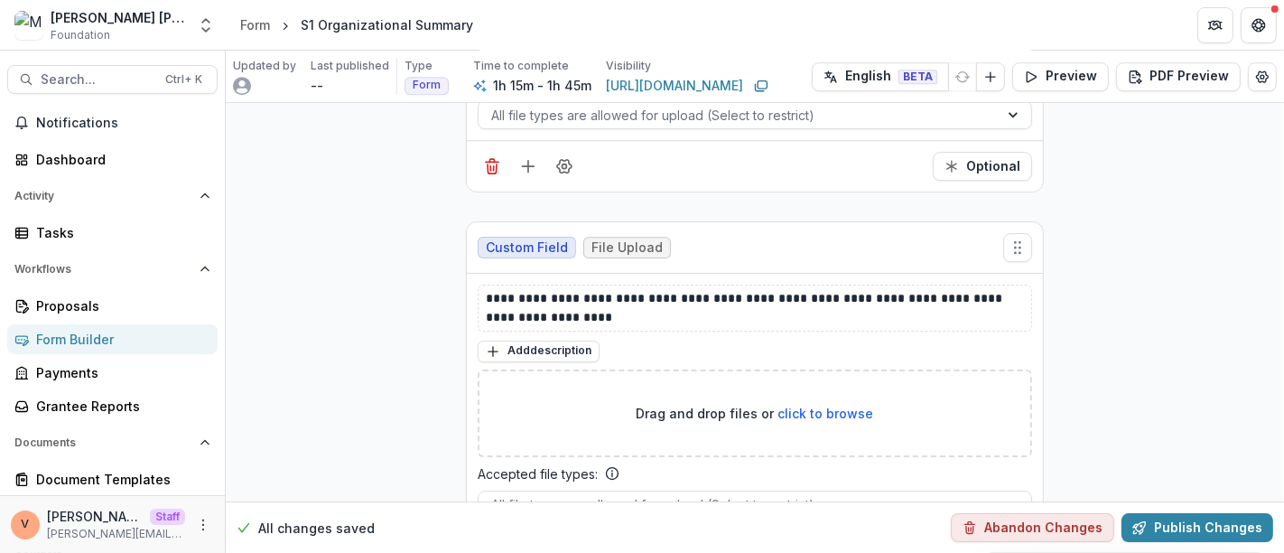
click at [487, 547] on icon "Delete field" at bounding box center [492, 556] width 18 height 18
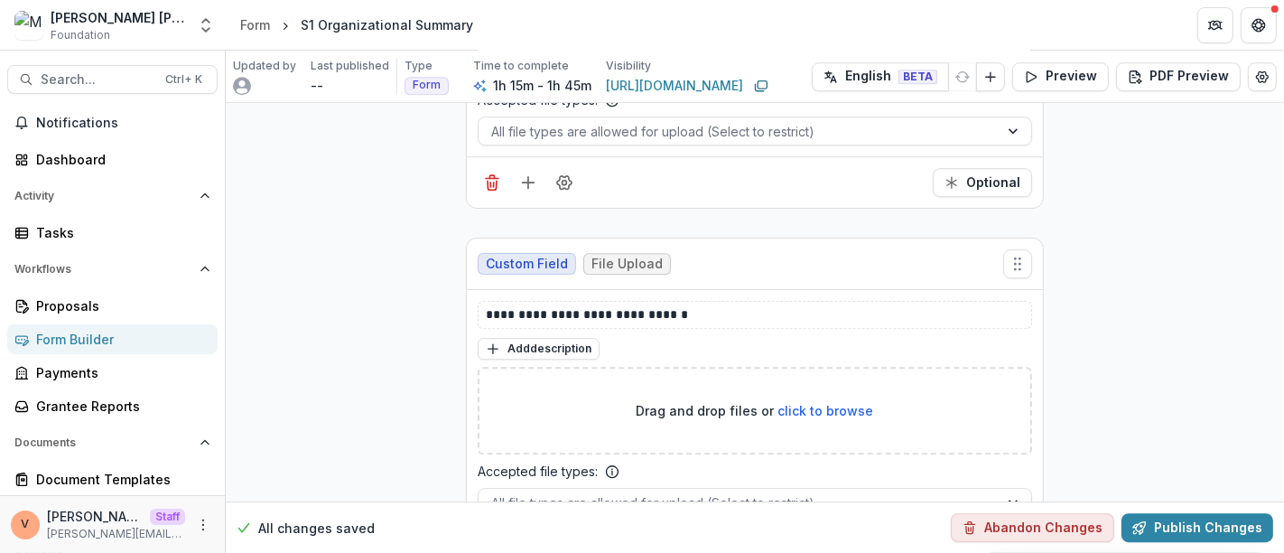
click at [487, 544] on icon "Delete field" at bounding box center [492, 553] width 18 height 18
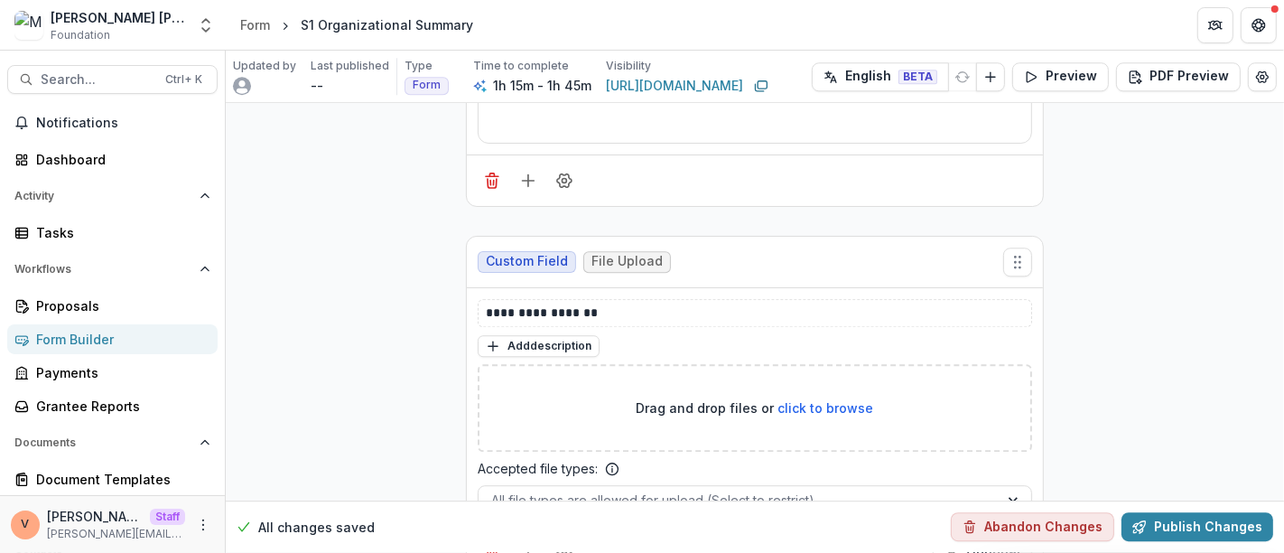
click at [487, 542] on icon "Delete field" at bounding box center [492, 551] width 18 height 18
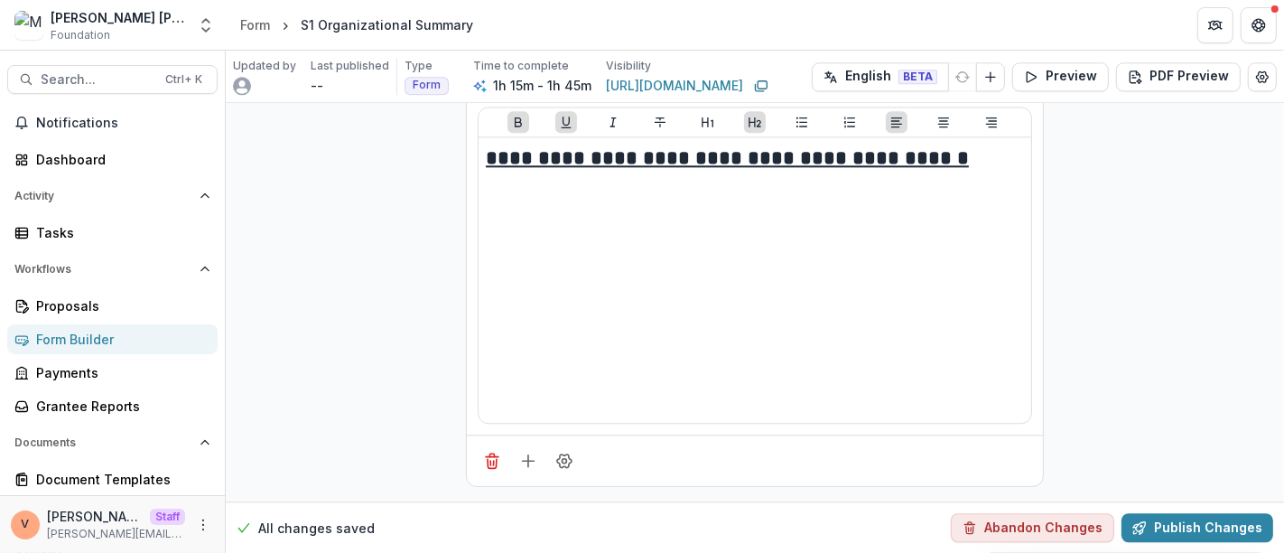
scroll to position [15288, 0]
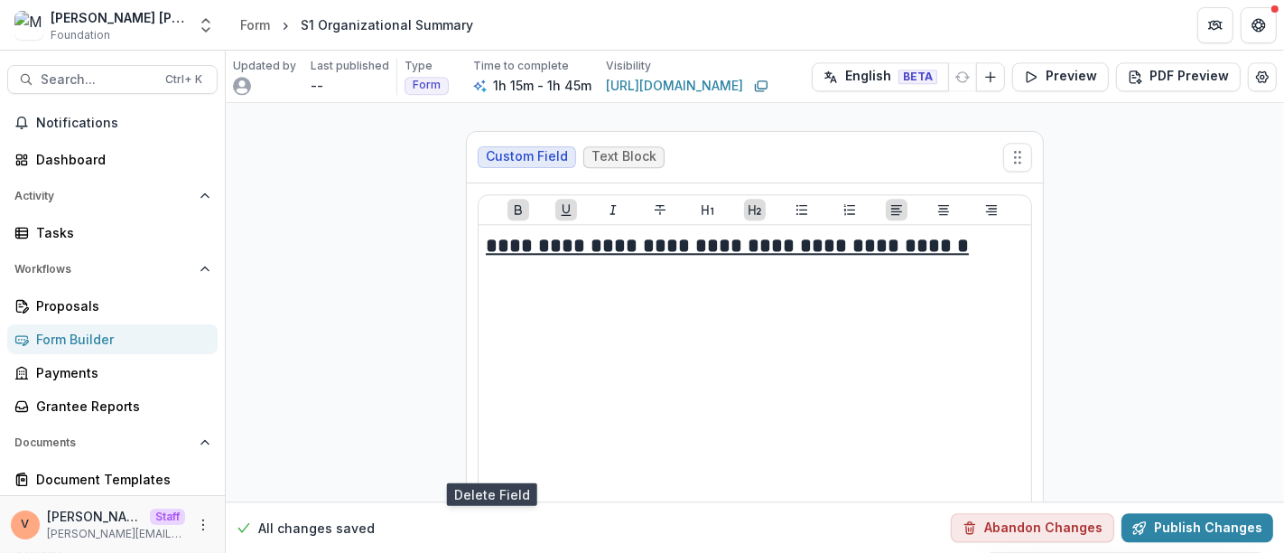
click at [487, 539] on icon "Delete field" at bounding box center [492, 548] width 18 height 18
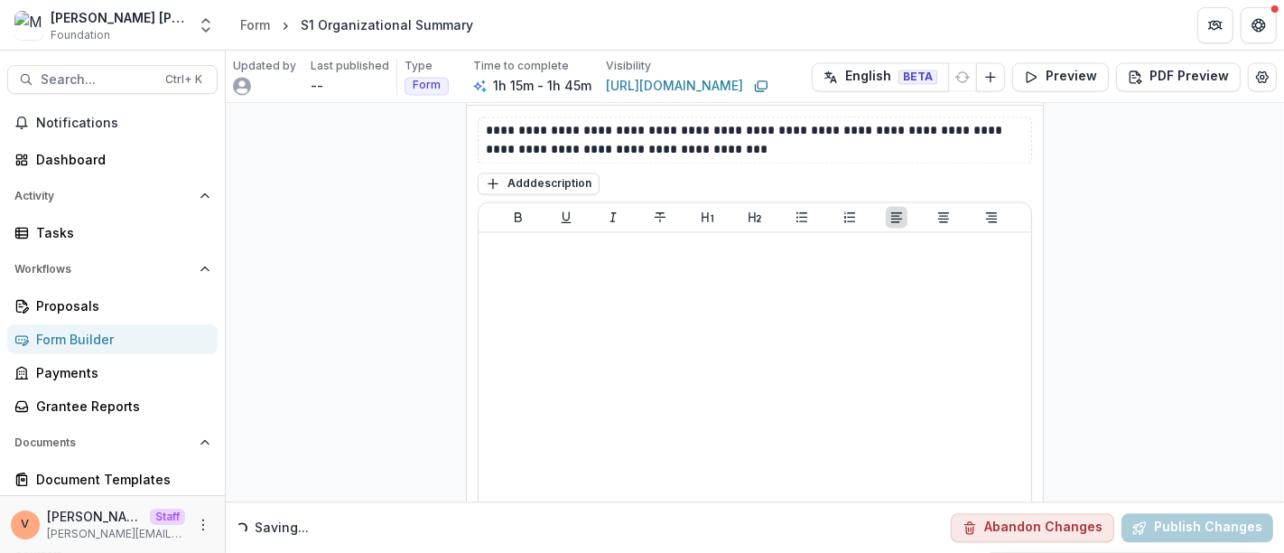
scroll to position [14817, 0]
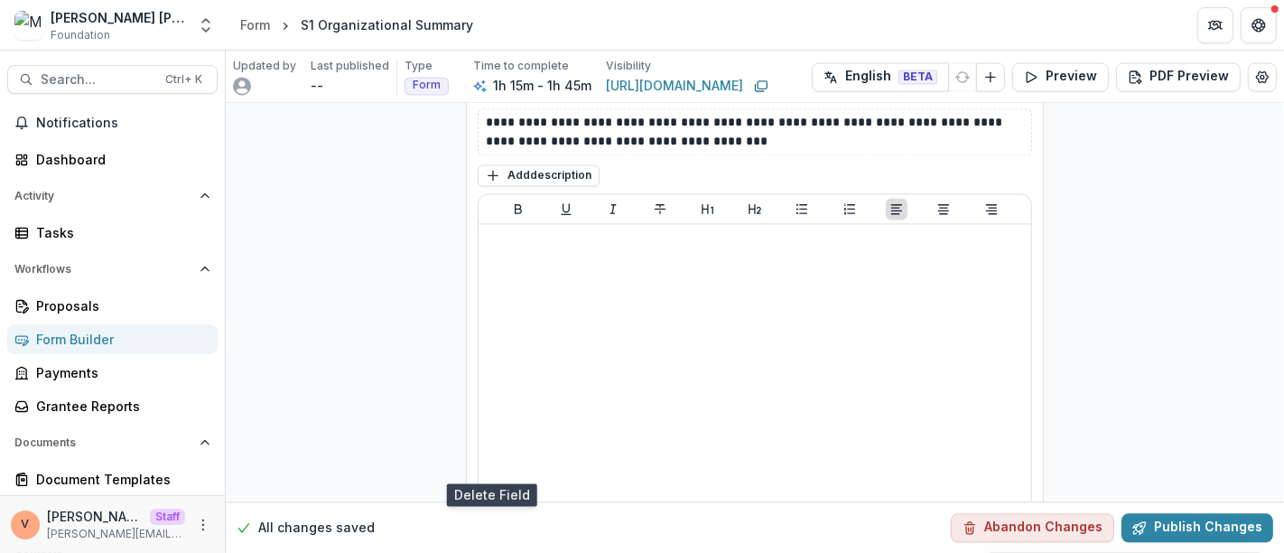
click at [493, 545] on icon "Delete field" at bounding box center [492, 549] width 9 height 9
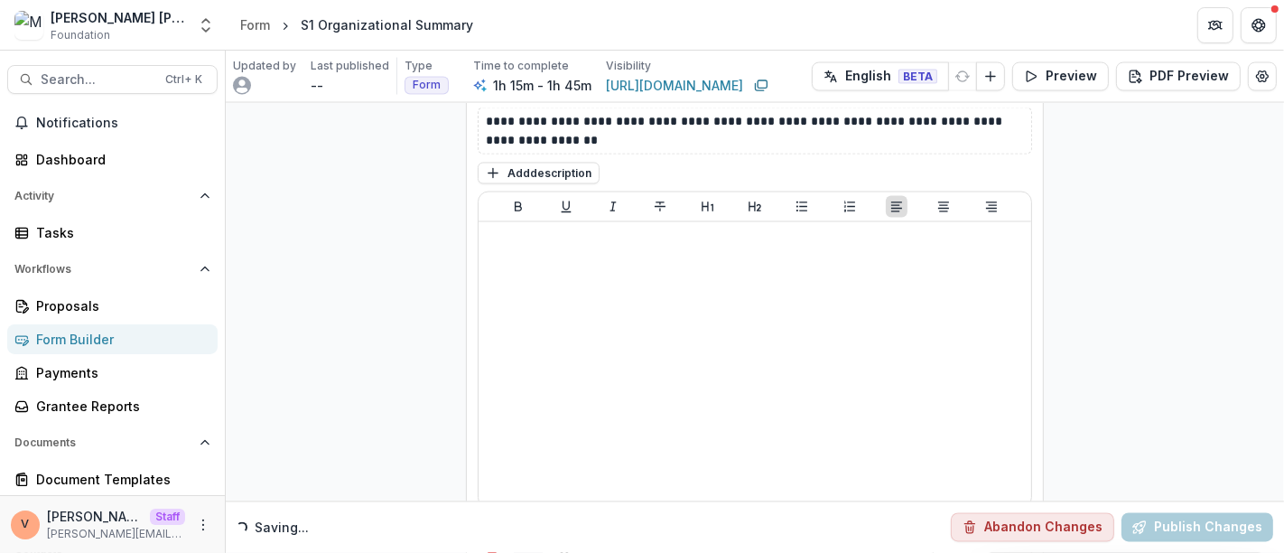
scroll to position [14262, 0]
click at [490, 535] on icon "Delete field" at bounding box center [492, 544] width 18 height 18
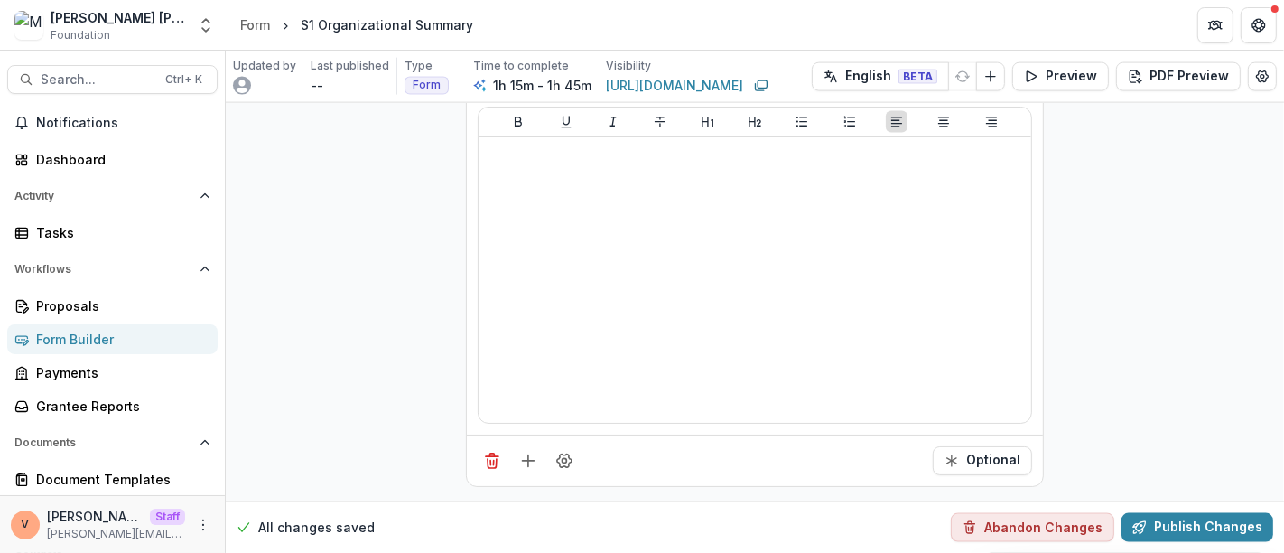
scroll to position [13709, 0]
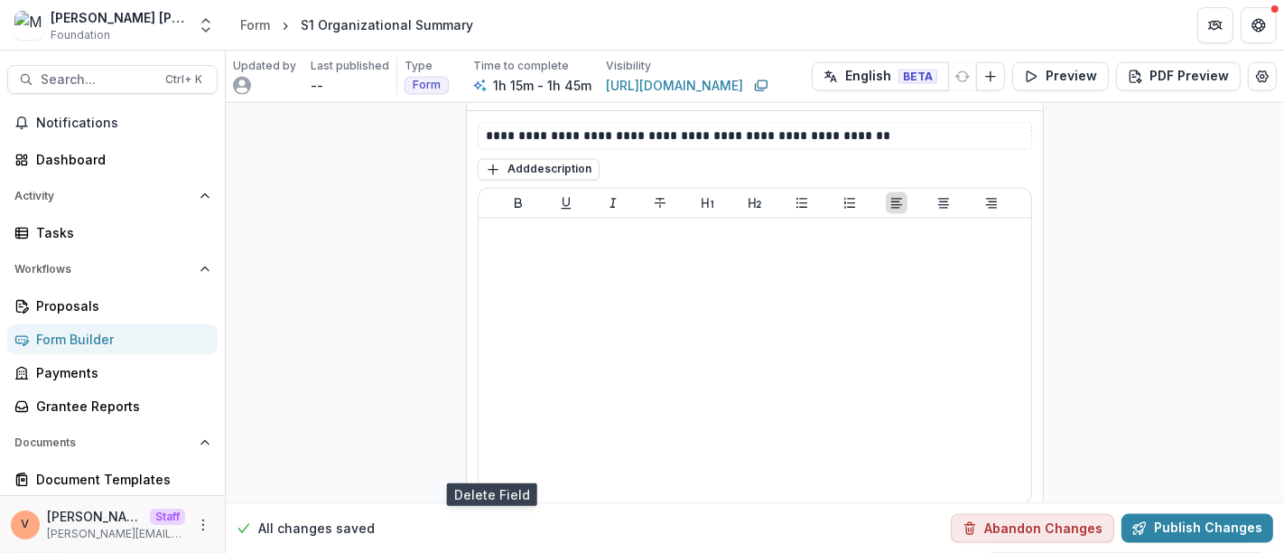
click at [490, 533] on icon "Delete field" at bounding box center [492, 542] width 18 height 18
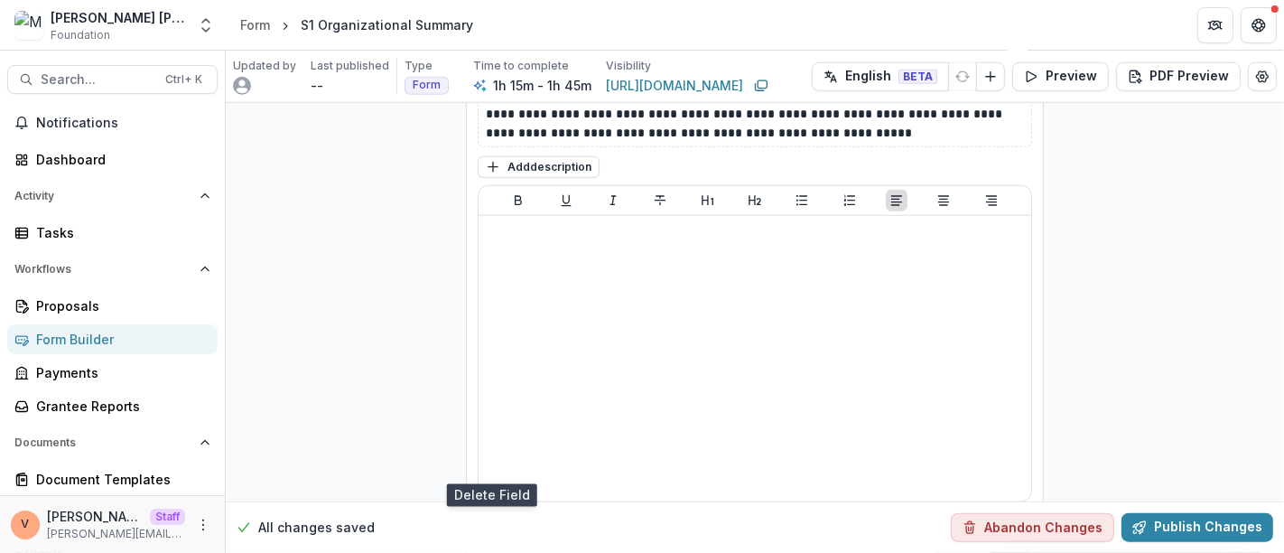
click at [490, 530] on icon "Delete field" at bounding box center [492, 539] width 18 height 18
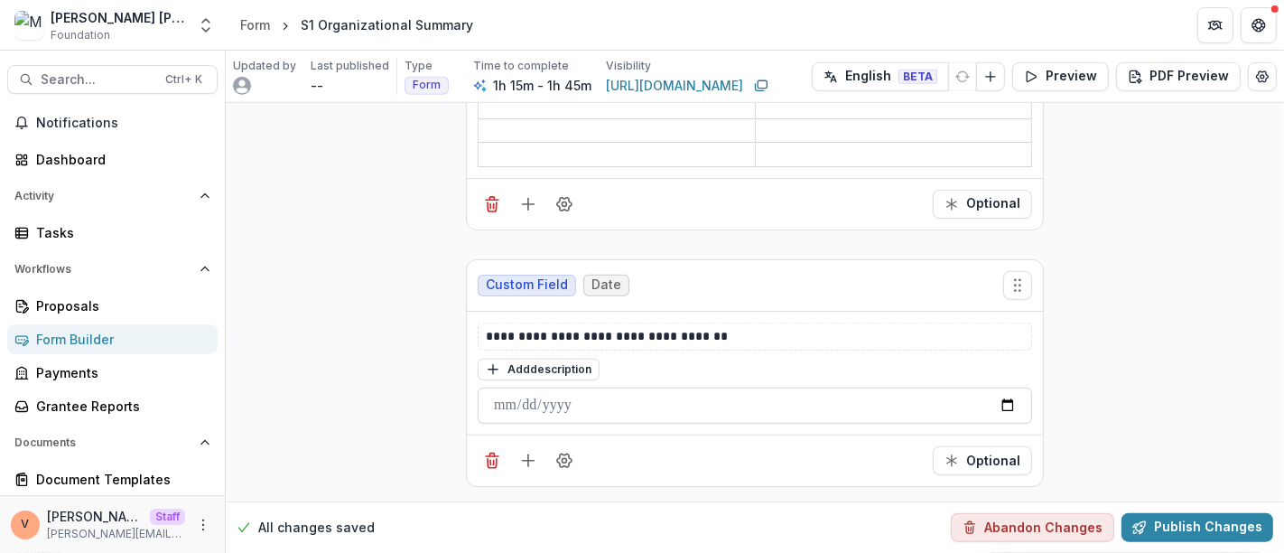
scroll to position [12619, 0]
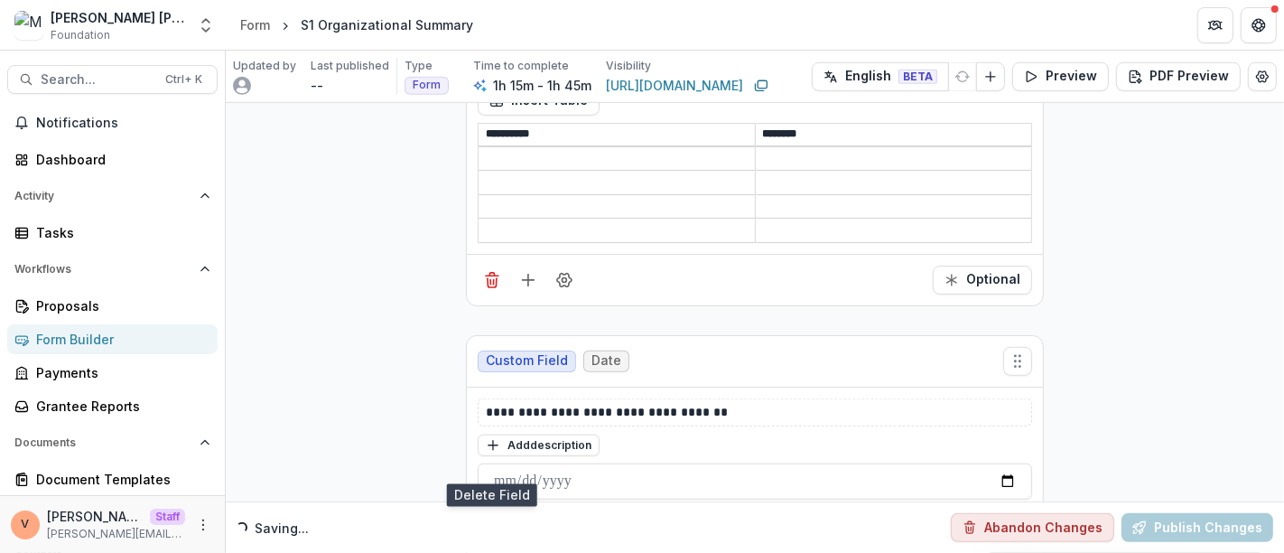
click at [489, 527] on icon "Delete field" at bounding box center [492, 536] width 18 height 18
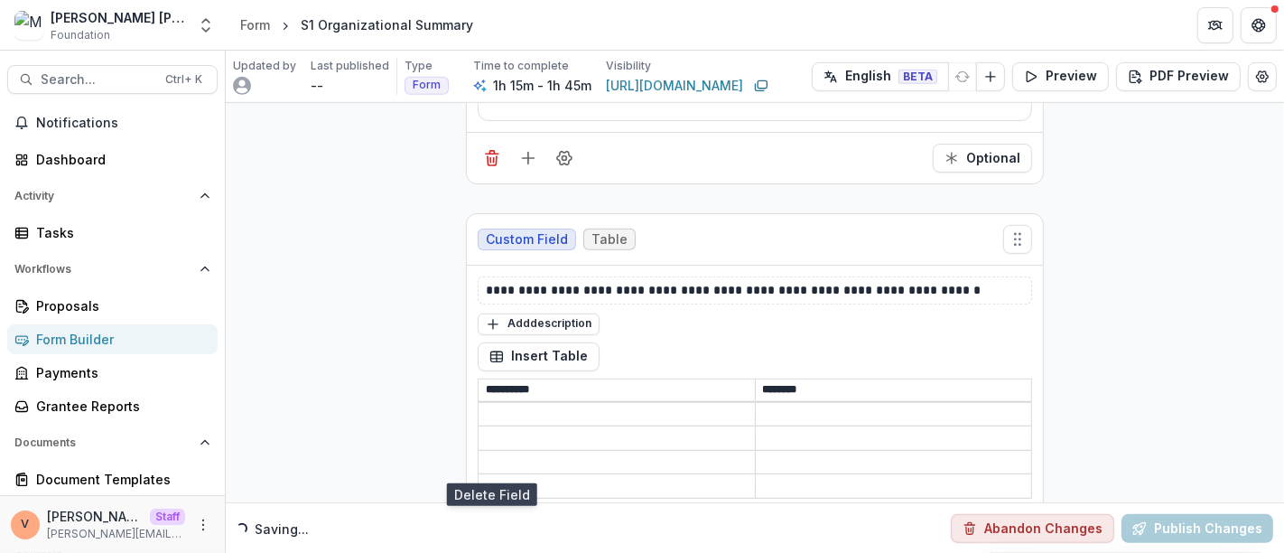
click at [489, 526] on icon "Delete field" at bounding box center [492, 535] width 18 height 18
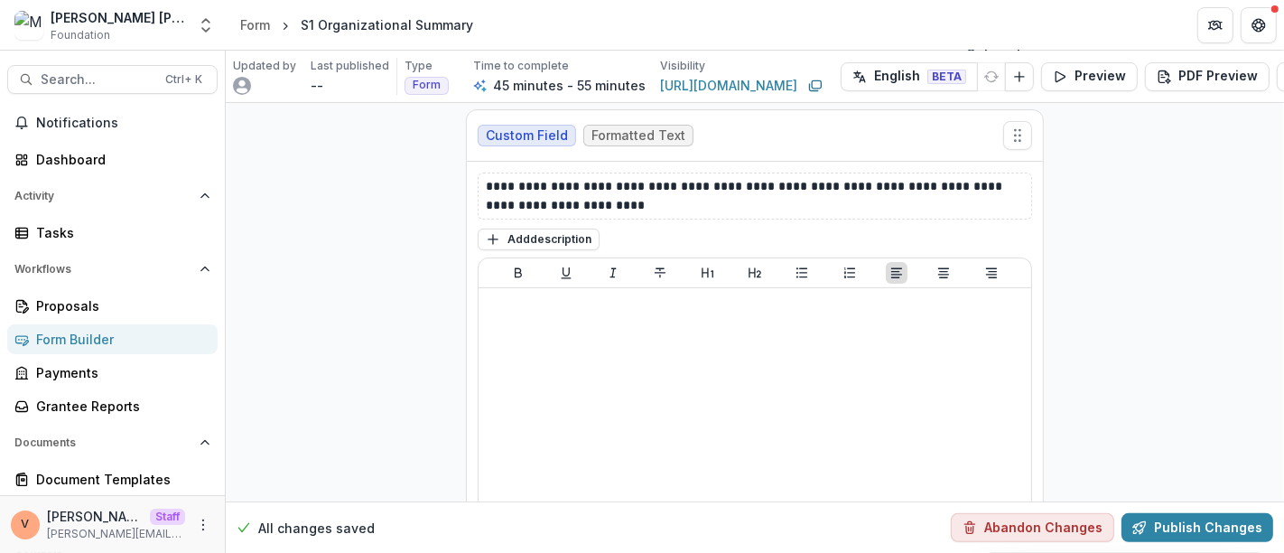
scroll to position [12011, 0]
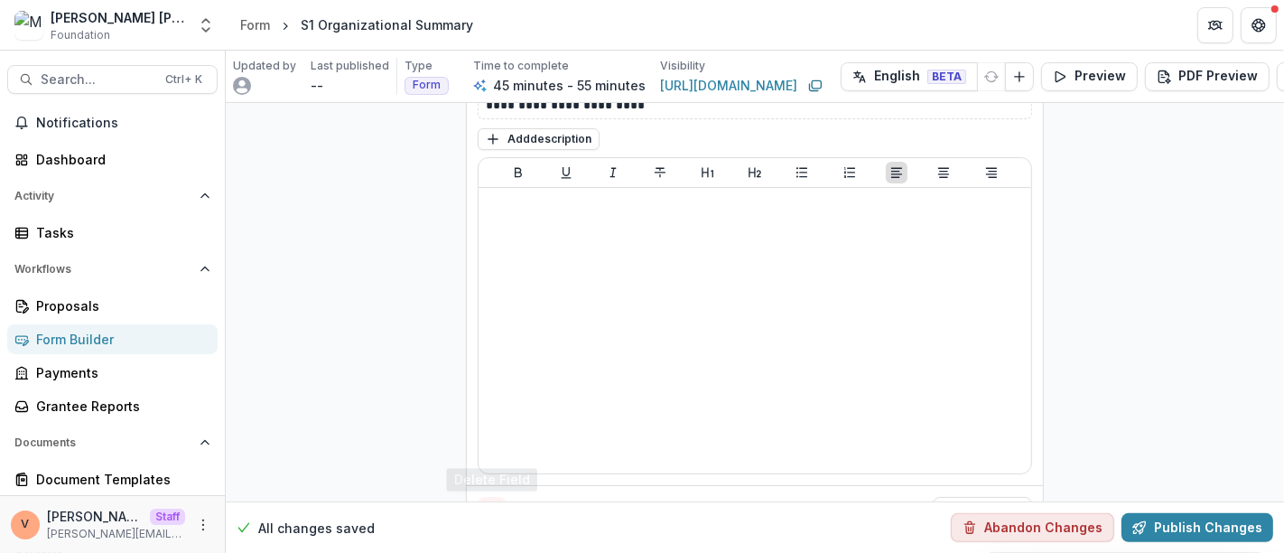
click at [490, 511] on line "Delete field" at bounding box center [490, 513] width 0 height 5
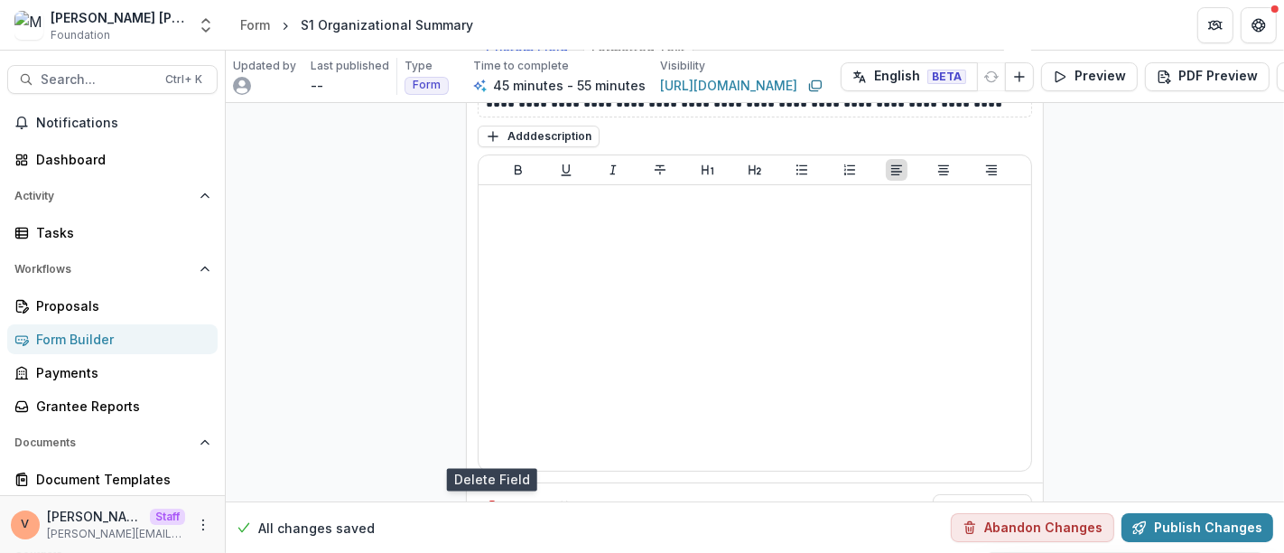
click at [490, 508] on line "Delete field" at bounding box center [490, 510] width 0 height 5
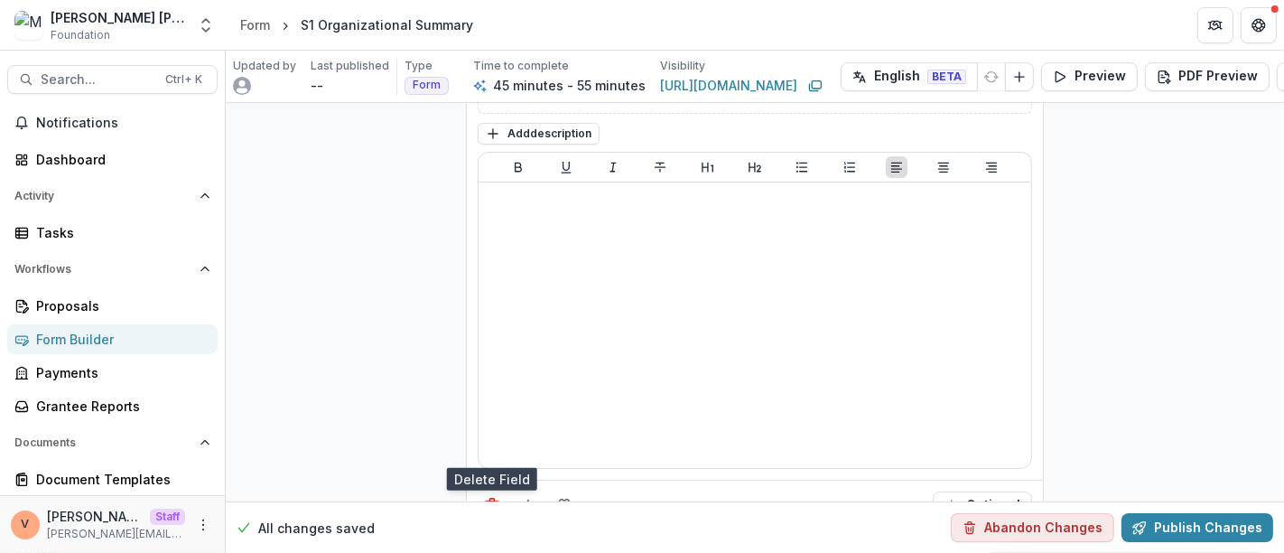
click at [490, 505] on line "Delete field" at bounding box center [490, 507] width 0 height 5
click at [490, 504] on line "Delete field" at bounding box center [490, 506] width 0 height 5
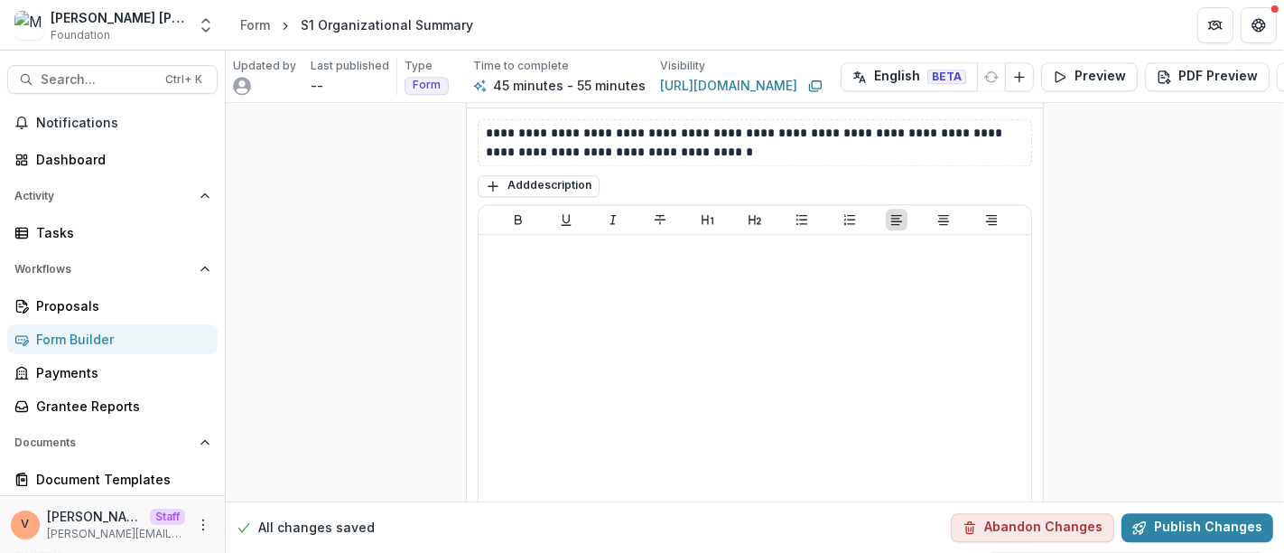
scroll to position [9812, 0]
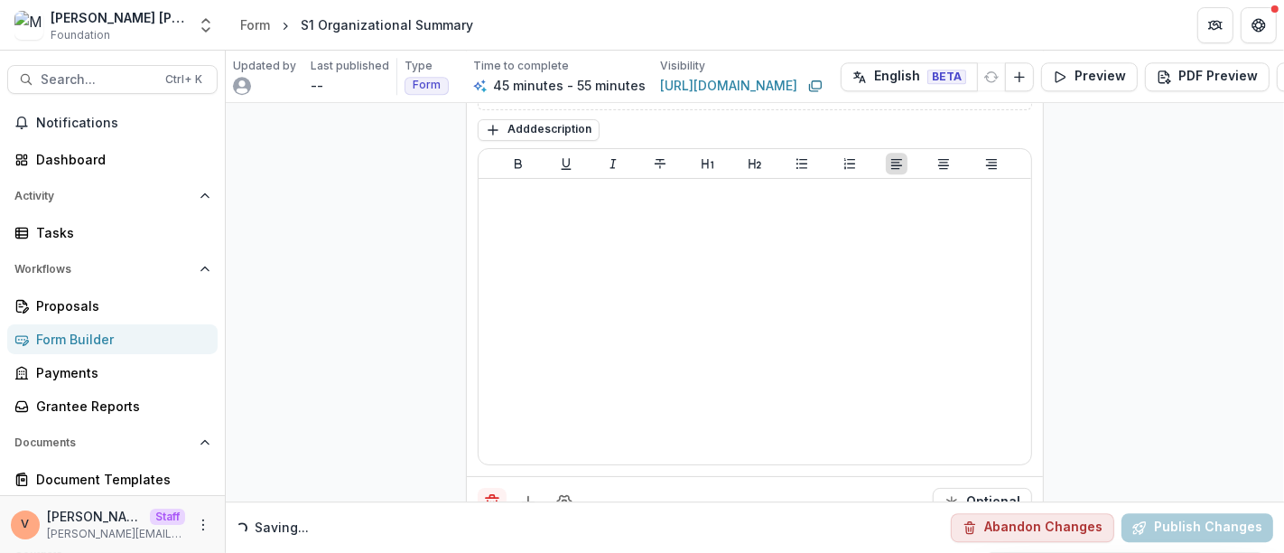
click at [487, 493] on icon "Delete field" at bounding box center [492, 502] width 18 height 18
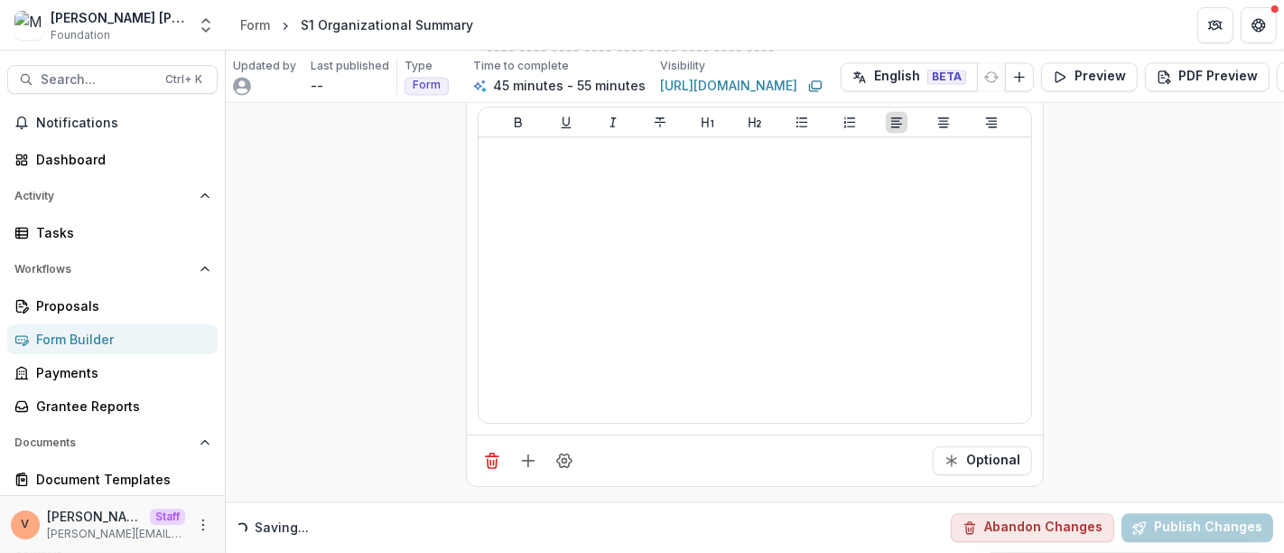
scroll to position [9258, 0]
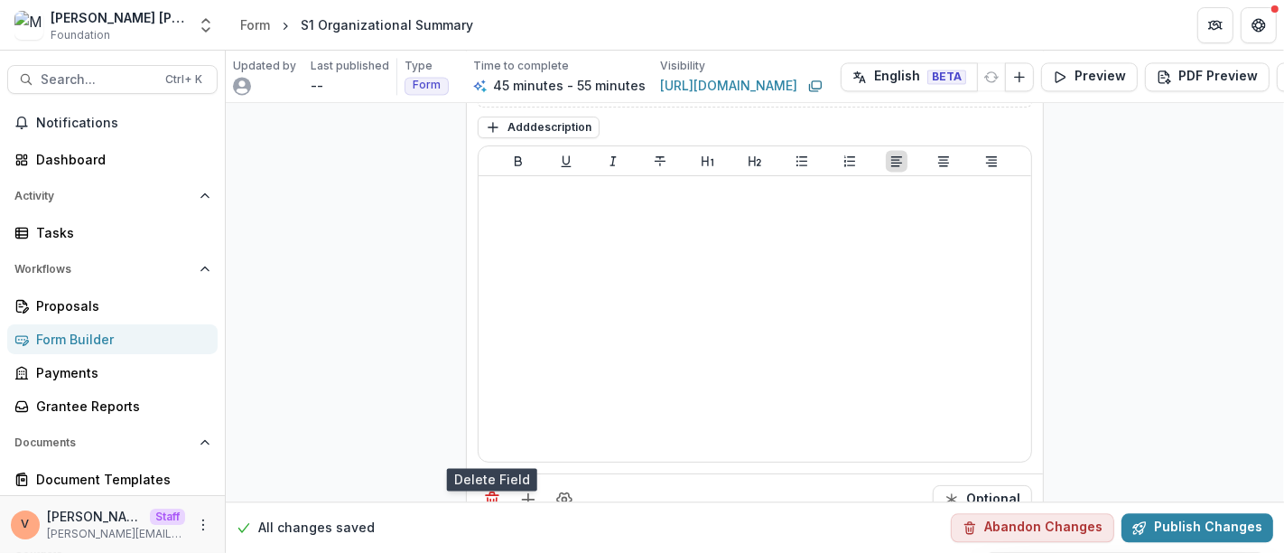
click at [487, 490] on icon "Delete field" at bounding box center [492, 499] width 18 height 18
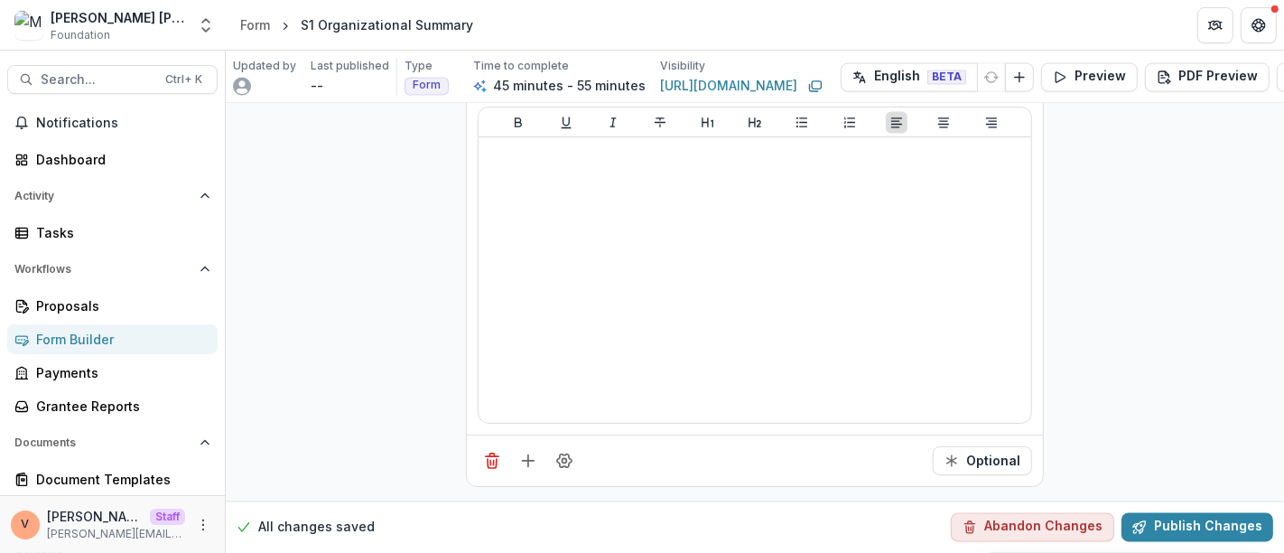
scroll to position [8703, 0]
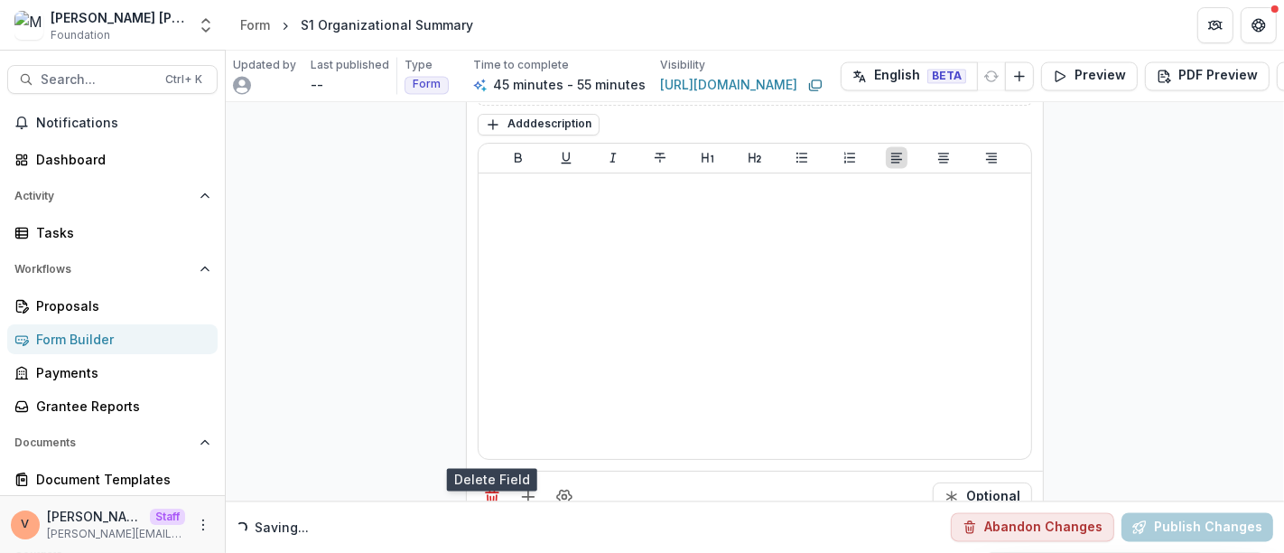
click at [487, 488] on icon "Delete field" at bounding box center [492, 497] width 18 height 18
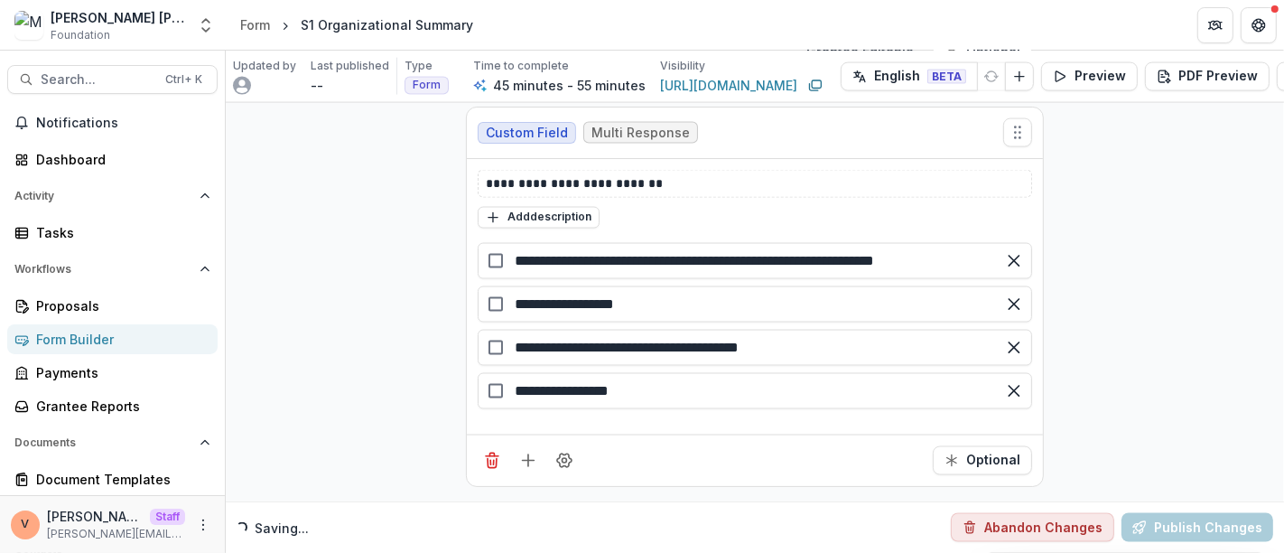
scroll to position [8150, 0]
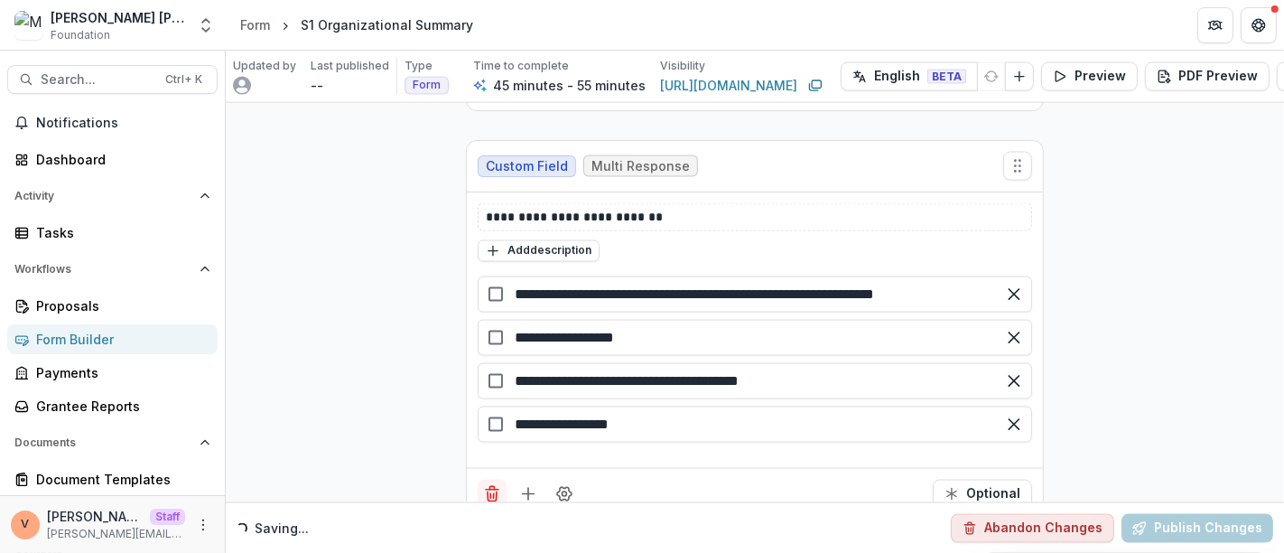
click at [488, 485] on icon "Delete field" at bounding box center [492, 494] width 18 height 18
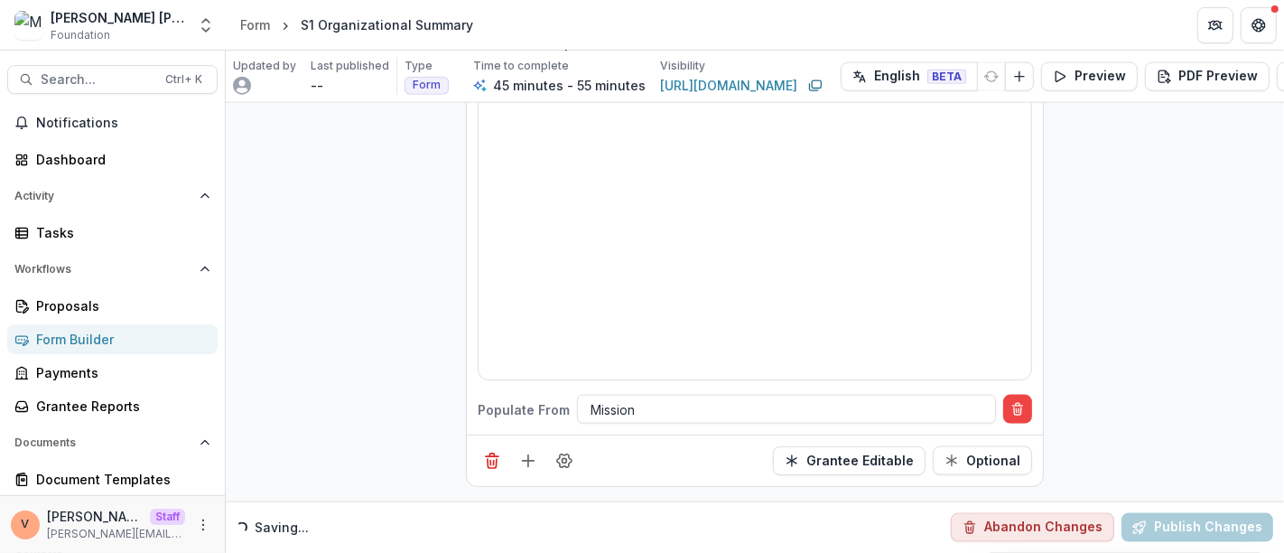
scroll to position [7743, 0]
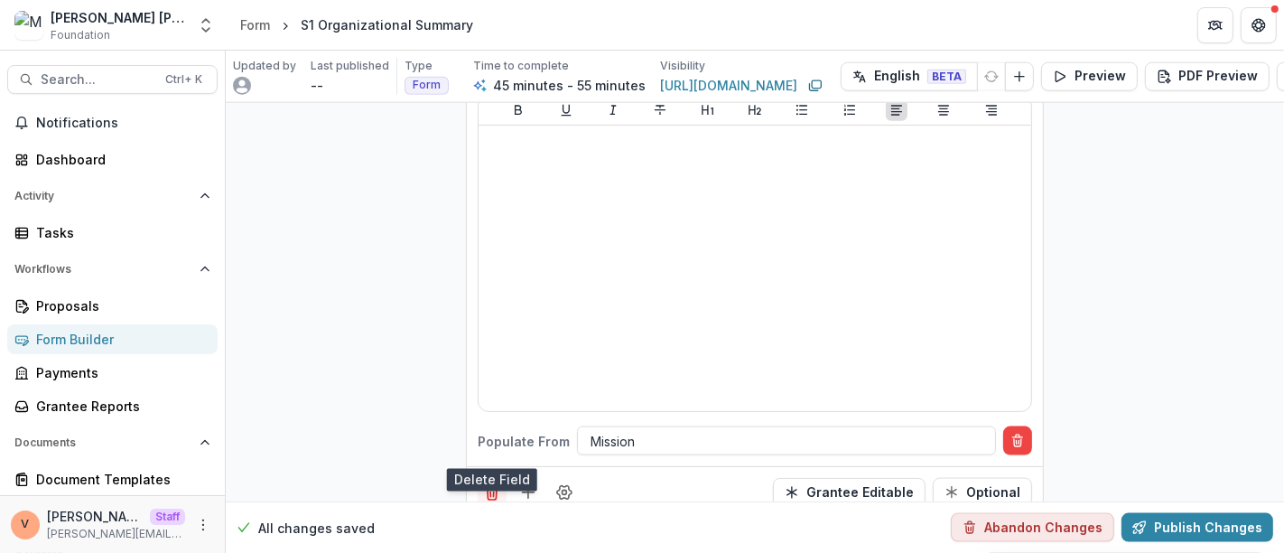
click at [487, 483] on icon "Delete field" at bounding box center [492, 492] width 18 height 18
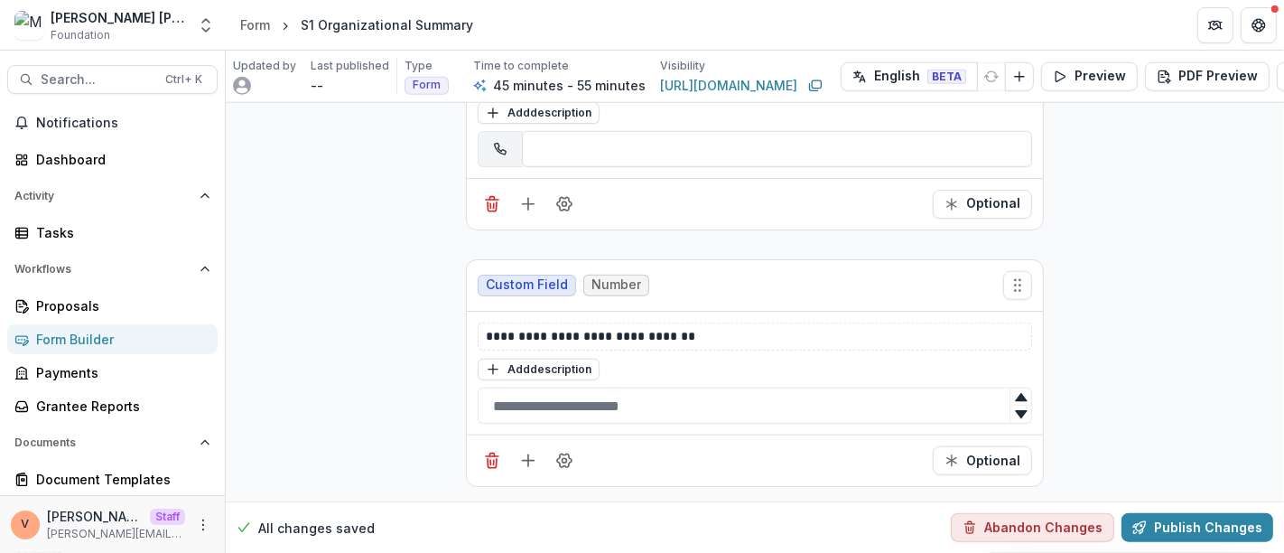
scroll to position [7164, 0]
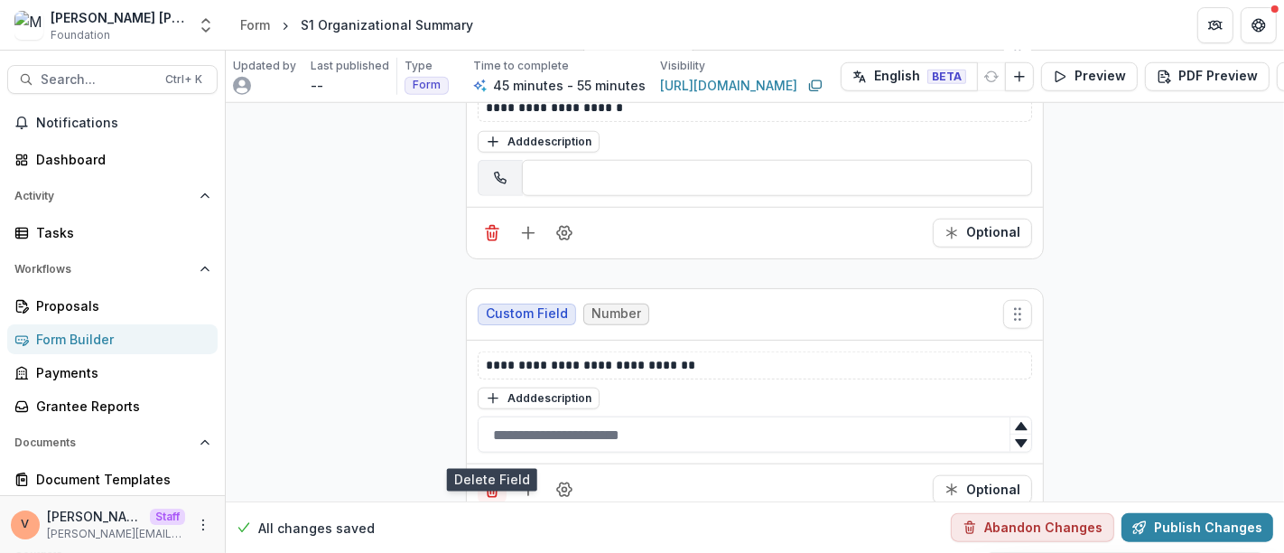
click at [490, 489] on line "Delete field" at bounding box center [490, 491] width 0 height 5
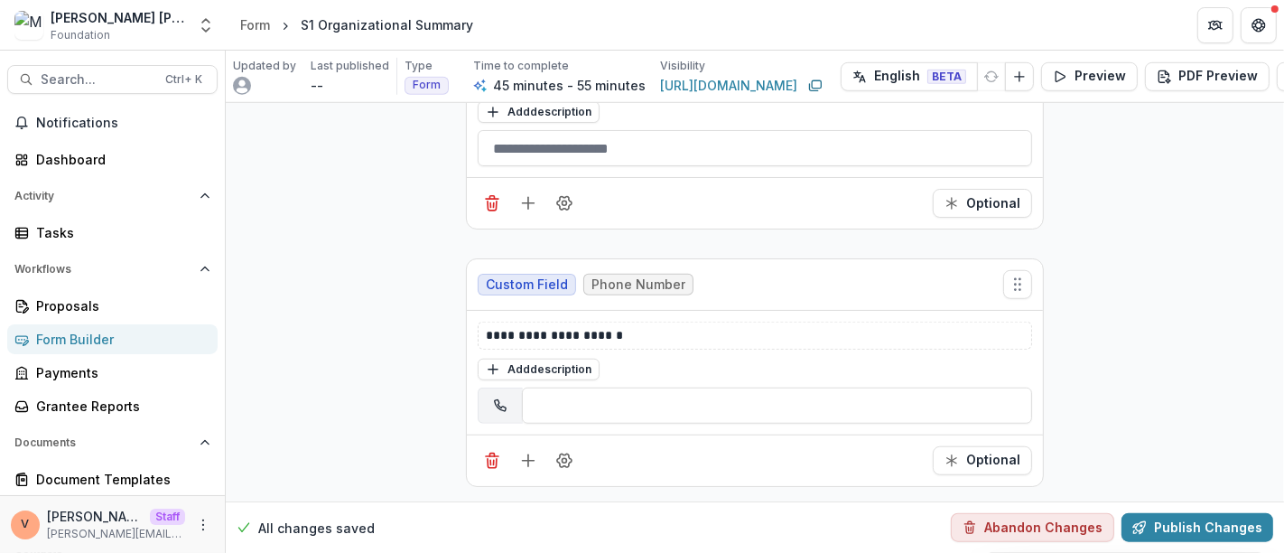
scroll to position [6909, 0]
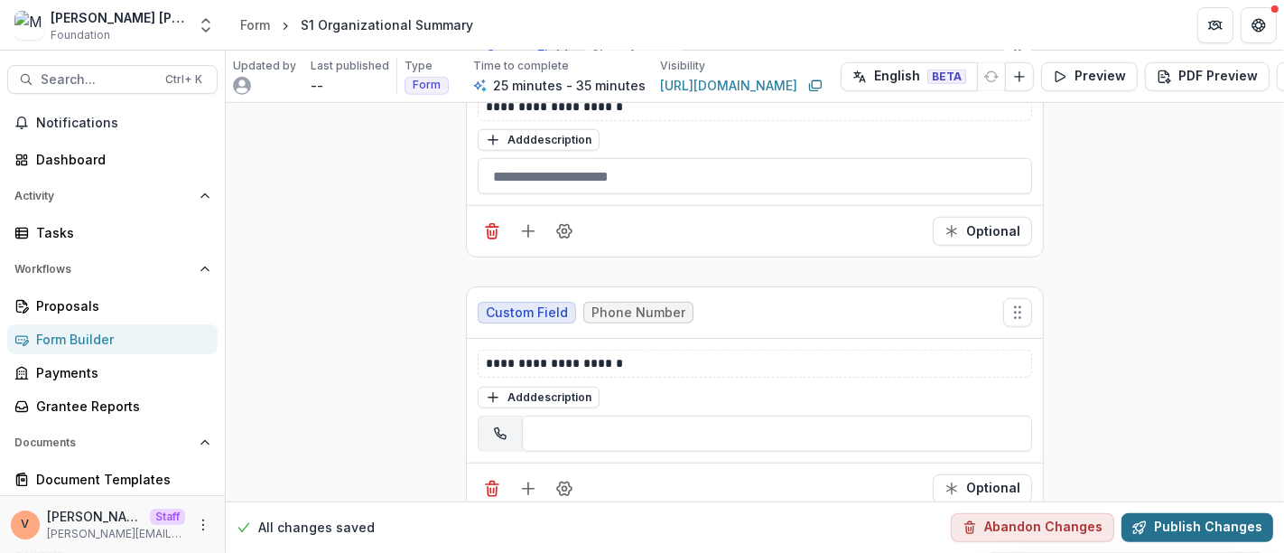
click at [1189, 513] on button "Publish Changes" at bounding box center [1197, 527] width 152 height 29
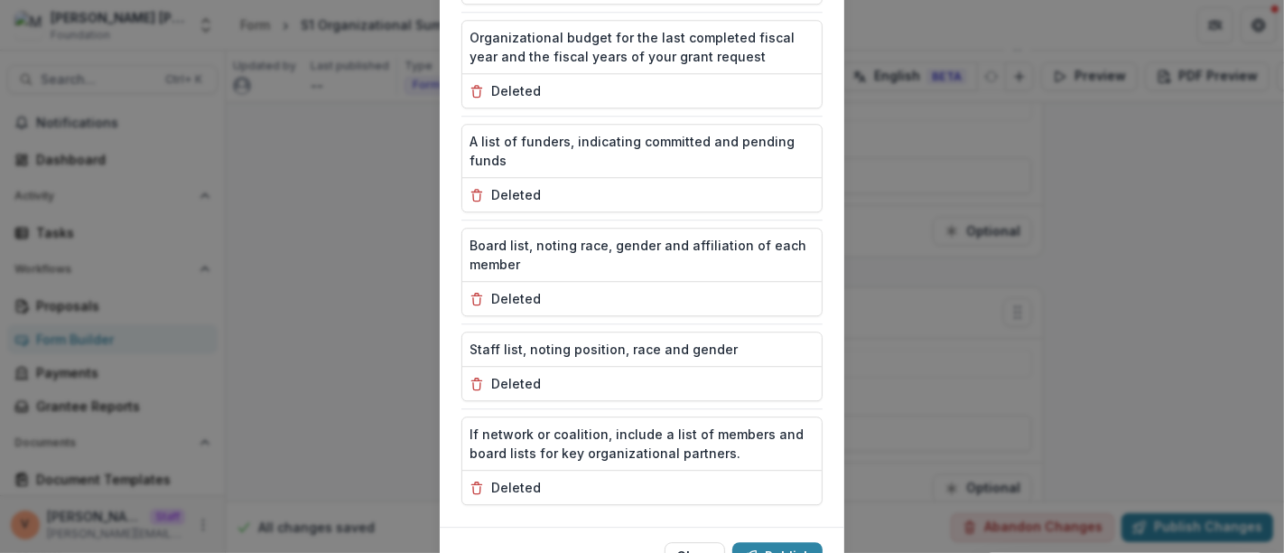
scroll to position [4251, 0]
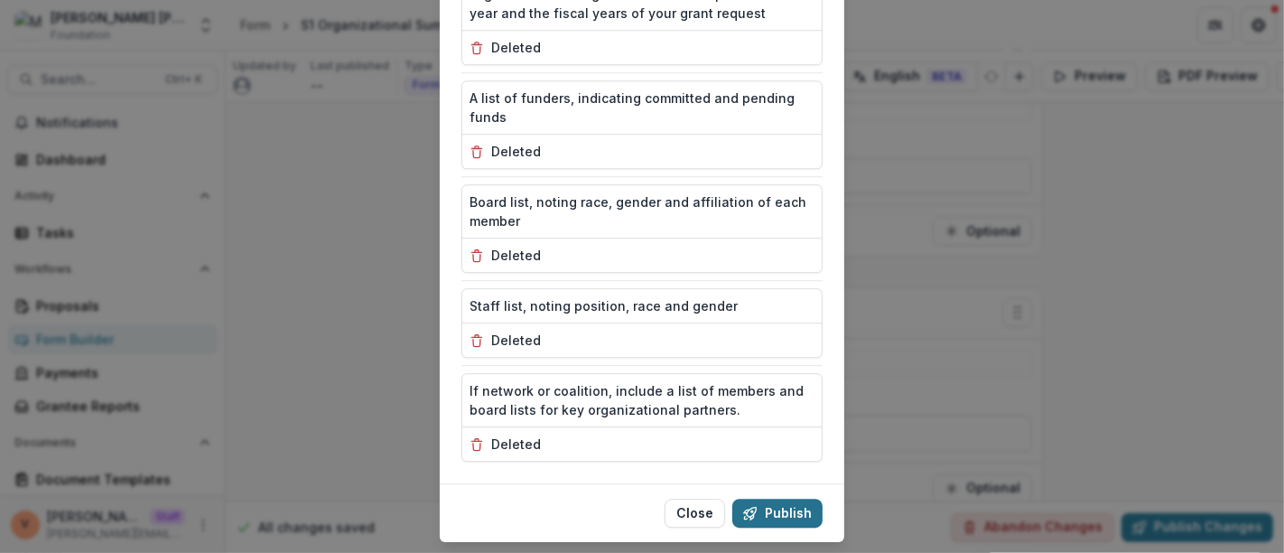
click at [780, 498] on button "Publish" at bounding box center [777, 512] width 90 height 29
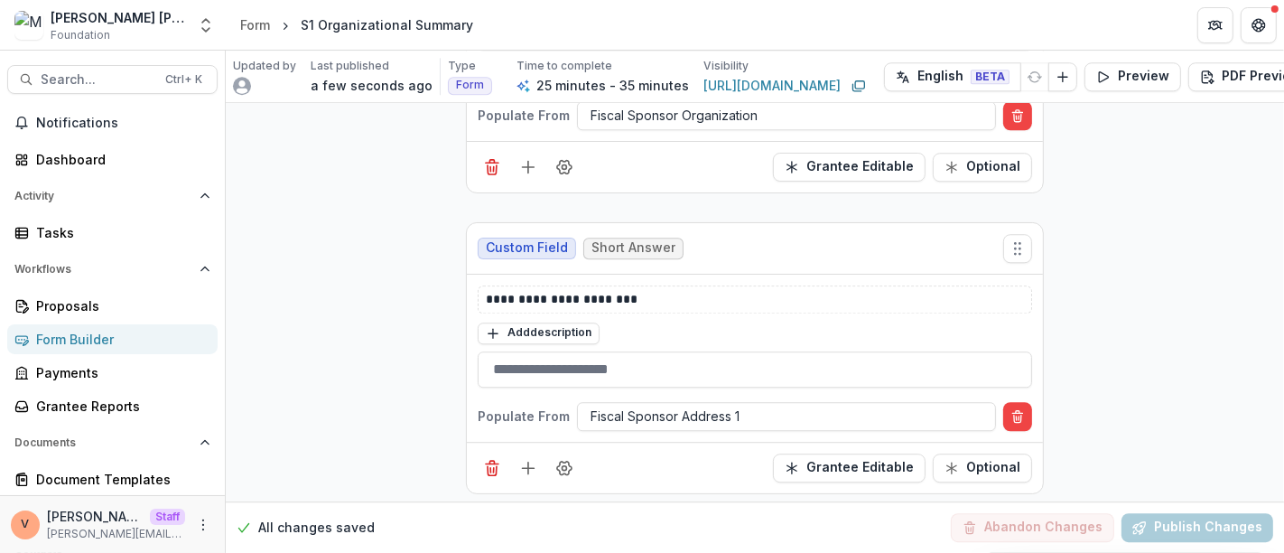
scroll to position [3598, 0]
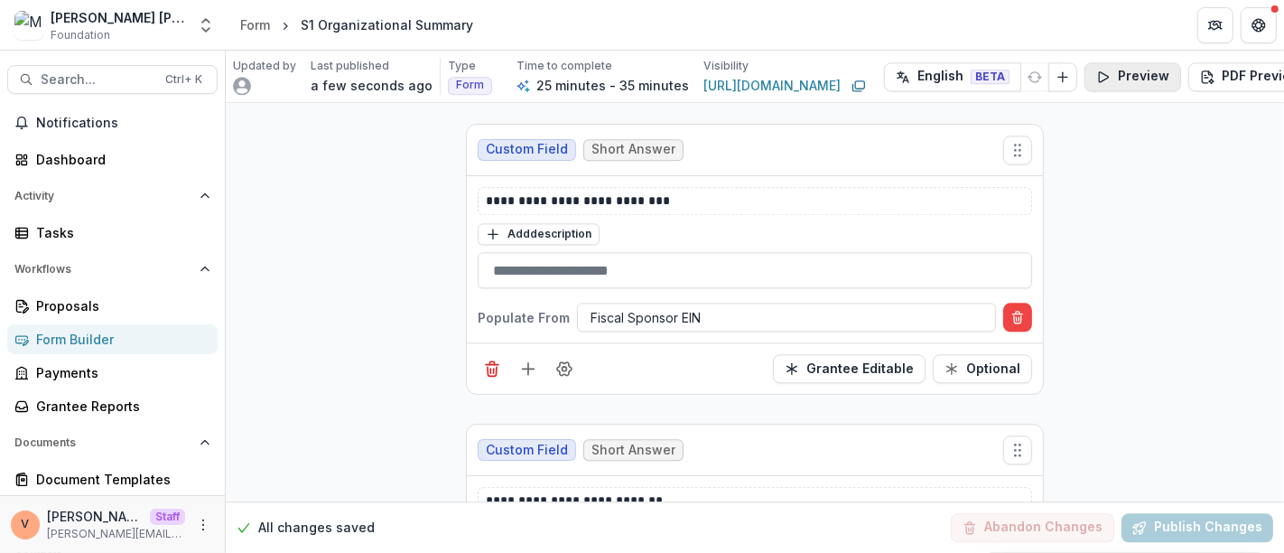
click at [1124, 65] on button "Preview" at bounding box center [1132, 76] width 97 height 29
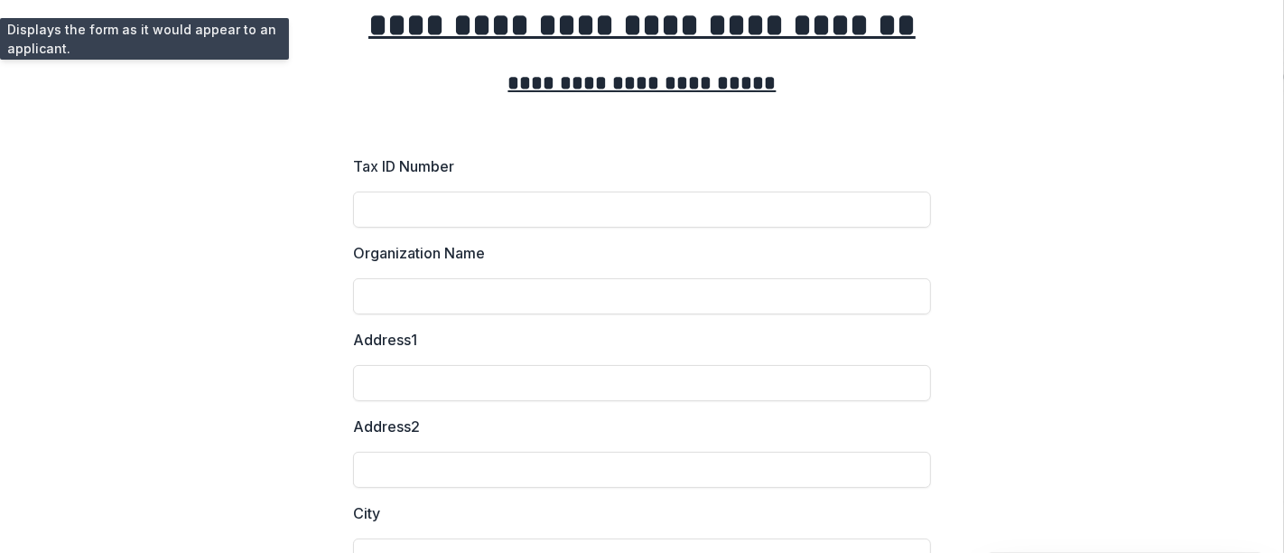
scroll to position [0, 0]
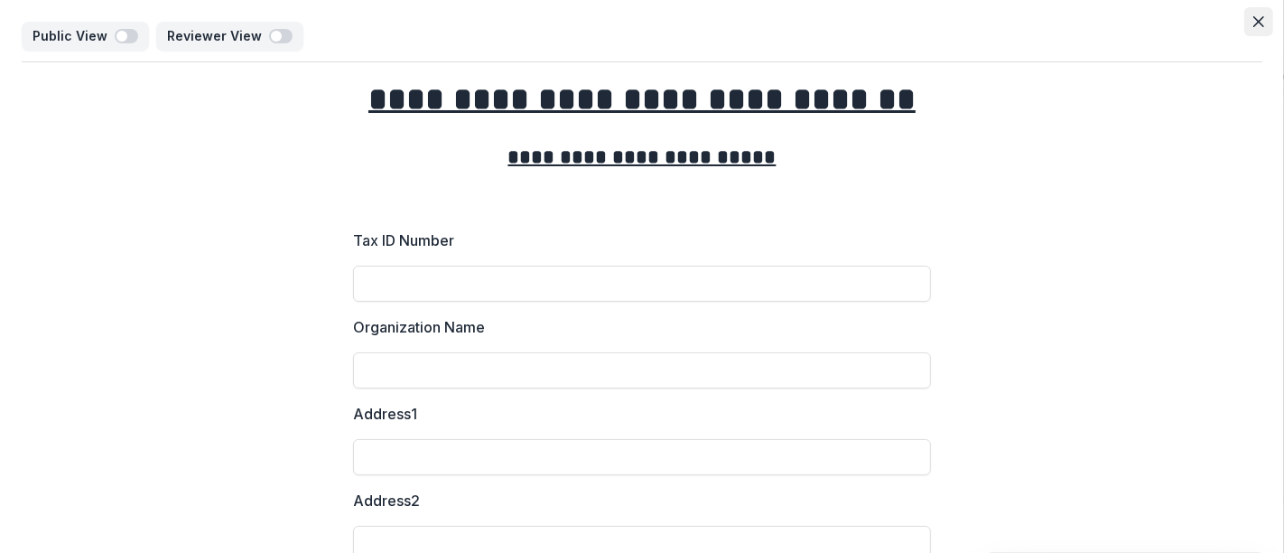
click at [1257, 14] on button "Close" at bounding box center [1258, 21] width 29 height 29
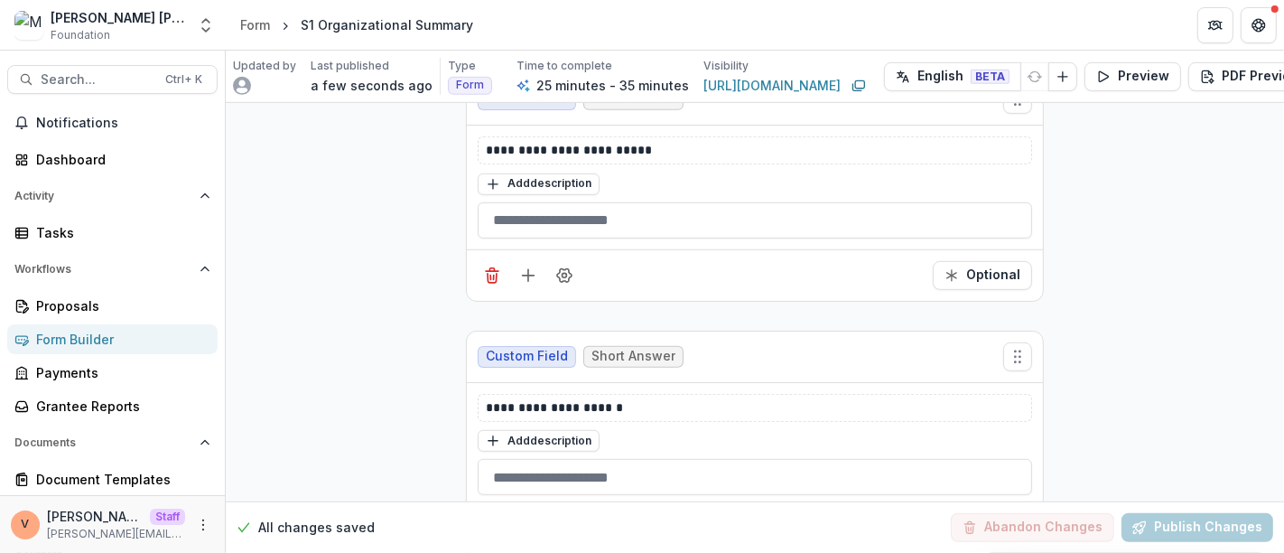
scroll to position [6909, 0]
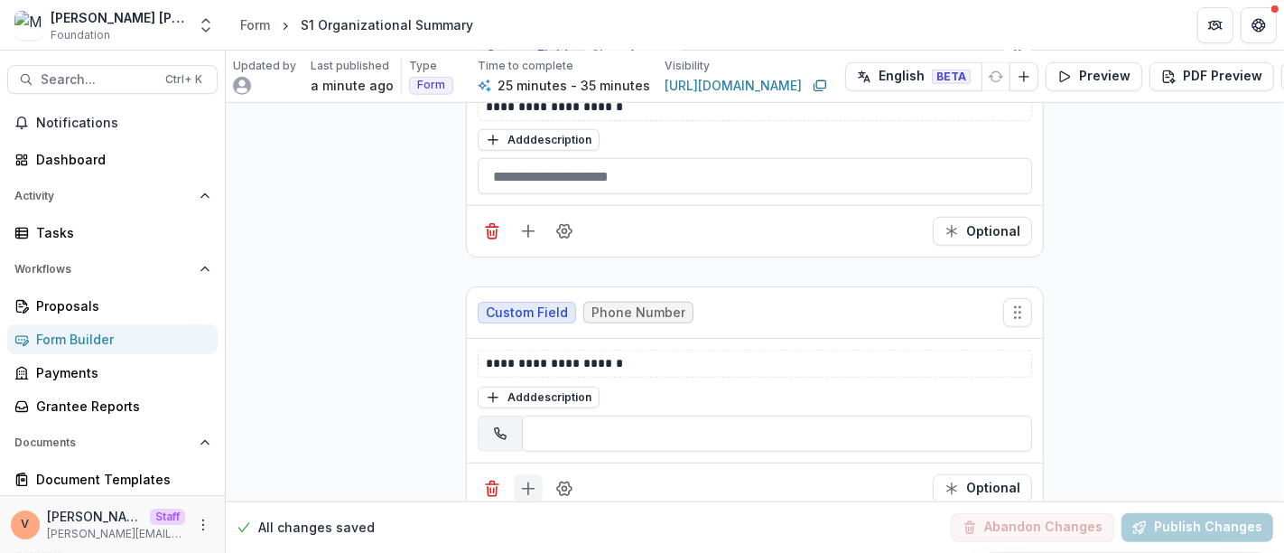
click at [528, 479] on icon "Add field" at bounding box center [528, 488] width 18 height 18
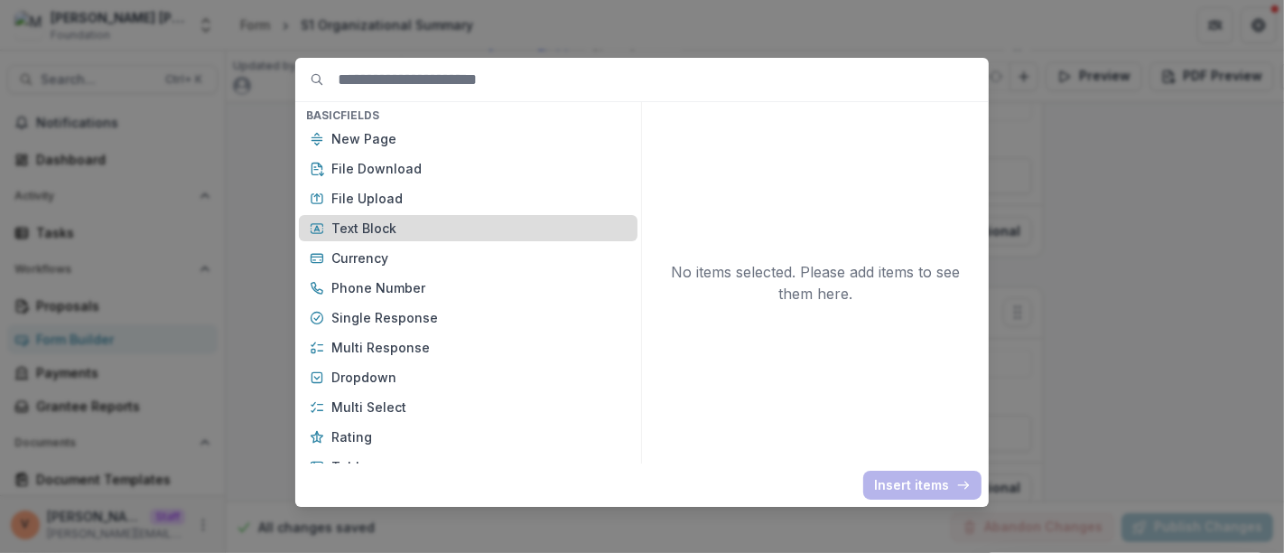
click at [415, 226] on p "Text Block" at bounding box center [478, 227] width 295 height 19
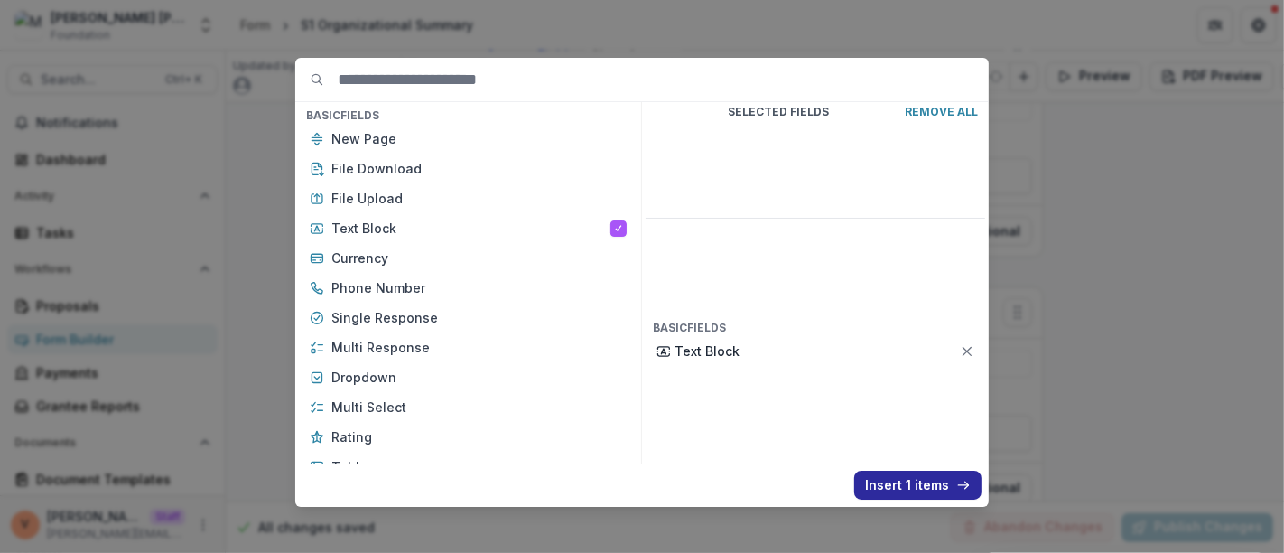
click at [904, 479] on button "Insert 1 items" at bounding box center [917, 484] width 127 height 29
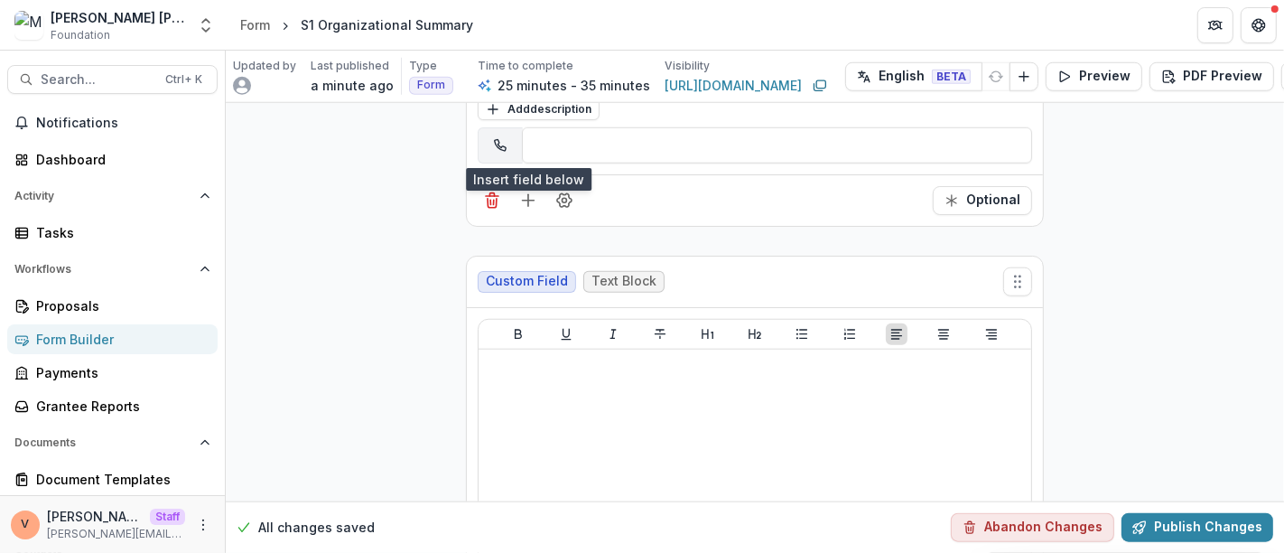
scroll to position [7209, 0]
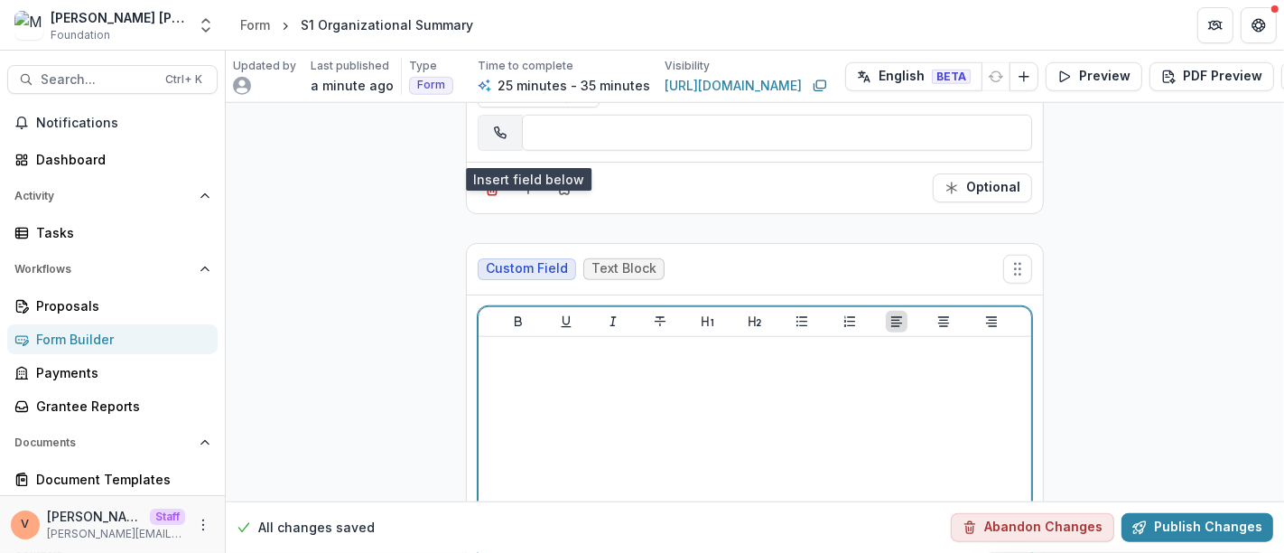
click at [647, 355] on div at bounding box center [755, 479] width 538 height 271
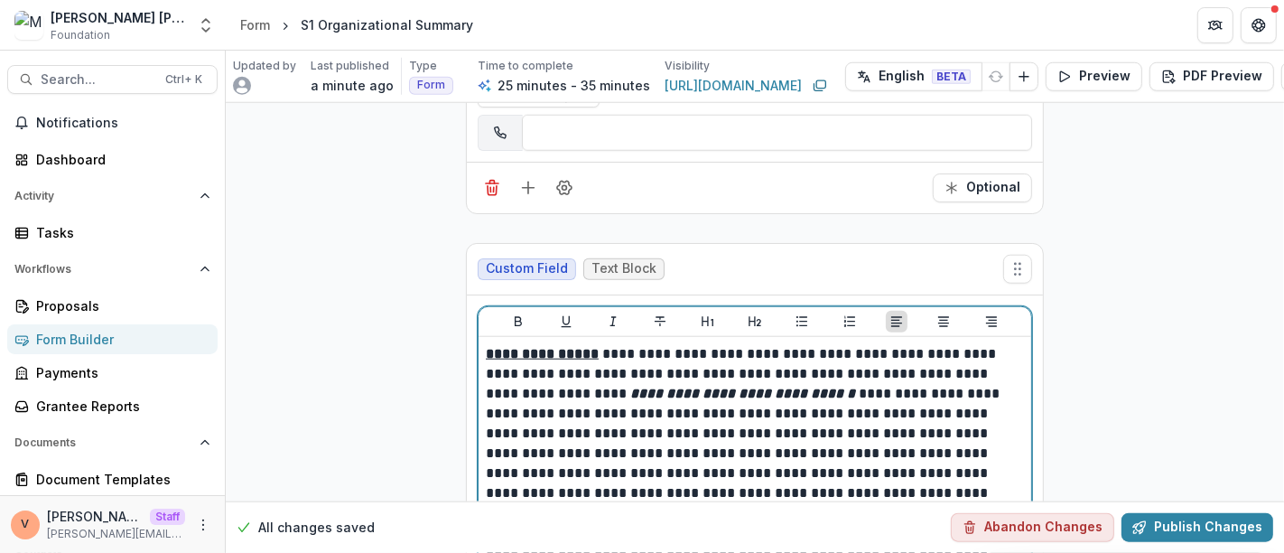
scroll to position [7380, 0]
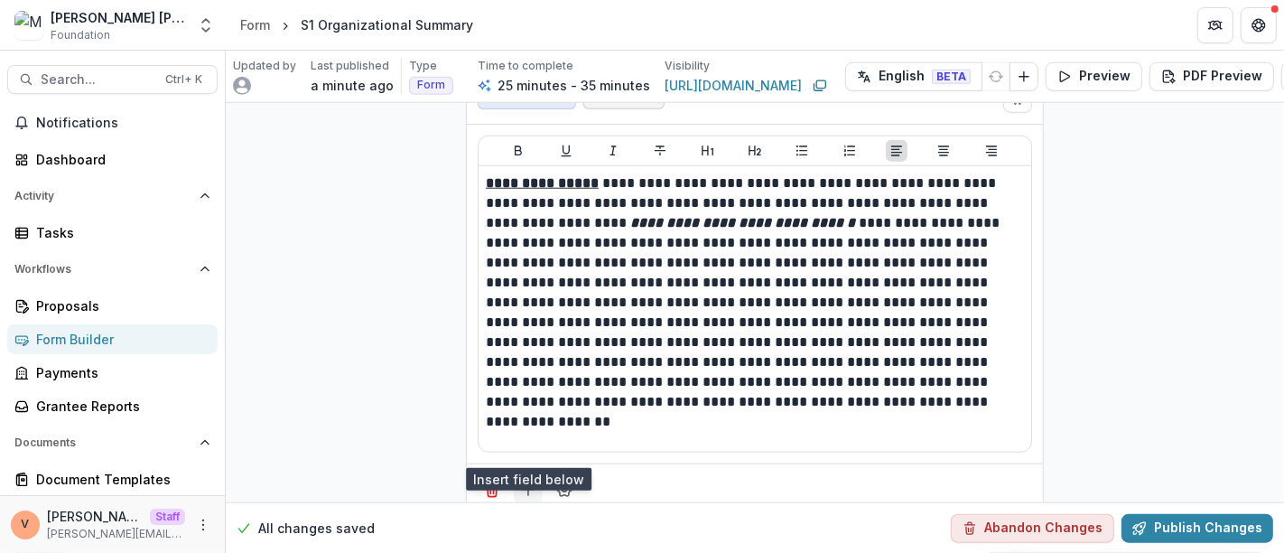
click at [533, 480] on icon "Add field" at bounding box center [528, 489] width 18 height 18
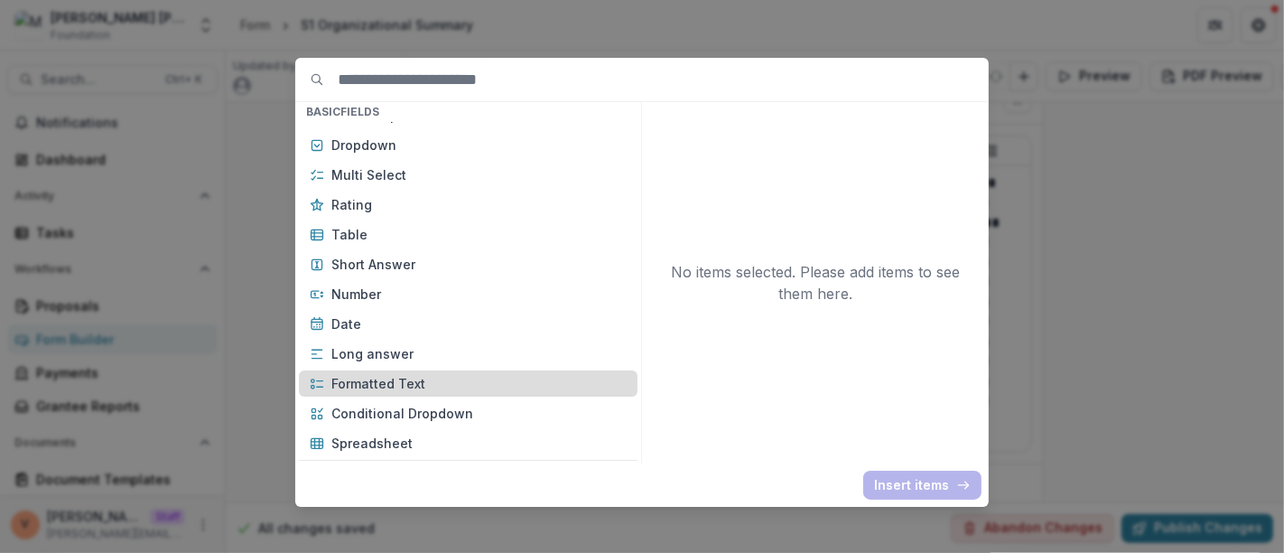
scroll to position [301, 0]
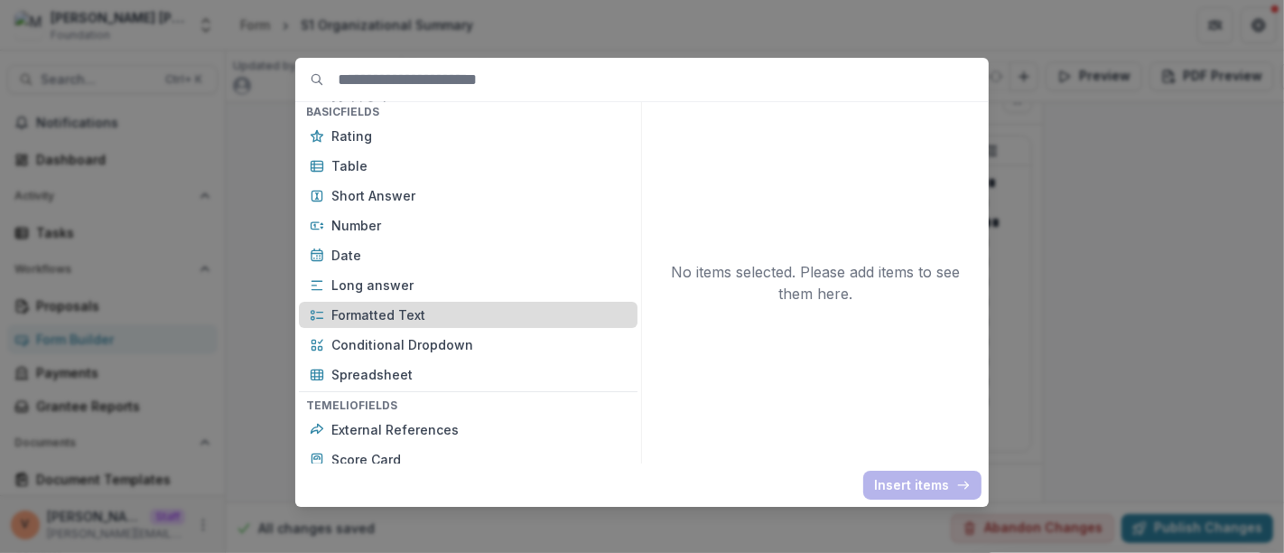
click at [444, 312] on p "Formatted Text" at bounding box center [478, 314] width 295 height 19
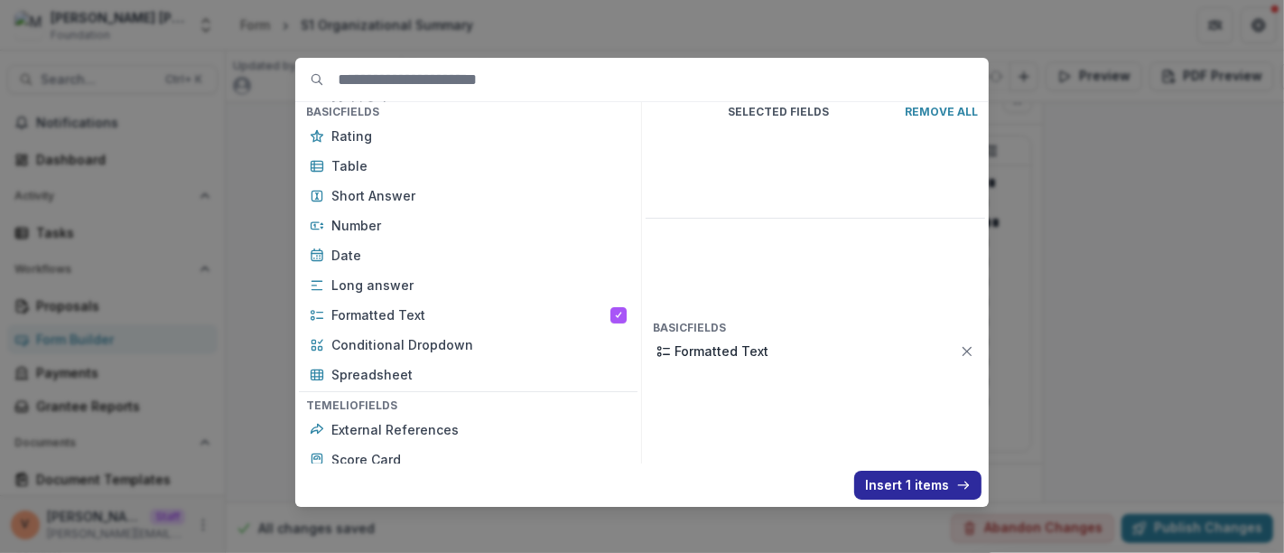
click at [919, 482] on button "Insert 1 items" at bounding box center [917, 484] width 127 height 29
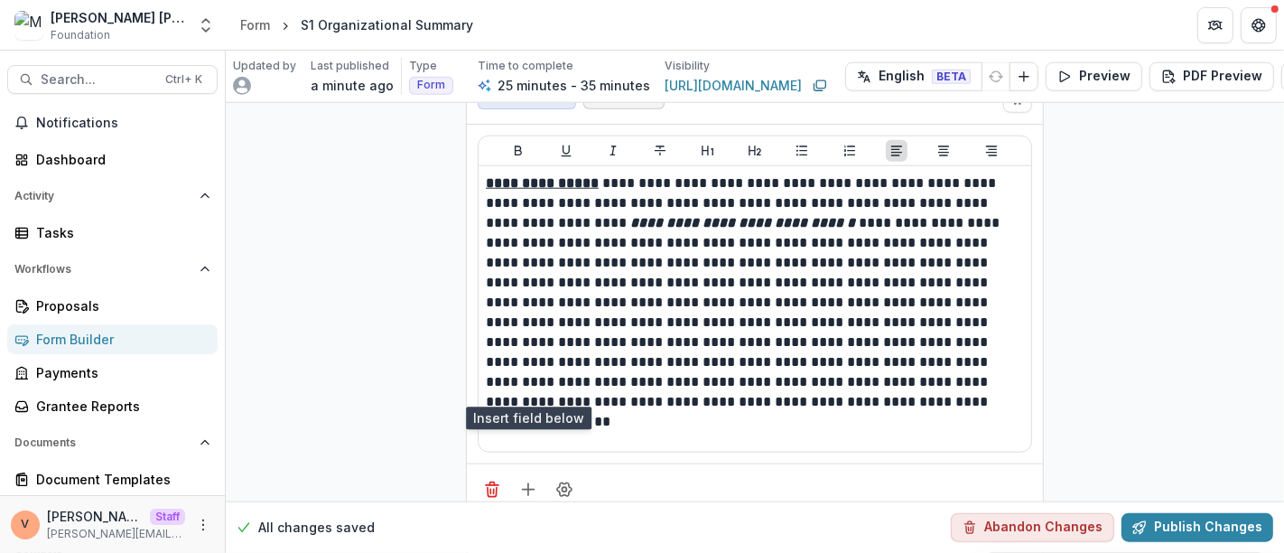
scroll to position [7680, 0]
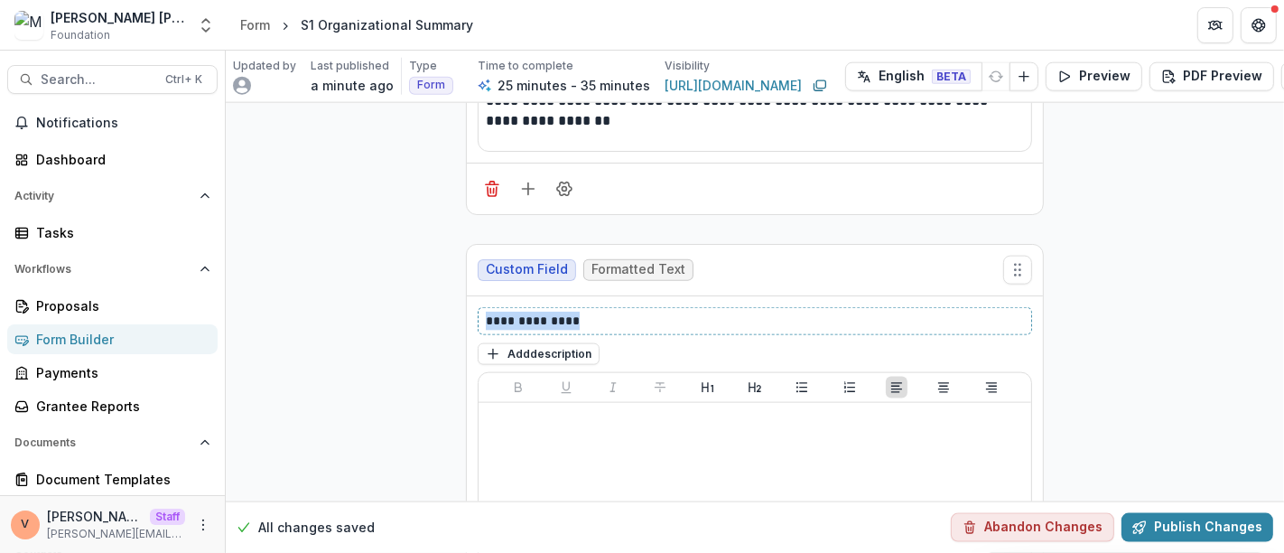
drag, startPoint x: 598, startPoint y: 278, endPoint x: 367, endPoint y: 270, distance: 230.4
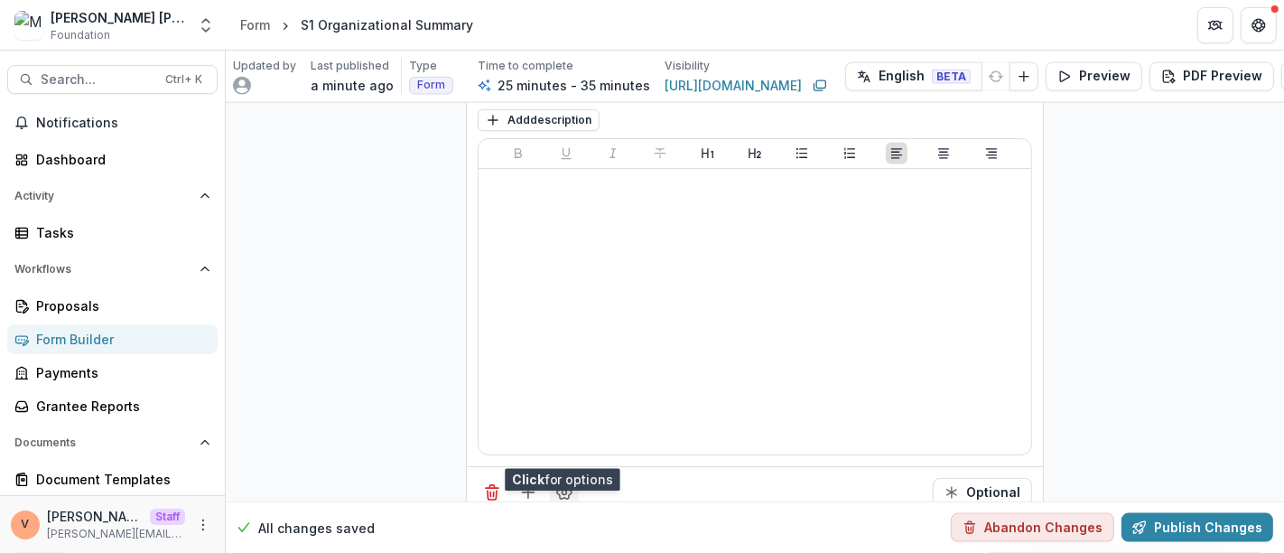
click at [562, 483] on icon "Field Settings" at bounding box center [564, 492] width 18 height 18
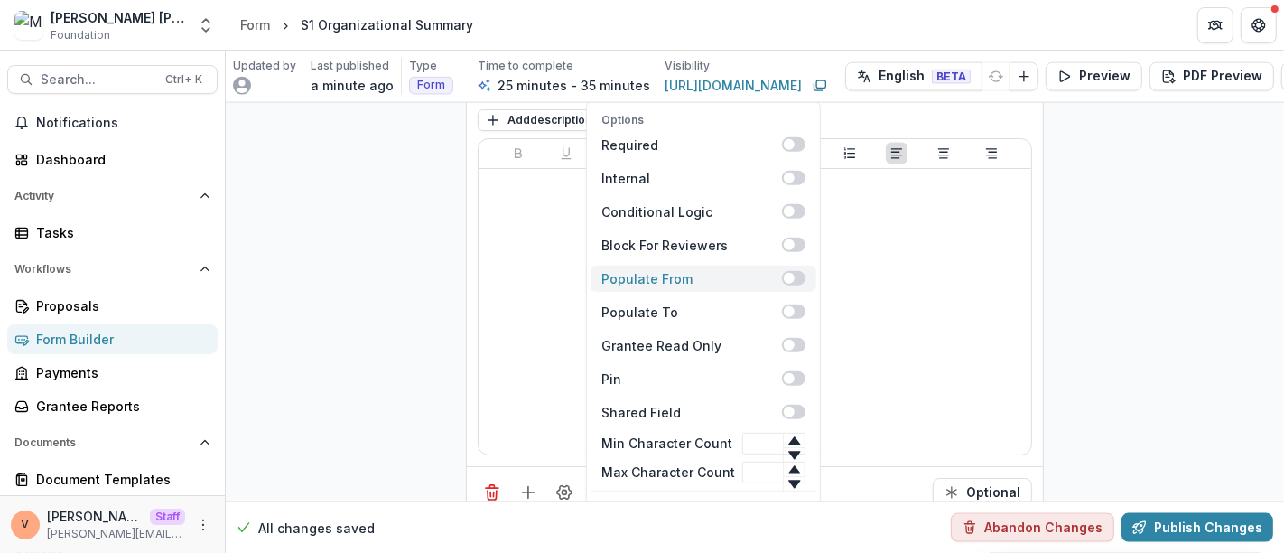
click at [786, 272] on span at bounding box center [793, 279] width 23 height 14
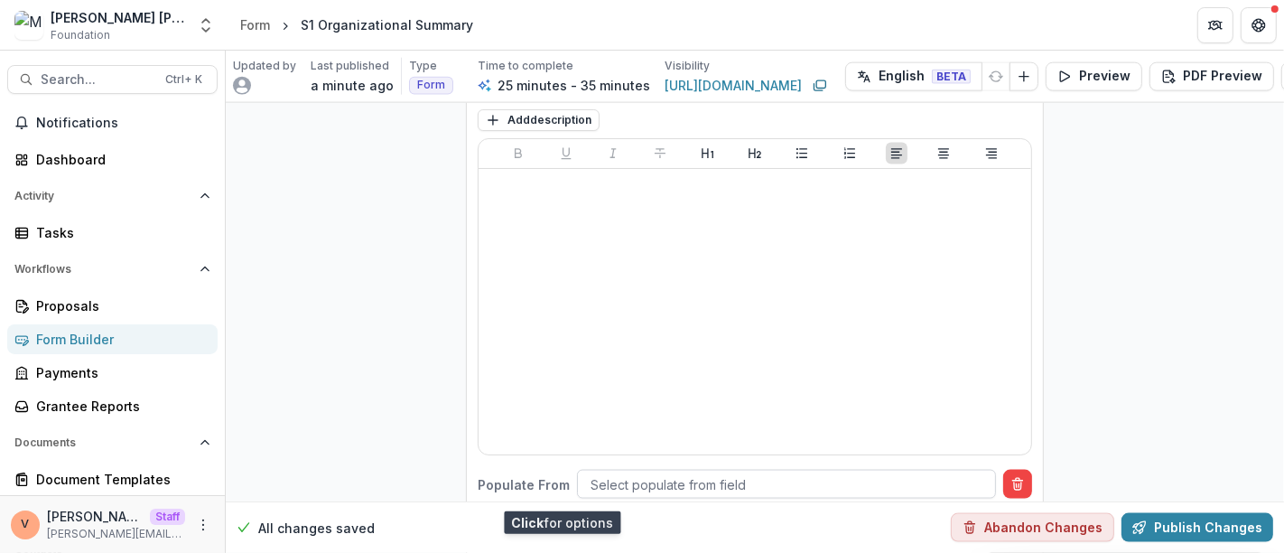
click at [685, 473] on div at bounding box center [786, 484] width 392 height 23
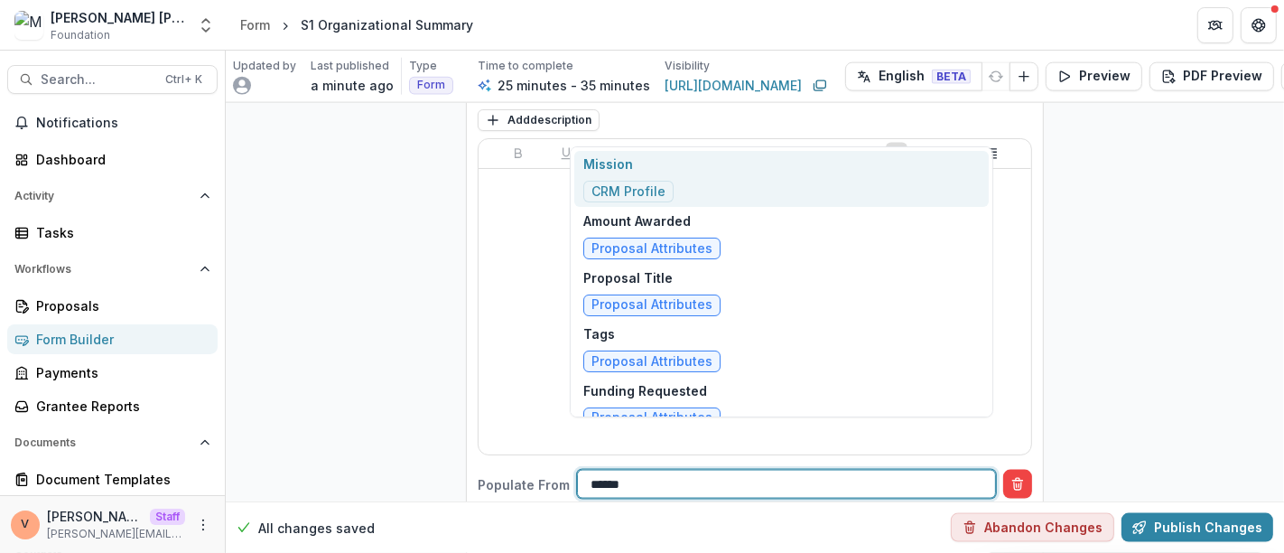
type input "*******"
click at [688, 167] on div "Mission CRM Profile" at bounding box center [781, 179] width 414 height 57
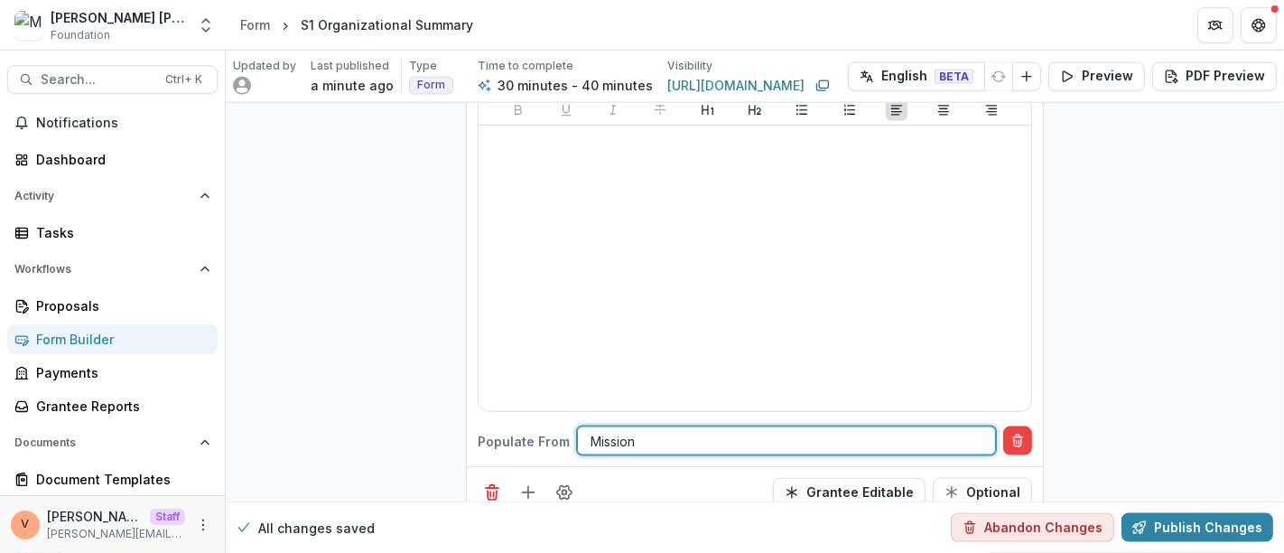
scroll to position [7958, 0]
click at [528, 487] on line "Add field" at bounding box center [528, 493] width 0 height 12
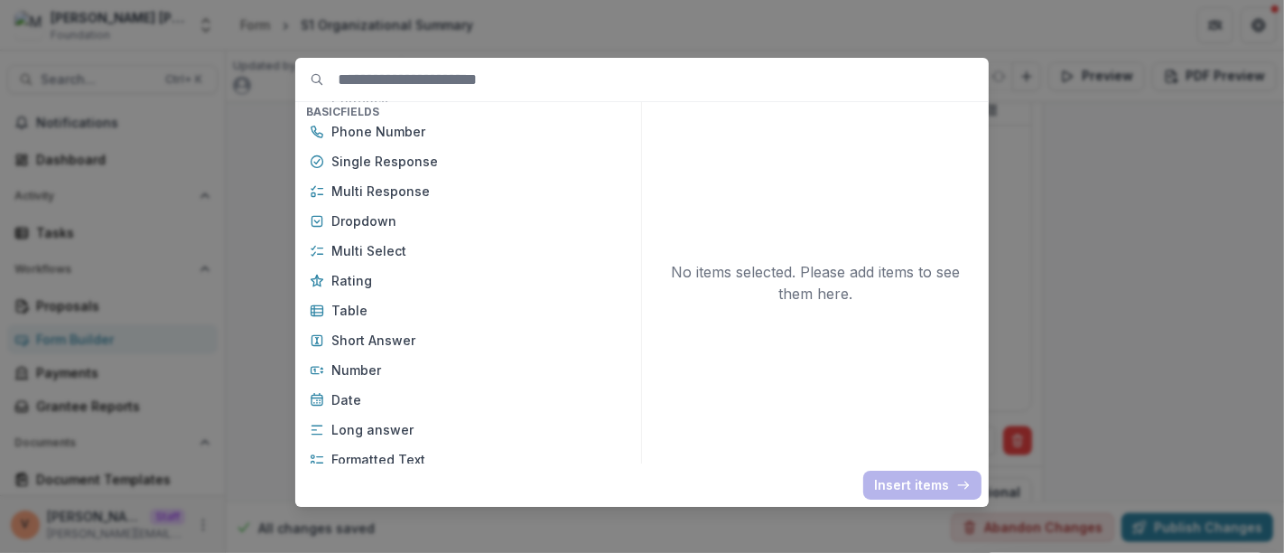
scroll to position [200, 0]
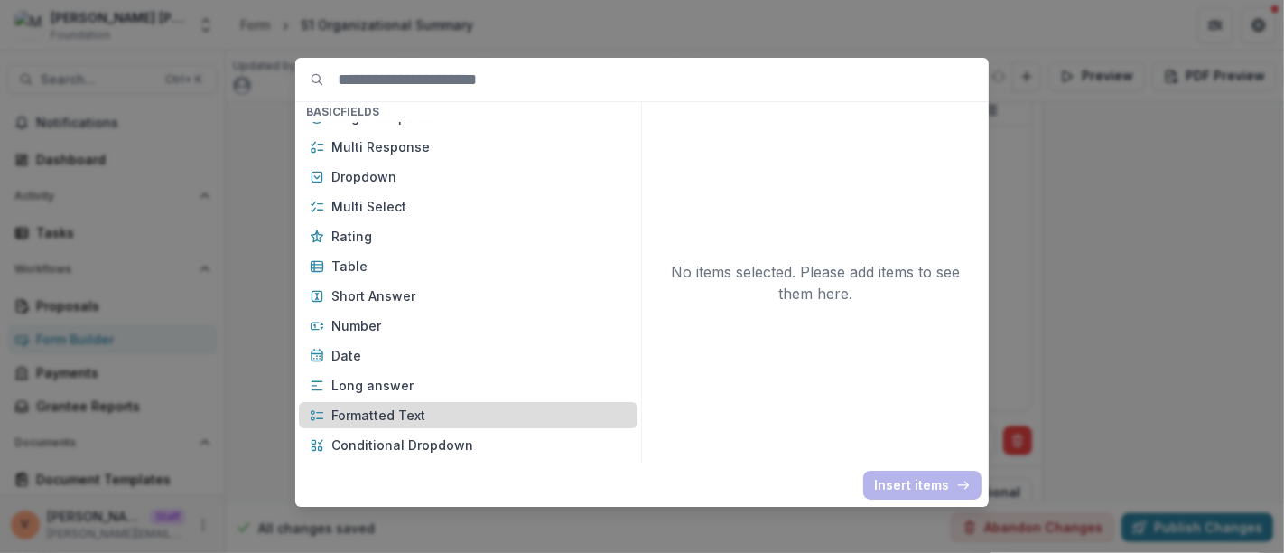
click at [425, 420] on p "Formatted Text" at bounding box center [478, 414] width 295 height 19
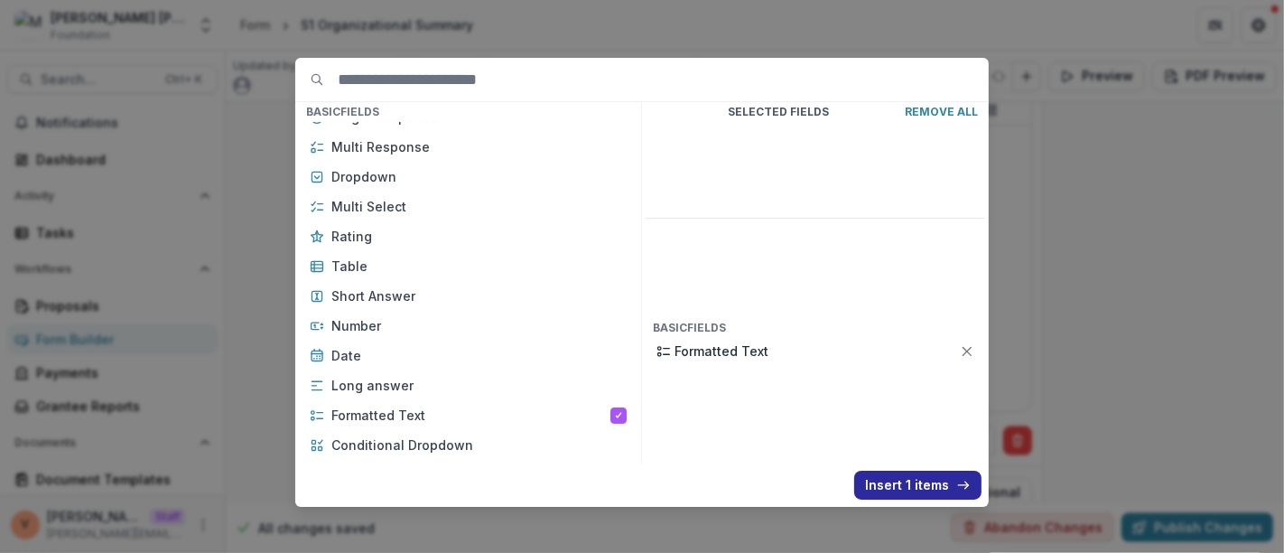
click at [899, 487] on button "Insert 1 items" at bounding box center [917, 484] width 127 height 29
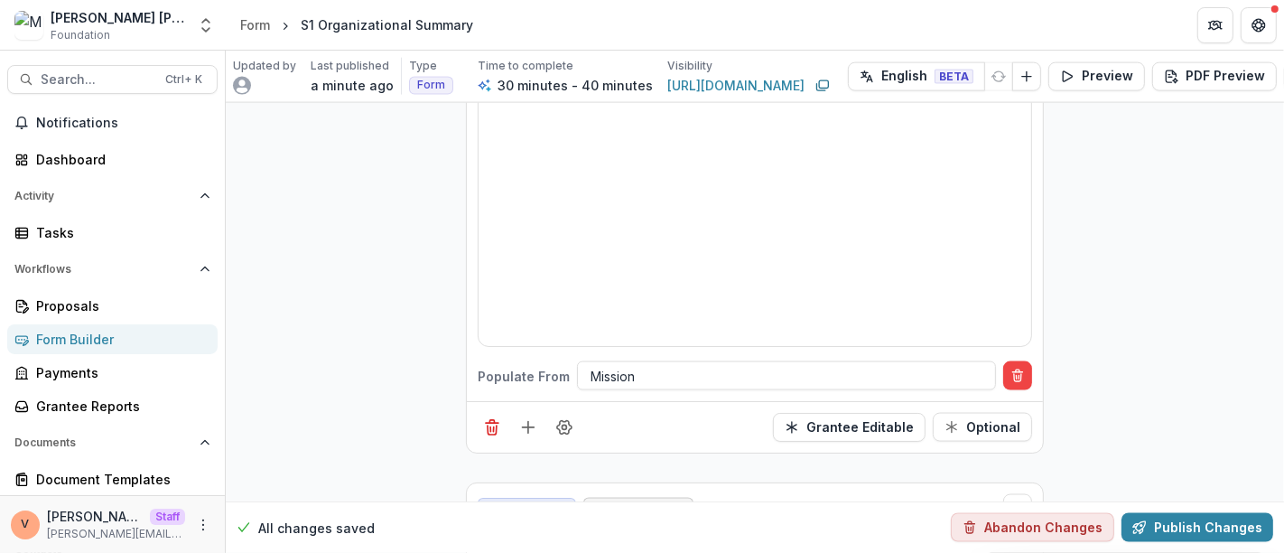
scroll to position [8259, 0]
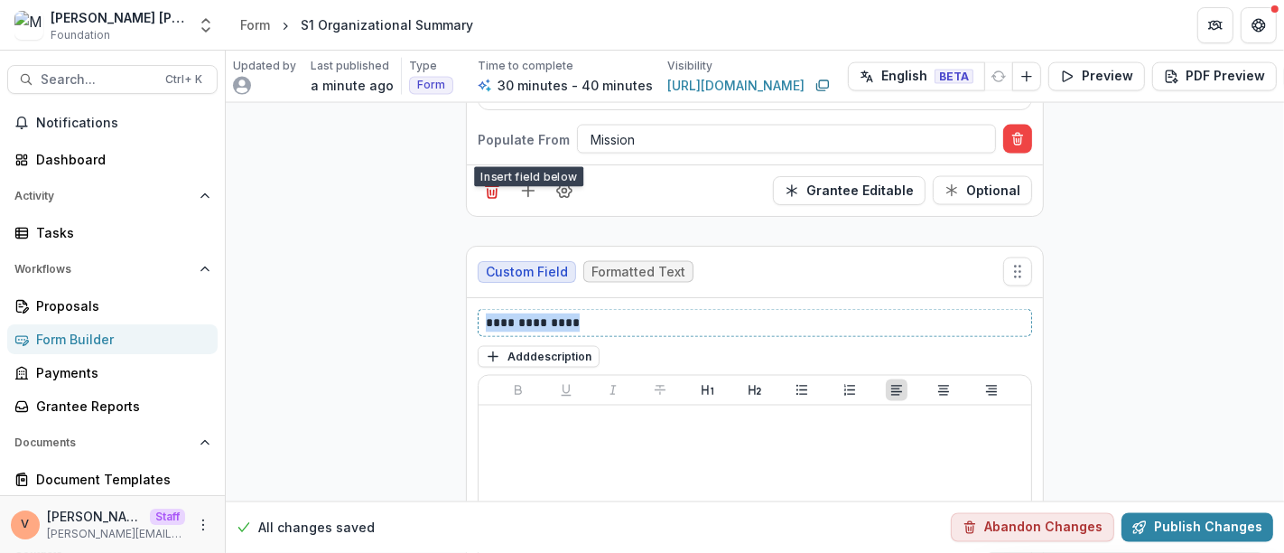
drag, startPoint x: 579, startPoint y: 276, endPoint x: 435, endPoint y: 280, distance: 143.6
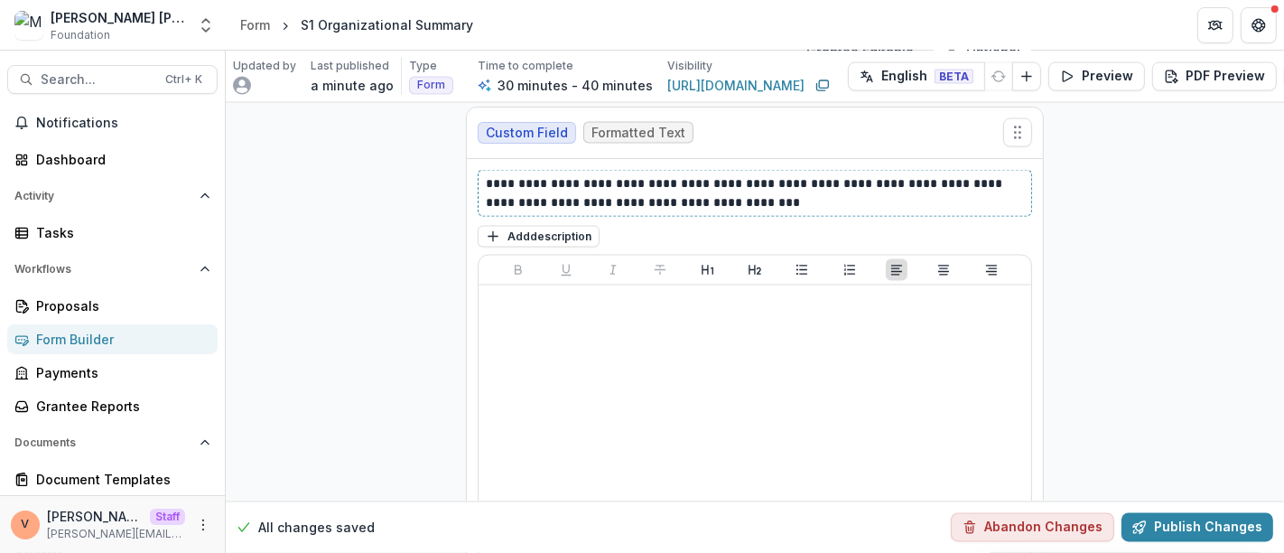
scroll to position [8512, 0]
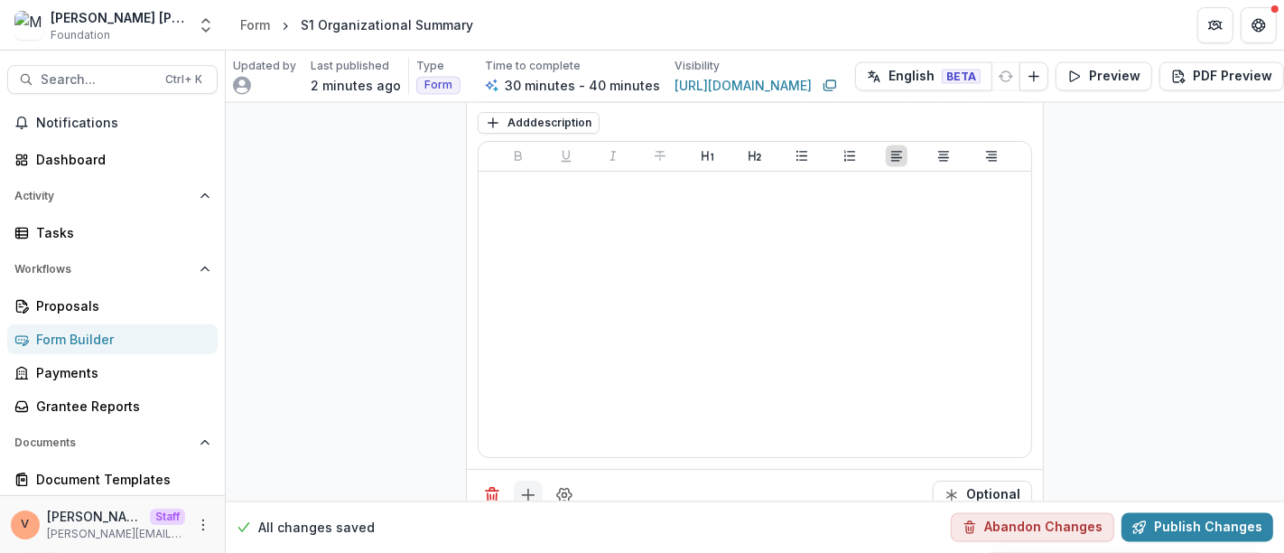
click at [528, 489] on line "Add field" at bounding box center [528, 495] width 0 height 12
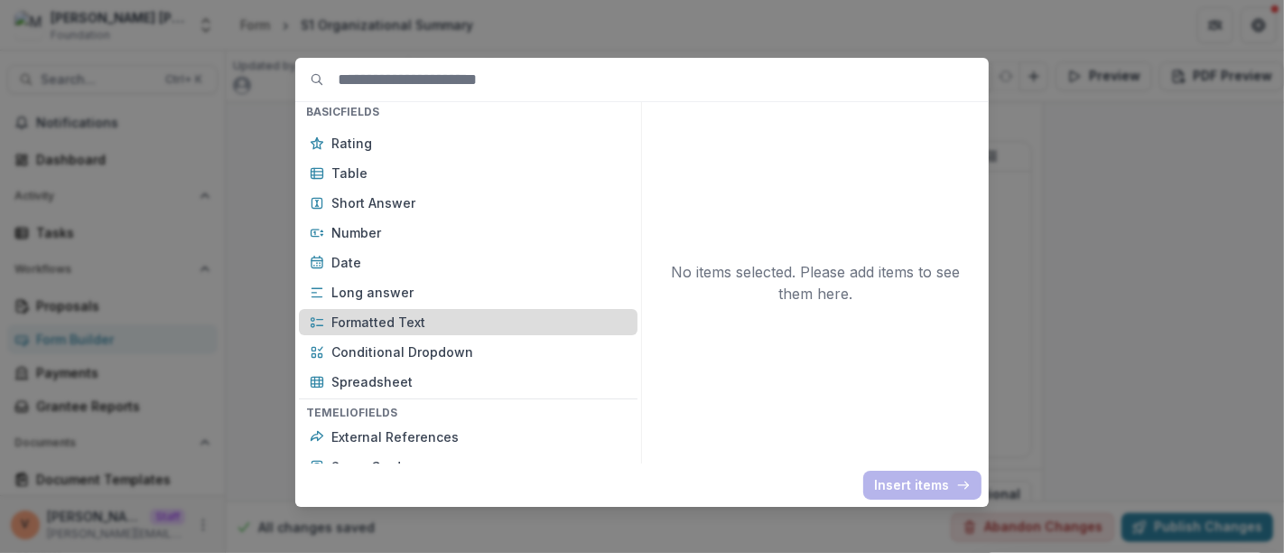
scroll to position [301, 0]
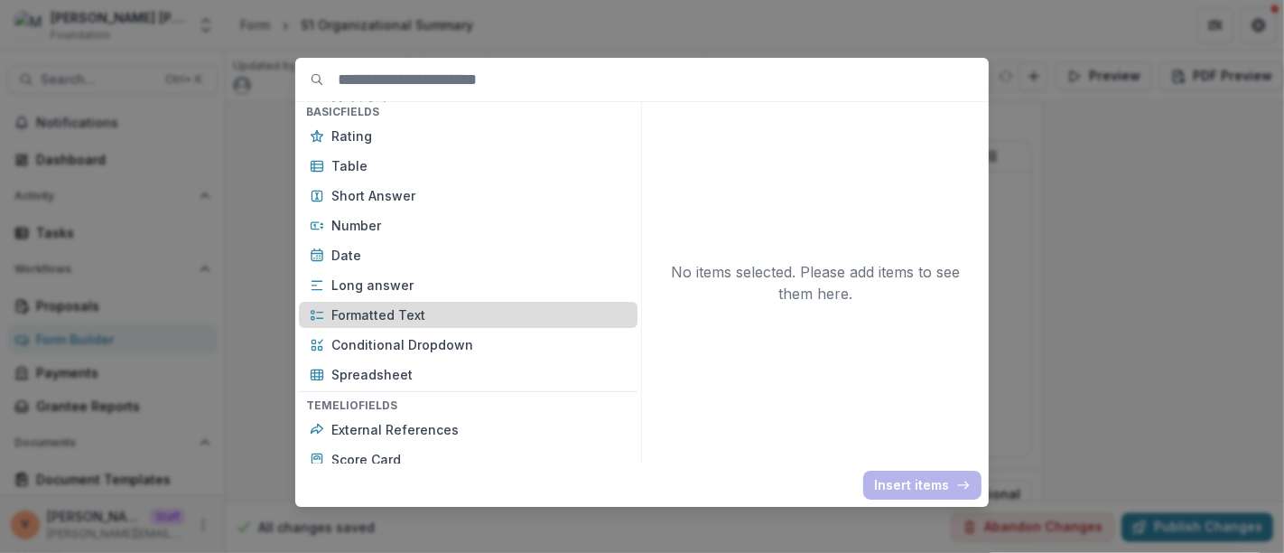
click at [381, 323] on div "Formatted Text" at bounding box center [468, 315] width 339 height 26
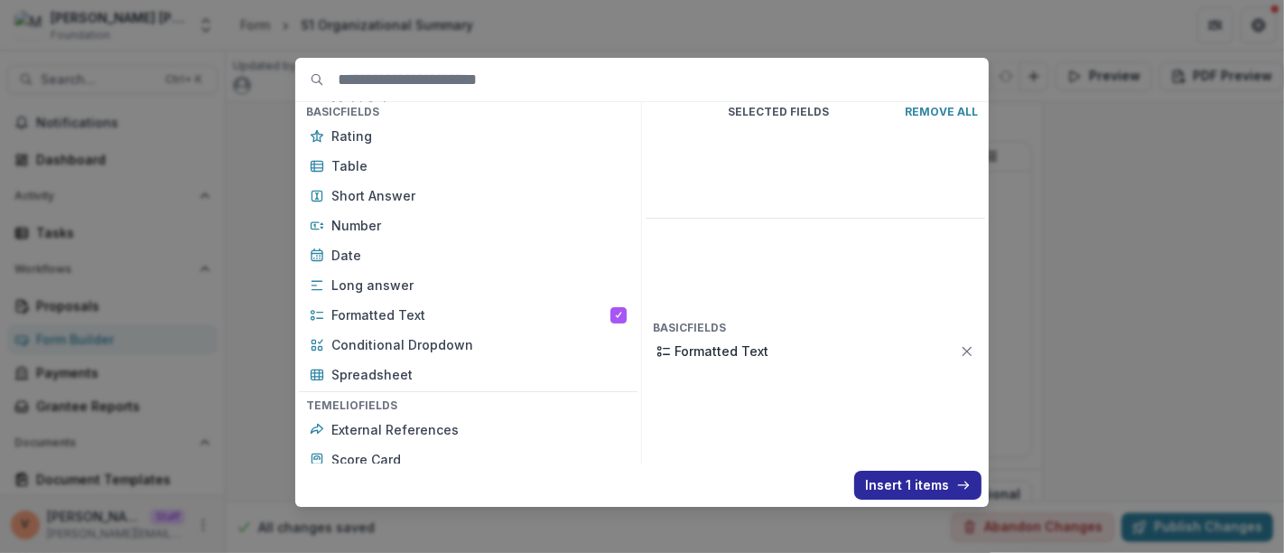
click at [900, 489] on button "Insert 1 items" at bounding box center [917, 484] width 127 height 29
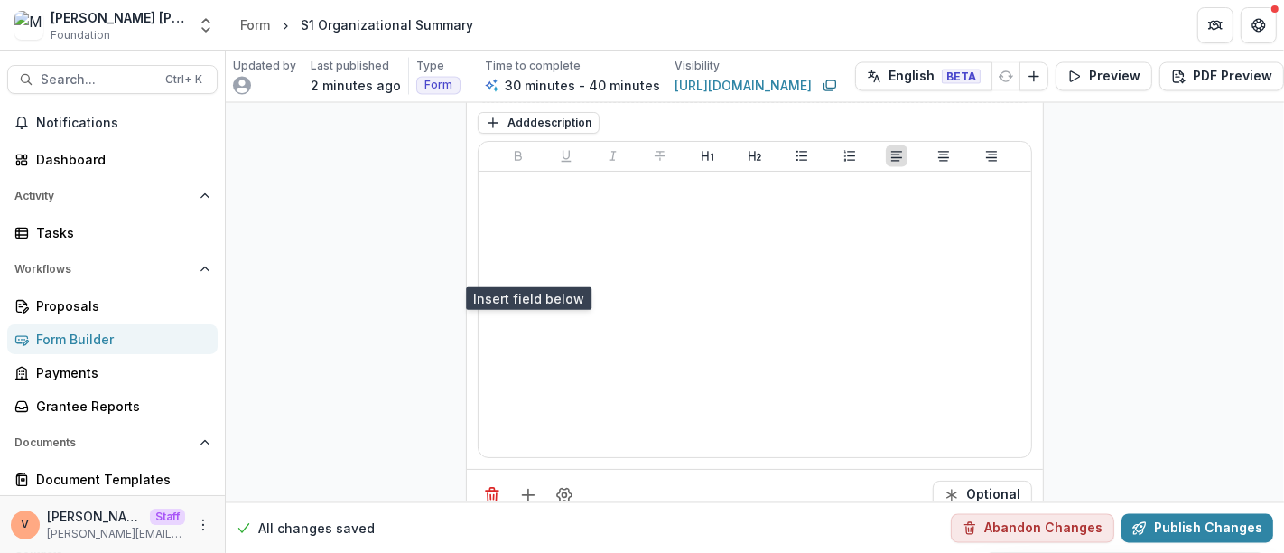
scroll to position [8814, 0]
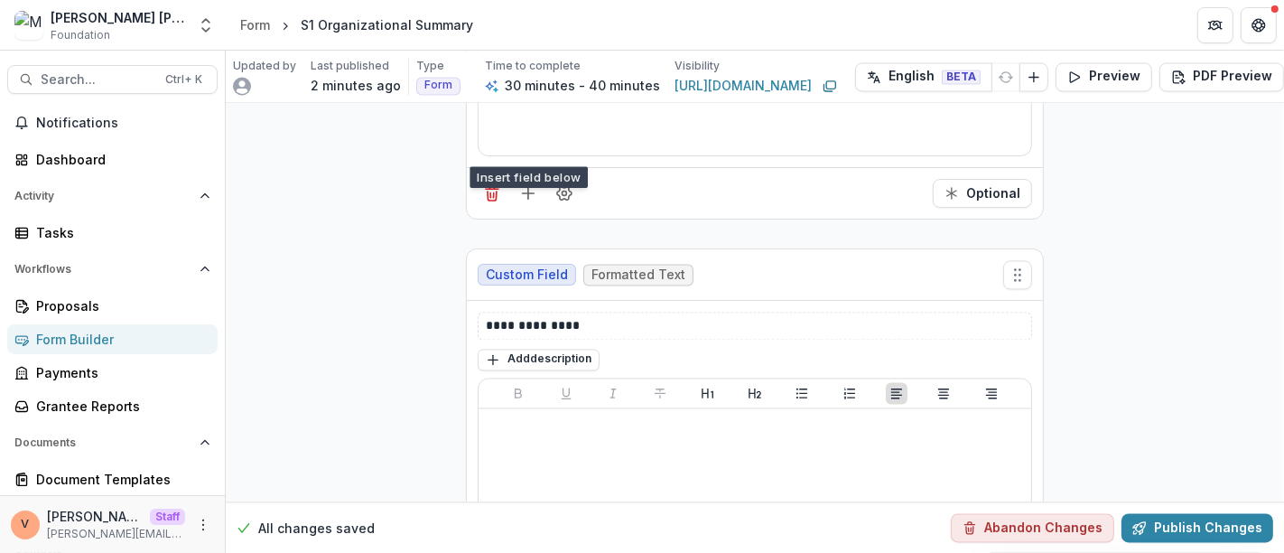
drag, startPoint x: 550, startPoint y: 272, endPoint x: 386, endPoint y: 274, distance: 163.4
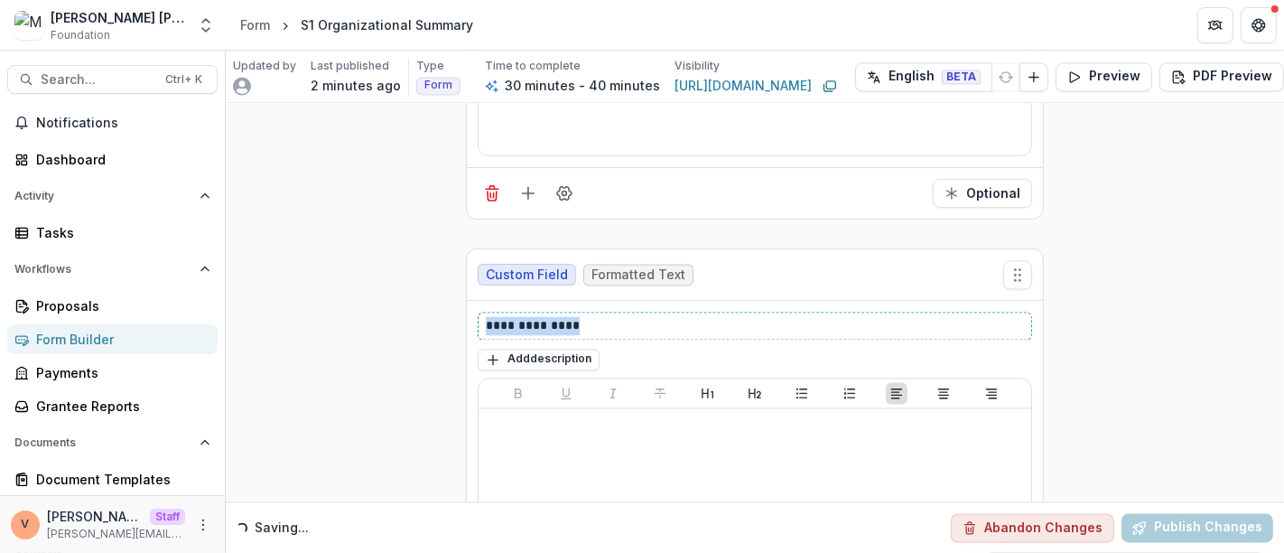
drag, startPoint x: 591, startPoint y: 278, endPoint x: 331, endPoint y: 282, distance: 260.0
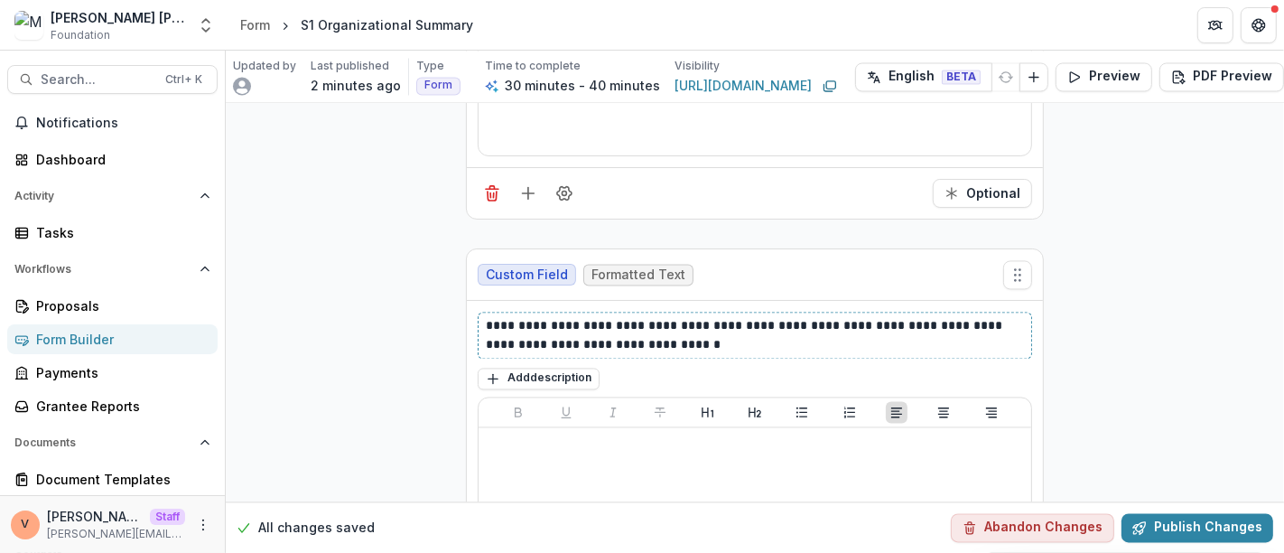
scroll to position [9066, 0]
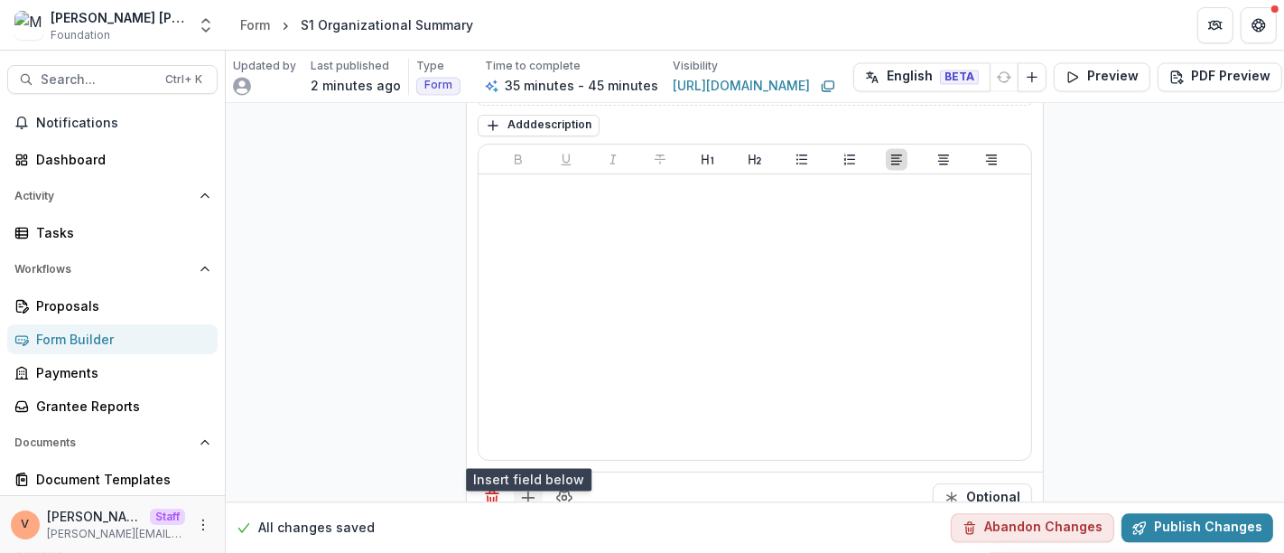
click at [531, 497] on line "Add field" at bounding box center [529, 497] width 12 height 0
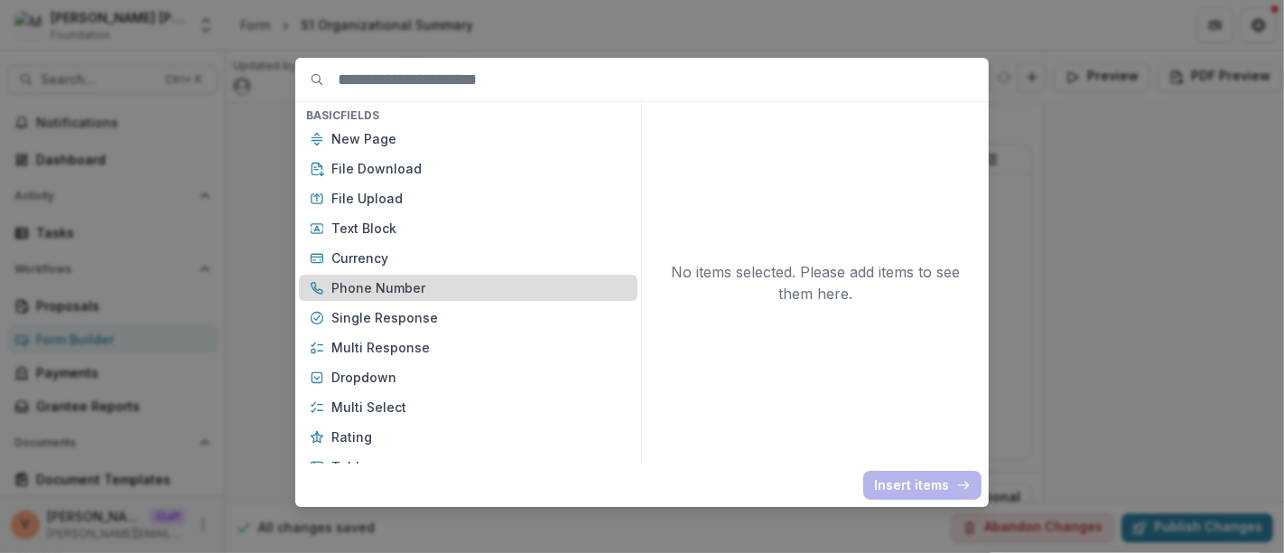
scroll to position [200, 0]
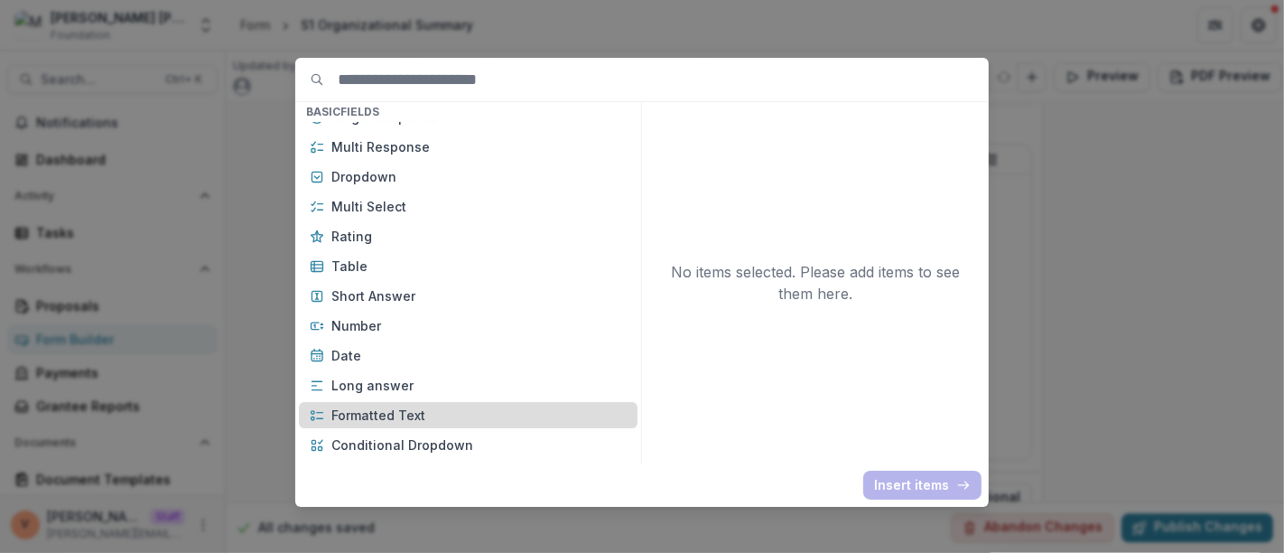
click at [412, 414] on p "Formatted Text" at bounding box center [478, 414] width 295 height 19
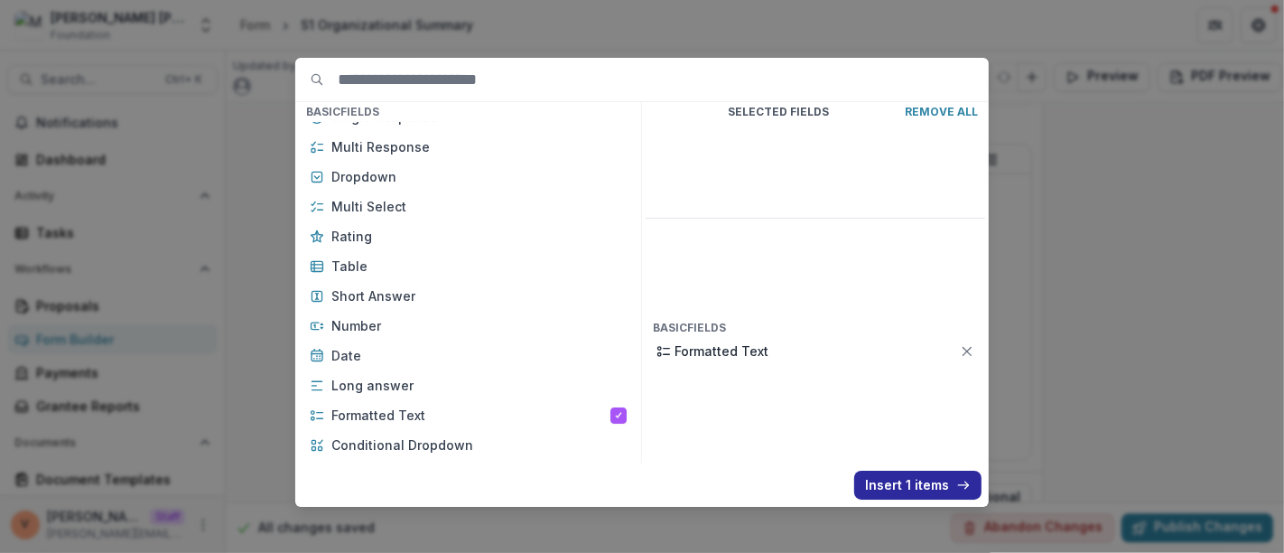
click at [898, 490] on button "Insert 1 items" at bounding box center [917, 484] width 127 height 29
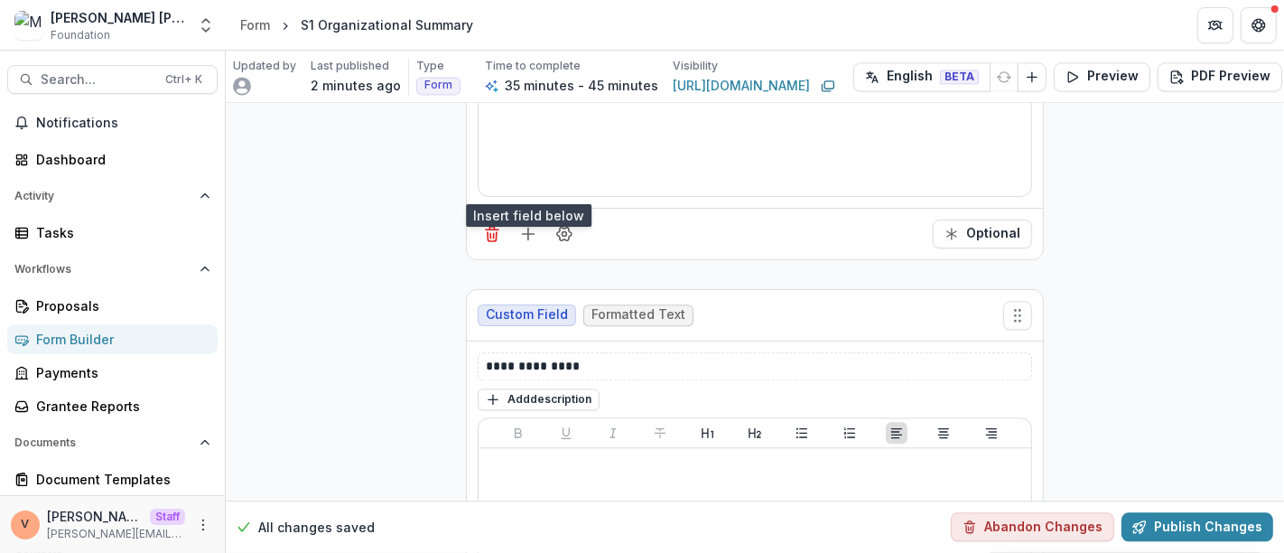
scroll to position [9367, 0]
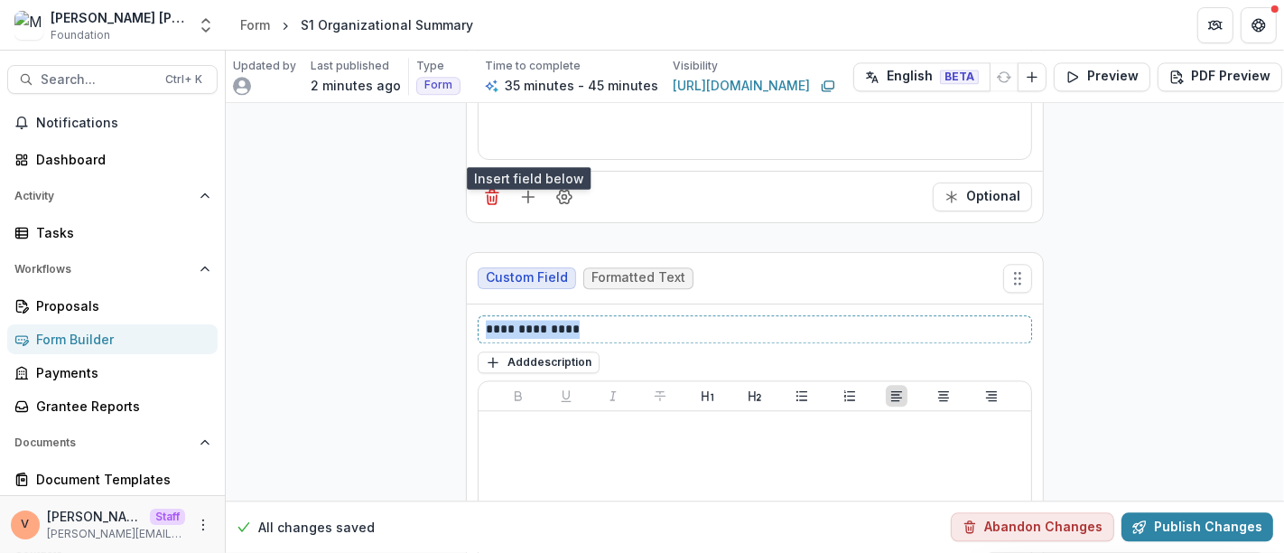
drag, startPoint x: 594, startPoint y: 279, endPoint x: 407, endPoint y: 273, distance: 187.0
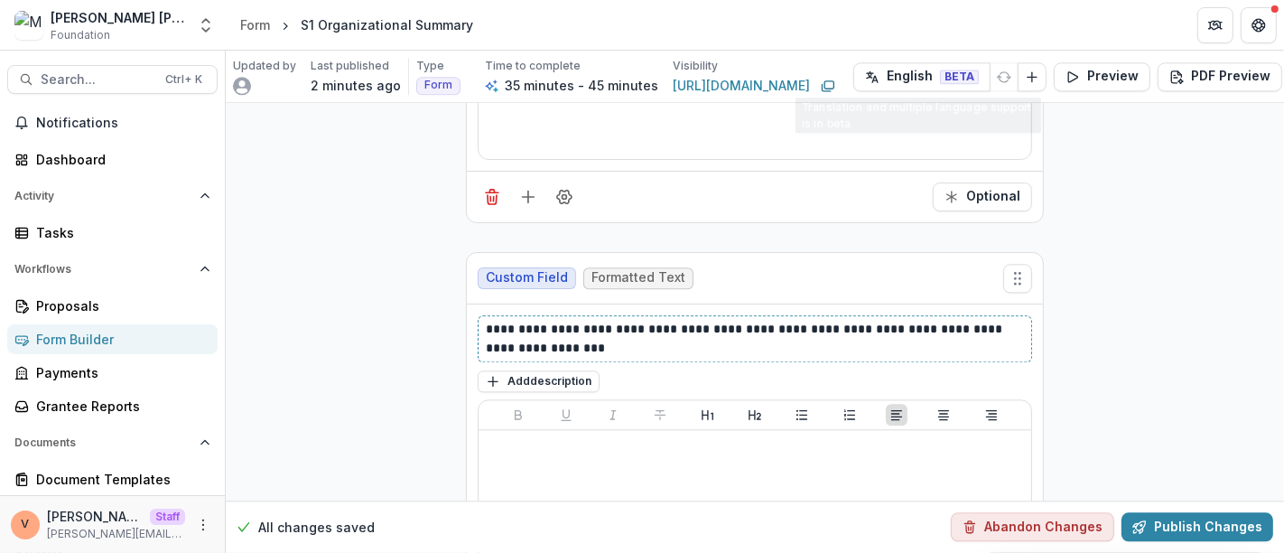
scroll to position [9621, 0]
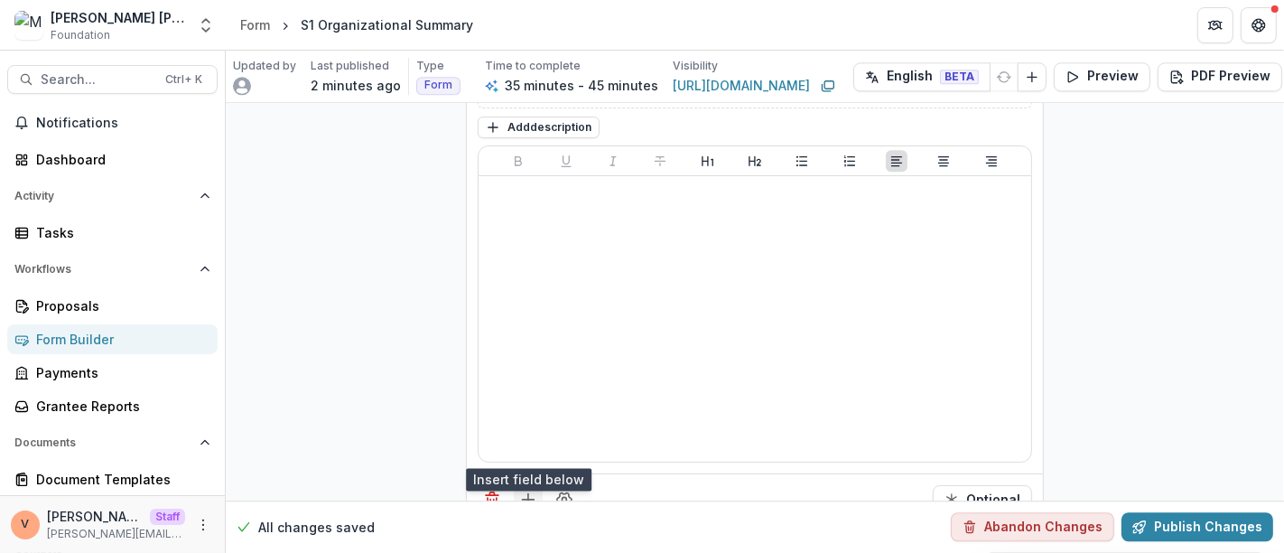
click at [528, 494] on line "Add field" at bounding box center [528, 500] width 0 height 12
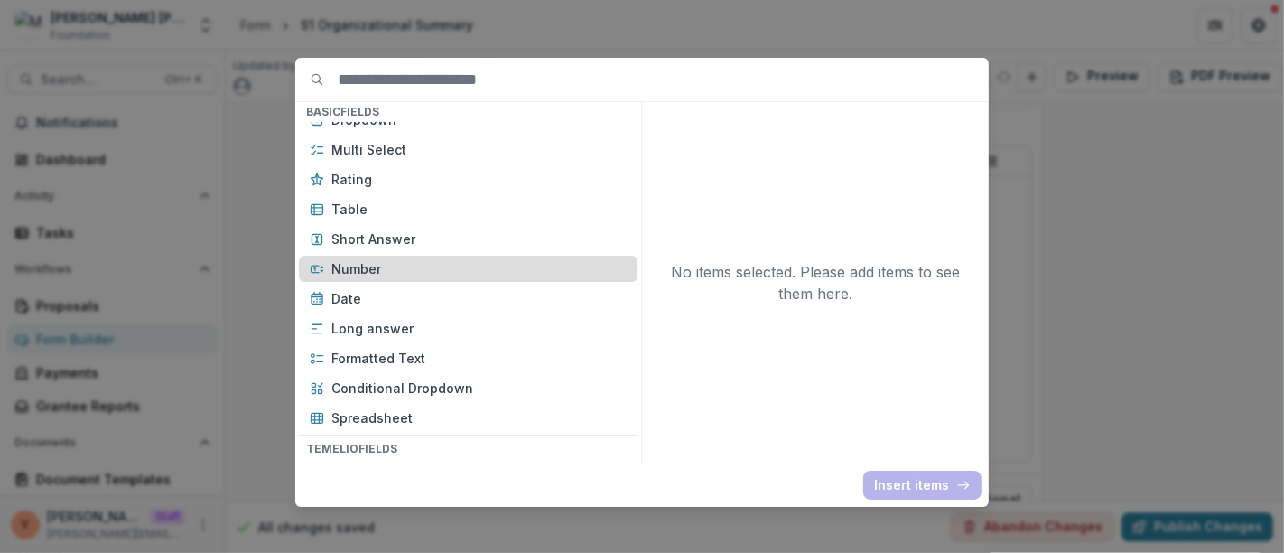
scroll to position [301, 0]
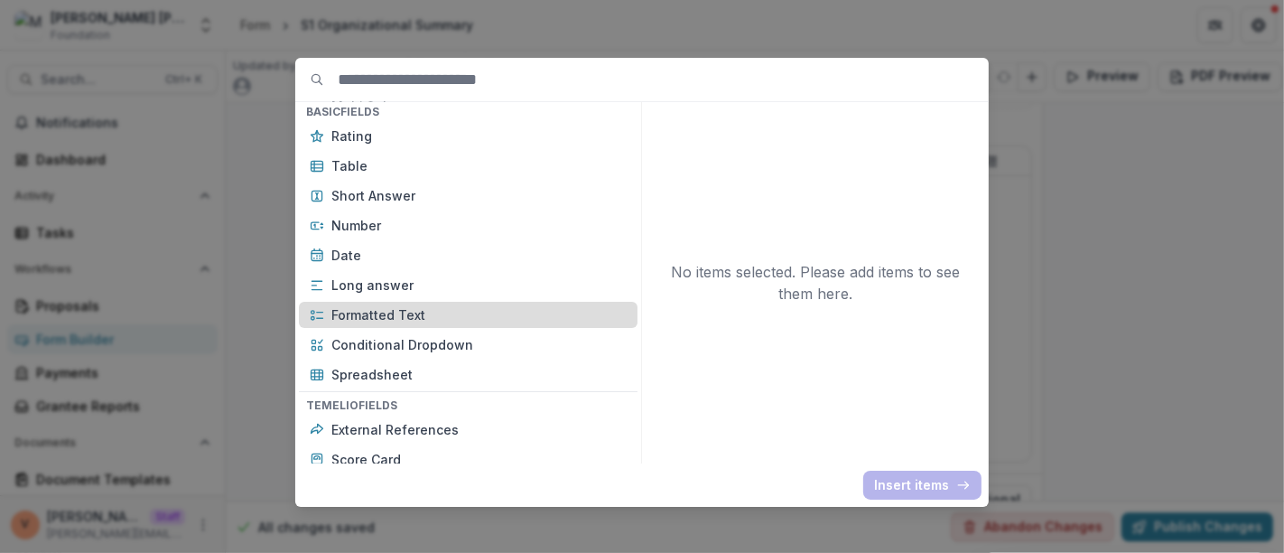
click at [418, 318] on p "Formatted Text" at bounding box center [478, 314] width 295 height 19
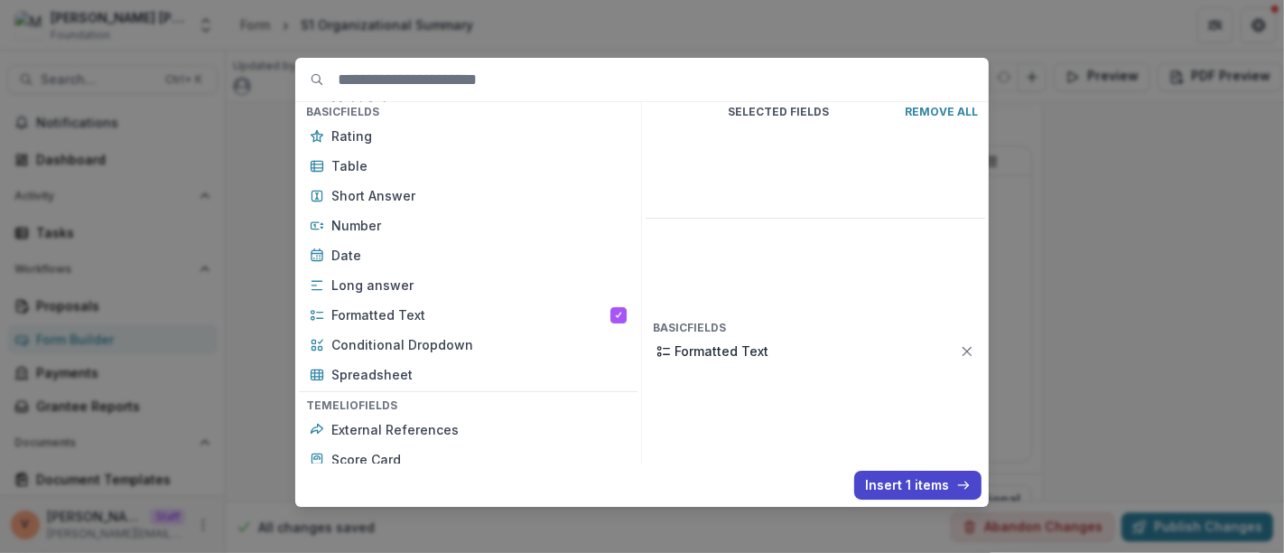
click at [922, 480] on button "Insert 1 items" at bounding box center [917, 484] width 127 height 29
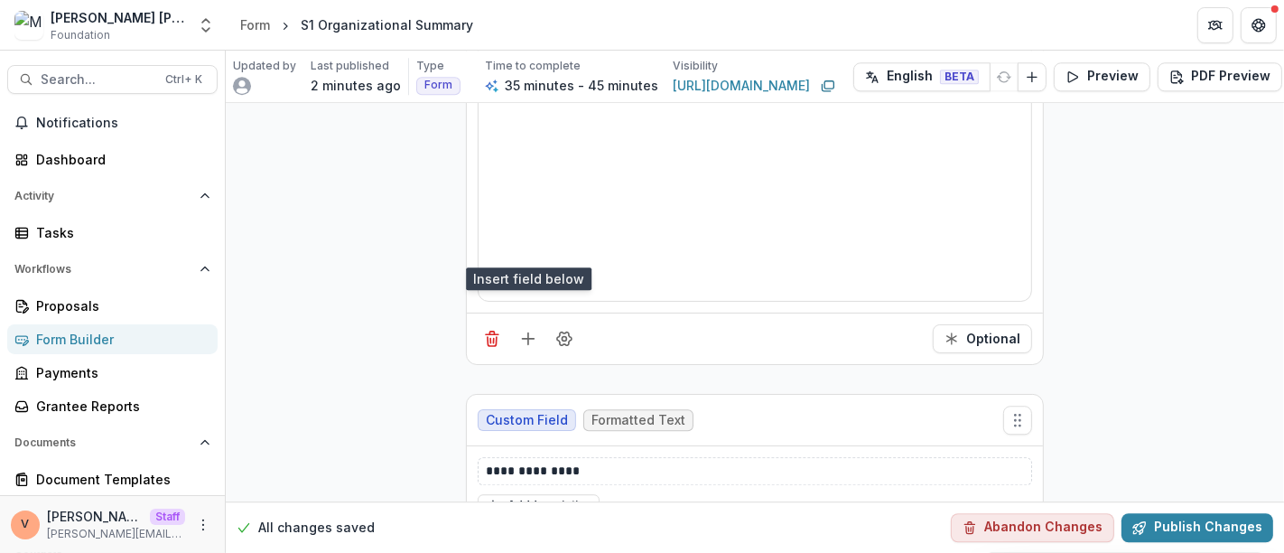
scroll to position [9821, 0]
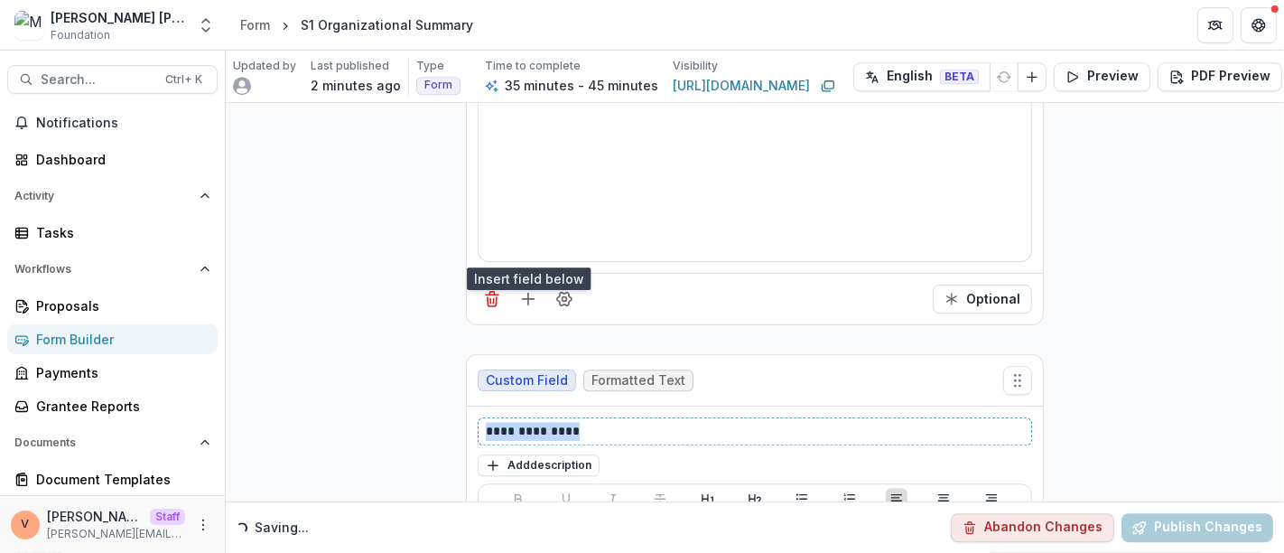
drag, startPoint x: 607, startPoint y: 379, endPoint x: 370, endPoint y: 387, distance: 236.7
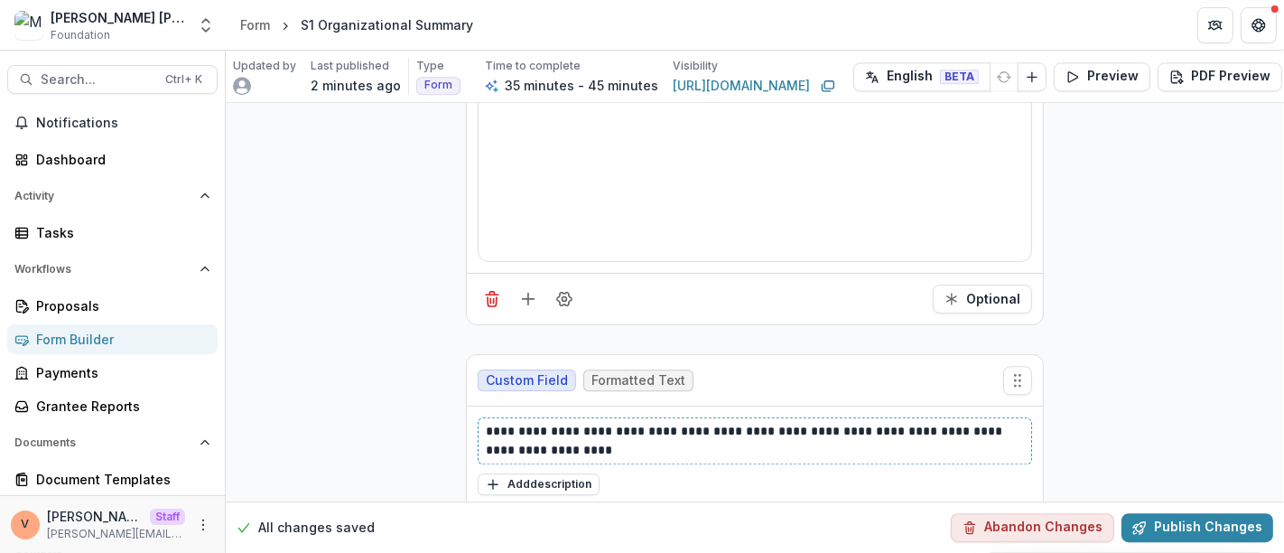
scroll to position [10175, 0]
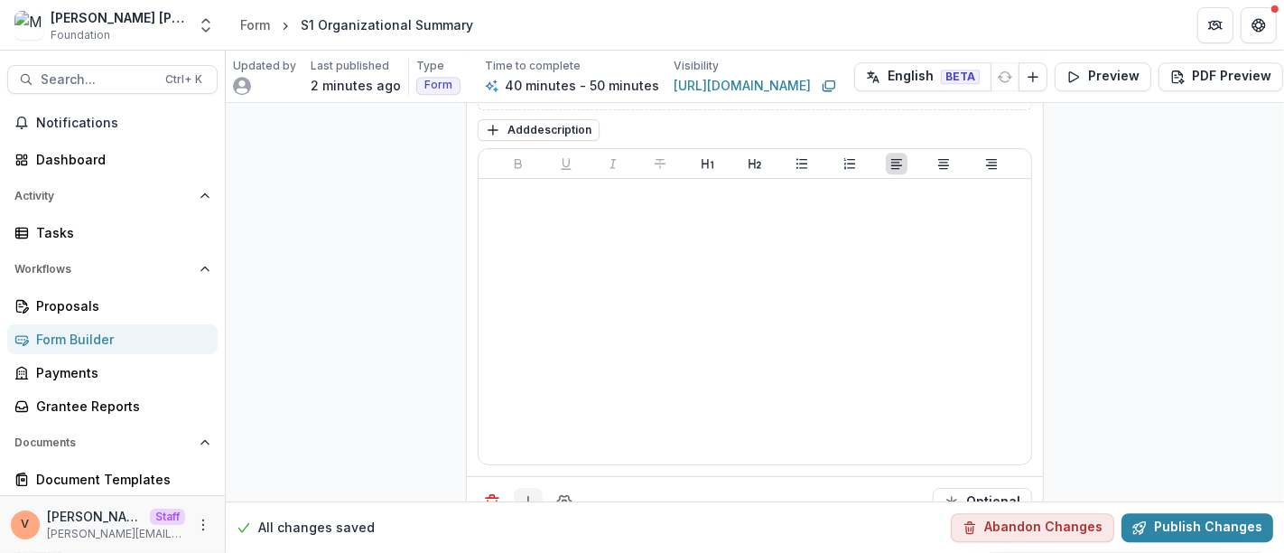
click at [524, 493] on icon "Add field" at bounding box center [528, 502] width 18 height 18
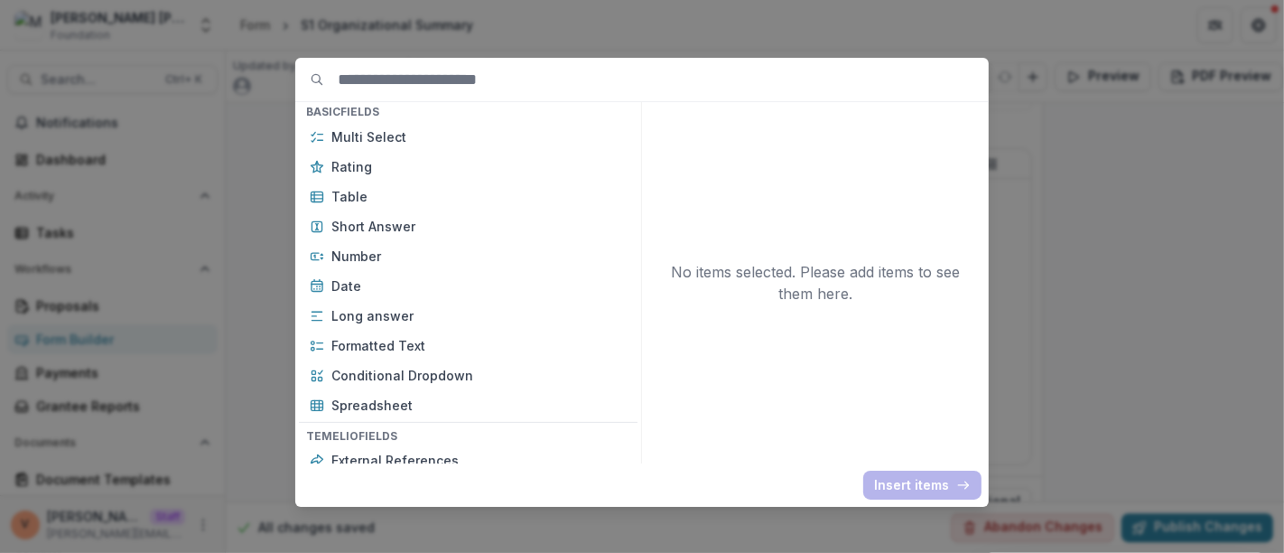
scroll to position [301, 0]
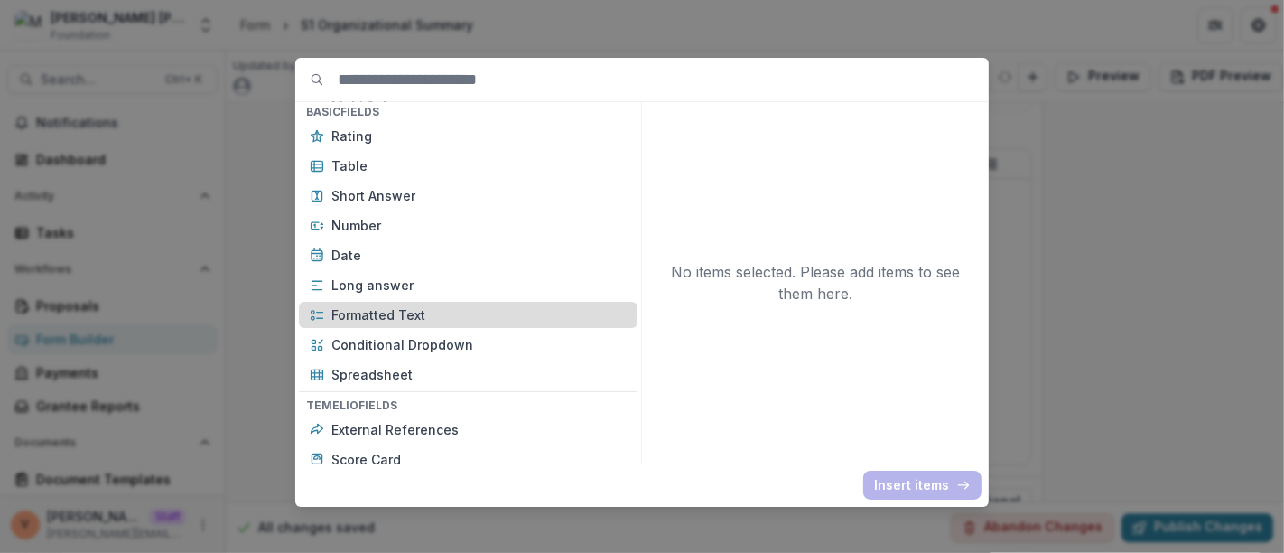
click at [423, 320] on p "Formatted Text" at bounding box center [478, 314] width 295 height 19
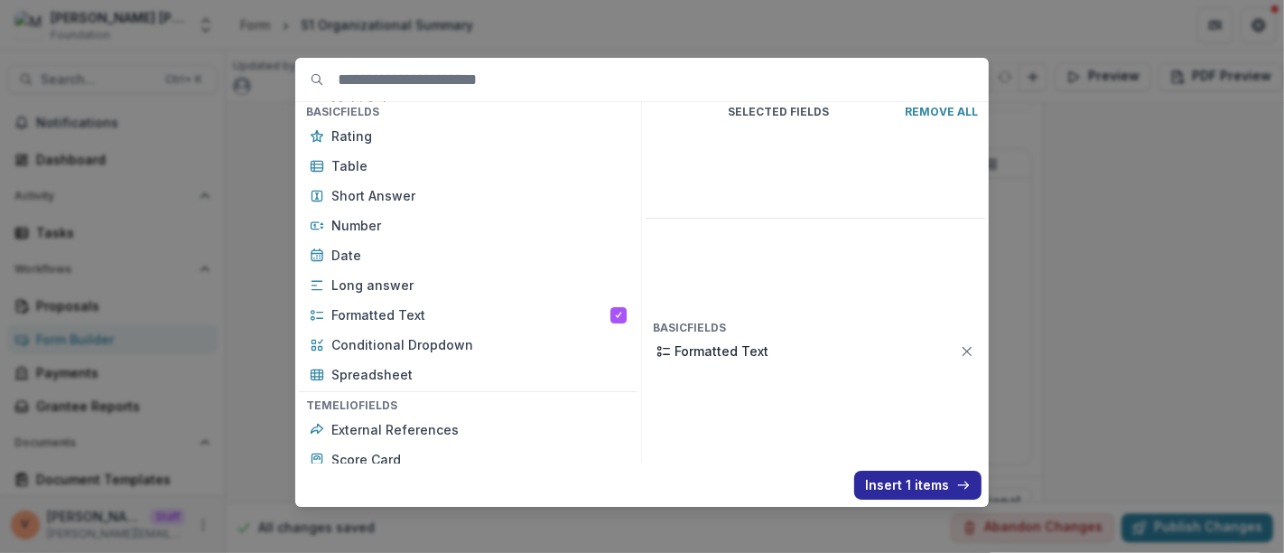
click at [915, 476] on button "Insert 1 items" at bounding box center [917, 484] width 127 height 29
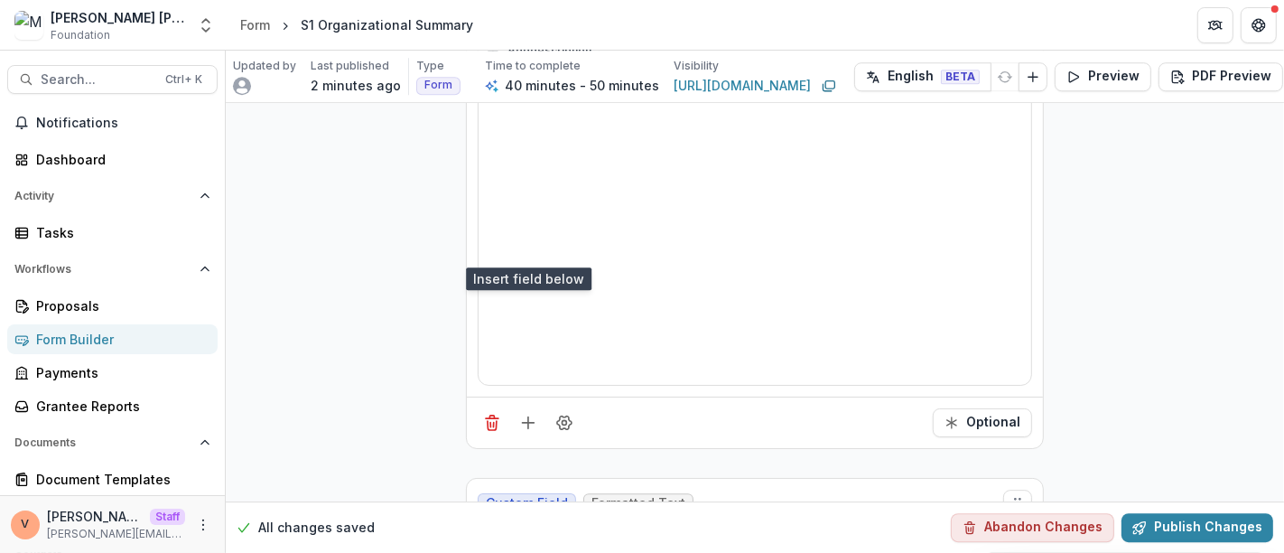
scroll to position [10375, 0]
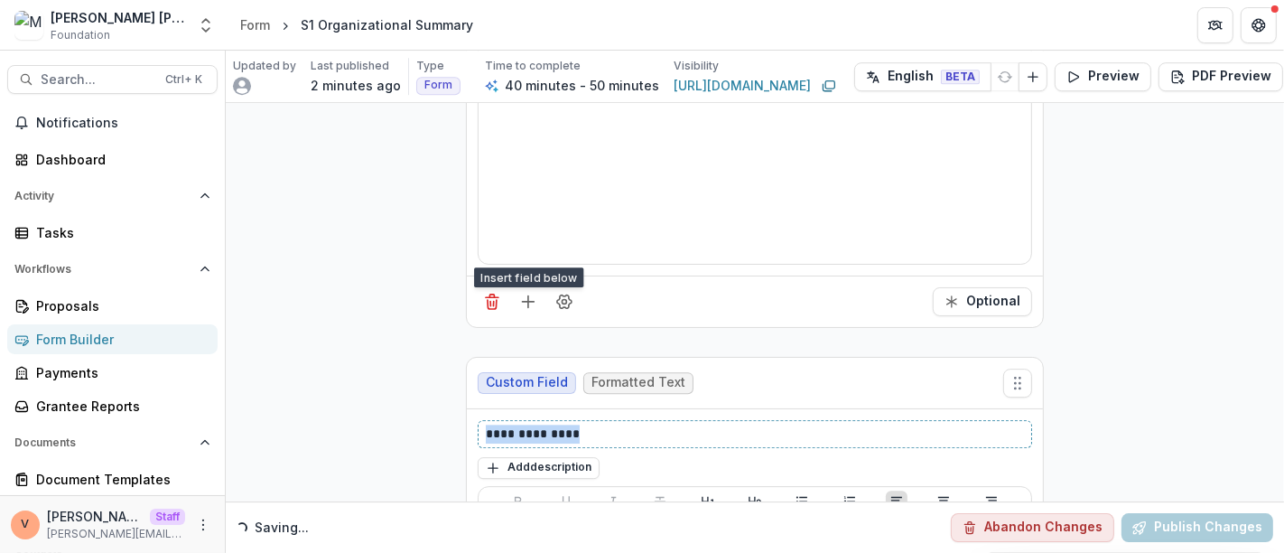
drag, startPoint x: 565, startPoint y: 378, endPoint x: 298, endPoint y: 384, distance: 267.3
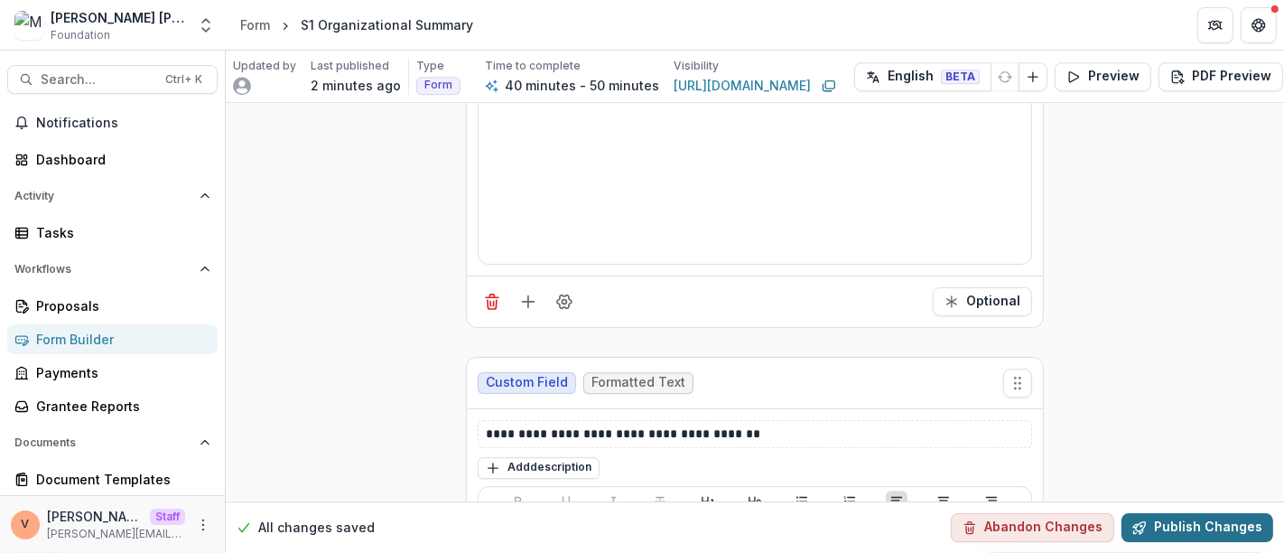
click at [1190, 513] on button "Publish Changes" at bounding box center [1197, 527] width 152 height 29
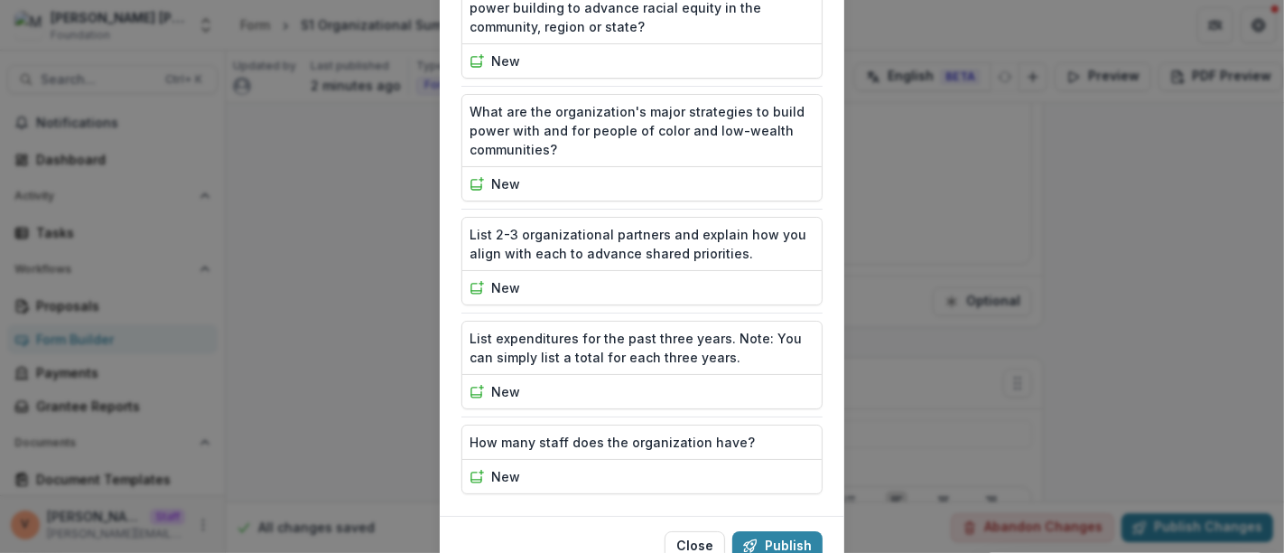
scroll to position [2419, 0]
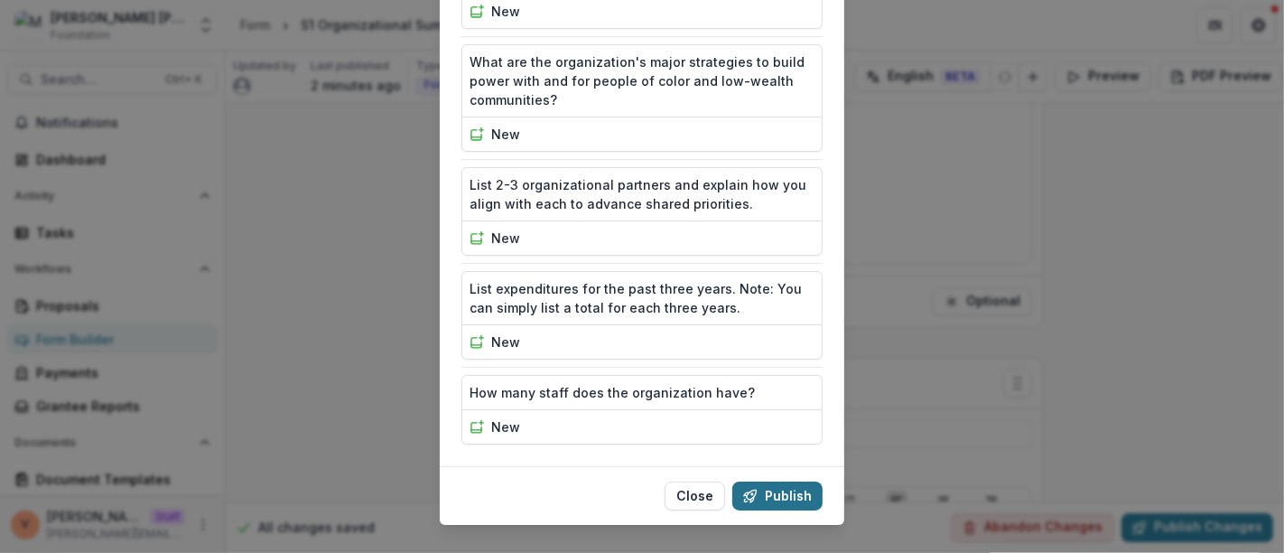
click at [791, 481] on button "Publish" at bounding box center [777, 495] width 90 height 29
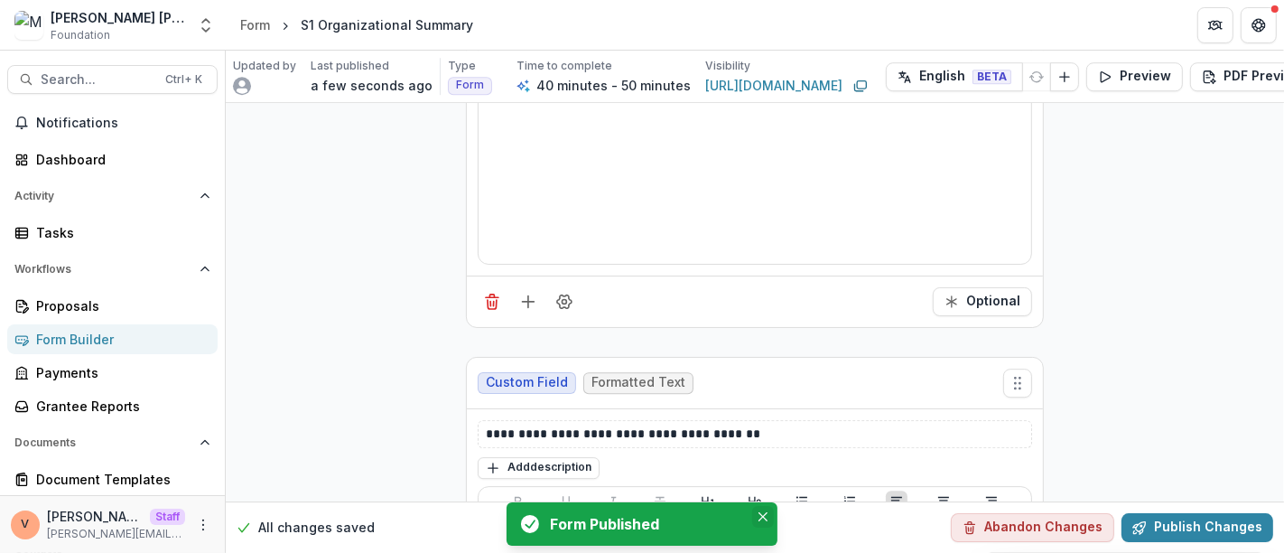
click at [763, 519] on icon "Close" at bounding box center [762, 516] width 9 height 9
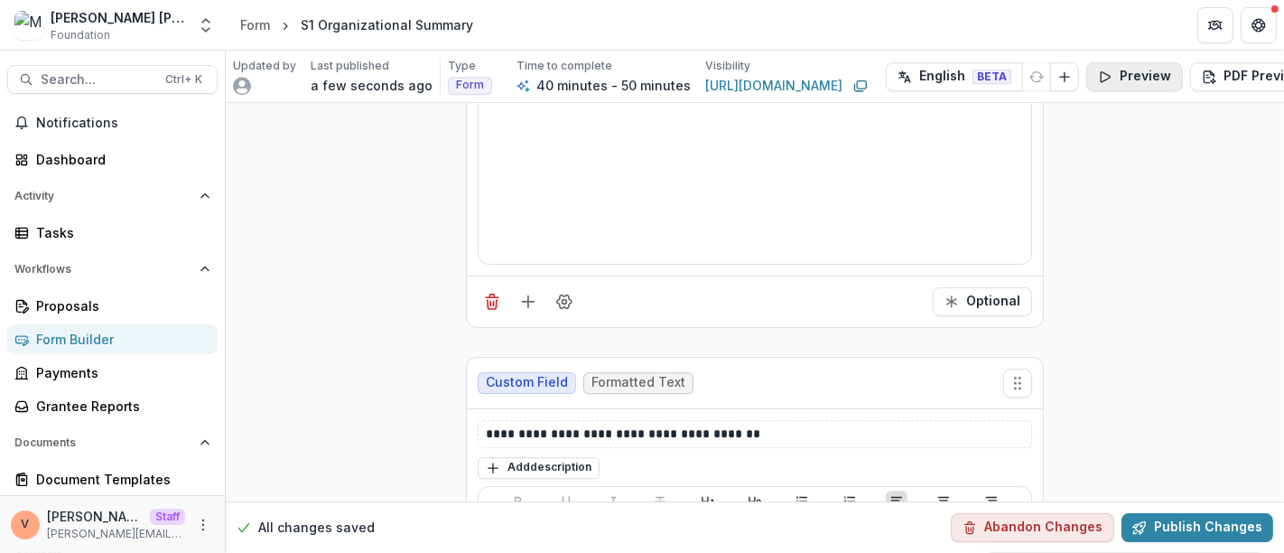
click at [1135, 76] on button "Preview" at bounding box center [1134, 76] width 97 height 29
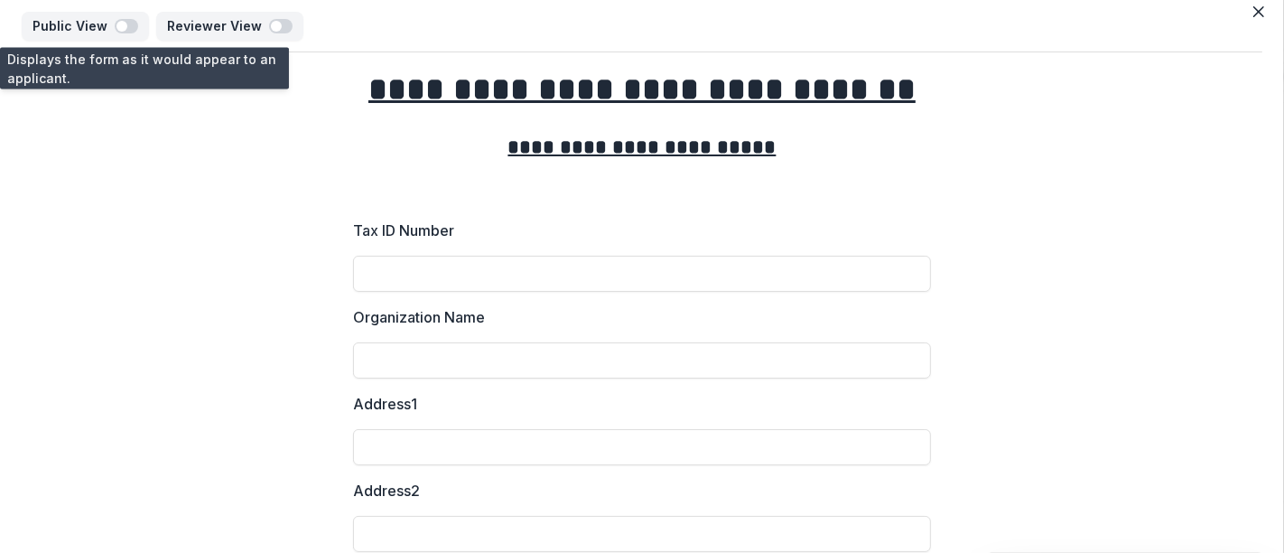
scroll to position [0, 0]
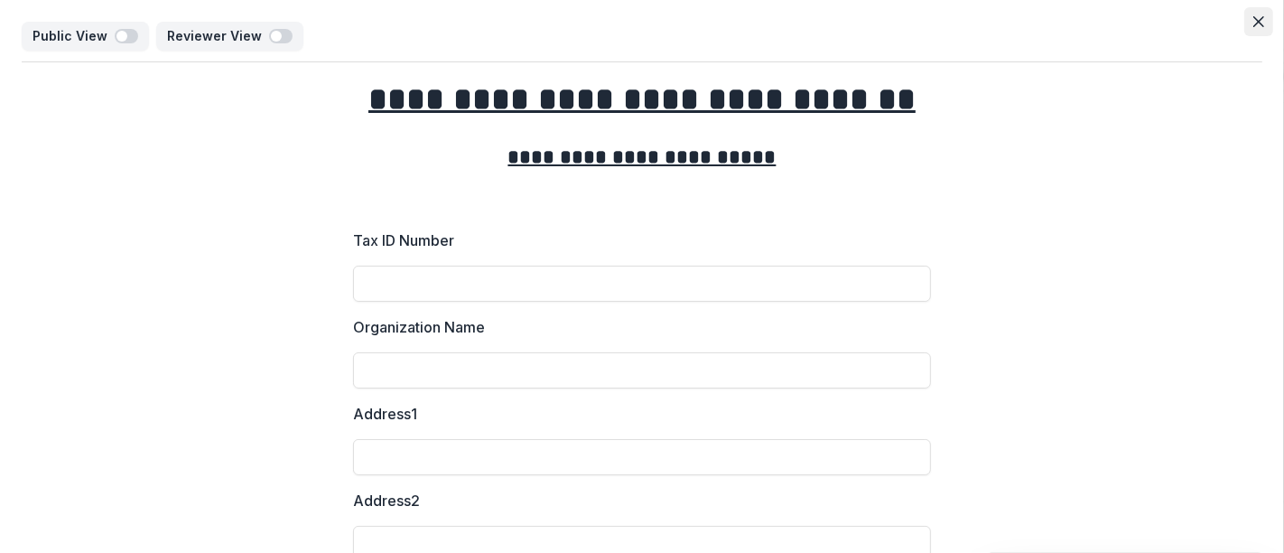
click at [1254, 22] on icon "Close" at bounding box center [1258, 21] width 11 height 11
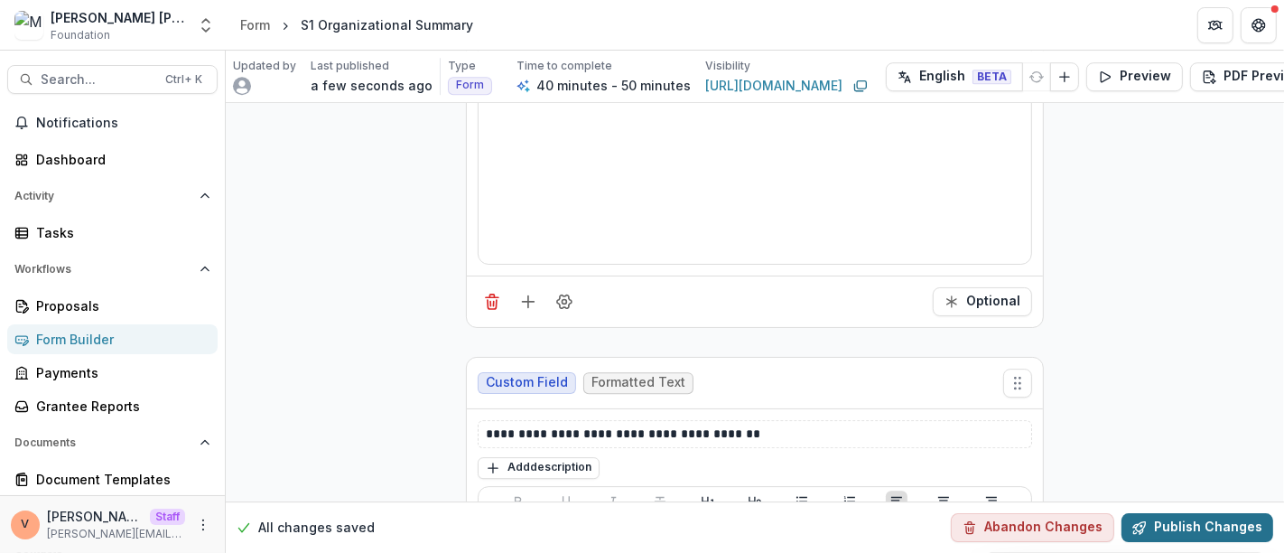
click at [1175, 513] on button "Publish Changes" at bounding box center [1197, 527] width 152 height 29
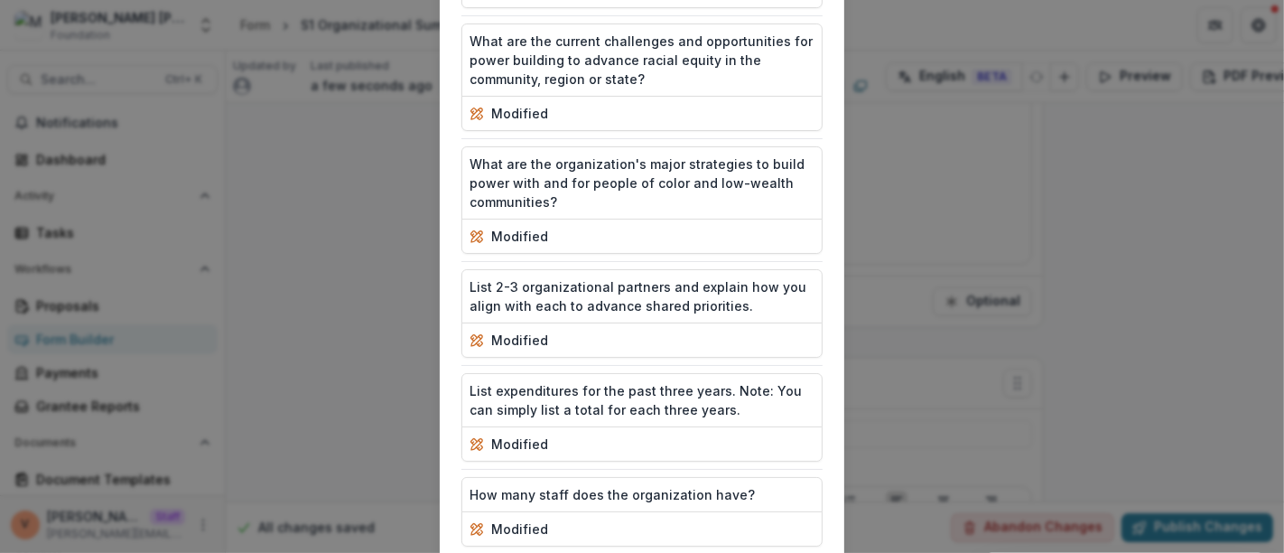
scroll to position [2419, 0]
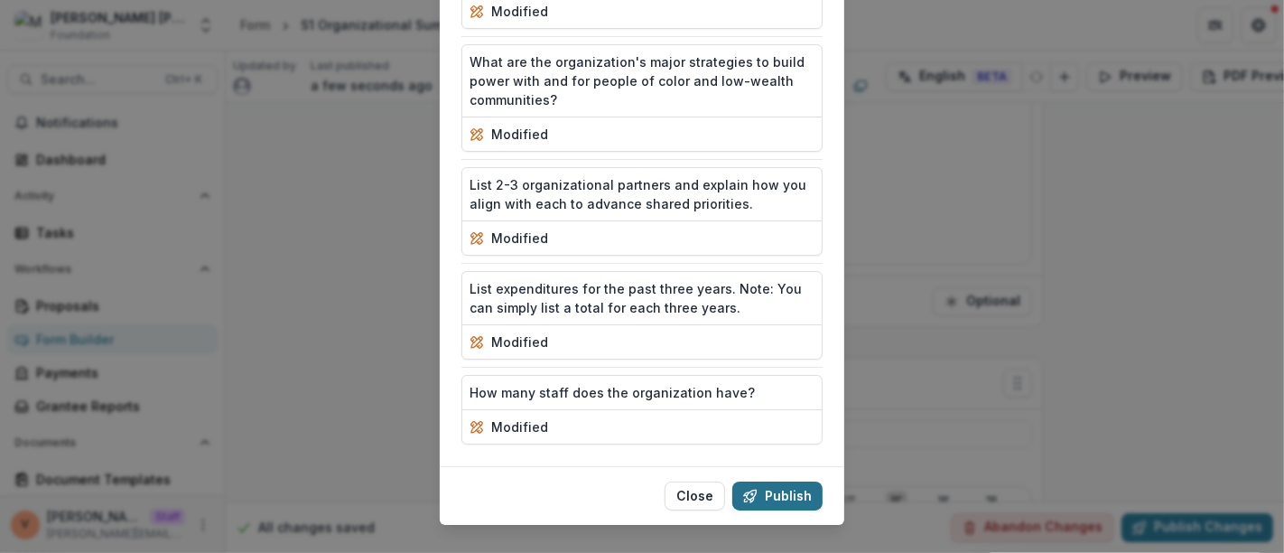
click at [784, 481] on button "Publish" at bounding box center [777, 495] width 90 height 29
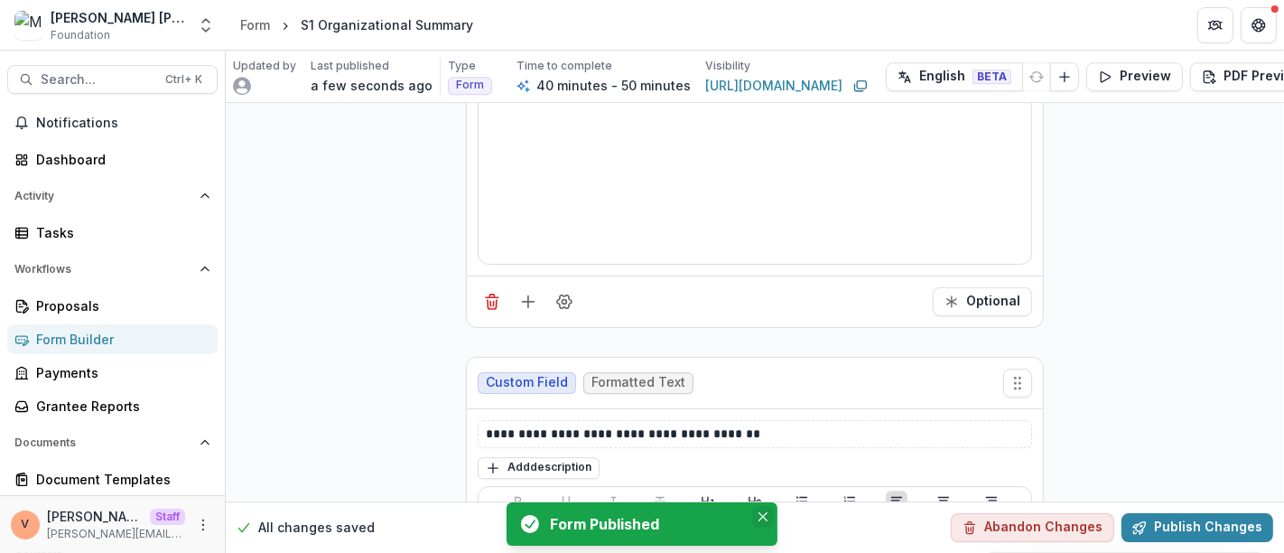
click at [766, 516] on icon "Close" at bounding box center [762, 516] width 9 height 9
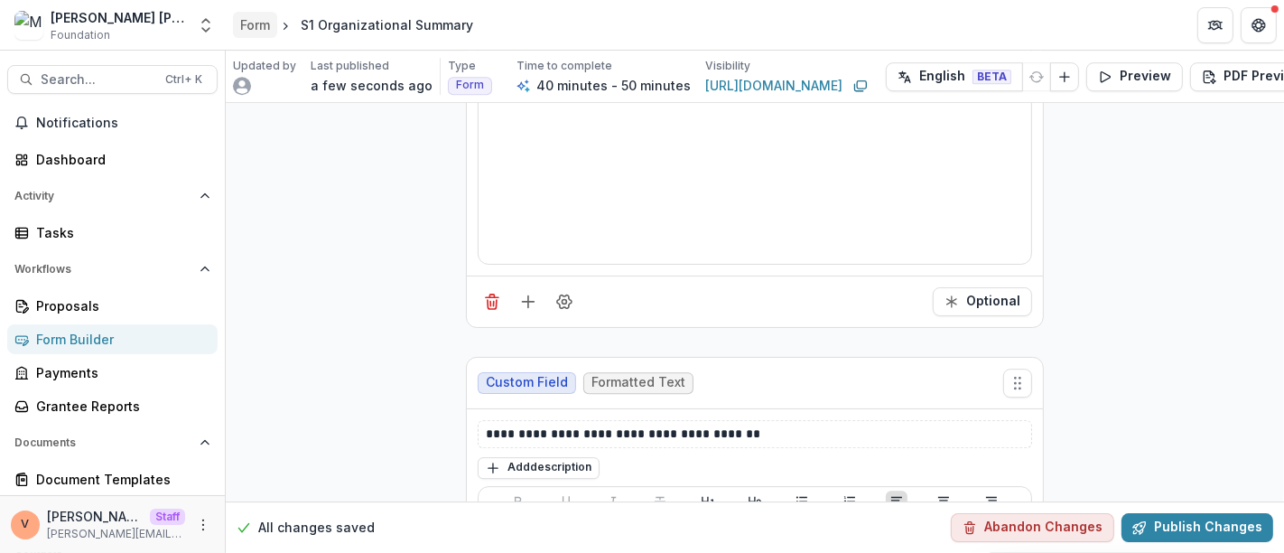
click at [263, 25] on div "Form" at bounding box center [255, 24] width 30 height 19
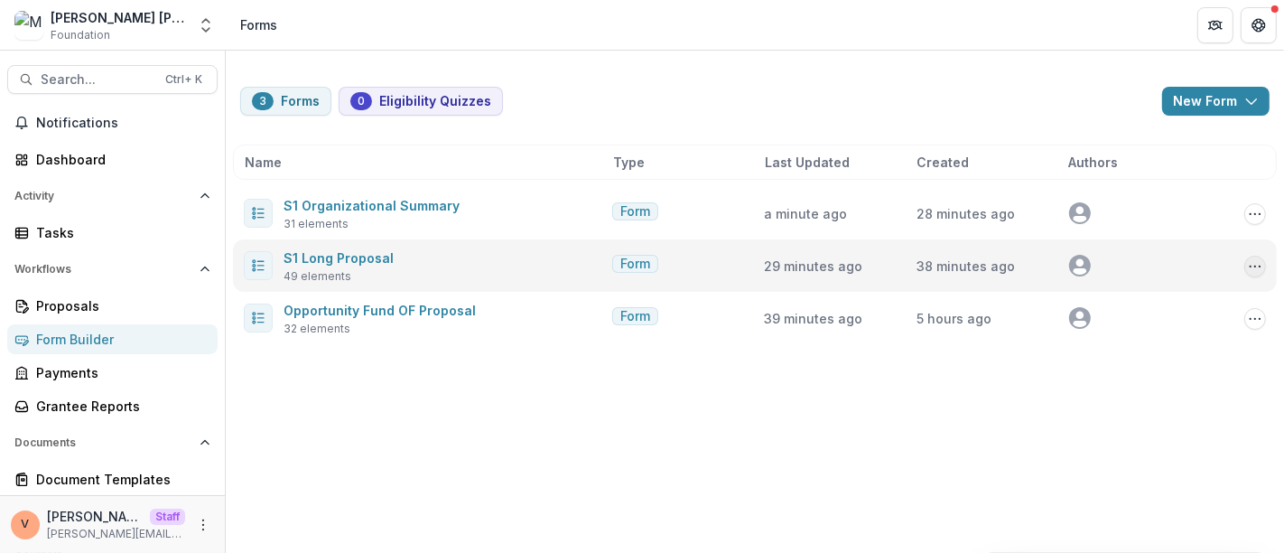
click at [1260, 267] on icon "Options" at bounding box center [1255, 266] width 14 height 14
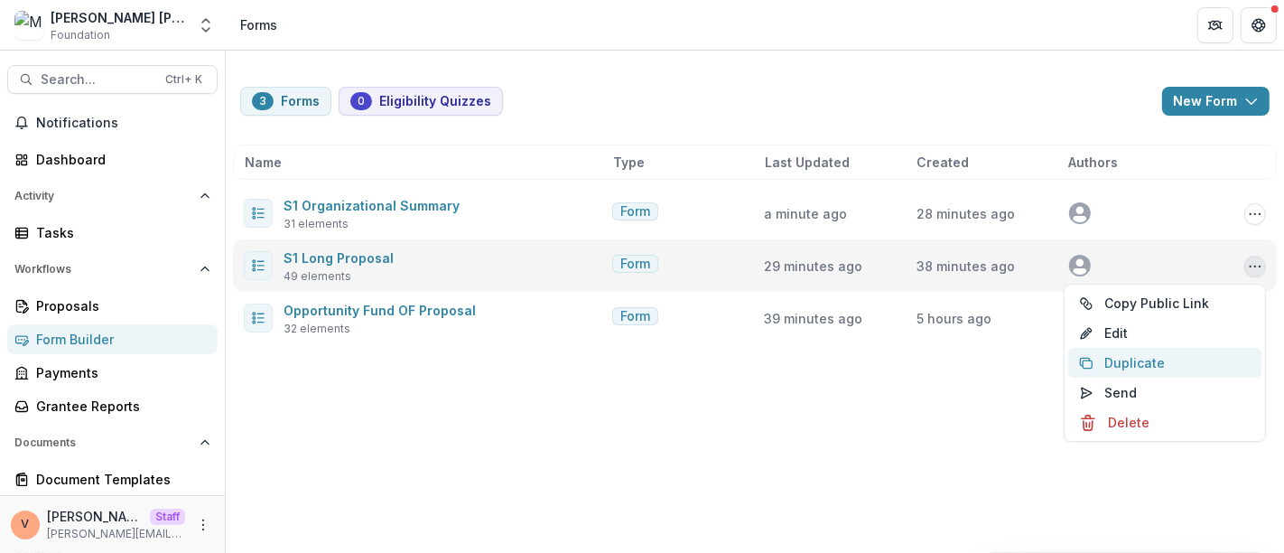
click at [1138, 367] on button "Duplicate" at bounding box center [1164, 363] width 193 height 30
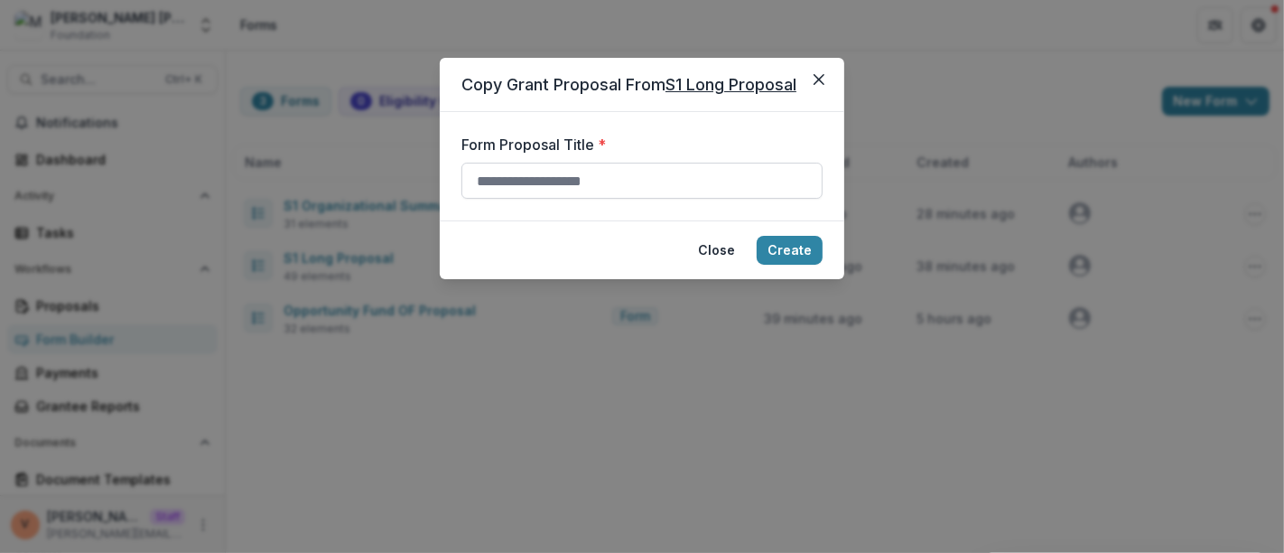
click at [575, 180] on input "Form Proposal Title *" at bounding box center [641, 181] width 361 height 36
type input "**********"
click at [798, 248] on button "Create" at bounding box center [790, 250] width 66 height 29
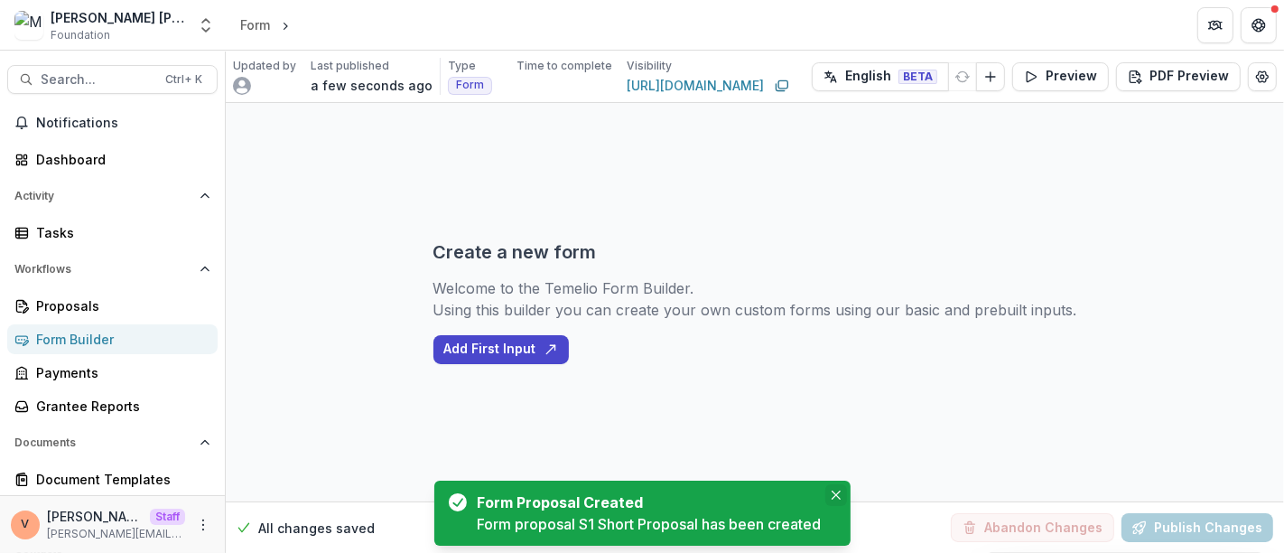
click at [839, 497] on icon "Close" at bounding box center [835, 494] width 9 height 9
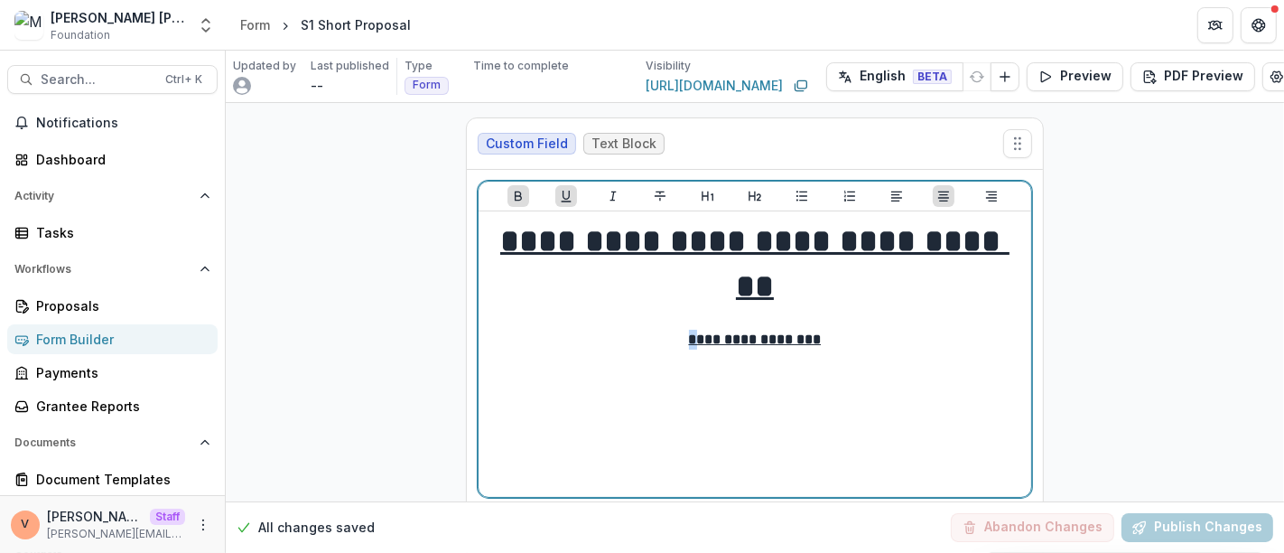
drag, startPoint x: 697, startPoint y: 329, endPoint x: 683, endPoint y: 329, distance: 13.5
click at [689, 332] on u "**********" at bounding box center [755, 339] width 133 height 14
click at [689, 337] on u "**********" at bounding box center [755, 339] width 133 height 14
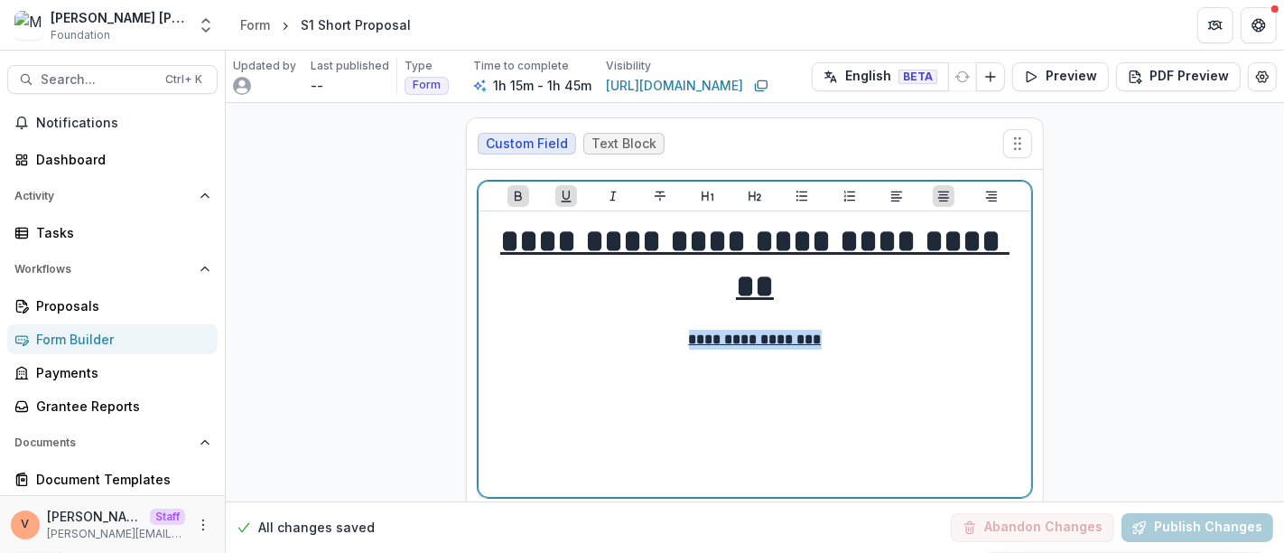
drag, startPoint x: 682, startPoint y: 337, endPoint x: 831, endPoint y: 341, distance: 149.0
click at [831, 341] on p "**********" at bounding box center [755, 340] width 538 height 20
drag, startPoint x: 824, startPoint y: 335, endPoint x: 684, endPoint y: 334, distance: 139.9
click at [684, 334] on p "**********" at bounding box center [755, 340] width 539 height 20
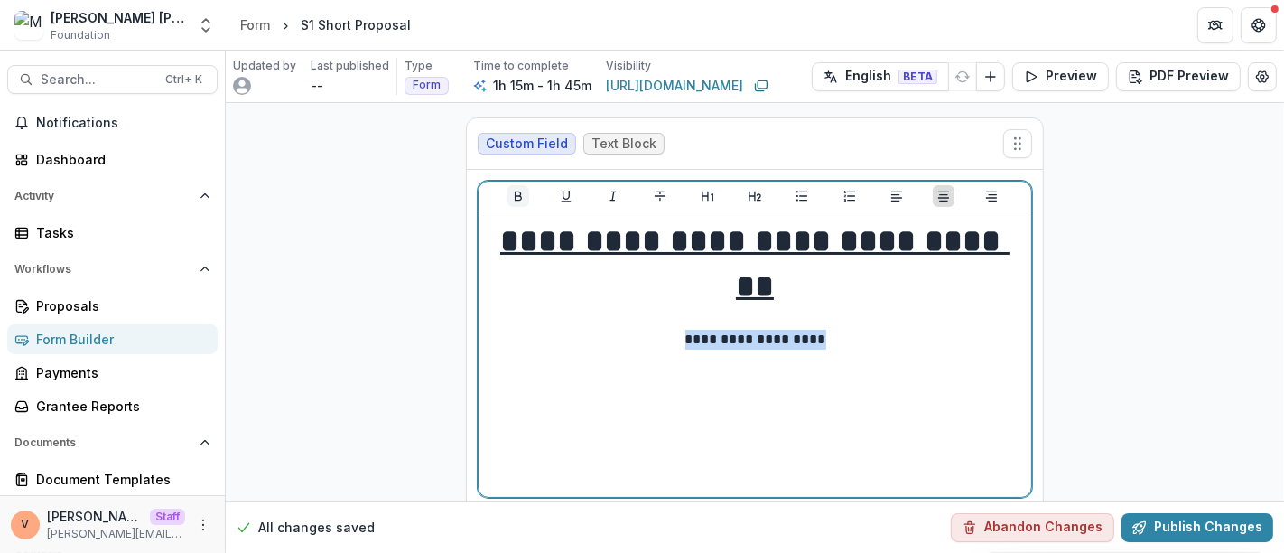
click at [514, 193] on icon "Bold" at bounding box center [518, 196] width 14 height 14
click at [562, 196] on icon "Underline" at bounding box center [566, 196] width 14 height 14
click at [869, 343] on p "**********" at bounding box center [755, 340] width 539 height 20
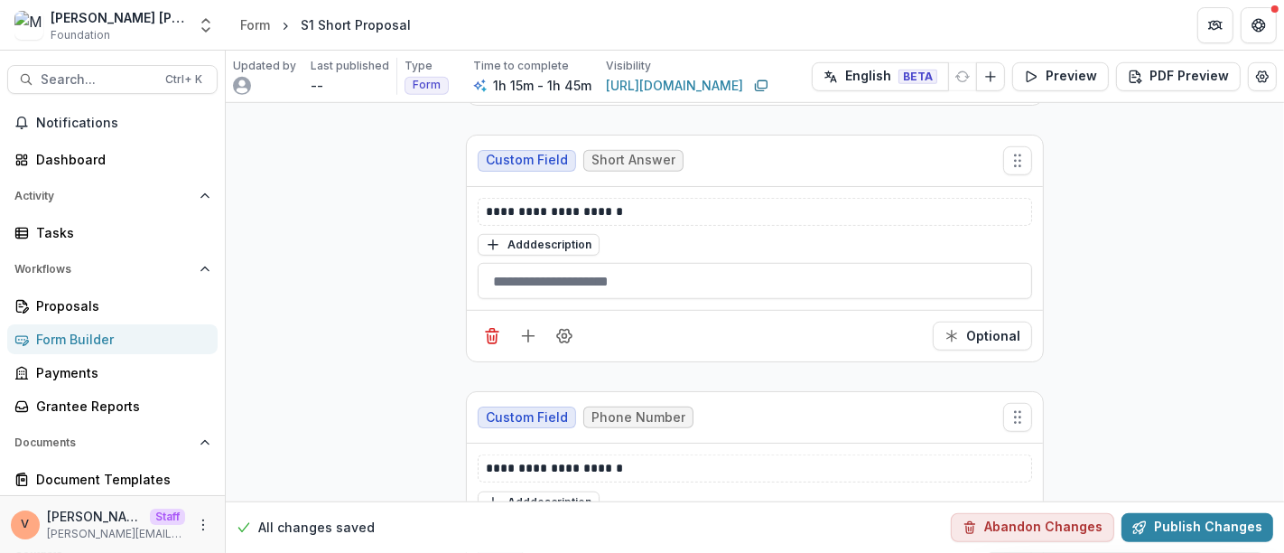
scroll to position [6821, 0]
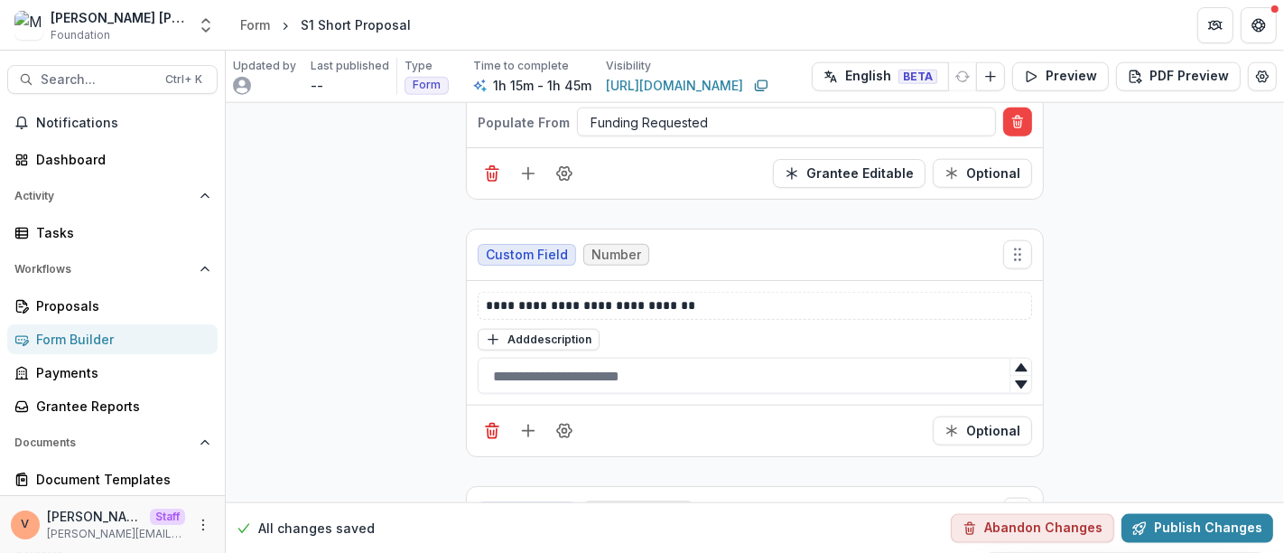
scroll to position [7824, 0]
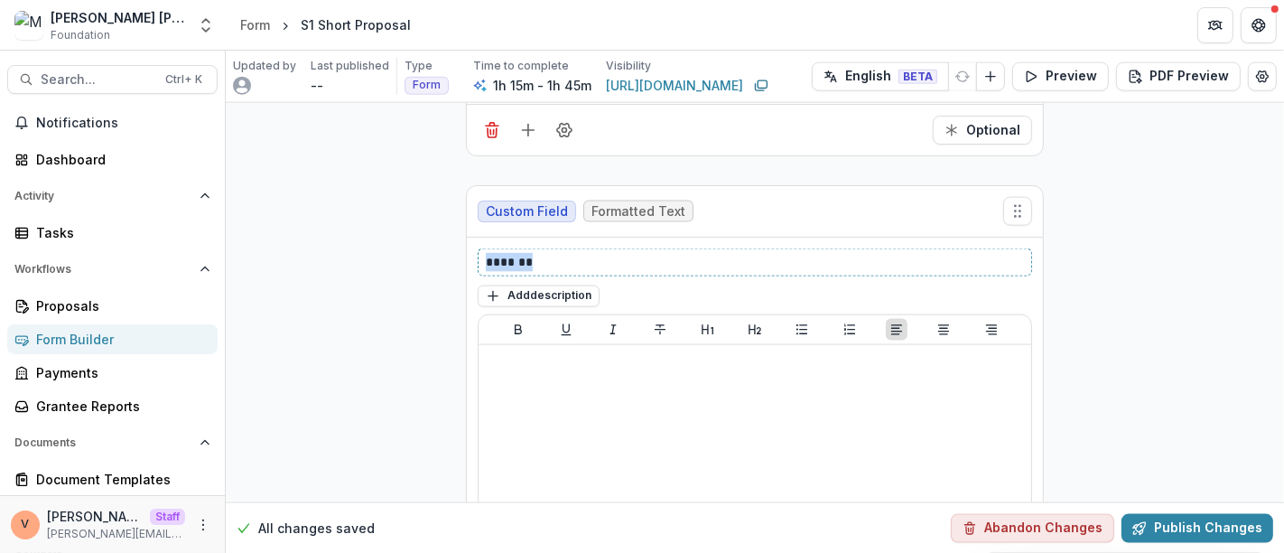
drag, startPoint x: 538, startPoint y: 212, endPoint x: 442, endPoint y: 218, distance: 95.9
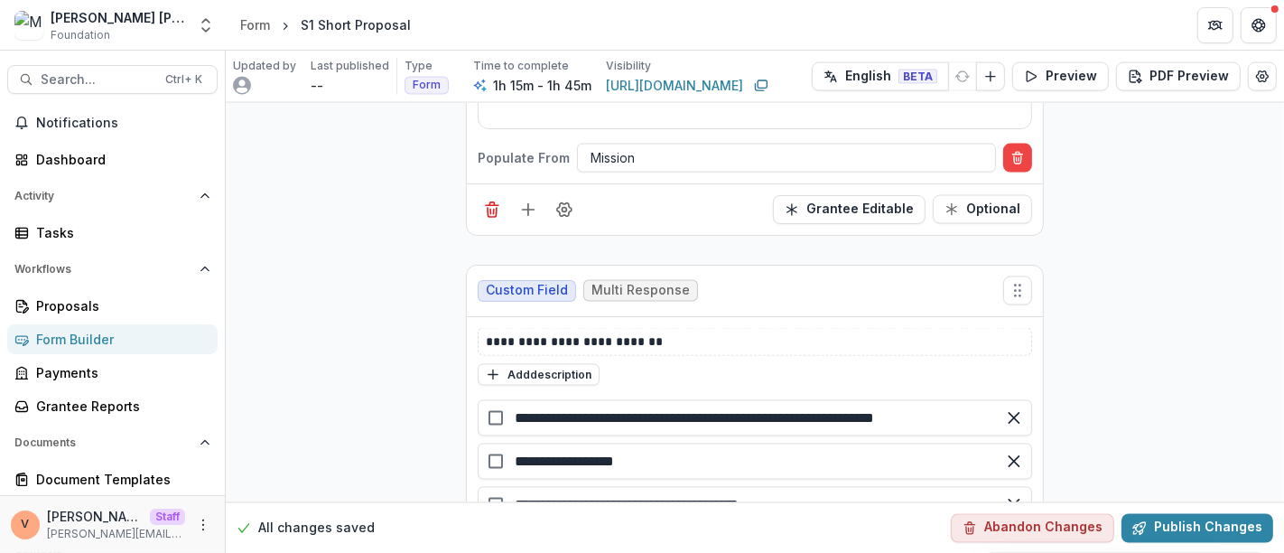
scroll to position [8426, 0]
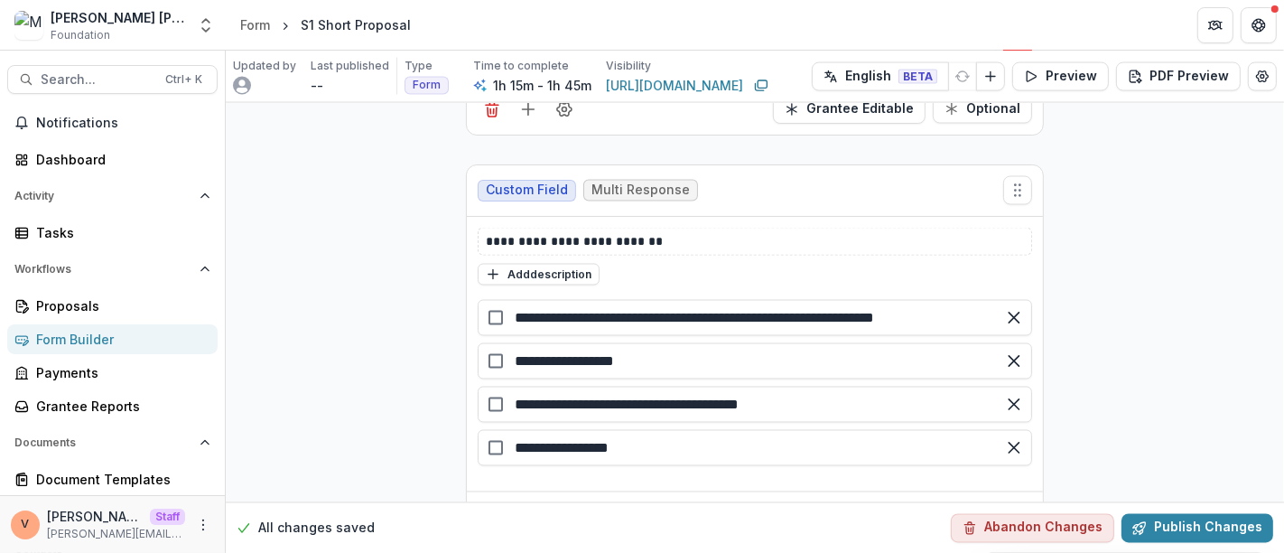
click at [494, 517] on line "Delete field" at bounding box center [494, 519] width 0 height 5
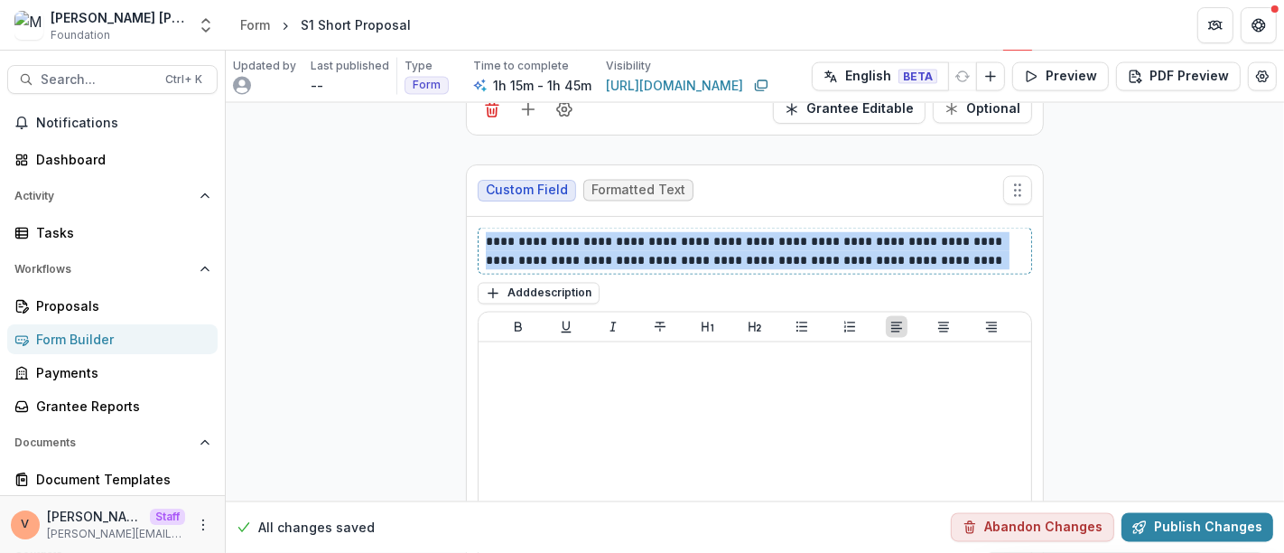
drag, startPoint x: 1004, startPoint y: 211, endPoint x: 455, endPoint y: 190, distance: 549.4
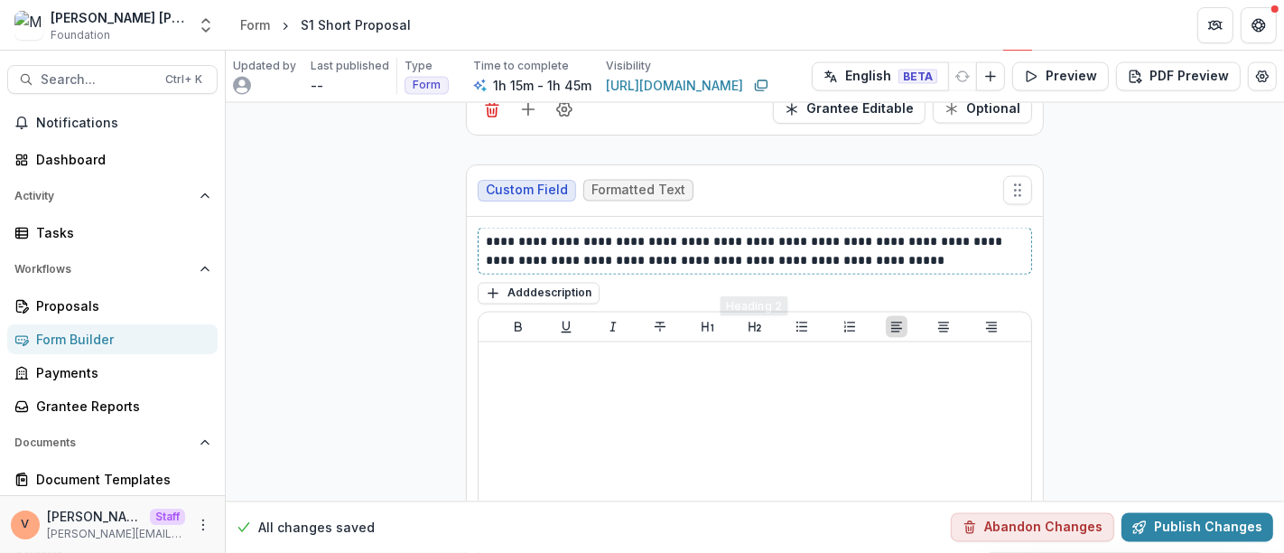
scroll to position [8927, 0]
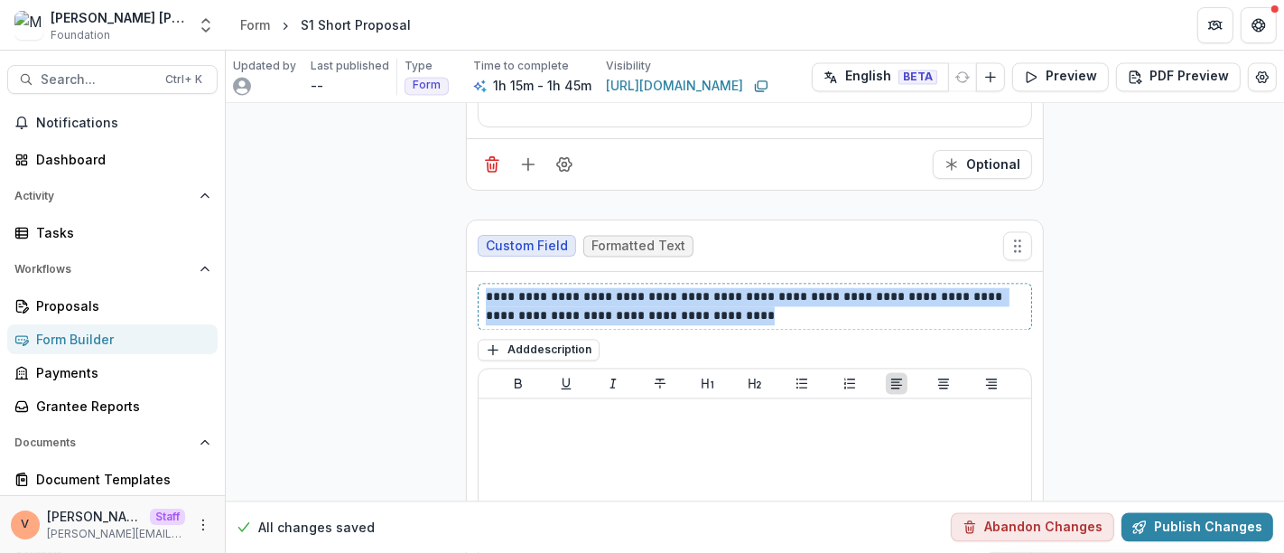
drag, startPoint x: 729, startPoint y: 260, endPoint x: 442, endPoint y: 242, distance: 287.7
click at [442, 242] on div "**********" at bounding box center [755, 325] width 1058 height 18298
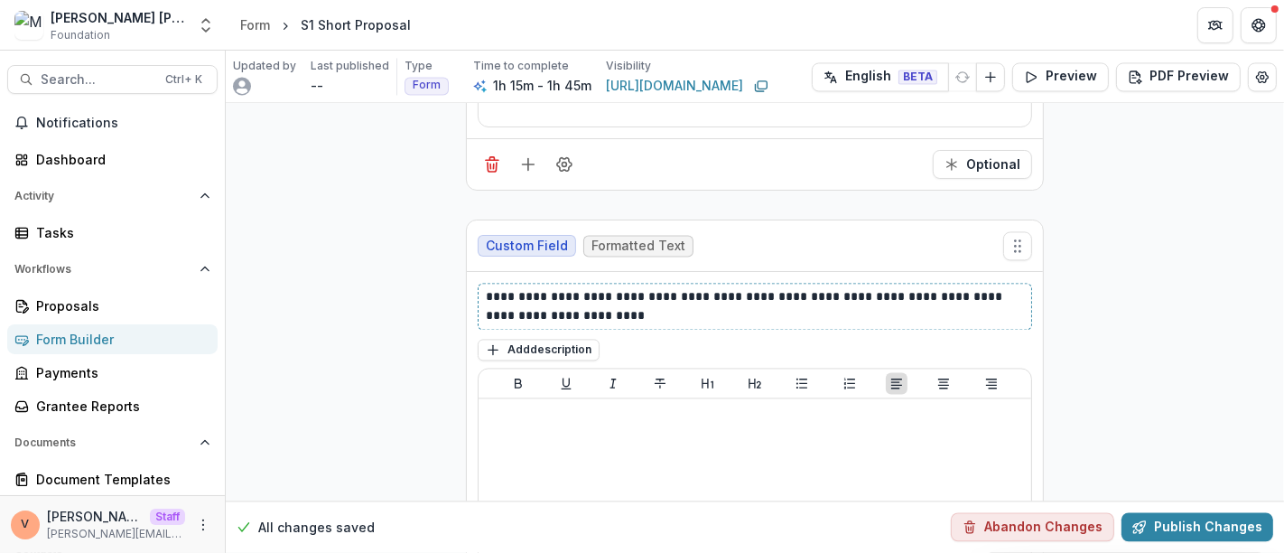
scroll to position [9329, 0]
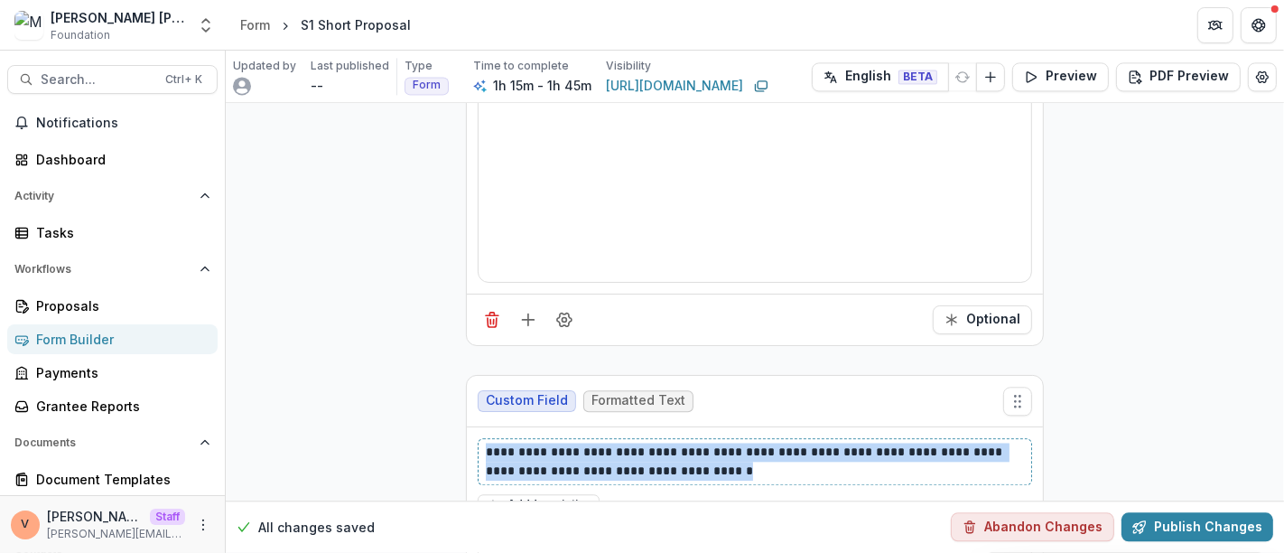
drag, startPoint x: 642, startPoint y: 414, endPoint x: 441, endPoint y: 393, distance: 201.5
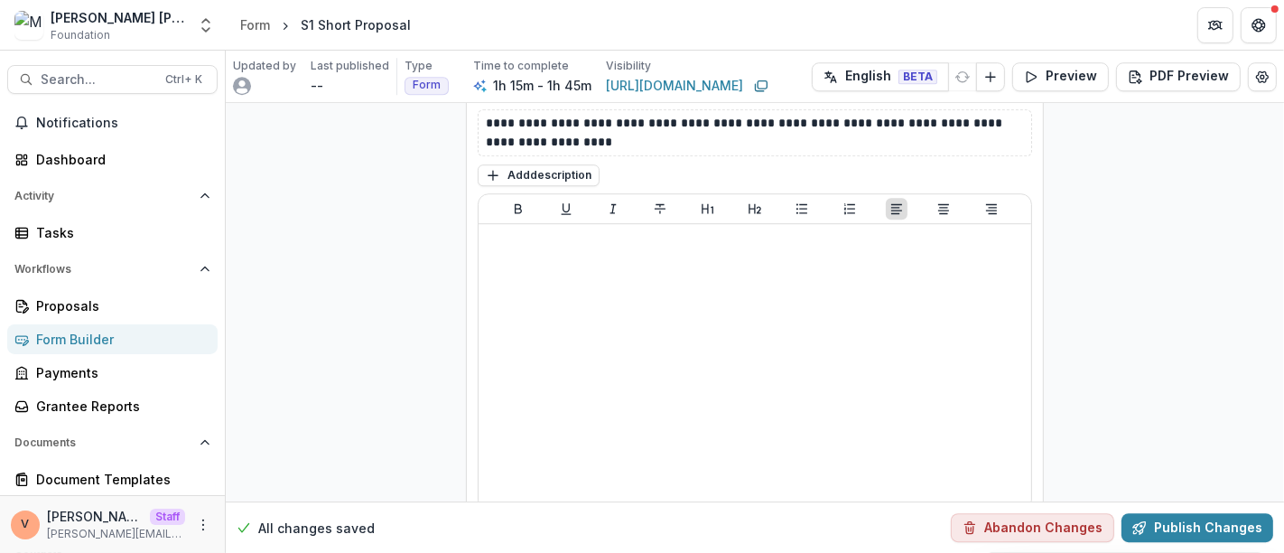
scroll to position [10332, 0]
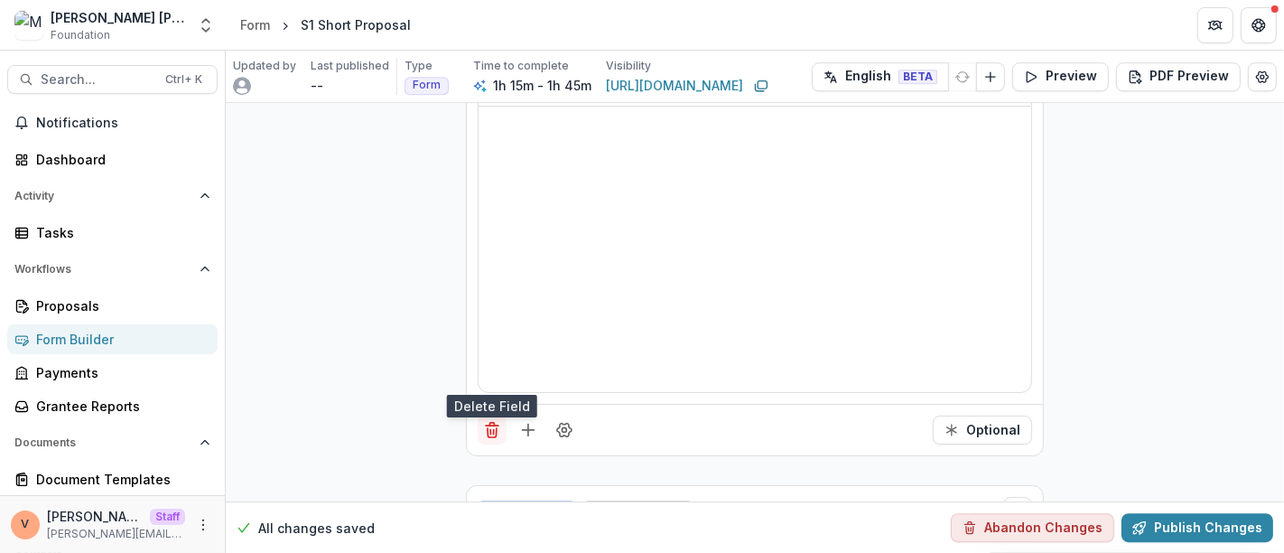
click at [490, 430] on line "Delete field" at bounding box center [490, 432] width 0 height 5
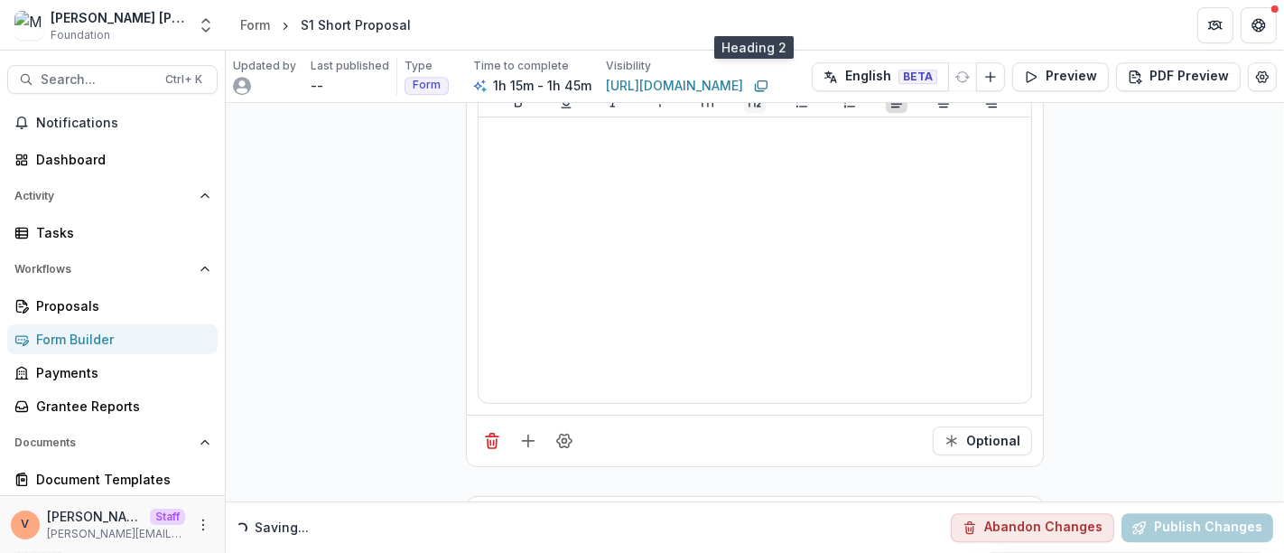
scroll to position [10422, 0]
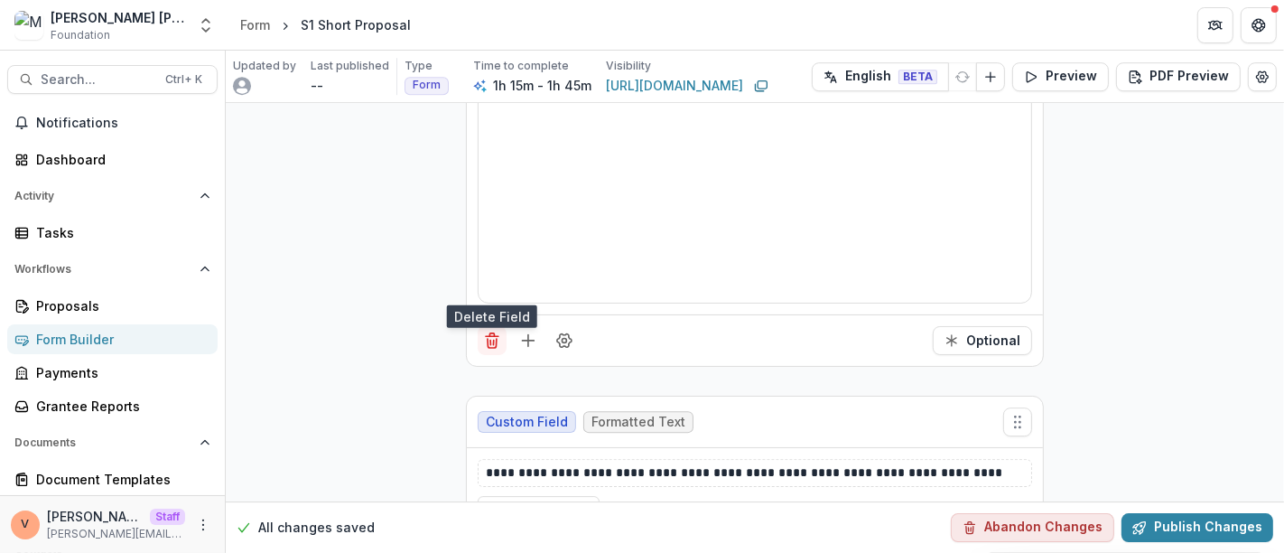
click at [494, 340] on line "Delete field" at bounding box center [494, 342] width 0 height 5
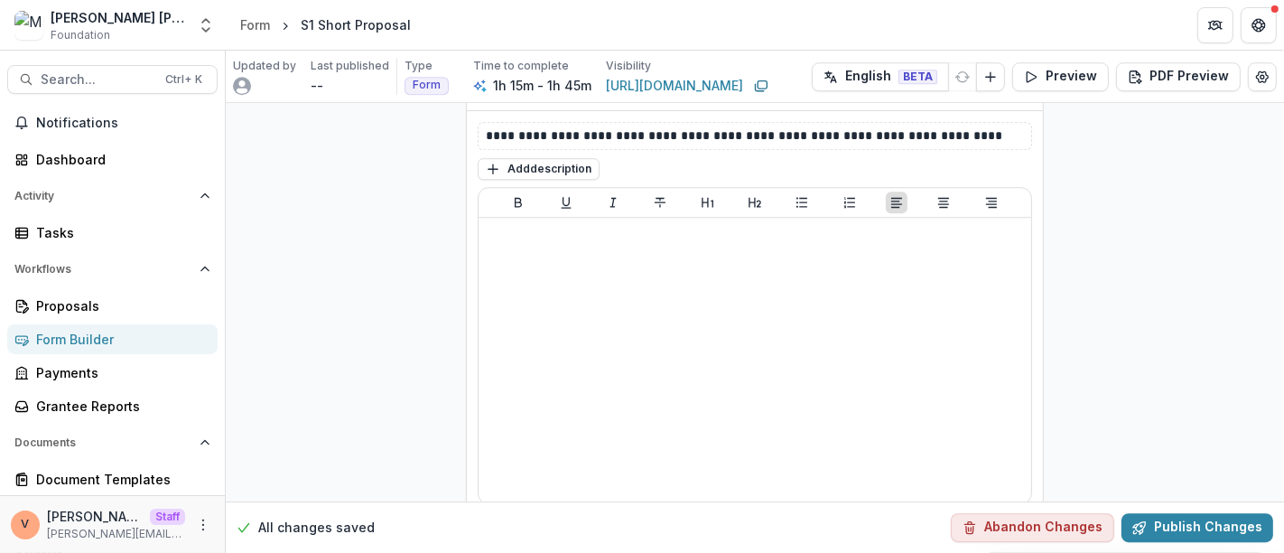
scroll to position [10310, 0]
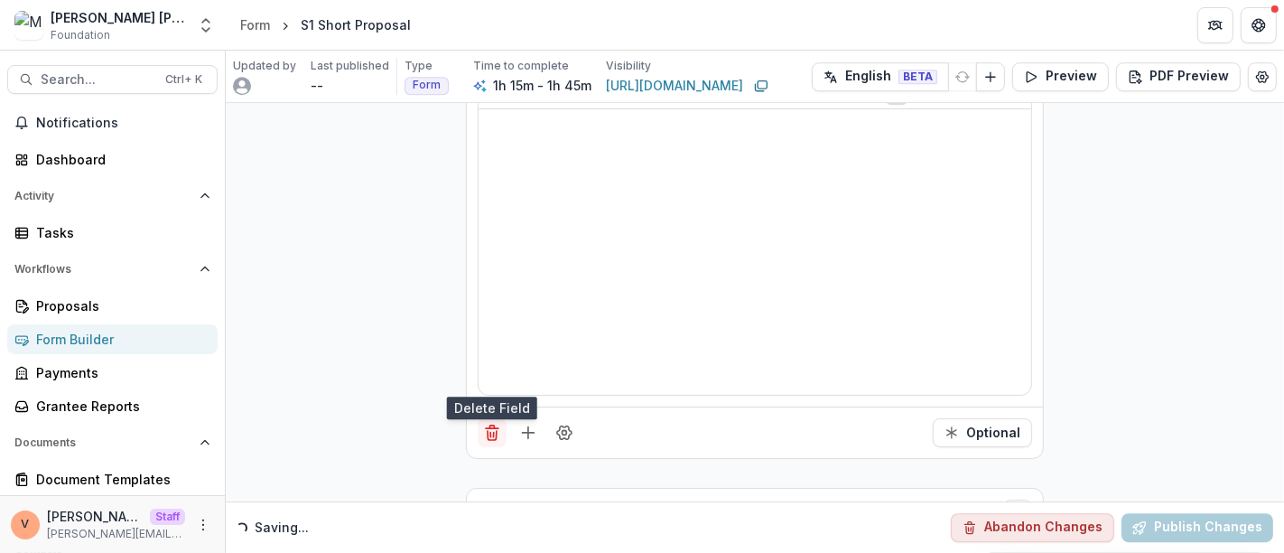
click at [483, 423] on icon "Delete field" at bounding box center [492, 432] width 18 height 18
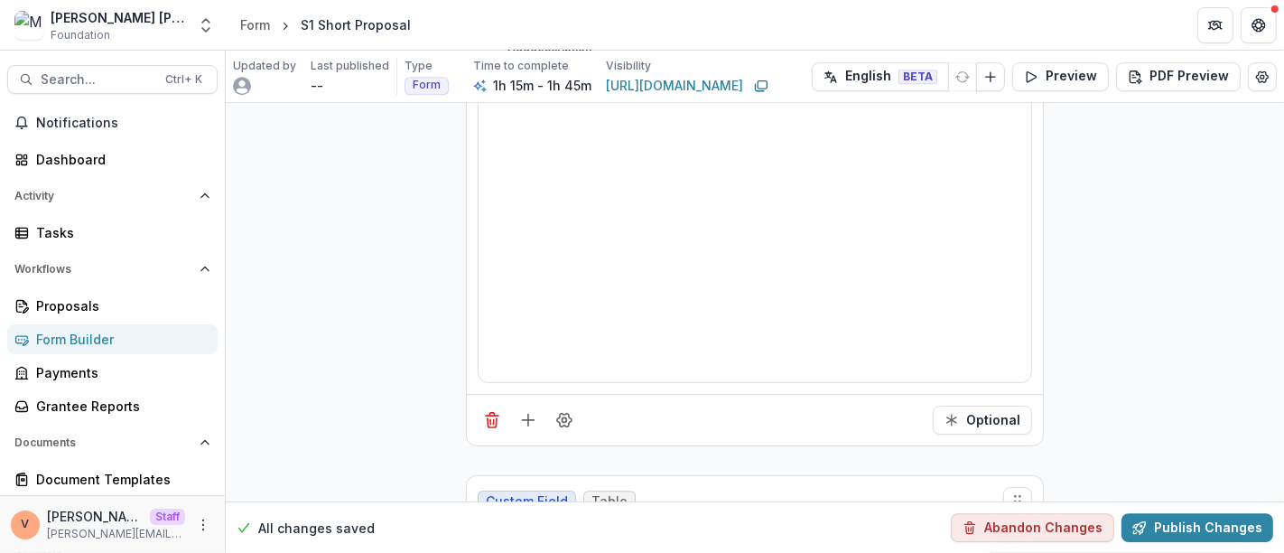
scroll to position [10419, 0]
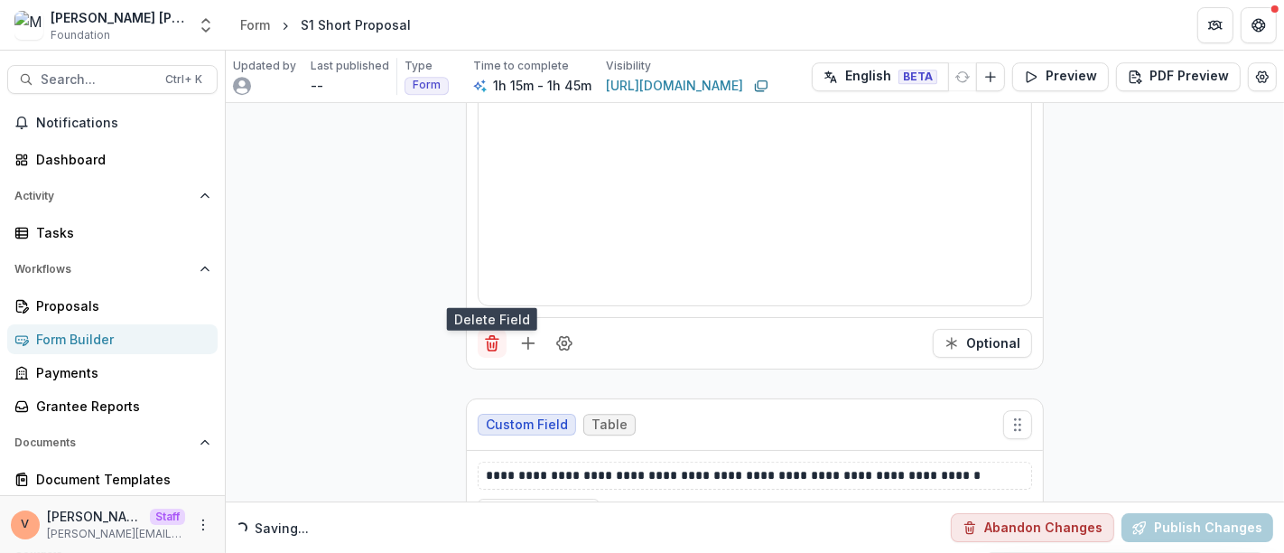
click at [488, 341] on icon "Delete field" at bounding box center [492, 345] width 9 height 9
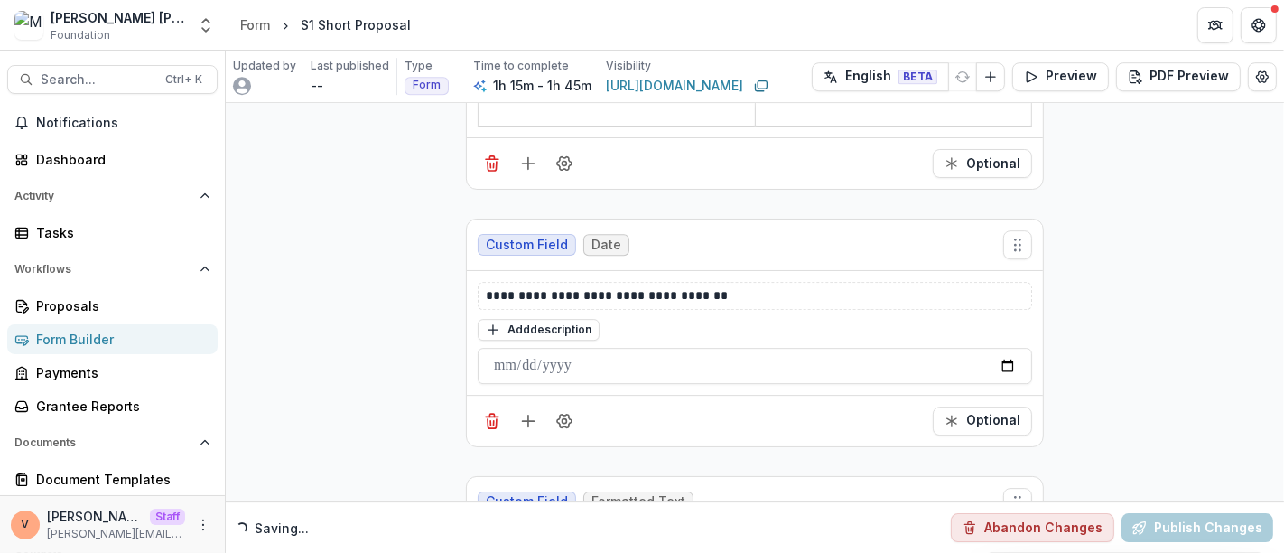
scroll to position [10107, 0]
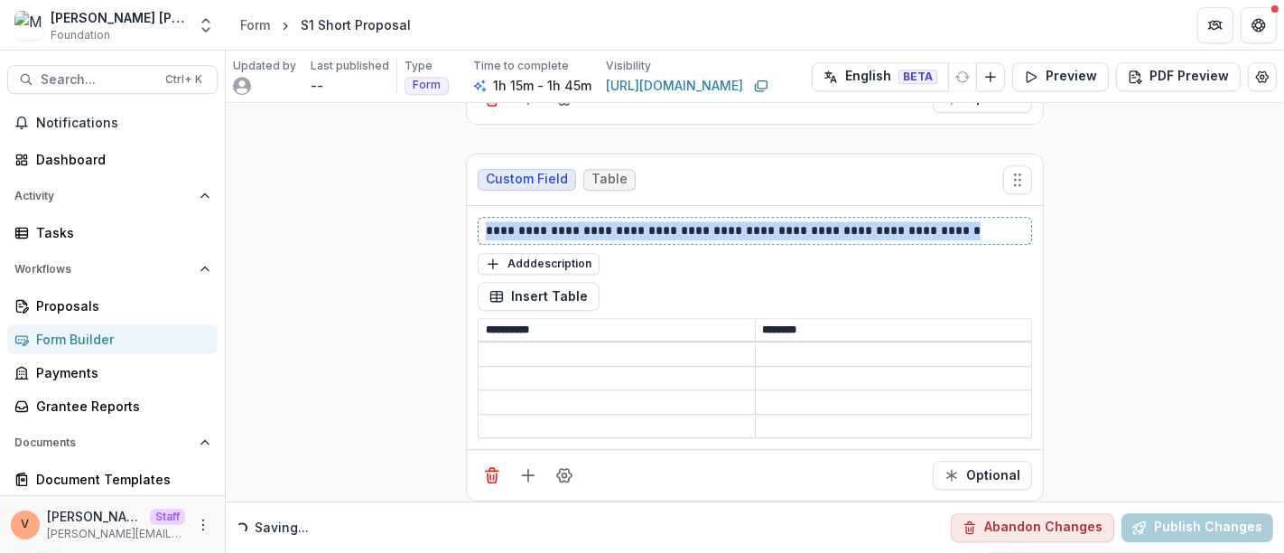
drag, startPoint x: 955, startPoint y: 175, endPoint x: 464, endPoint y: 181, distance: 491.2
click at [467, 206] on div "**********" at bounding box center [755, 328] width 576 height 244
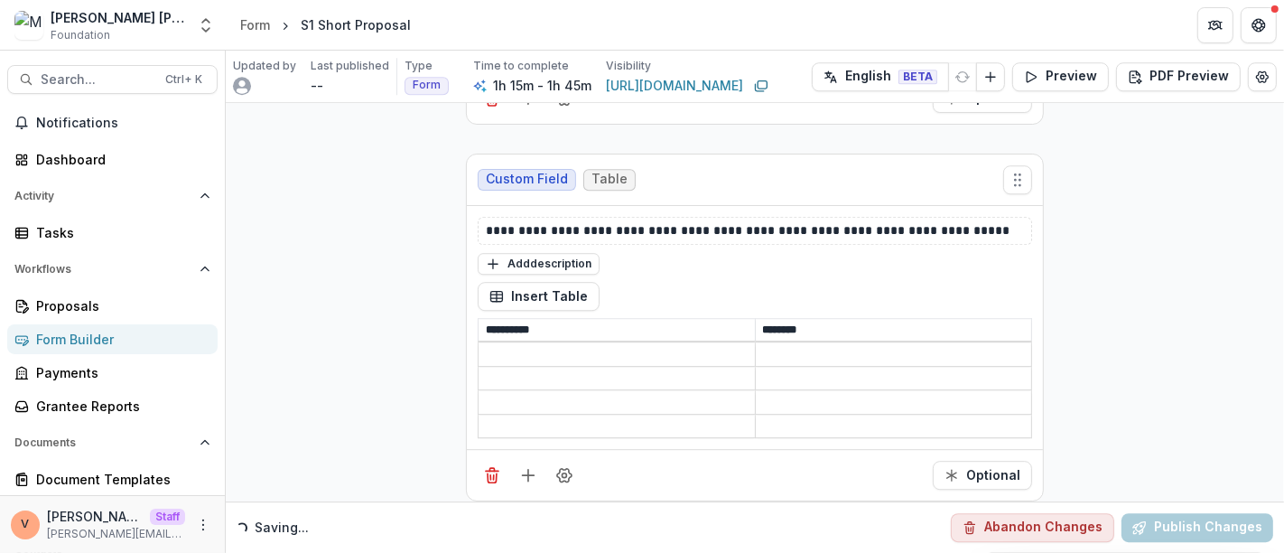
click at [596, 319] on input "**********" at bounding box center [617, 330] width 276 height 22
type input "****"
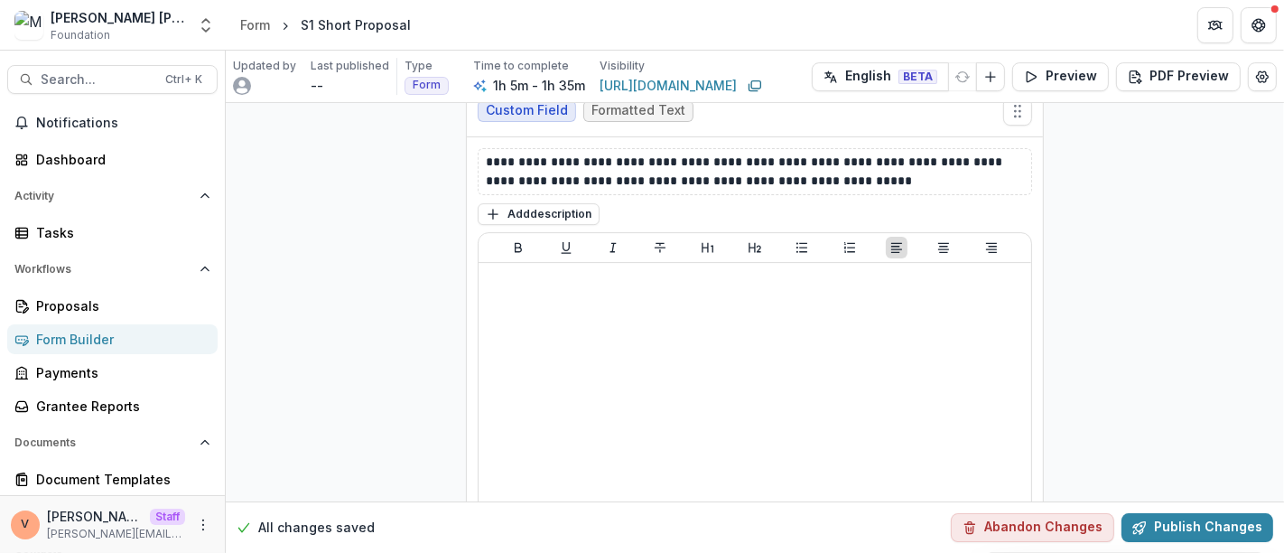
scroll to position [11010, 0]
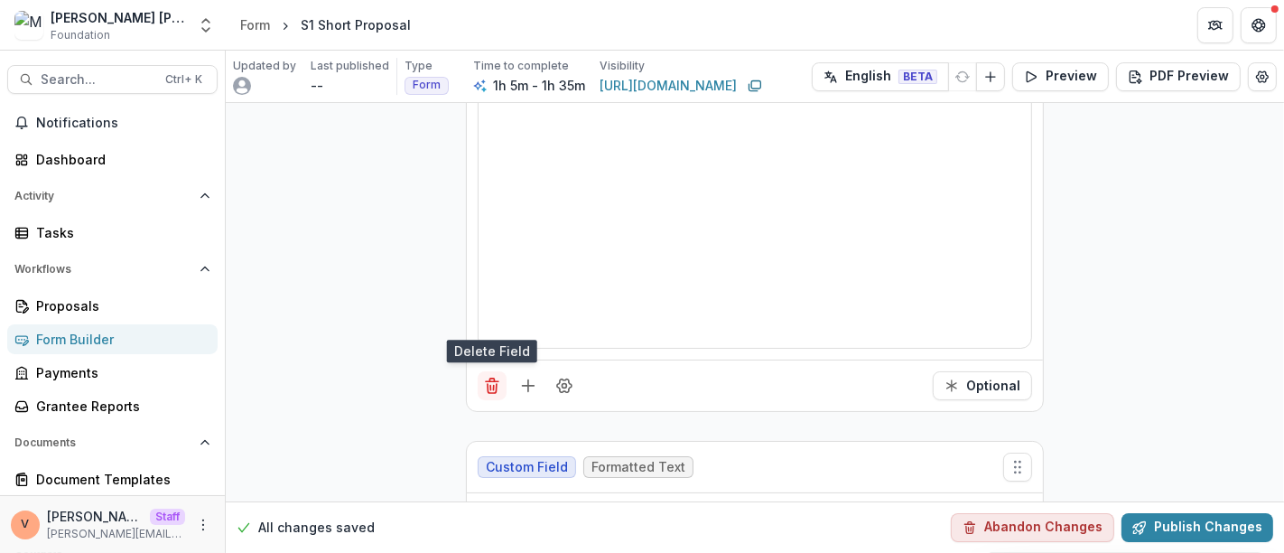
click at [497, 376] on icon "Delete field" at bounding box center [492, 385] width 18 height 18
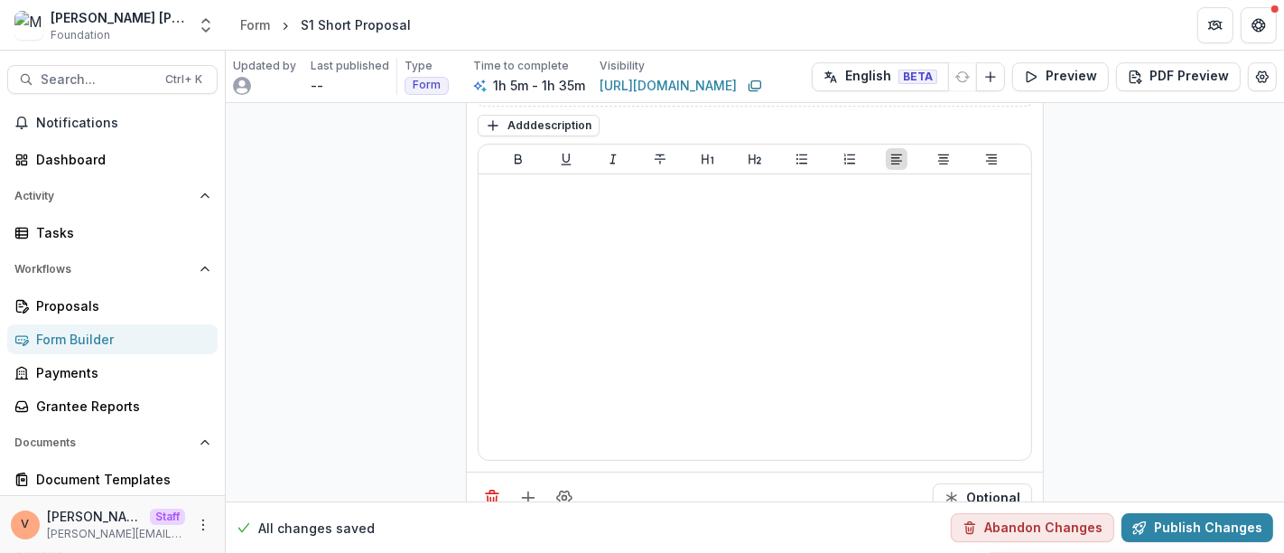
scroll to position [10998, 0]
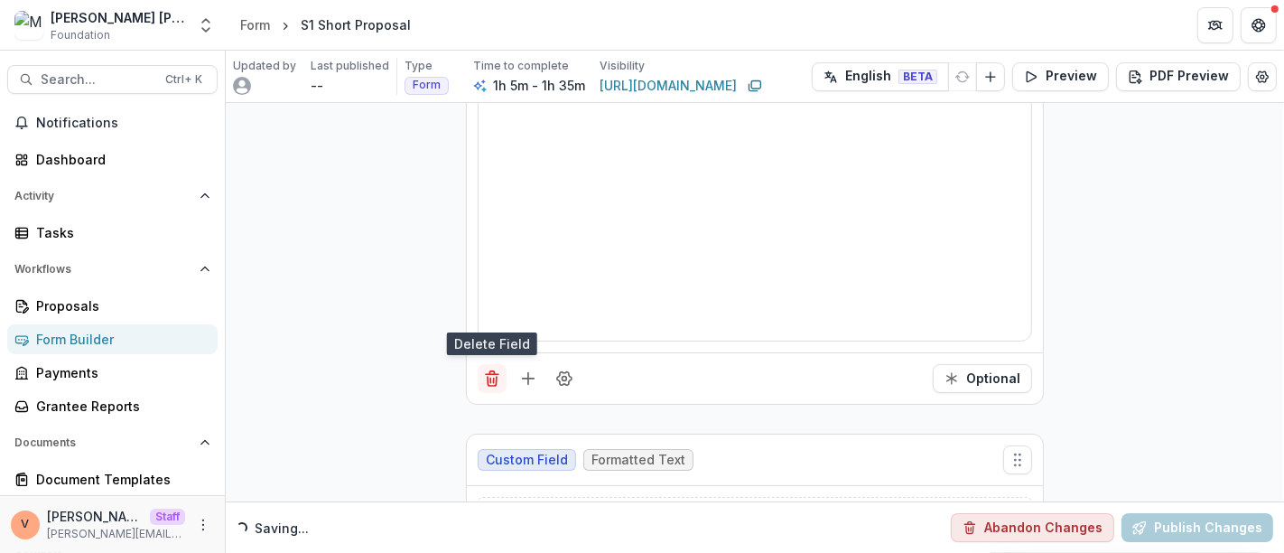
click at [489, 369] on icon "Delete field" at bounding box center [492, 378] width 18 height 18
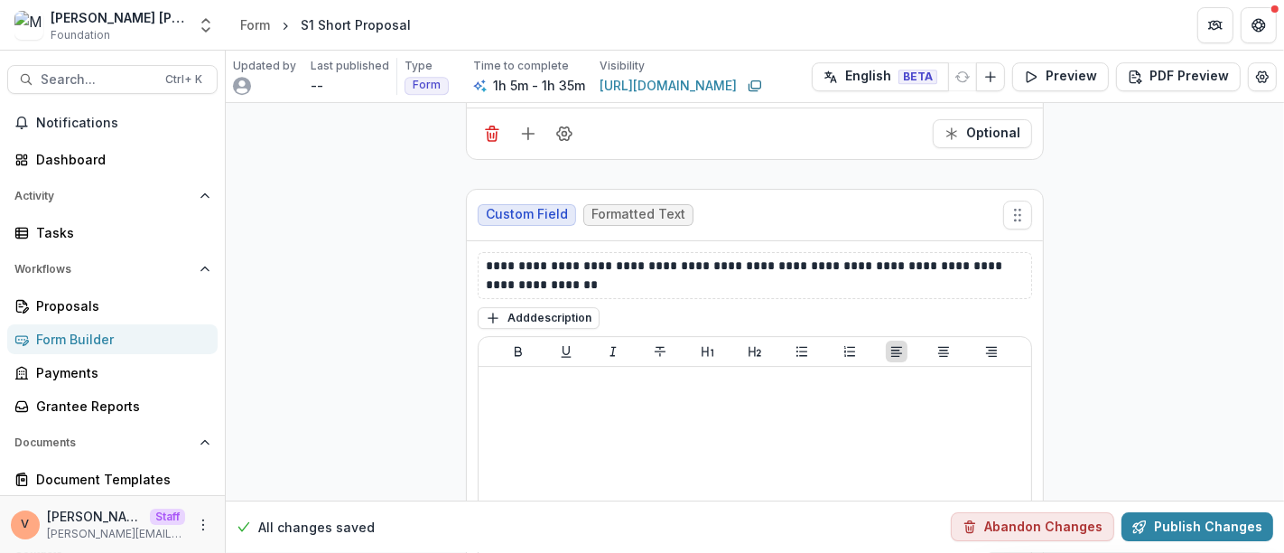
scroll to position [10906, 0]
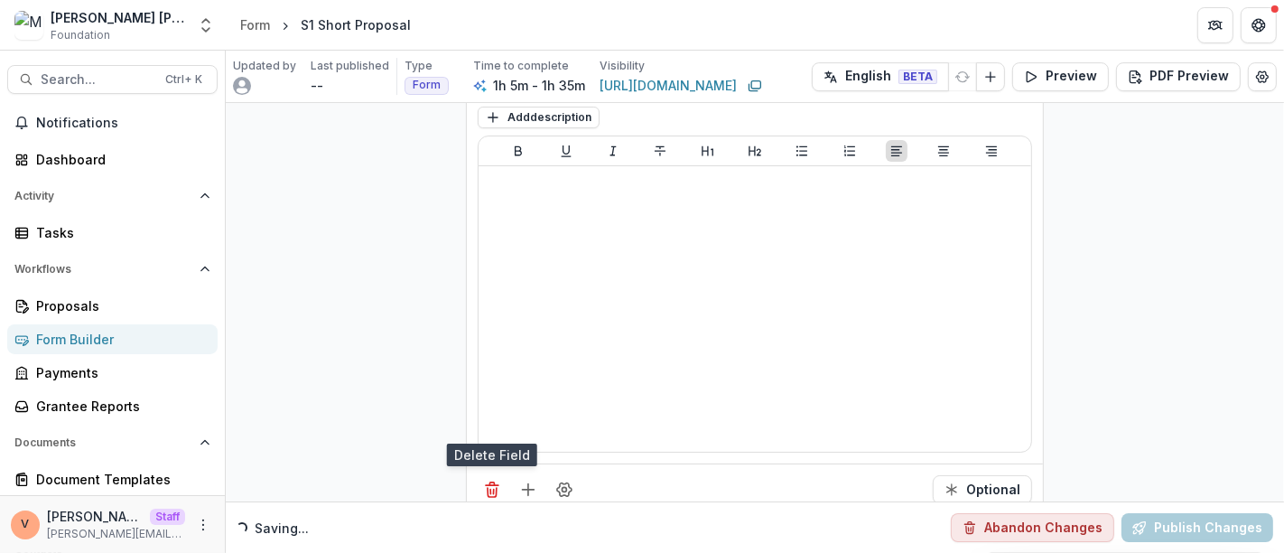
click at [490, 489] on line "Delete field" at bounding box center [490, 491] width 0 height 5
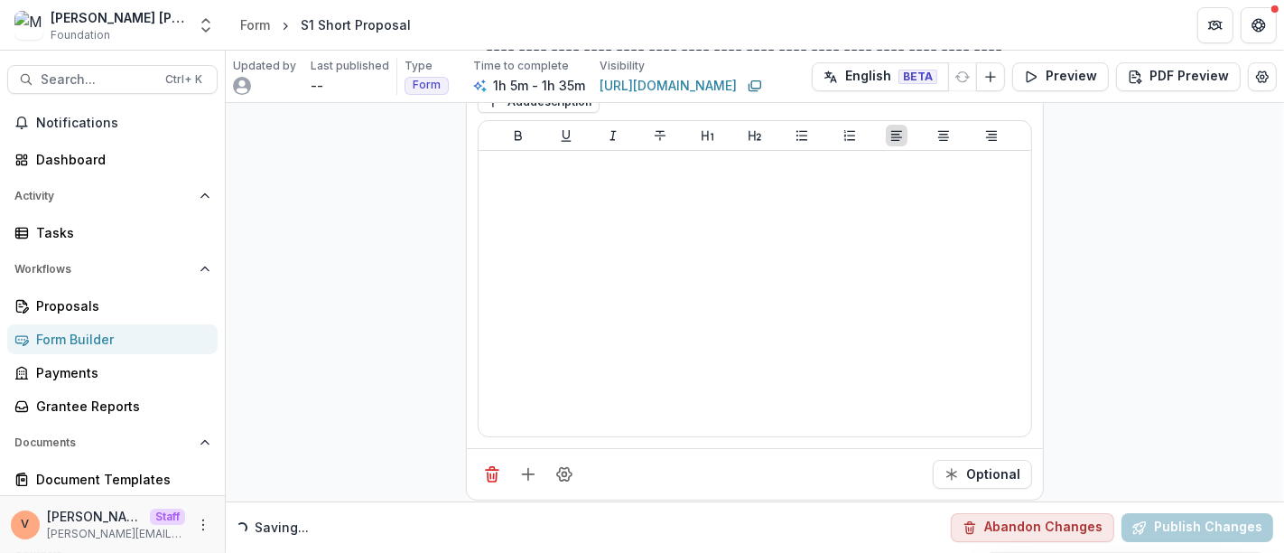
scroll to position [10996, 0]
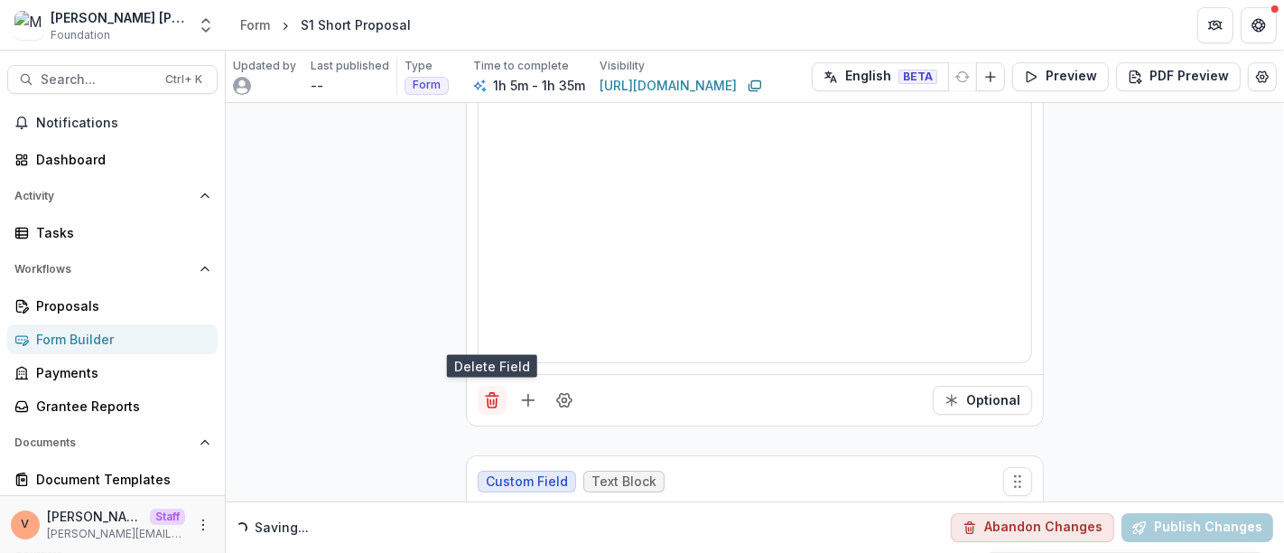
click at [492, 398] on icon "Delete field" at bounding box center [492, 402] width 9 height 9
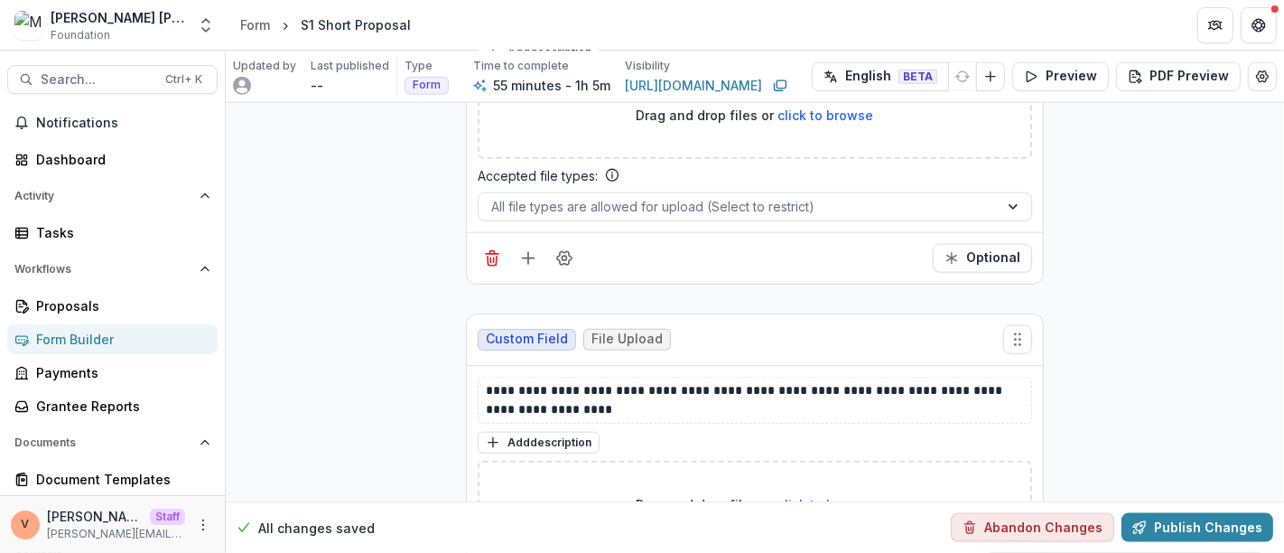
scroll to position [13392, 0]
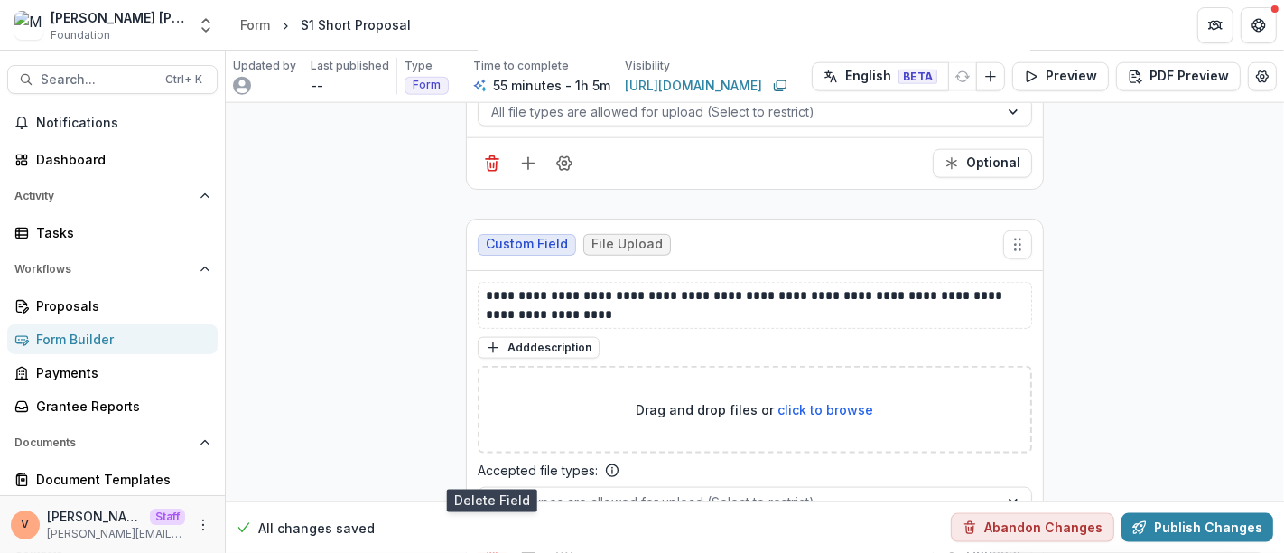
click at [497, 544] on icon "Delete field" at bounding box center [492, 553] width 18 height 18
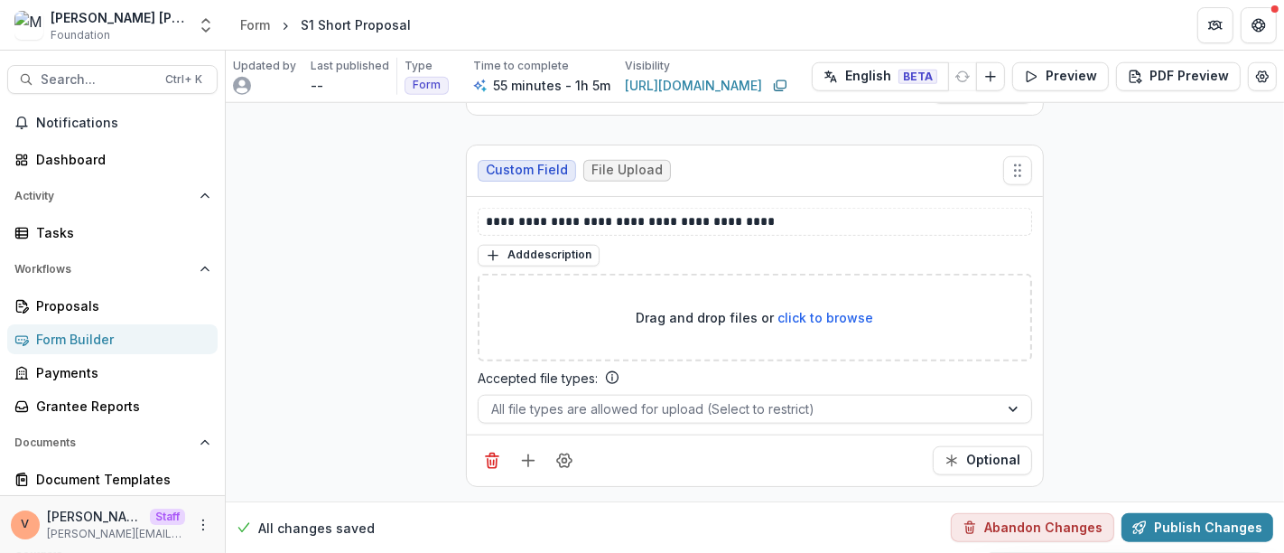
scroll to position [13011, 0]
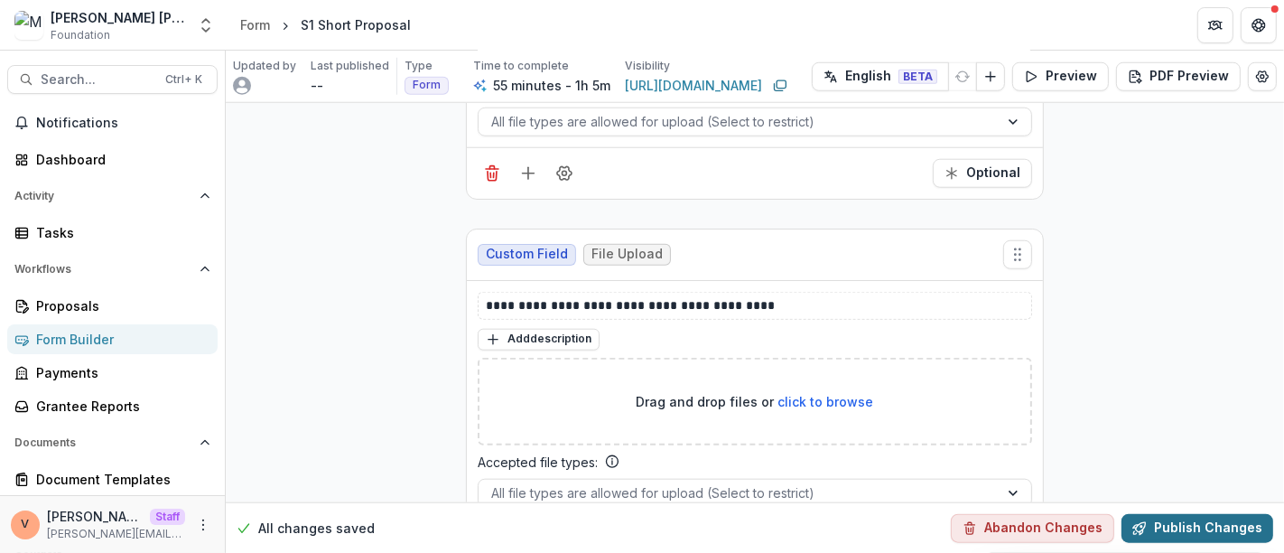
click at [1193, 527] on button "Publish Changes" at bounding box center [1197, 527] width 152 height 29
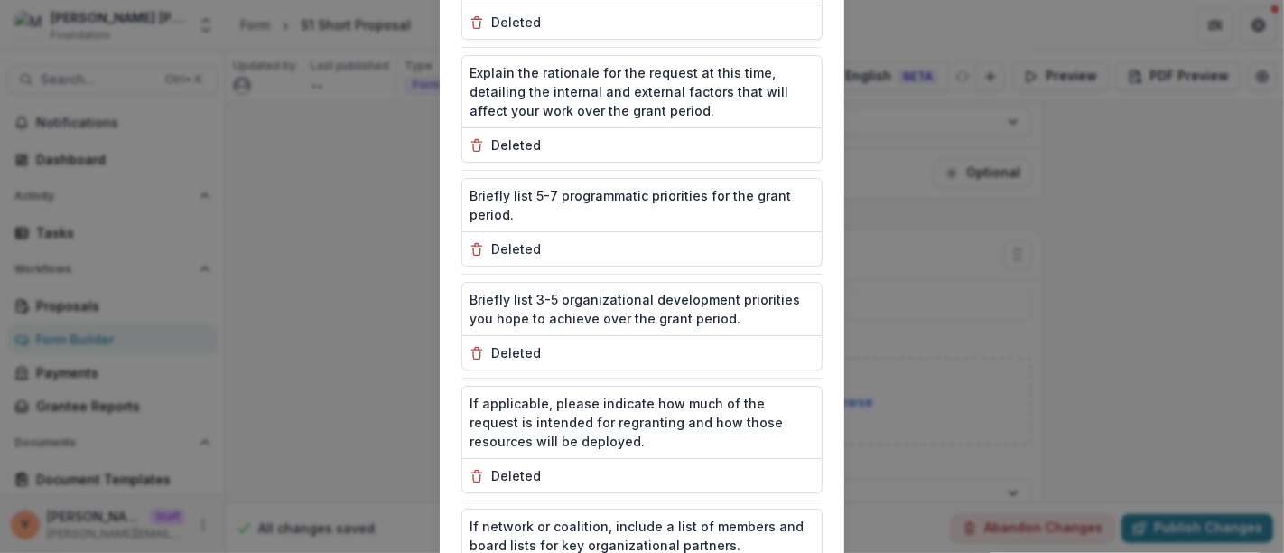
scroll to position [4195, 0]
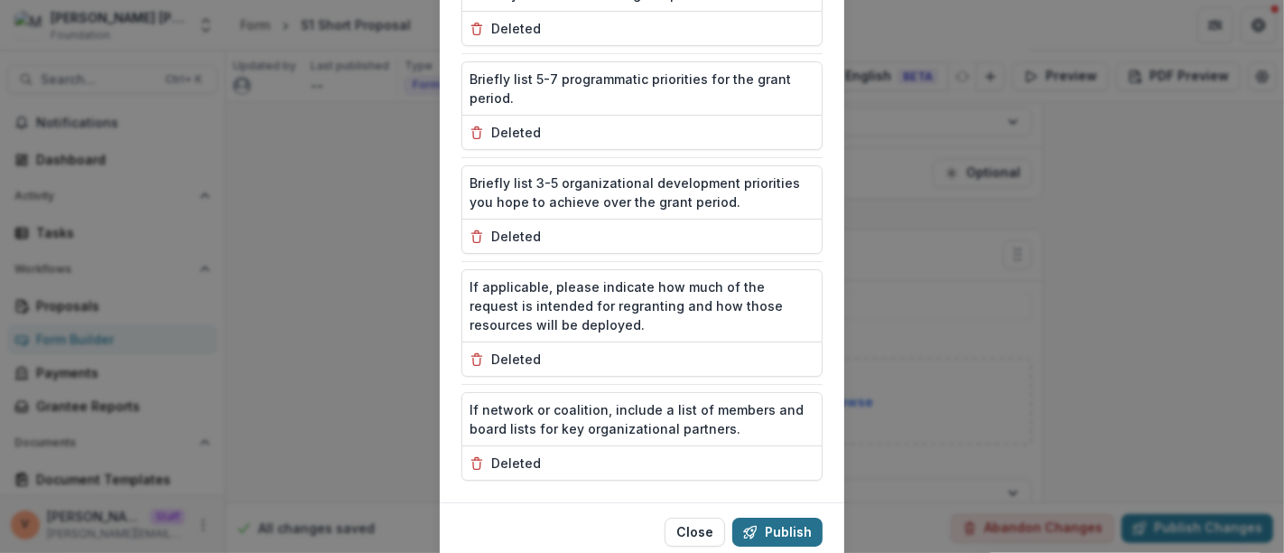
click at [791, 517] on button "Publish" at bounding box center [777, 531] width 90 height 29
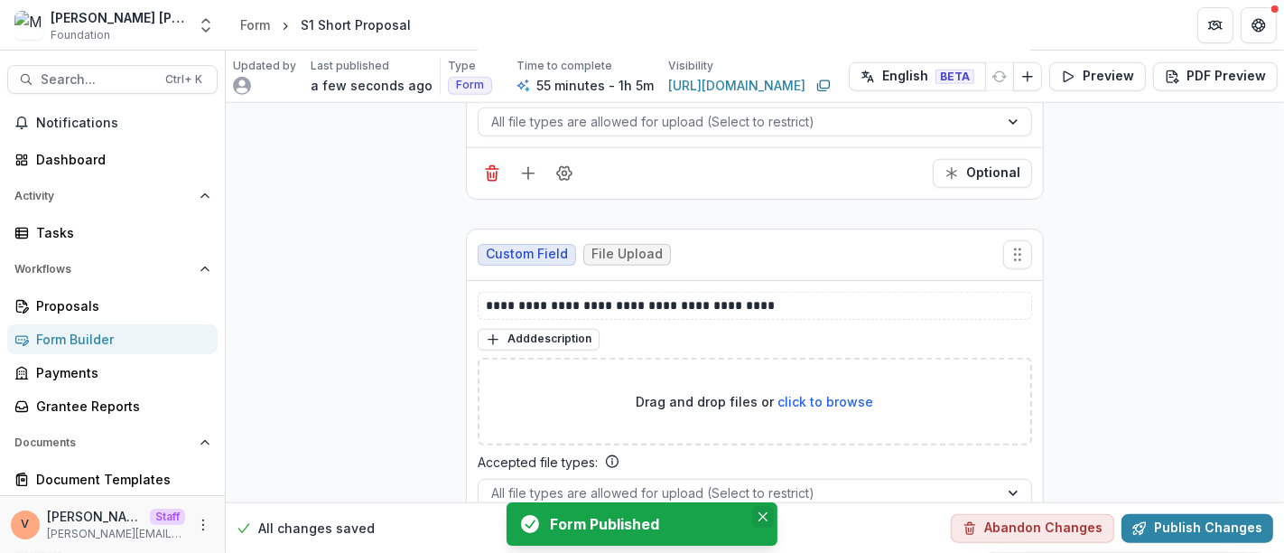
click at [763, 516] on icon "Close" at bounding box center [762, 516] width 9 height 9
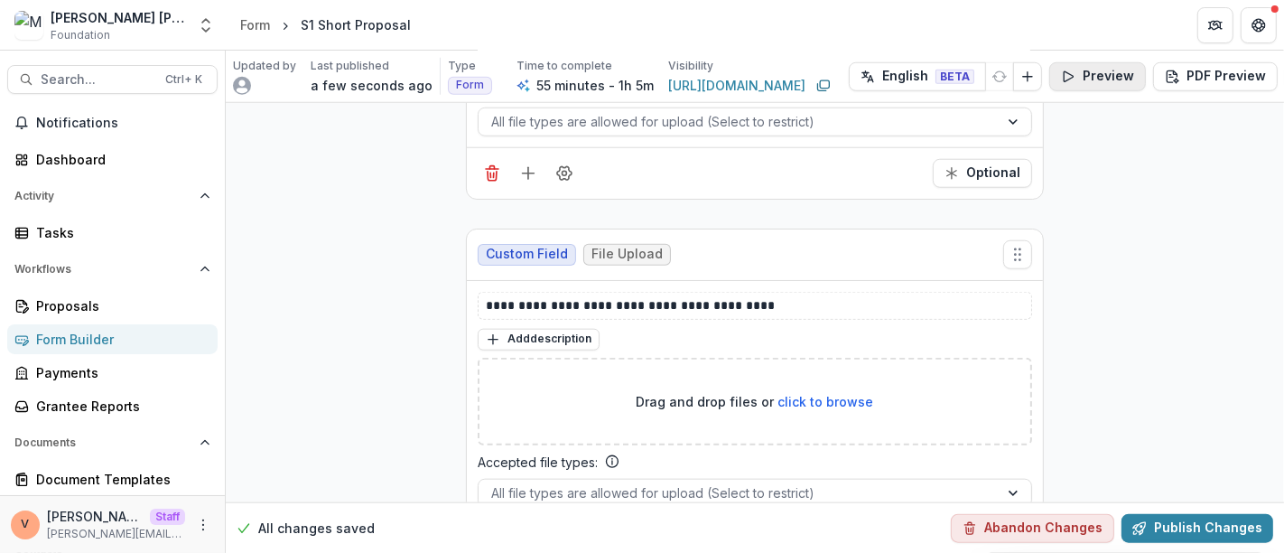
click at [1082, 81] on button "Preview" at bounding box center [1097, 76] width 97 height 29
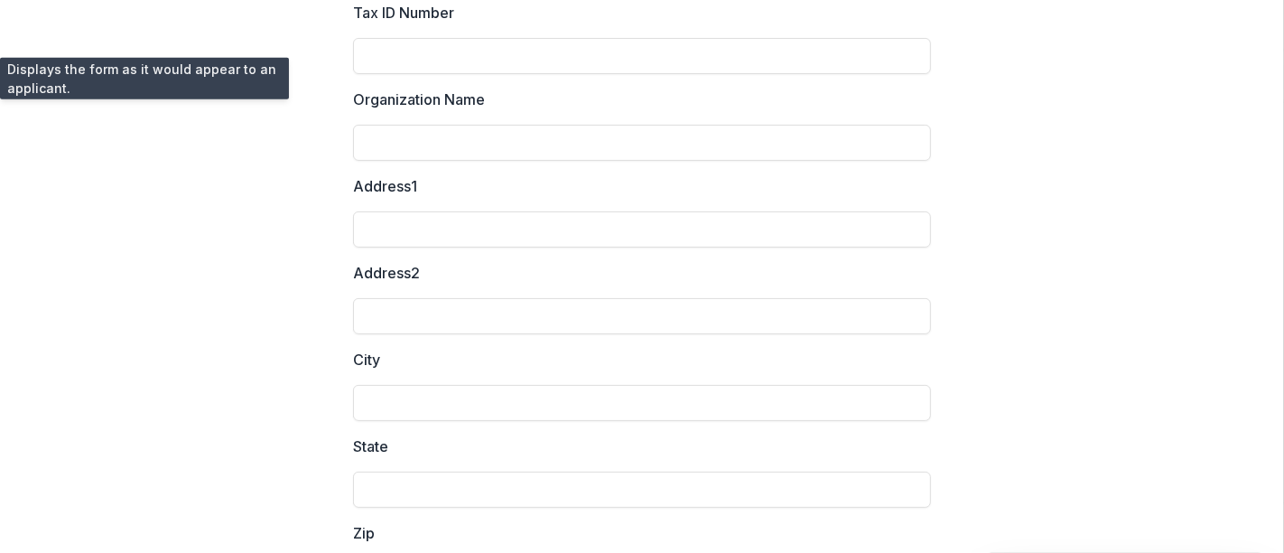
scroll to position [0, 0]
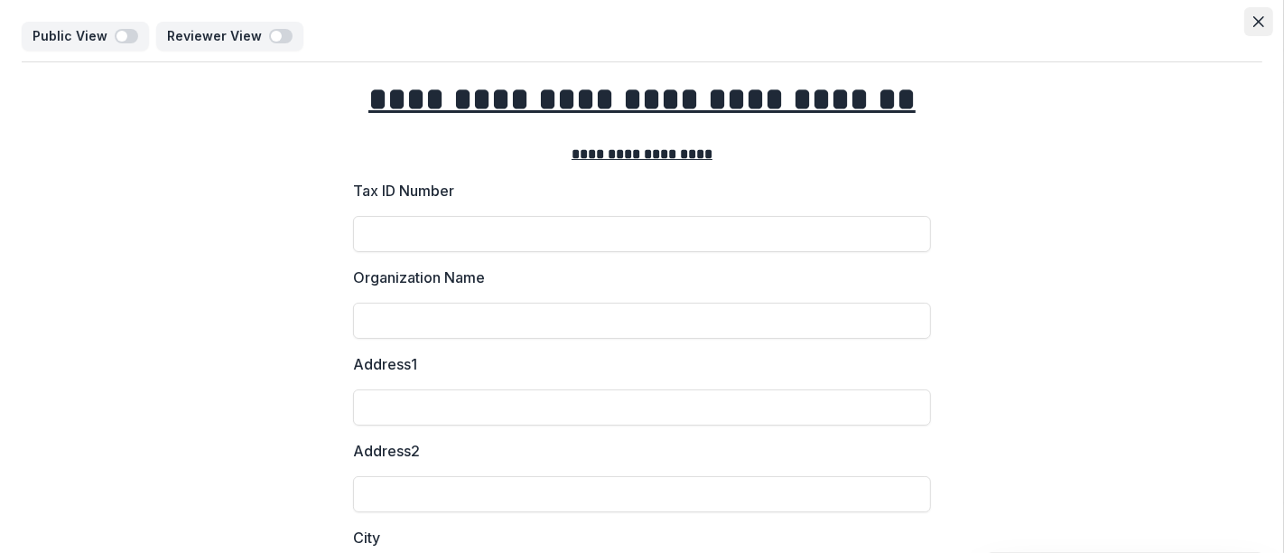
click at [1253, 23] on icon "Close" at bounding box center [1258, 21] width 11 height 11
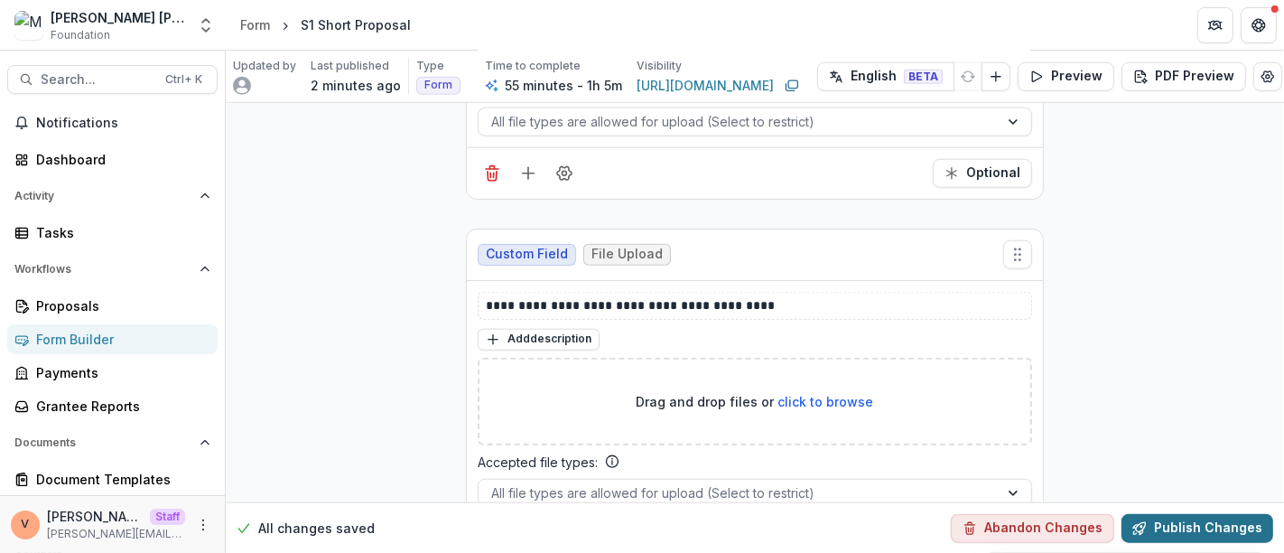
click at [1196, 516] on button "Publish Changes" at bounding box center [1197, 527] width 152 height 29
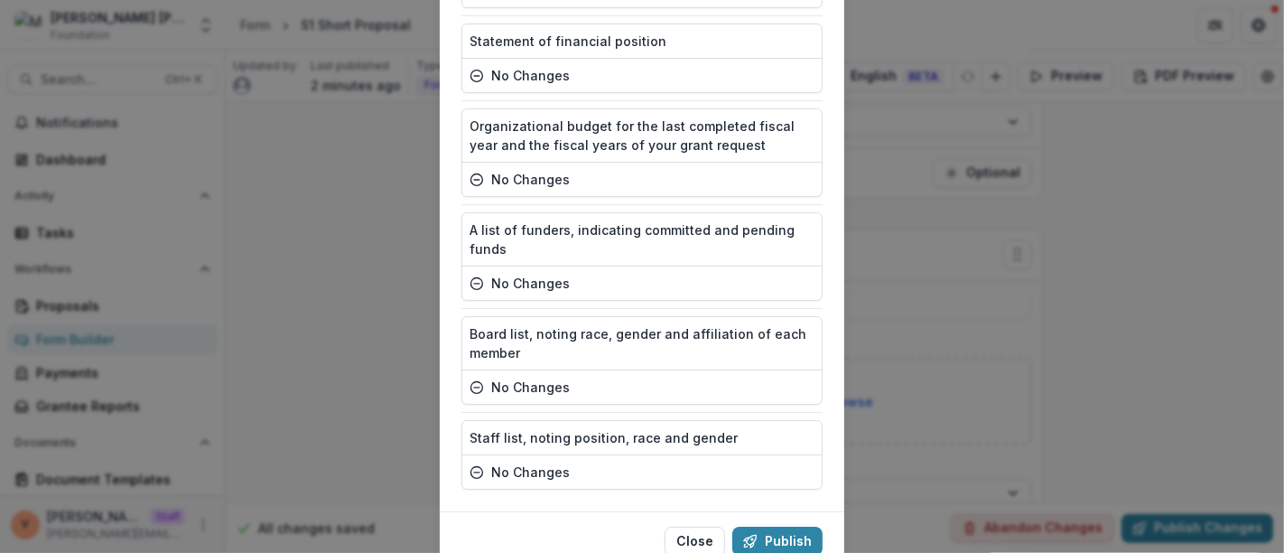
scroll to position [3127, 0]
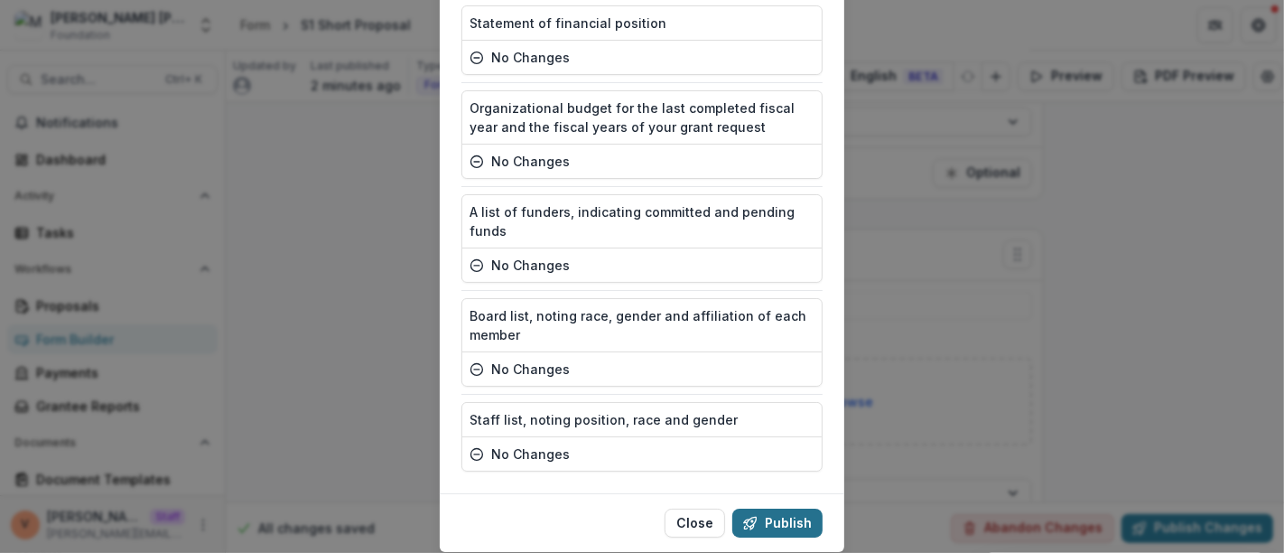
click at [781, 508] on button "Publish" at bounding box center [777, 522] width 90 height 29
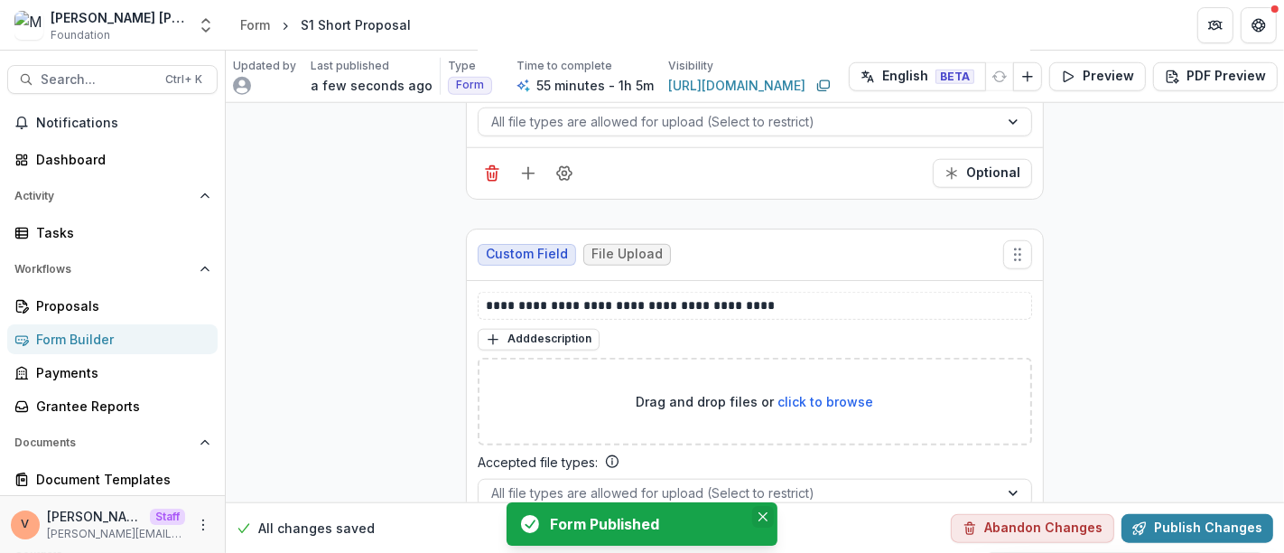
click at [766, 522] on button "Close" at bounding box center [763, 517] width 22 height 22
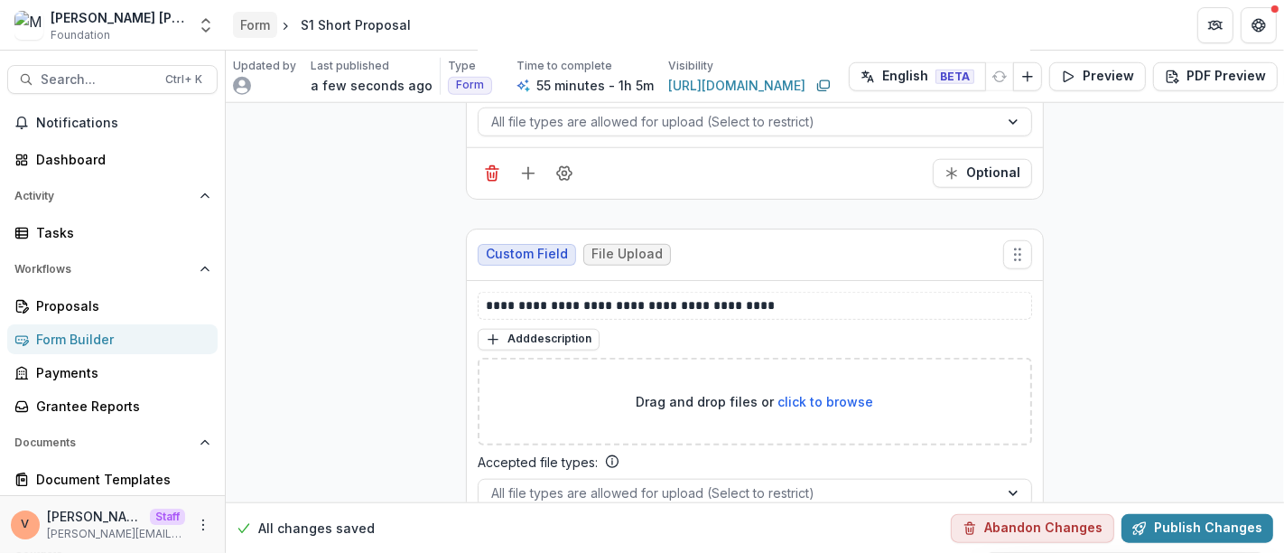
click at [260, 26] on div "Form" at bounding box center [255, 24] width 30 height 19
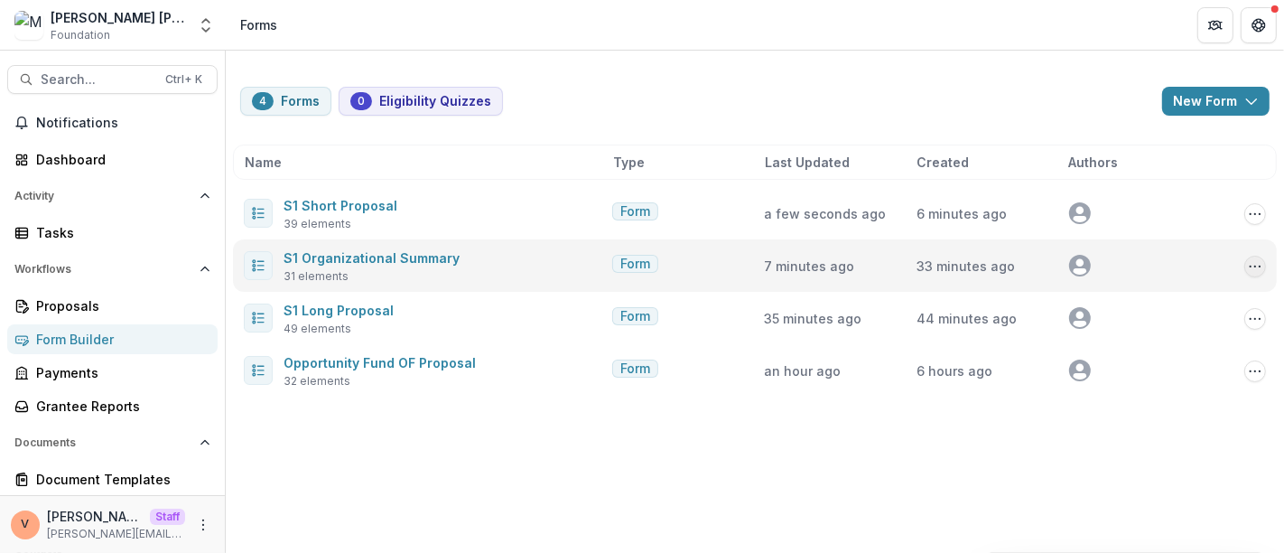
click at [1256, 271] on icon "Options" at bounding box center [1255, 266] width 14 height 14
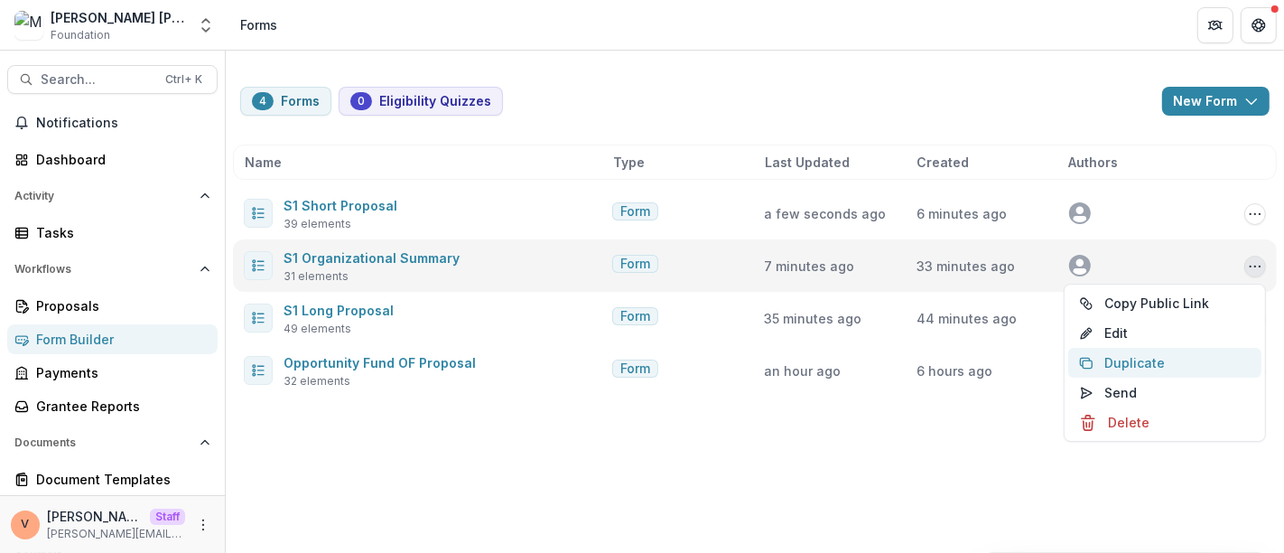
click at [1137, 358] on button "Duplicate" at bounding box center [1164, 363] width 193 height 30
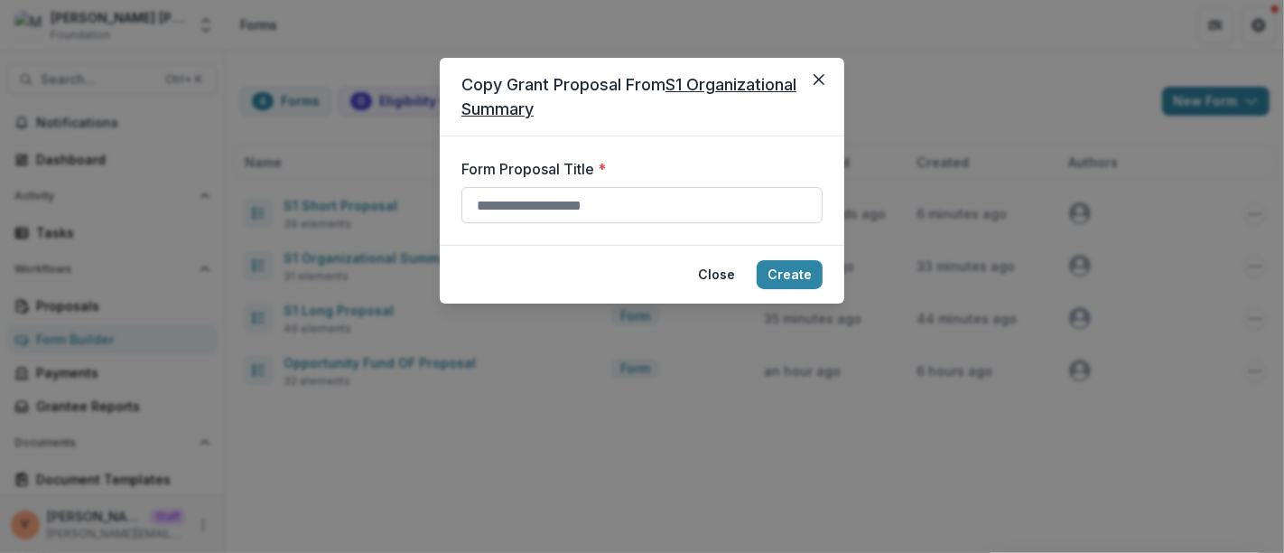
click at [554, 202] on input "Form Proposal Title *" at bounding box center [641, 205] width 361 height 36
click at [513, 200] on input "Form Proposal Title *" at bounding box center [641, 205] width 361 height 36
paste input "**********"
type input "**********"
click at [790, 272] on button "Create" at bounding box center [790, 274] width 66 height 29
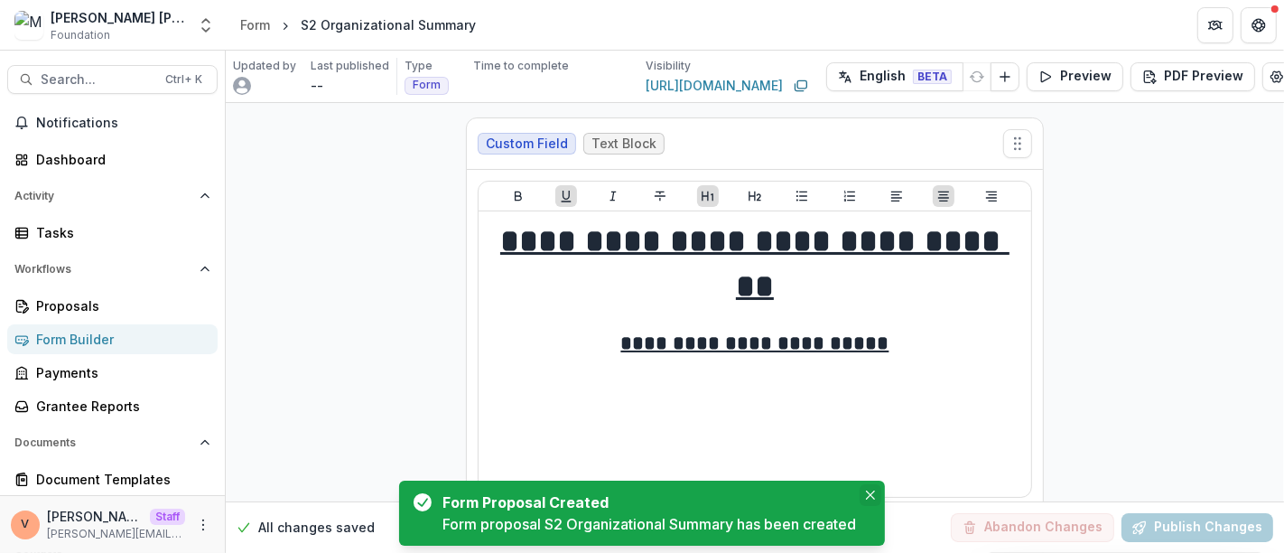
click at [875, 497] on icon "Close" at bounding box center [870, 494] width 9 height 9
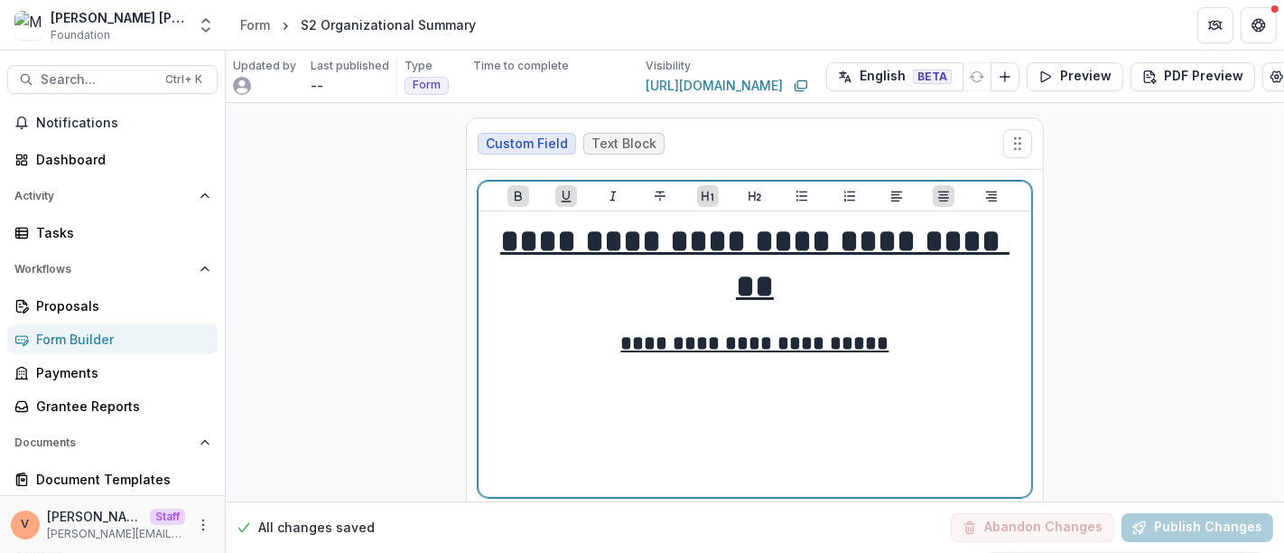
click at [640, 338] on u "**********" at bounding box center [755, 343] width 268 height 20
click at [639, 341] on u "**********" at bounding box center [755, 343] width 268 height 20
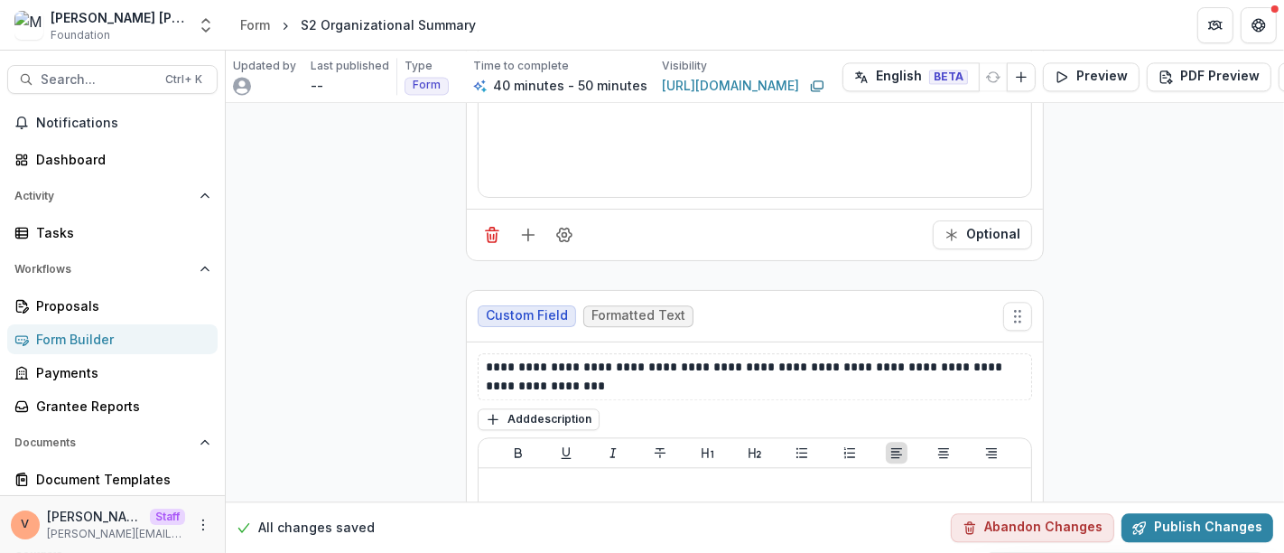
scroll to position [9429, 0]
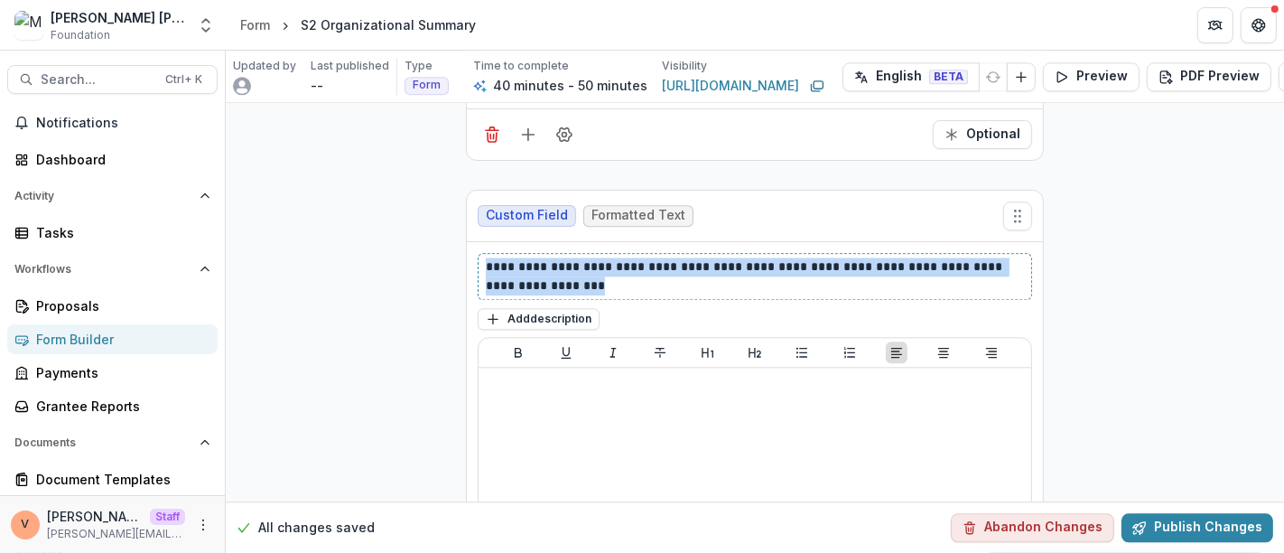
drag, startPoint x: 555, startPoint y: 232, endPoint x: 437, endPoint y: 218, distance: 119.2
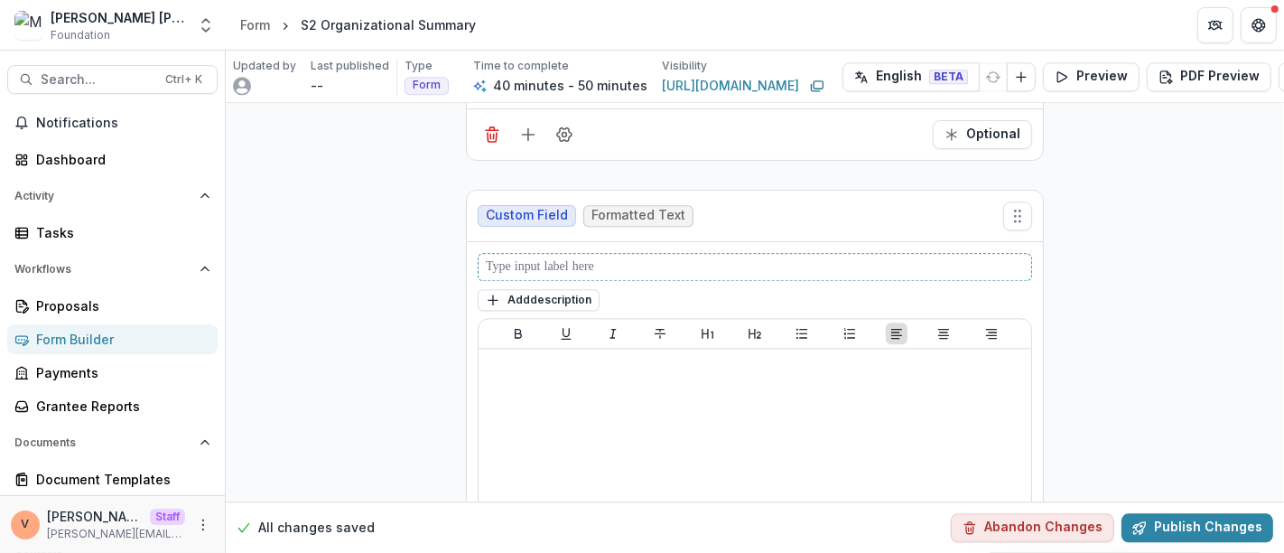
click at [553, 257] on p at bounding box center [755, 266] width 539 height 19
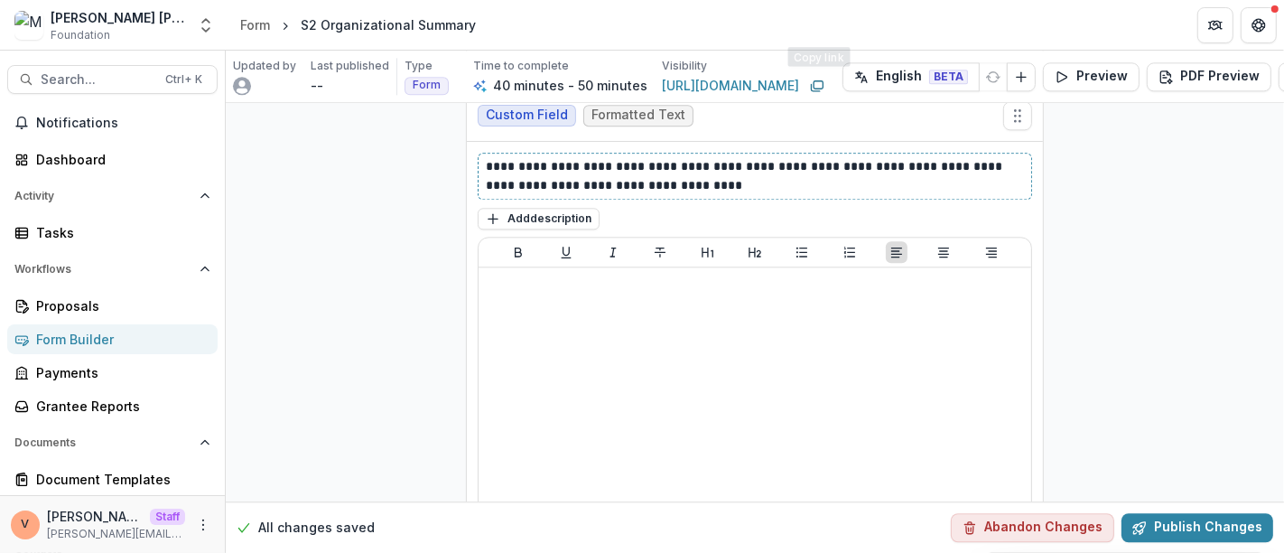
scroll to position [9830, 0]
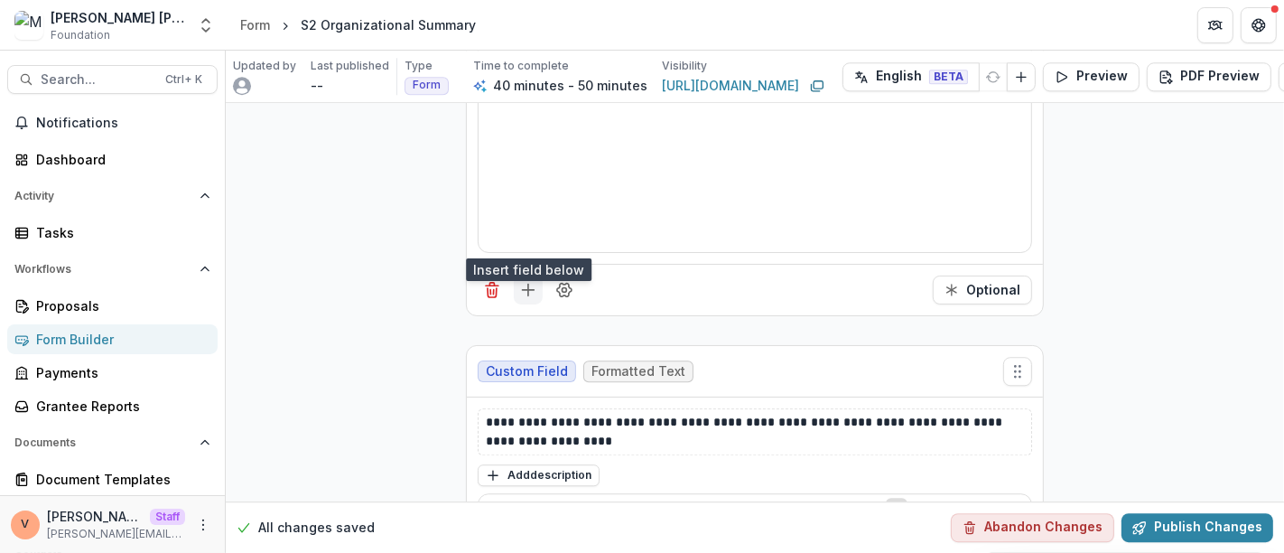
click at [521, 281] on icon "Add field" at bounding box center [528, 290] width 18 height 18
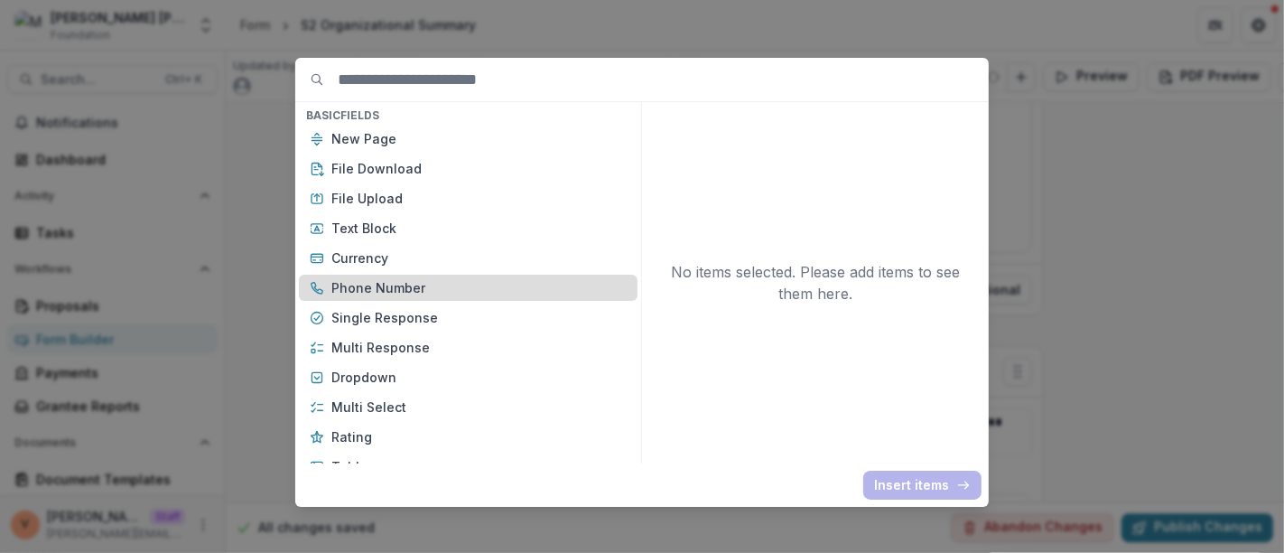
scroll to position [100, 0]
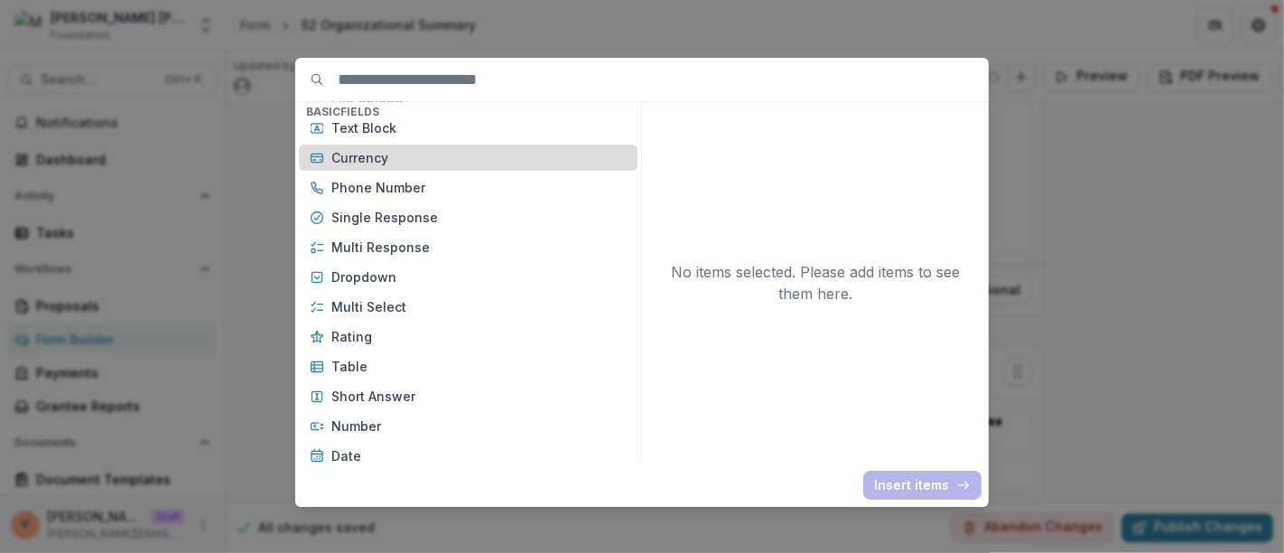
click at [398, 155] on p "Currency" at bounding box center [478, 157] width 295 height 19
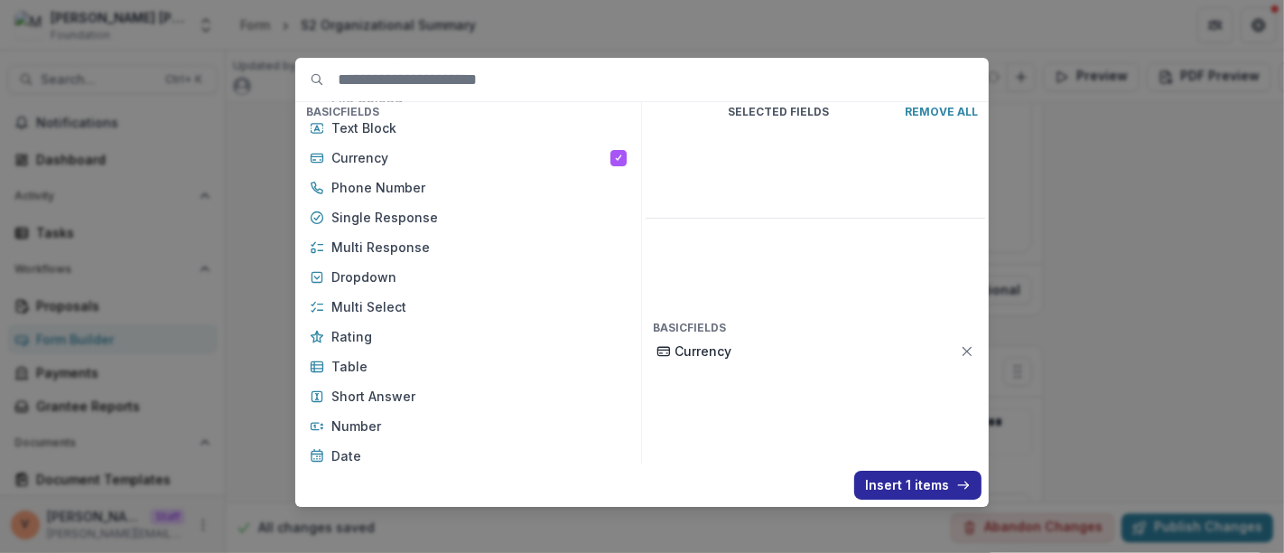
click at [898, 479] on button "Insert 1 items" at bounding box center [917, 484] width 127 height 29
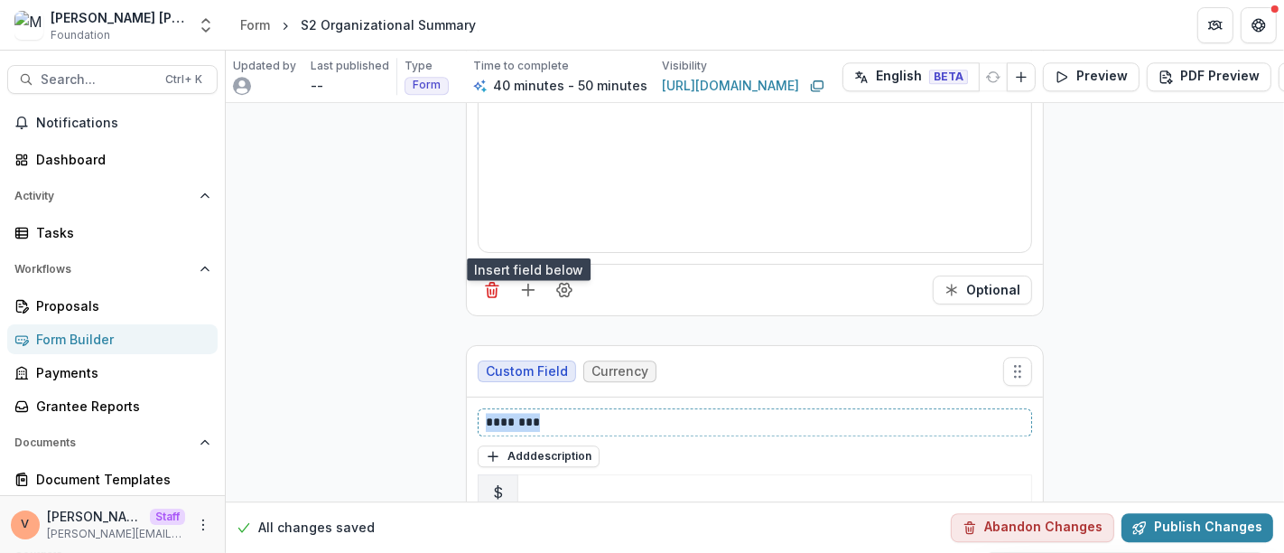
drag, startPoint x: 576, startPoint y: 369, endPoint x: 374, endPoint y: 362, distance: 202.4
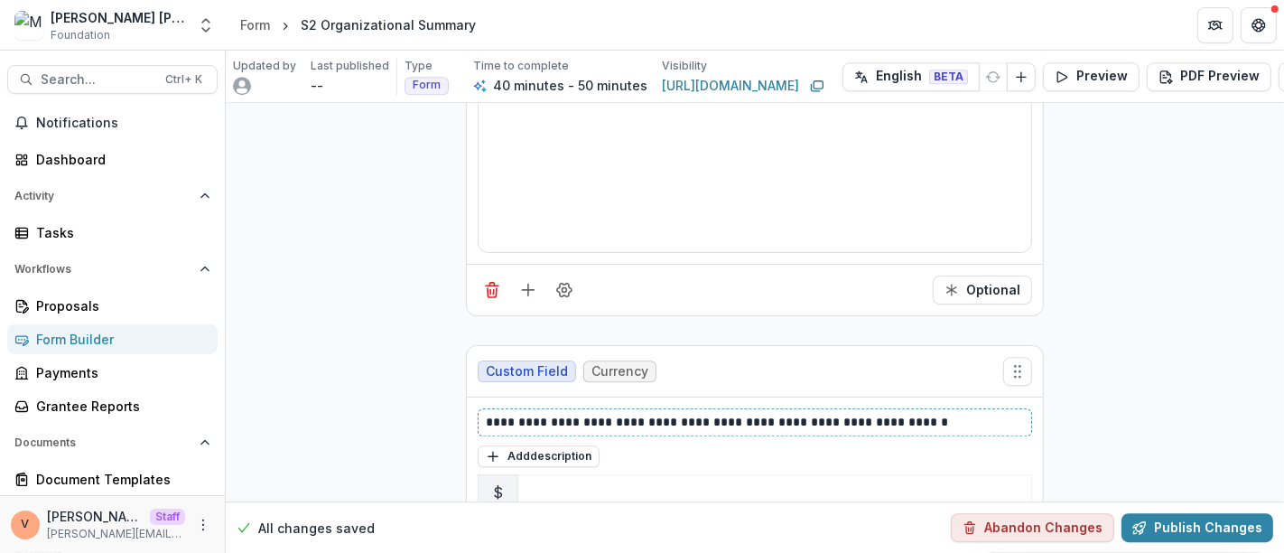
scroll to position [10232, 0]
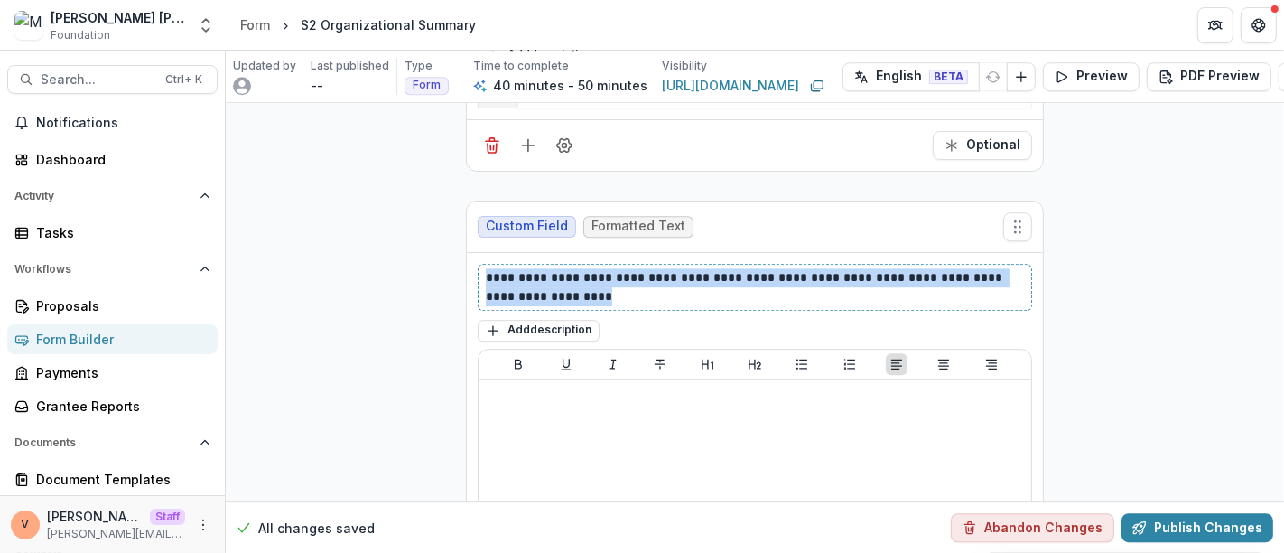
drag, startPoint x: 534, startPoint y: 242, endPoint x: 460, endPoint y: 221, distance: 76.9
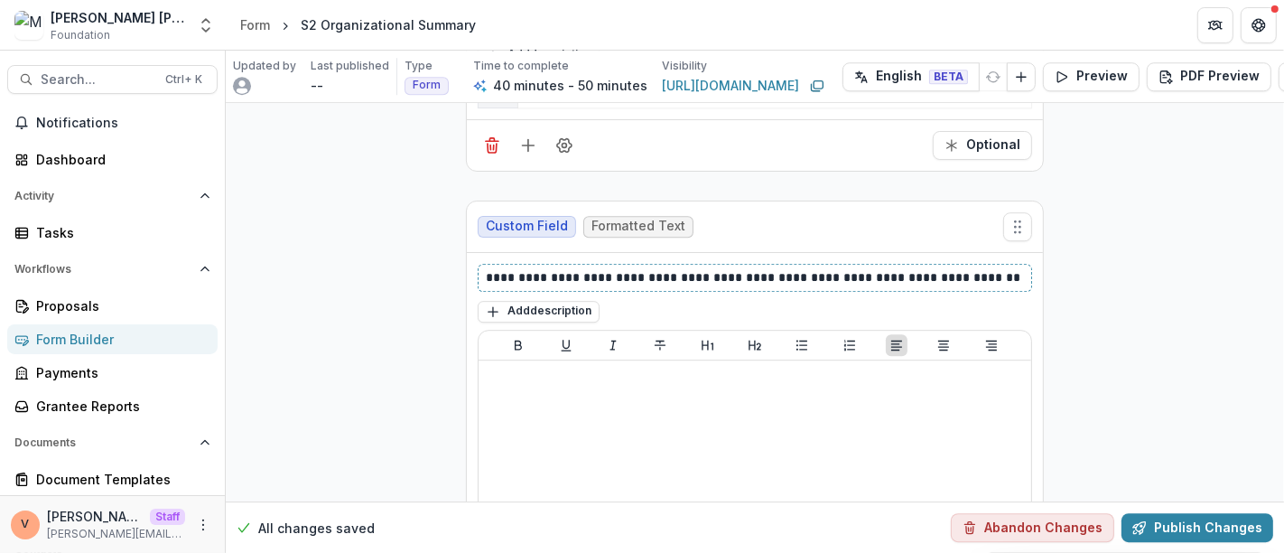
scroll to position [10533, 0]
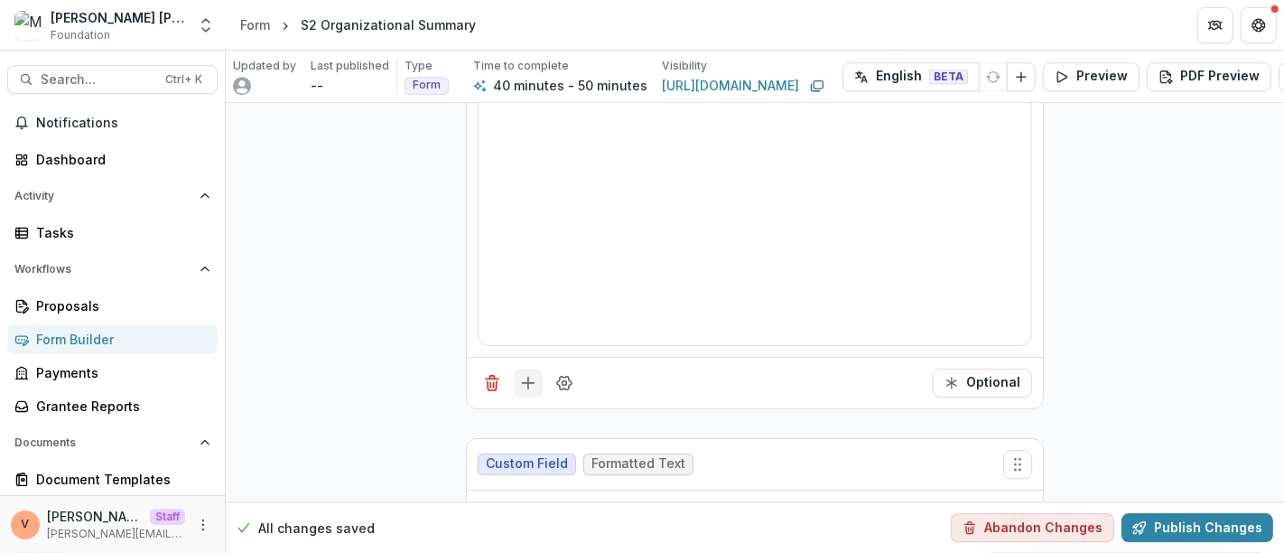
click at [529, 374] on icon "Add field" at bounding box center [528, 383] width 18 height 18
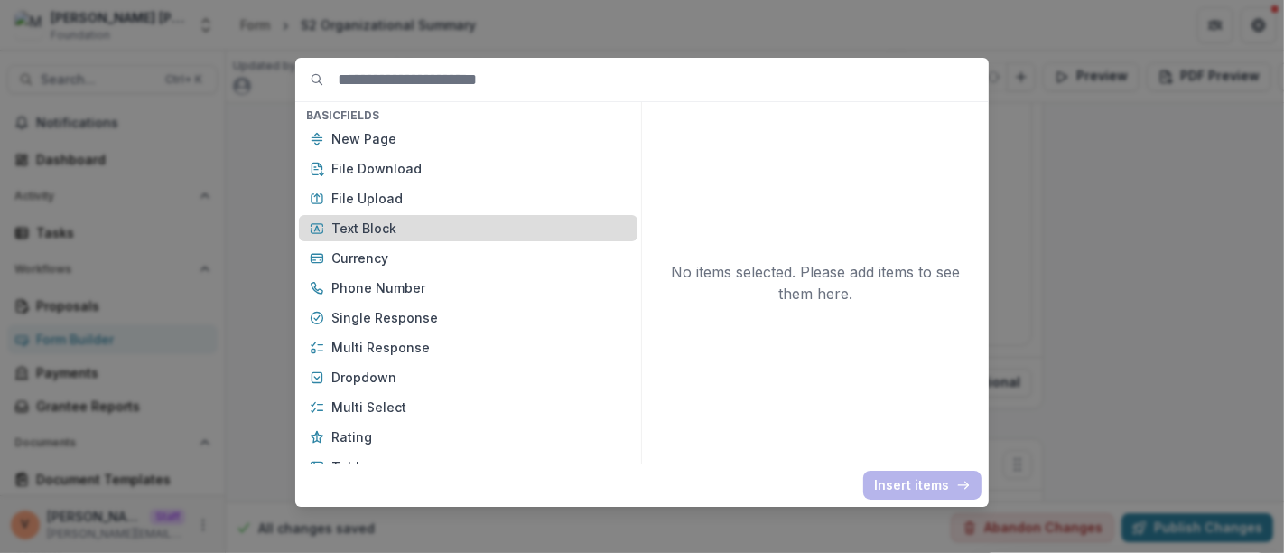
click at [391, 226] on p "Text Block" at bounding box center [478, 227] width 295 height 19
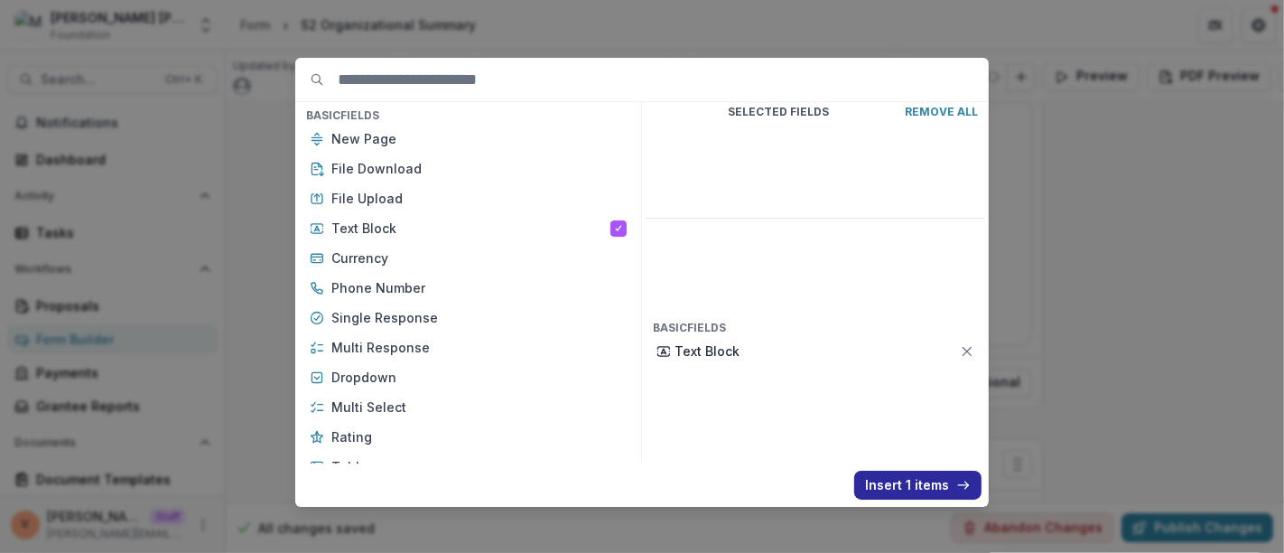
click at [895, 479] on button "Insert 1 items" at bounding box center [917, 484] width 127 height 29
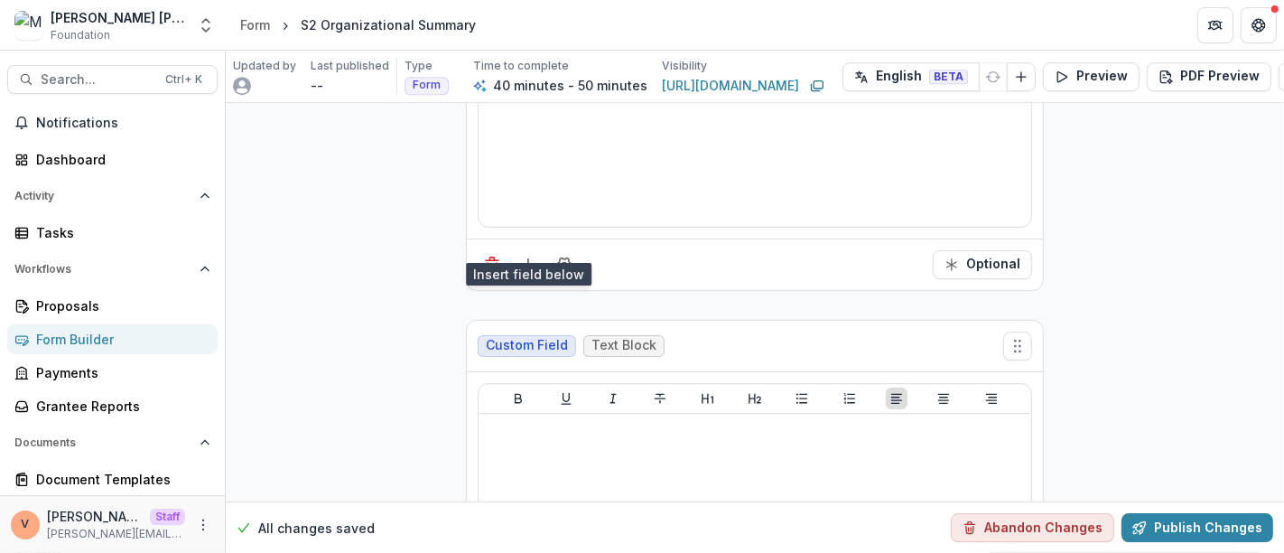
scroll to position [10733, 0]
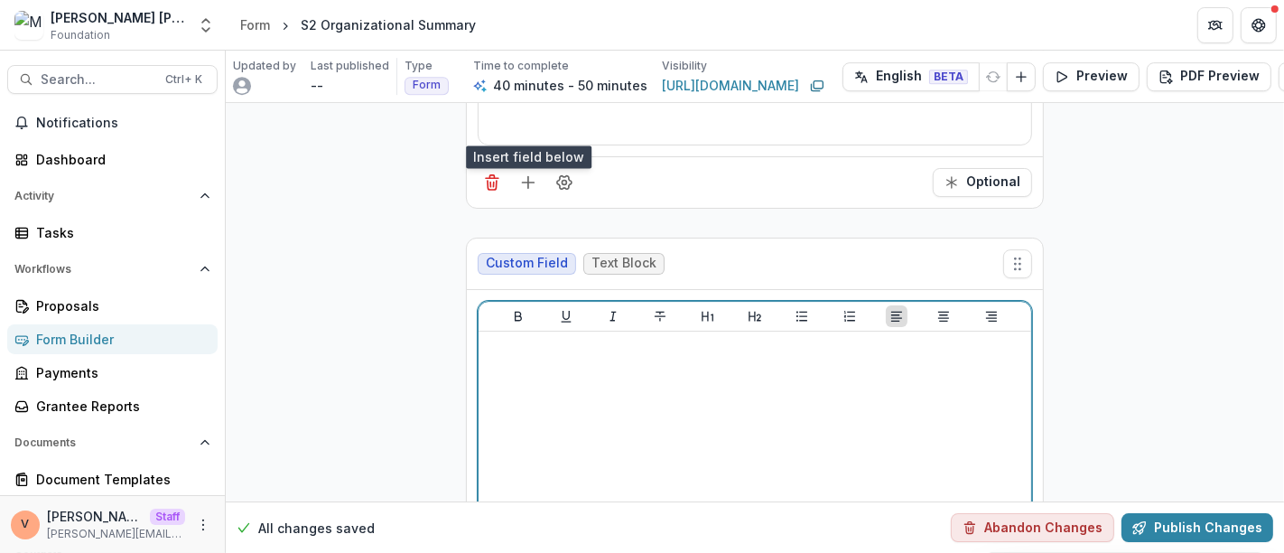
click at [627, 388] on div at bounding box center [755, 474] width 538 height 271
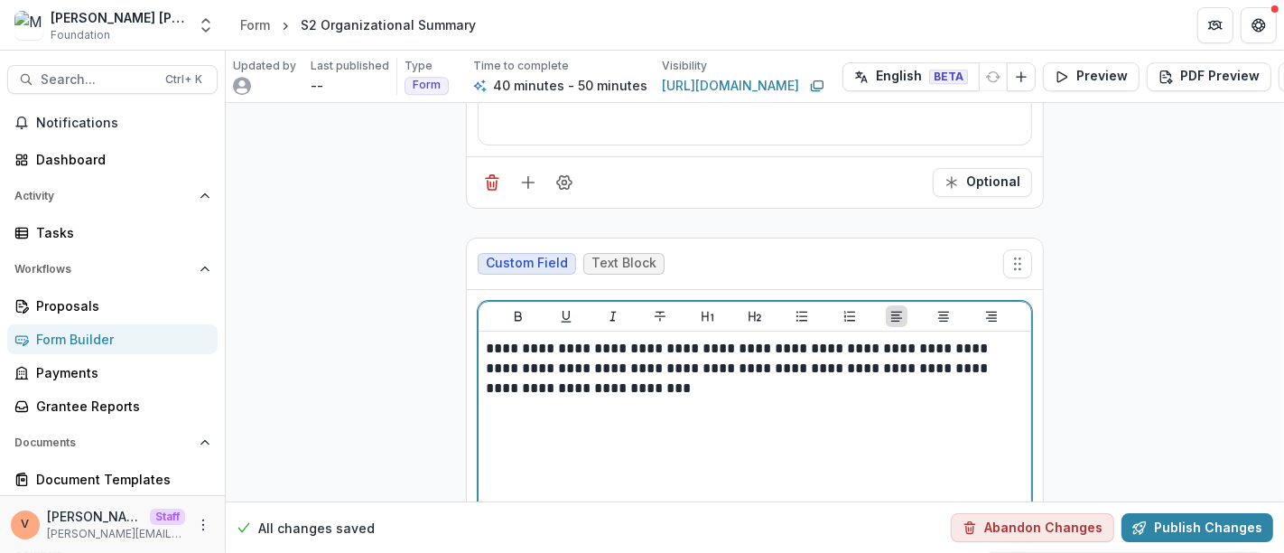
click at [616, 339] on p "**********" at bounding box center [755, 369] width 539 height 60
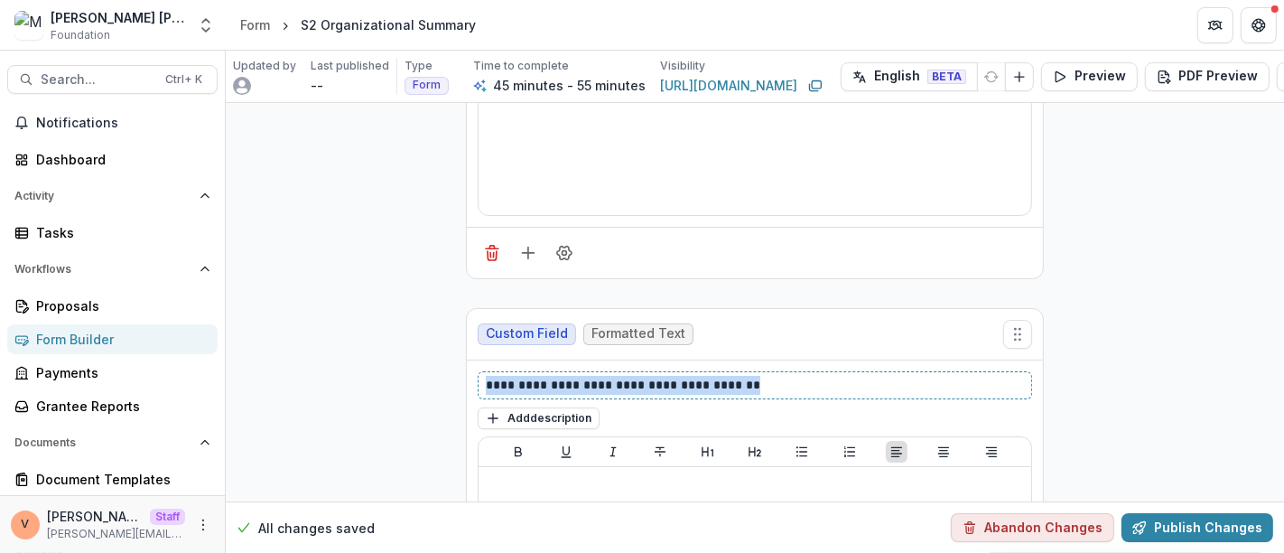
drag, startPoint x: 753, startPoint y: 323, endPoint x: 376, endPoint y: 323, distance: 376.5
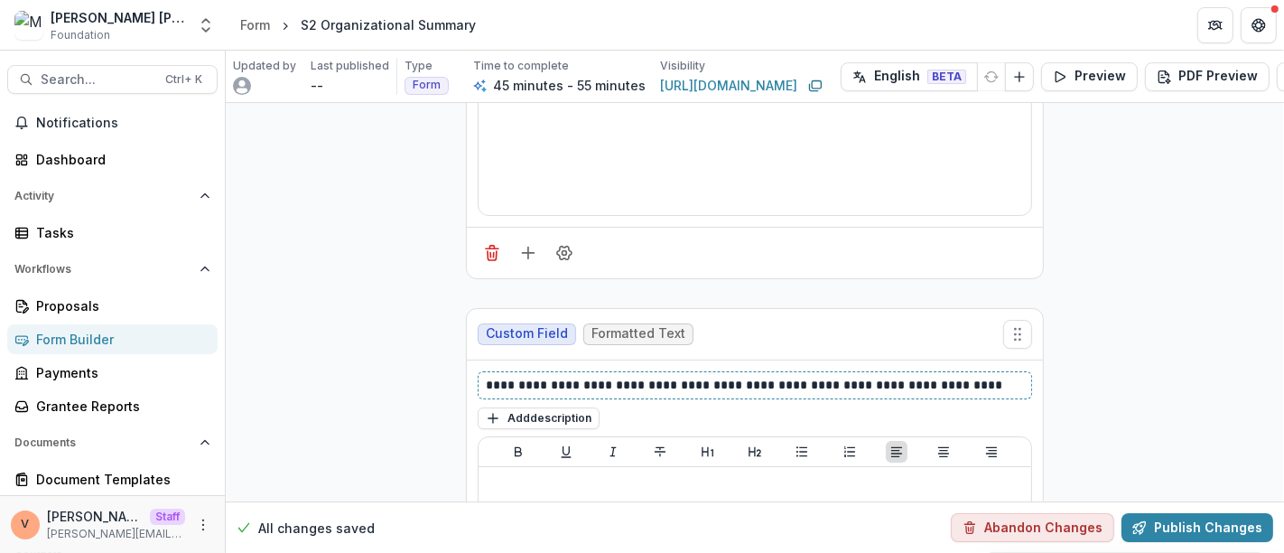
scroll to position [11416, 0]
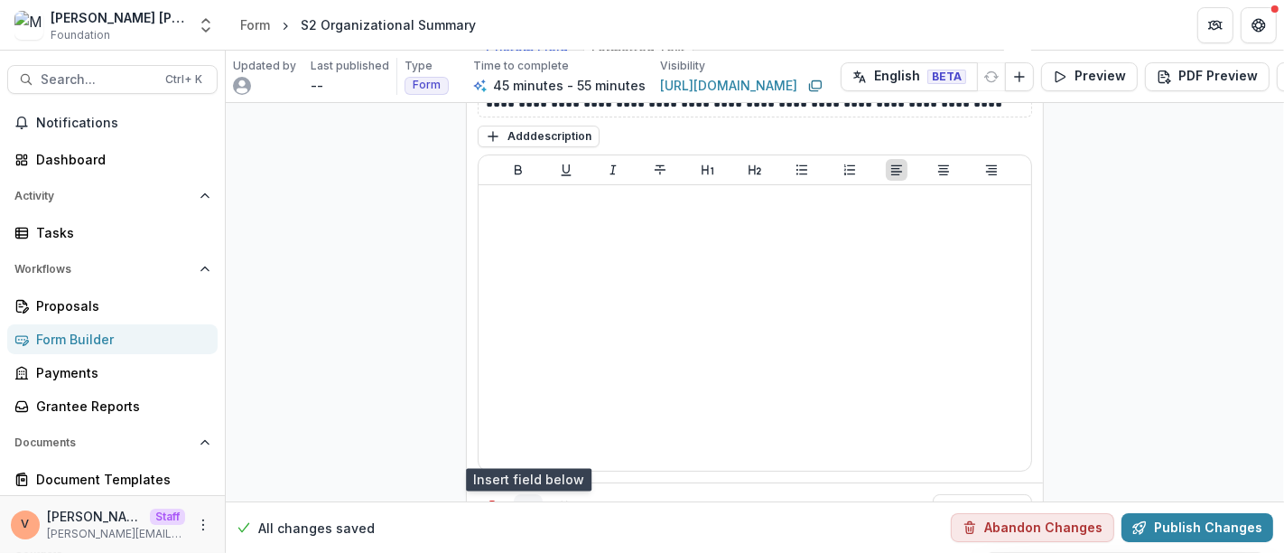
click at [530, 499] on icon "Add field" at bounding box center [528, 508] width 18 height 18
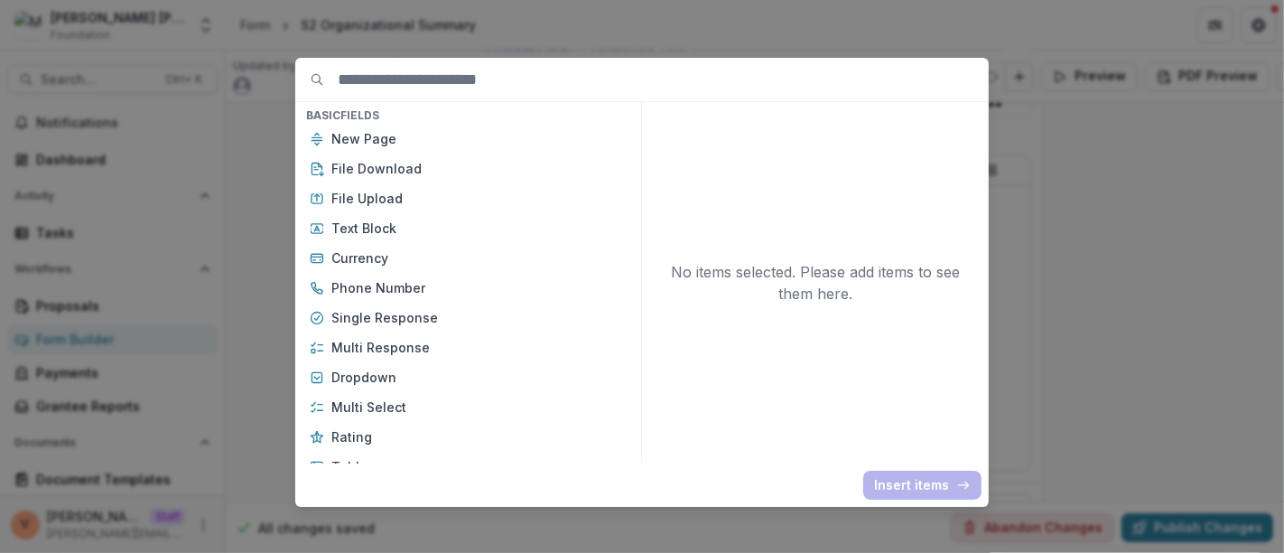
scroll to position [200, 0]
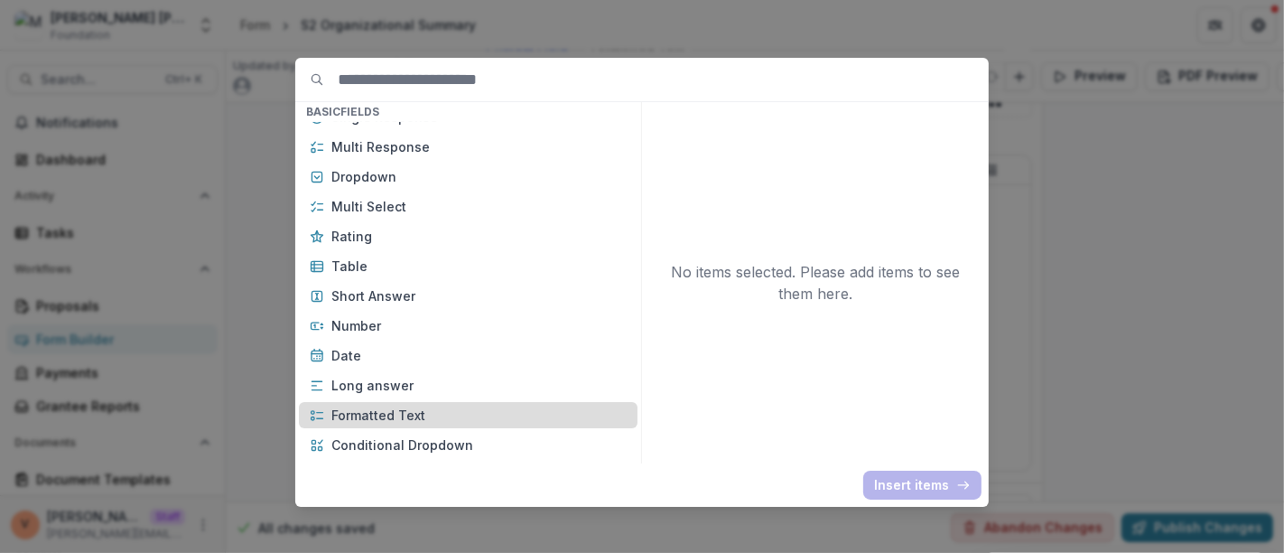
click at [419, 416] on p "Formatted Text" at bounding box center [478, 414] width 295 height 19
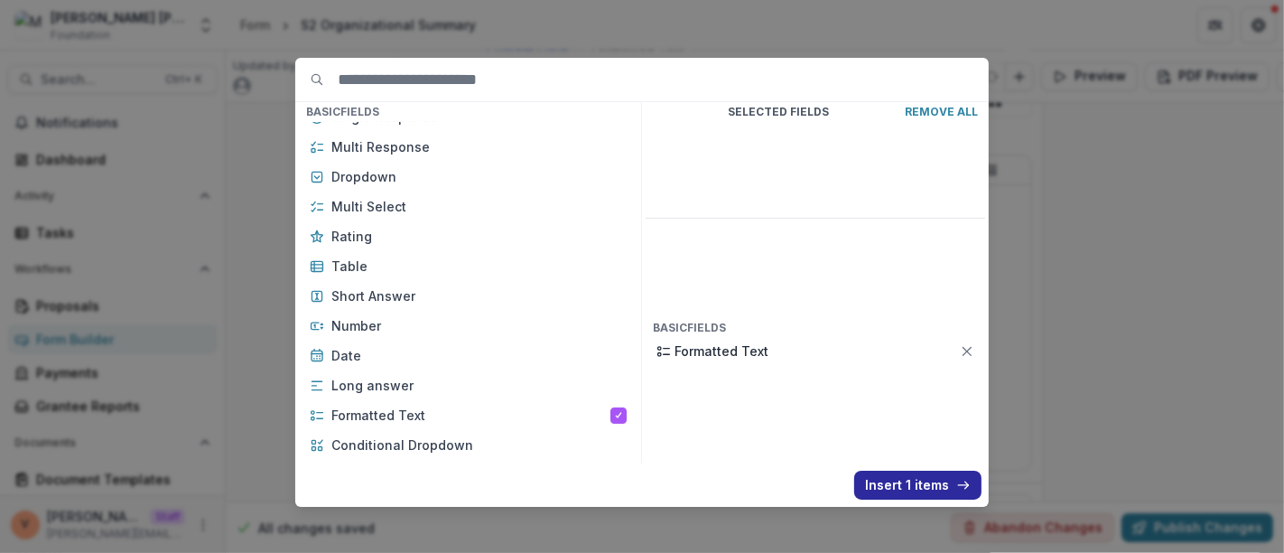
click at [906, 488] on button "Insert 1 items" at bounding box center [917, 484] width 127 height 29
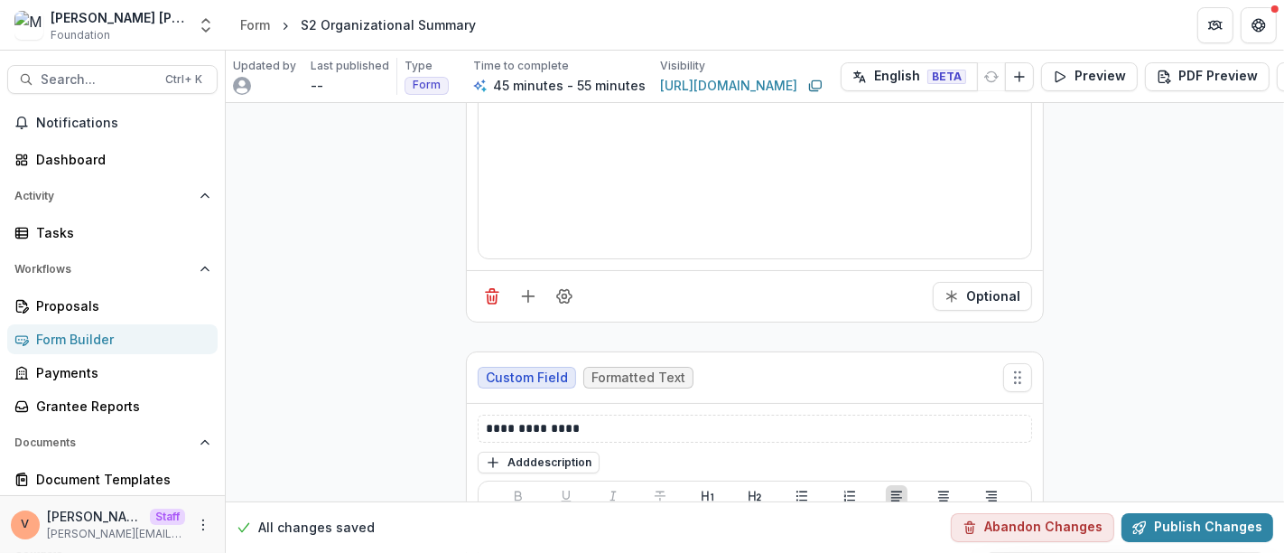
scroll to position [11718, 0]
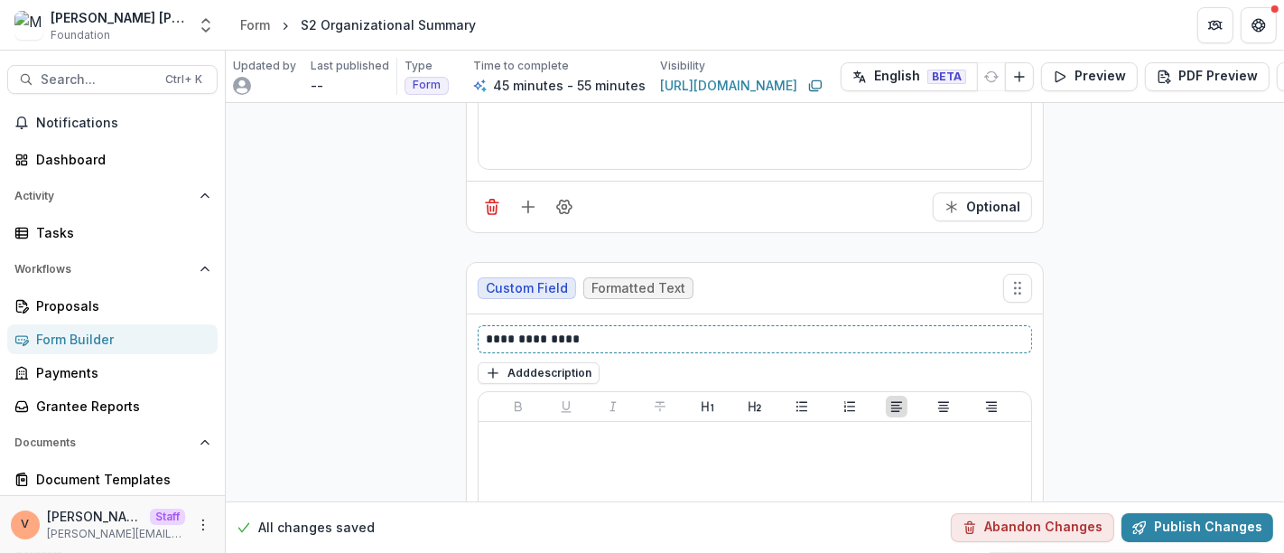
click at [599, 330] on p "**********" at bounding box center [755, 339] width 539 height 19
drag, startPoint x: 597, startPoint y: 276, endPoint x: 419, endPoint y: 274, distance: 177.9
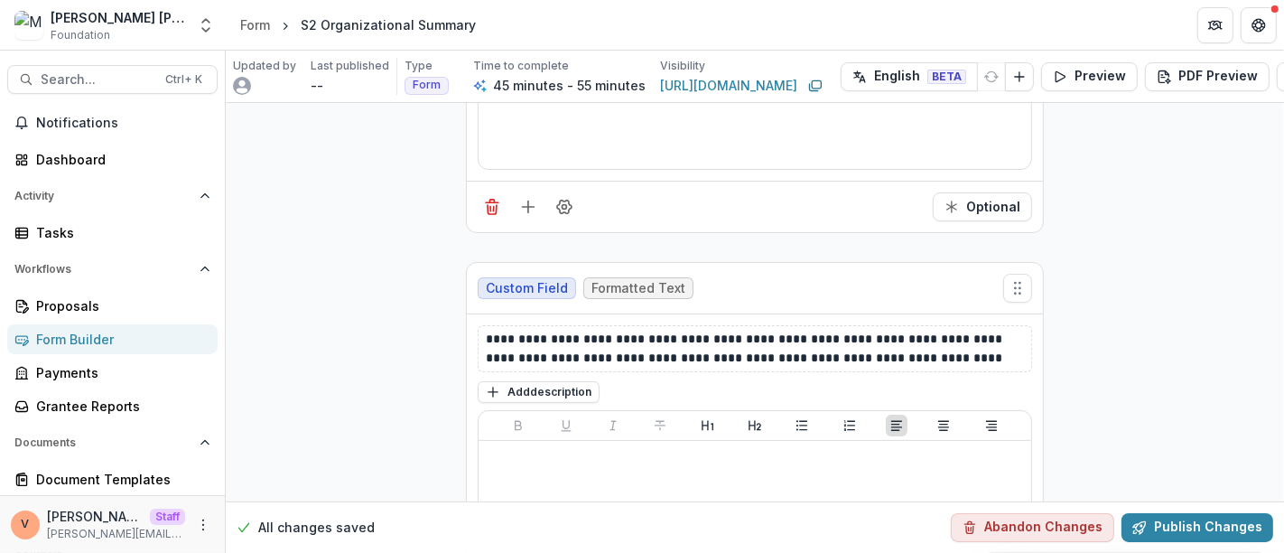
scroll to position [11972, 0]
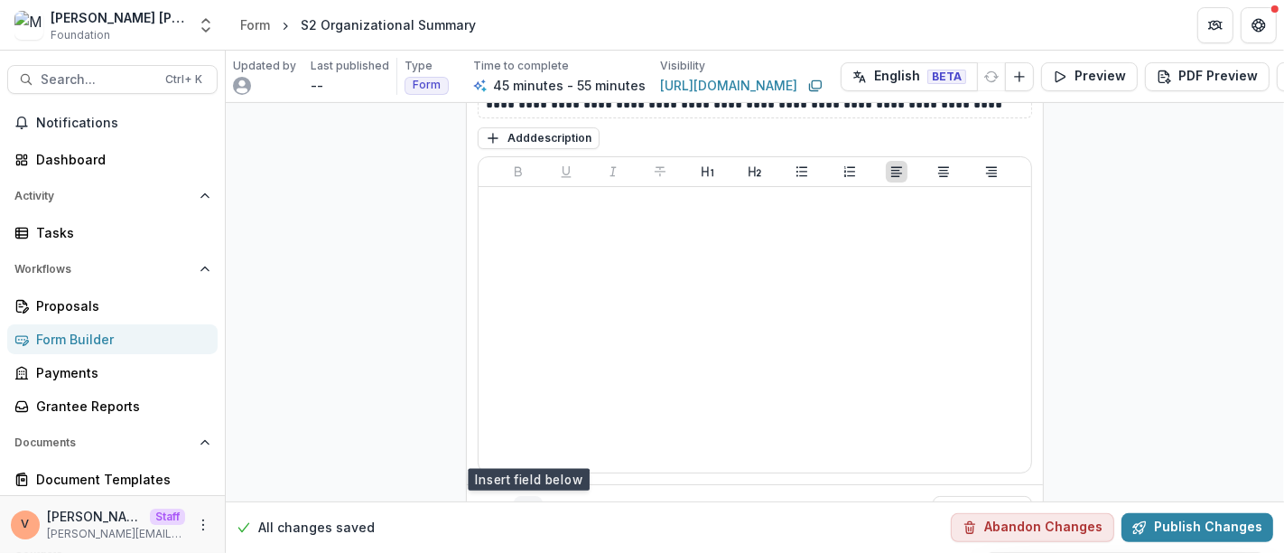
click at [525, 501] on icon "Add field" at bounding box center [528, 510] width 18 height 18
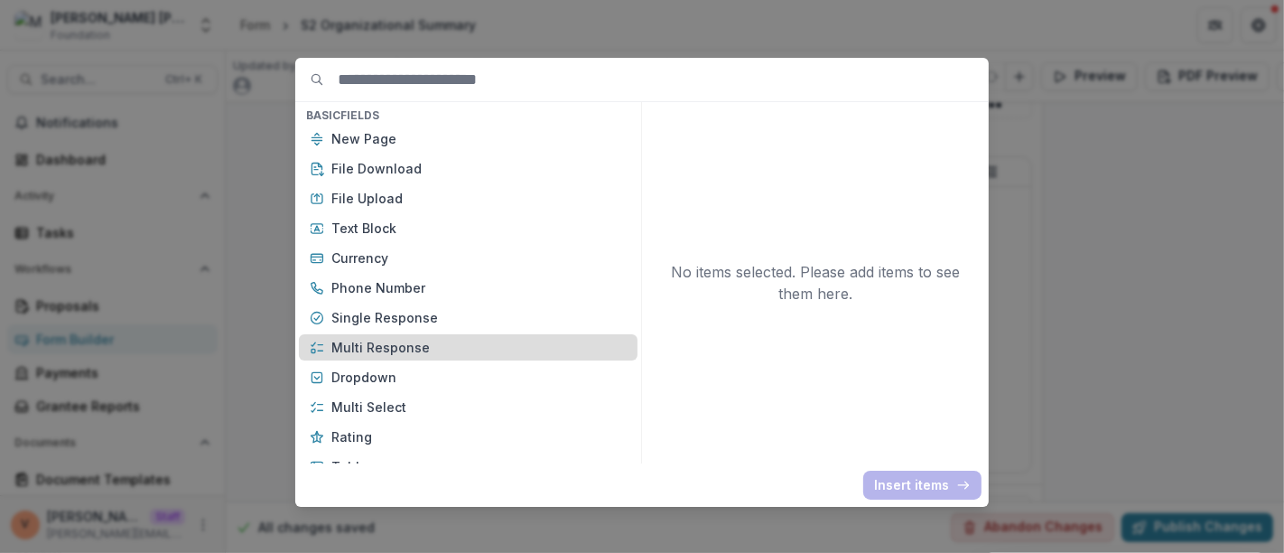
scroll to position [200, 0]
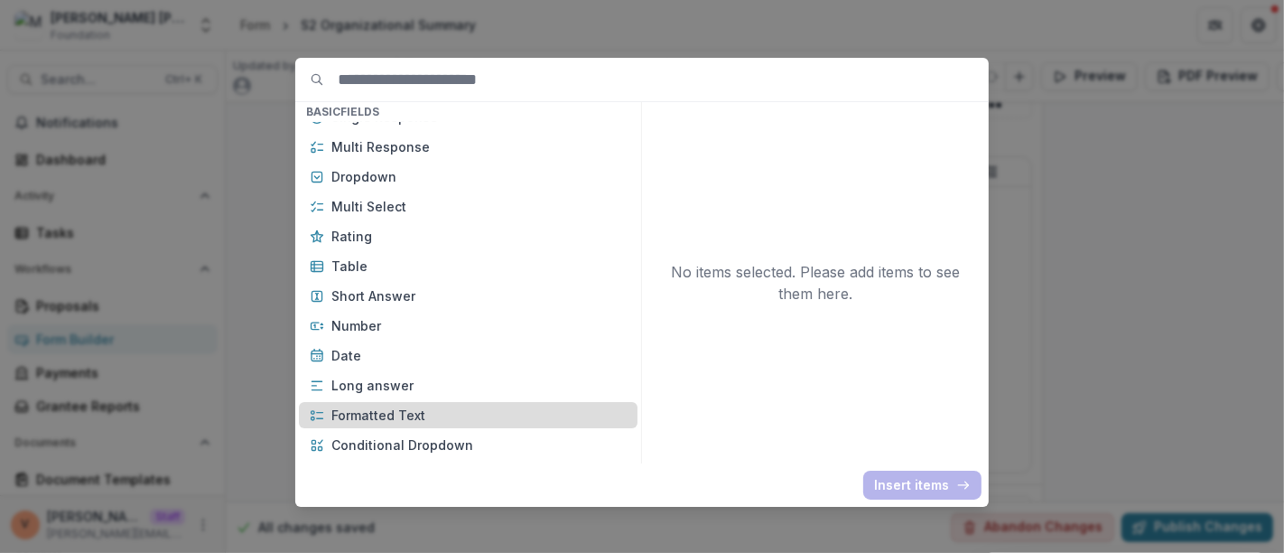
click at [391, 422] on p "Formatted Text" at bounding box center [478, 414] width 295 height 19
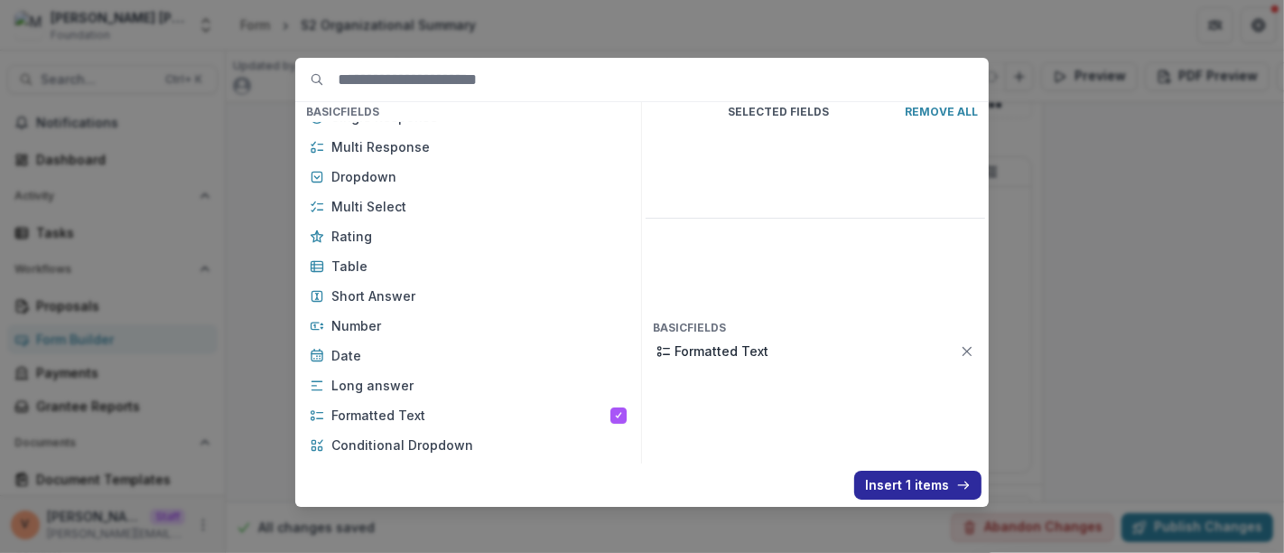
click at [918, 486] on button "Insert 1 items" at bounding box center [917, 484] width 127 height 29
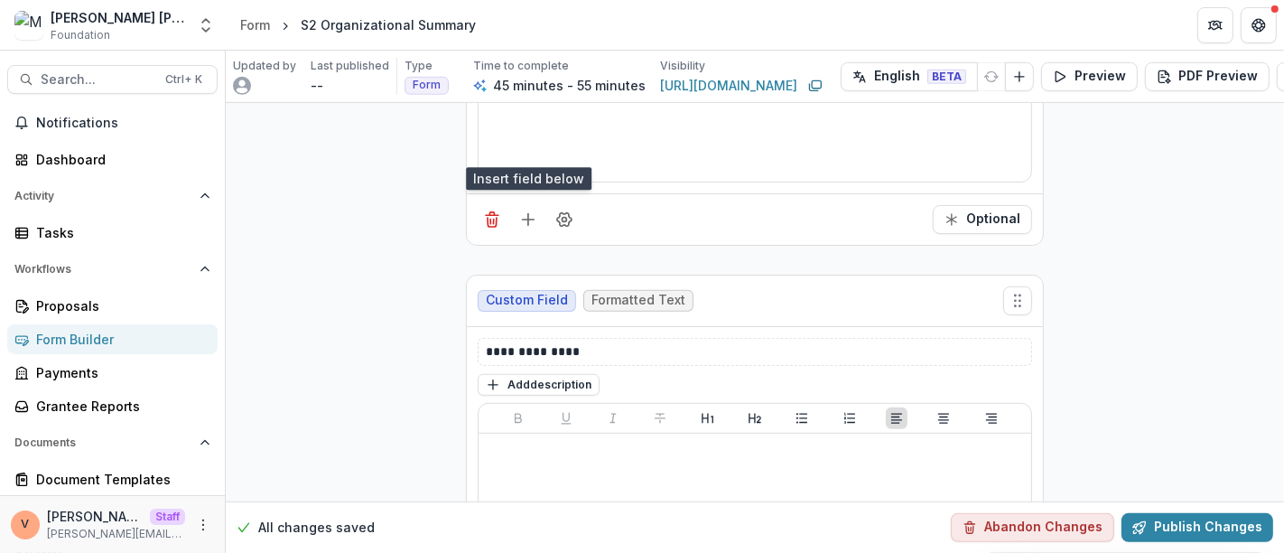
scroll to position [12272, 0]
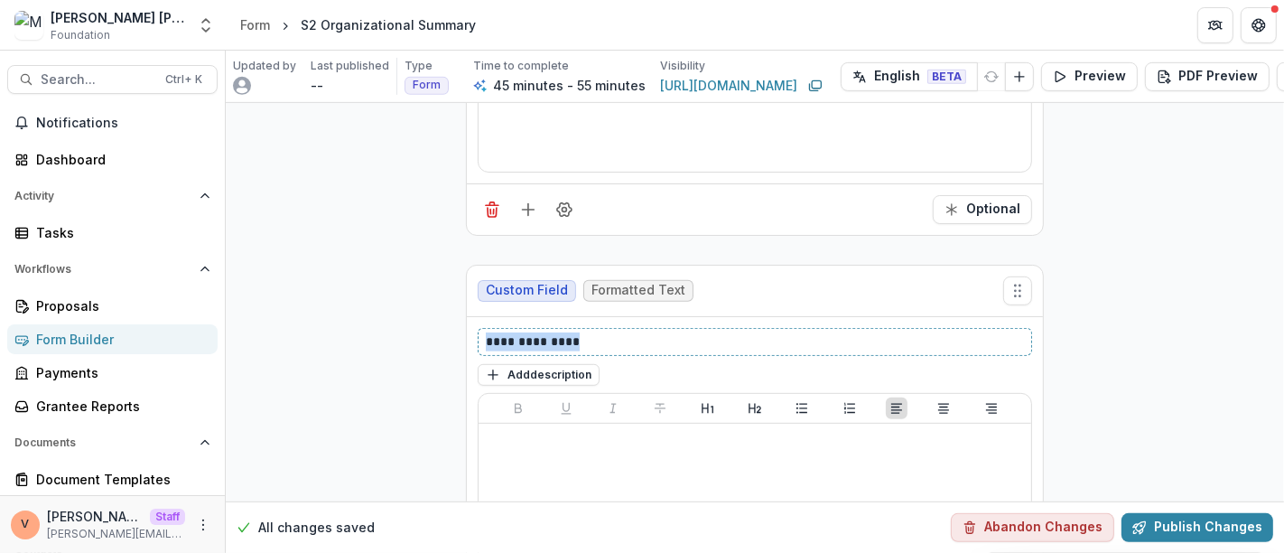
drag, startPoint x: 597, startPoint y: 279, endPoint x: 342, endPoint y: 282, distance: 254.6
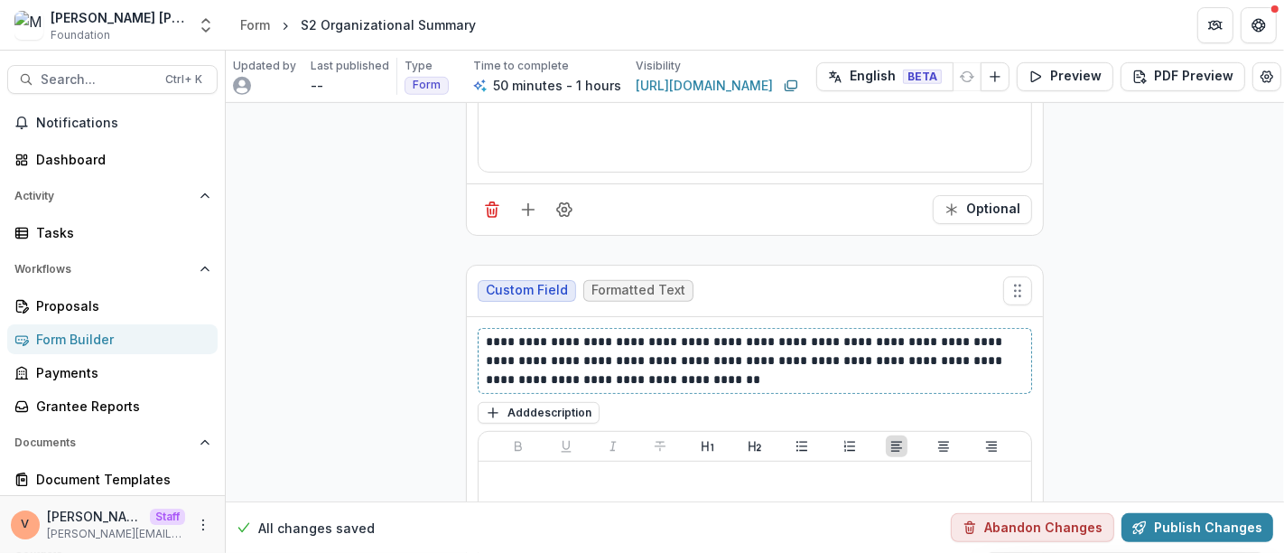
scroll to position [12529, 0]
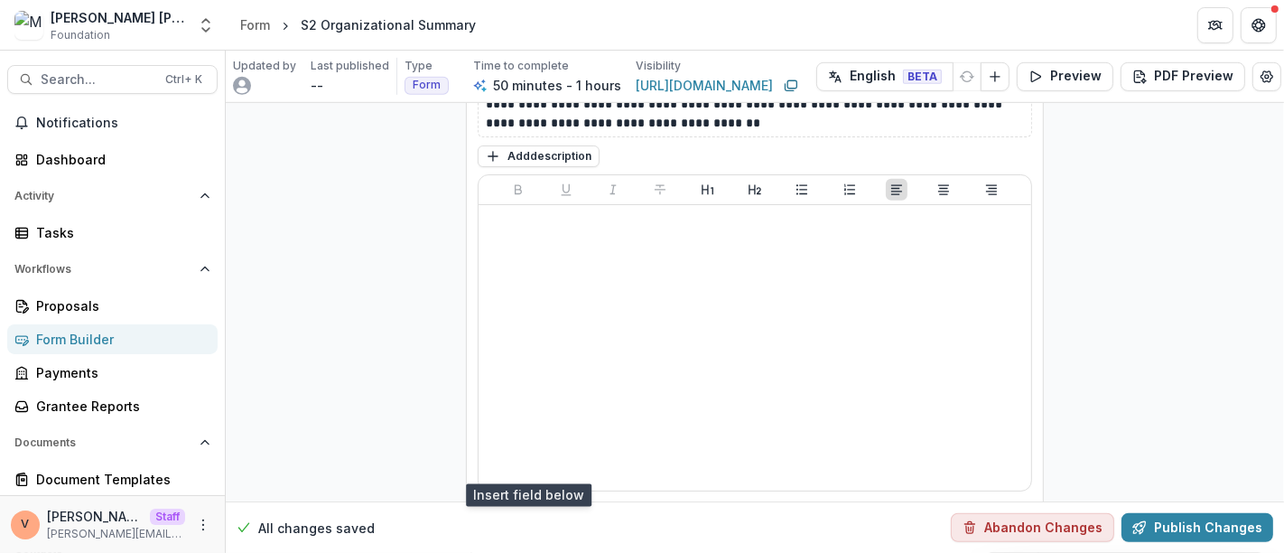
click at [528, 519] on icon "Add field" at bounding box center [528, 528] width 18 height 18
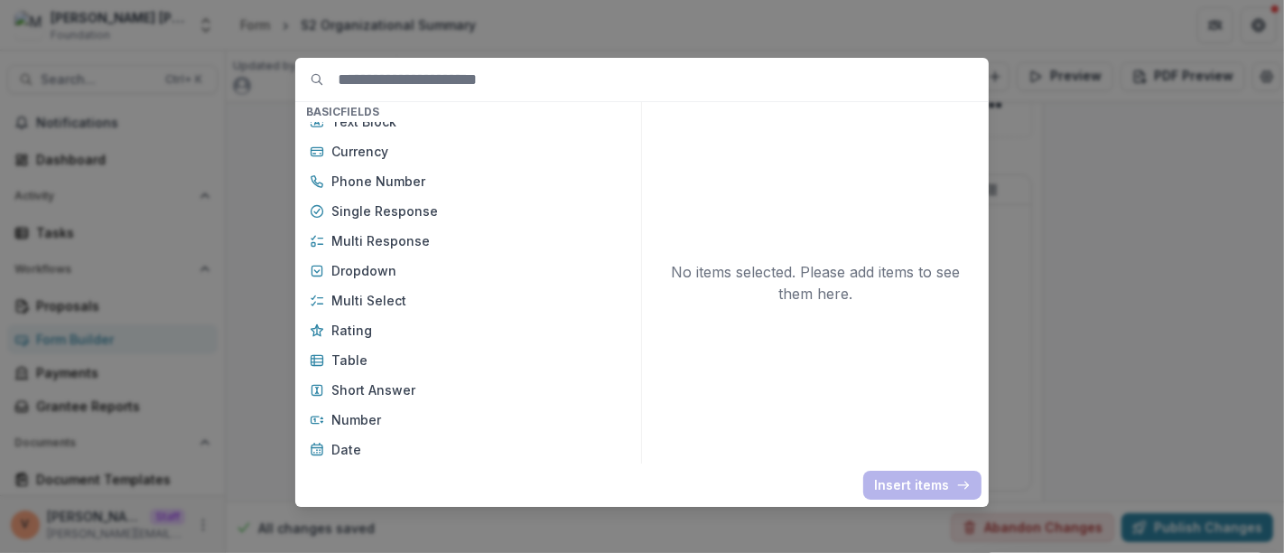
scroll to position [200, 0]
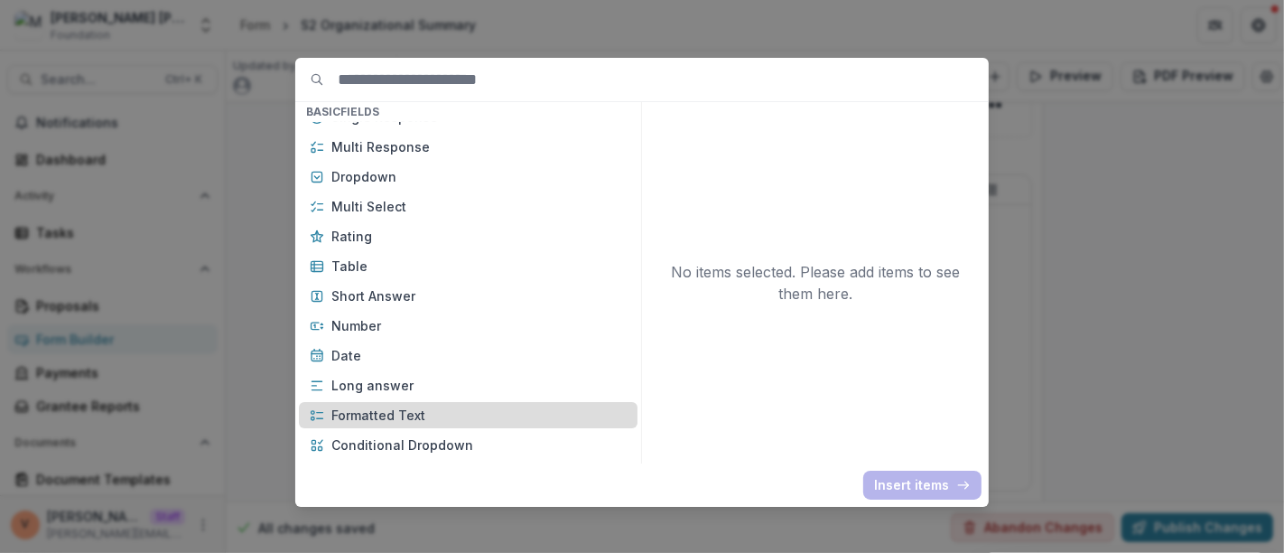
click at [378, 419] on p "Formatted Text" at bounding box center [478, 414] width 295 height 19
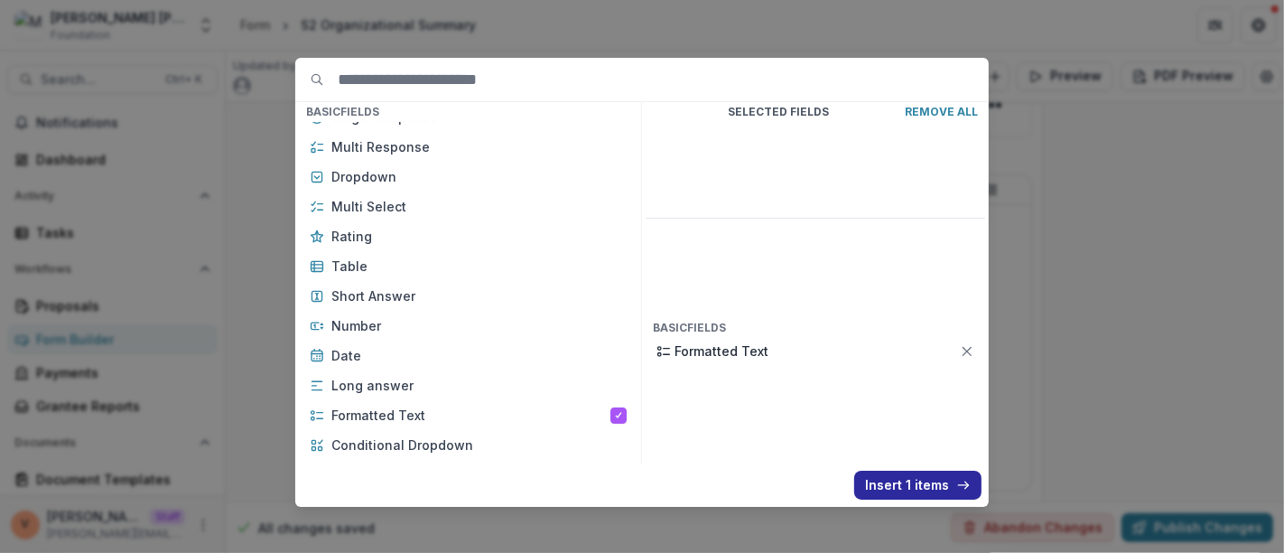
click at [924, 490] on button "Insert 1 items" at bounding box center [917, 484] width 127 height 29
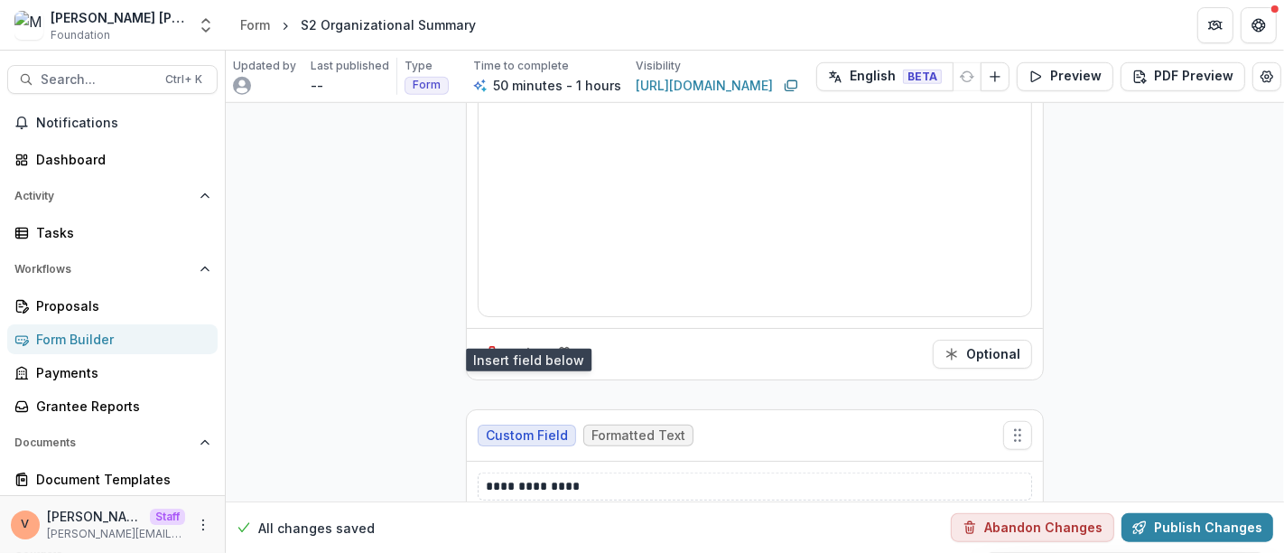
scroll to position [12730, 0]
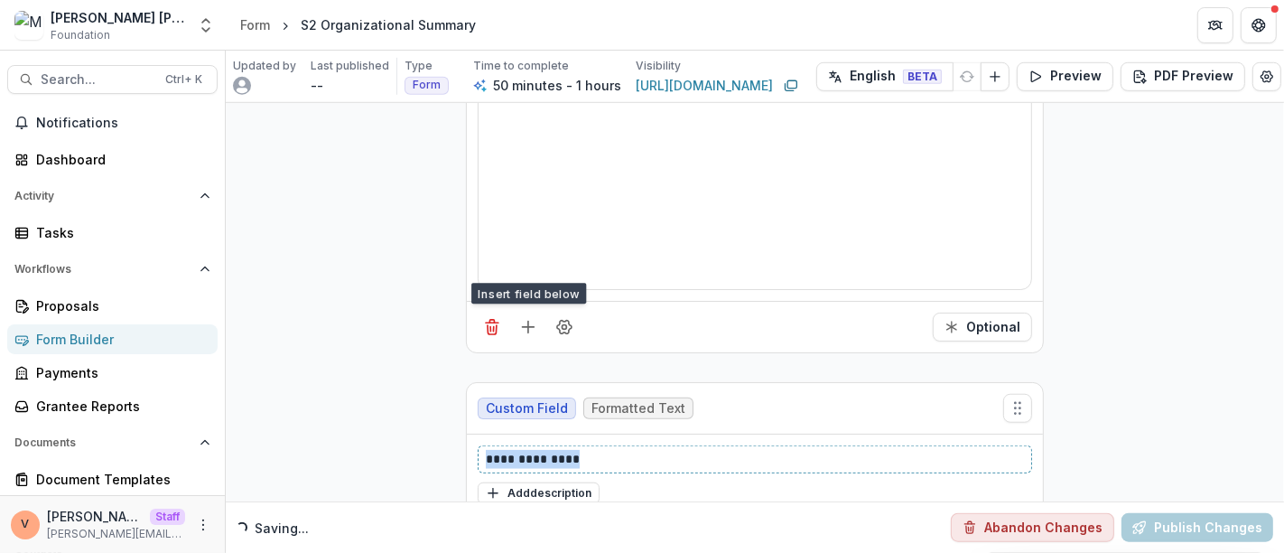
drag, startPoint x: 609, startPoint y: 398, endPoint x: 358, endPoint y: 400, distance: 250.1
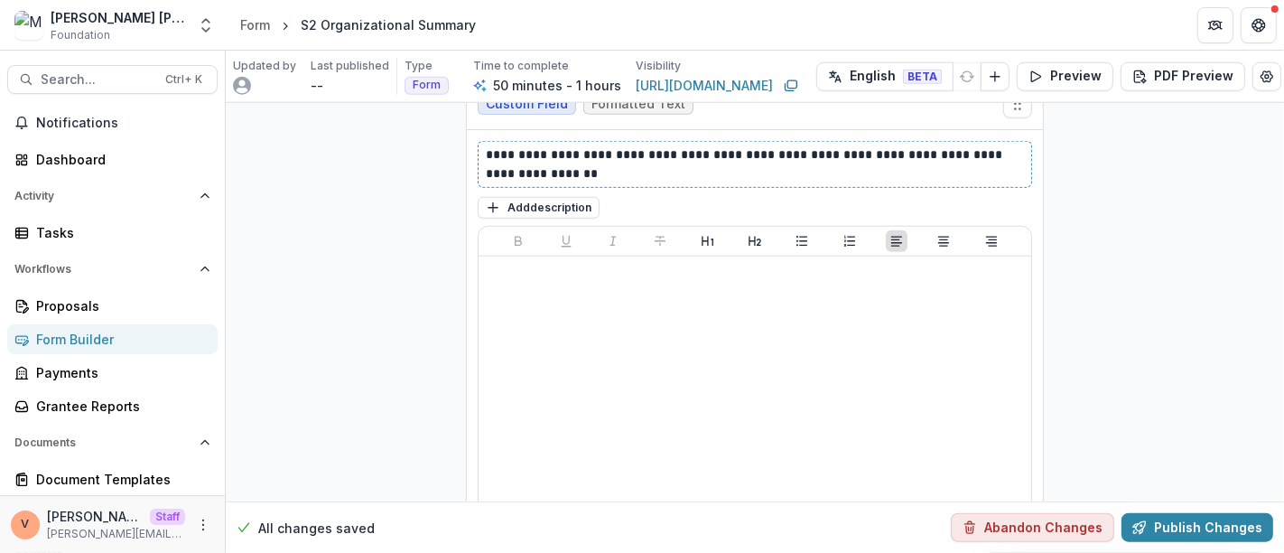
scroll to position [13083, 0]
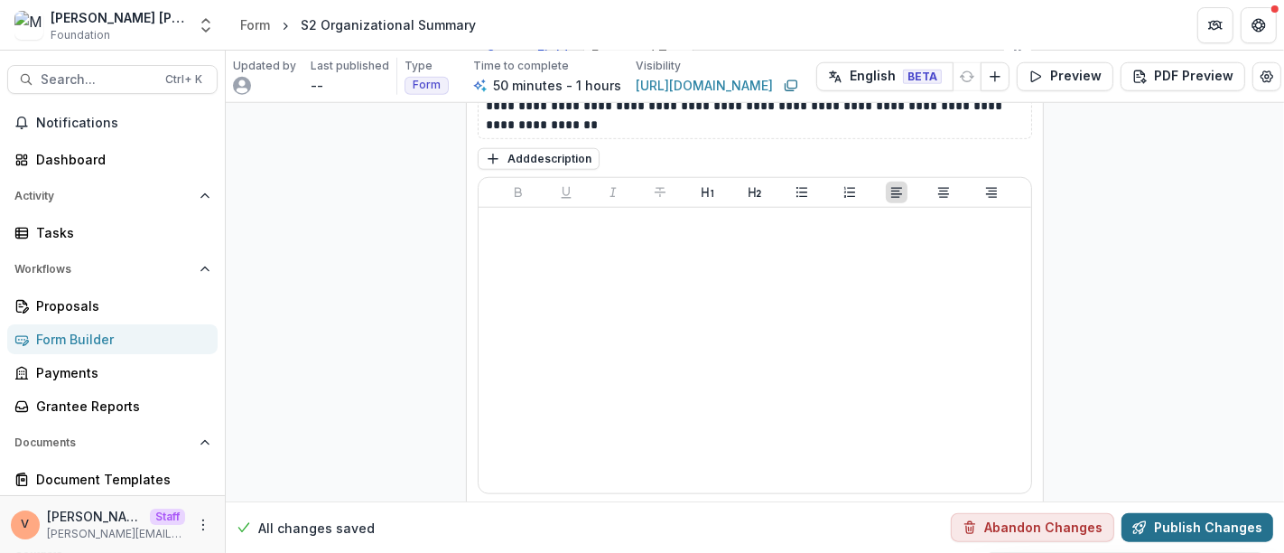
click at [1201, 524] on button "Publish Changes" at bounding box center [1197, 527] width 152 height 29
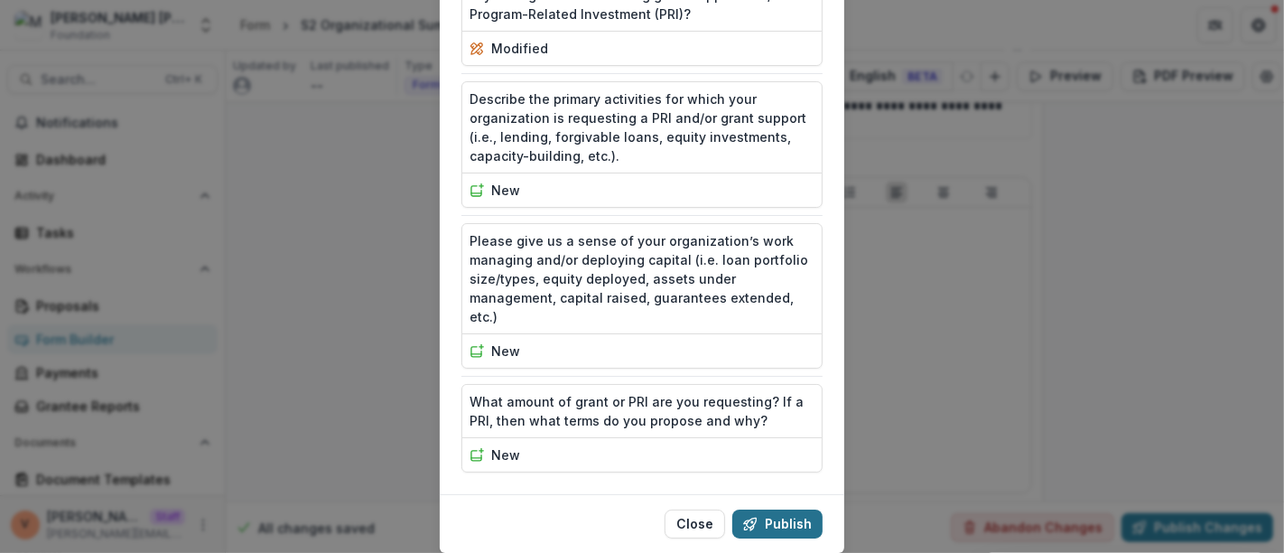
scroll to position [3028, 0]
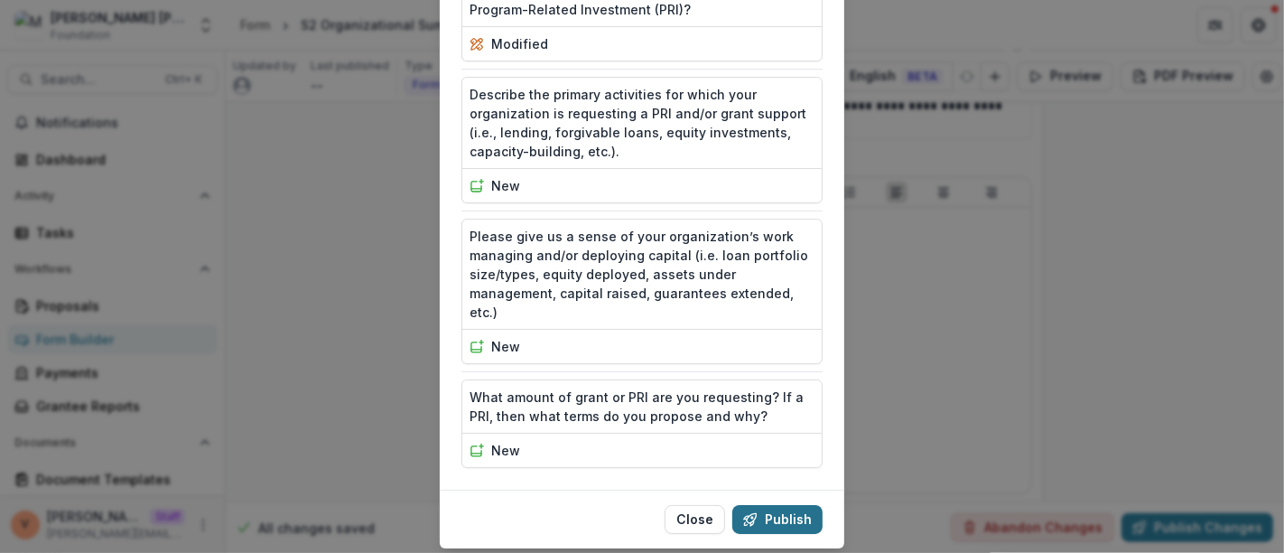
click at [772, 505] on button "Publish" at bounding box center [777, 519] width 90 height 29
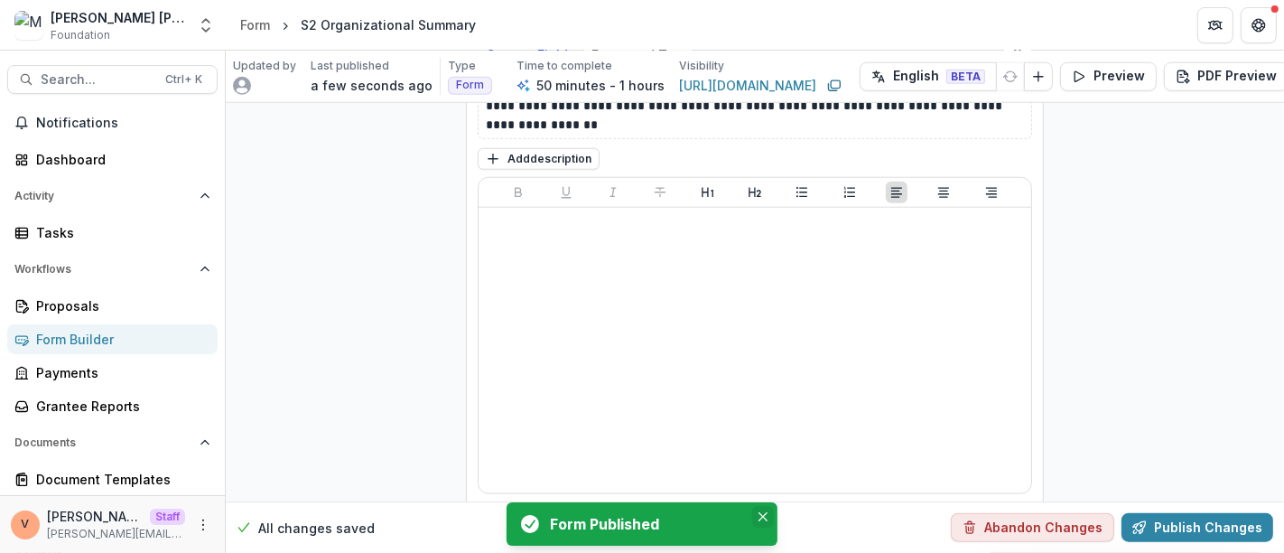
click at [762, 517] on icon "Close" at bounding box center [762, 516] width 9 height 9
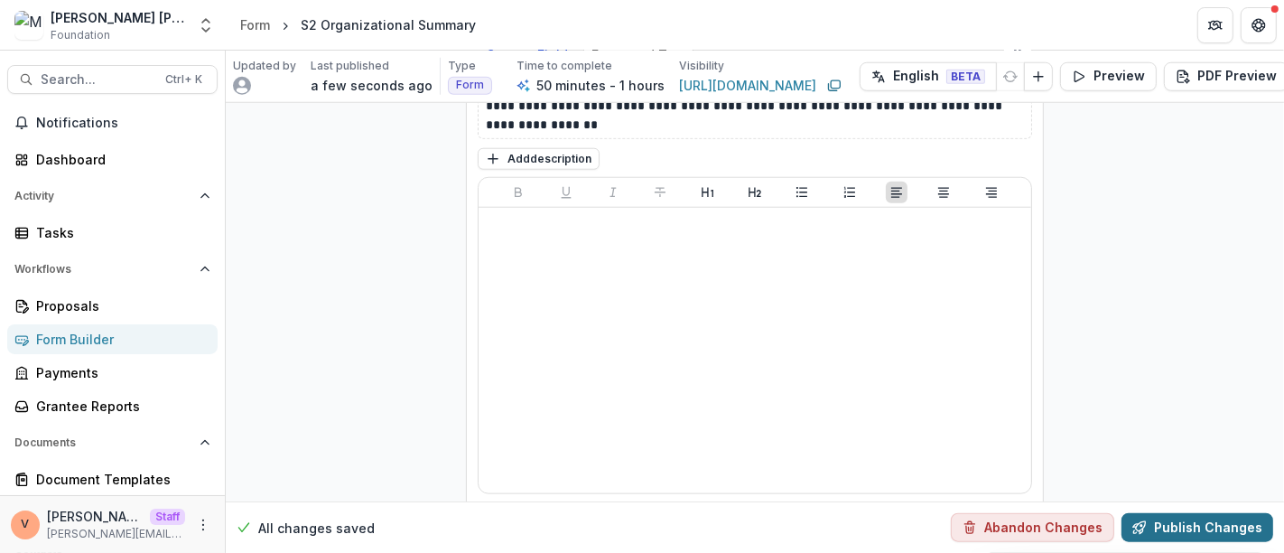
click at [1189, 514] on button "Publish Changes" at bounding box center [1197, 527] width 152 height 29
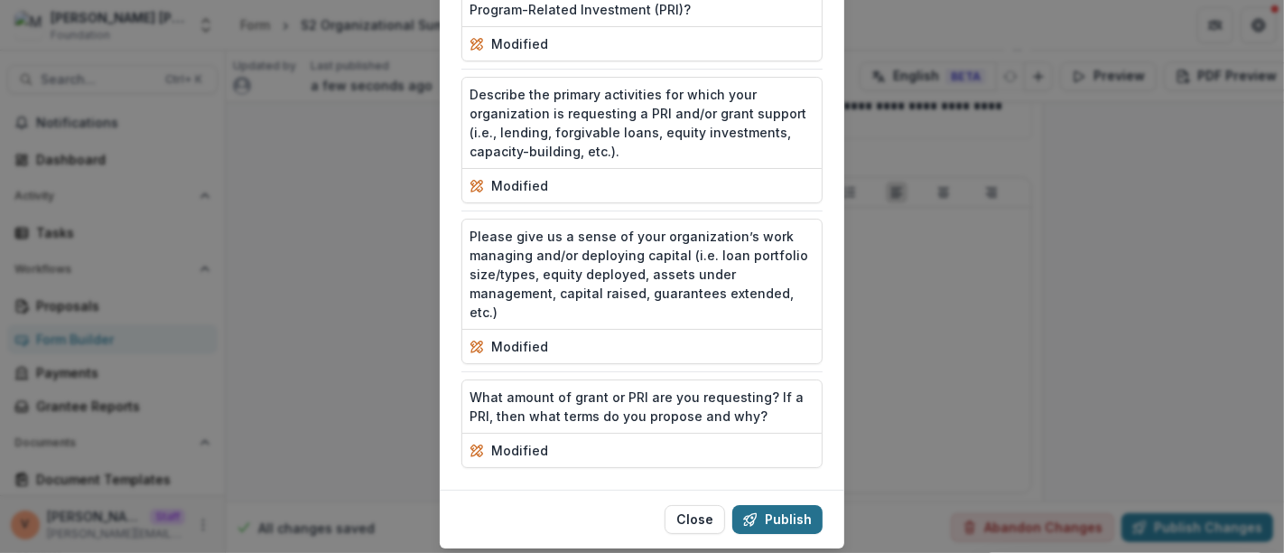
click at [795, 505] on button "Publish" at bounding box center [777, 519] width 90 height 29
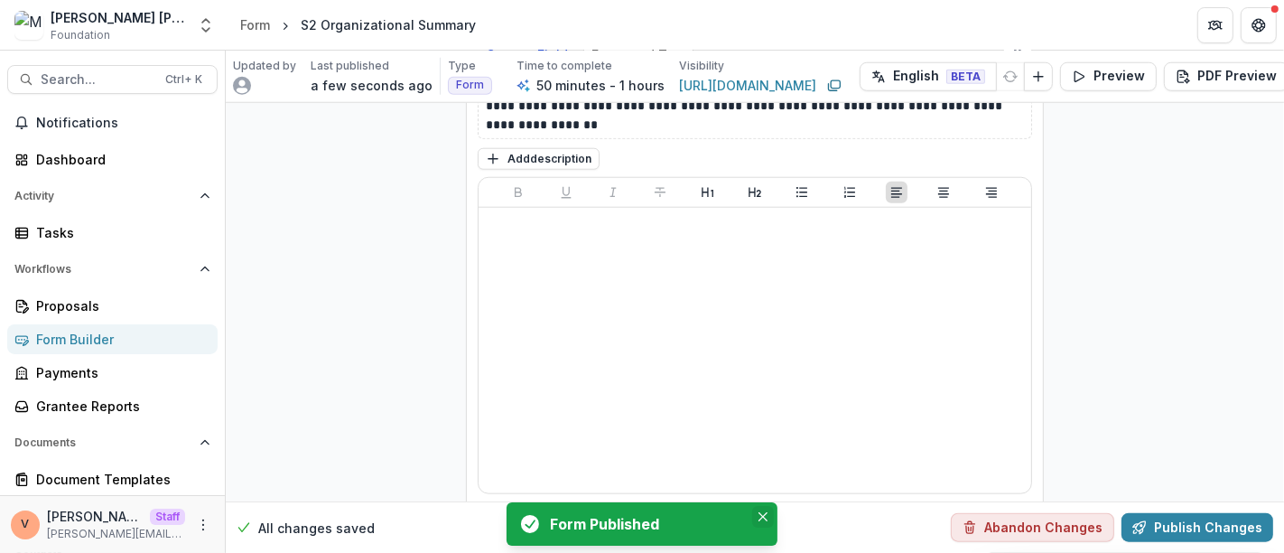
click at [762, 518] on icon "Close" at bounding box center [762, 516] width 9 height 9
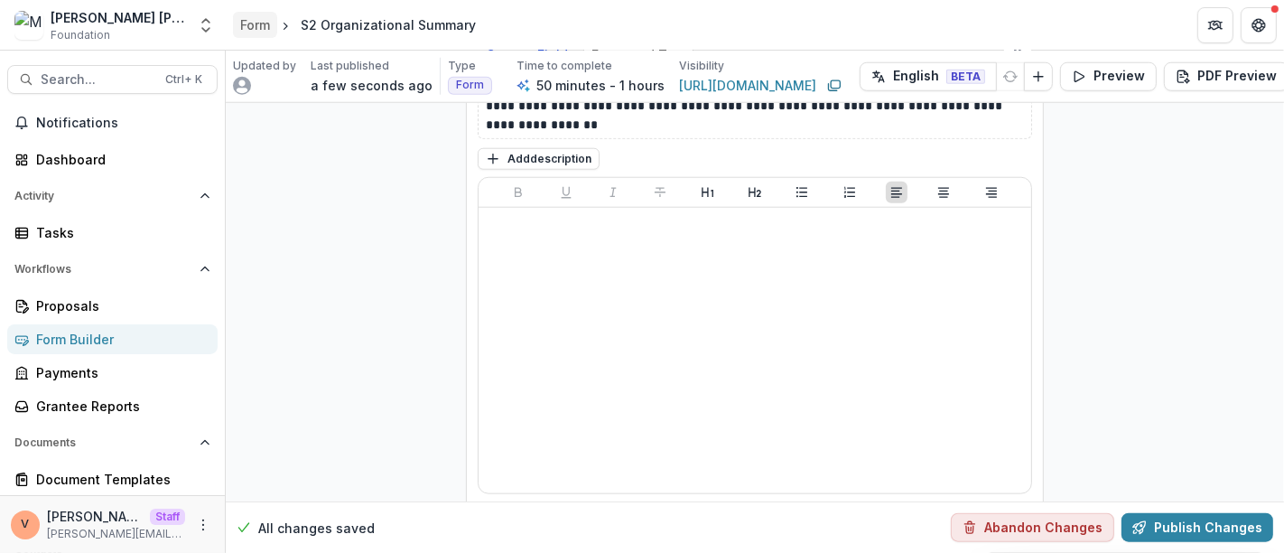
click at [257, 31] on div "Form" at bounding box center [255, 24] width 30 height 19
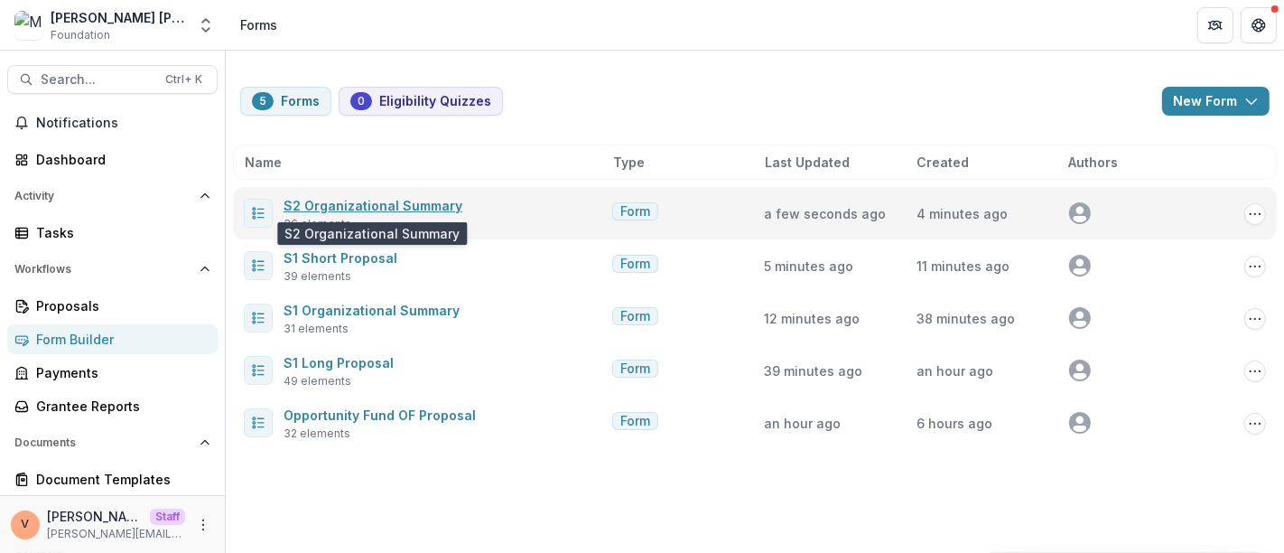
click at [409, 202] on link "S2 Organizational Summary" at bounding box center [372, 205] width 179 height 15
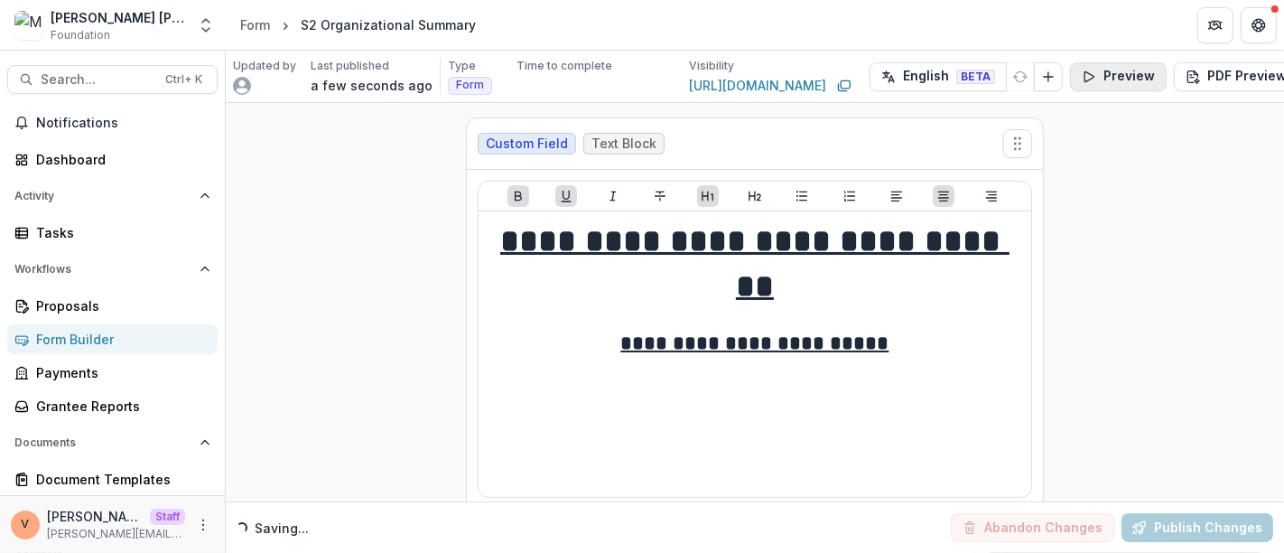
click at [1110, 79] on button "Preview" at bounding box center [1118, 76] width 97 height 29
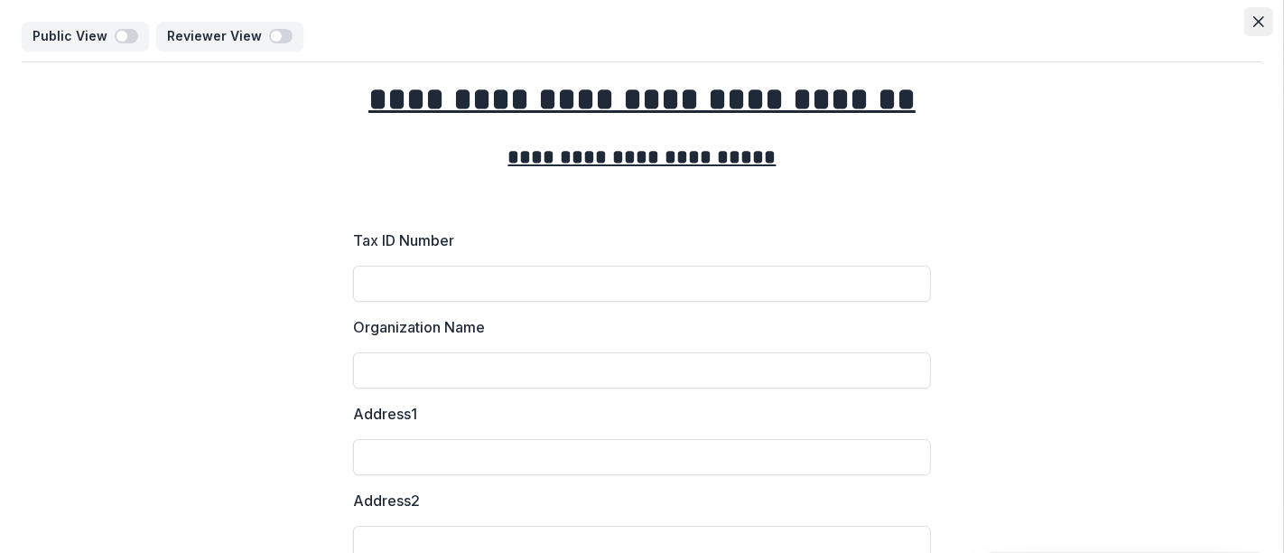
click at [1258, 13] on button "Close" at bounding box center [1258, 21] width 29 height 29
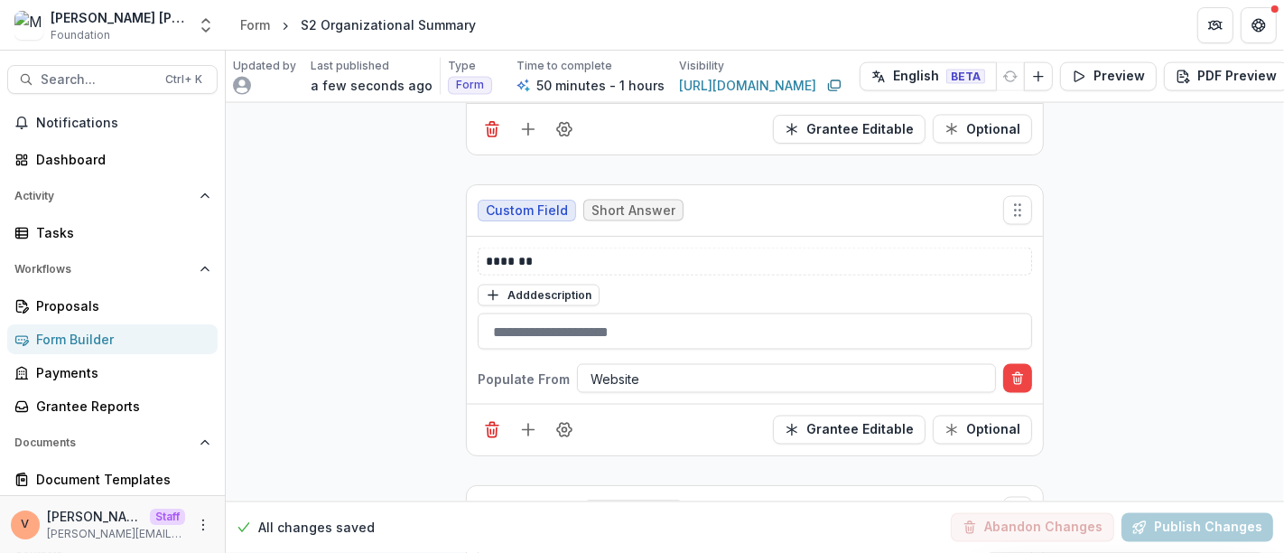
scroll to position [2607, 0]
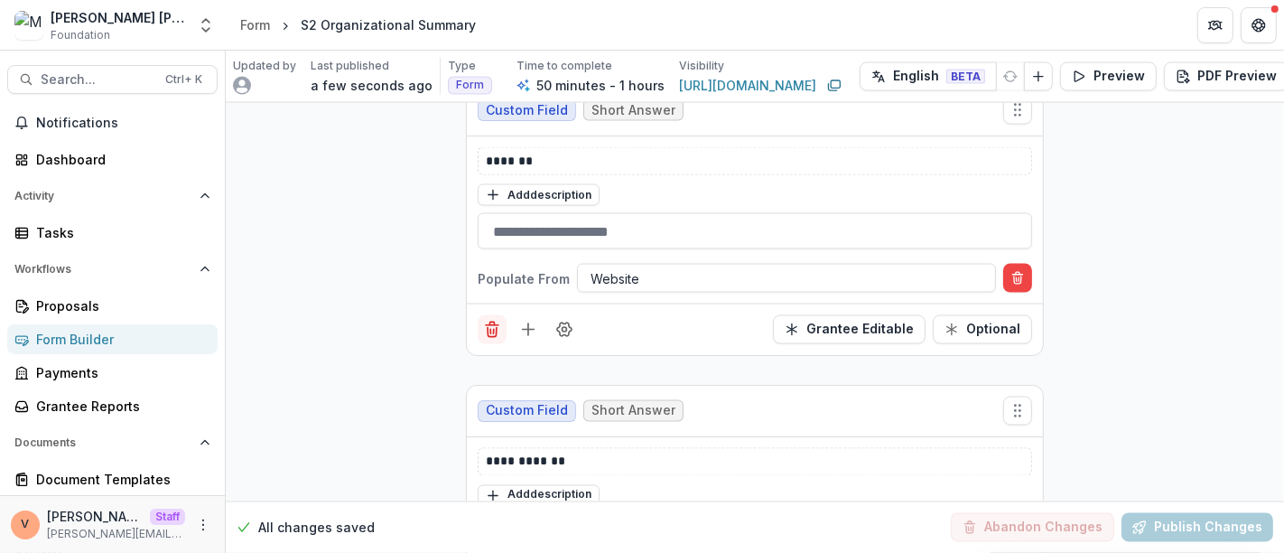
click at [493, 328] on icon "Delete field" at bounding box center [492, 332] width 9 height 9
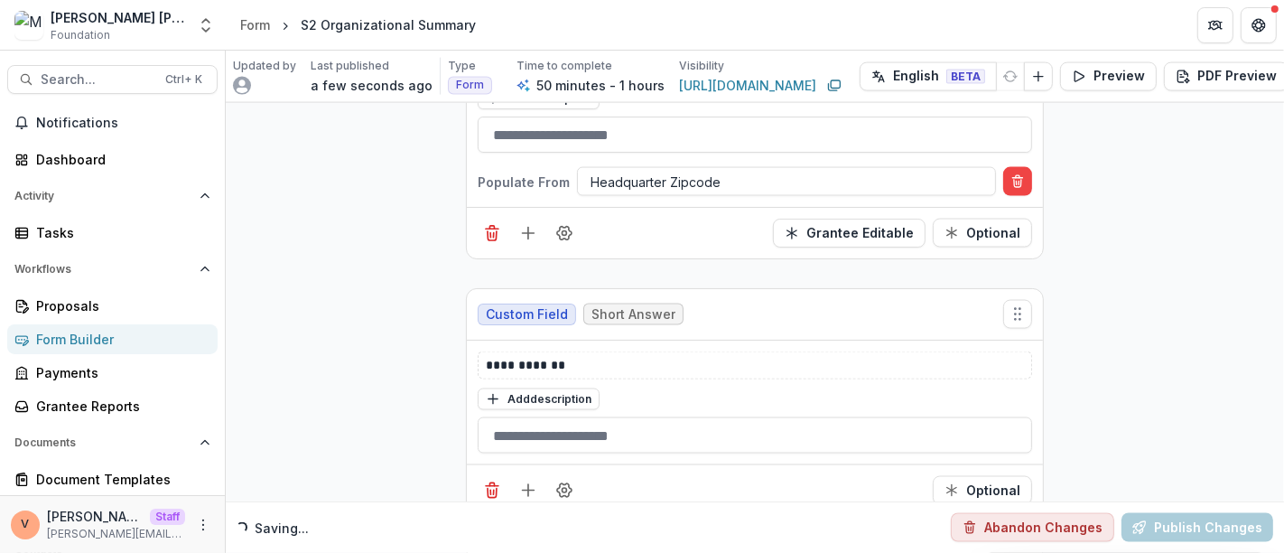
scroll to position [2529, 0]
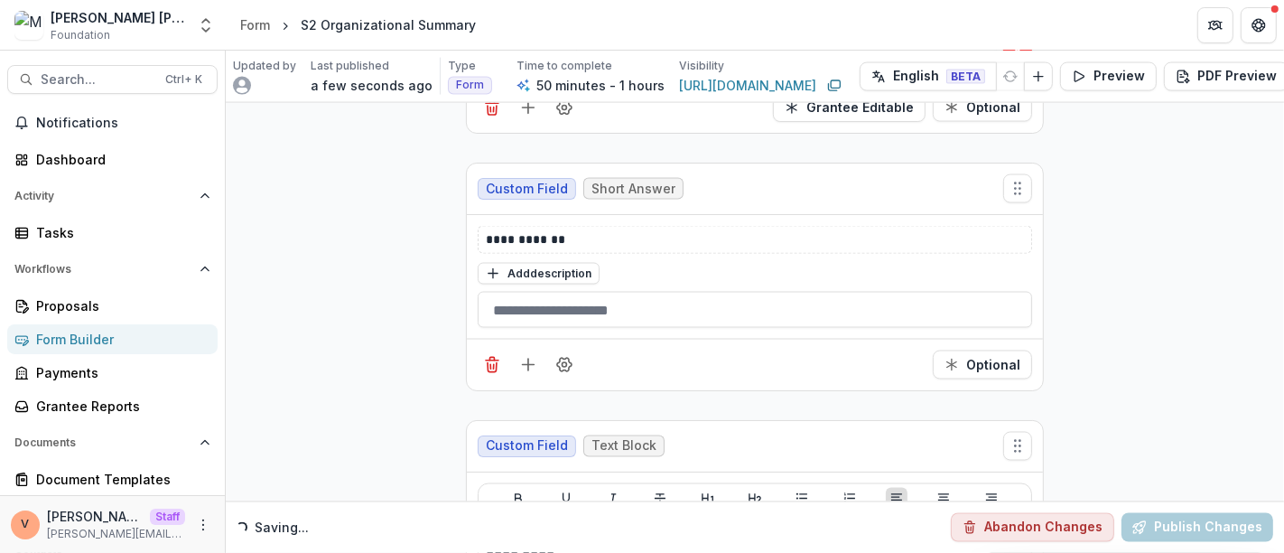
click at [495, 356] on icon "Delete field" at bounding box center [492, 365] width 18 height 18
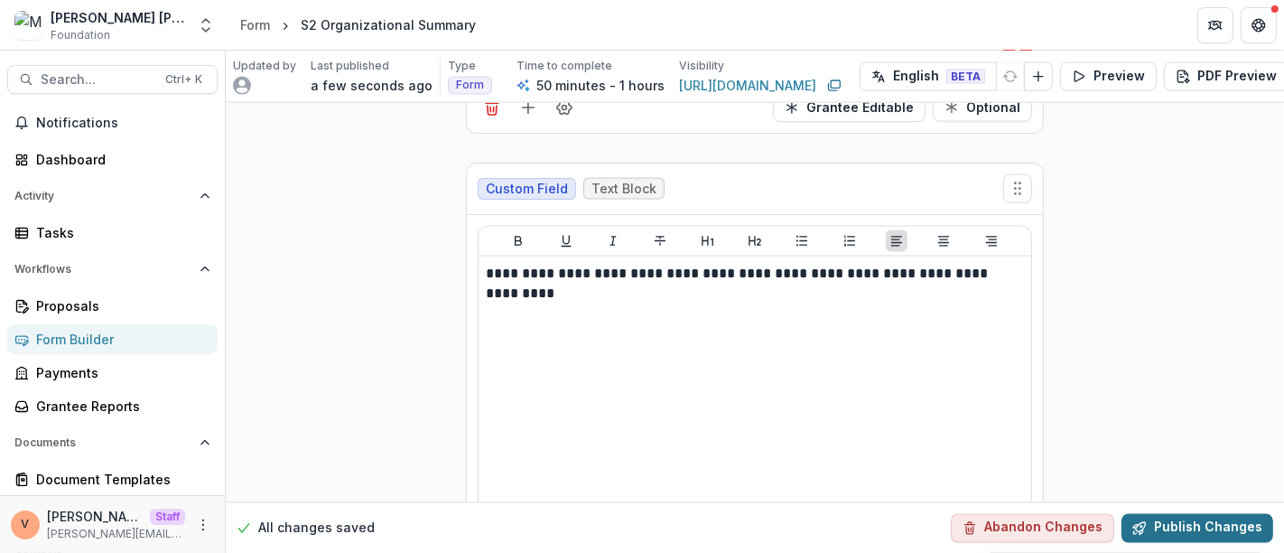
click at [1189, 513] on button "Publish Changes" at bounding box center [1197, 527] width 152 height 29
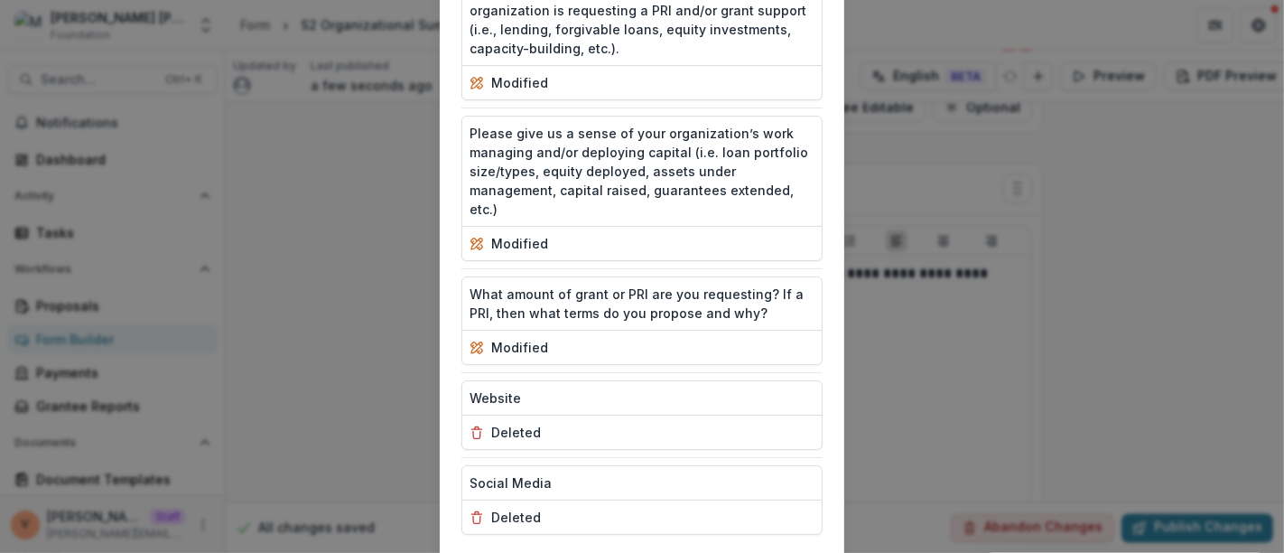
scroll to position [3028, 0]
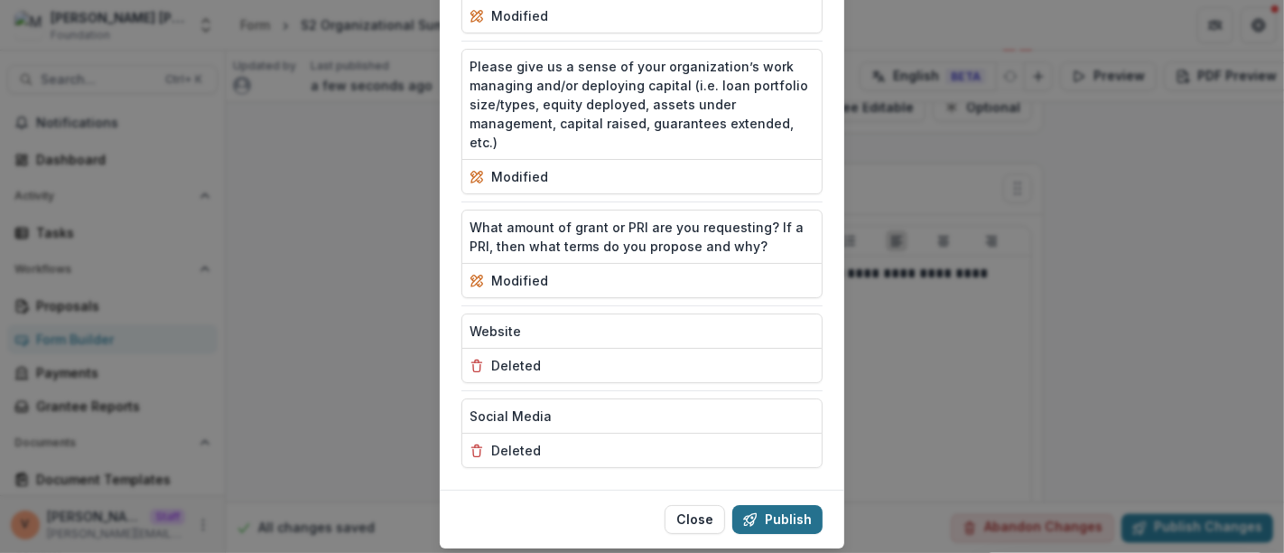
click at [773, 505] on button "Publish" at bounding box center [777, 519] width 90 height 29
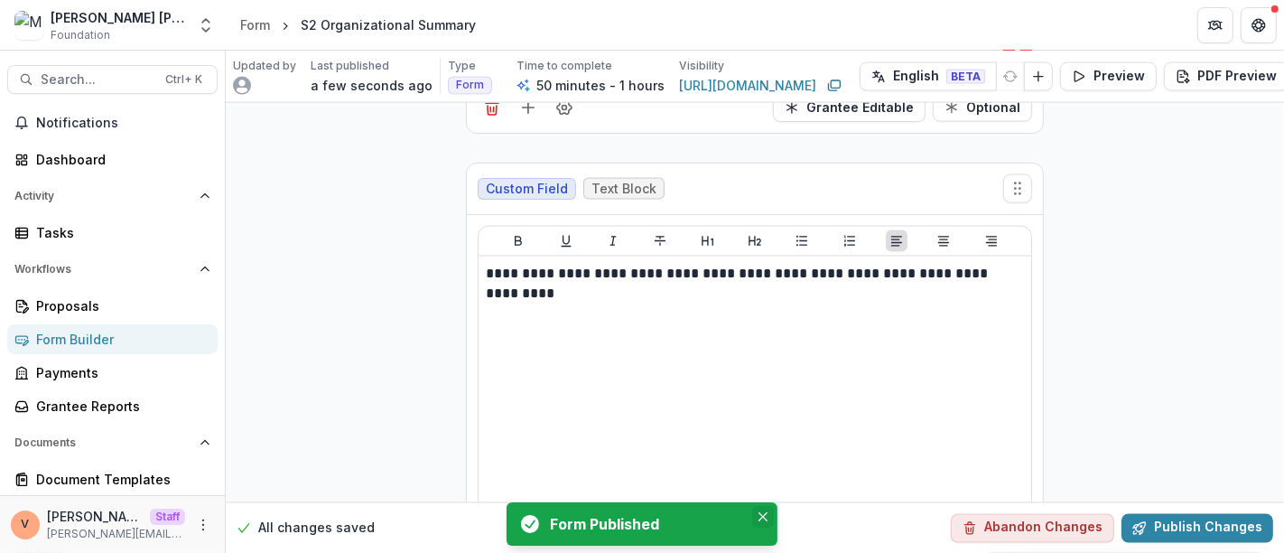
click at [763, 514] on icon "Close" at bounding box center [762, 516] width 9 height 9
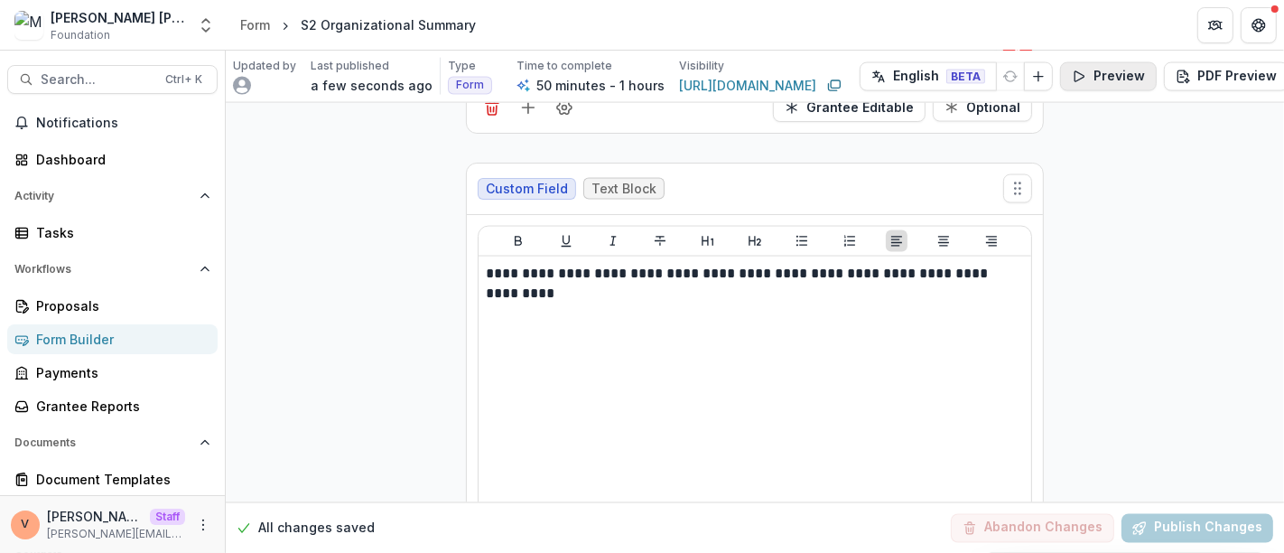
click at [1104, 78] on button "Preview" at bounding box center [1108, 76] width 97 height 29
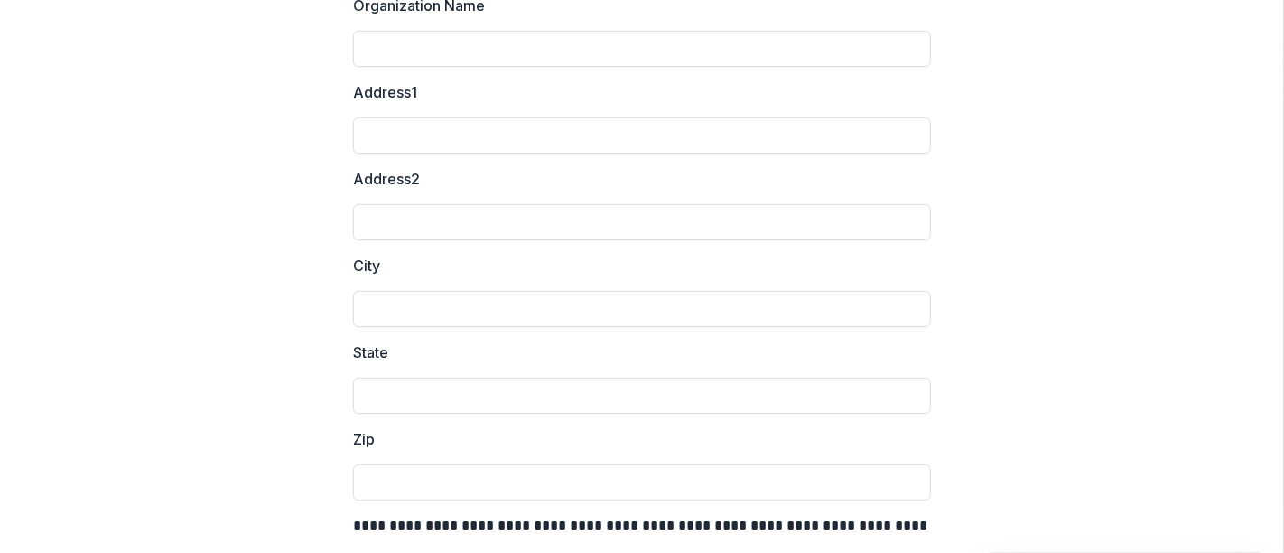
scroll to position [0, 0]
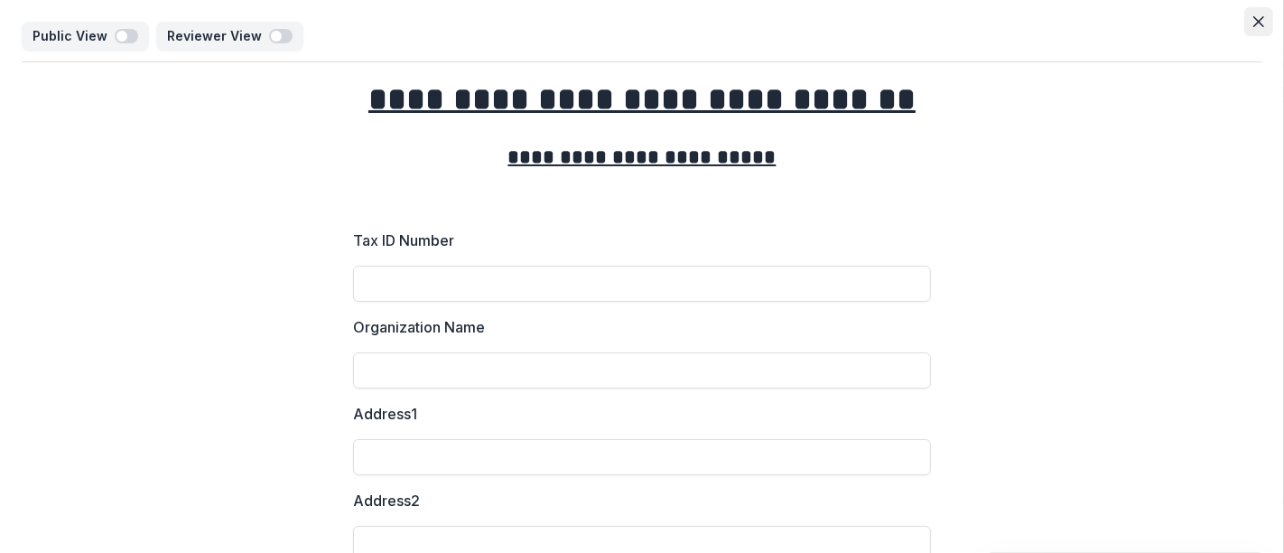
click at [1253, 20] on icon "Close" at bounding box center [1258, 21] width 11 height 11
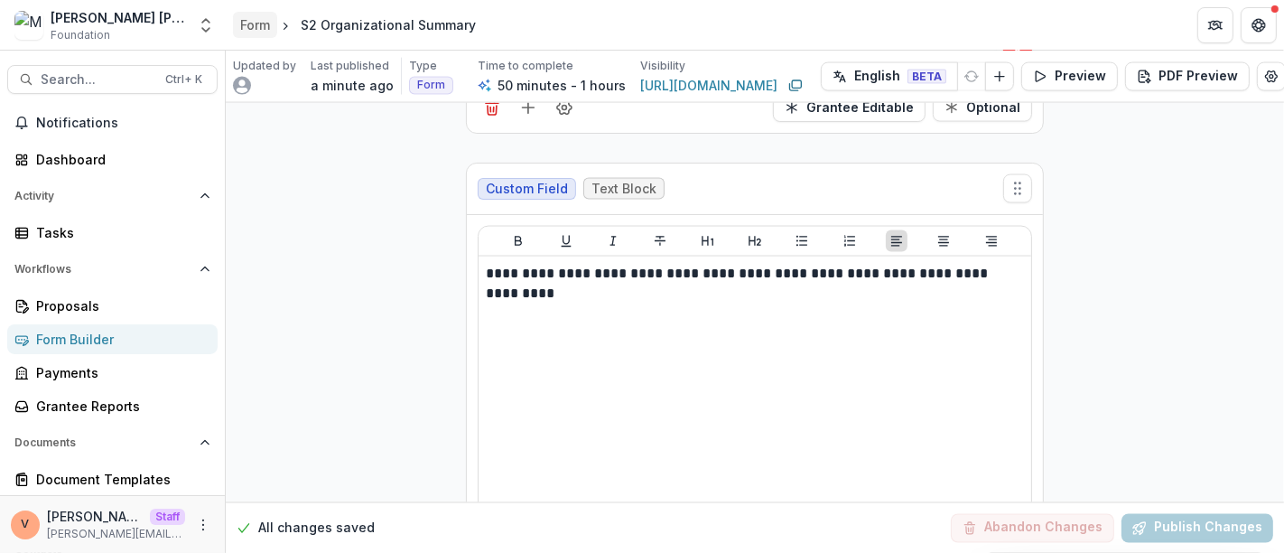
click at [258, 25] on div "Form" at bounding box center [255, 24] width 30 height 19
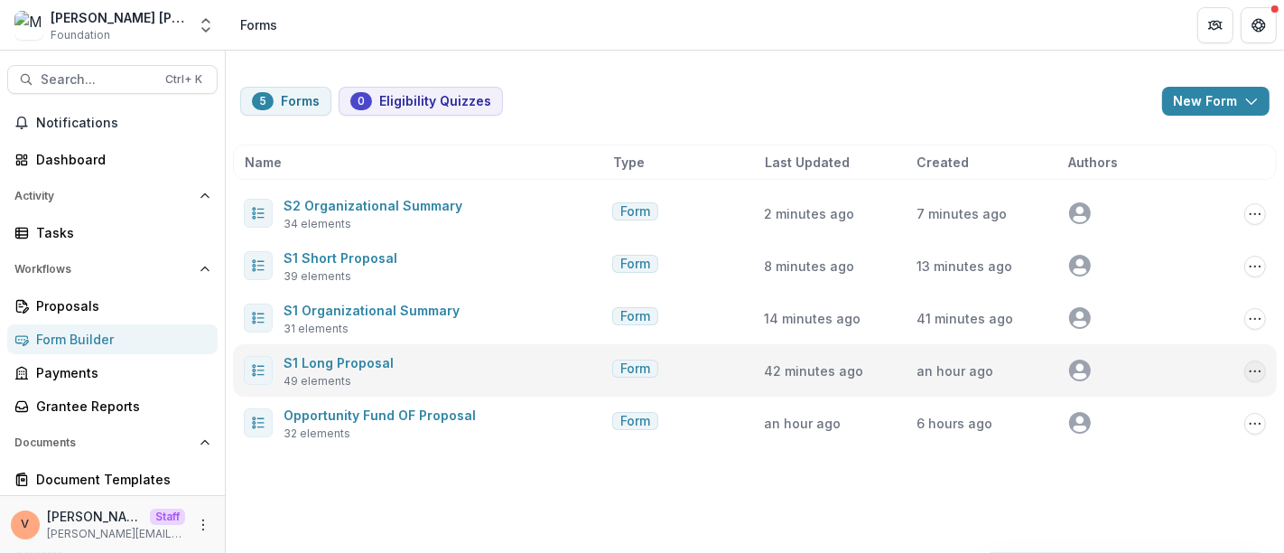
click at [1248, 370] on icon "Options" at bounding box center [1255, 371] width 14 height 14
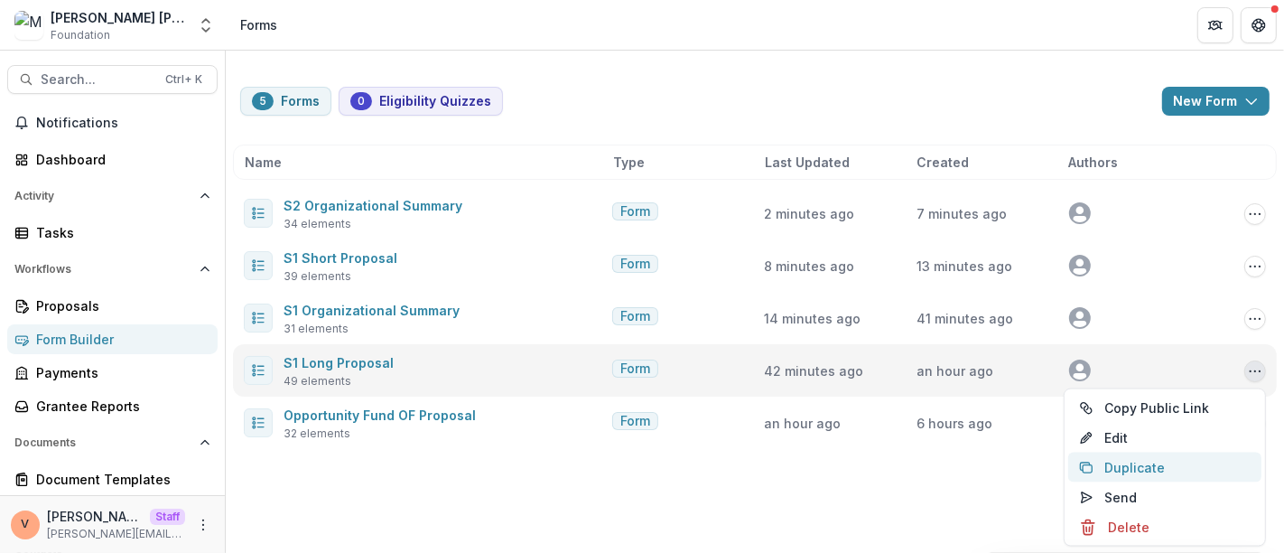
click at [1139, 473] on button "Duplicate" at bounding box center [1164, 467] width 193 height 30
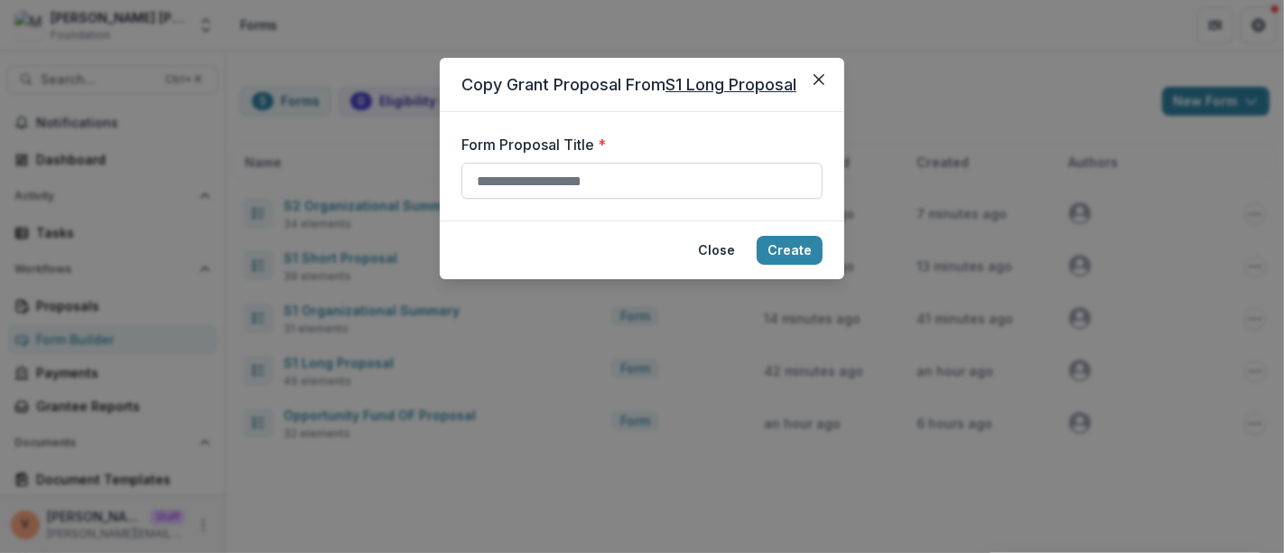
click at [572, 181] on input "Form Proposal Title *" at bounding box center [641, 181] width 361 height 36
paste input "**********"
type input "**********"
click at [786, 246] on button "Create" at bounding box center [790, 250] width 66 height 29
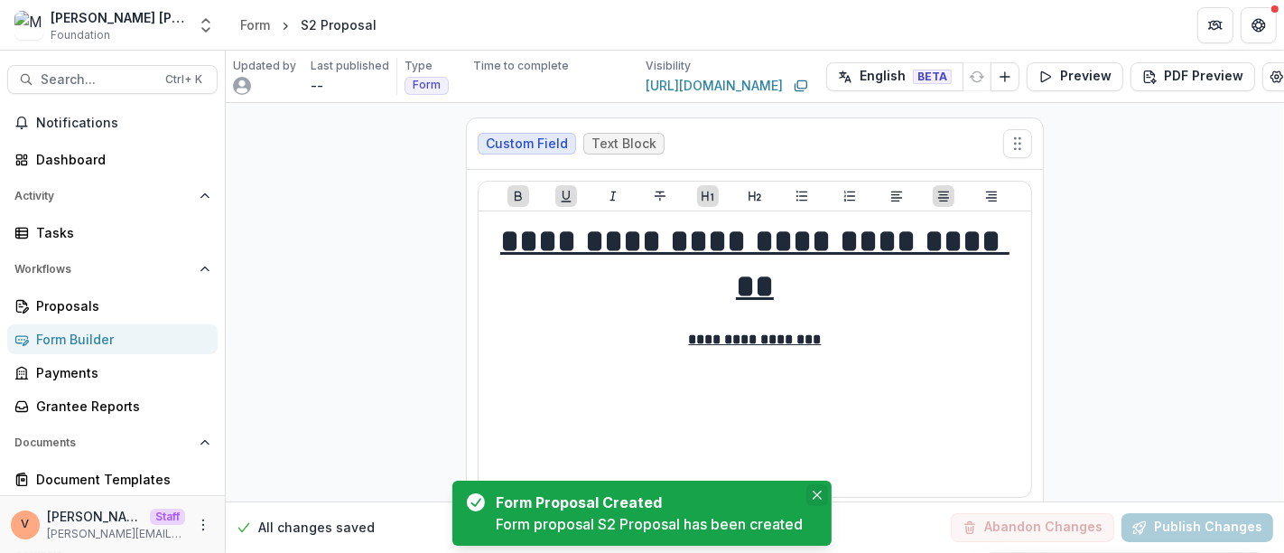
click at [819, 496] on icon "Close" at bounding box center [817, 494] width 9 height 9
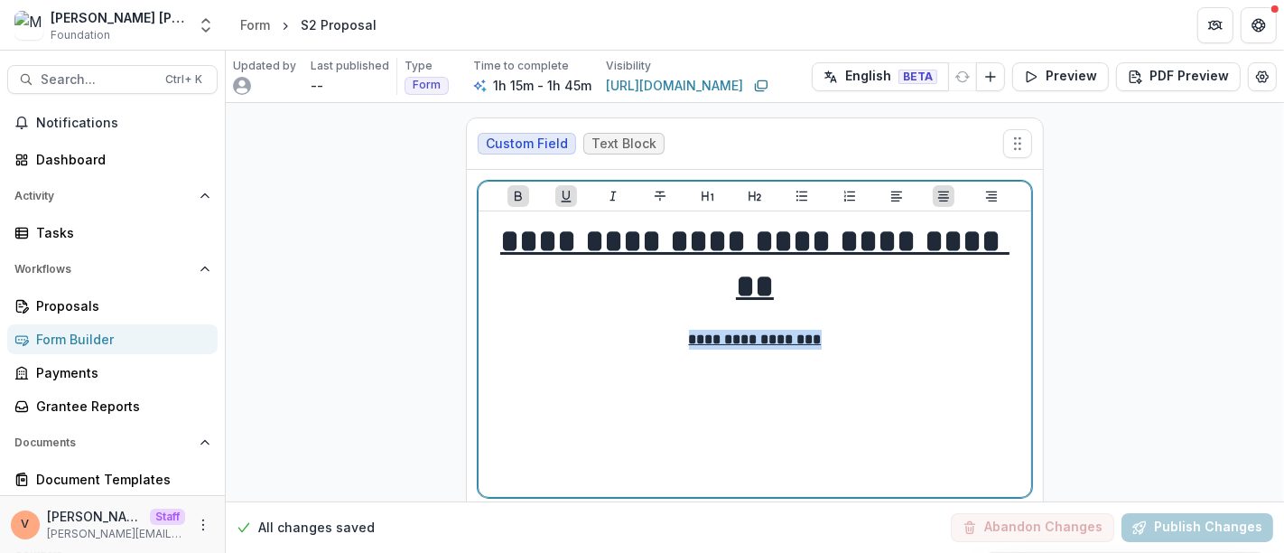
drag, startPoint x: 826, startPoint y: 339, endPoint x: 683, endPoint y: 337, distance: 142.7
click at [683, 337] on p "**********" at bounding box center [755, 340] width 538 height 20
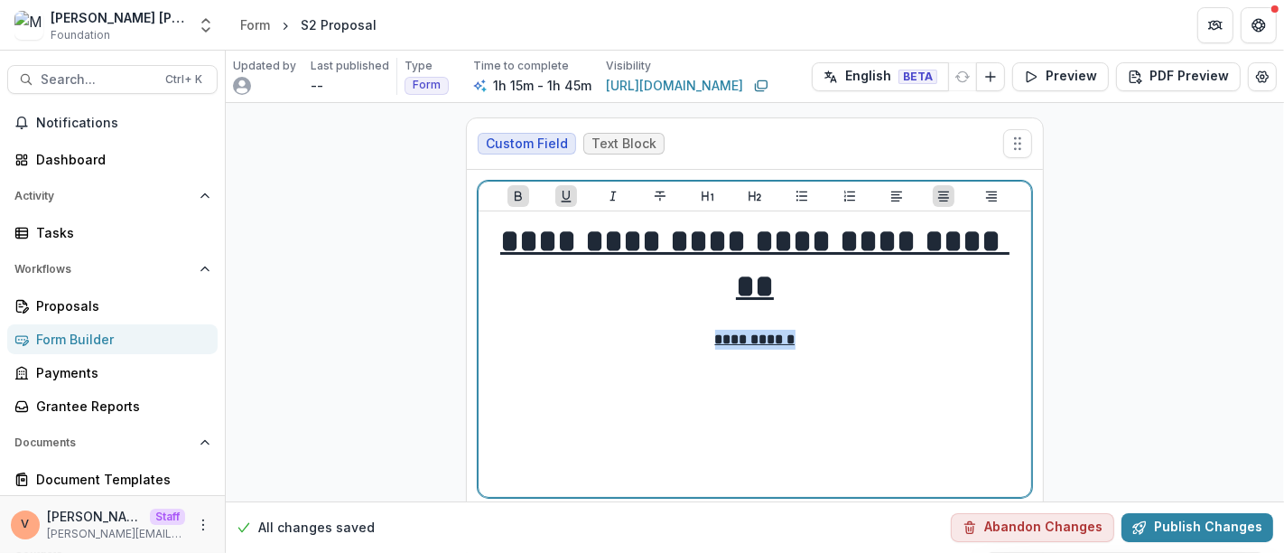
drag, startPoint x: 792, startPoint y: 337, endPoint x: 709, endPoint y: 340, distance: 83.1
click at [709, 340] on p "**********" at bounding box center [755, 340] width 538 height 20
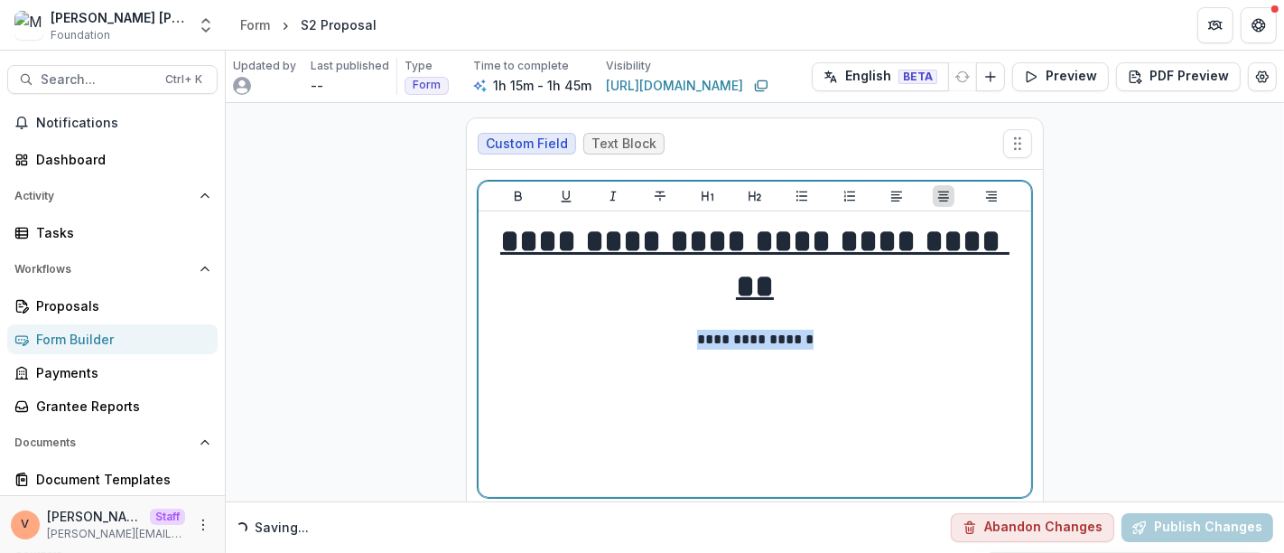
drag, startPoint x: 822, startPoint y: 332, endPoint x: 692, endPoint y: 331, distance: 130.0
click at [692, 331] on p "**********" at bounding box center [755, 340] width 539 height 20
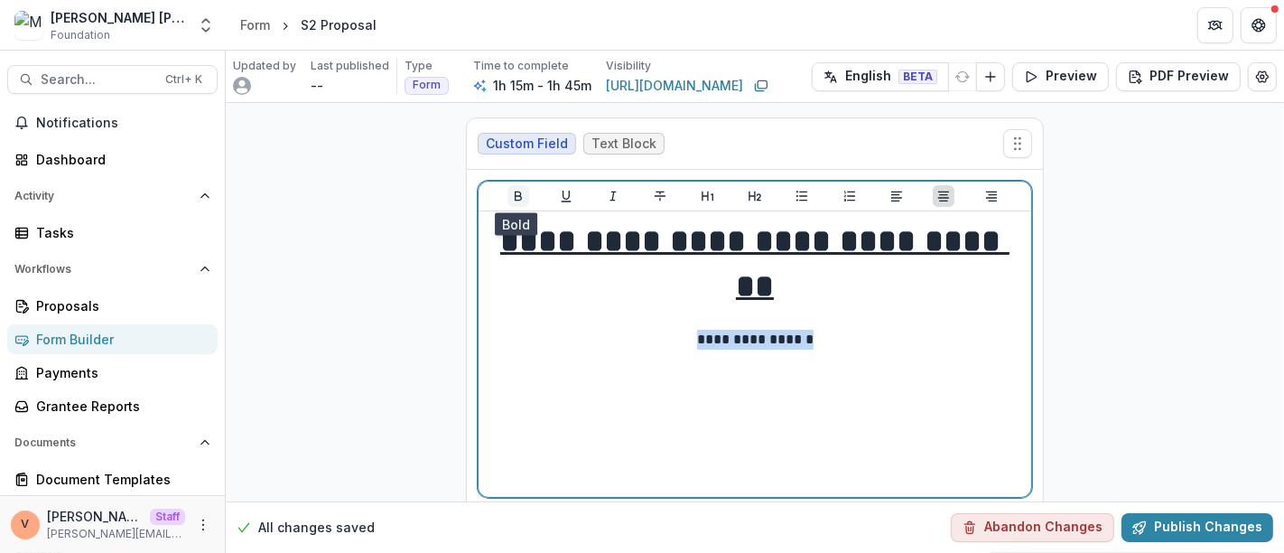
click at [517, 191] on icon "Bold" at bounding box center [518, 196] width 7 height 10
click at [562, 192] on icon "Underline" at bounding box center [566, 196] width 14 height 14
click at [834, 332] on p "**********" at bounding box center [755, 340] width 539 height 20
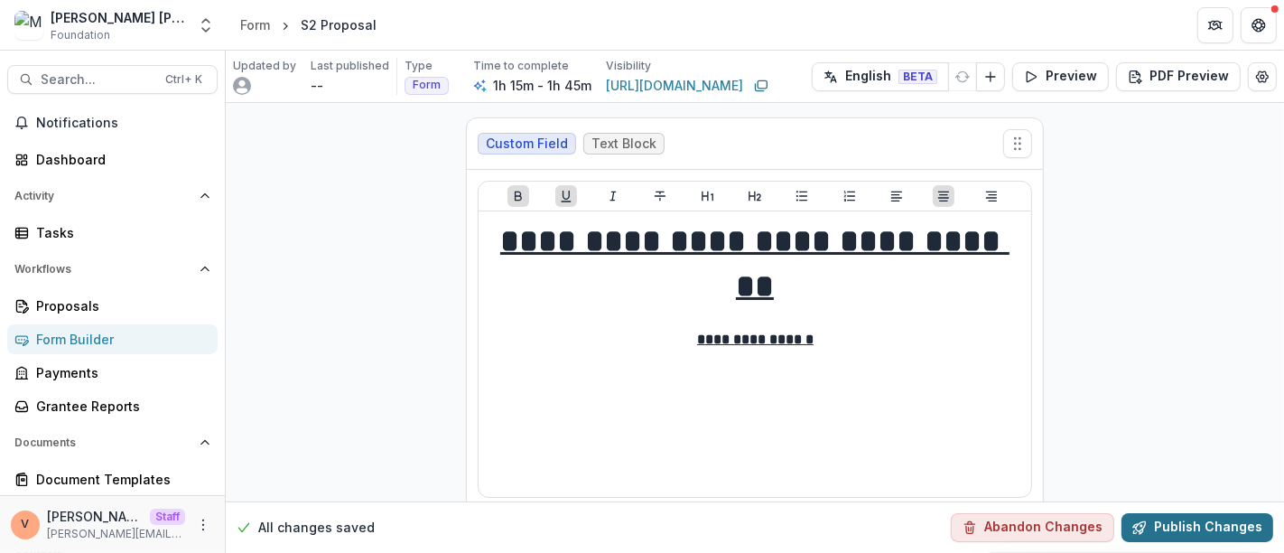
click at [1176, 526] on button "Publish Changes" at bounding box center [1197, 527] width 152 height 29
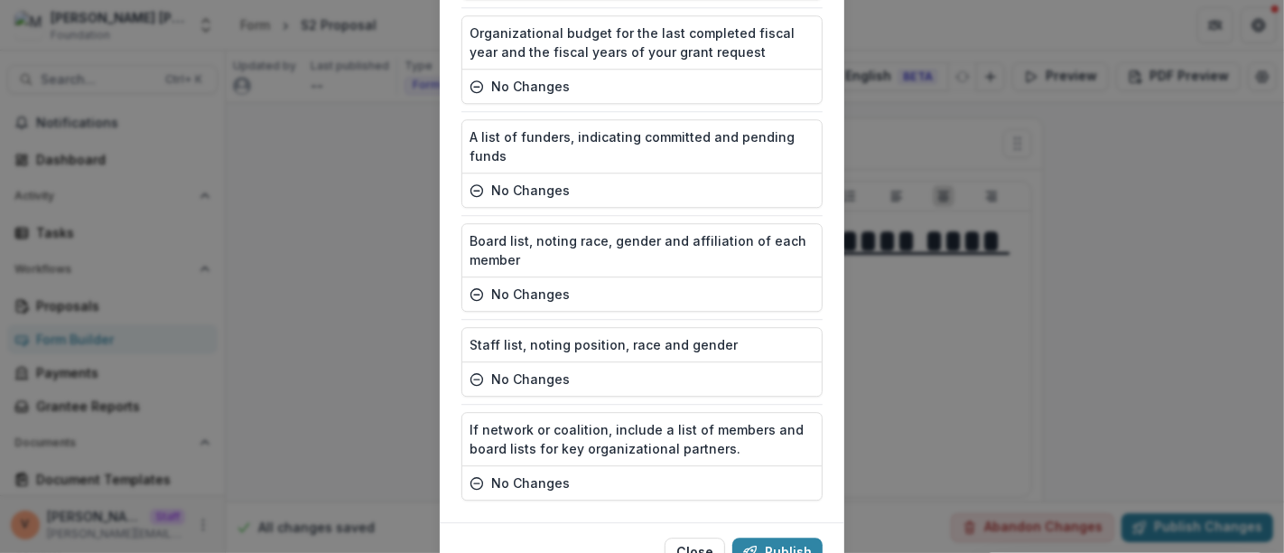
scroll to position [4251, 0]
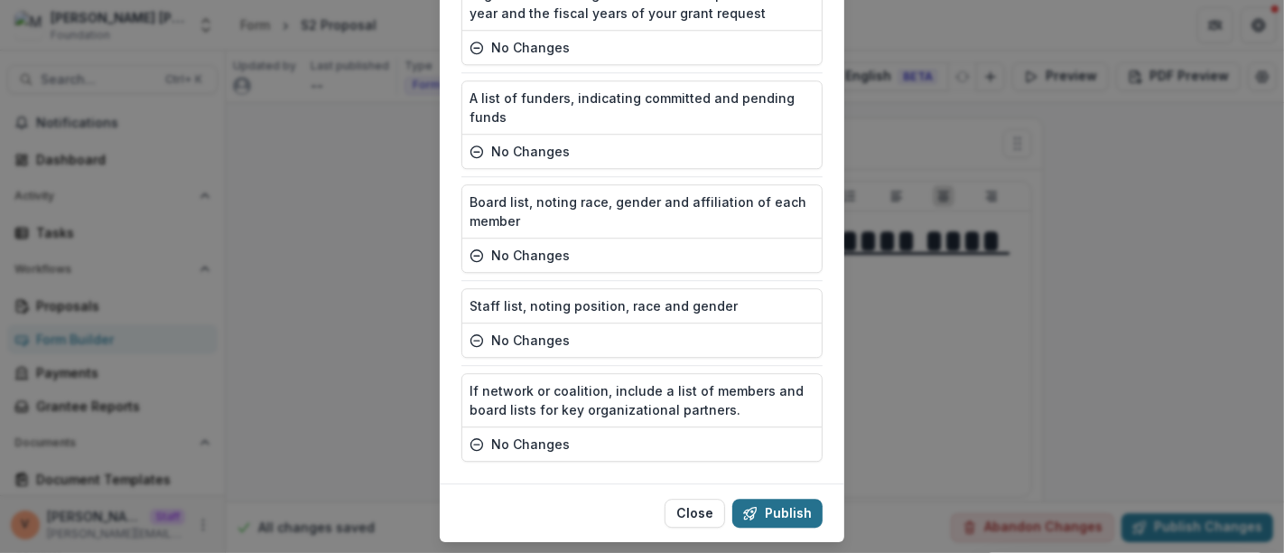
click at [784, 498] on button "Publish" at bounding box center [777, 512] width 90 height 29
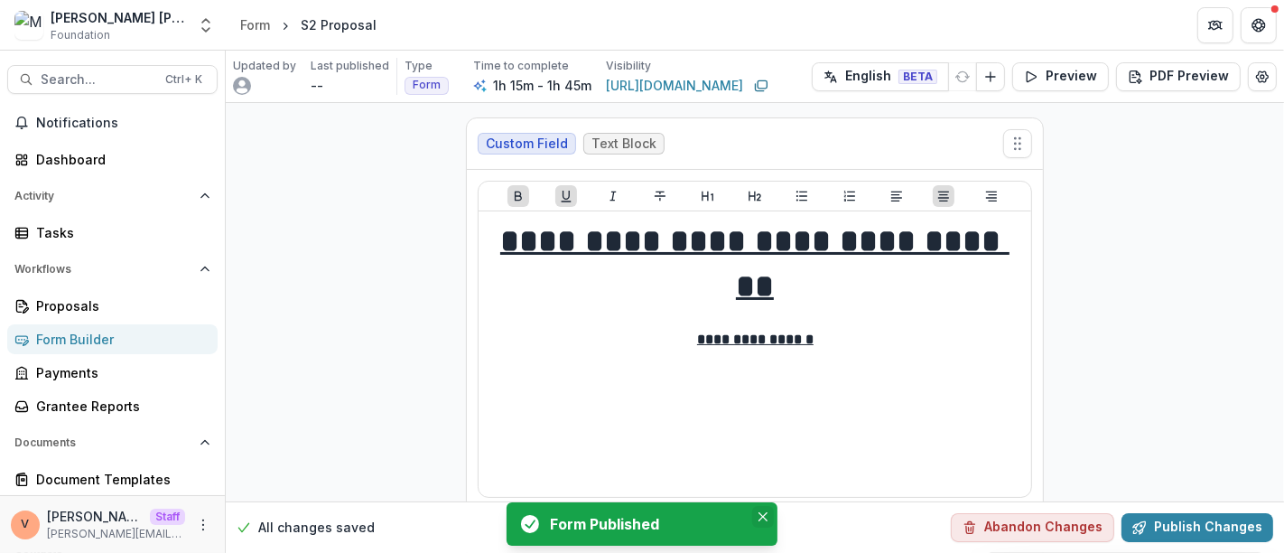
click at [760, 521] on icon "Close" at bounding box center [762, 516] width 9 height 9
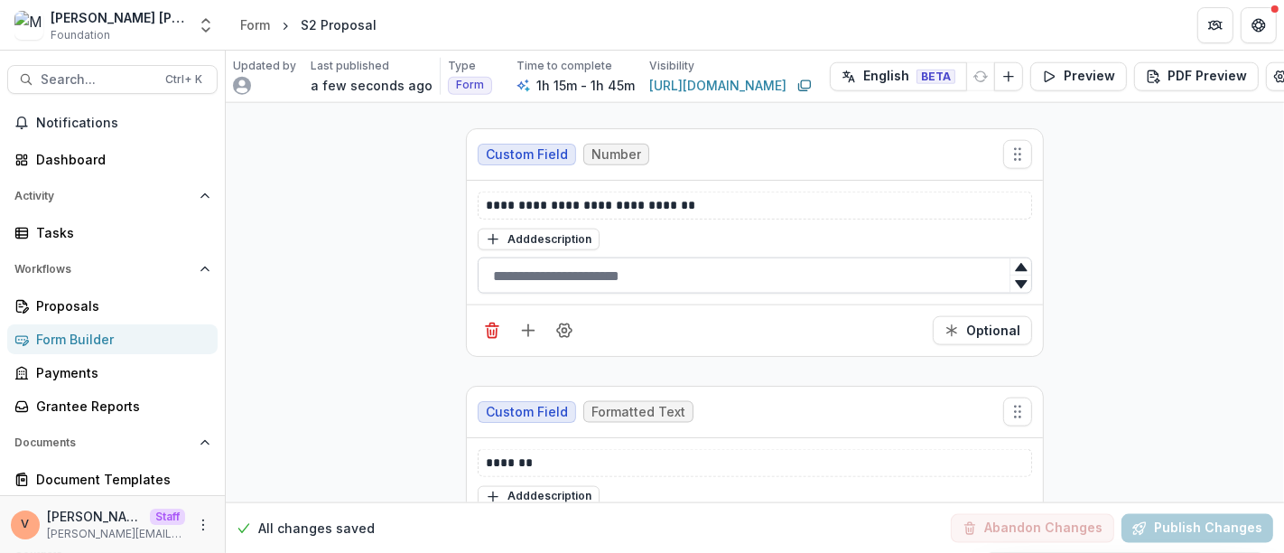
scroll to position [7523, 0]
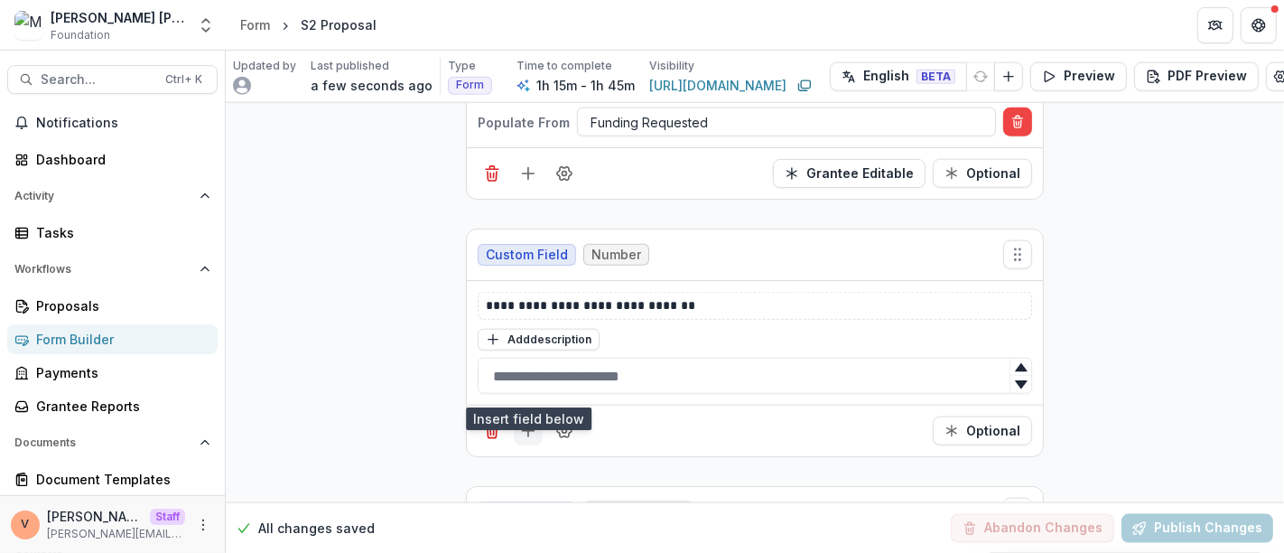
click at [528, 425] on line "Add field" at bounding box center [528, 431] width 0 height 12
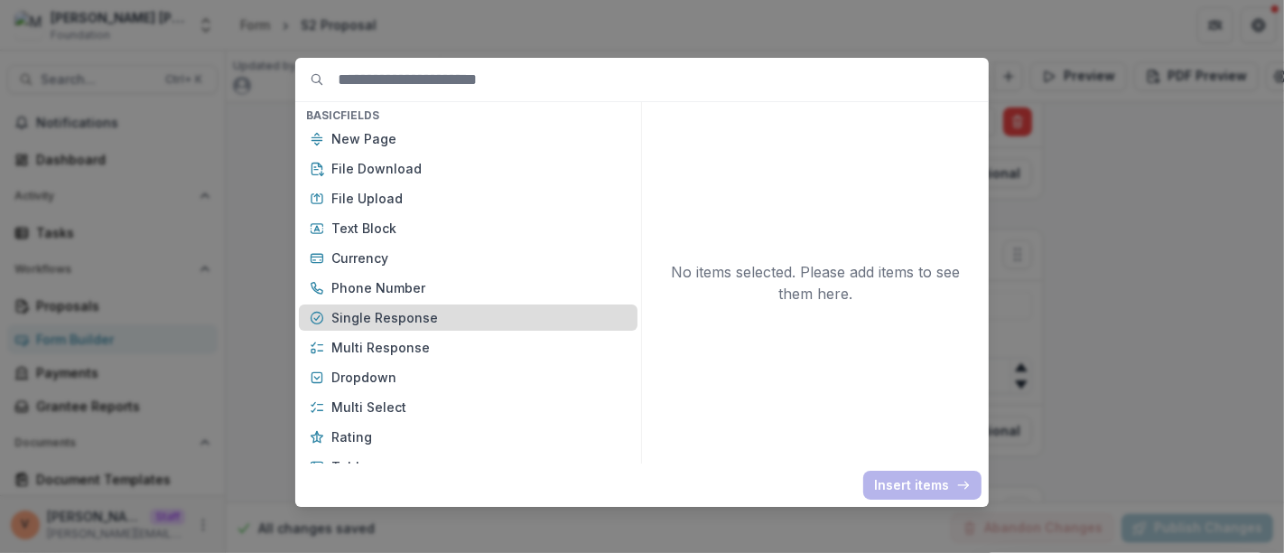
click at [429, 324] on p "Single Response" at bounding box center [478, 317] width 295 height 19
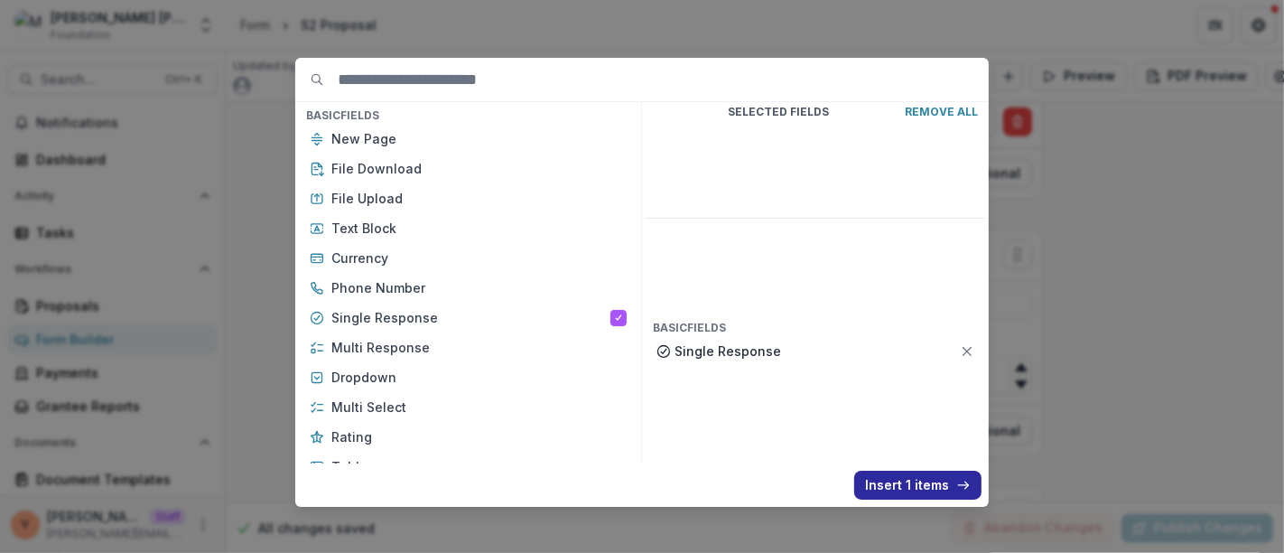
click at [908, 485] on button "Insert 1 items" at bounding box center [917, 484] width 127 height 29
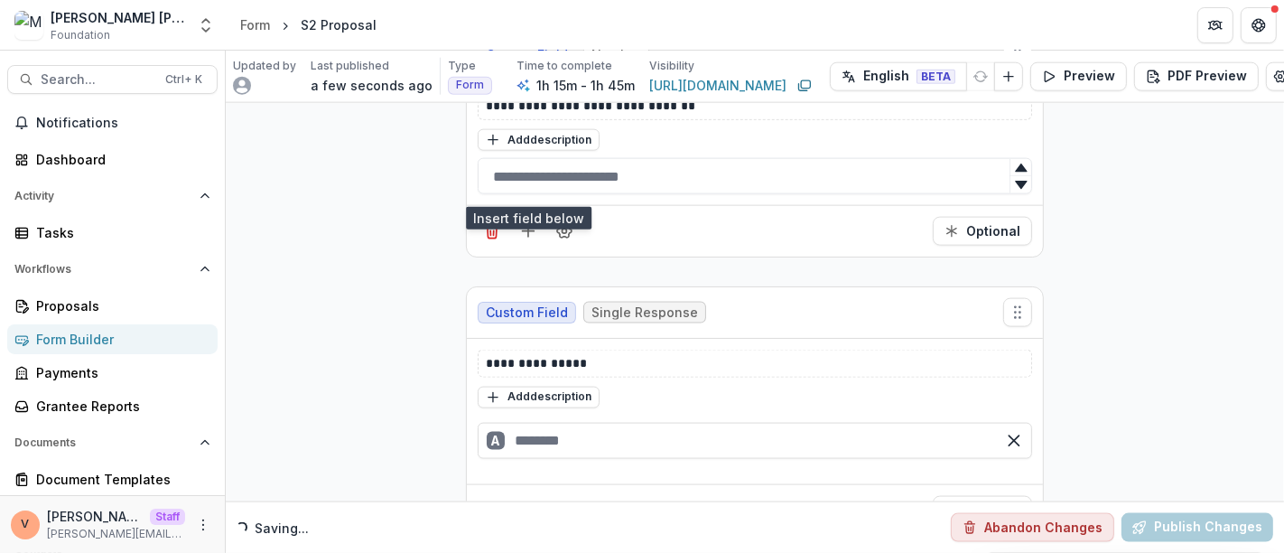
scroll to position [7724, 0]
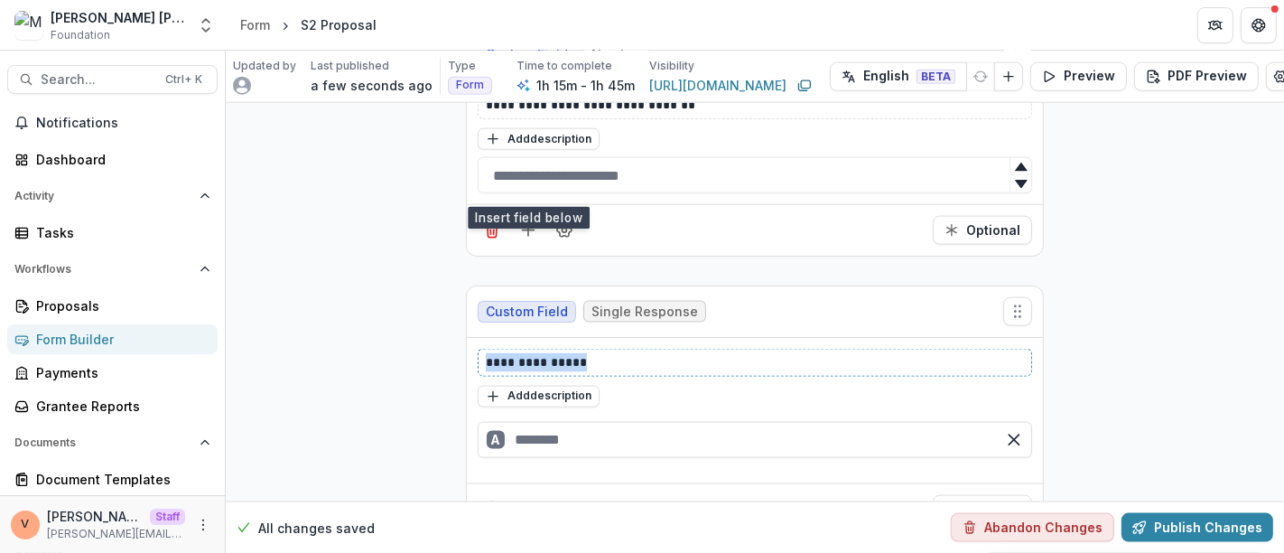
drag, startPoint x: 580, startPoint y: 313, endPoint x: 443, endPoint y: 311, distance: 136.4
paste div
click at [531, 422] on input "text" at bounding box center [755, 440] width 554 height 36
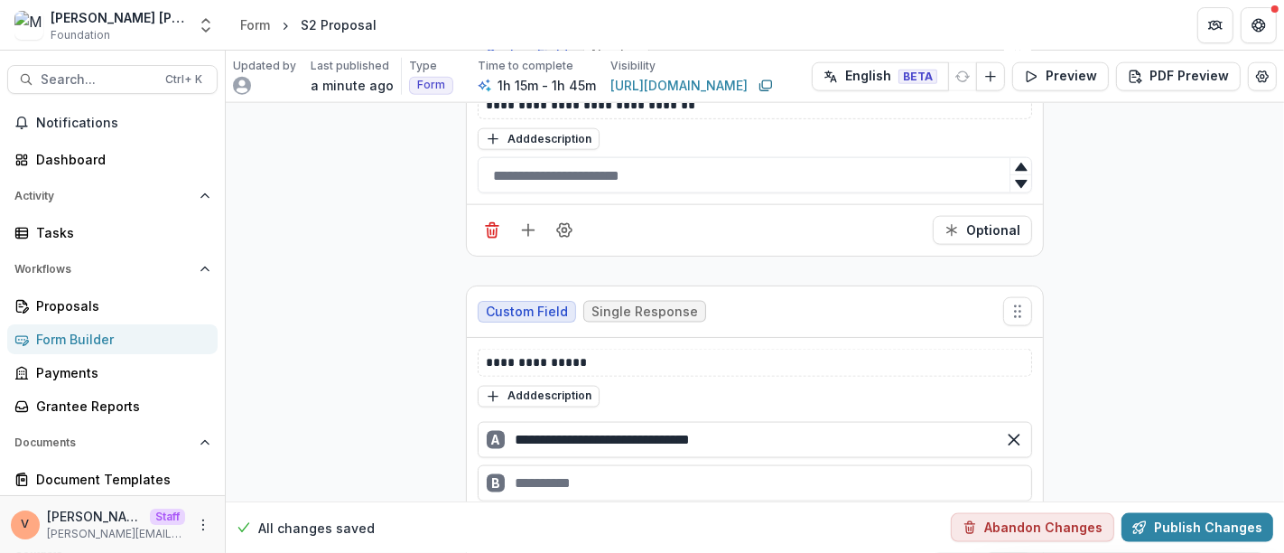
click at [536, 465] on div "B" at bounding box center [755, 483] width 554 height 36
click at [567, 508] on div "C" at bounding box center [755, 526] width 554 height 36
type input "****"
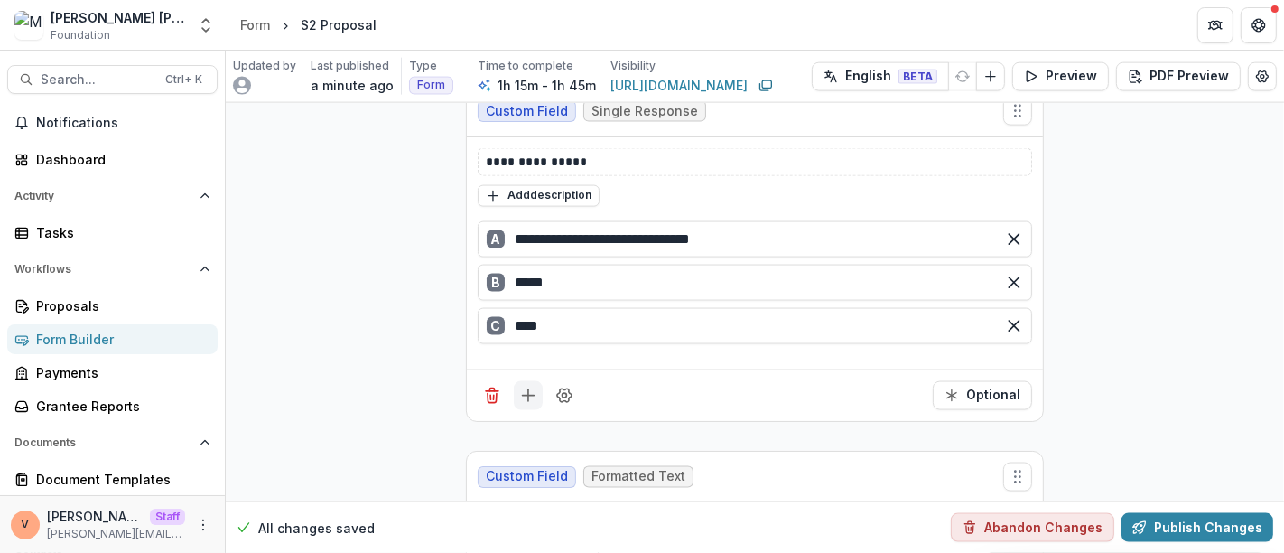
click at [527, 386] on icon "Add field" at bounding box center [528, 395] width 18 height 18
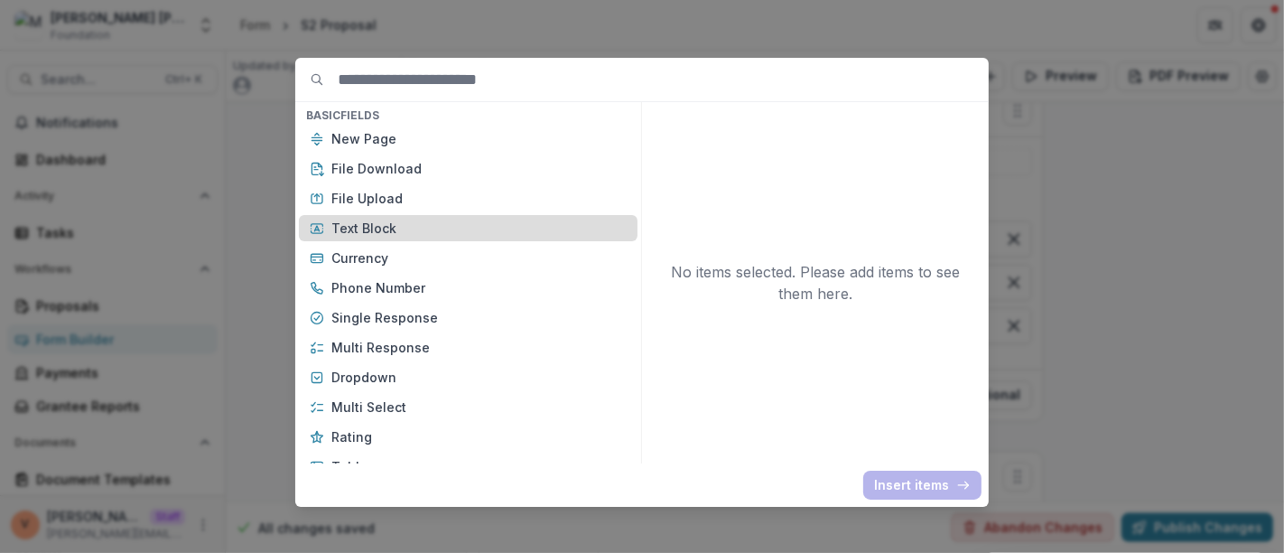
click at [388, 220] on p "Text Block" at bounding box center [478, 227] width 295 height 19
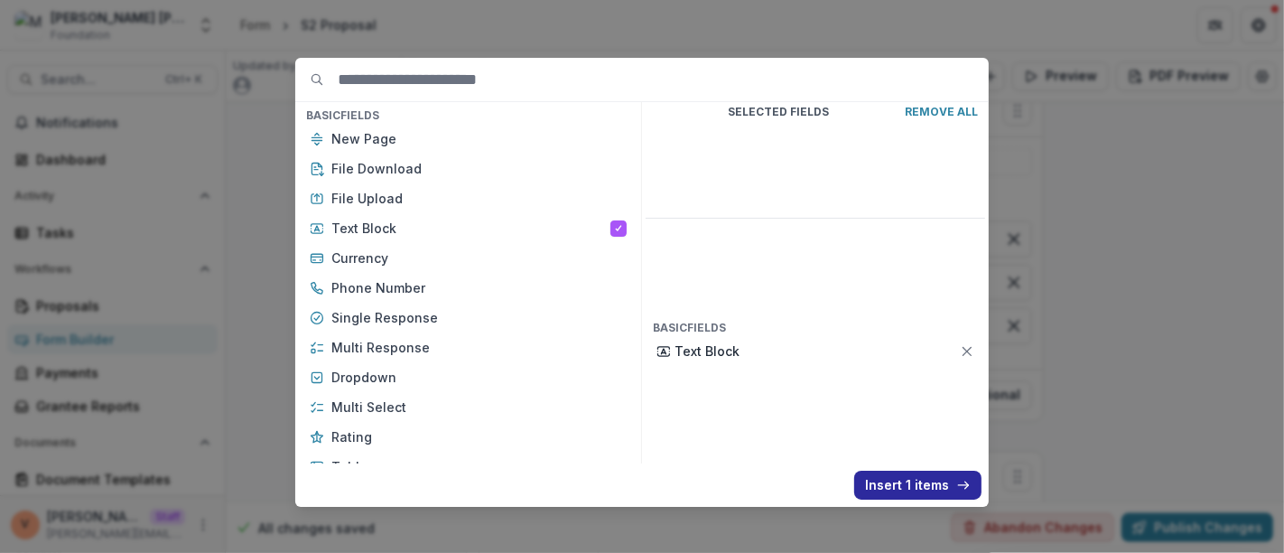
click at [882, 478] on button "Insert 1 items" at bounding box center [917, 484] width 127 height 29
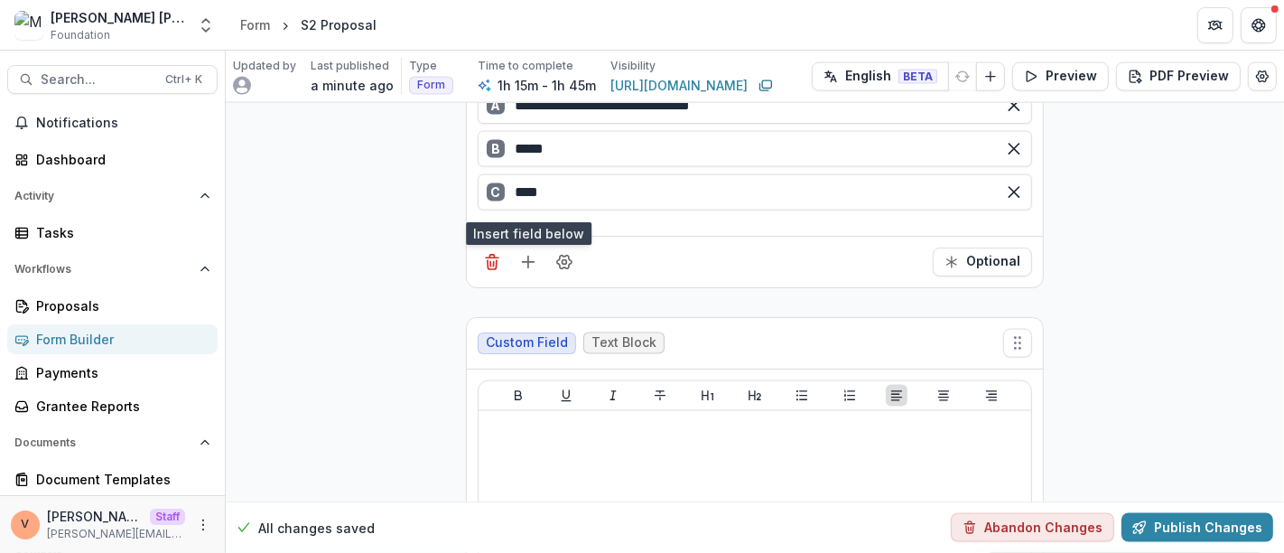
scroll to position [8126, 0]
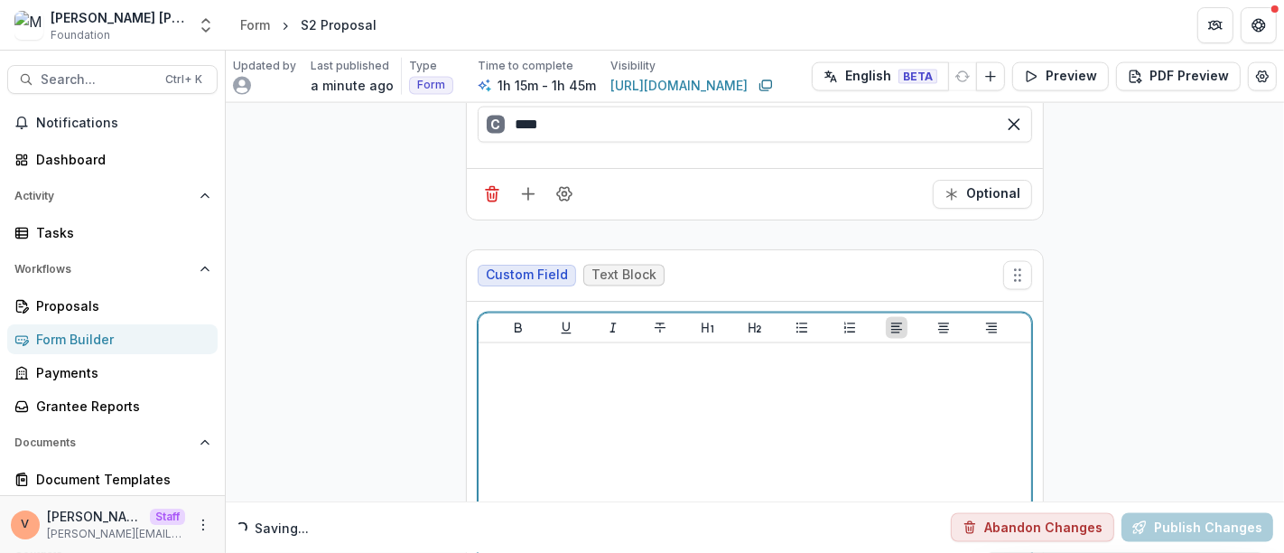
click at [642, 350] on div at bounding box center [755, 485] width 538 height 271
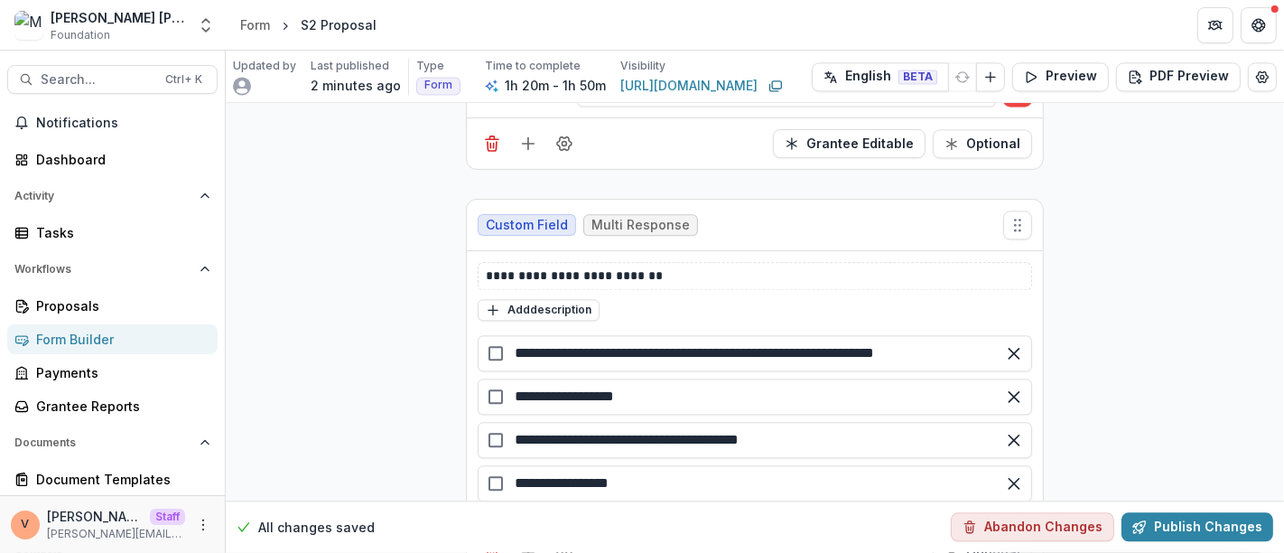
scroll to position [9429, 0]
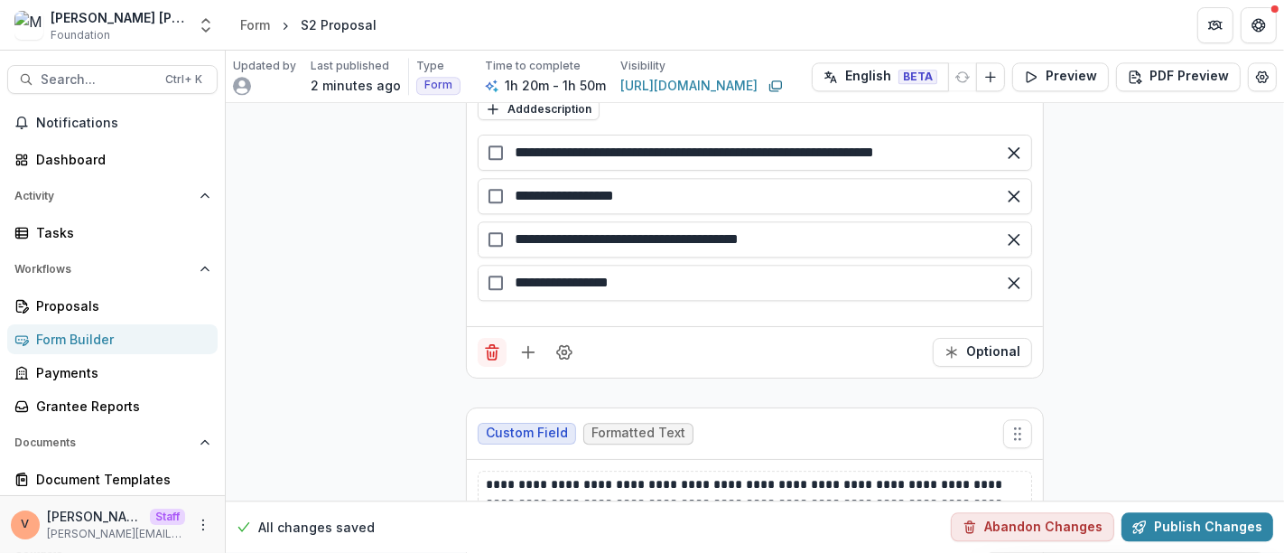
click at [490, 352] on line "Delete field" at bounding box center [490, 354] width 0 height 5
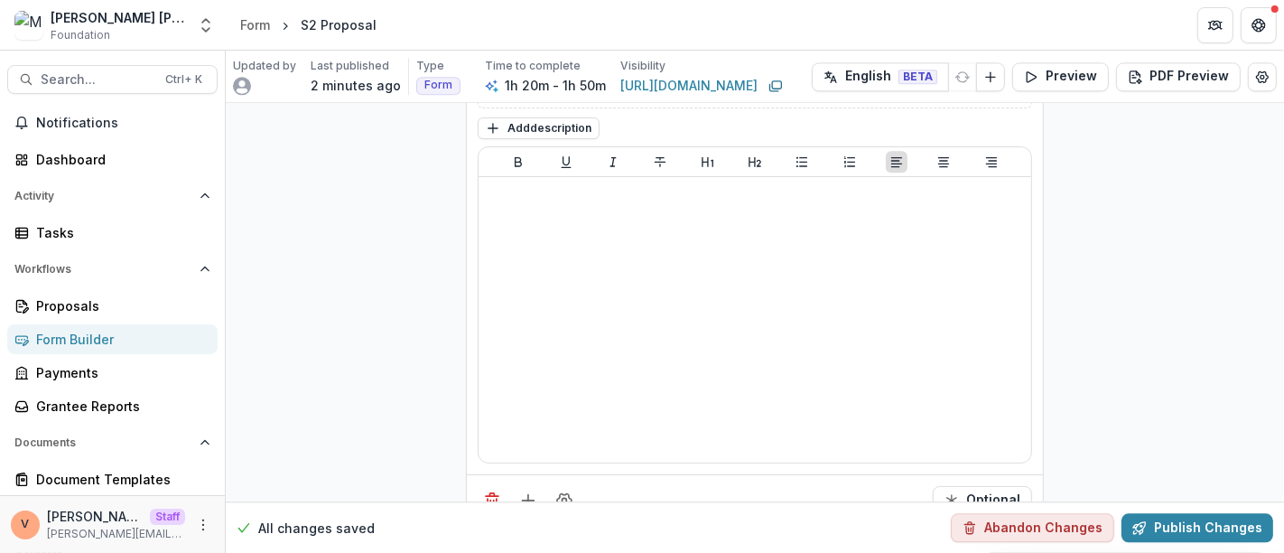
scroll to position [9022, 0]
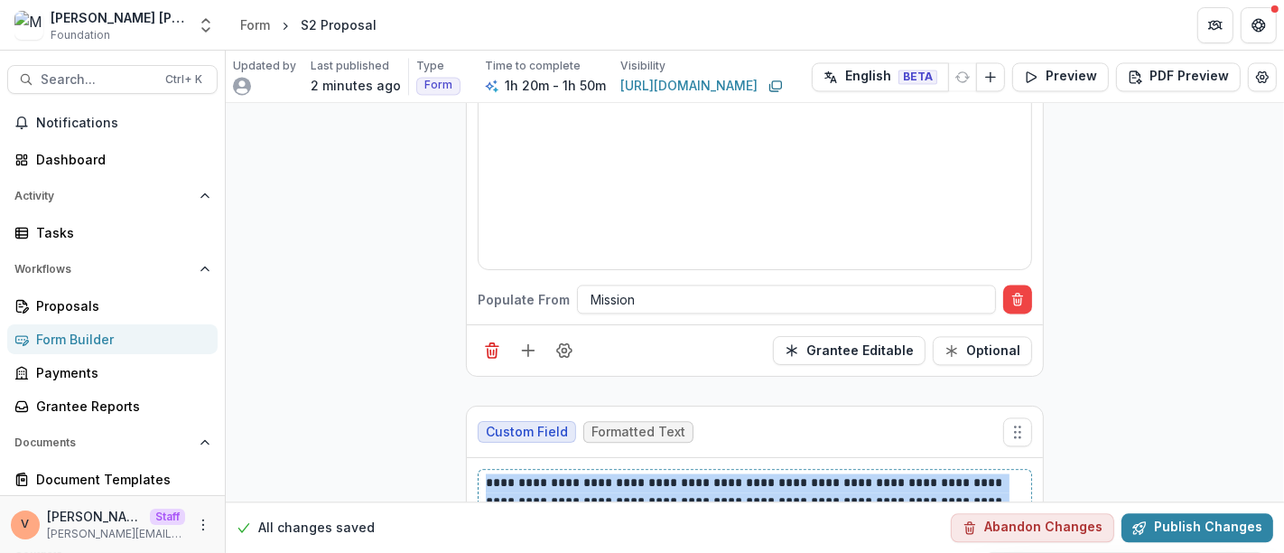
drag, startPoint x: 1006, startPoint y: 450, endPoint x: 377, endPoint y: 414, distance: 629.4
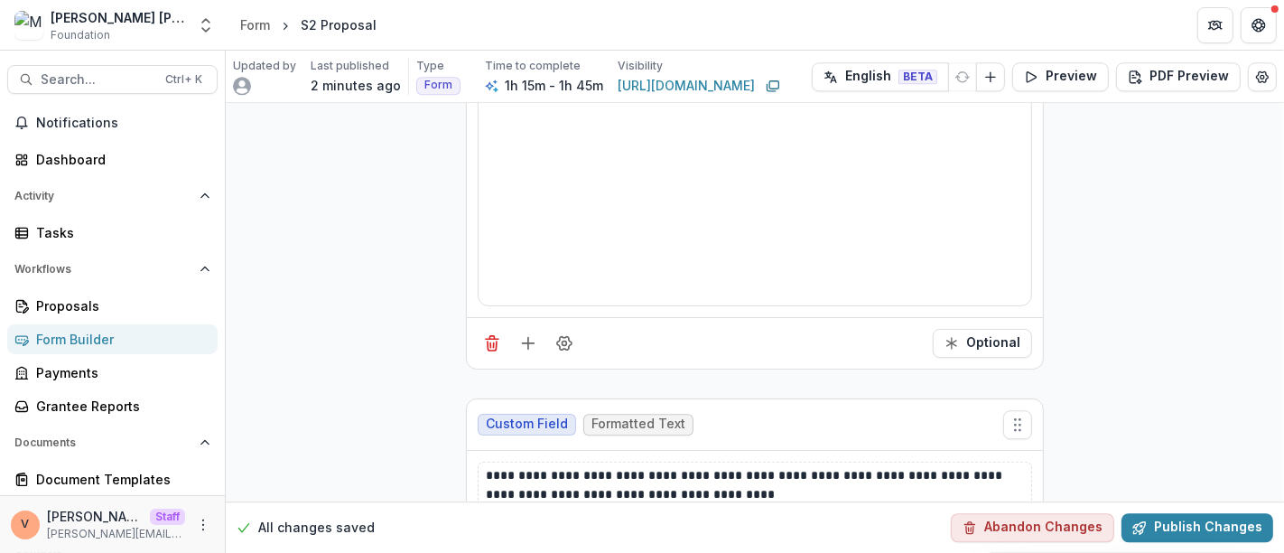
scroll to position [9725, 0]
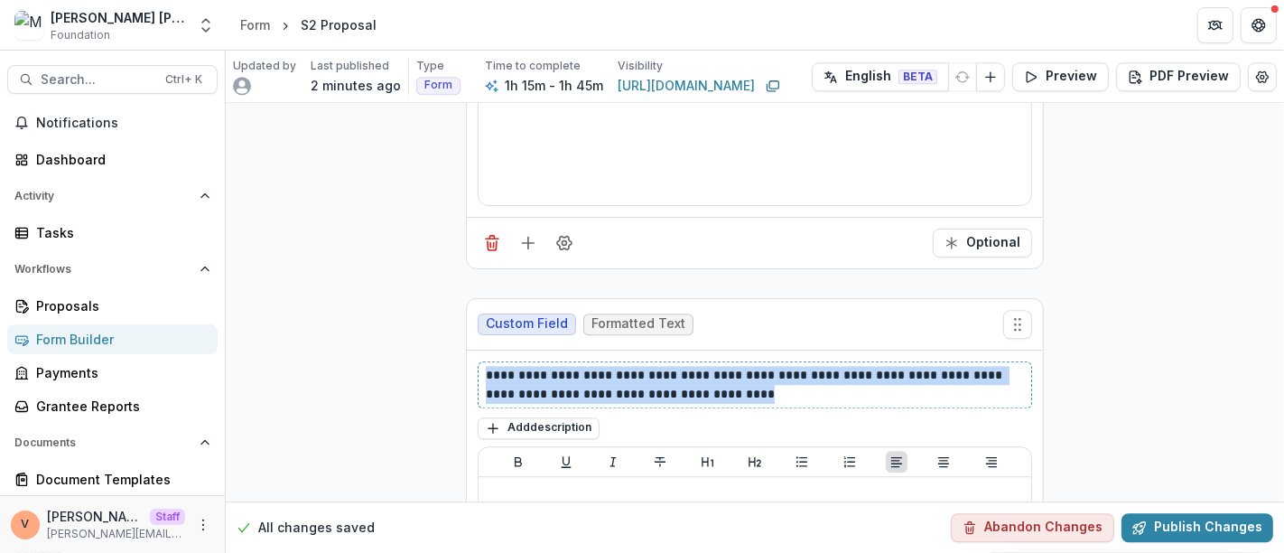
drag, startPoint x: 725, startPoint y: 341, endPoint x: 422, endPoint y: 317, distance: 304.3
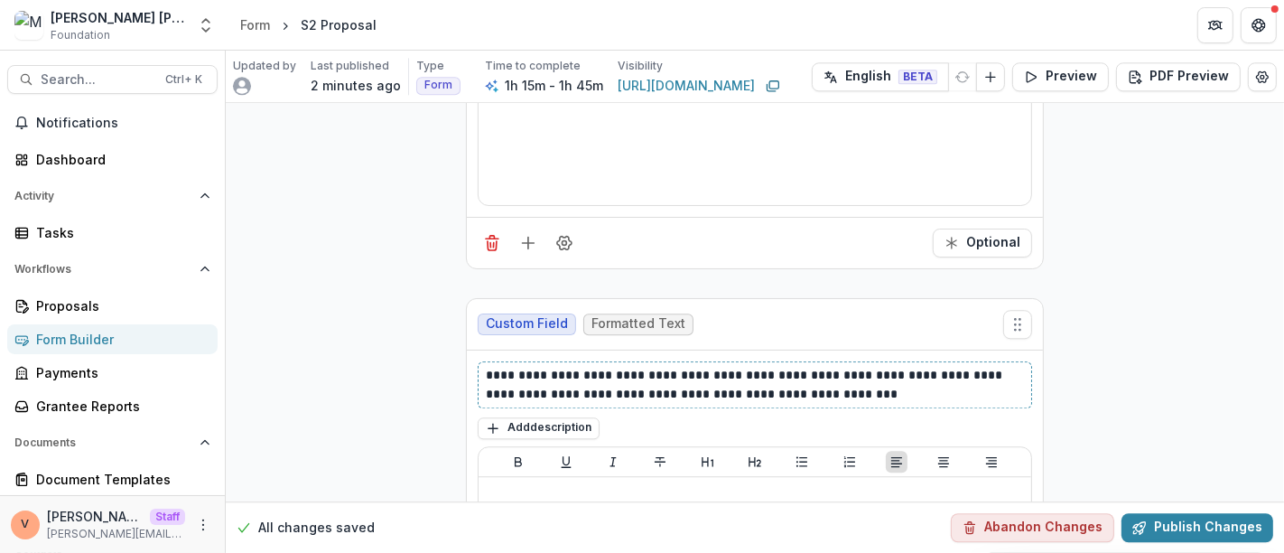
scroll to position [10326, 0]
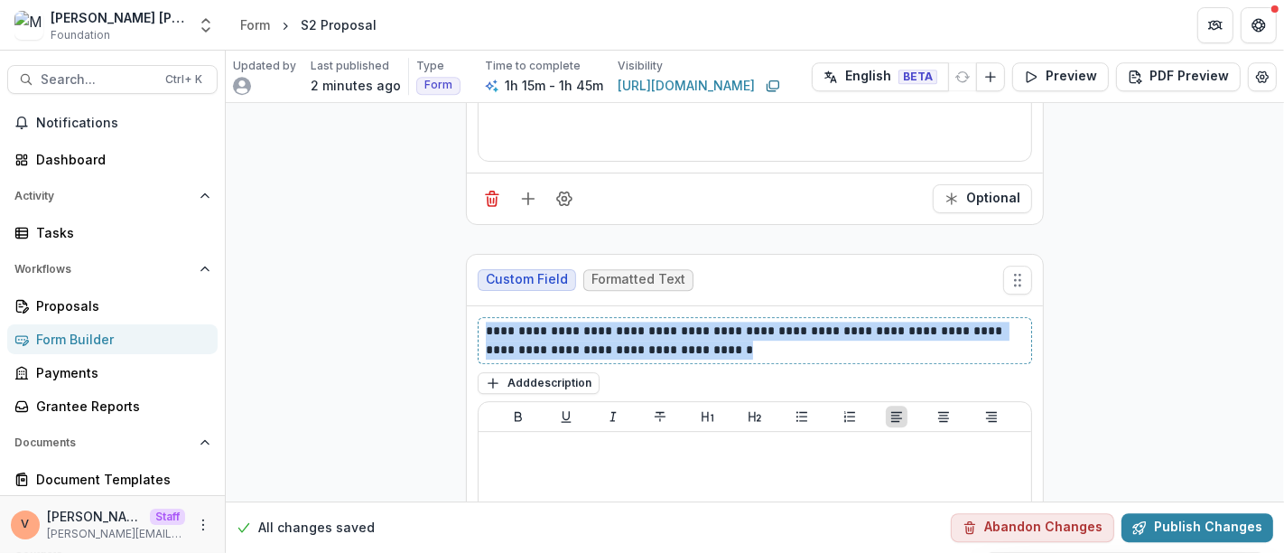
drag, startPoint x: 767, startPoint y: 293, endPoint x: 438, endPoint y: 278, distance: 329.0
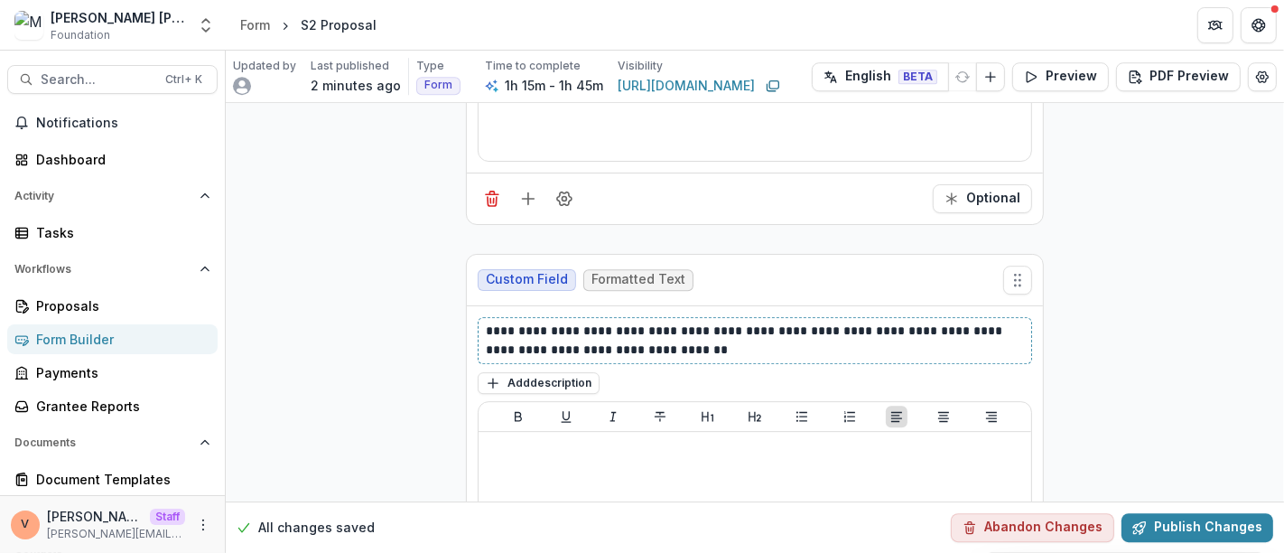
scroll to position [10928, 0]
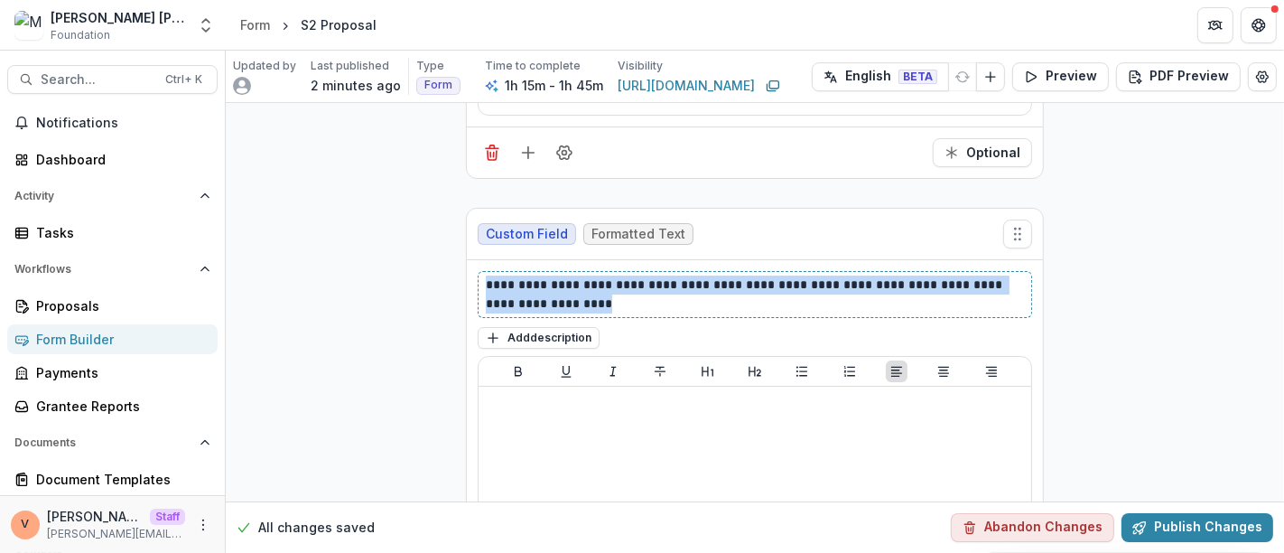
drag, startPoint x: 570, startPoint y: 246, endPoint x: 456, endPoint y: 222, distance: 116.2
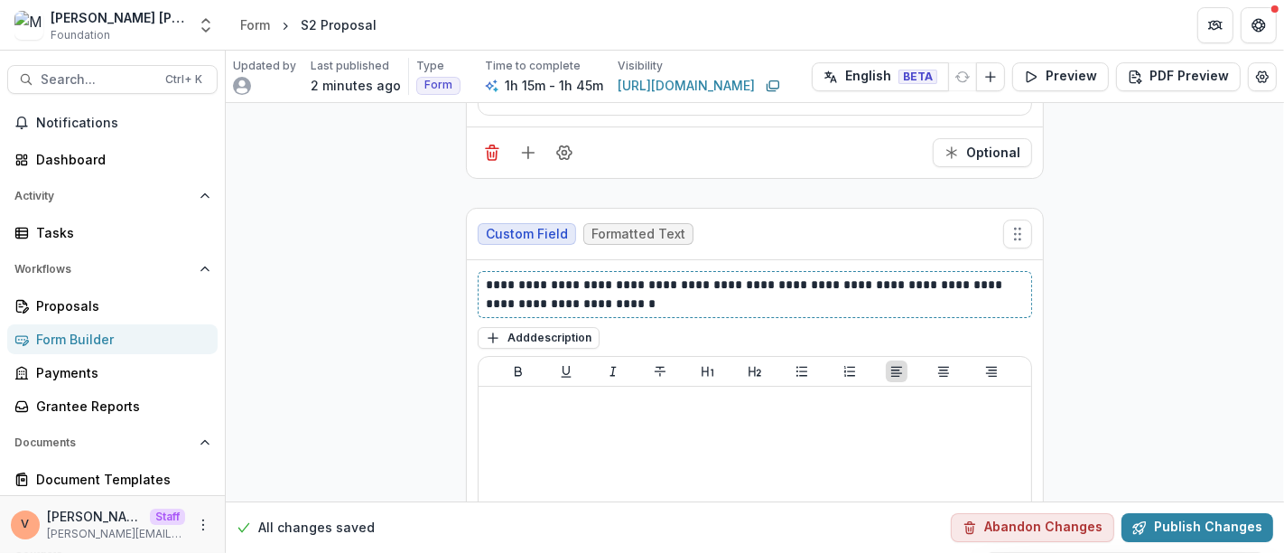
scroll to position [11430, 0]
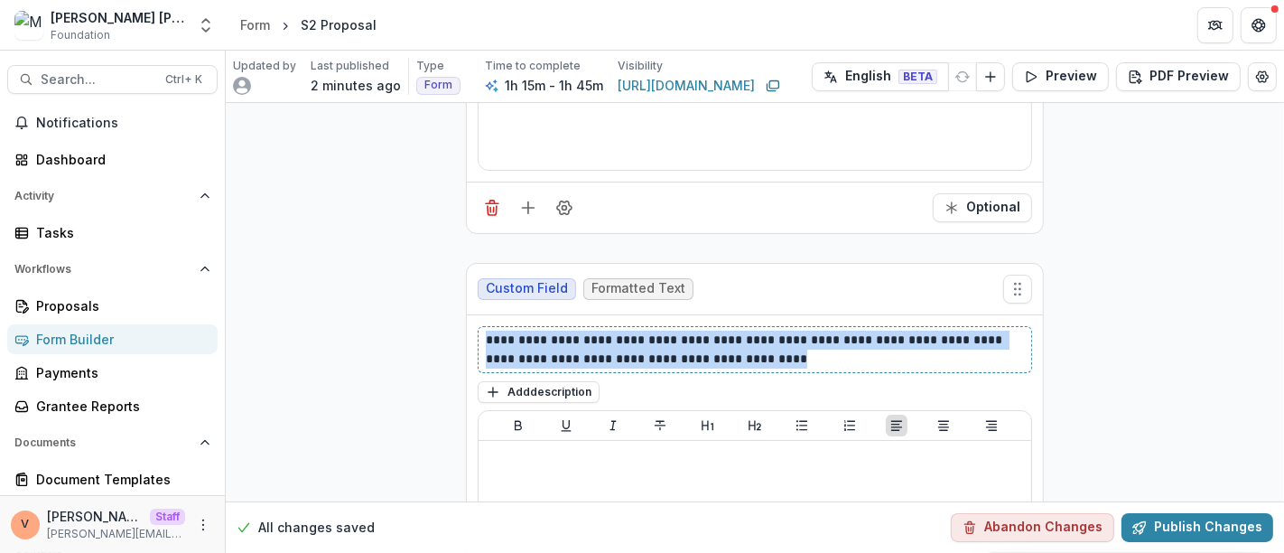
drag, startPoint x: 743, startPoint y: 300, endPoint x: 432, endPoint y: 277, distance: 311.4
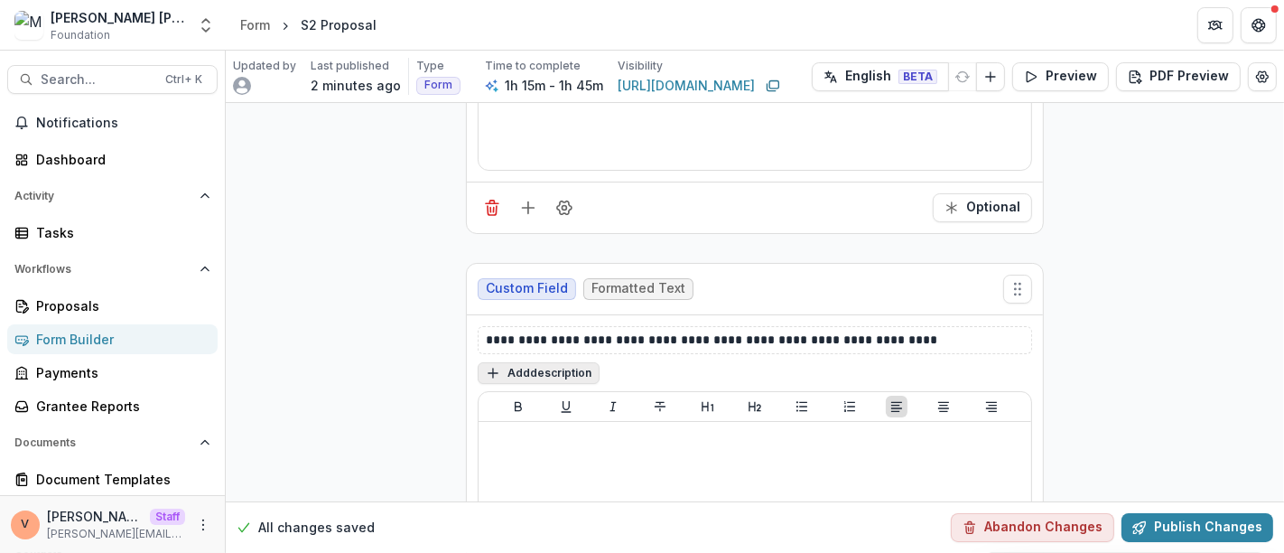
click at [554, 362] on button "Add description" at bounding box center [539, 373] width 122 height 22
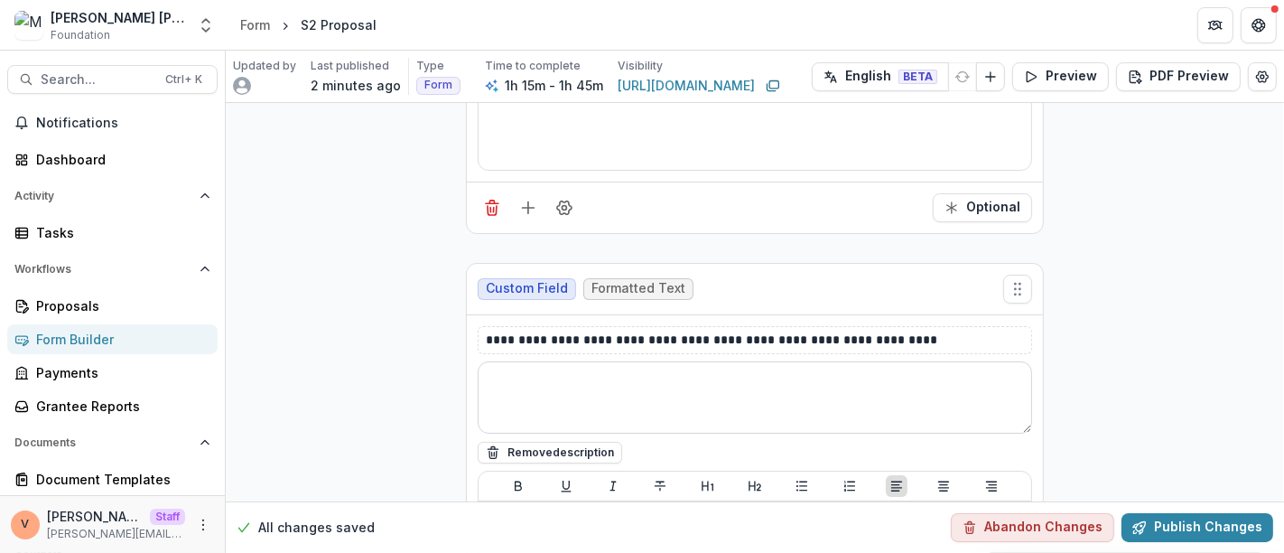
click at [539, 361] on textarea at bounding box center [755, 397] width 554 height 72
paste textarea "**********"
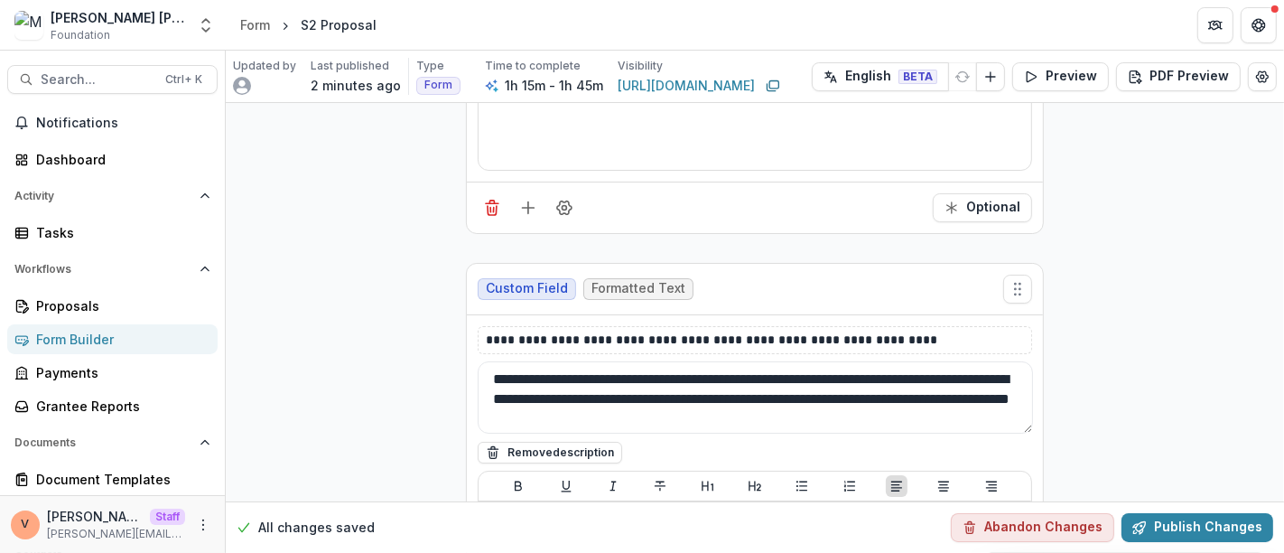
type textarea "**********"
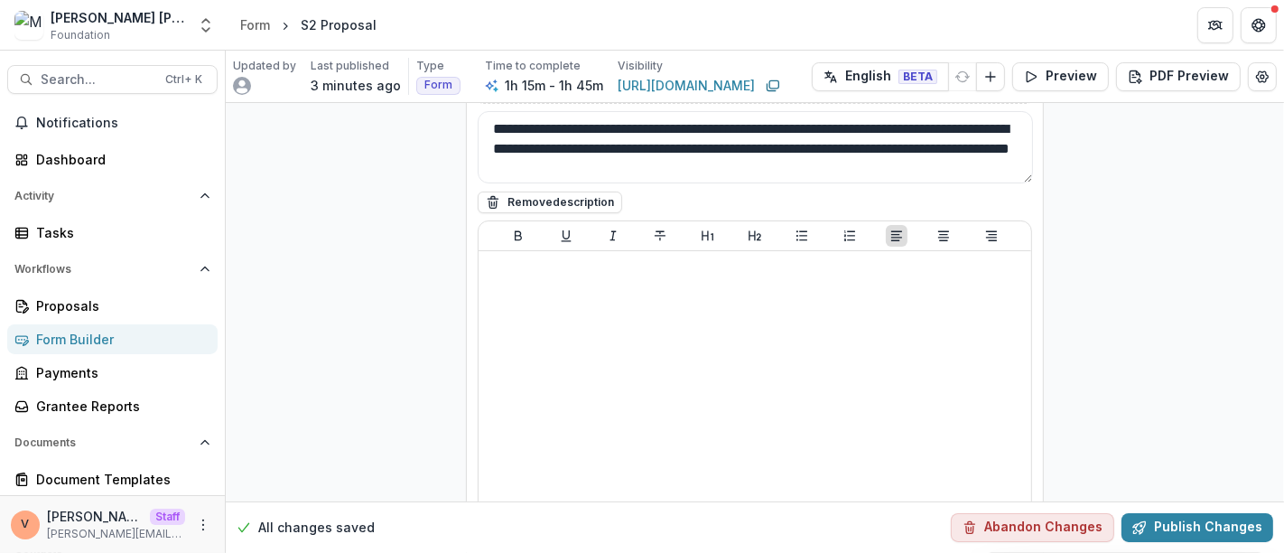
scroll to position [11931, 0]
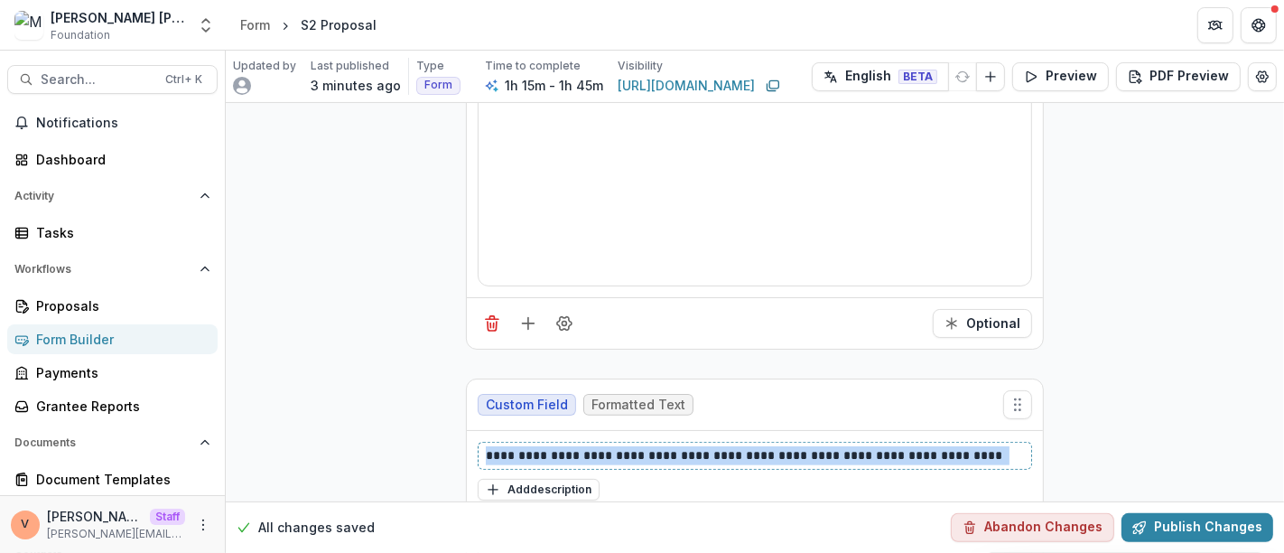
drag, startPoint x: 987, startPoint y: 390, endPoint x: 424, endPoint y: 400, distance: 562.6
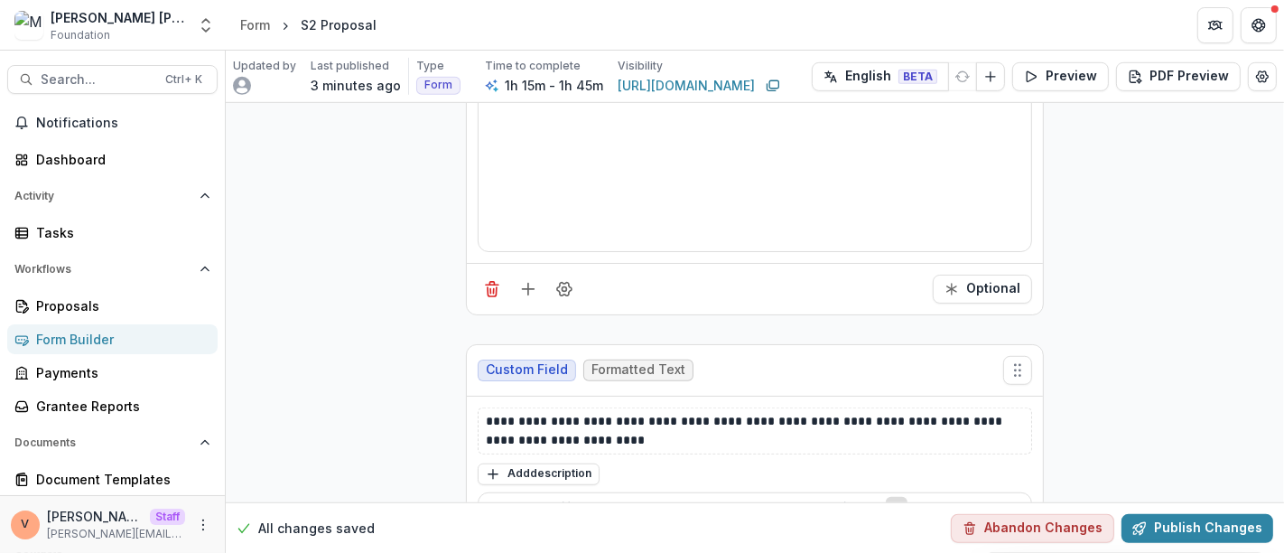
scroll to position [12533, 0]
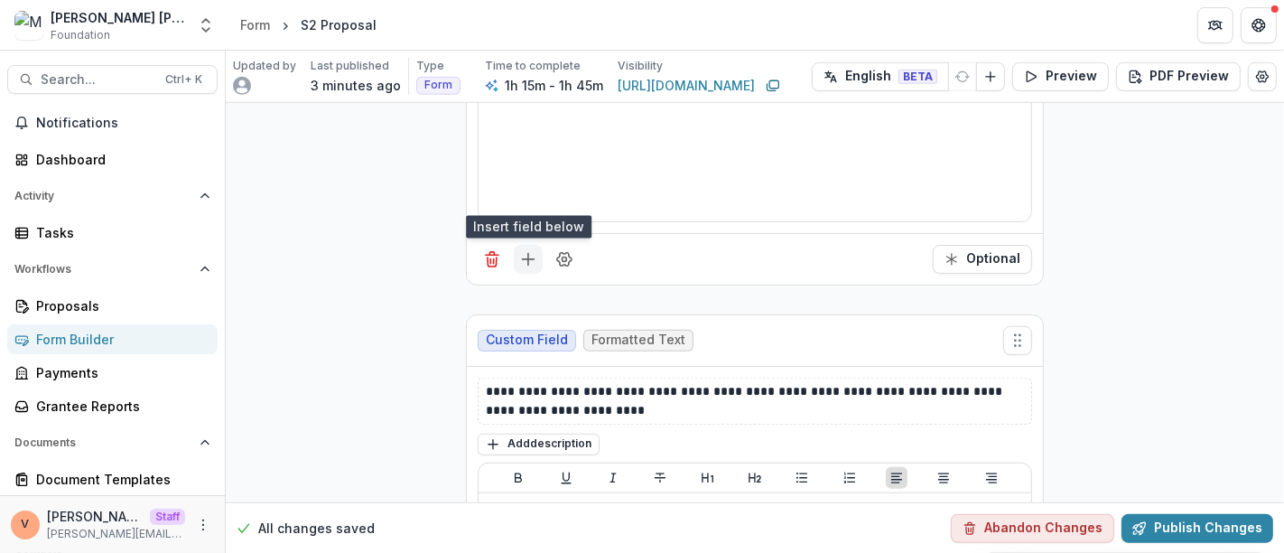
click at [529, 250] on icon "Add field" at bounding box center [528, 259] width 18 height 18
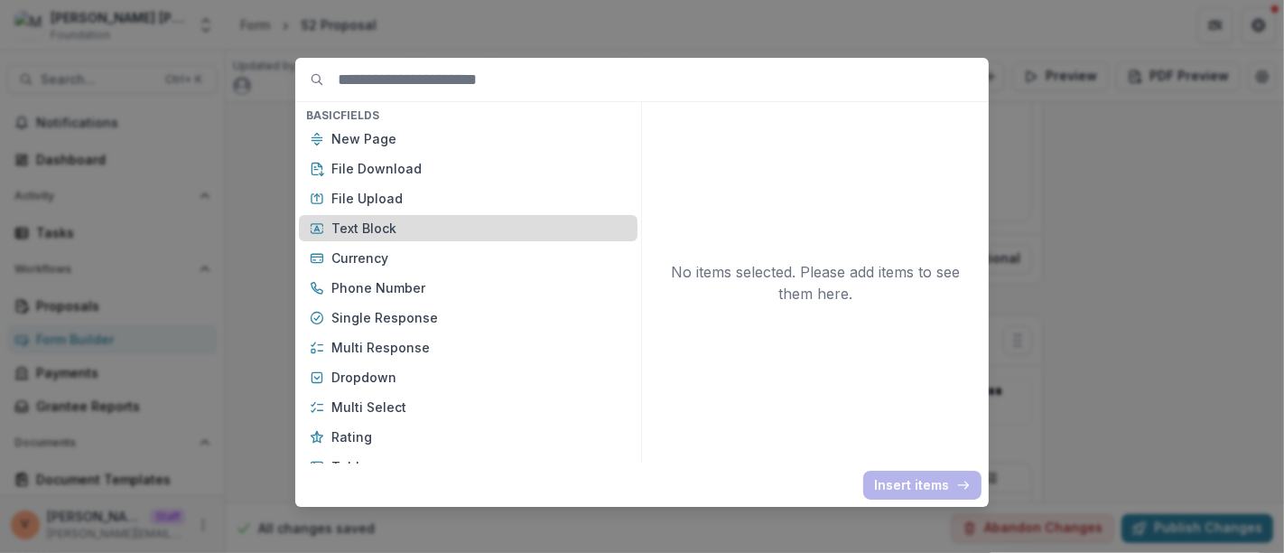
click at [395, 218] on p "Text Block" at bounding box center [478, 227] width 295 height 19
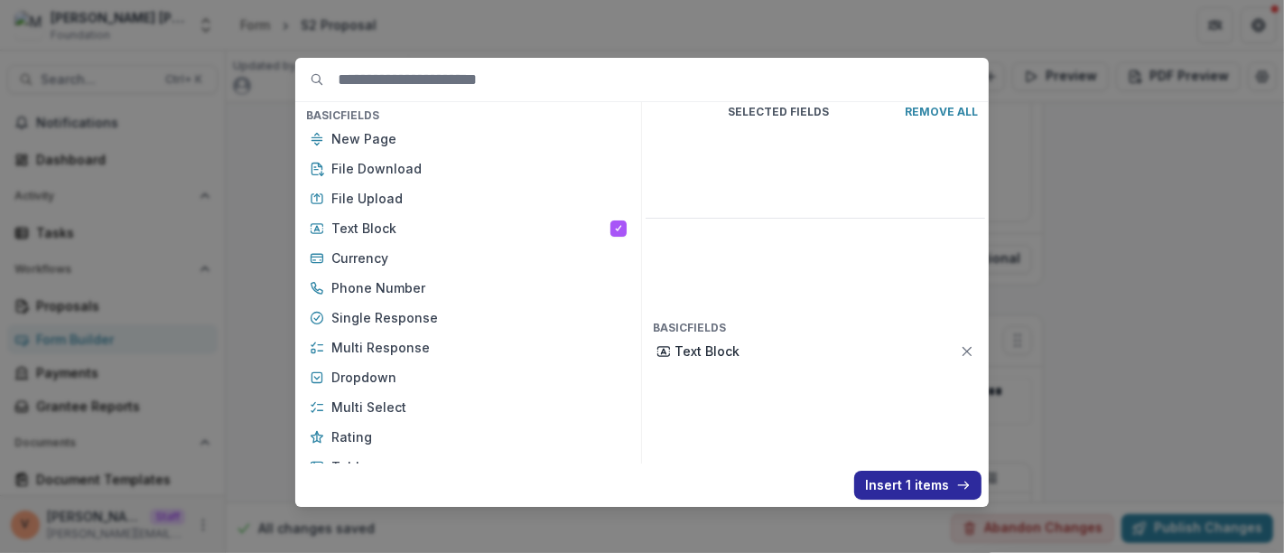
click at [930, 482] on button "Insert 1 items" at bounding box center [917, 484] width 127 height 29
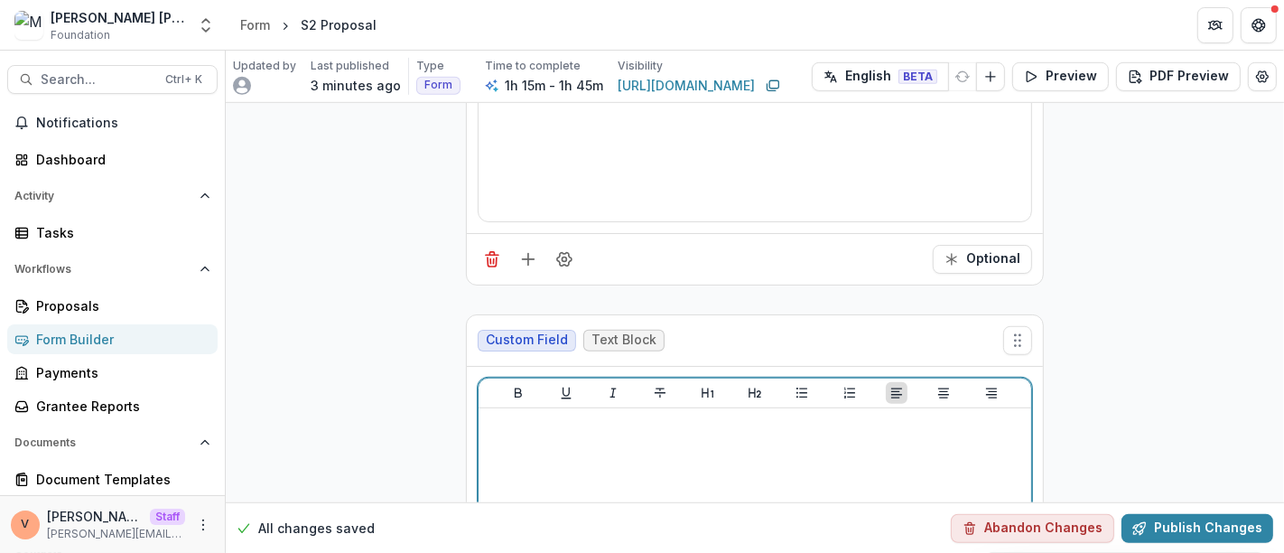
click at [693, 415] on div at bounding box center [755, 550] width 538 height 271
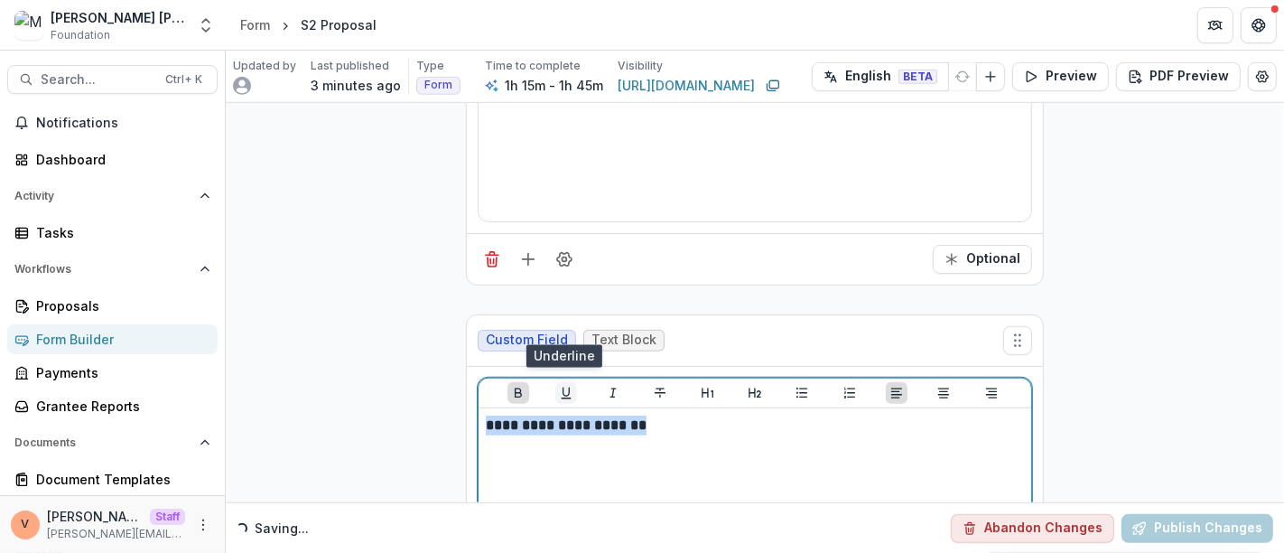
click at [564, 386] on icon "Underline" at bounding box center [566, 393] width 14 height 14
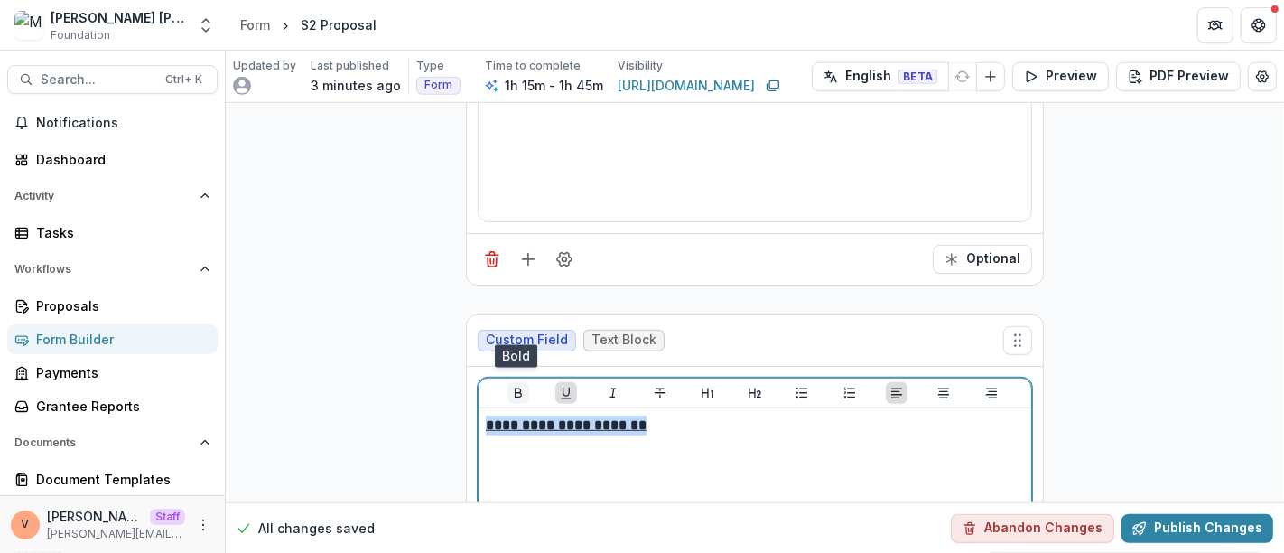
click at [515, 388] on icon "Bold" at bounding box center [518, 393] width 7 height 10
click at [518, 386] on icon "Bold" at bounding box center [518, 393] width 14 height 14
click at [670, 415] on p "**********" at bounding box center [755, 425] width 538 height 20
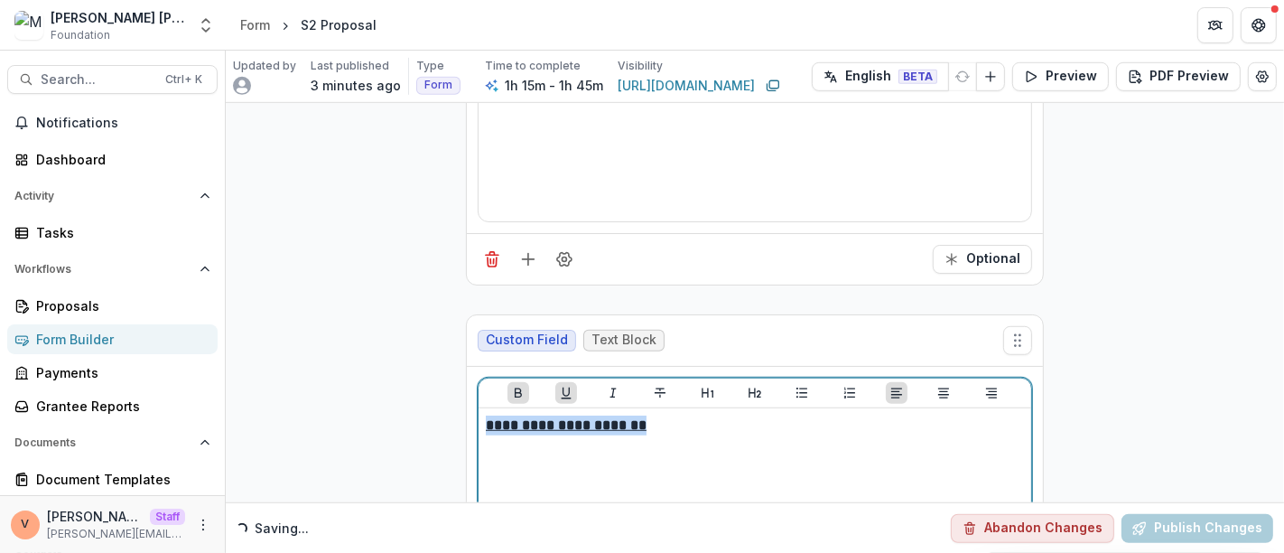
click at [670, 415] on p "**********" at bounding box center [755, 425] width 538 height 20
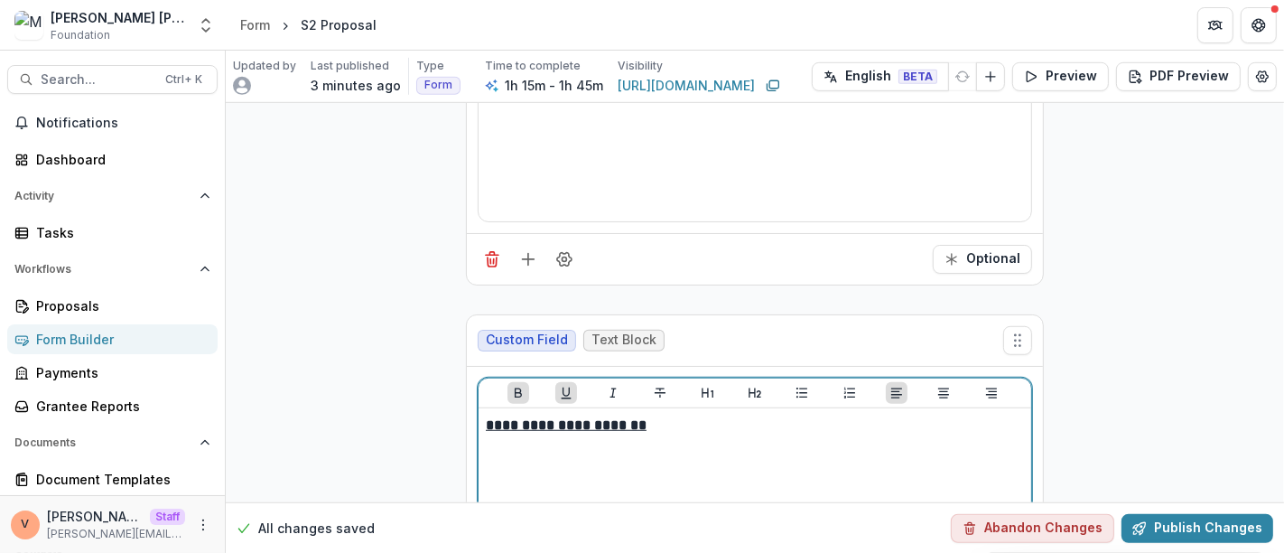
scroll to position [12934, 0]
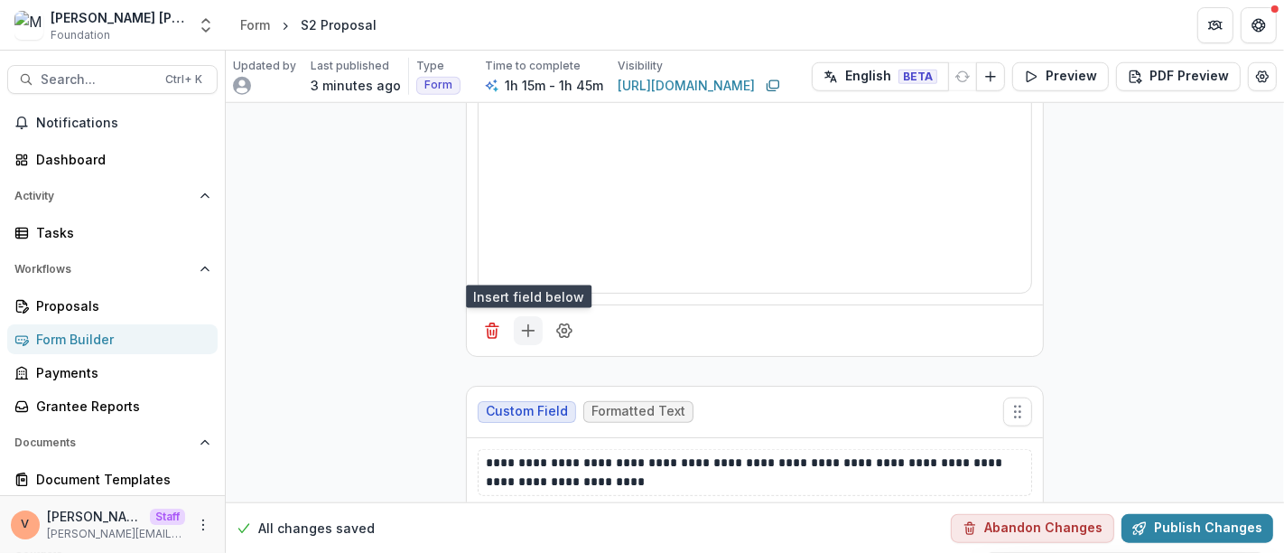
click at [533, 321] on icon "Add field" at bounding box center [528, 330] width 18 height 18
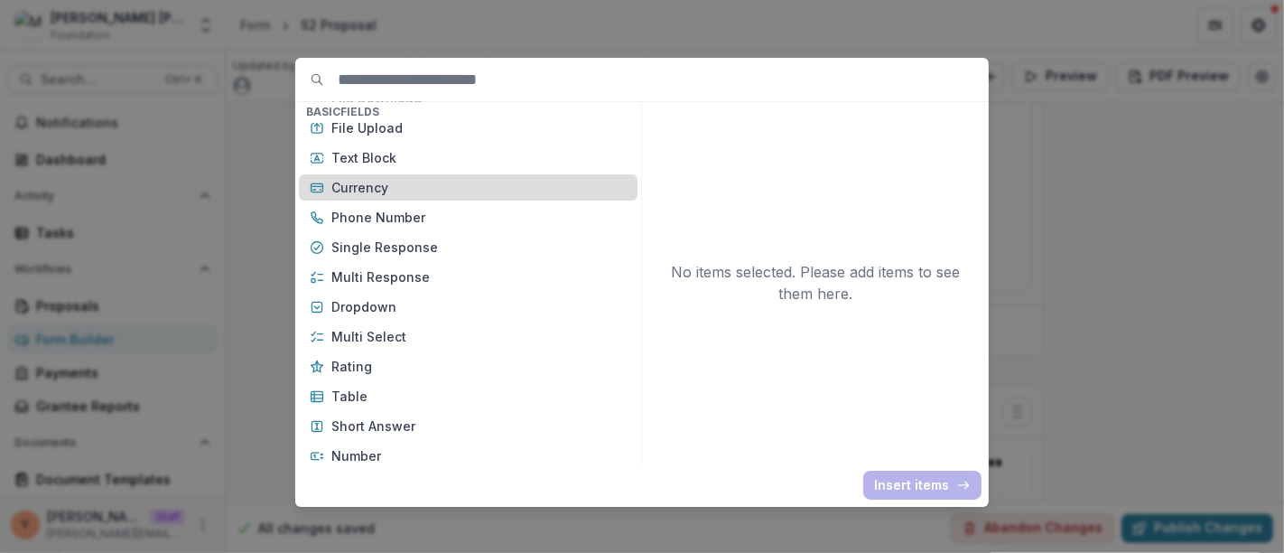
scroll to position [100, 0]
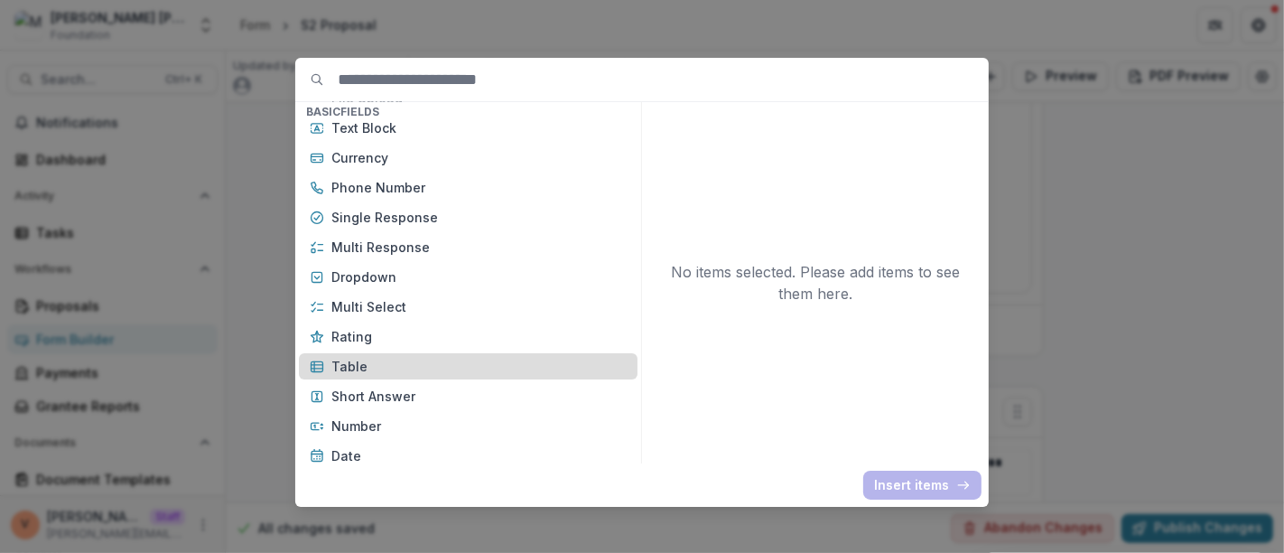
click at [376, 357] on p "Table" at bounding box center [478, 366] width 295 height 19
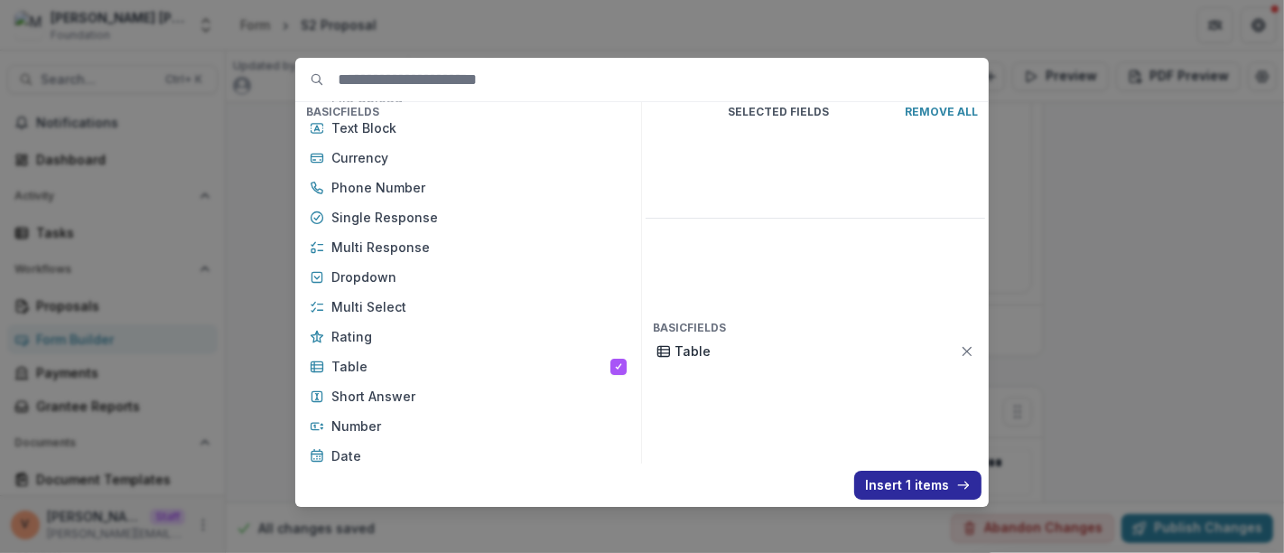
click at [902, 488] on button "Insert 1 items" at bounding box center [917, 484] width 127 height 29
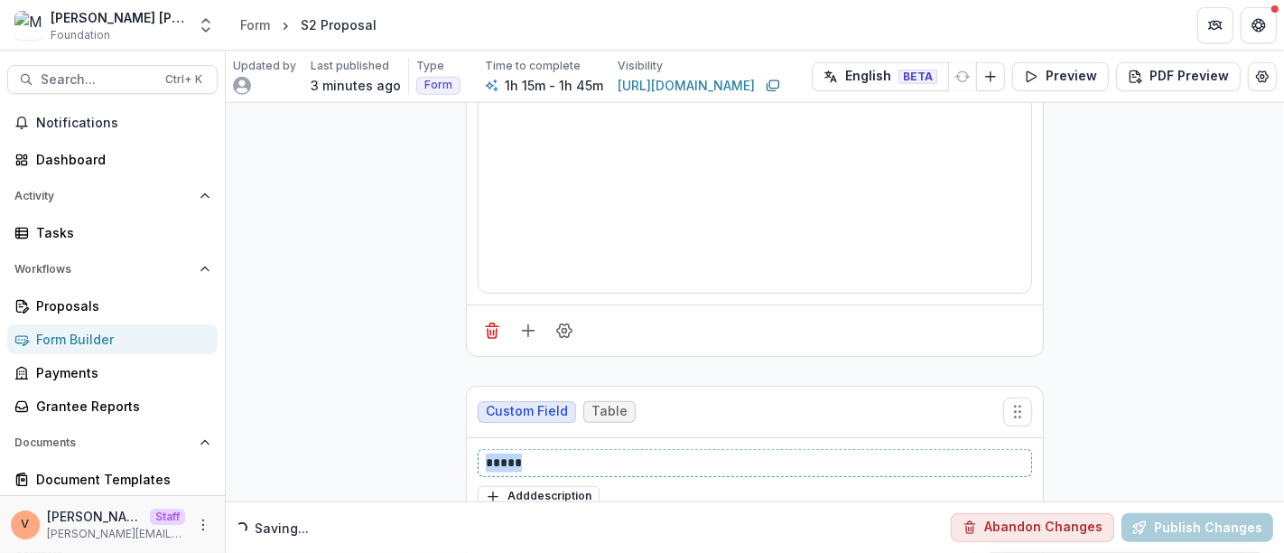
drag, startPoint x: 534, startPoint y: 389, endPoint x: 435, endPoint y: 391, distance: 98.4
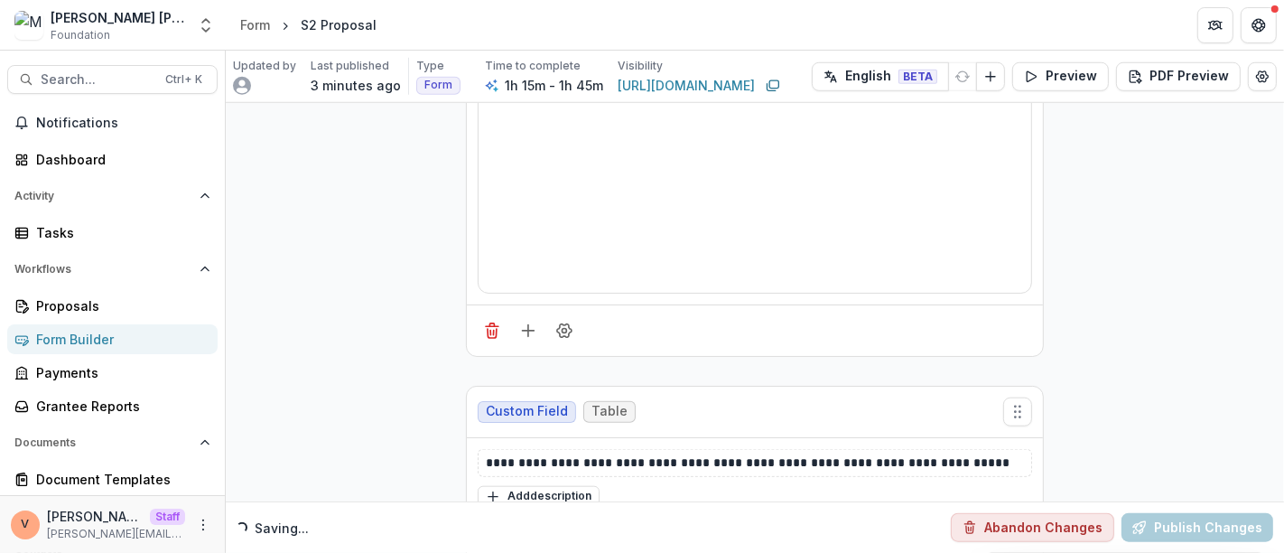
click at [556, 515] on button "Insert Table" at bounding box center [539, 529] width 122 height 29
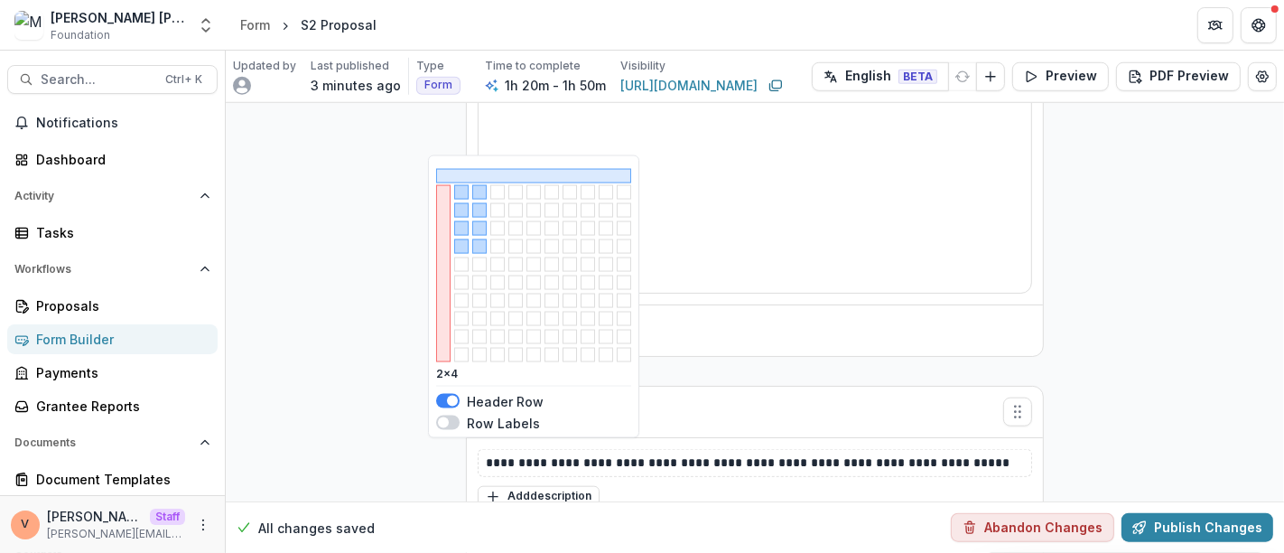
click at [481, 245] on button "button" at bounding box center [479, 246] width 14 height 14
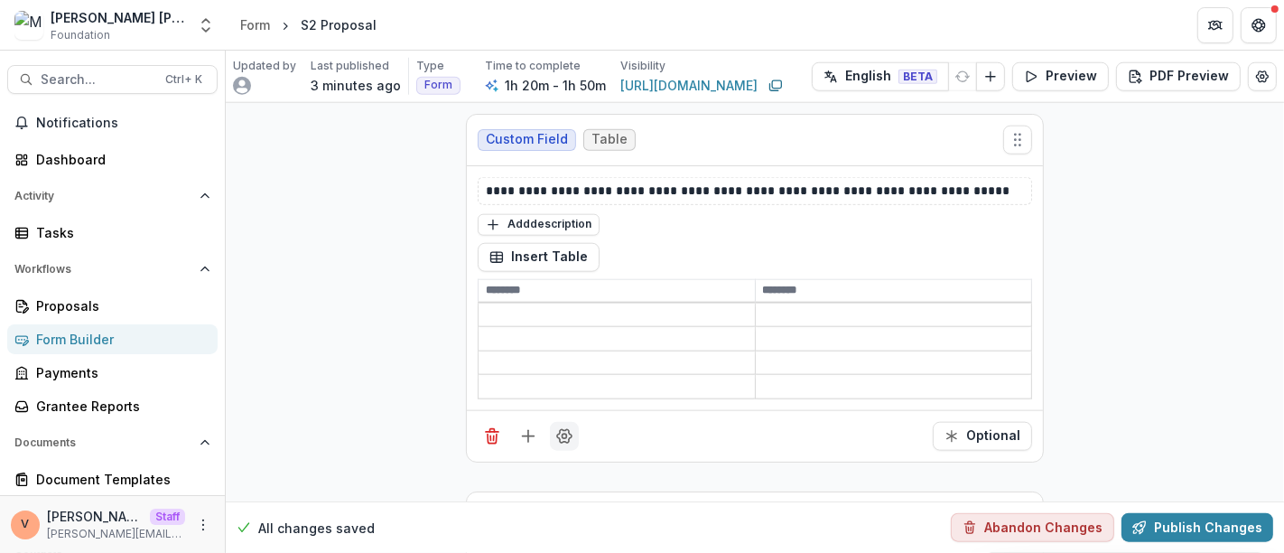
scroll to position [13236, 0]
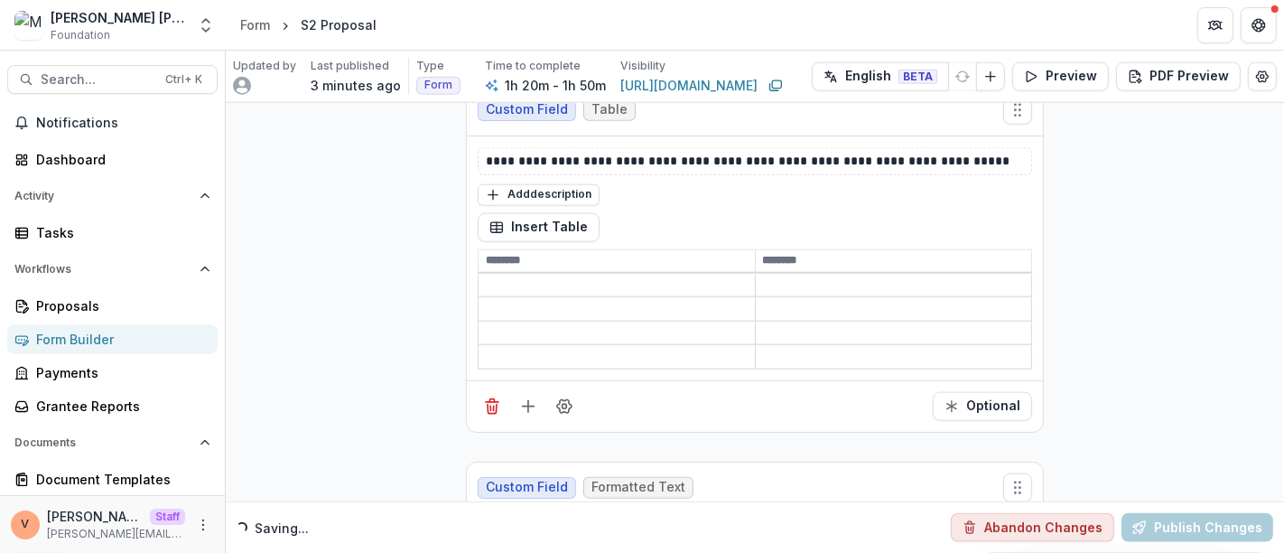
click at [530, 250] on input at bounding box center [617, 261] width 276 height 22
type input "****"
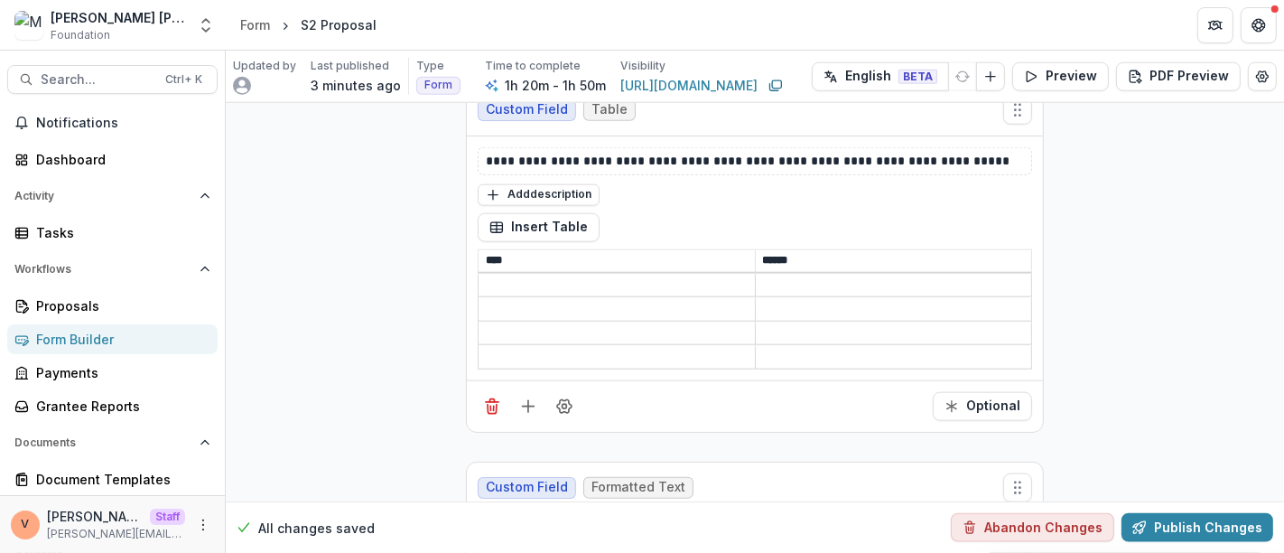
type input "******"
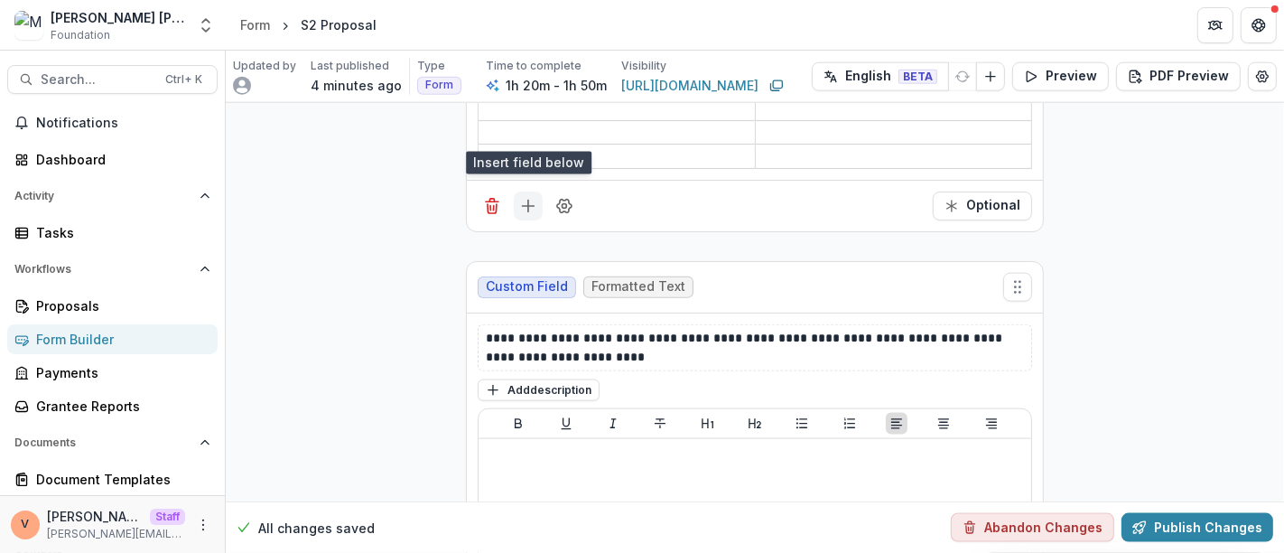
click at [527, 197] on icon "Add field" at bounding box center [528, 206] width 18 height 18
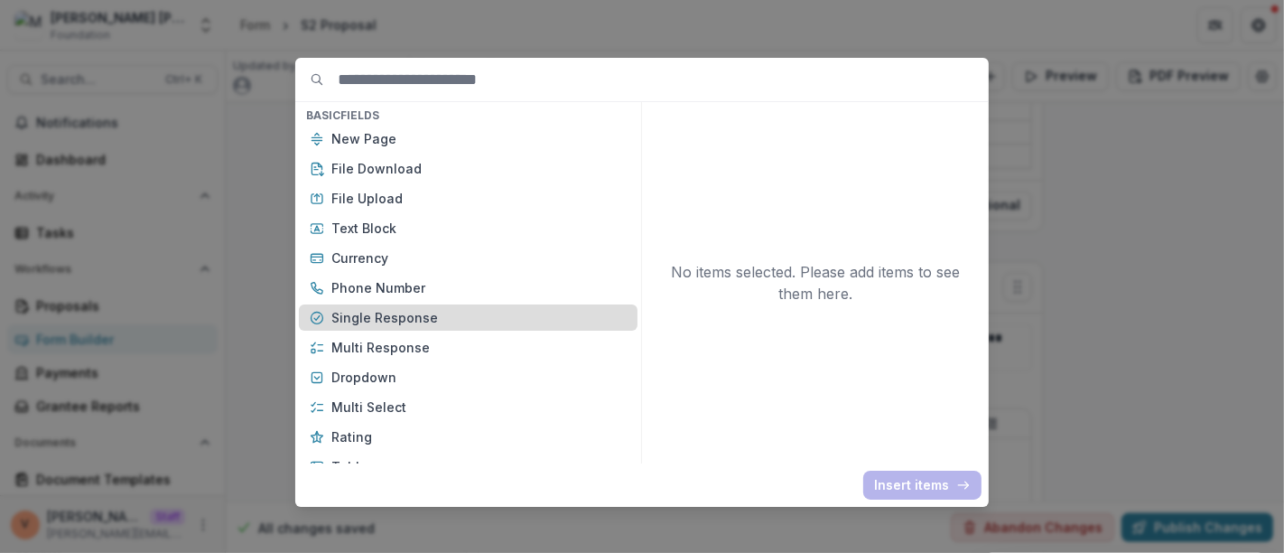
scroll to position [100, 0]
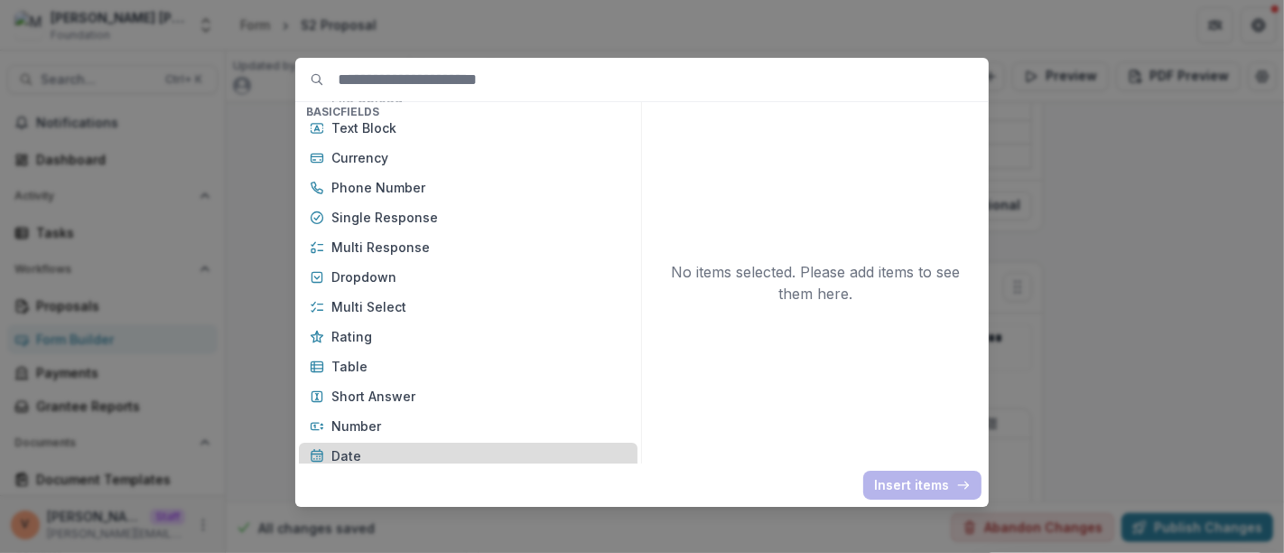
click at [398, 444] on div "Date" at bounding box center [468, 455] width 339 height 26
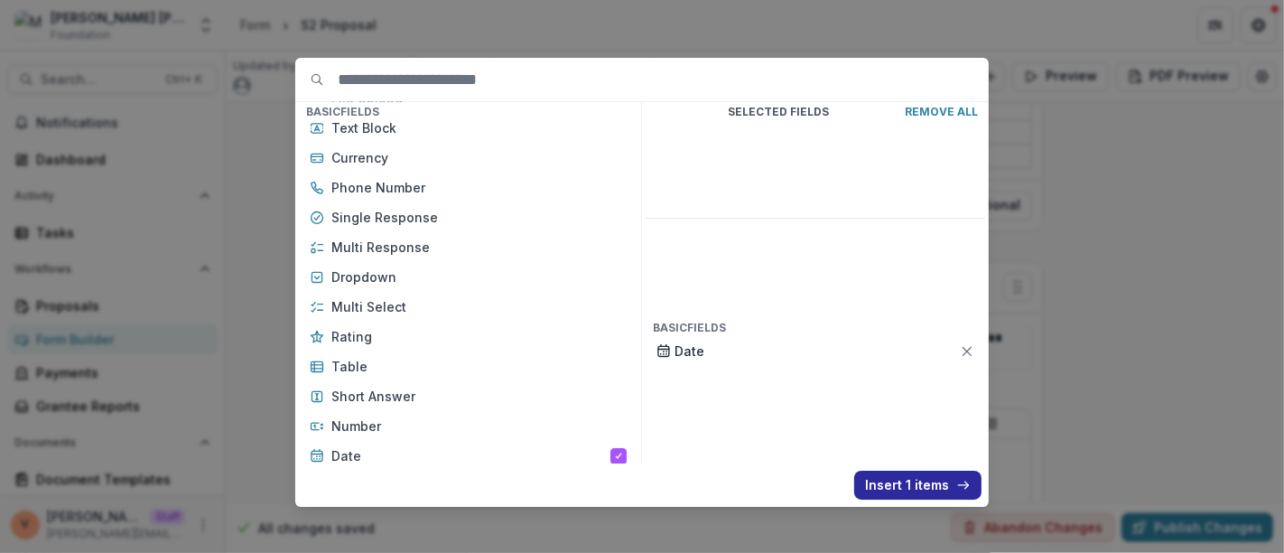
click at [889, 486] on button "Insert 1 items" at bounding box center [917, 484] width 127 height 29
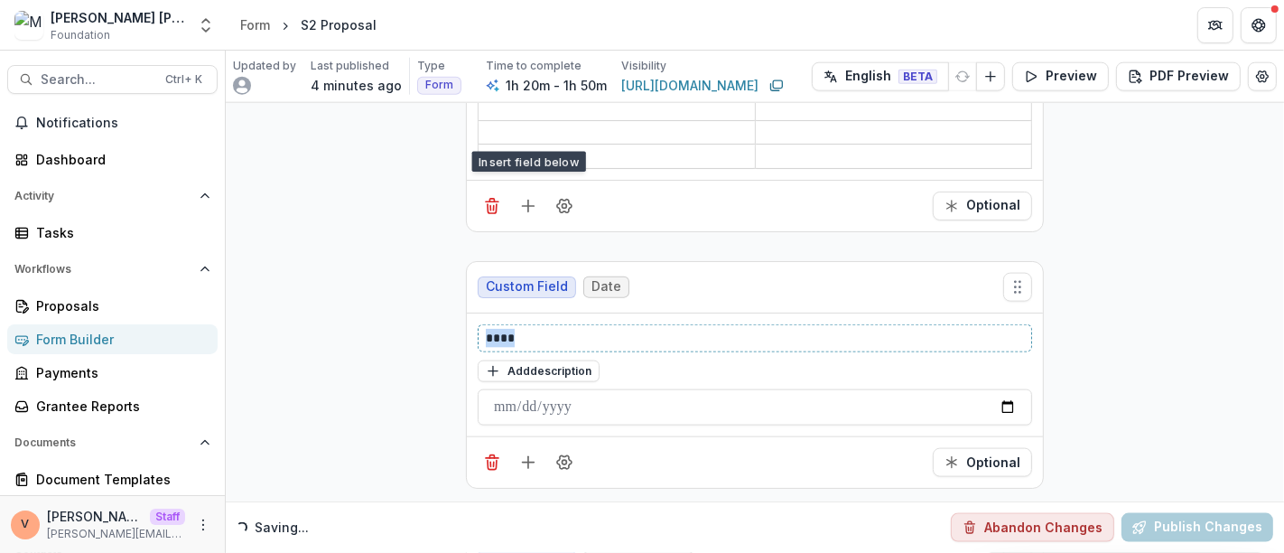
drag, startPoint x: 477, startPoint y: 260, endPoint x: 446, endPoint y: 258, distance: 30.7
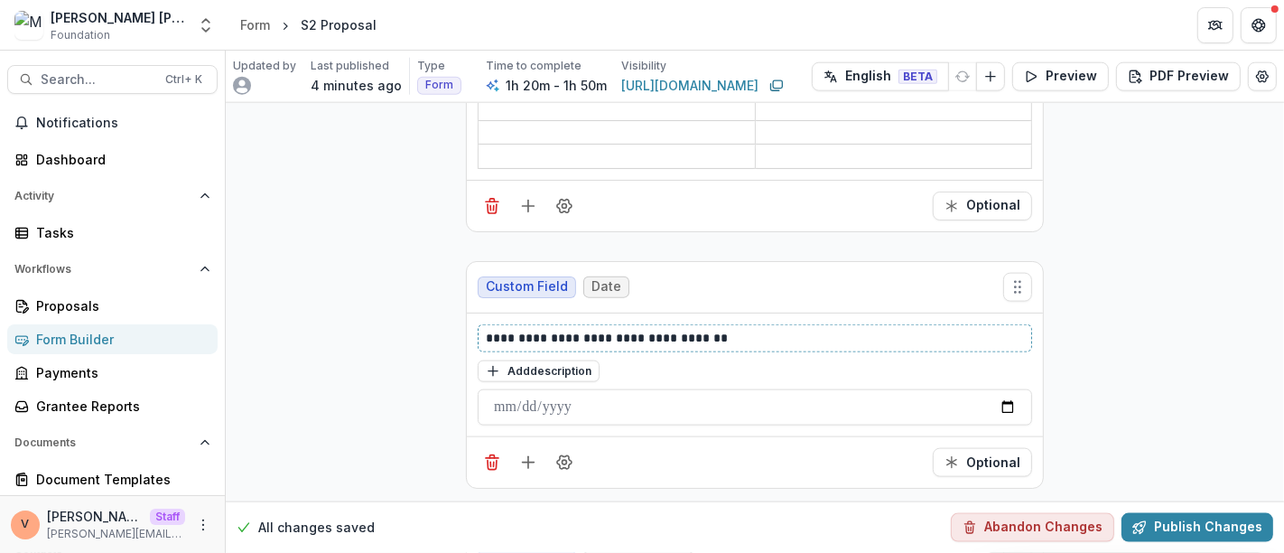
scroll to position [13737, 0]
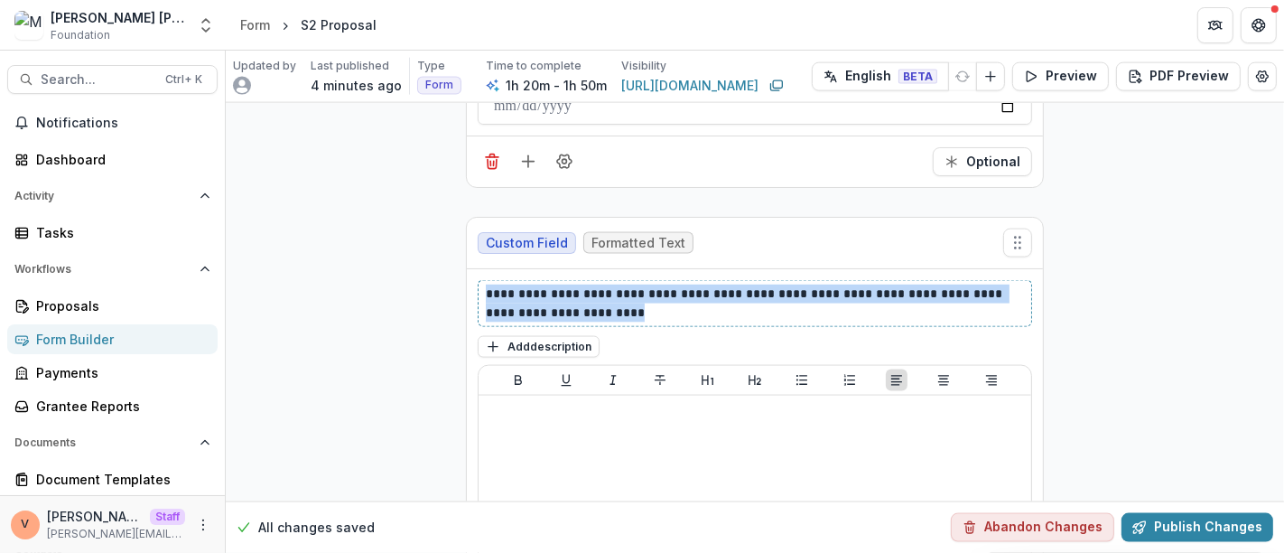
drag, startPoint x: 626, startPoint y: 235, endPoint x: 469, endPoint y: 206, distance: 158.8
click at [469, 269] on div "**********" at bounding box center [755, 480] width 576 height 423
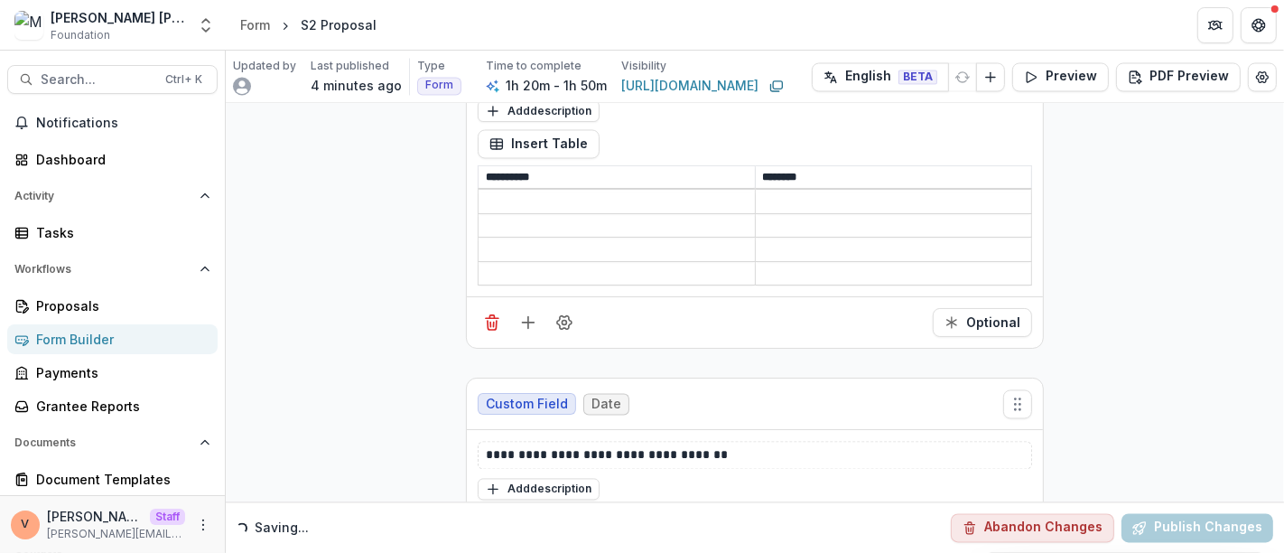
scroll to position [14539, 0]
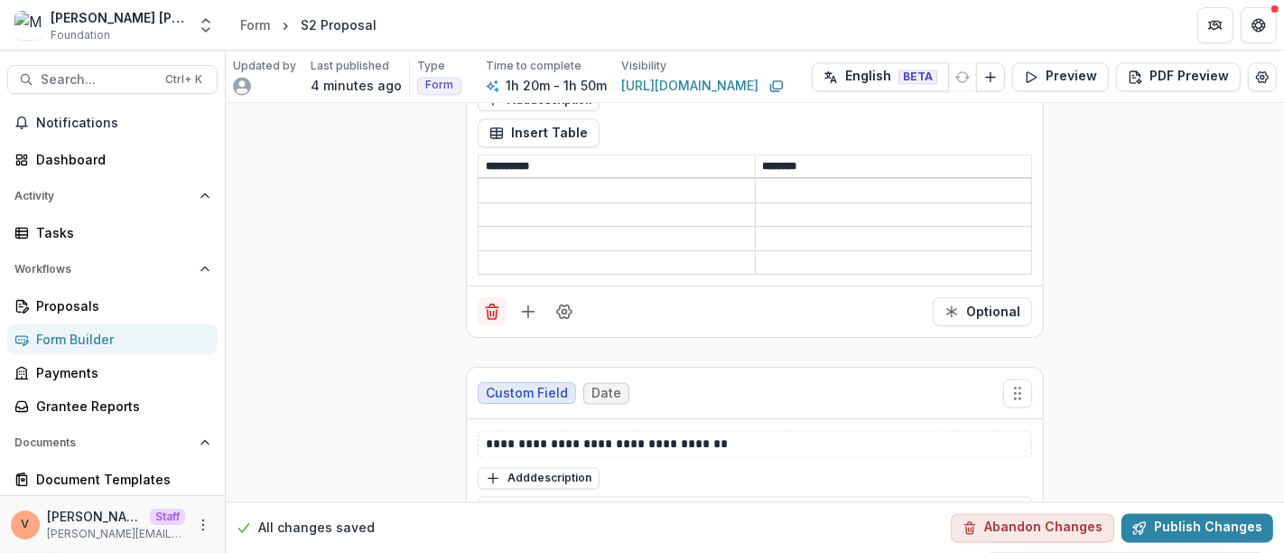
click at [489, 302] on icon "Delete field" at bounding box center [492, 311] width 18 height 18
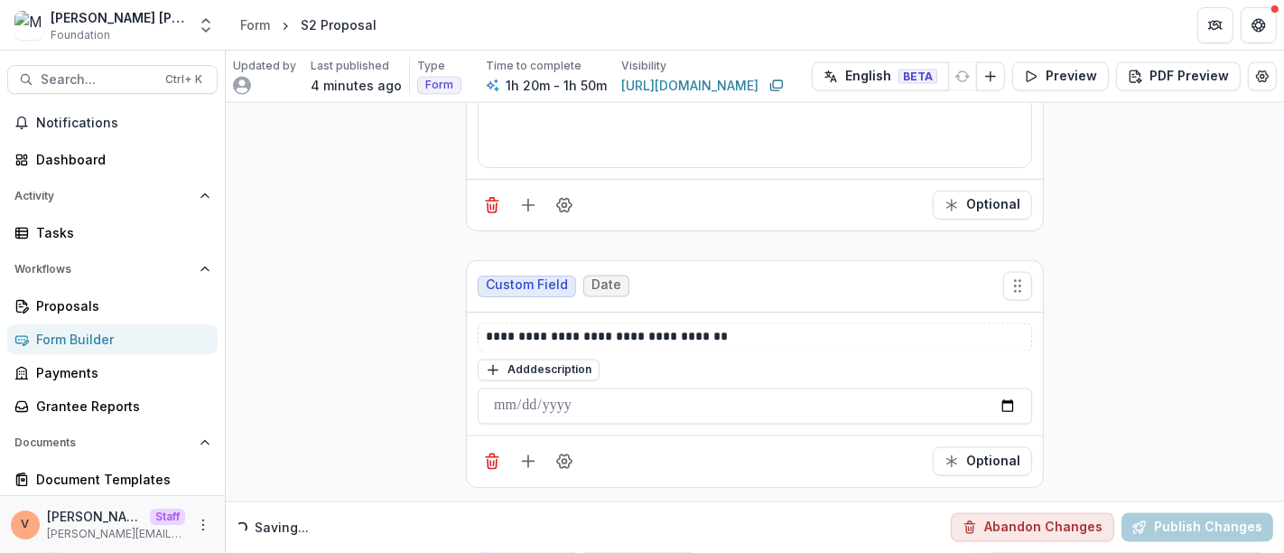
scroll to position [14271, 0]
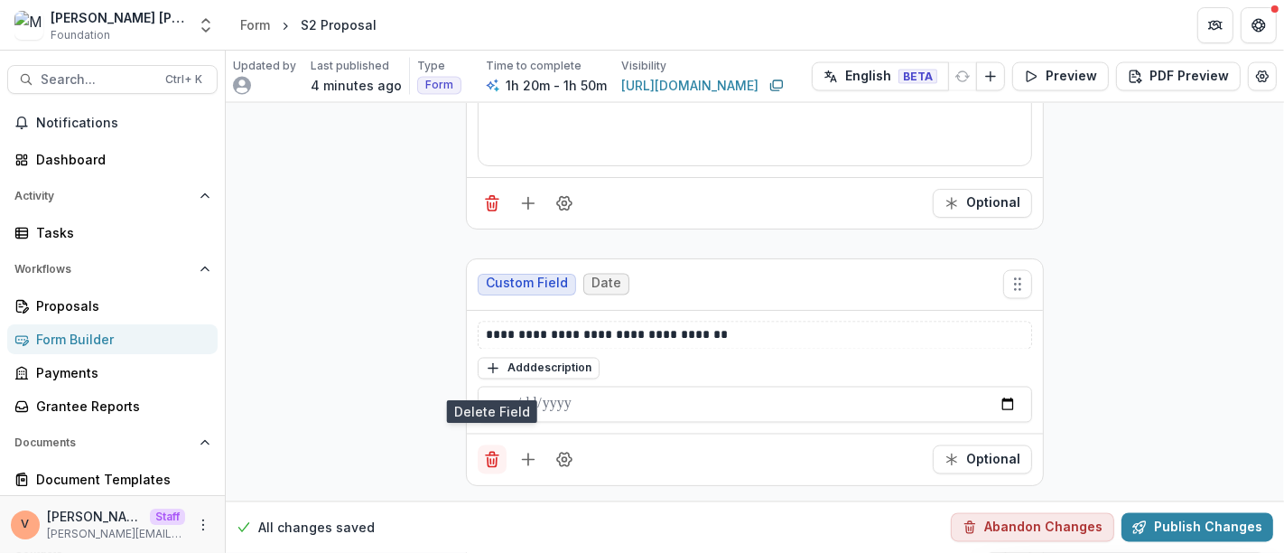
click at [492, 451] on icon "Delete field" at bounding box center [492, 460] width 18 height 18
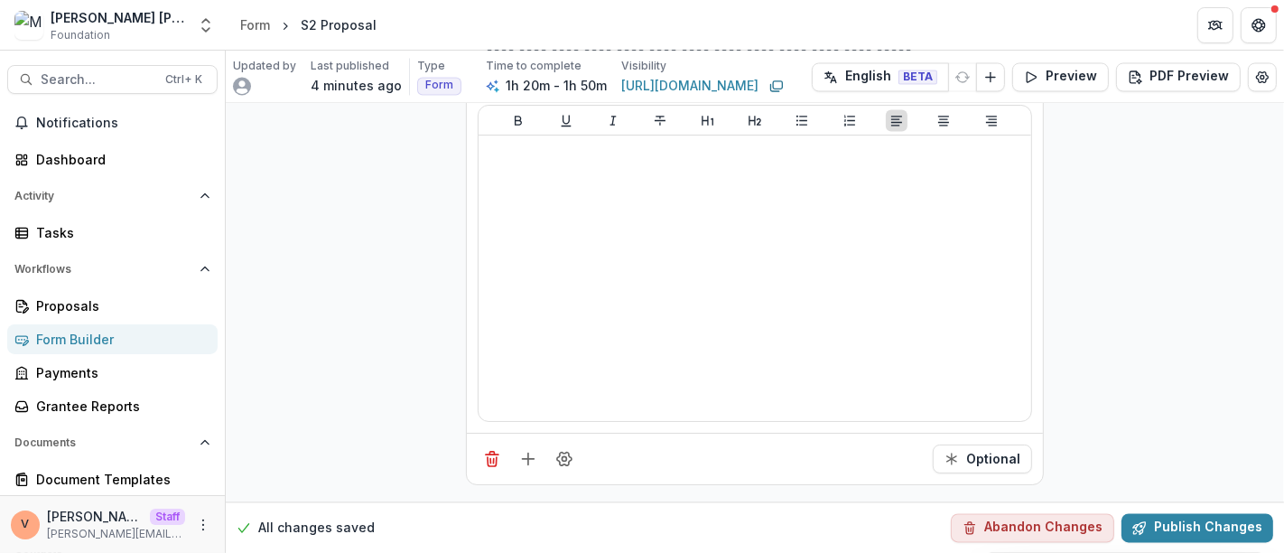
scroll to position [14572, 0]
click at [493, 457] on icon "Delete field" at bounding box center [492, 461] width 9 height 9
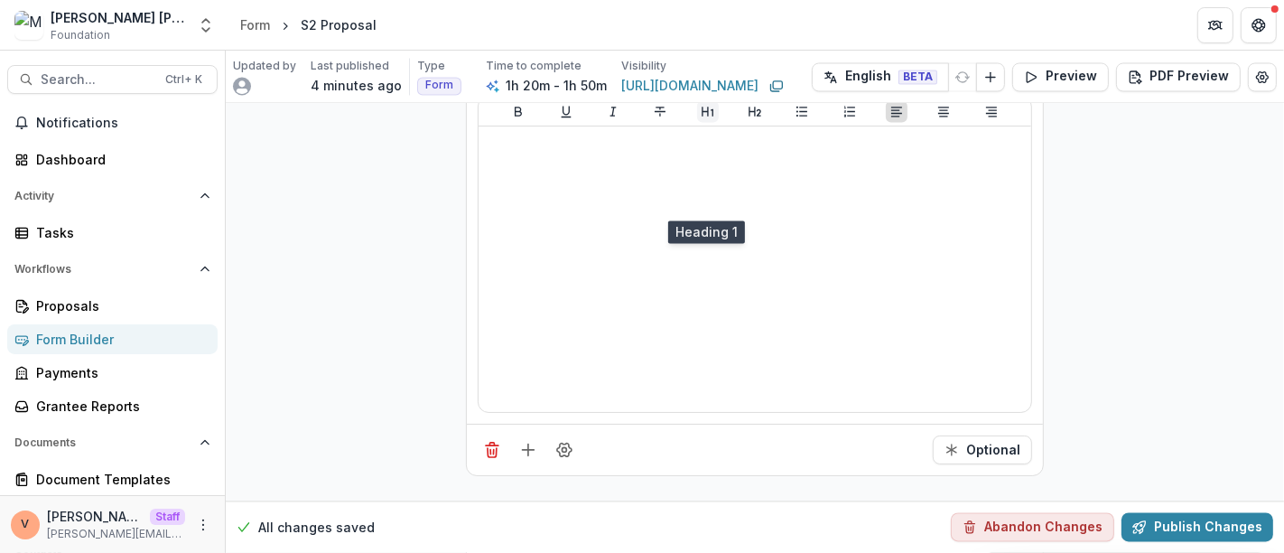
scroll to position [14661, 0]
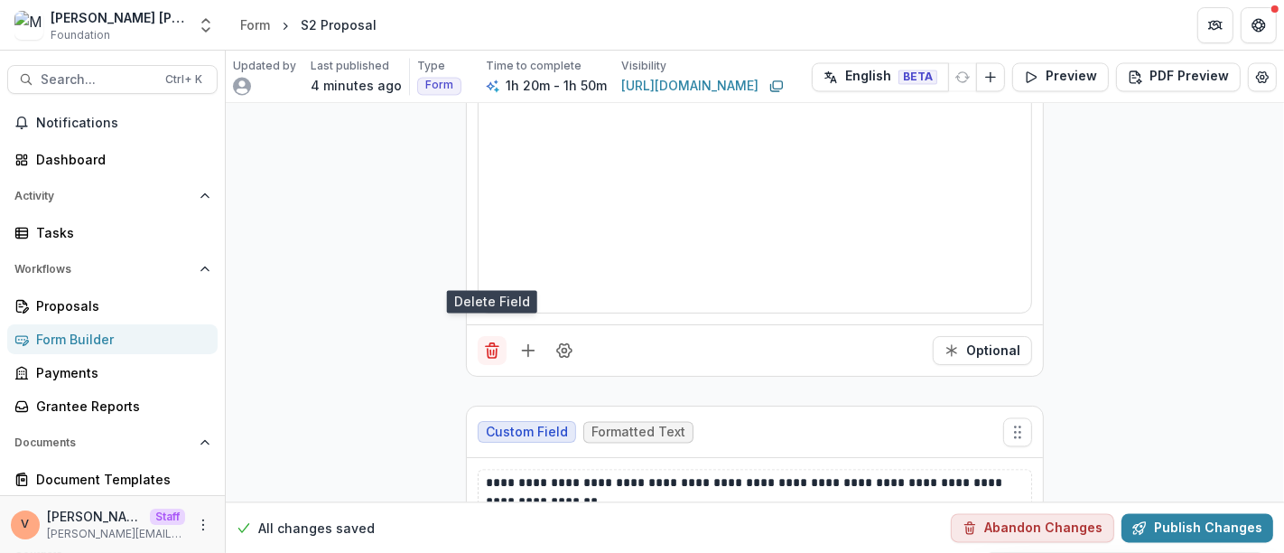
click at [489, 341] on icon "Delete field" at bounding box center [492, 350] width 18 height 18
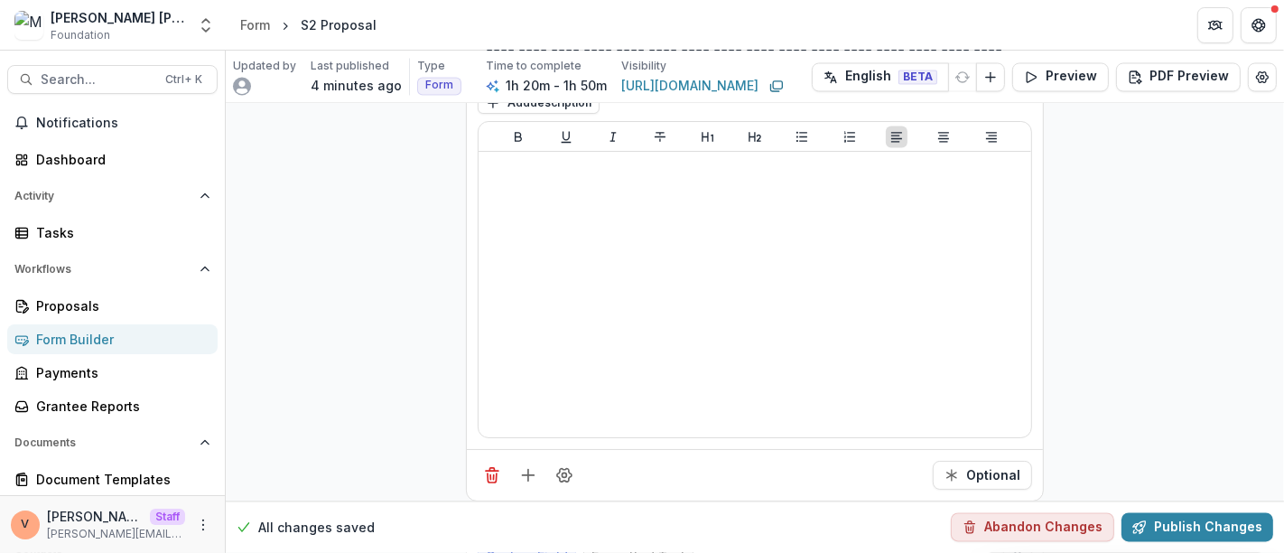
scroll to position [14569, 0]
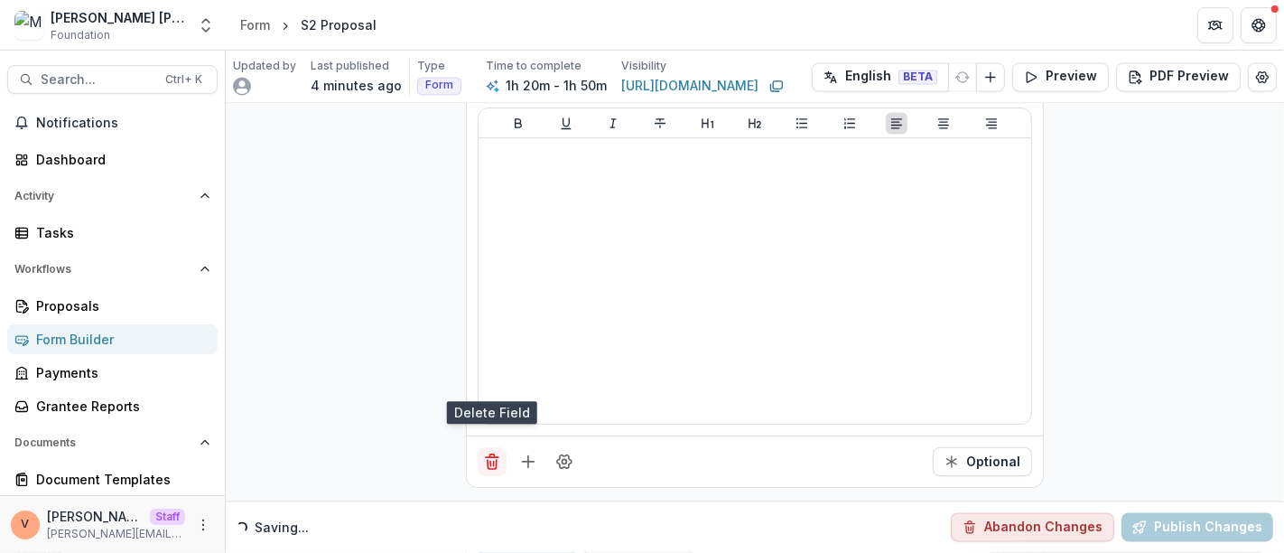
click at [492, 452] on icon "Delete field" at bounding box center [492, 461] width 18 height 18
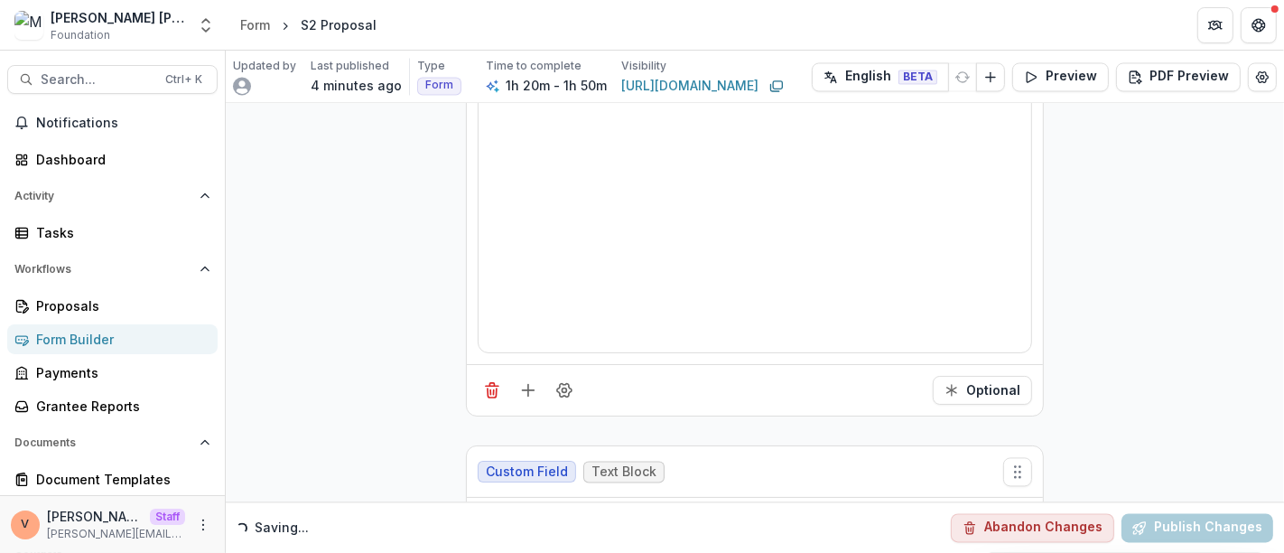
scroll to position [14758, 0]
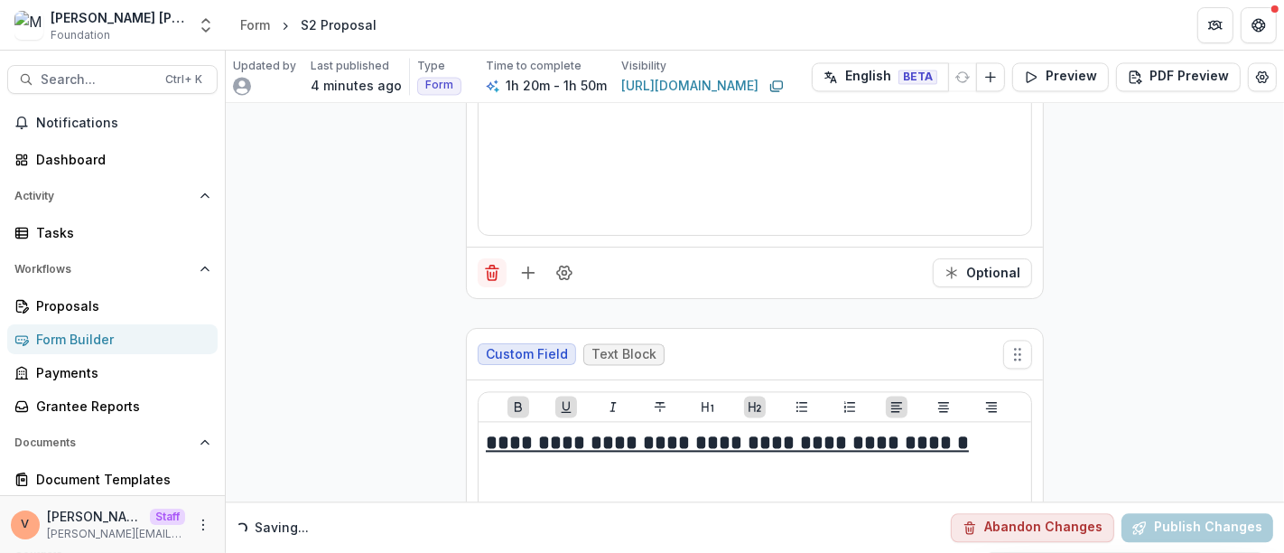
click at [487, 264] on icon "Delete field" at bounding box center [492, 273] width 18 height 18
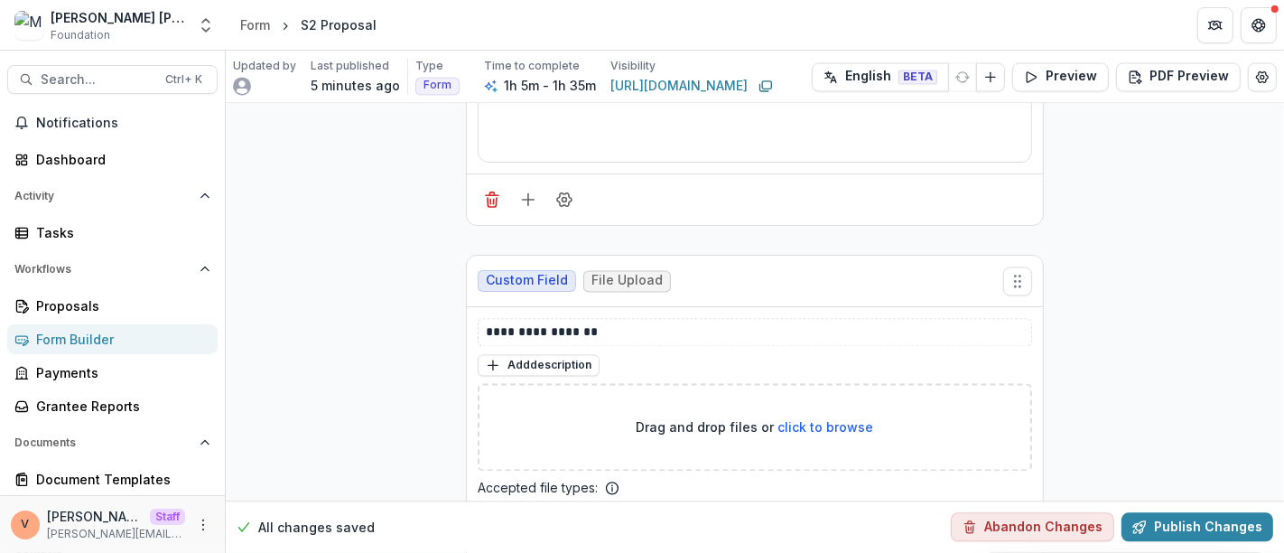
scroll to position [15048, 0]
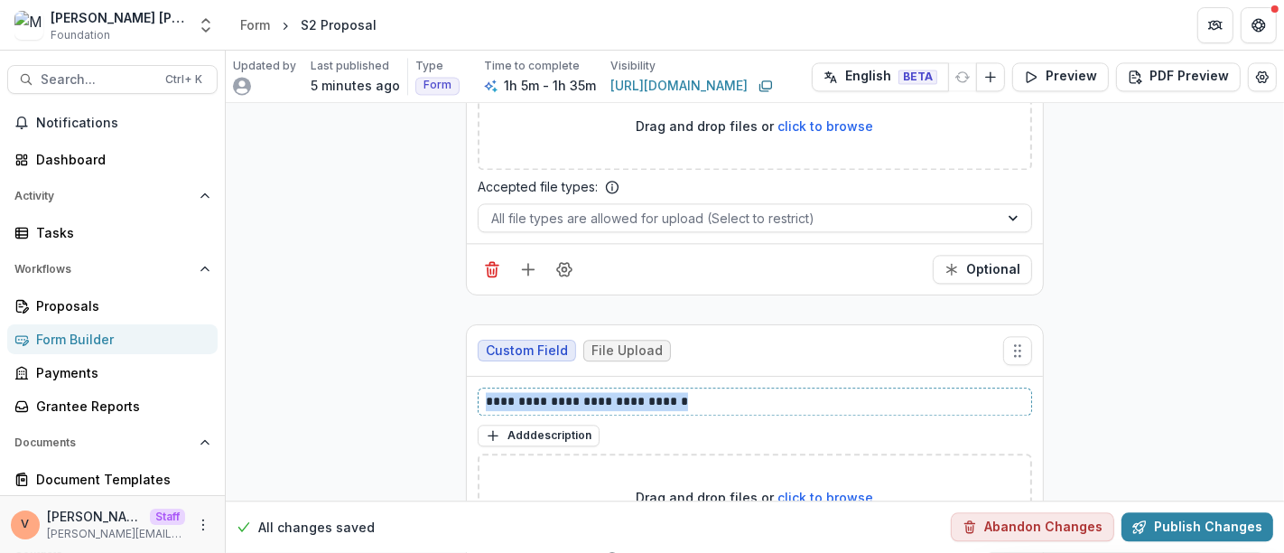
drag, startPoint x: 693, startPoint y: 321, endPoint x: 425, endPoint y: 318, distance: 268.2
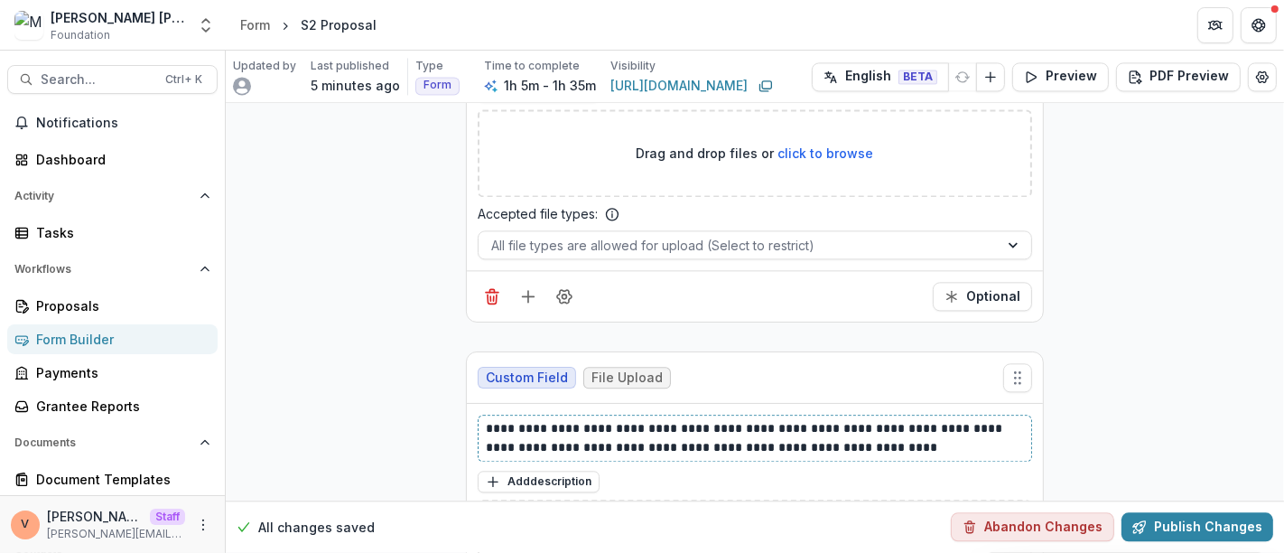
scroll to position [15348, 0]
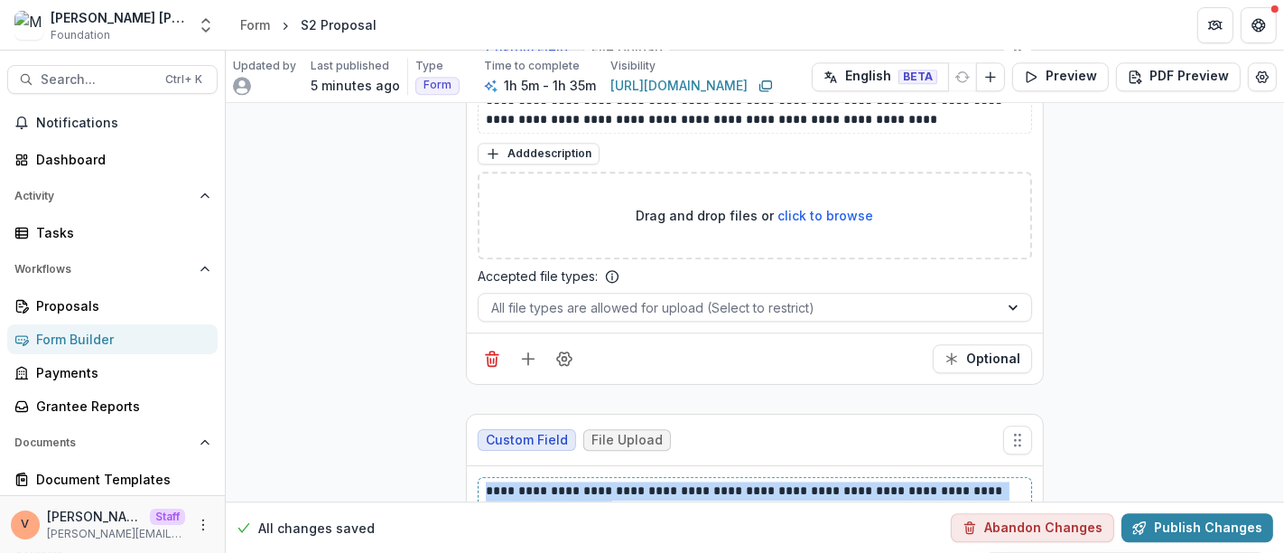
drag, startPoint x: 590, startPoint y: 419, endPoint x: 451, endPoint y: 406, distance: 139.6
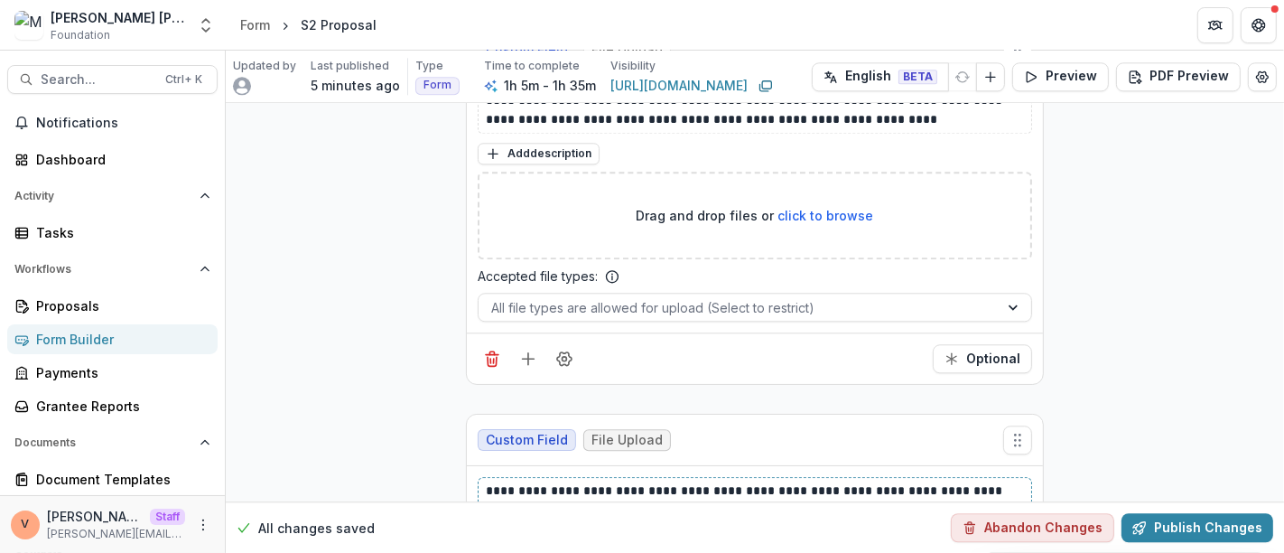
scroll to position [15850, 0]
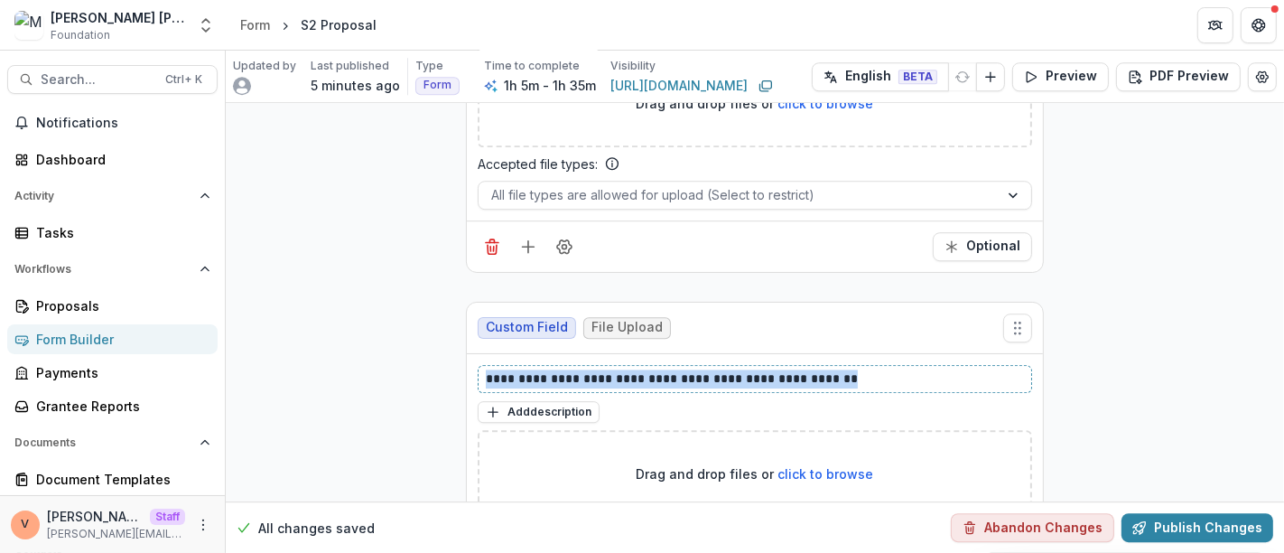
drag, startPoint x: 838, startPoint y: 288, endPoint x: 431, endPoint y: 291, distance: 407.2
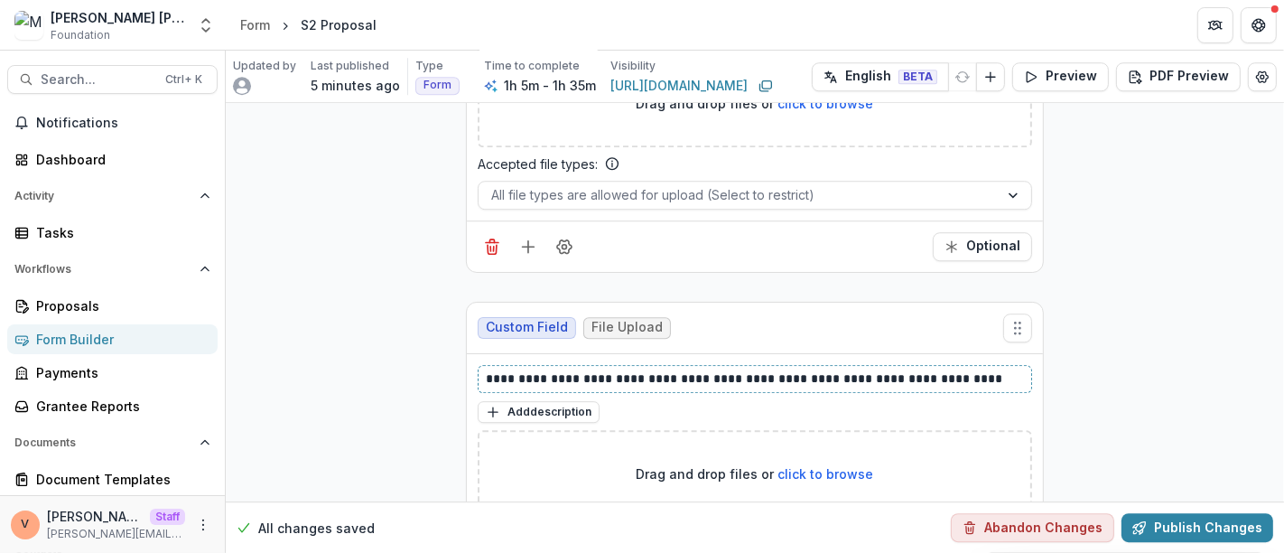
scroll to position [16151, 0]
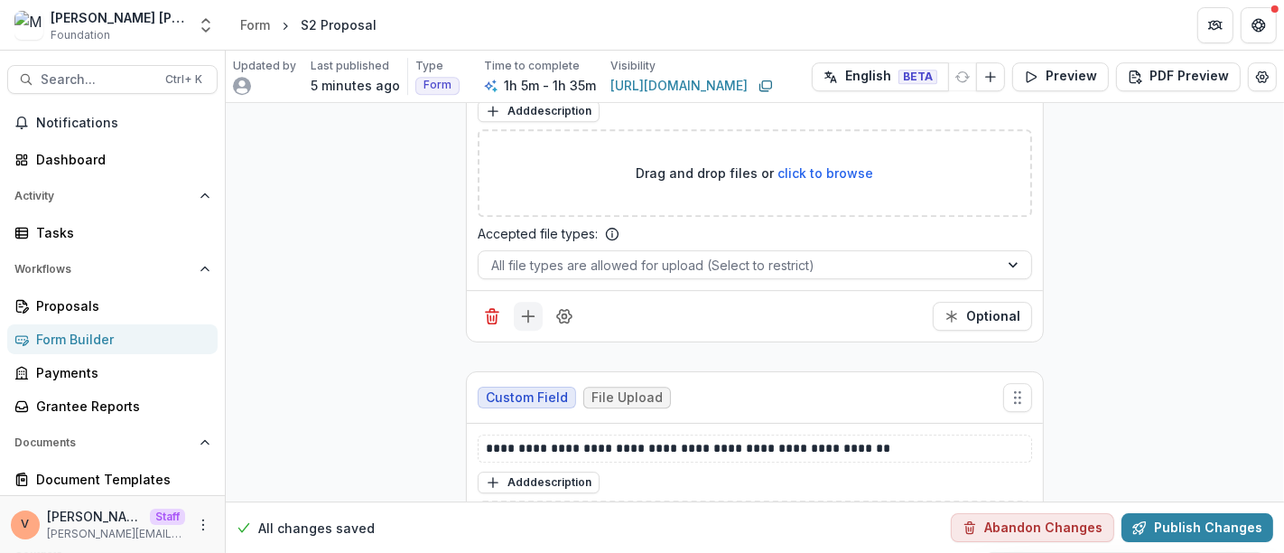
click at [520, 307] on icon "Add field" at bounding box center [528, 316] width 18 height 18
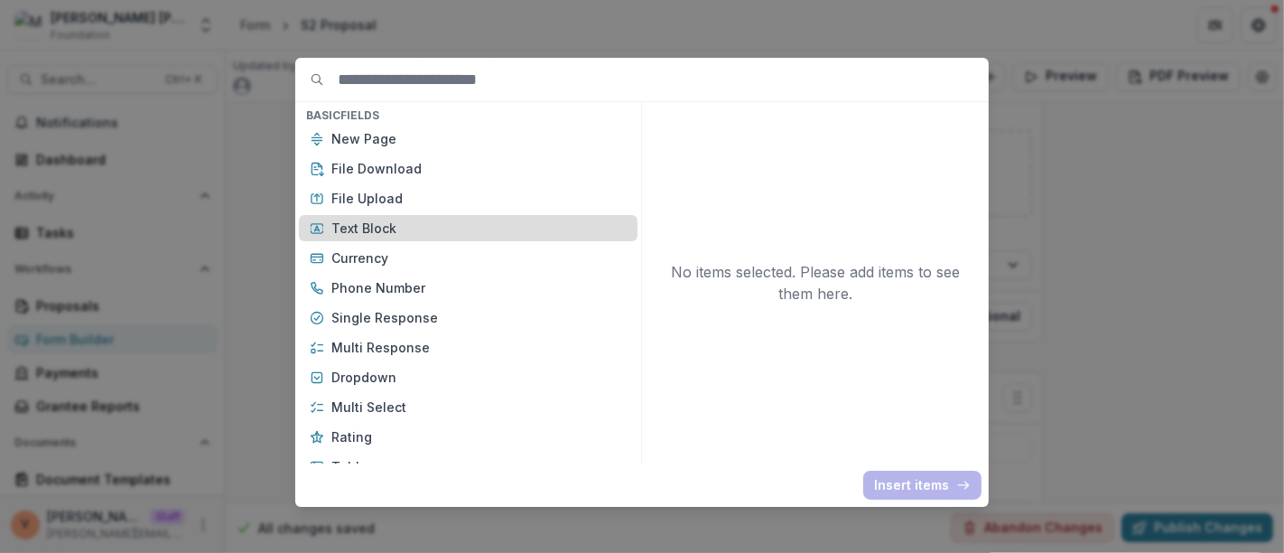
click at [416, 219] on p "Text Block" at bounding box center [478, 227] width 295 height 19
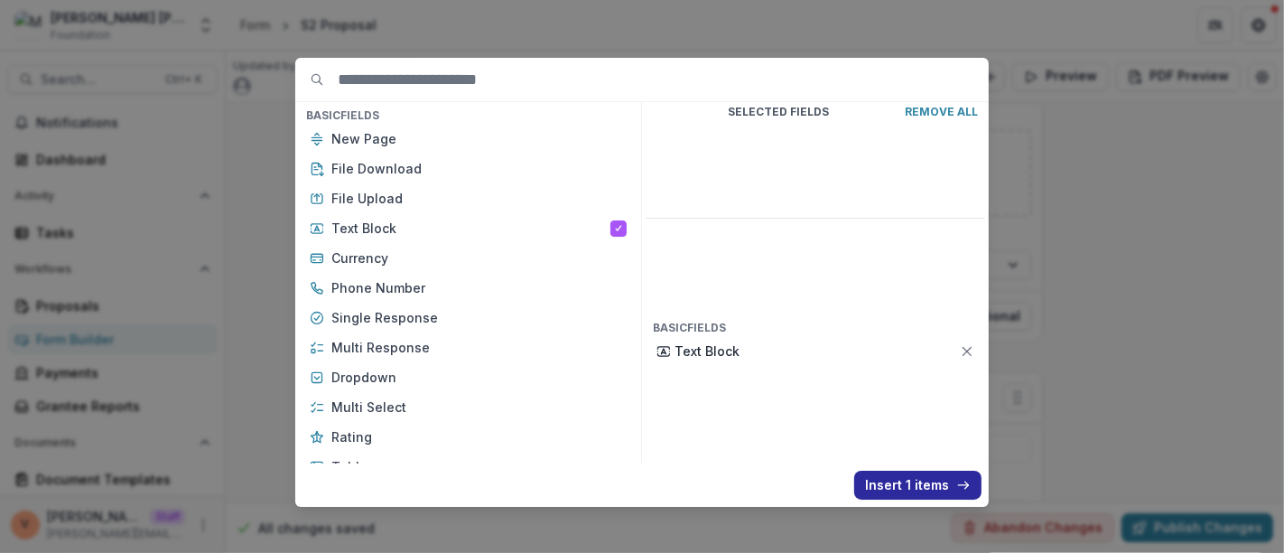
click at [909, 480] on button "Insert 1 items" at bounding box center [917, 484] width 127 height 29
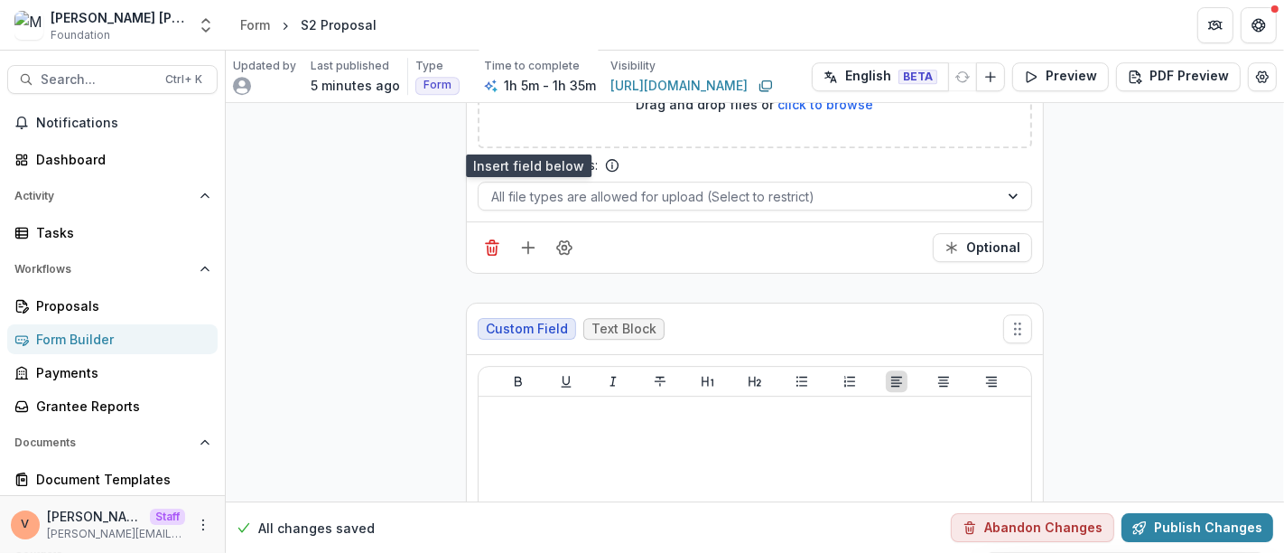
scroll to position [16251, 0]
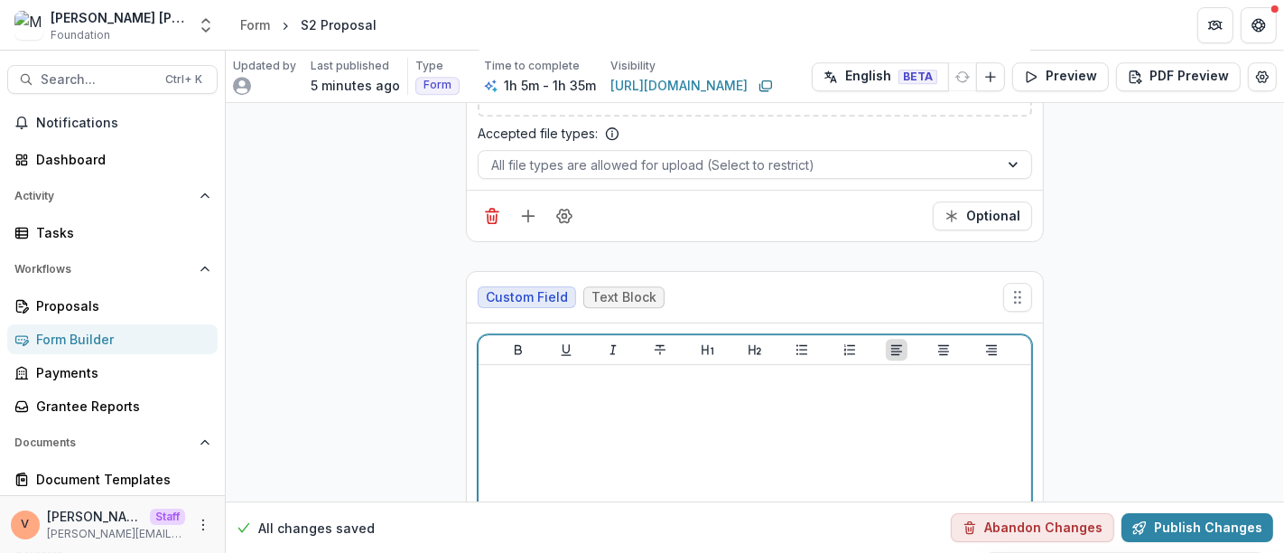
click at [617, 372] on div at bounding box center [755, 507] width 538 height 271
drag, startPoint x: 611, startPoint y: 283, endPoint x: 464, endPoint y: 284, distance: 147.2
click at [467, 323] on div "**********" at bounding box center [755, 492] width 576 height 339
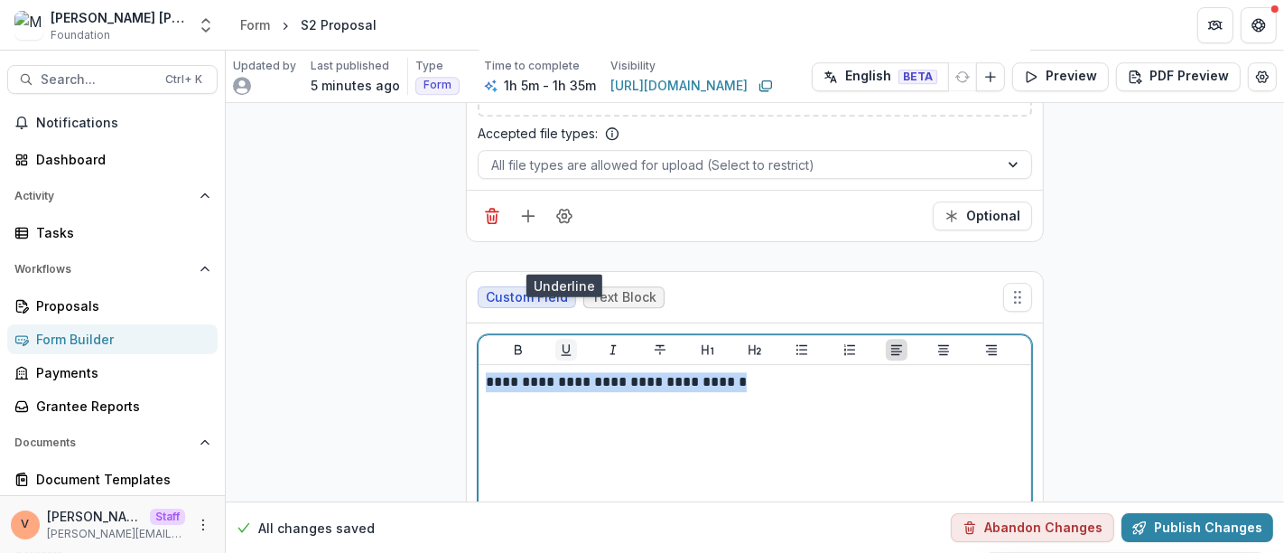
click at [567, 342] on icon "Underline" at bounding box center [566, 349] width 14 height 14
click at [771, 372] on p "**********" at bounding box center [755, 382] width 539 height 20
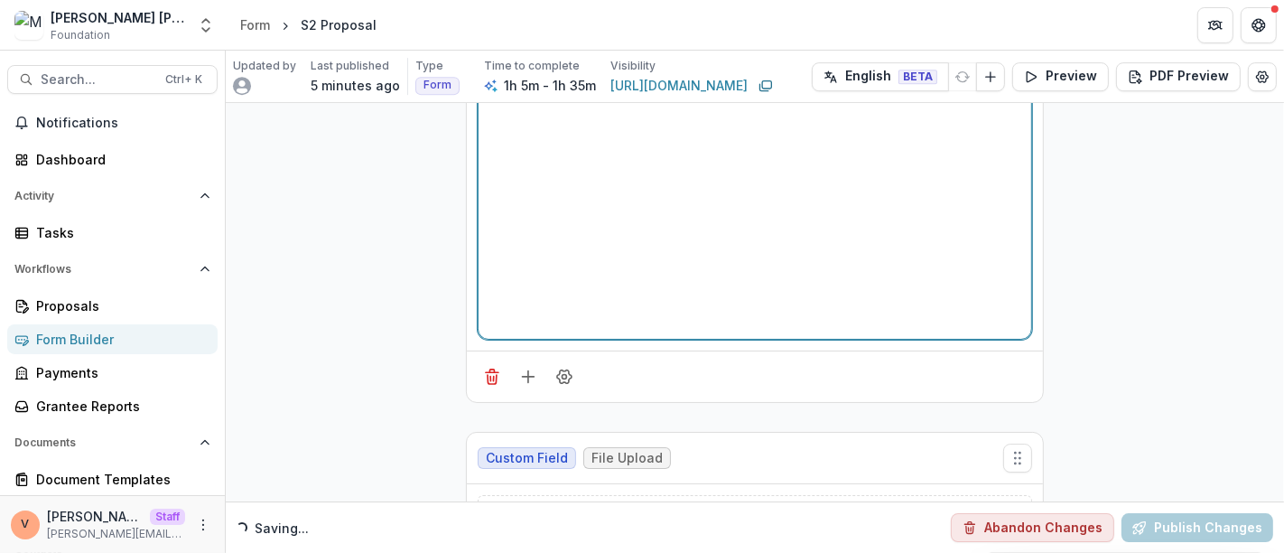
scroll to position [16653, 0]
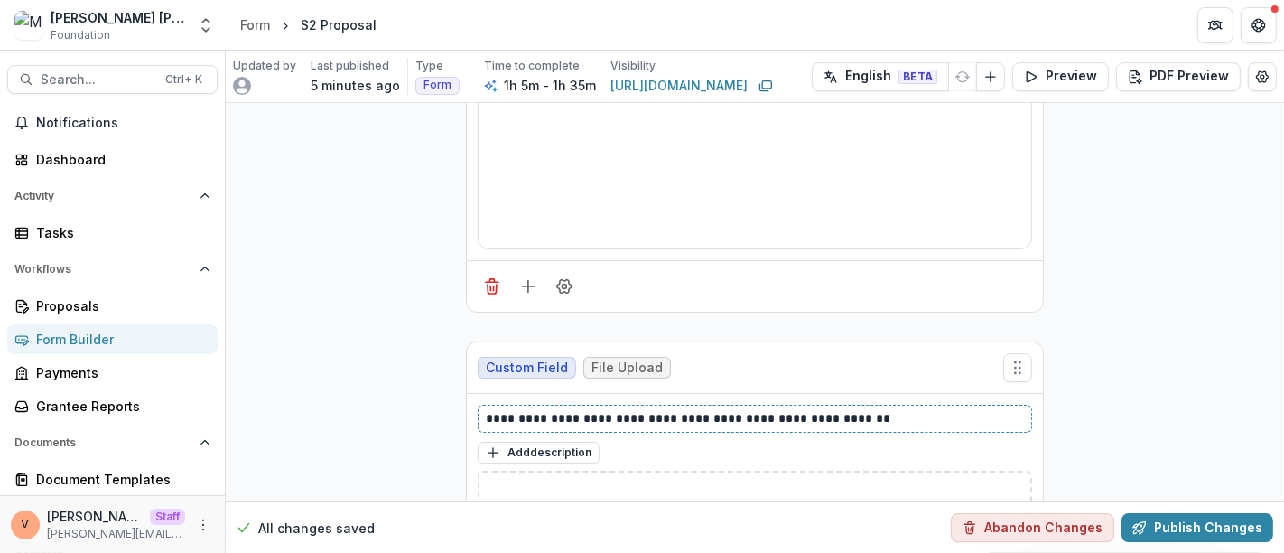
click at [527, 409] on p "**********" at bounding box center [755, 418] width 539 height 19
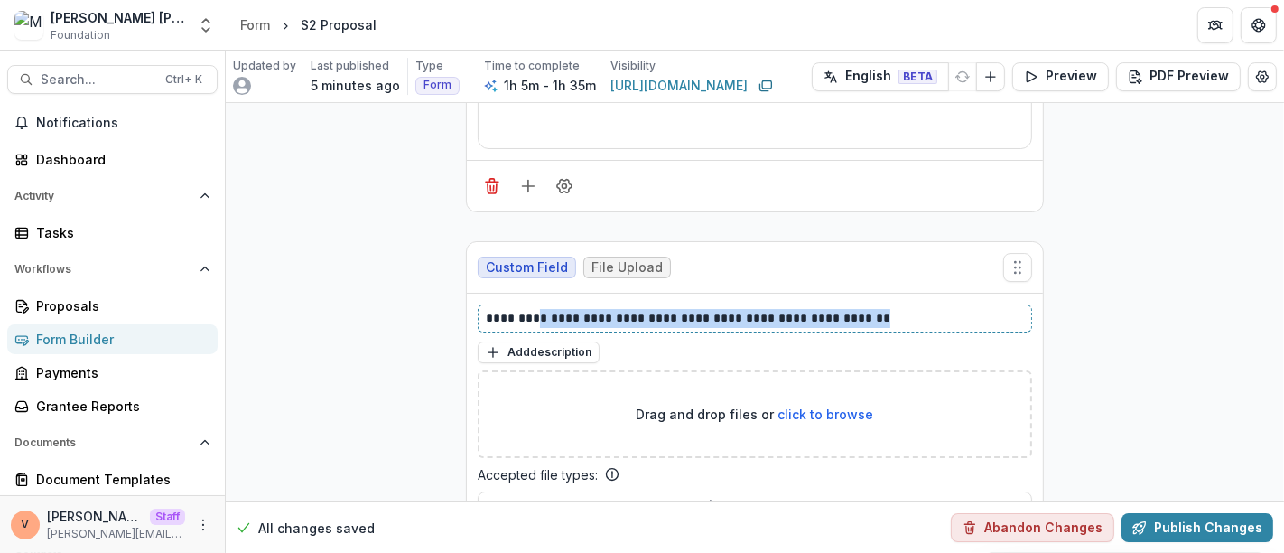
click at [887, 309] on p "**********" at bounding box center [755, 318] width 539 height 19
drag, startPoint x: 908, startPoint y: 220, endPoint x: 451, endPoint y: 228, distance: 457.8
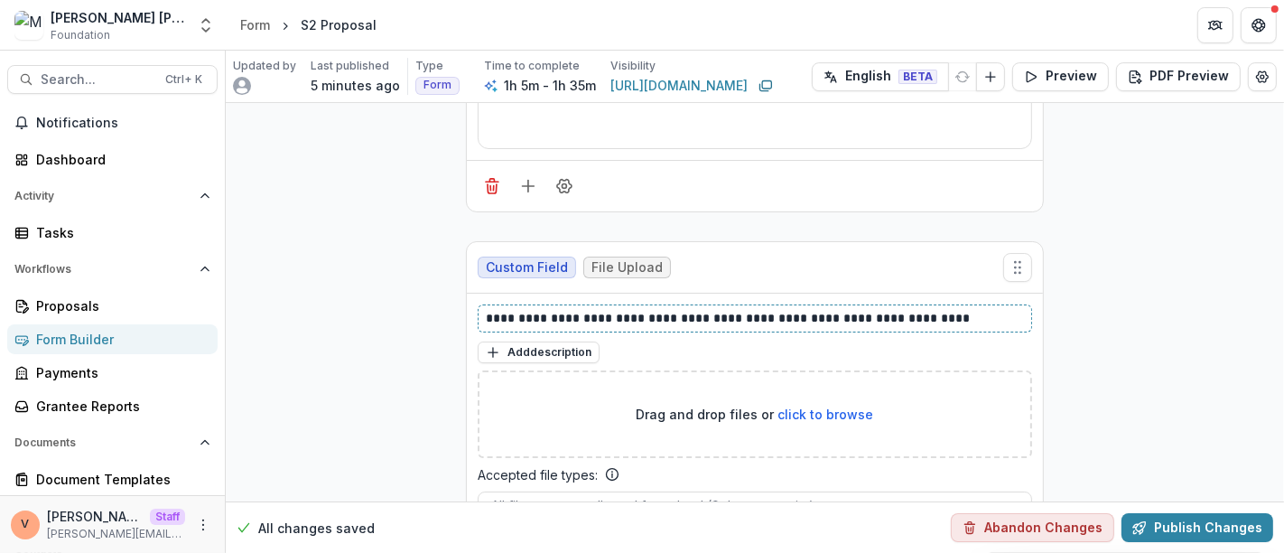
scroll to position [17054, 0]
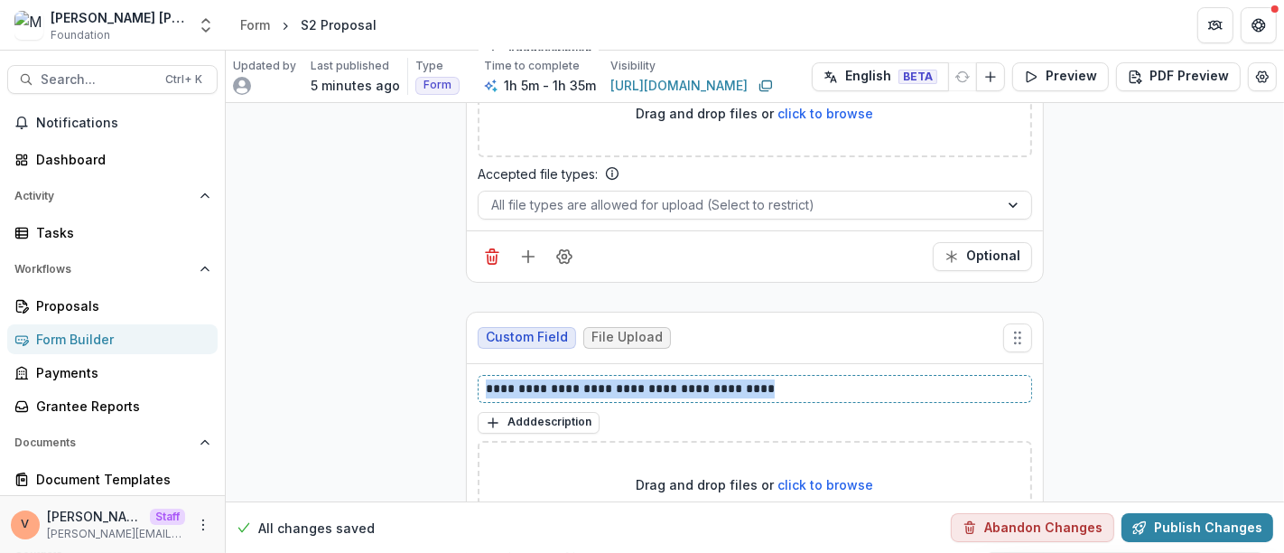
drag, startPoint x: 750, startPoint y: 291, endPoint x: 385, endPoint y: 295, distance: 365.7
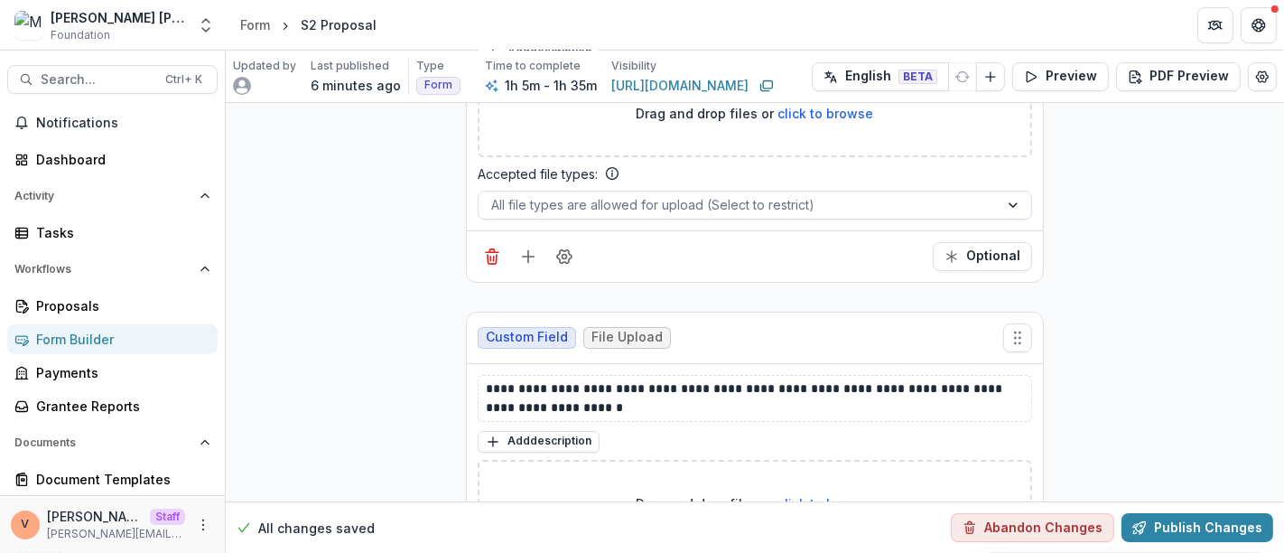
scroll to position [17456, 0]
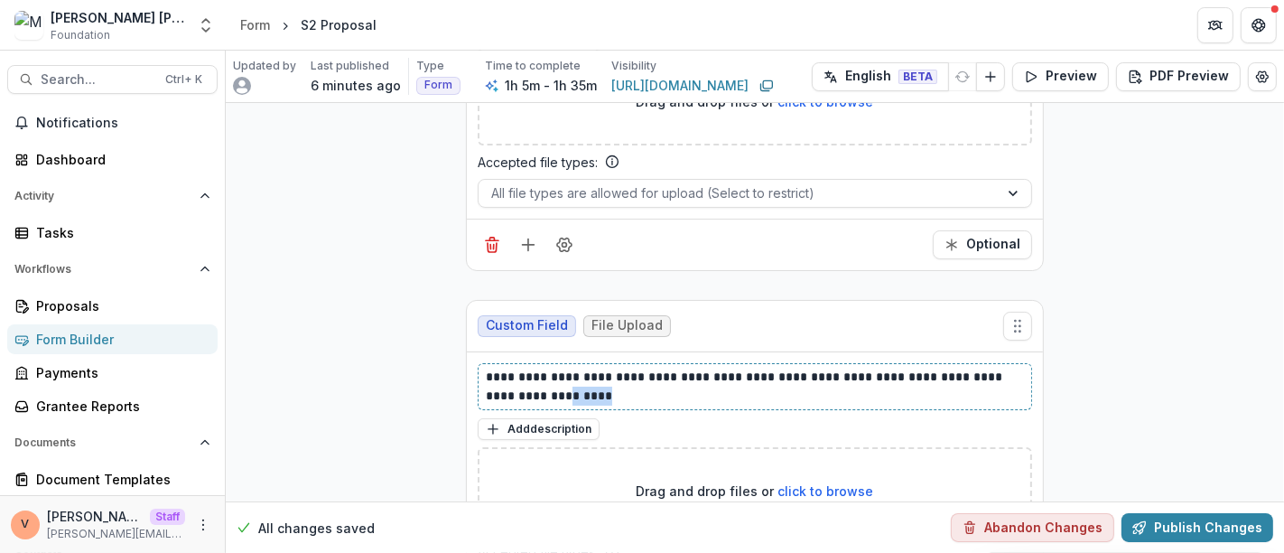
click at [500, 367] on p "**********" at bounding box center [755, 386] width 539 height 38
click at [549, 367] on p "**********" at bounding box center [755, 386] width 539 height 38
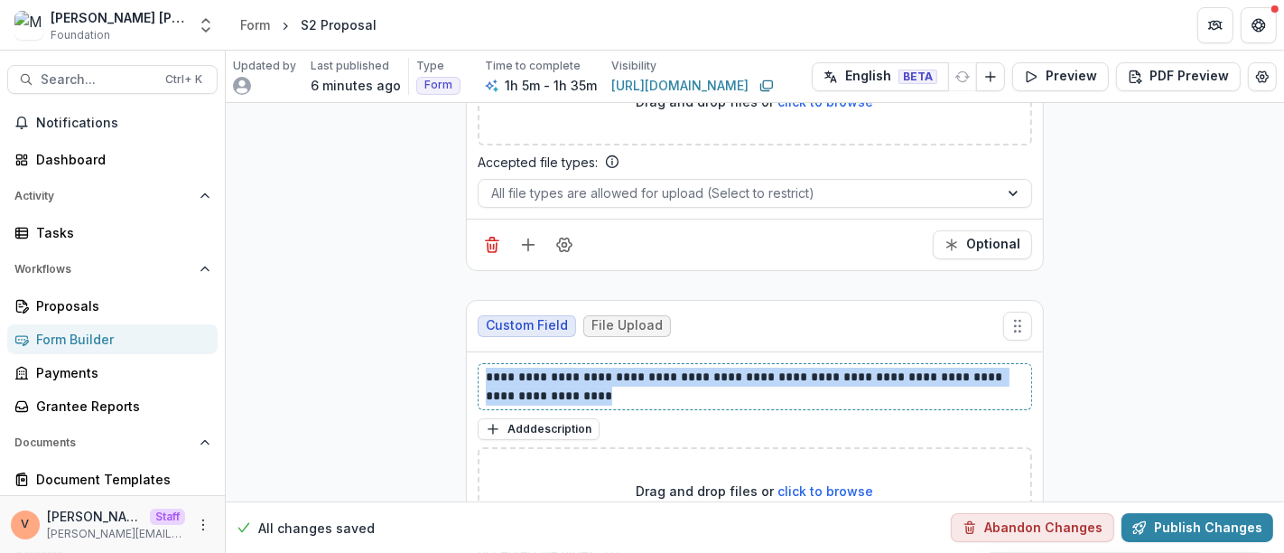
drag, startPoint x: 561, startPoint y: 296, endPoint x: 456, endPoint y: 278, distance: 106.3
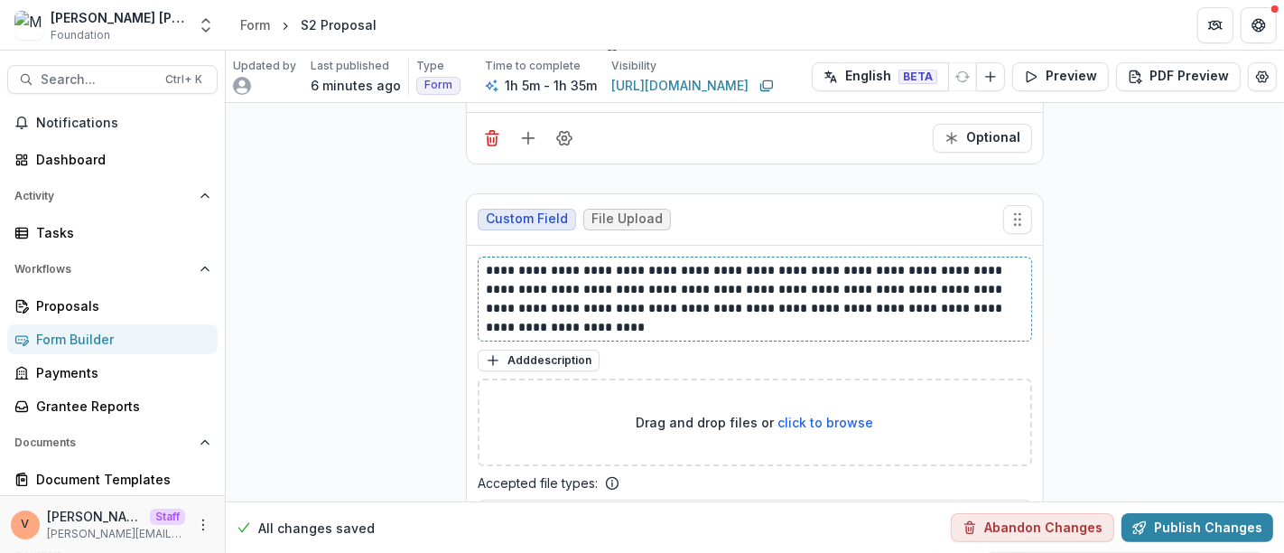
scroll to position [17564, 0]
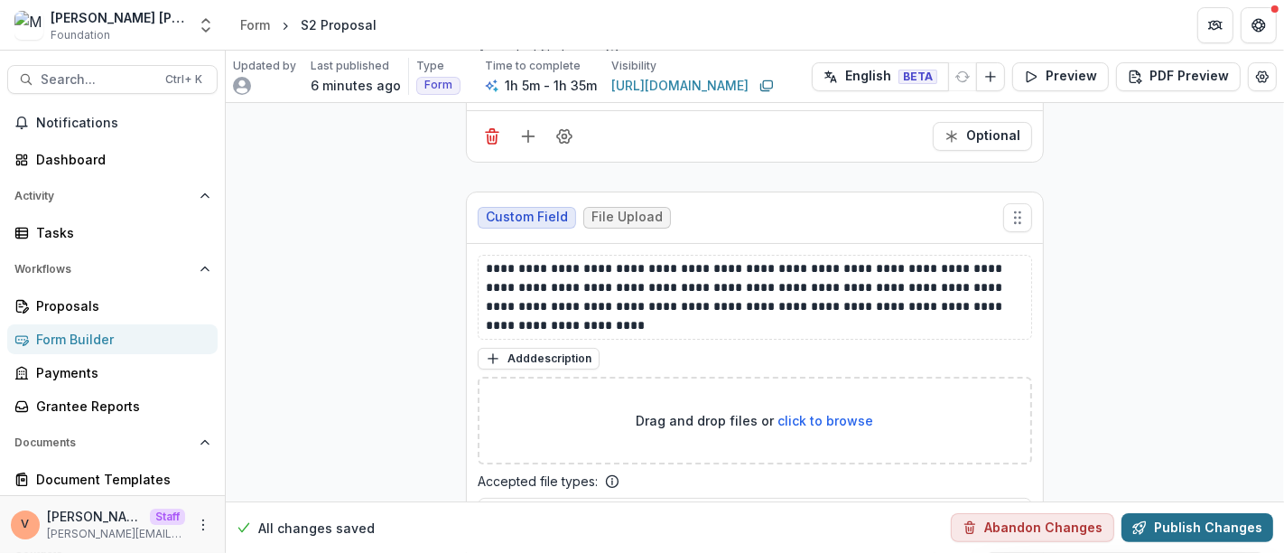
click at [1178, 532] on button "Publish Changes" at bounding box center [1197, 527] width 152 height 29
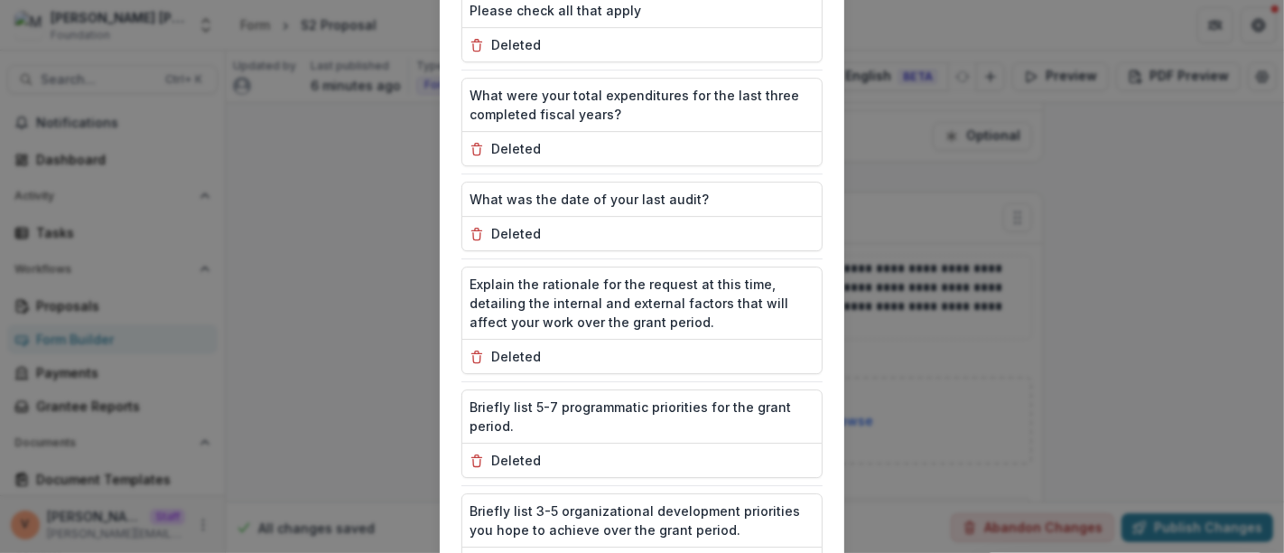
scroll to position [4964, 0]
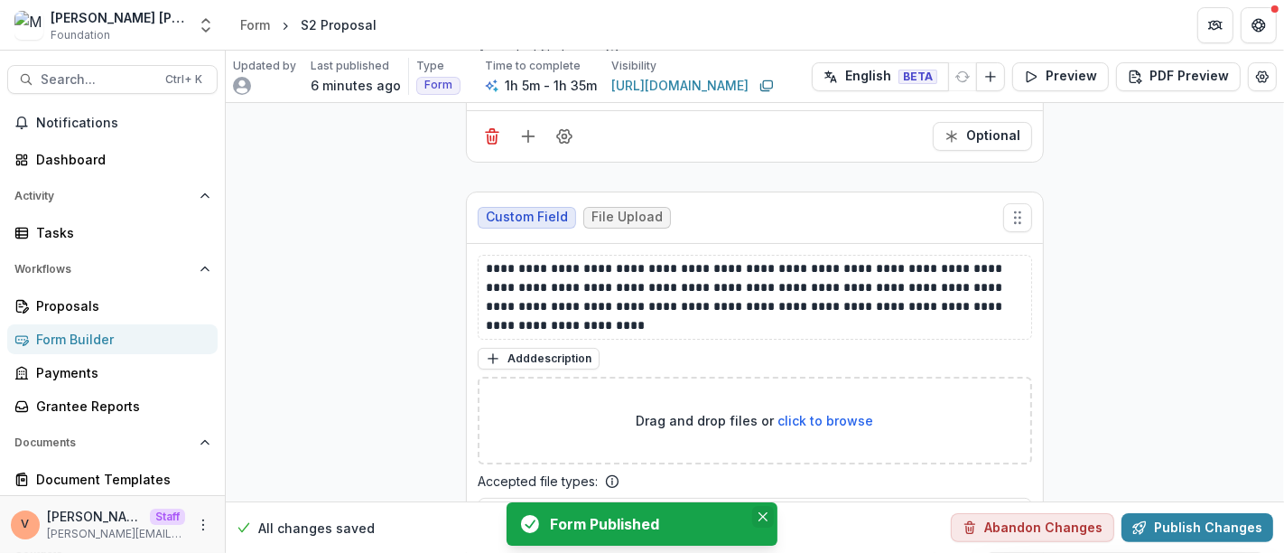
click at [763, 516] on icon "Close" at bounding box center [762, 516] width 9 height 9
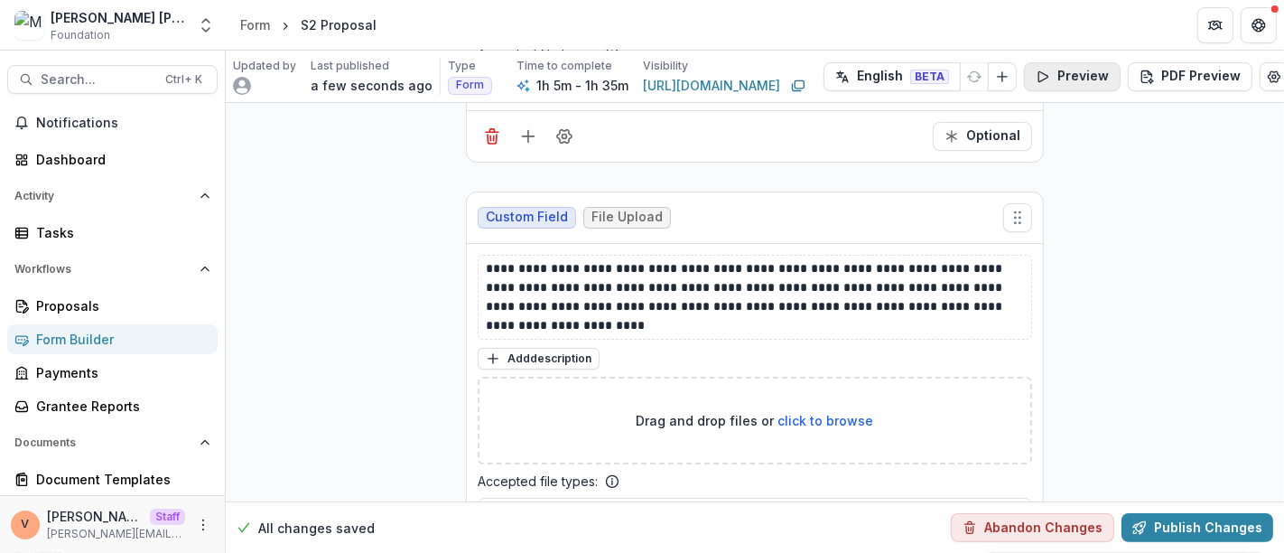
click at [1070, 71] on button "Preview" at bounding box center [1072, 76] width 97 height 29
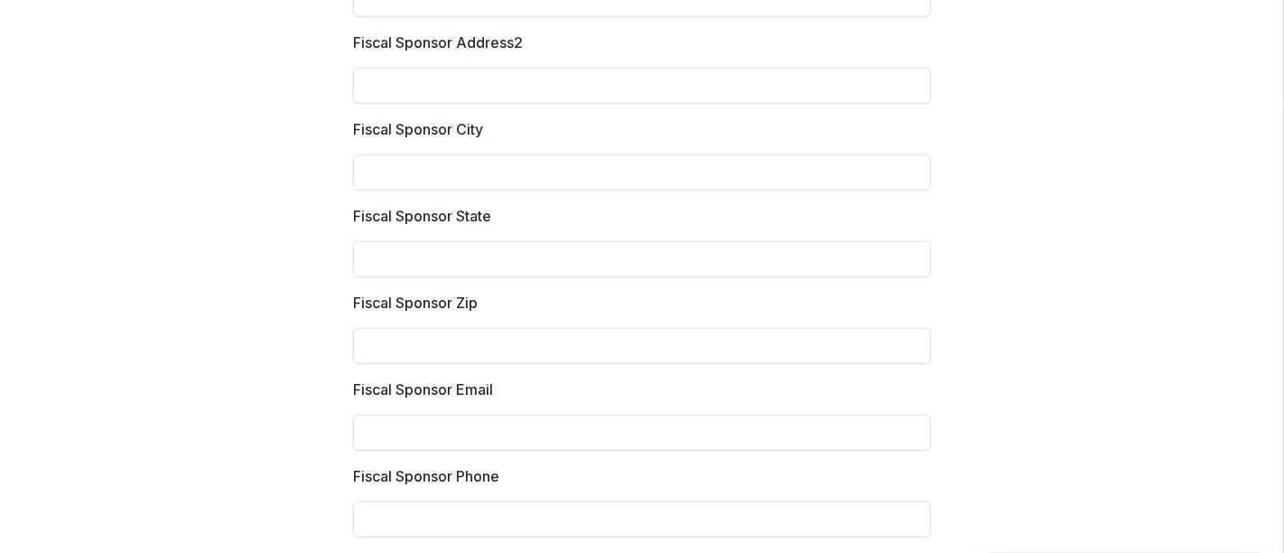
scroll to position [0, 0]
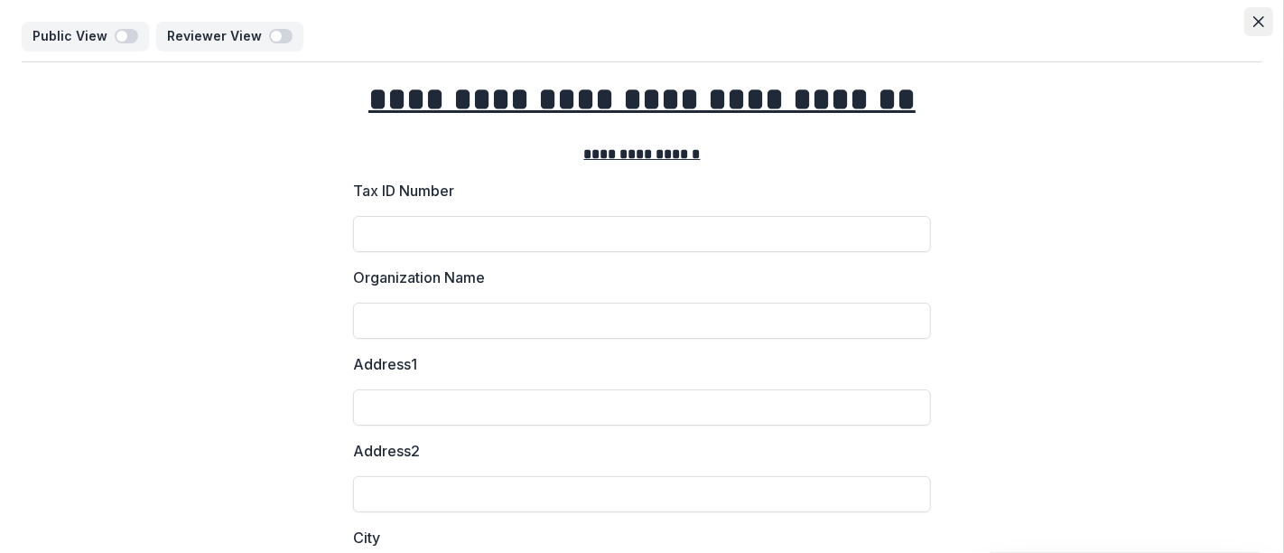
click at [1253, 24] on icon "Close" at bounding box center [1258, 21] width 11 height 11
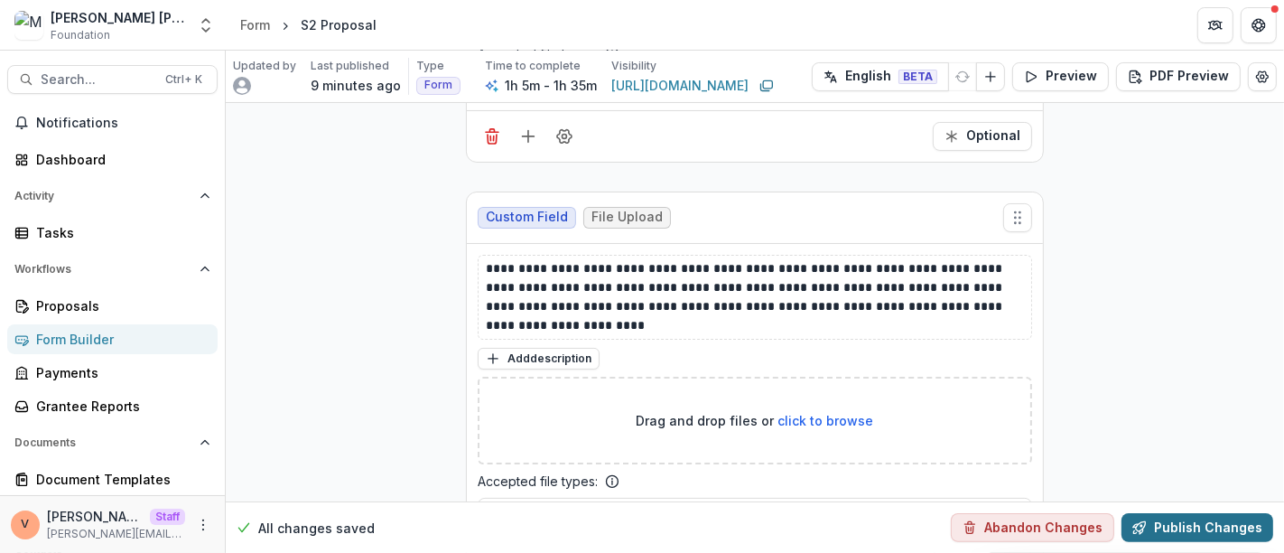
click at [1189, 526] on button "Publish Changes" at bounding box center [1197, 527] width 152 height 29
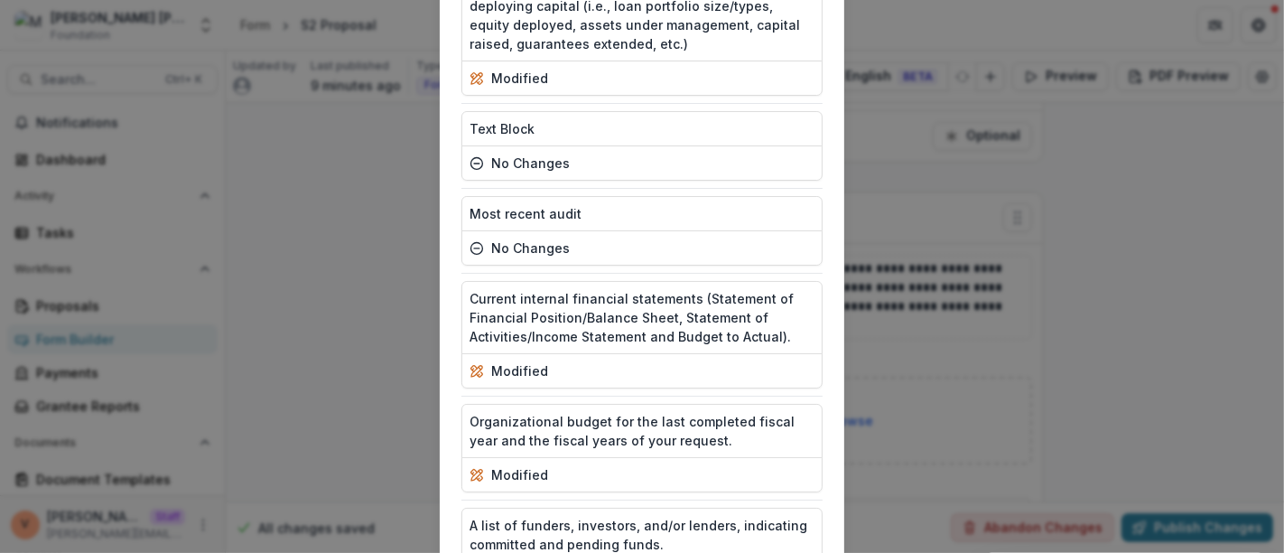
scroll to position [4243, 0]
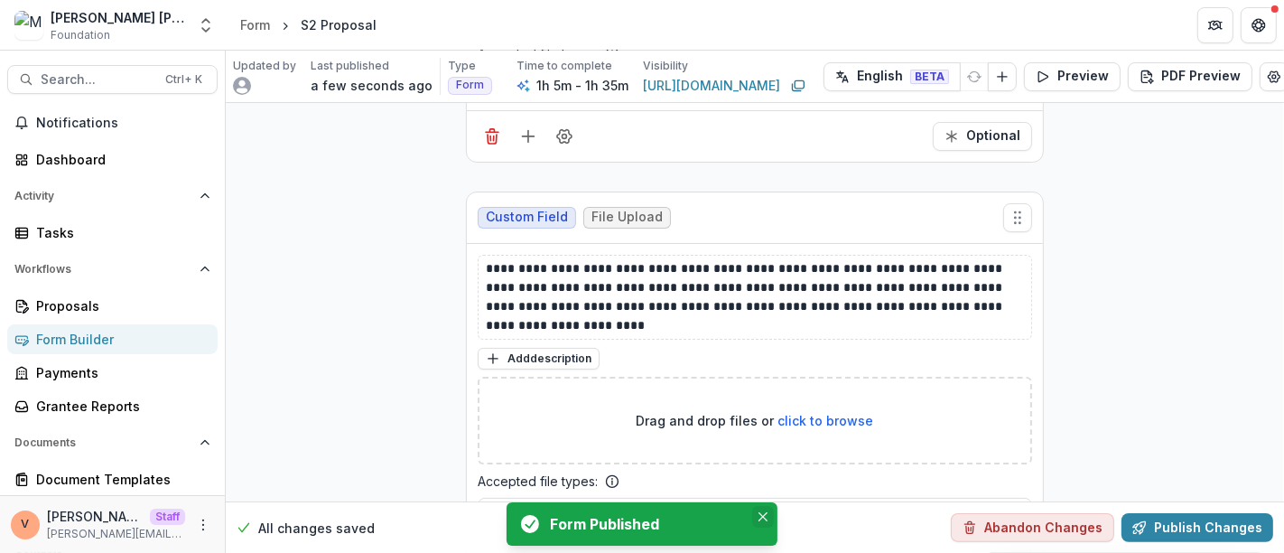
click at [766, 516] on icon "Close" at bounding box center [762, 516] width 9 height 9
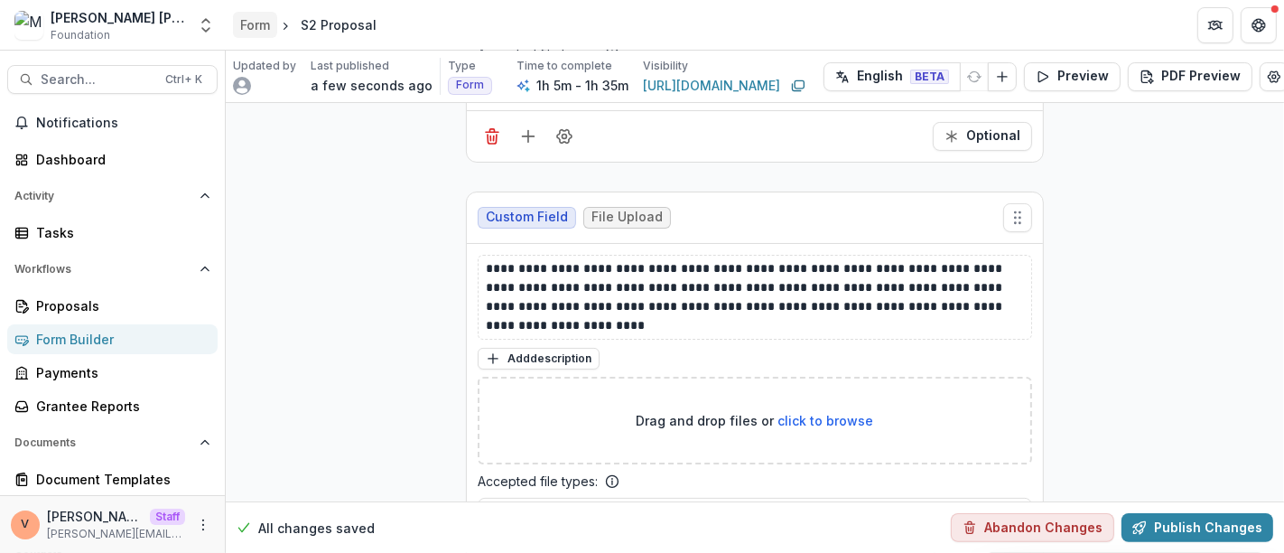
click at [263, 23] on div "Form" at bounding box center [255, 24] width 30 height 19
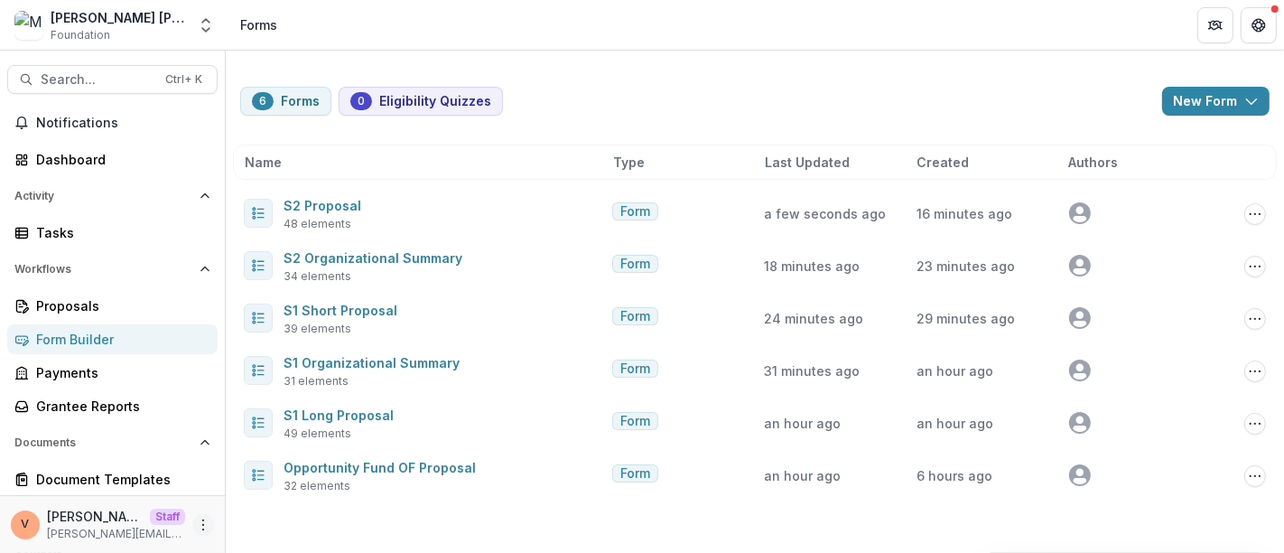
click at [196, 527] on icon "More" at bounding box center [203, 524] width 14 height 14
click at [642, 93] on div "6 Forms 0 Eligibility Quizzes New Form New Eligibility Quiz New Form" at bounding box center [754, 101] width 1029 height 29
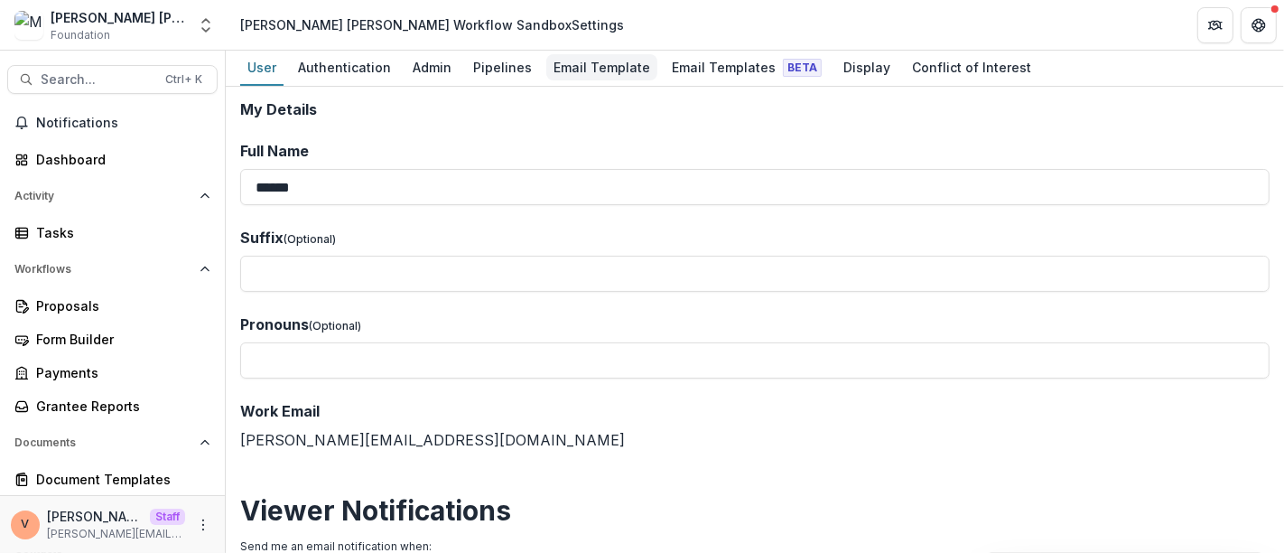
click at [606, 61] on div "Email Template" at bounding box center [601, 67] width 111 height 26
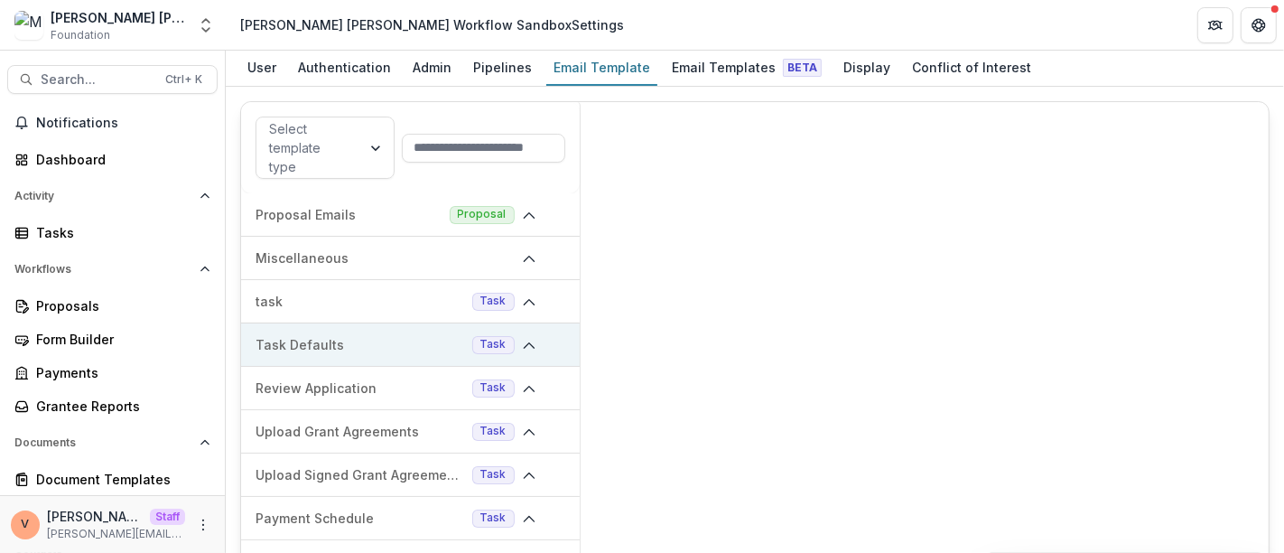
click at [524, 343] on polyline at bounding box center [529, 345] width 10 height 5
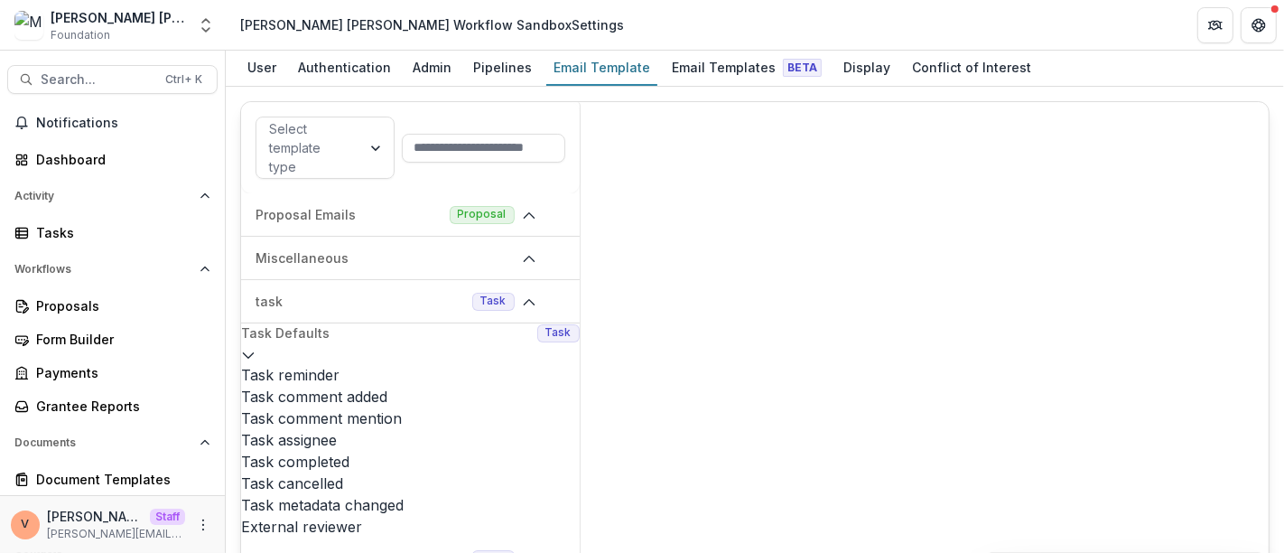
click at [256, 348] on icon at bounding box center [248, 355] width 14 height 14
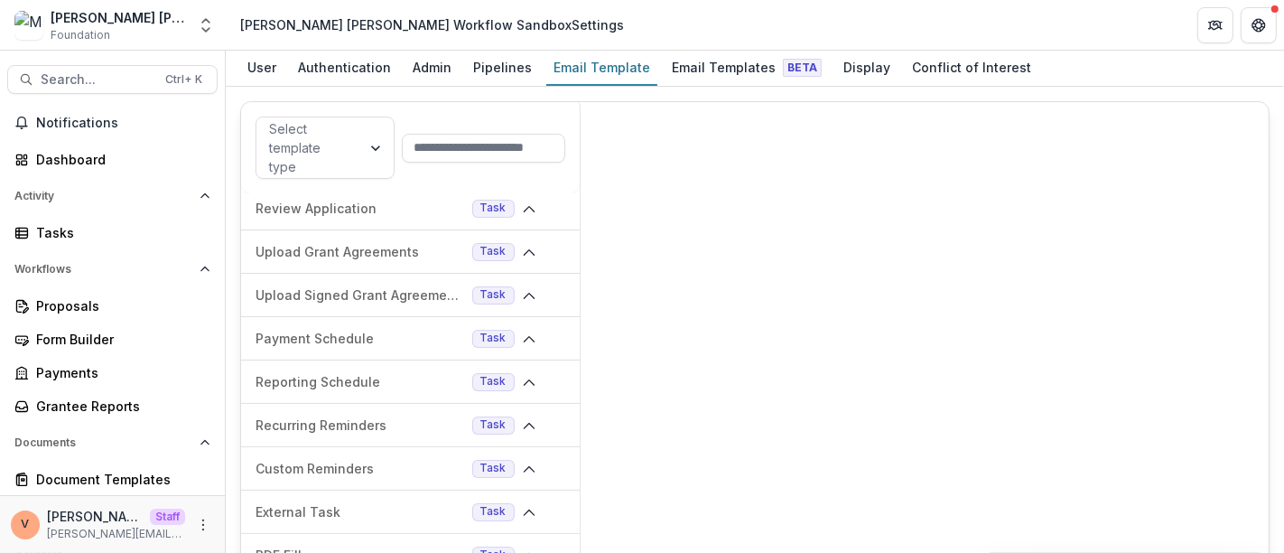
scroll to position [185, 0]
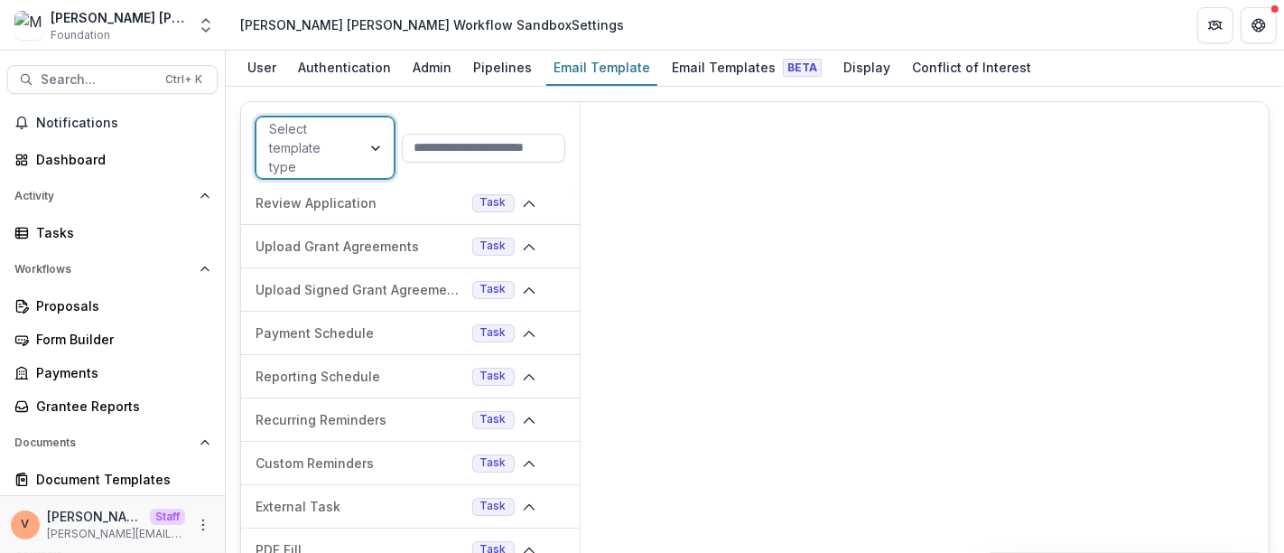
click at [375, 145] on div at bounding box center [377, 147] width 33 height 60
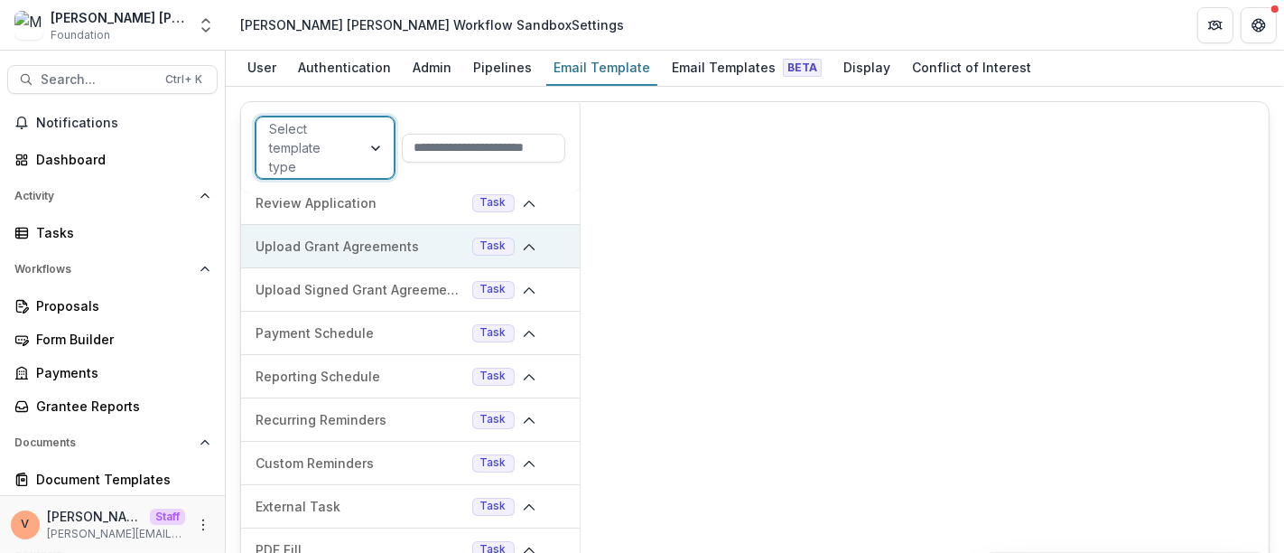
scroll to position [0, 0]
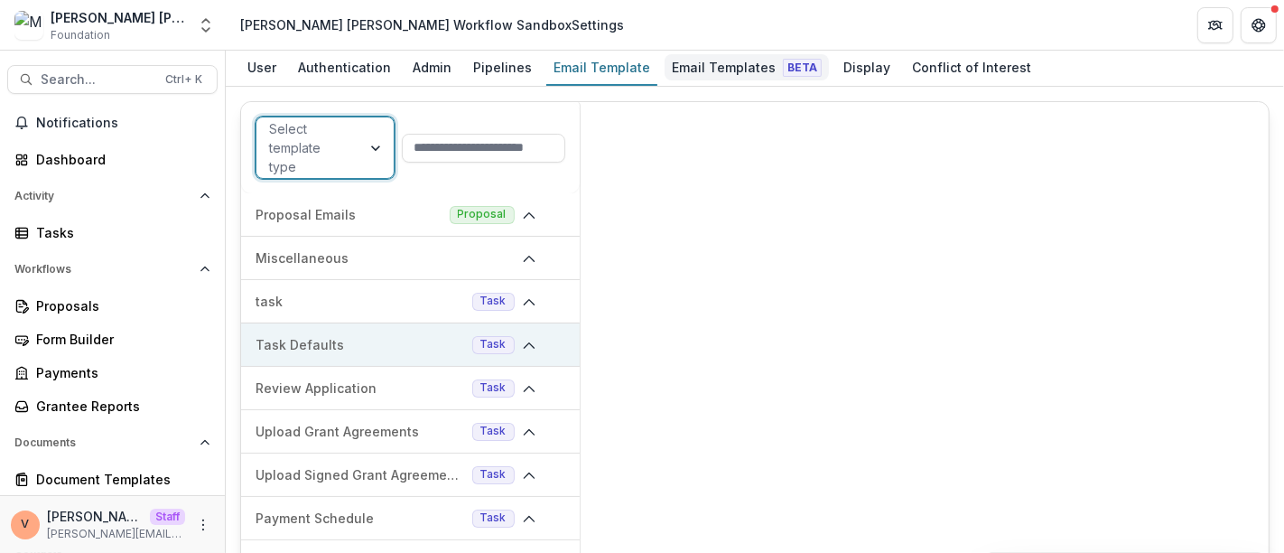
click at [727, 70] on div "Email Templates Beta" at bounding box center [746, 67] width 164 height 26
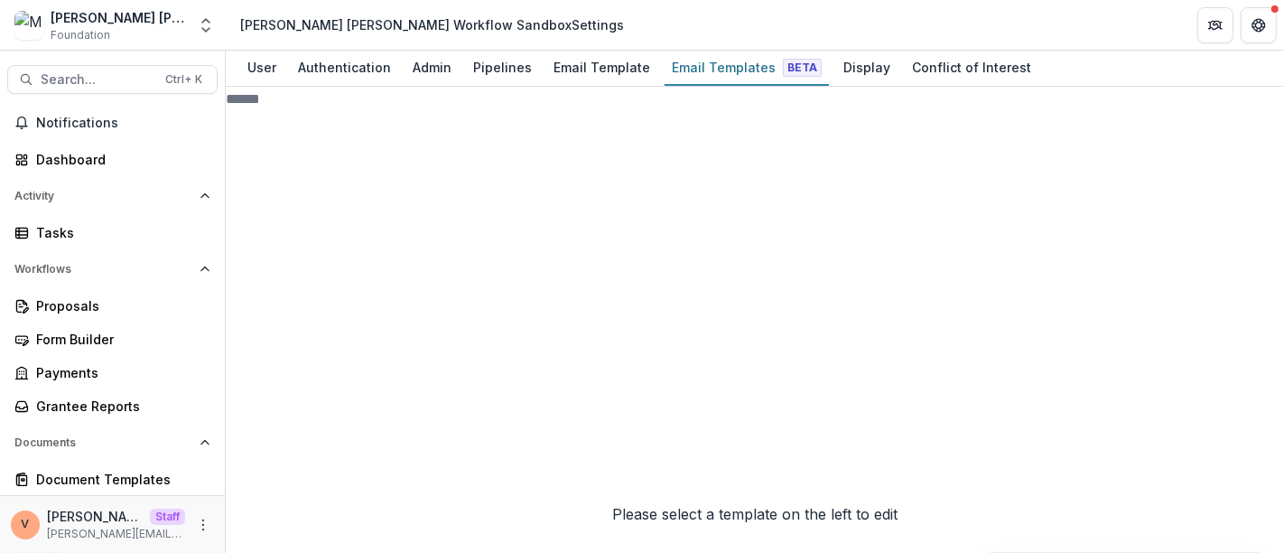
click at [354, 433] on span "Stage Change Message" at bounding box center [361, 424] width 161 height 18
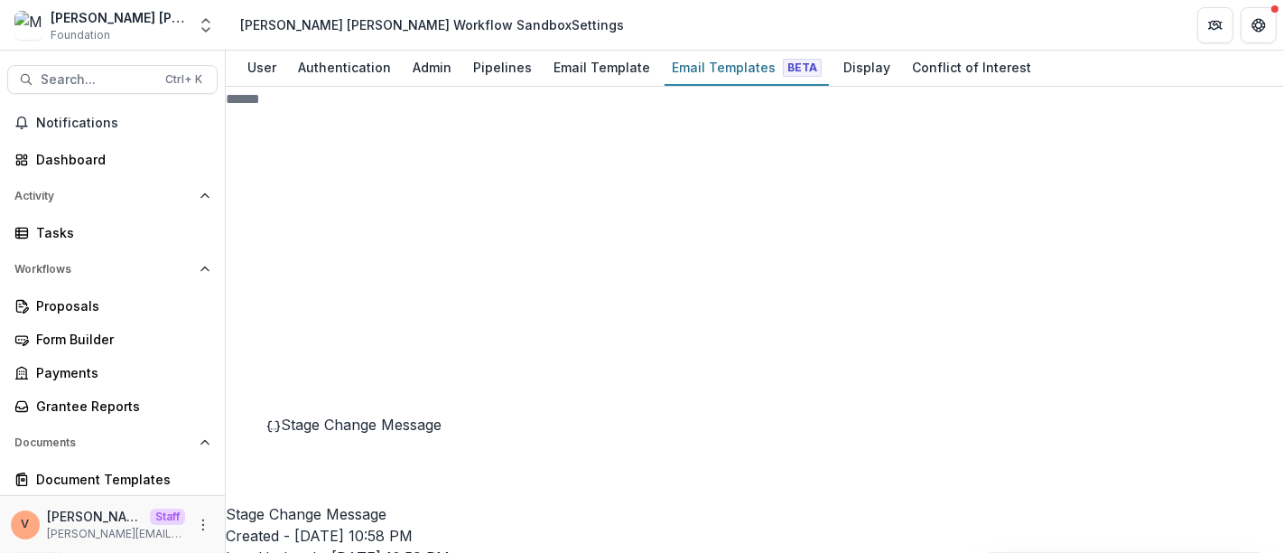
scroll to position [301, 0]
drag, startPoint x: 598, startPoint y: 248, endPoint x: 877, endPoint y: 246, distance: 279.0
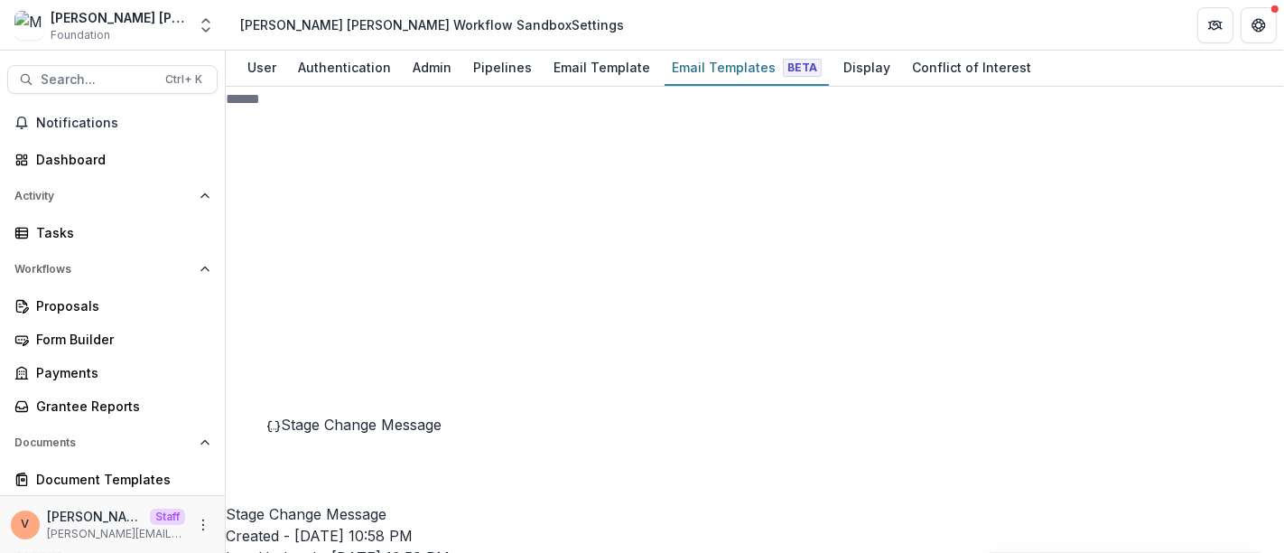
drag, startPoint x: 716, startPoint y: 353, endPoint x: 1048, endPoint y: 354, distance: 332.2
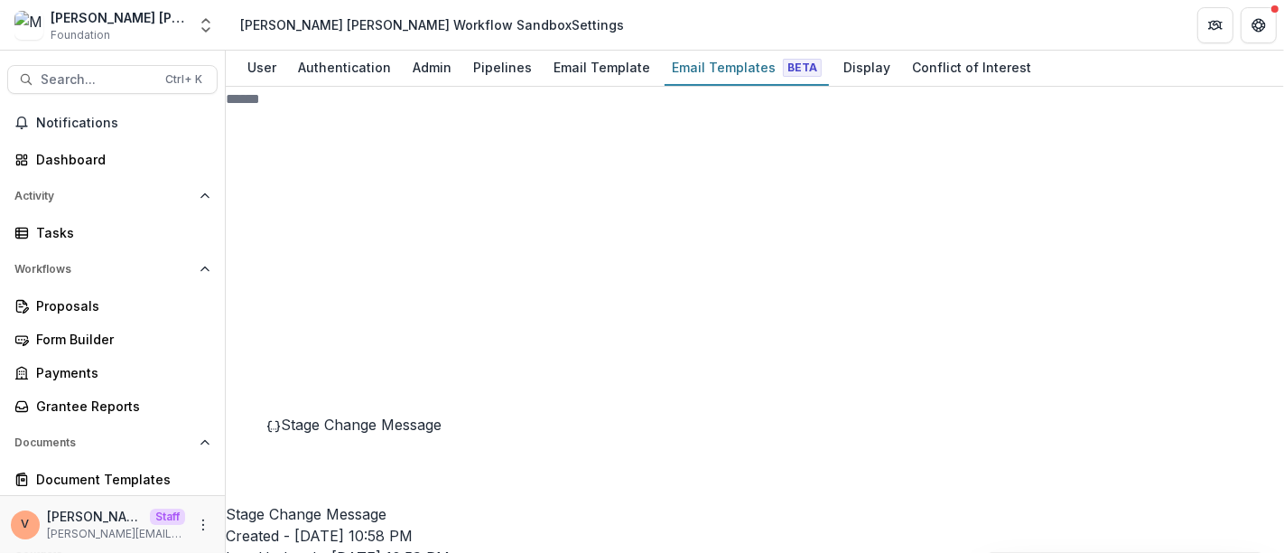
drag, startPoint x: 1060, startPoint y: 352, endPoint x: 1086, endPoint y: 351, distance: 26.2
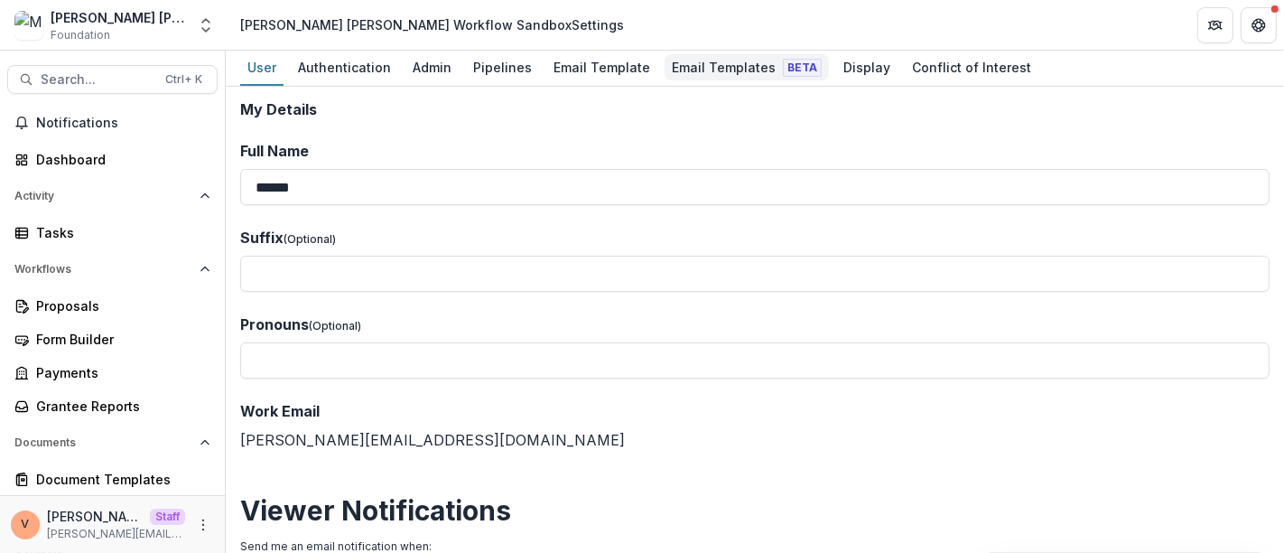
click at [730, 70] on div "Email Templates Beta" at bounding box center [746, 67] width 164 height 26
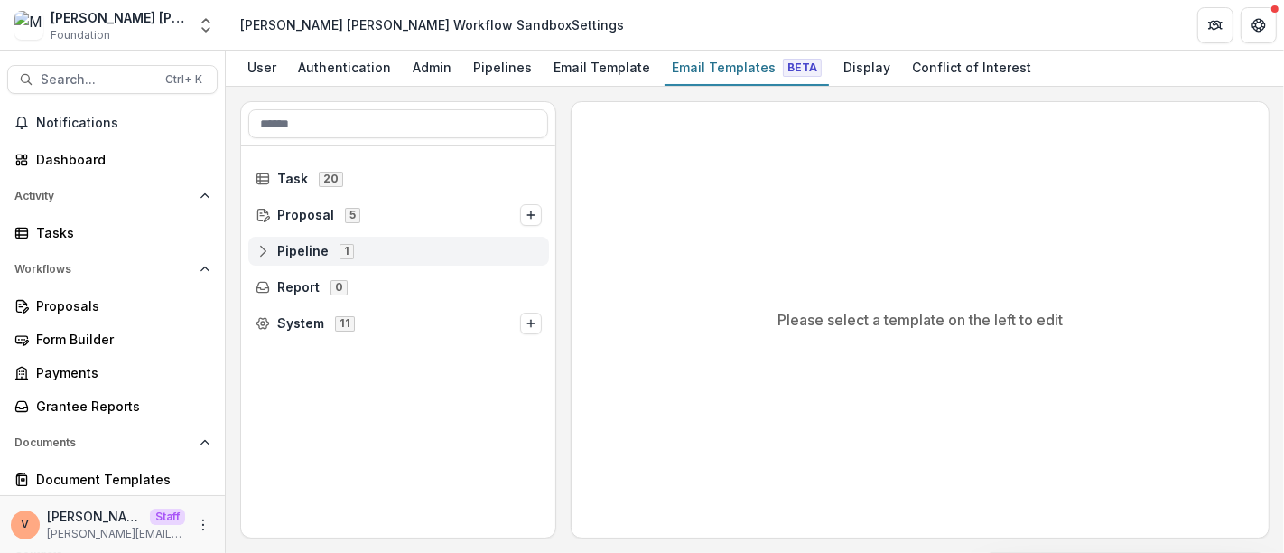
click at [261, 251] on icon at bounding box center [263, 251] width 14 height 14
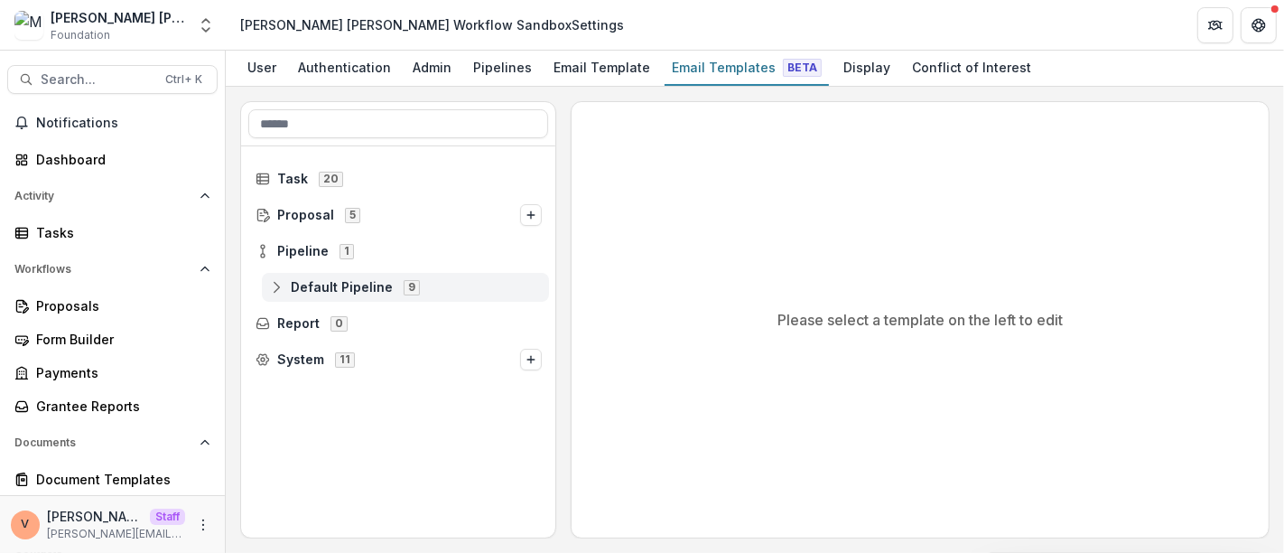
click at [273, 284] on icon at bounding box center [276, 287] width 14 height 14
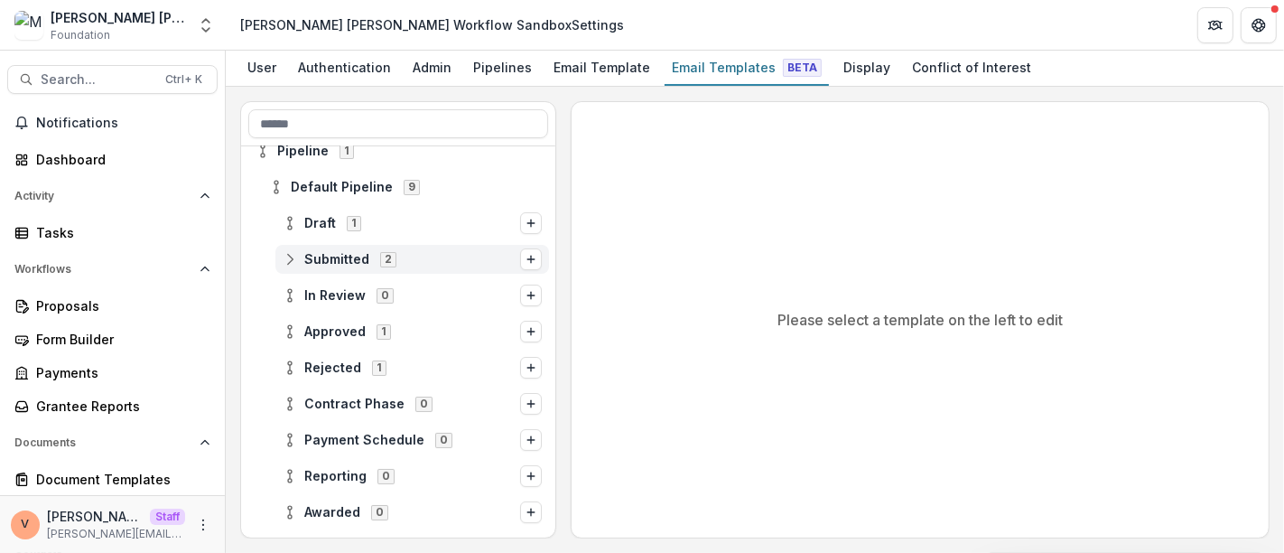
scroll to position [163, 0]
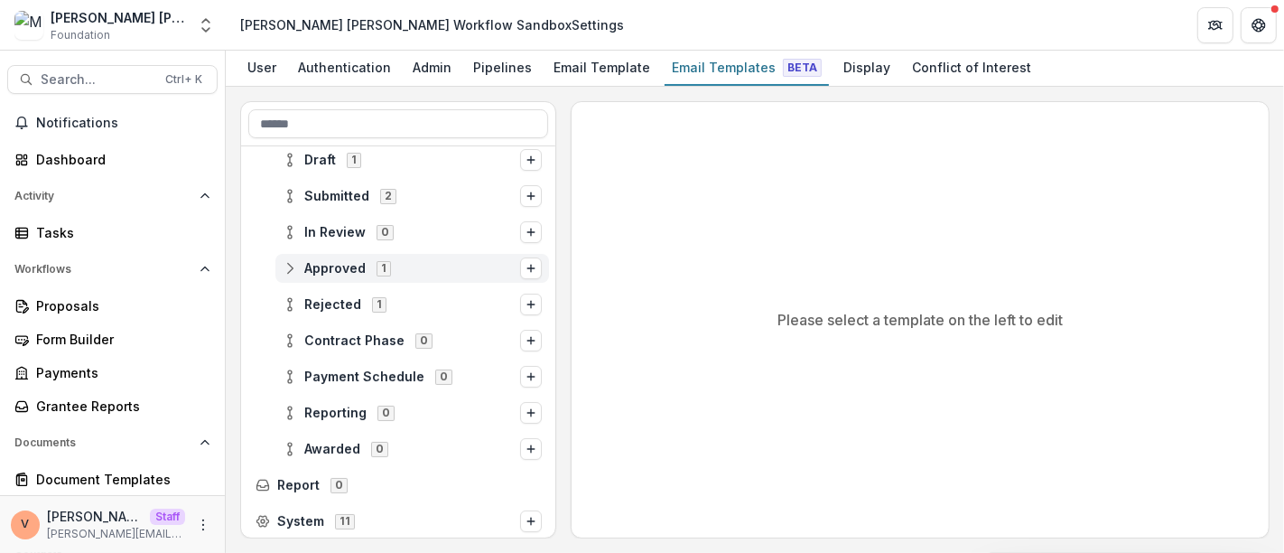
click at [283, 269] on icon at bounding box center [290, 268] width 14 height 14
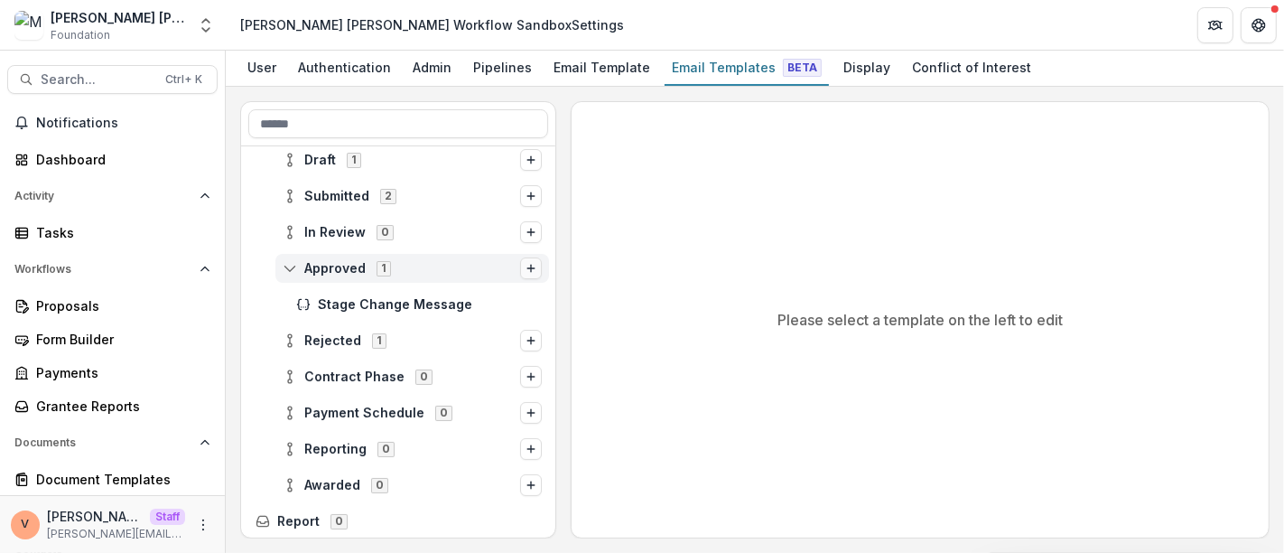
click at [525, 269] on icon "Options" at bounding box center [530, 268] width 11 height 11
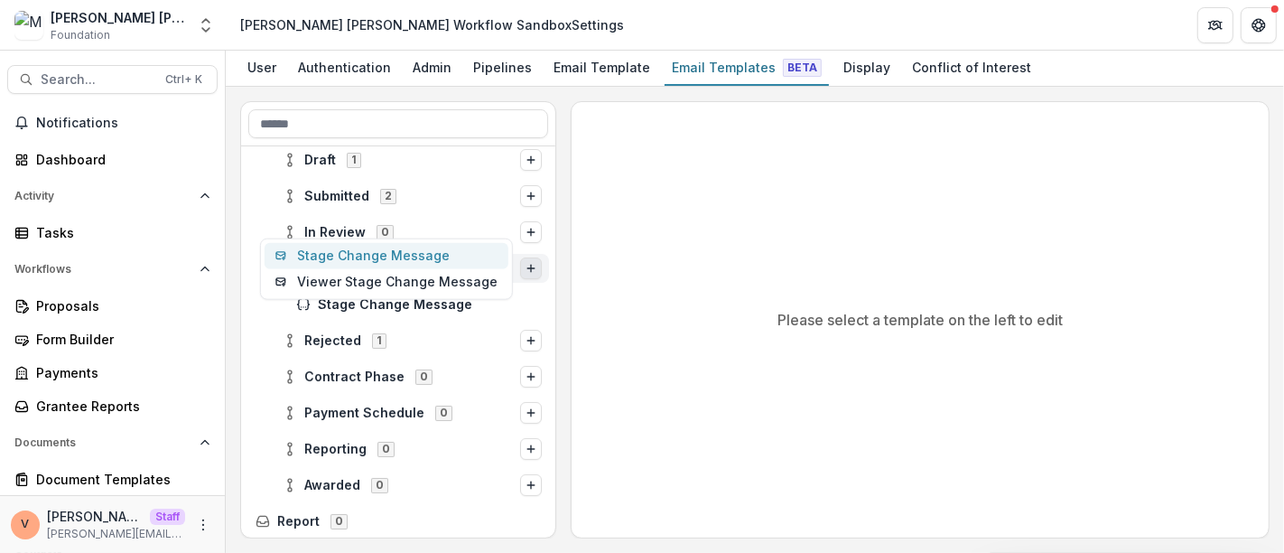
click at [447, 256] on button "Stage Change Message" at bounding box center [387, 256] width 244 height 26
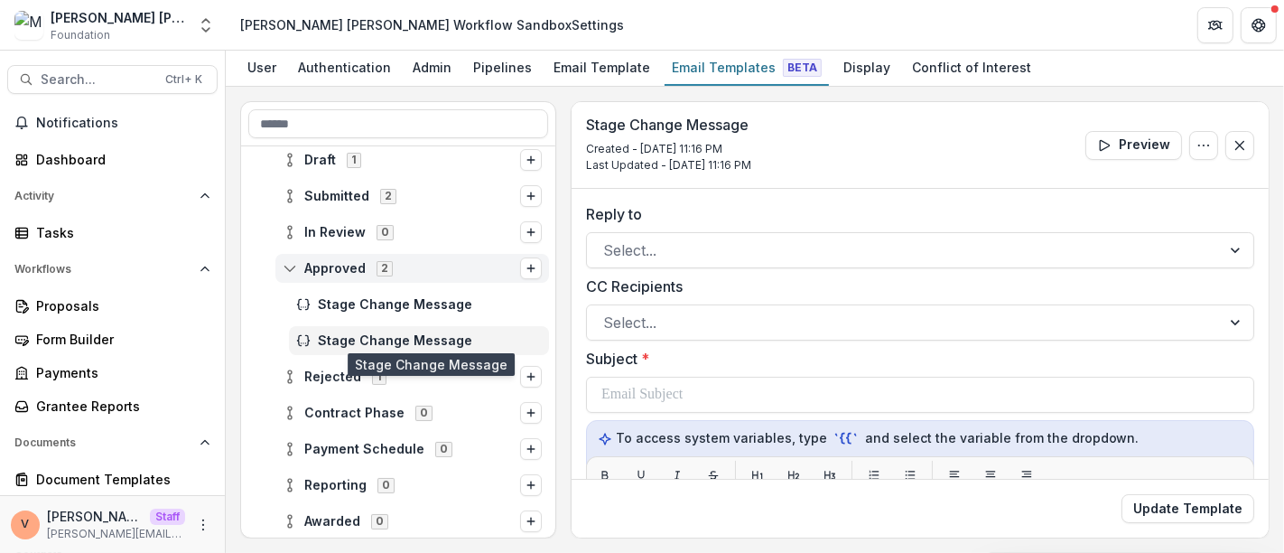
click at [392, 336] on span "Stage Change Message" at bounding box center [430, 340] width 224 height 15
click at [1197, 146] on icon "Options" at bounding box center [1203, 145] width 14 height 14
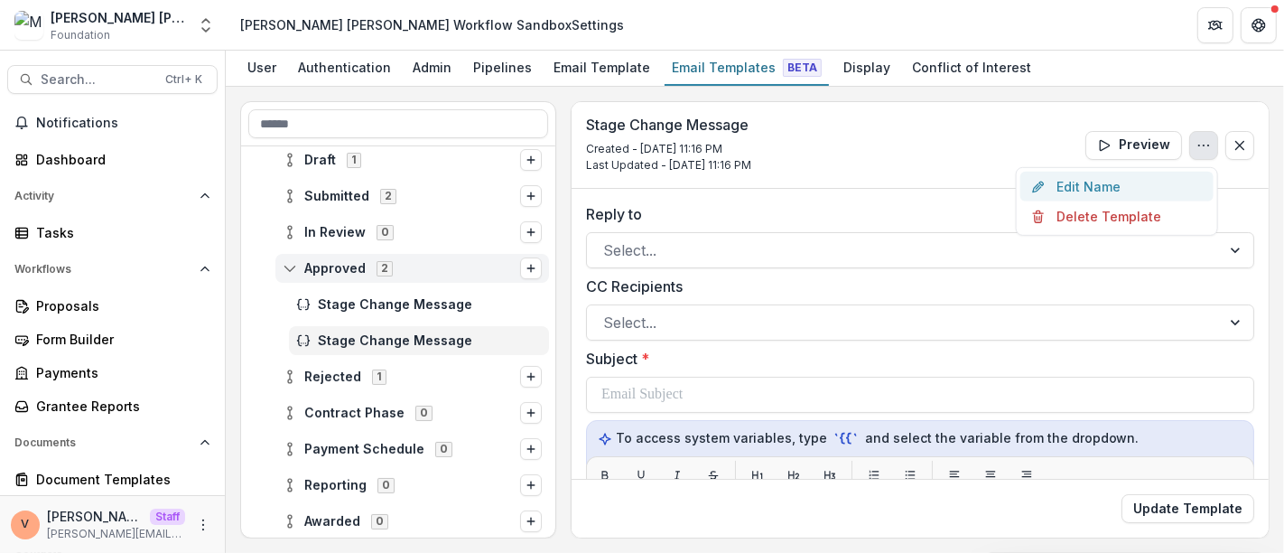
click at [1082, 186] on button "Edit Name" at bounding box center [1116, 187] width 193 height 30
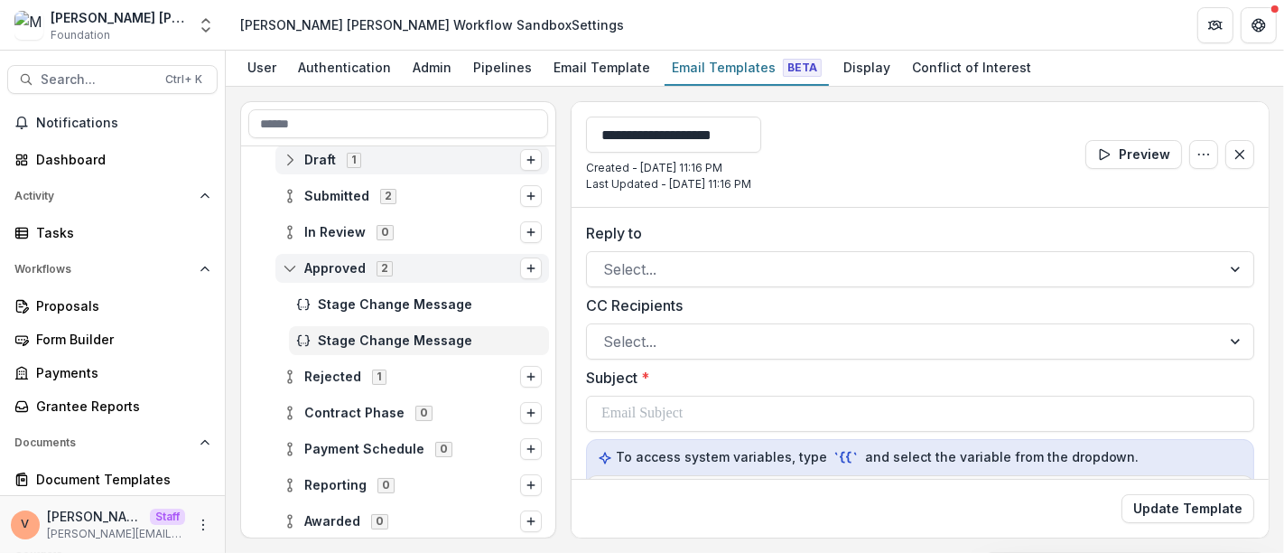
drag, startPoint x: 776, startPoint y: 133, endPoint x: 541, endPoint y: 151, distance: 235.4
click at [541, 151] on div "**********" at bounding box center [754, 319] width 1029 height 437
type input "**********"
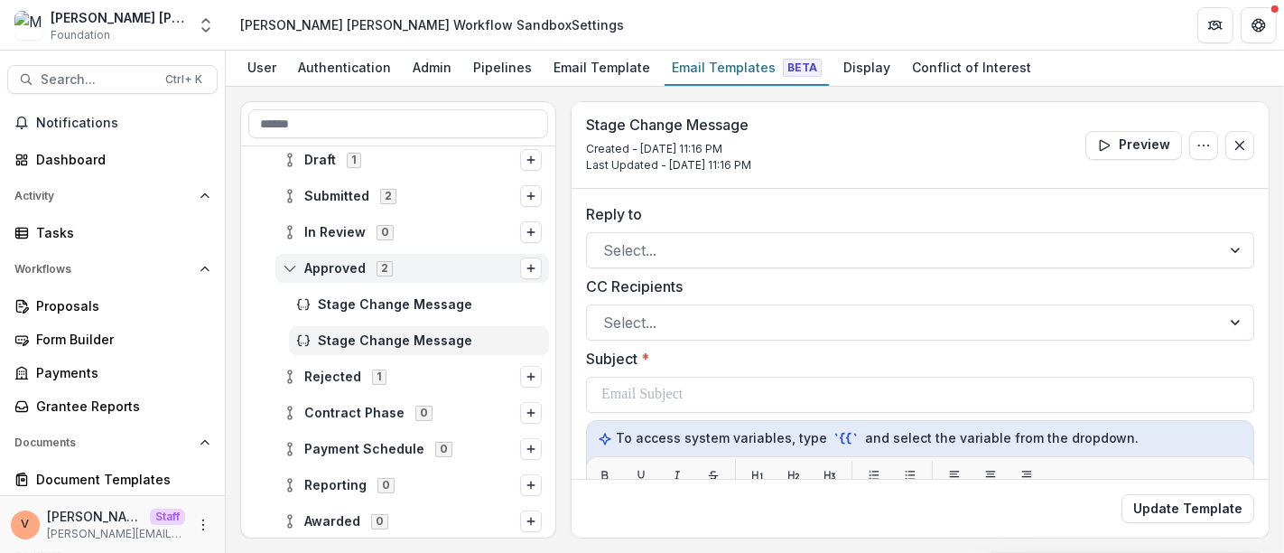
click at [900, 172] on div "Stage Change Message Created - Oct 6, 2025 @ 11:16 PM Last Updated - Oct 6, 202…" at bounding box center [919, 145] width 697 height 87
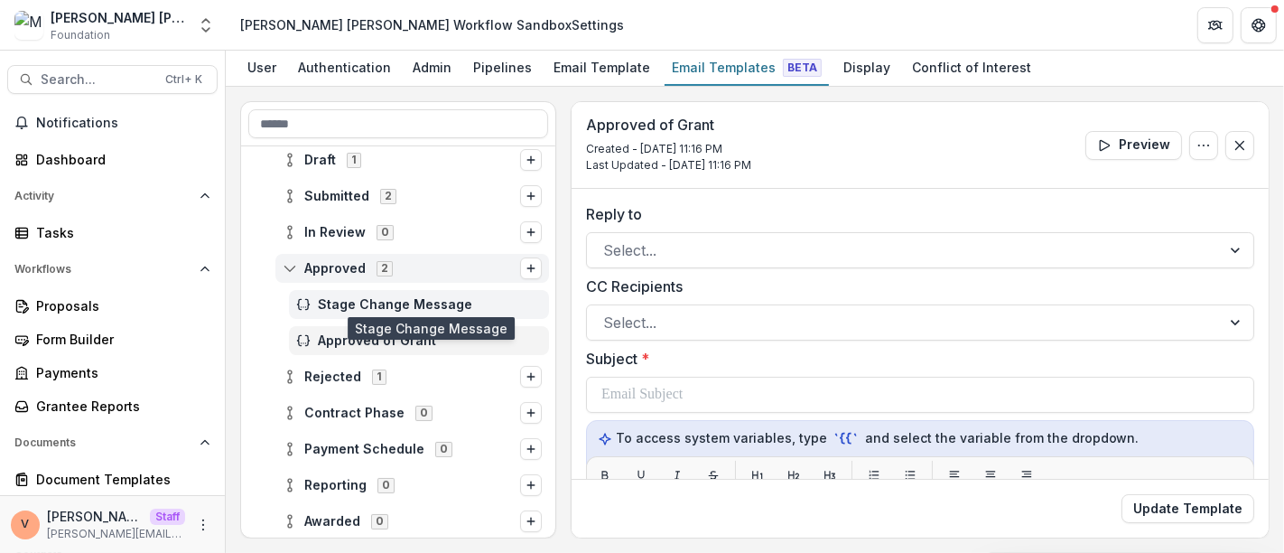
click at [410, 301] on span "Stage Change Message" at bounding box center [430, 304] width 224 height 15
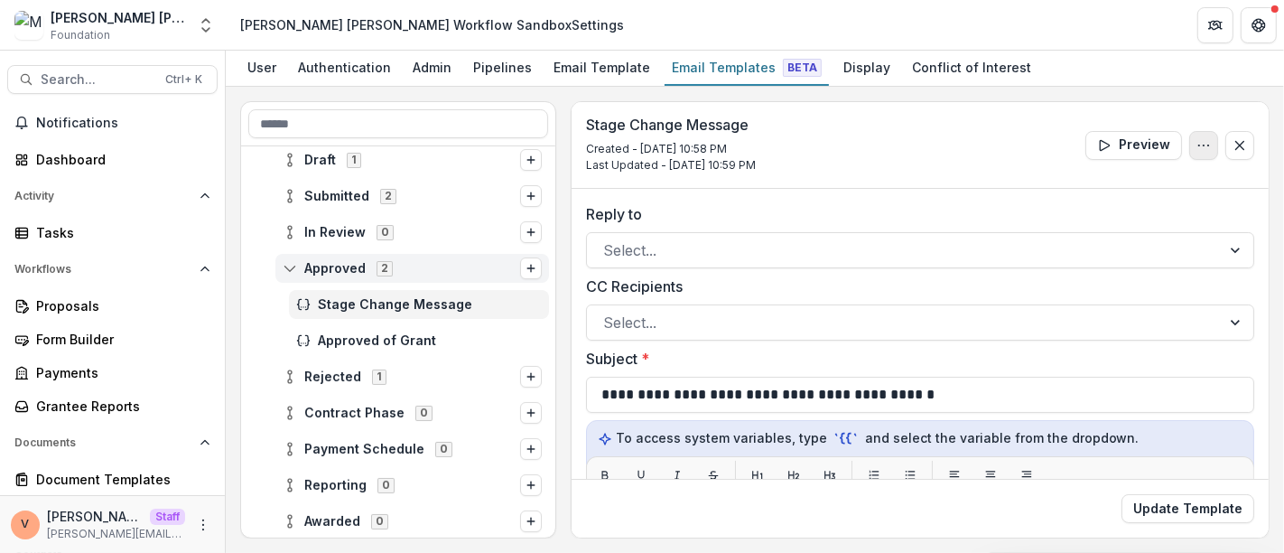
click at [1202, 144] on icon "Options" at bounding box center [1203, 145] width 14 height 14
click at [1076, 190] on button "Edit Name" at bounding box center [1116, 187] width 193 height 30
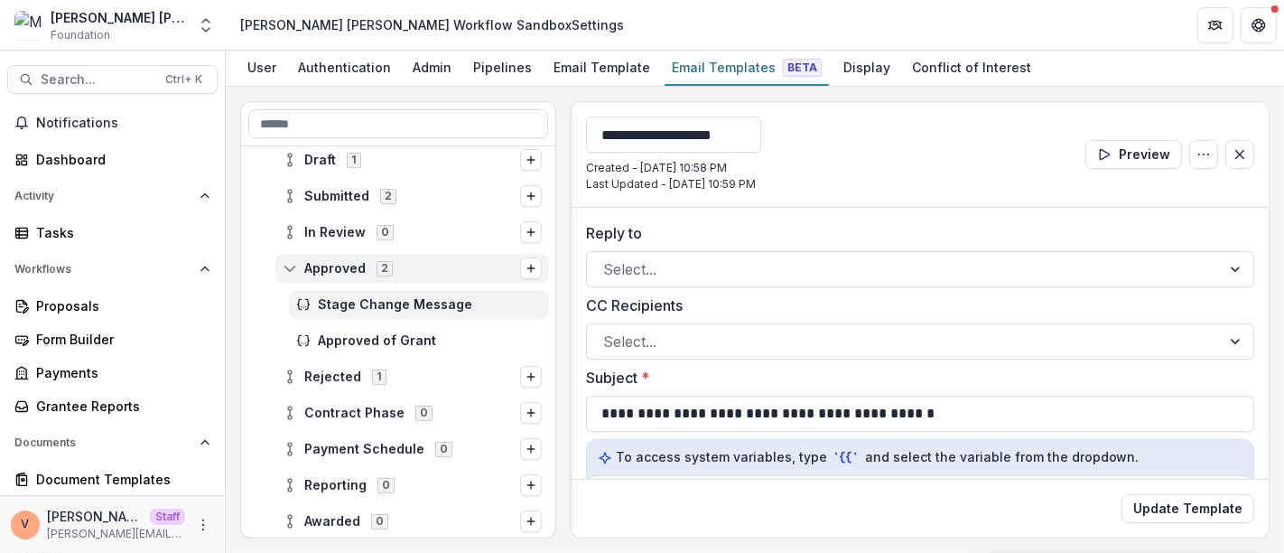
drag, startPoint x: 779, startPoint y: 125, endPoint x: 544, endPoint y: 144, distance: 236.3
click at [544, 144] on div "**********" at bounding box center [754, 319] width 1029 height 437
type input "**********"
click at [900, 144] on div "**********" at bounding box center [919, 155] width 697 height 106
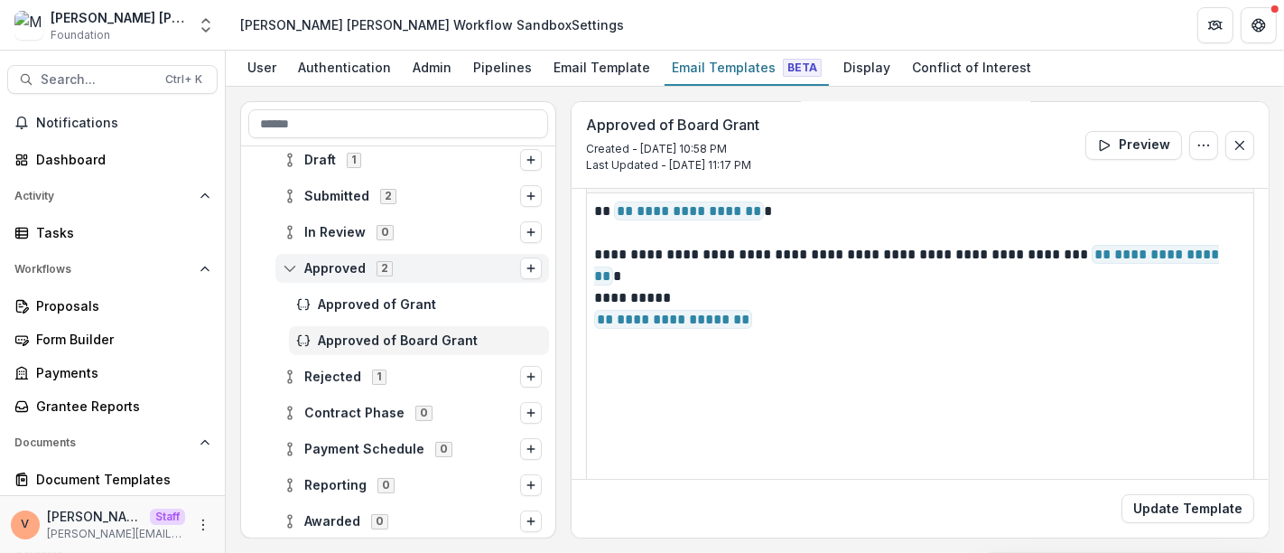
scroll to position [200, 0]
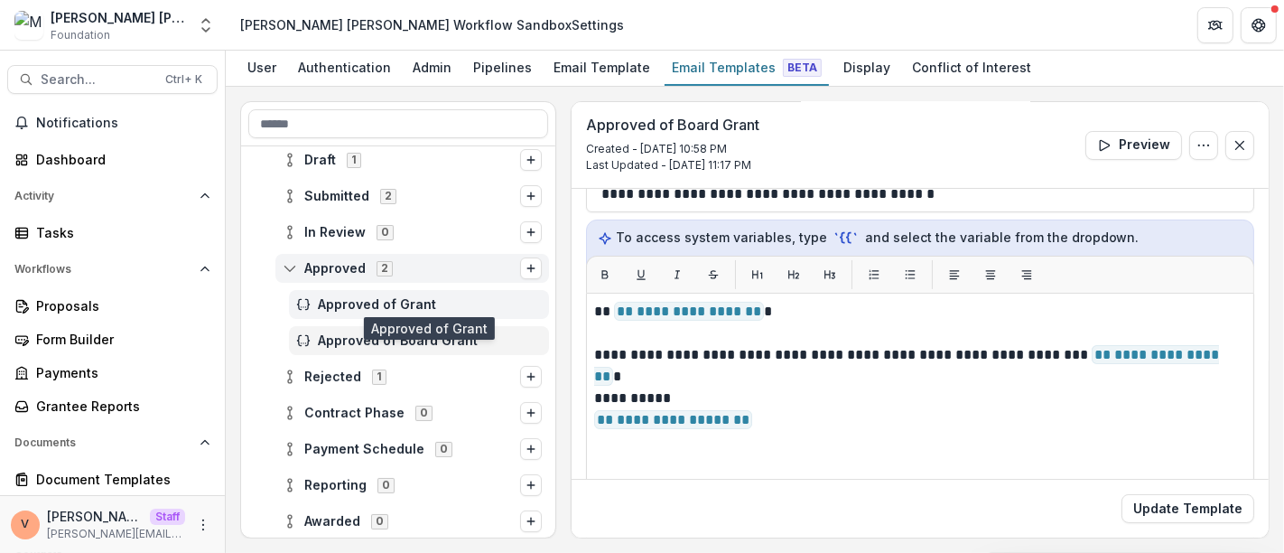
click at [367, 302] on span "Approved of Grant" at bounding box center [430, 304] width 224 height 15
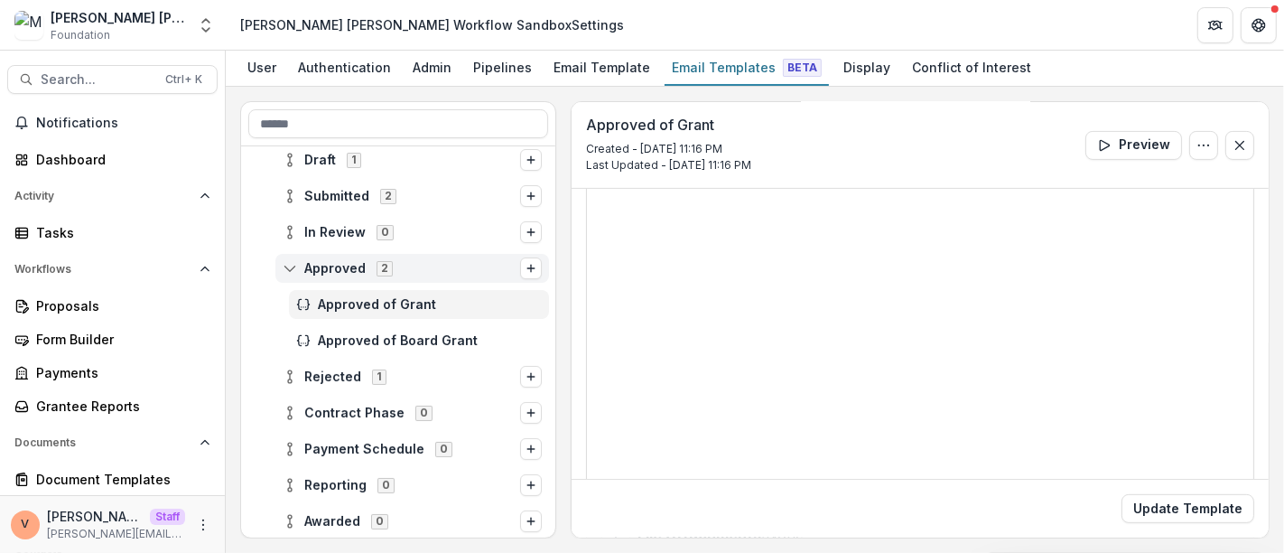
scroll to position [342, 0]
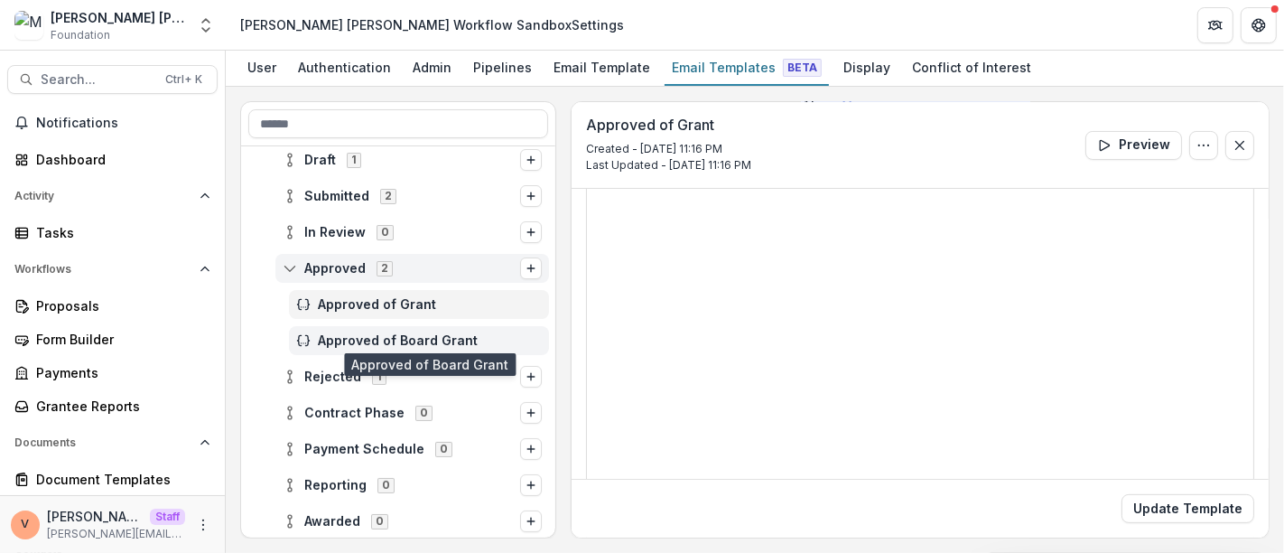
click at [438, 342] on span "Approved of Board Grant" at bounding box center [430, 340] width 224 height 15
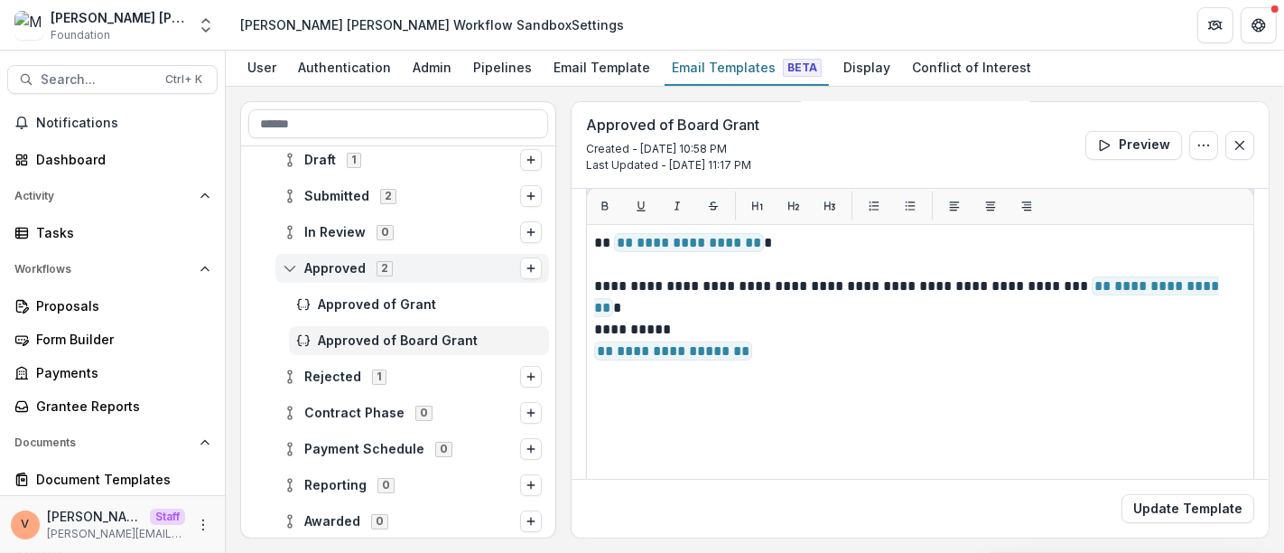
scroll to position [301, 0]
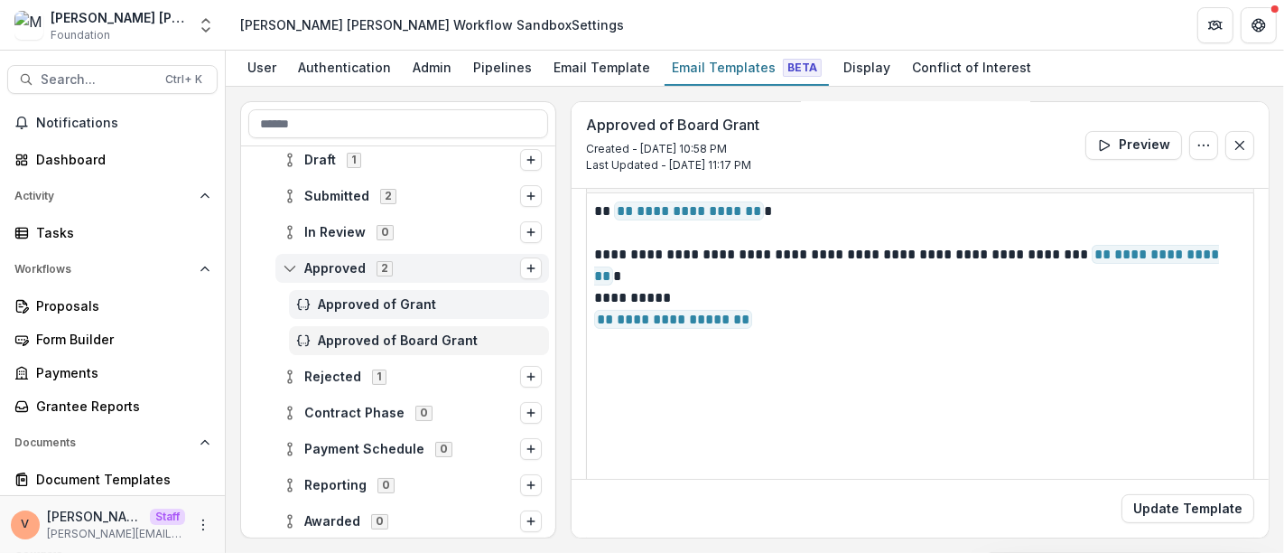
click at [399, 297] on span "Approved of Grant" at bounding box center [430, 304] width 224 height 15
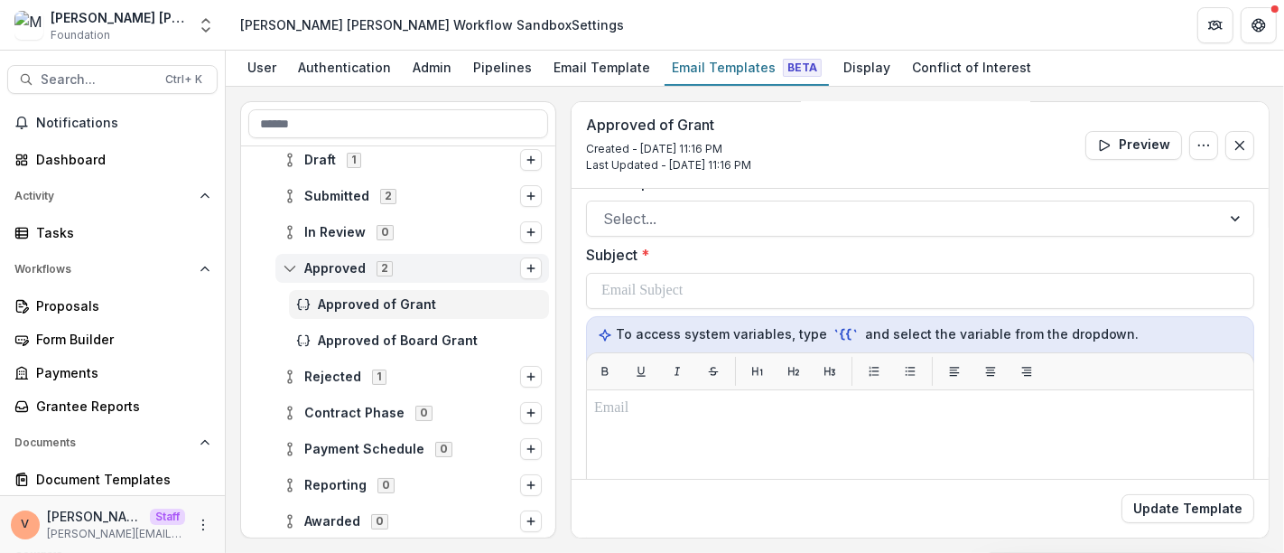
scroll to position [200, 0]
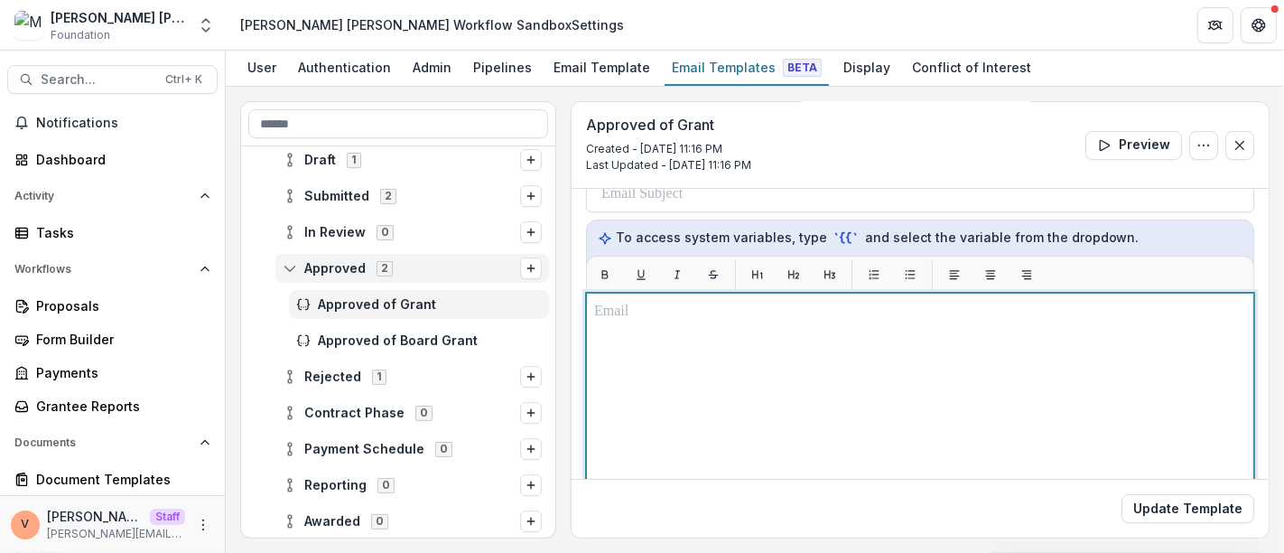
click at [720, 330] on div at bounding box center [920, 518] width 652 height 435
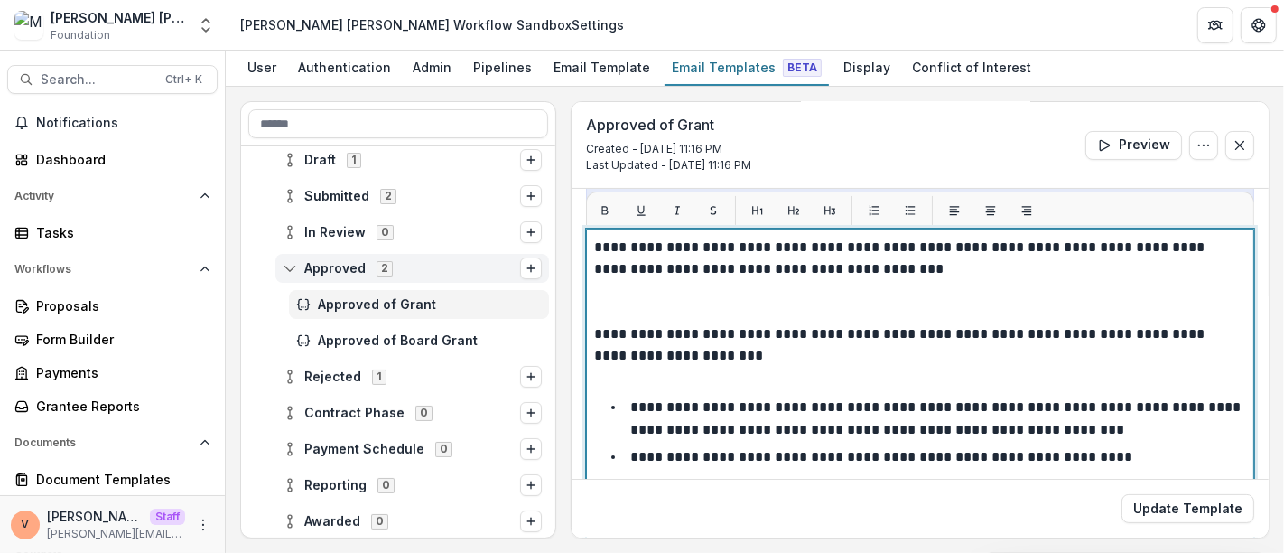
scroll to position [238, 0]
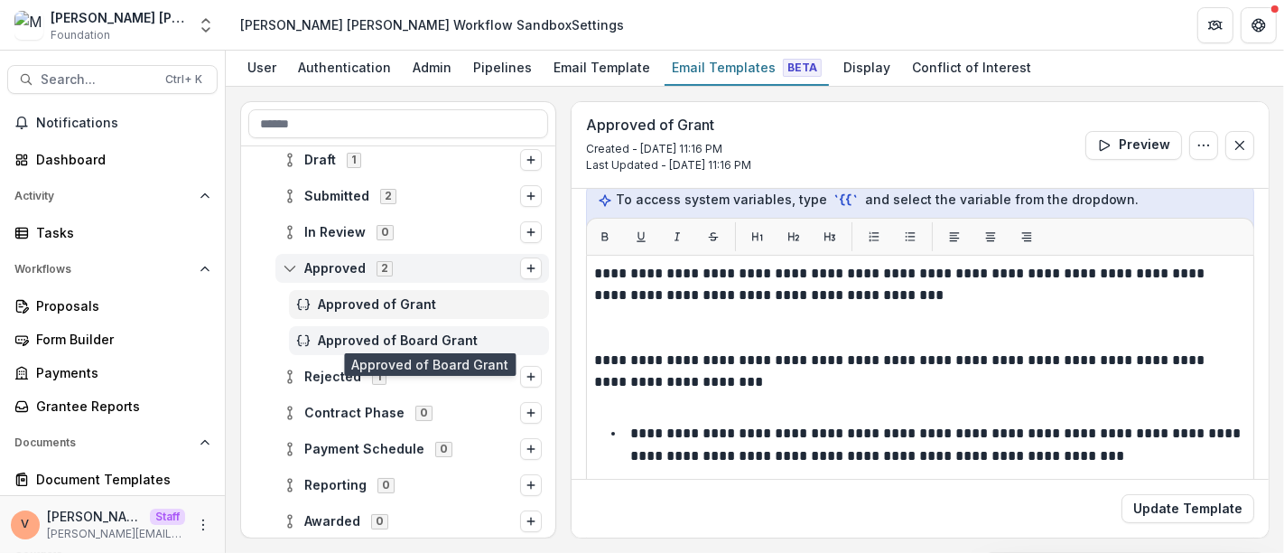
drag, startPoint x: 411, startPoint y: 341, endPoint x: 345, endPoint y: 339, distance: 66.0
click at [345, 339] on span "Approved of Board Grant" at bounding box center [430, 340] width 224 height 15
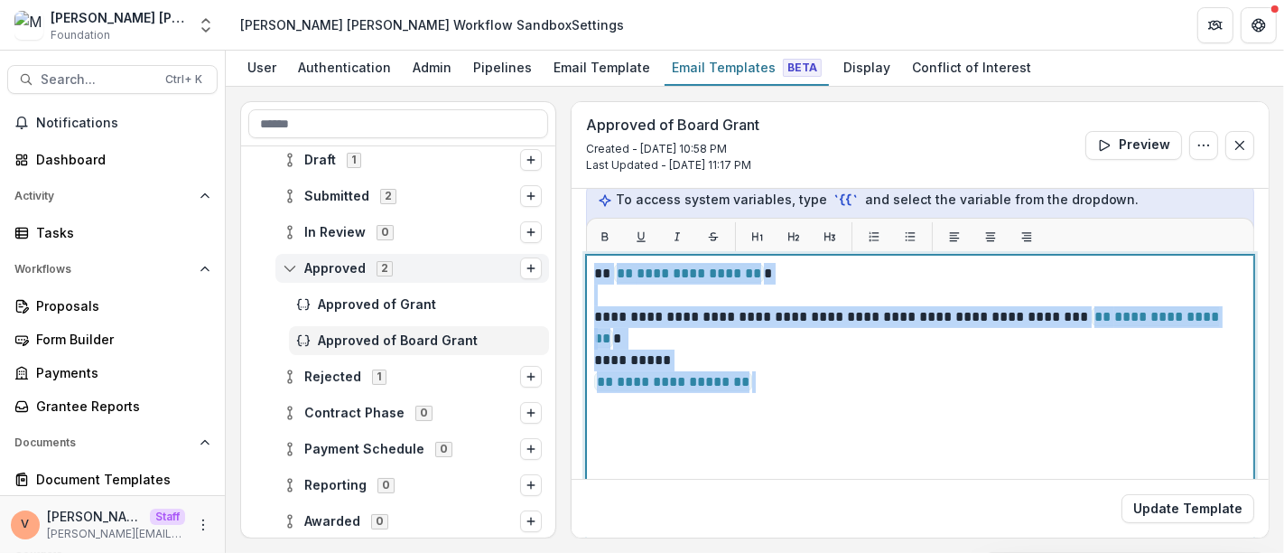
drag, startPoint x: 727, startPoint y: 376, endPoint x: 575, endPoint y: 278, distance: 180.3
click at [575, 278] on div "**********" at bounding box center [919, 368] width 697 height 837
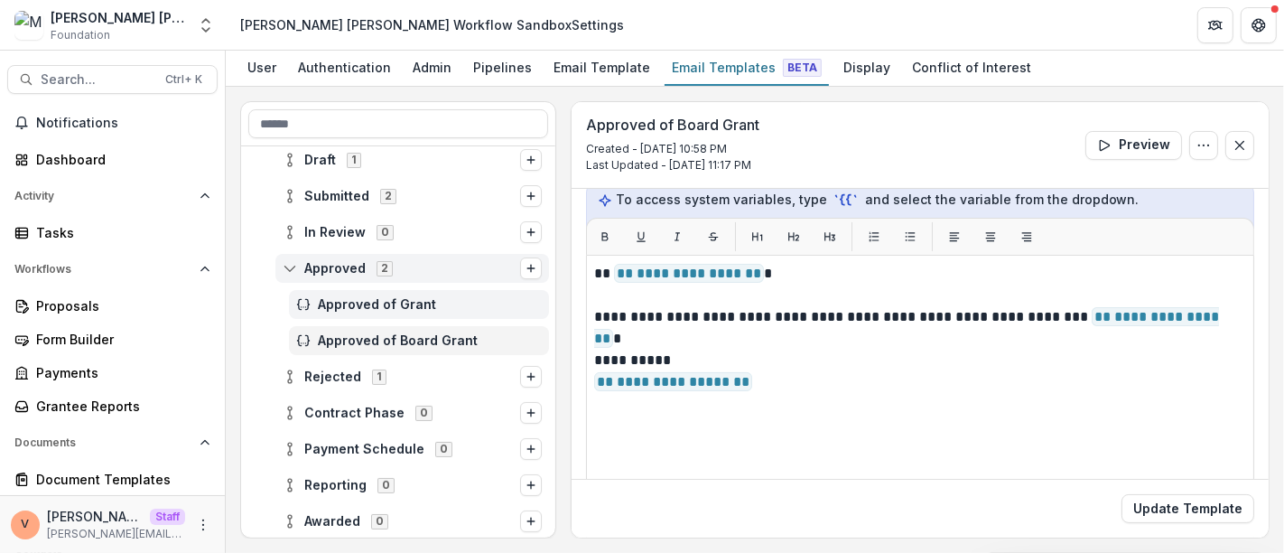
click at [401, 308] on span "Approved of Grant" at bounding box center [430, 304] width 224 height 15
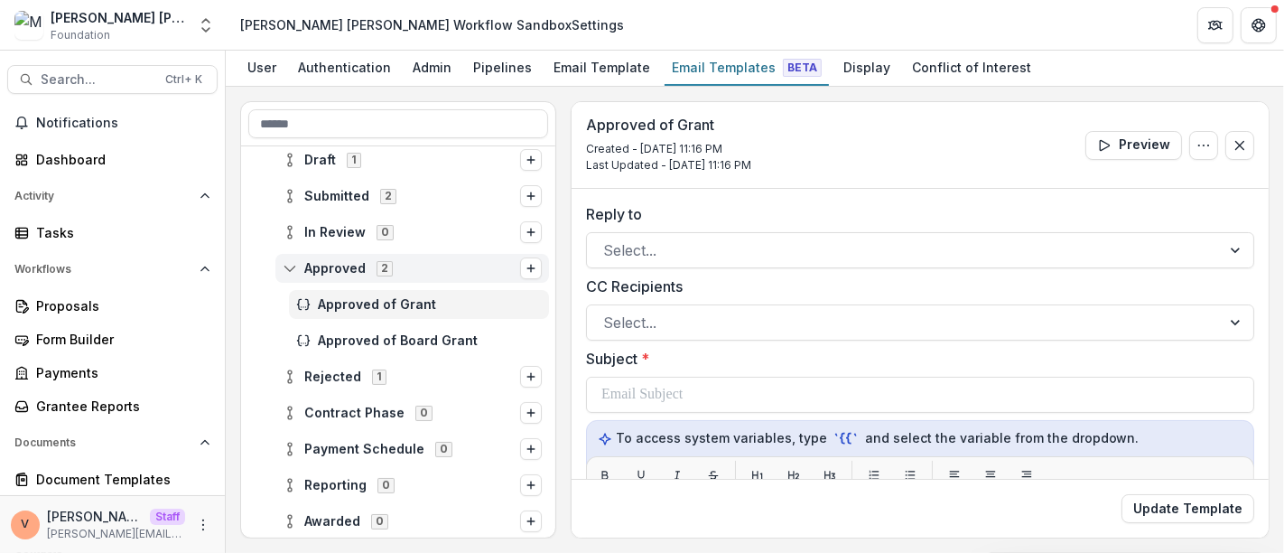
scroll to position [200, 0]
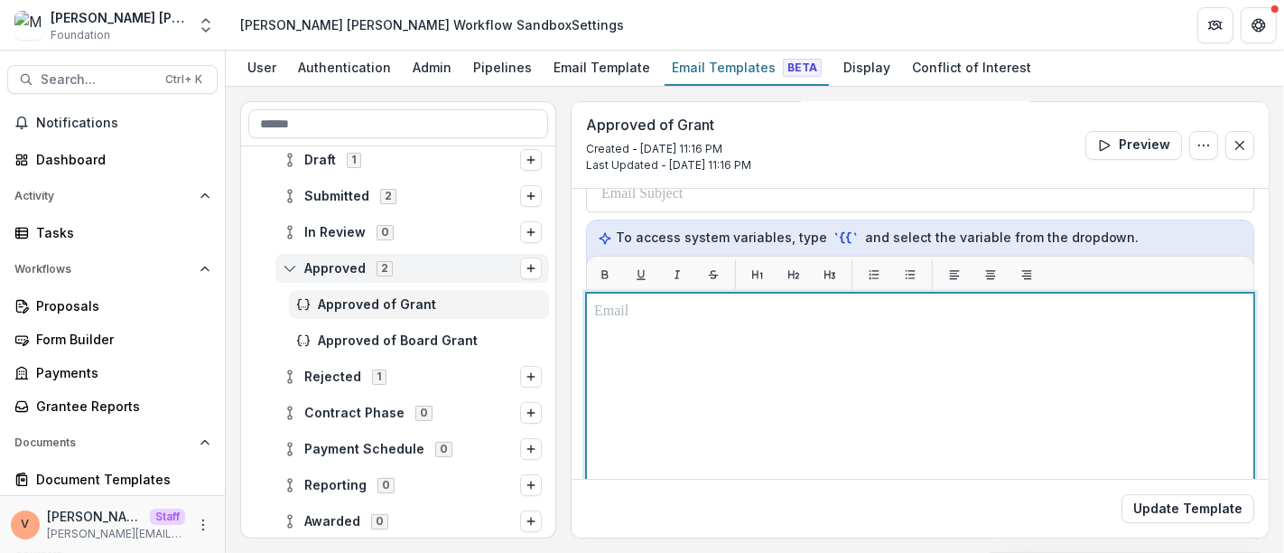
click at [667, 322] on div at bounding box center [920, 518] width 652 height 435
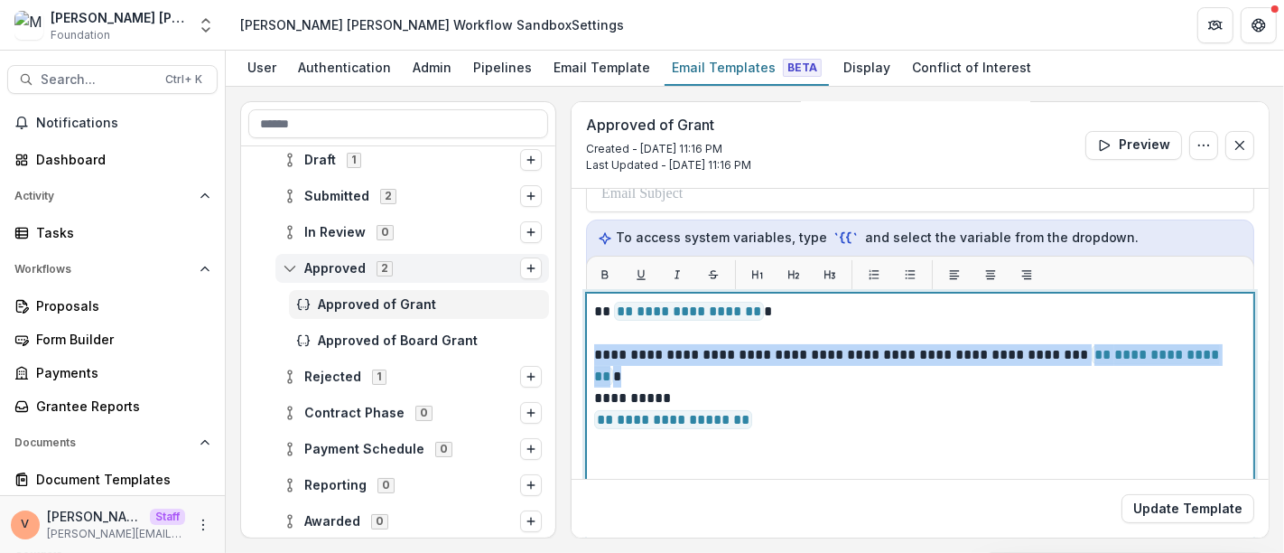
drag, startPoint x: 594, startPoint y: 351, endPoint x: 1228, endPoint y: 350, distance: 633.8
click at [1228, 350] on p "**********" at bounding box center [917, 355] width 647 height 22
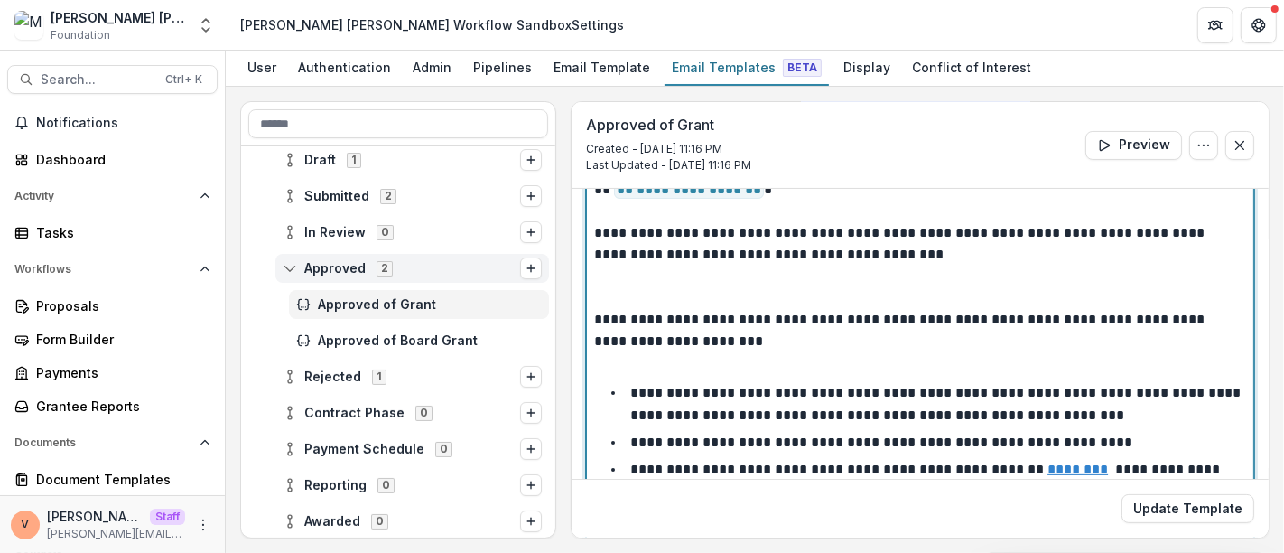
scroll to position [281, 0]
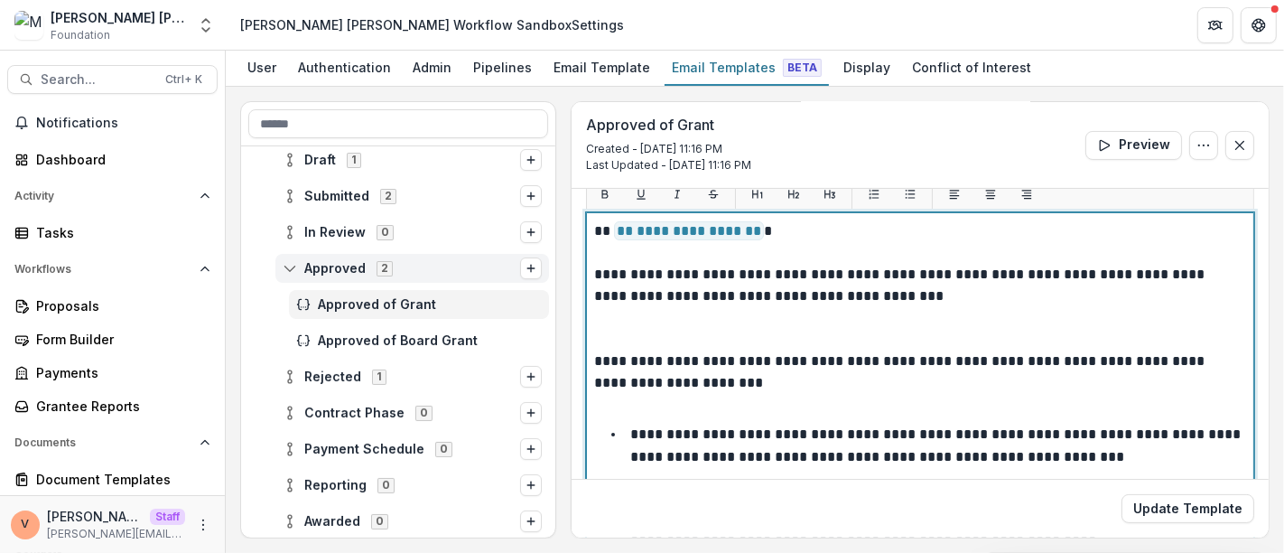
click at [727, 331] on p at bounding box center [920, 328] width 652 height 43
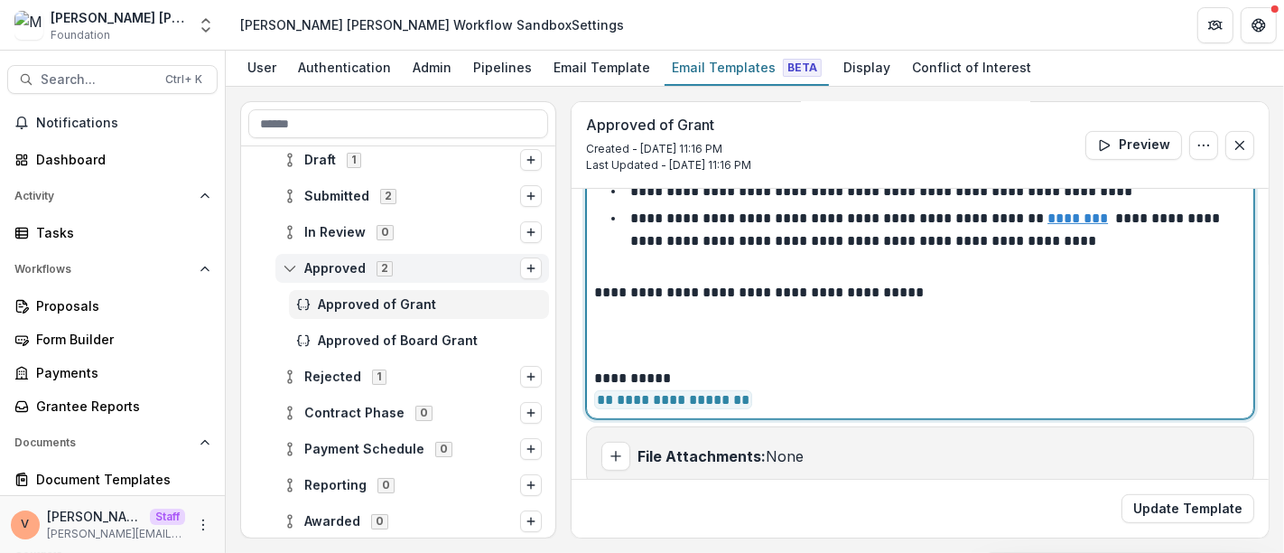
scroll to position [542, 0]
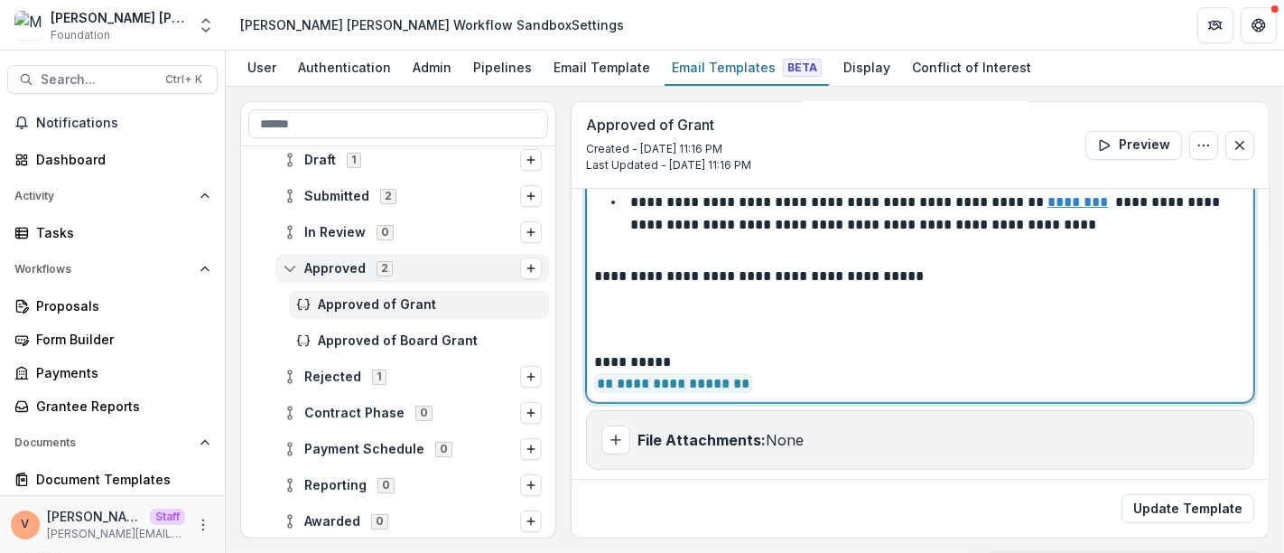
click at [726, 293] on p at bounding box center [915, 308] width 642 height 43
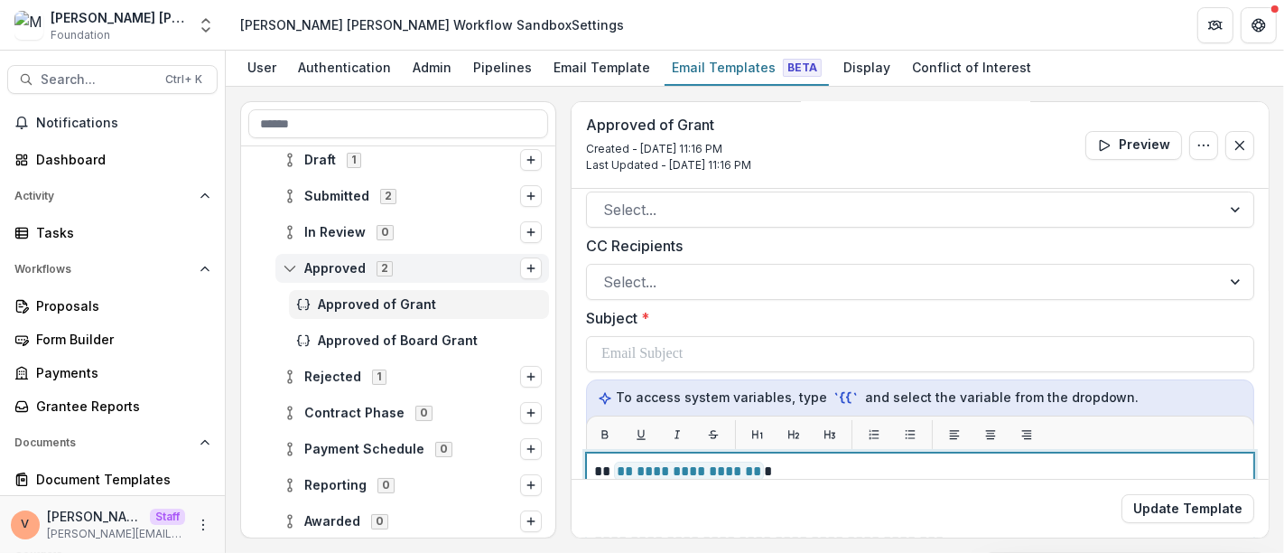
scroll to position [0, 0]
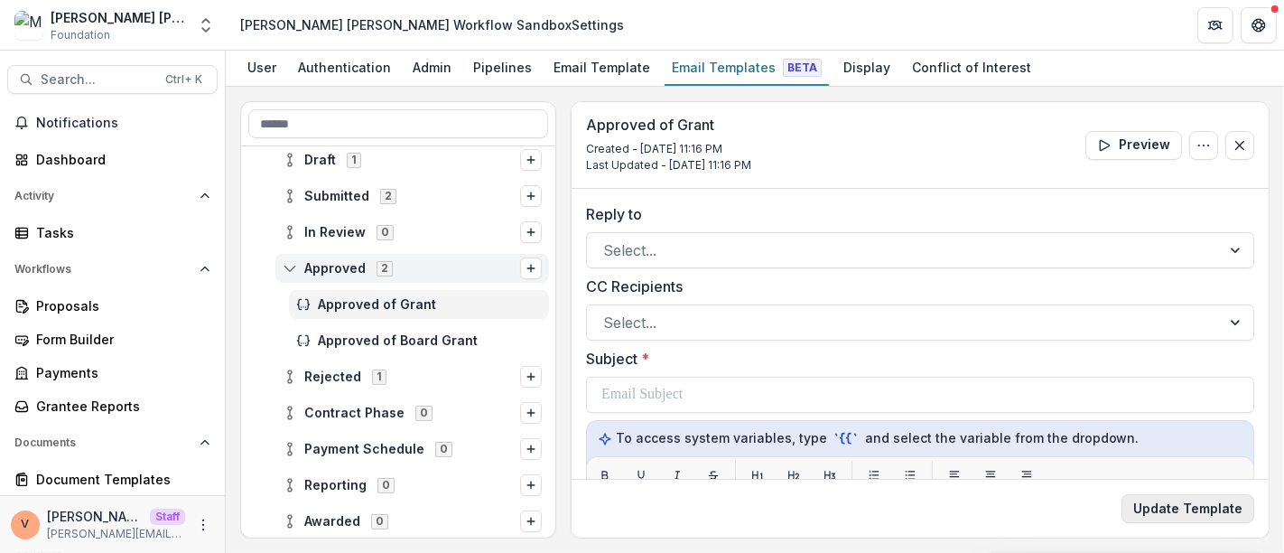
click at [1199, 510] on button "Update Template" at bounding box center [1187, 508] width 133 height 29
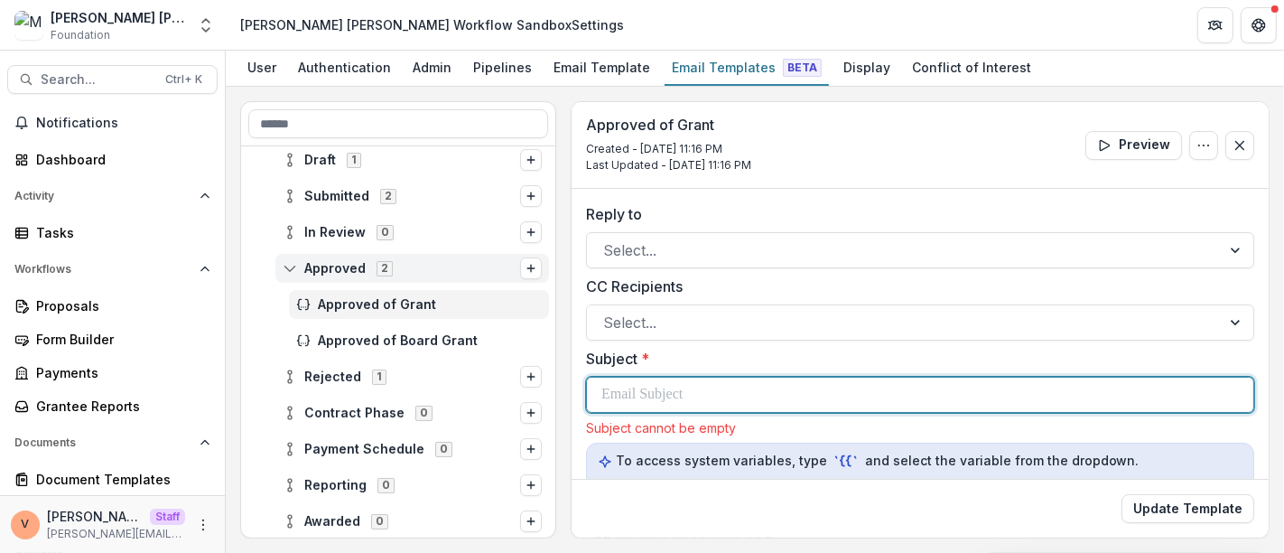
click at [774, 390] on div at bounding box center [919, 394] width 637 height 34
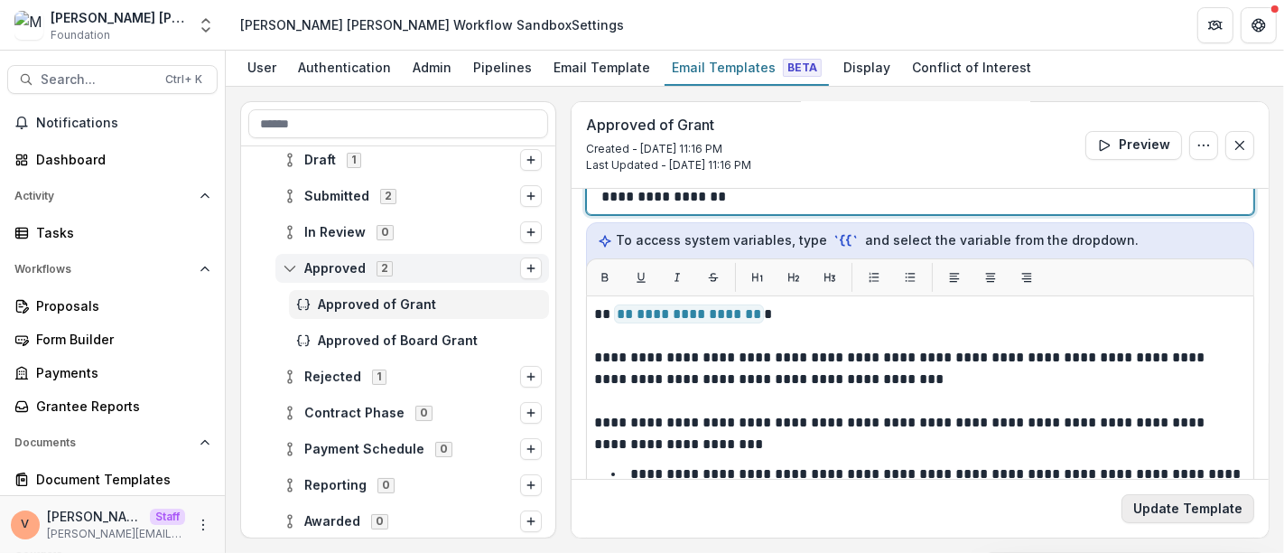
scroll to position [200, 0]
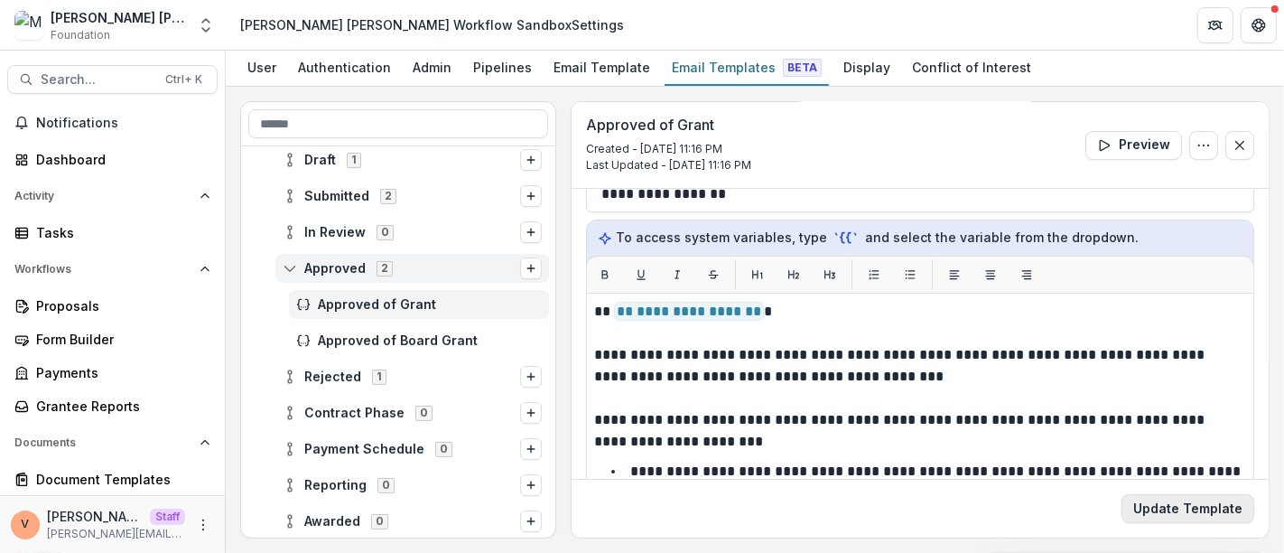
click at [1196, 508] on button "Update Template" at bounding box center [1187, 508] width 133 height 29
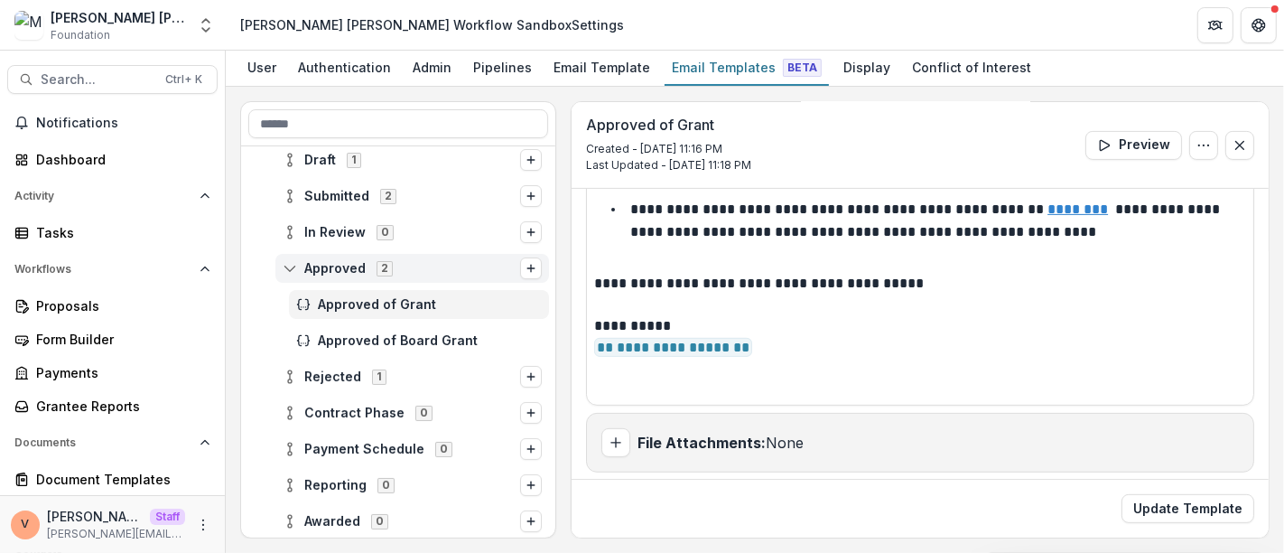
scroll to position [542, 0]
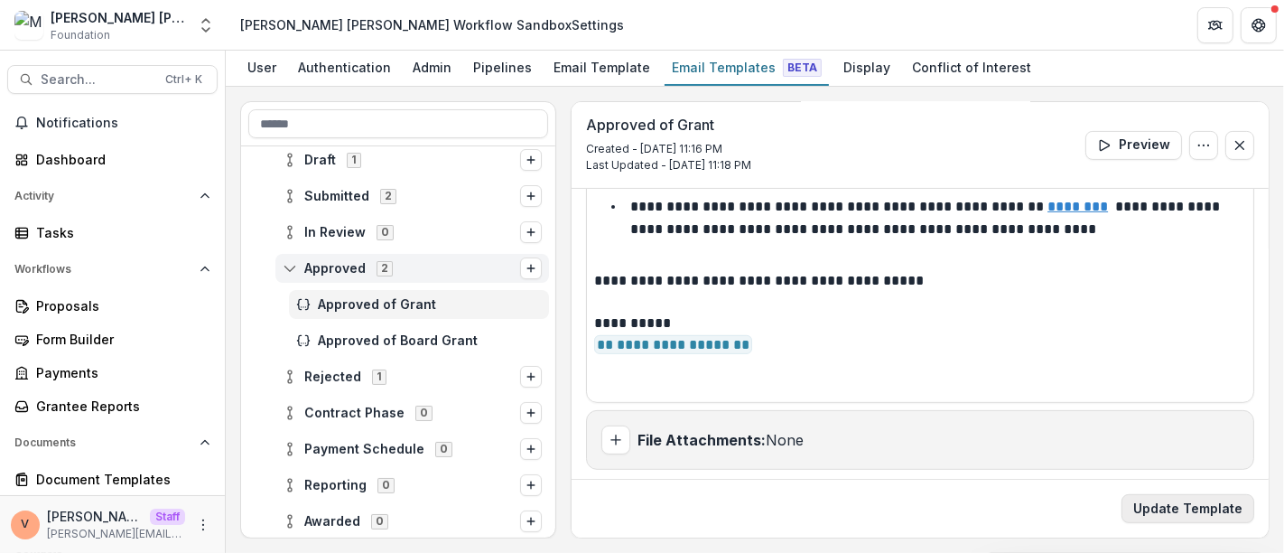
click at [1210, 512] on button "Update Template" at bounding box center [1187, 508] width 133 height 29
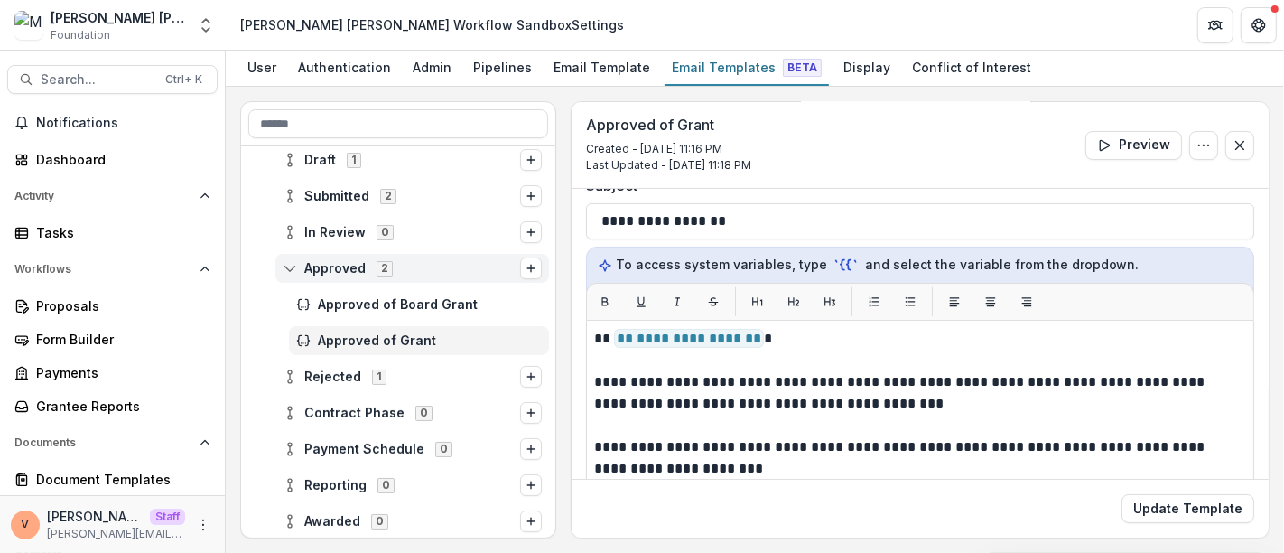
scroll to position [141, 0]
